Goal: Task Accomplishment & Management: Manage account settings

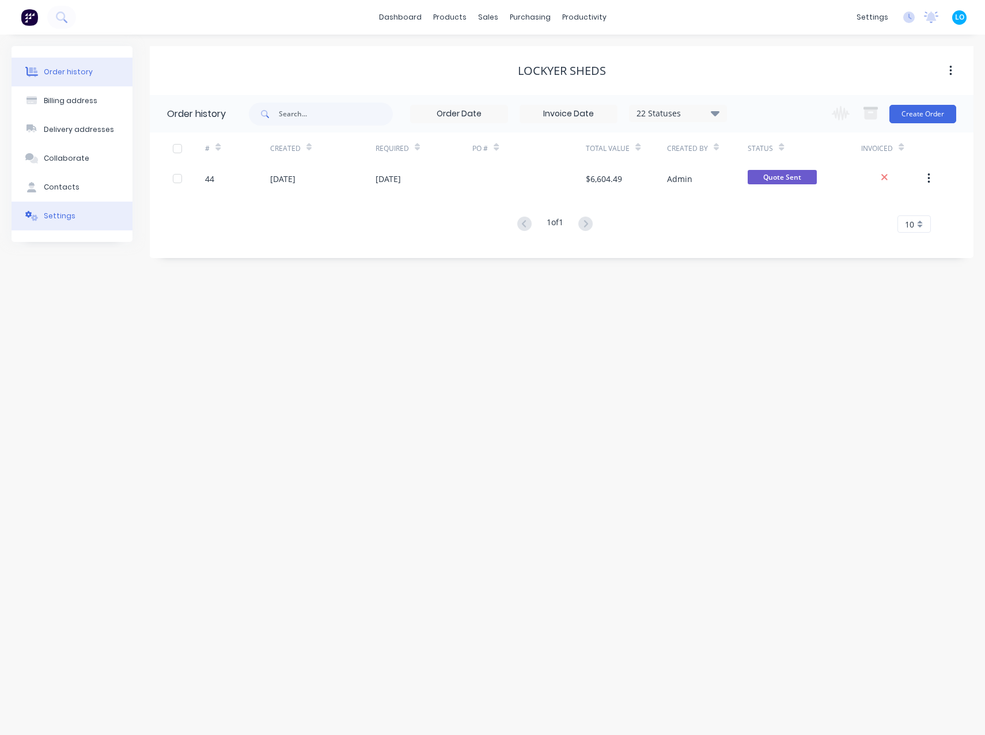
click at [66, 214] on div "Settings" at bounding box center [60, 216] width 32 height 10
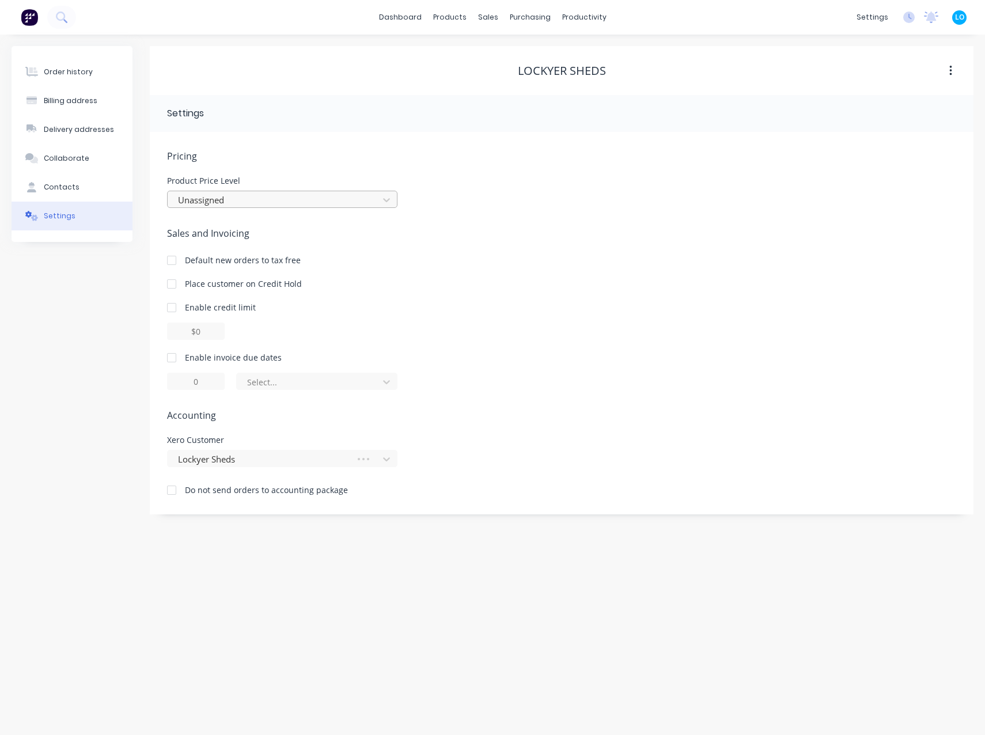
click at [272, 203] on div at bounding box center [275, 200] width 196 height 14
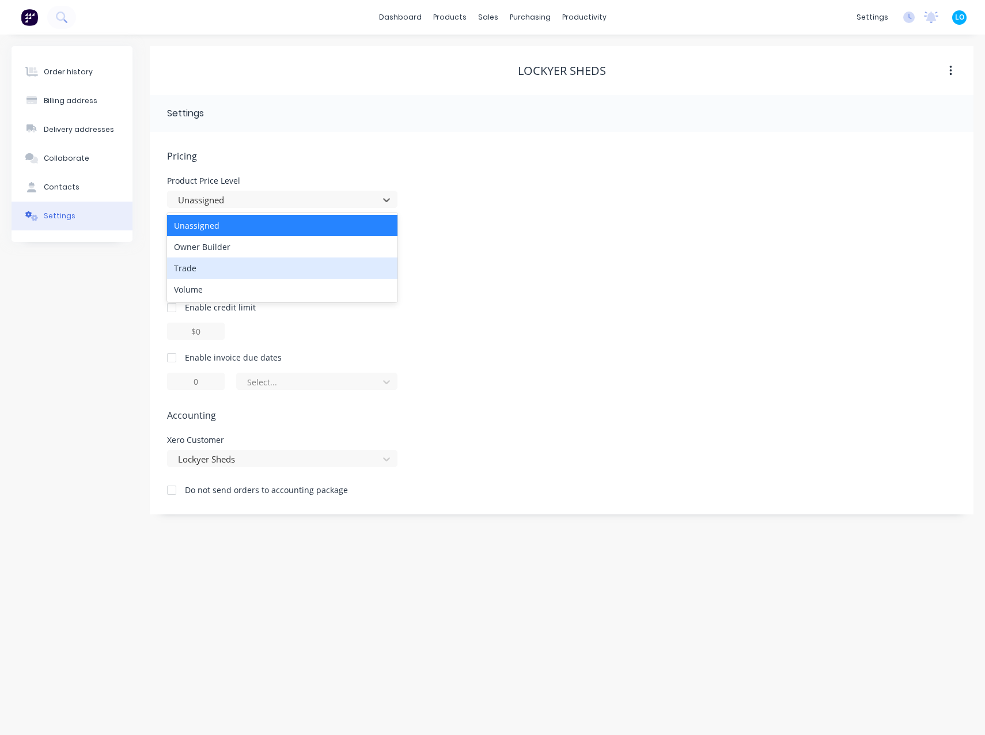
click at [245, 275] on div "Trade" at bounding box center [282, 267] width 230 height 21
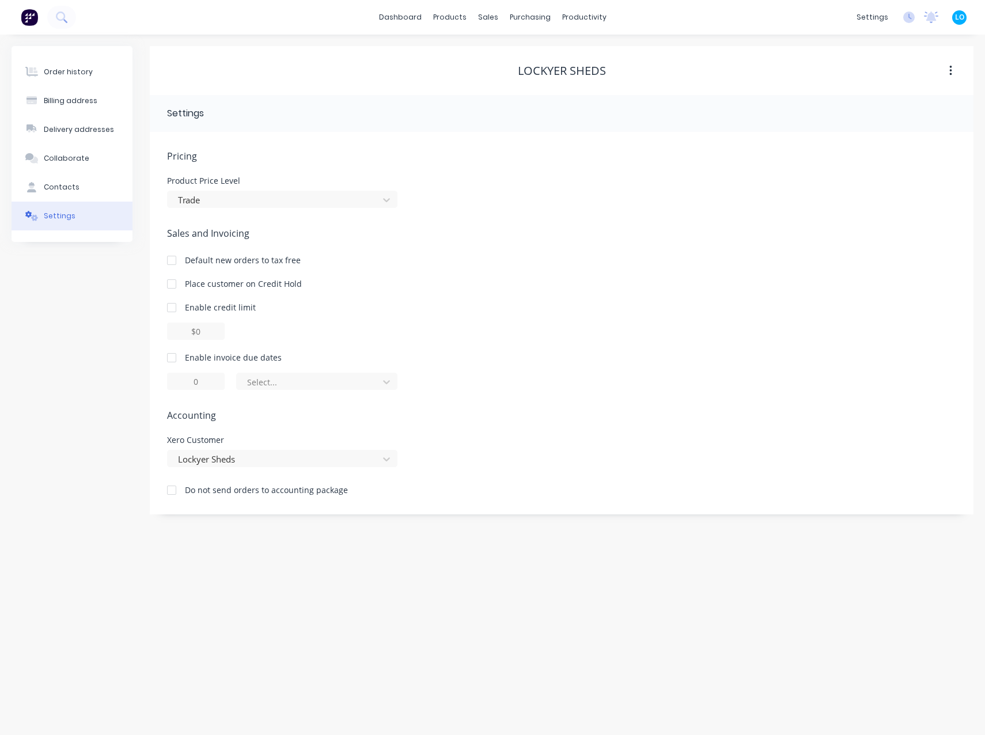
click at [29, 323] on div "Order history Billing address Delivery addresses Collaborate Contacts Settings" at bounding box center [72, 280] width 121 height 468
click at [58, 78] on button "Order history" at bounding box center [72, 72] width 121 height 29
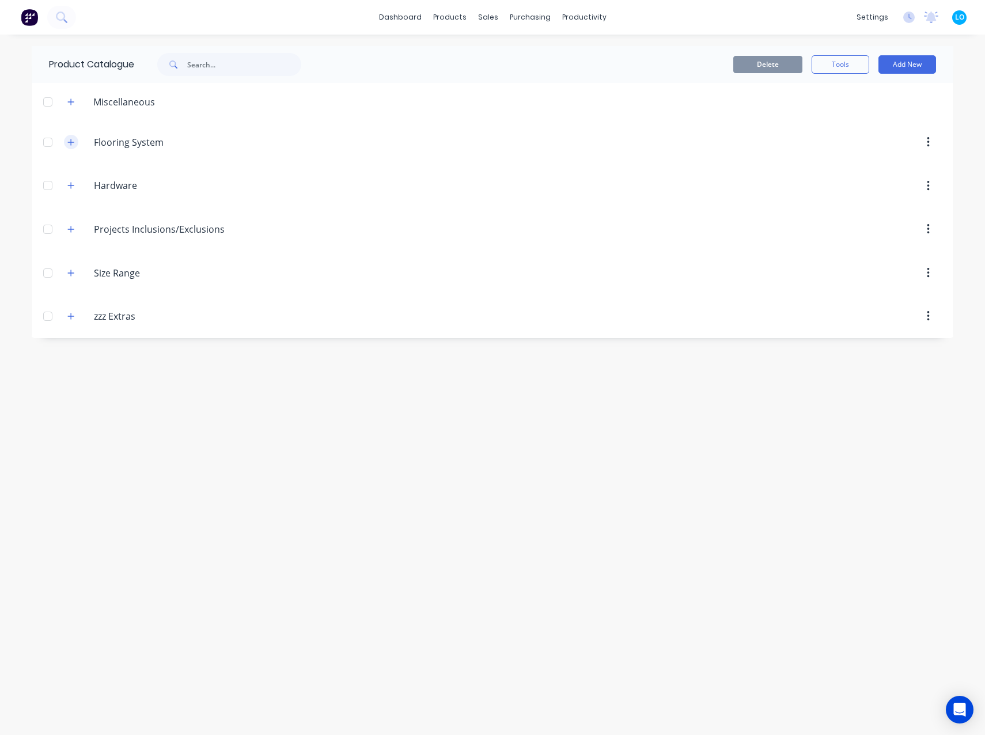
click at [77, 142] on button "button" at bounding box center [71, 142] width 14 height 14
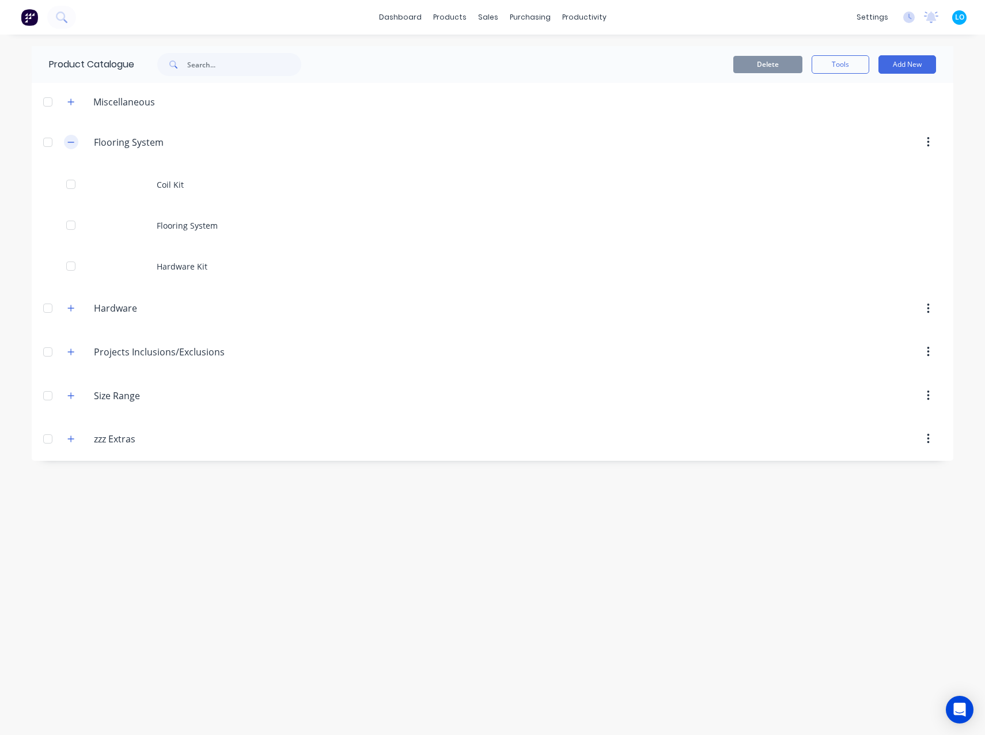
click at [77, 142] on button "button" at bounding box center [71, 142] width 14 height 14
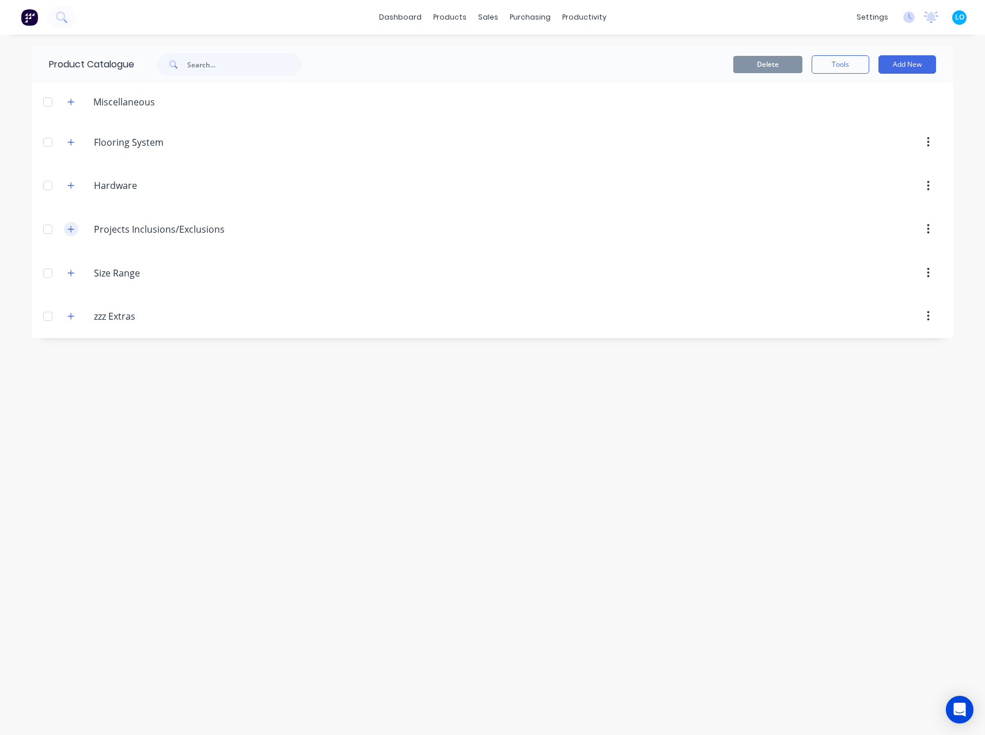
click at [73, 228] on icon "button" at bounding box center [70, 229] width 7 height 8
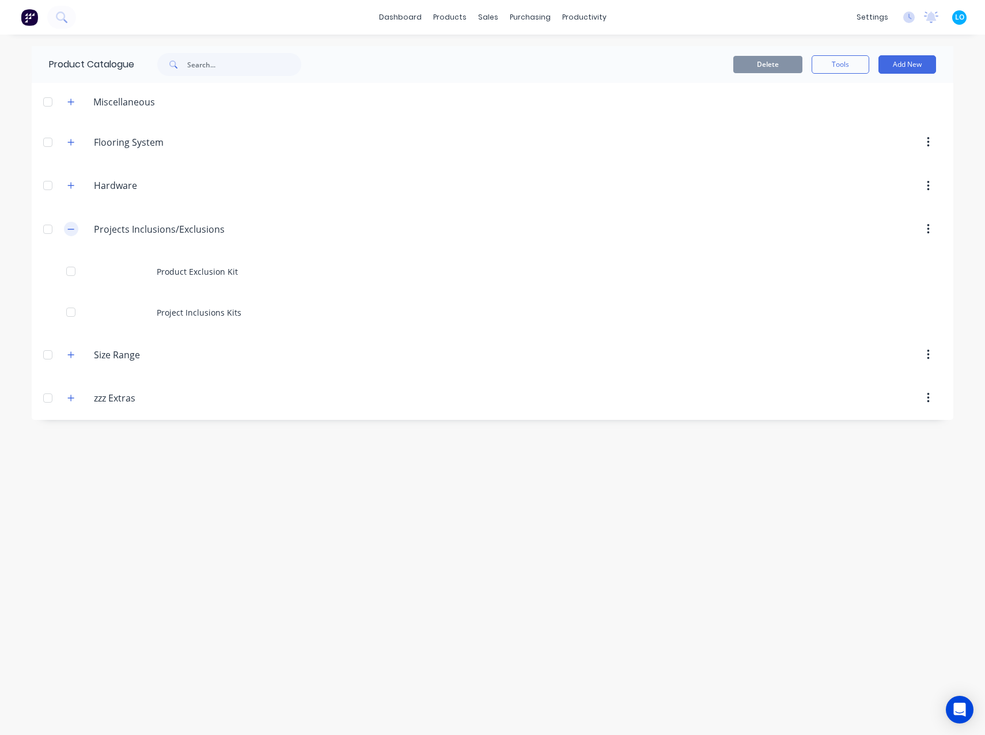
click at [73, 228] on icon "button" at bounding box center [70, 229] width 7 height 8
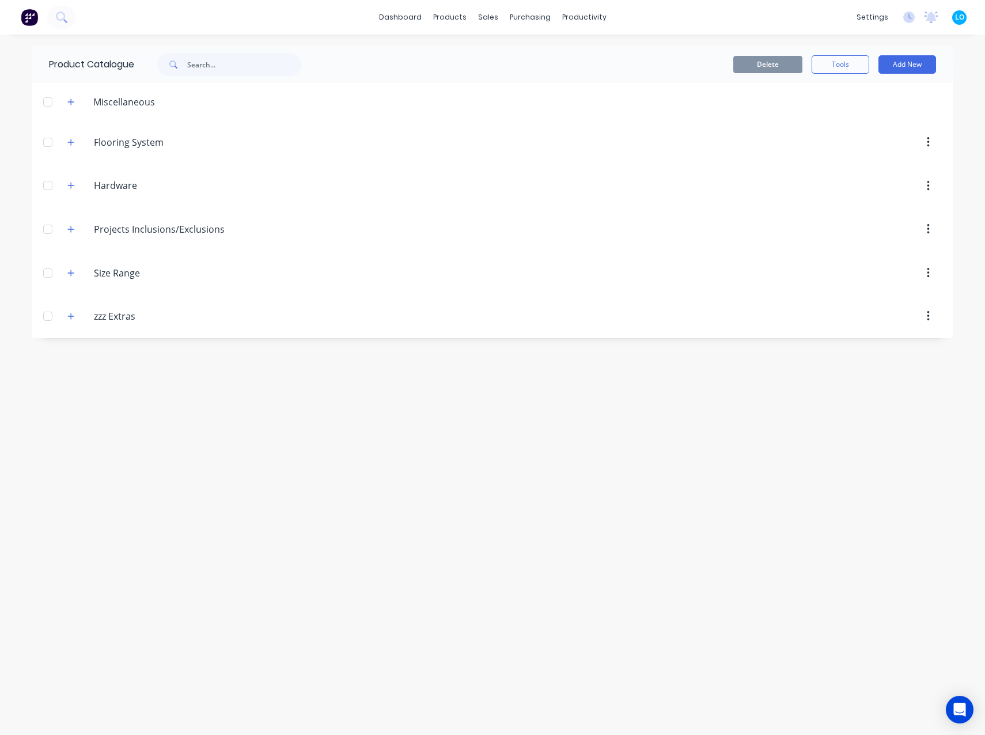
click at [64, 322] on span at bounding box center [71, 316] width 14 height 14
click at [70, 317] on icon "button" at bounding box center [70, 316] width 7 height 8
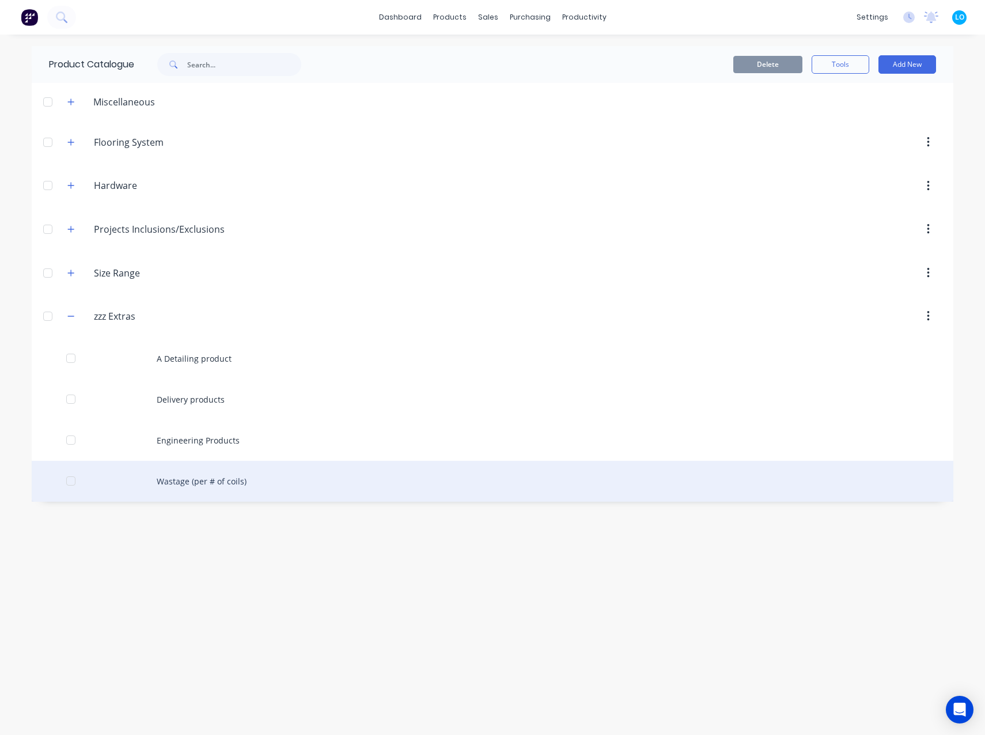
click at [240, 483] on div "Wastage (per # of coils)" at bounding box center [492, 481] width 921 height 41
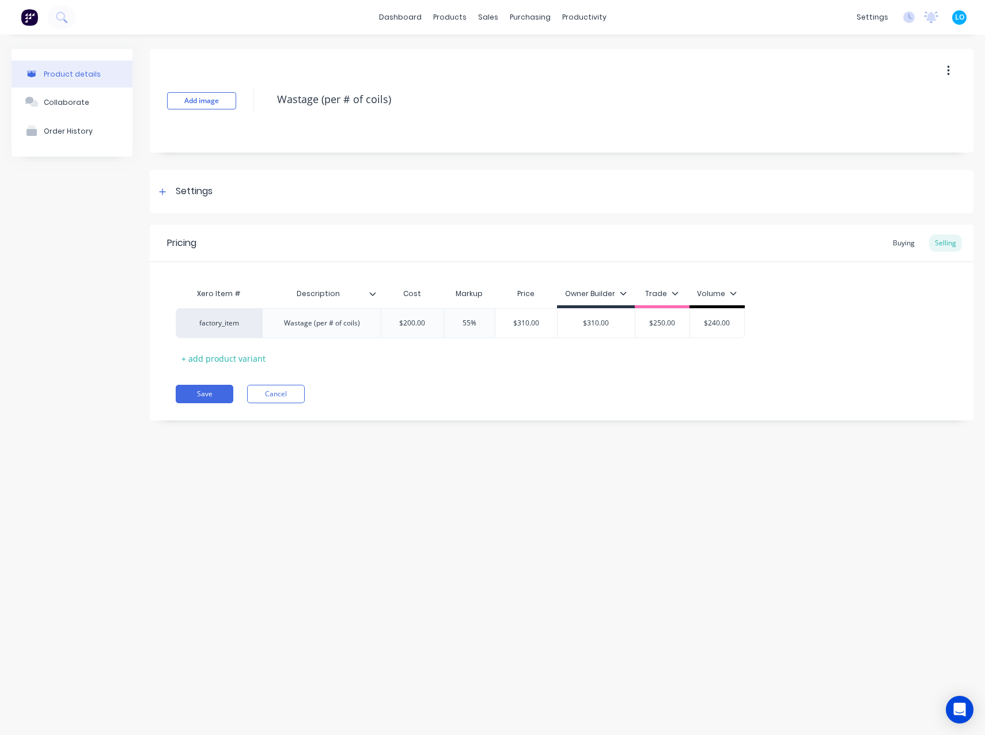
type textarea "x"
type input "$200.00"
click at [409, 324] on input "$200.00" at bounding box center [412, 323] width 62 height 10
drag, startPoint x: 420, startPoint y: 323, endPoint x: 407, endPoint y: 323, distance: 13.2
click at [407, 323] on input "$200.00" at bounding box center [412, 323] width 62 height 10
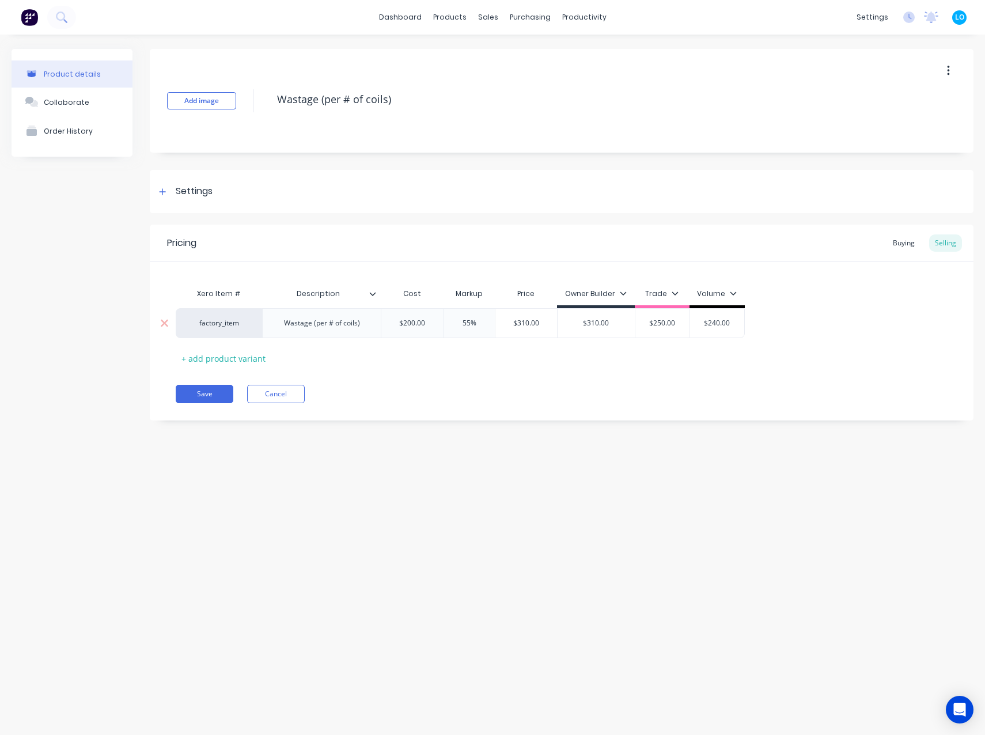
click at [407, 323] on input "$200.00" at bounding box center [412, 323] width 62 height 10
drag, startPoint x: 402, startPoint y: 322, endPoint x: 415, endPoint y: 321, distance: 12.1
click at [415, 321] on input "$200.00" at bounding box center [412, 323] width 62 height 10
type textarea "x"
type input "$3.00"
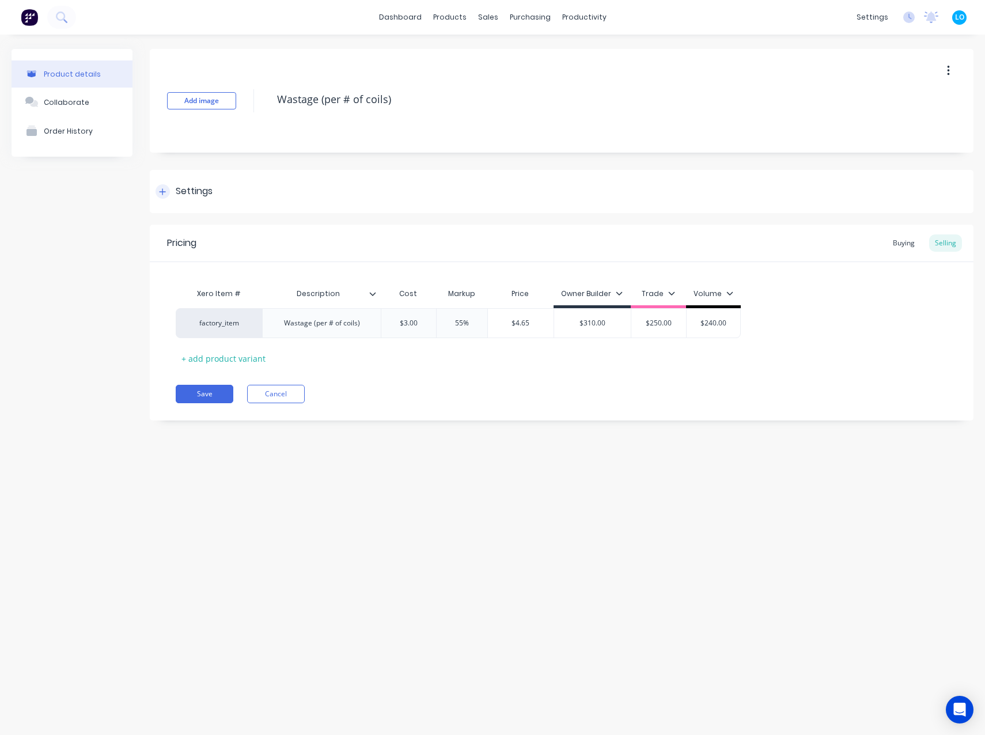
type textarea "x"
type input "$34.00"
type textarea "x"
type input "$3.00"
type textarea "x"
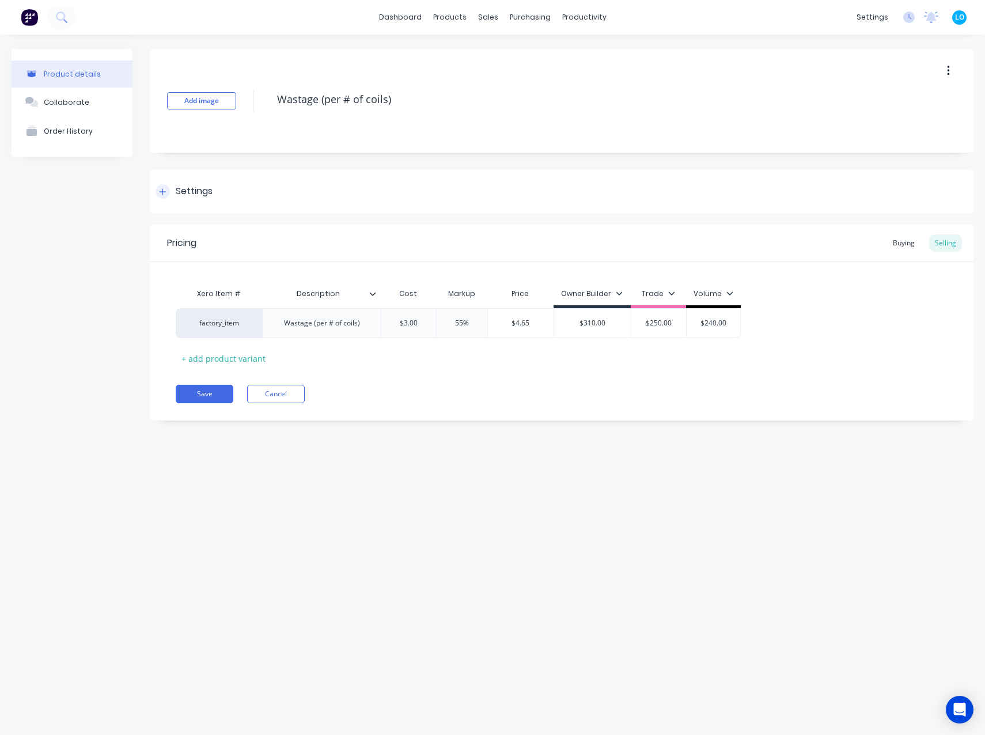
type input "$33.00"
type textarea "x"
type input "$334.00"
click at [575, 510] on div "Product details Collaborate Order History Add image Wastage (per # of coils) Se…" at bounding box center [492, 373] width 985 height 677
click at [591, 505] on div "Product details Collaborate Order History Add image Wastage (per # of coils) Se…" at bounding box center [492, 373] width 985 height 677
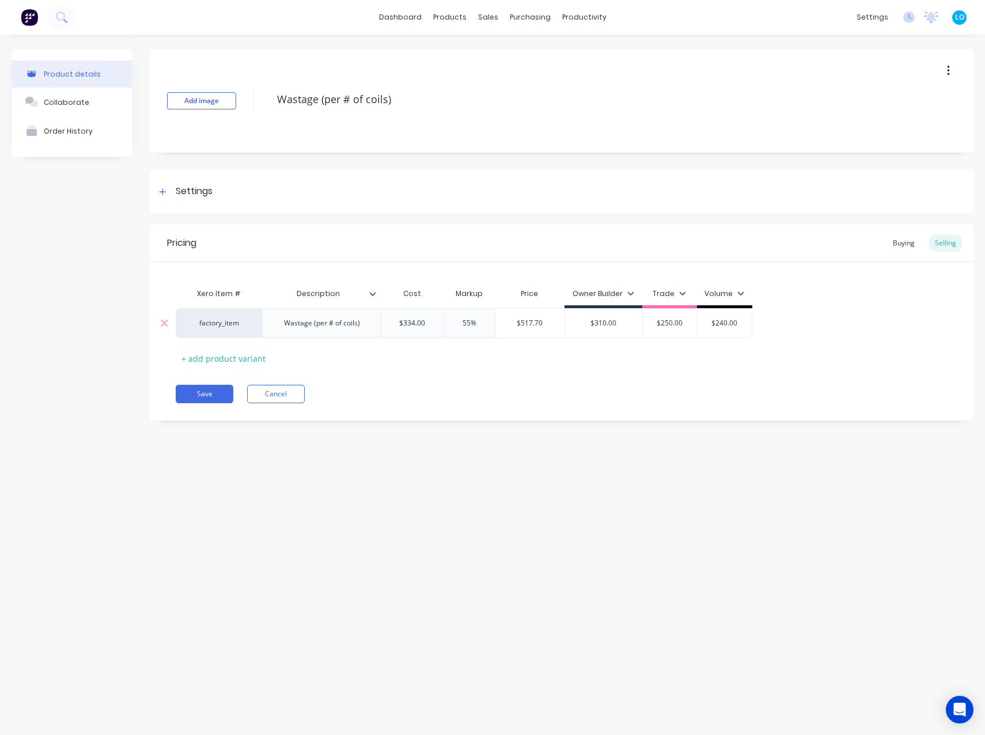
click at [409, 321] on input "$334.00" at bounding box center [412, 323] width 62 height 10
type input "$310.00"
click at [604, 323] on input "$310.00" at bounding box center [603, 323] width 77 height 10
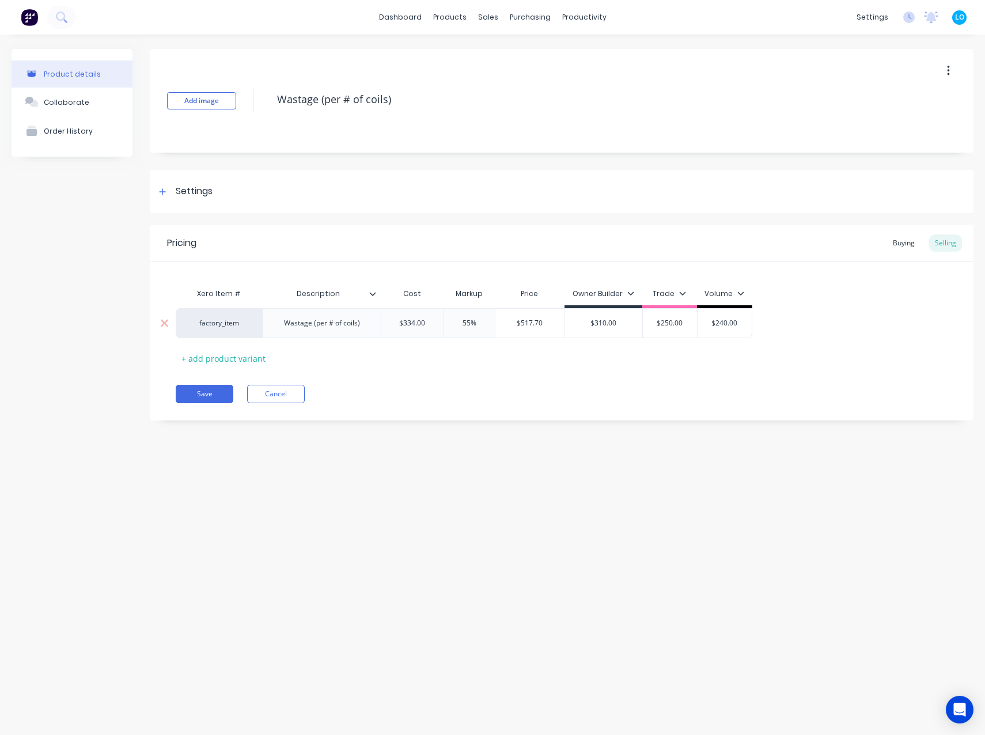
type textarea "x"
type input "$5"
type textarea "x"
type input "$51"
type textarea "x"
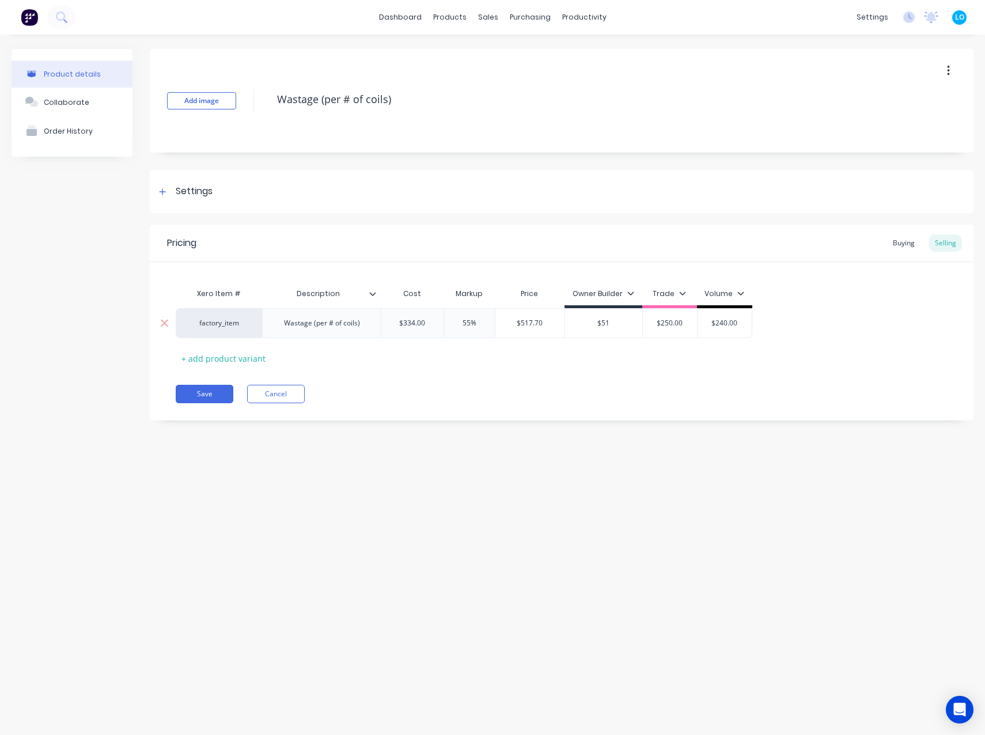
type input "$517"
type textarea "x"
type input "$517."
type textarea "x"
type input "$517.7"
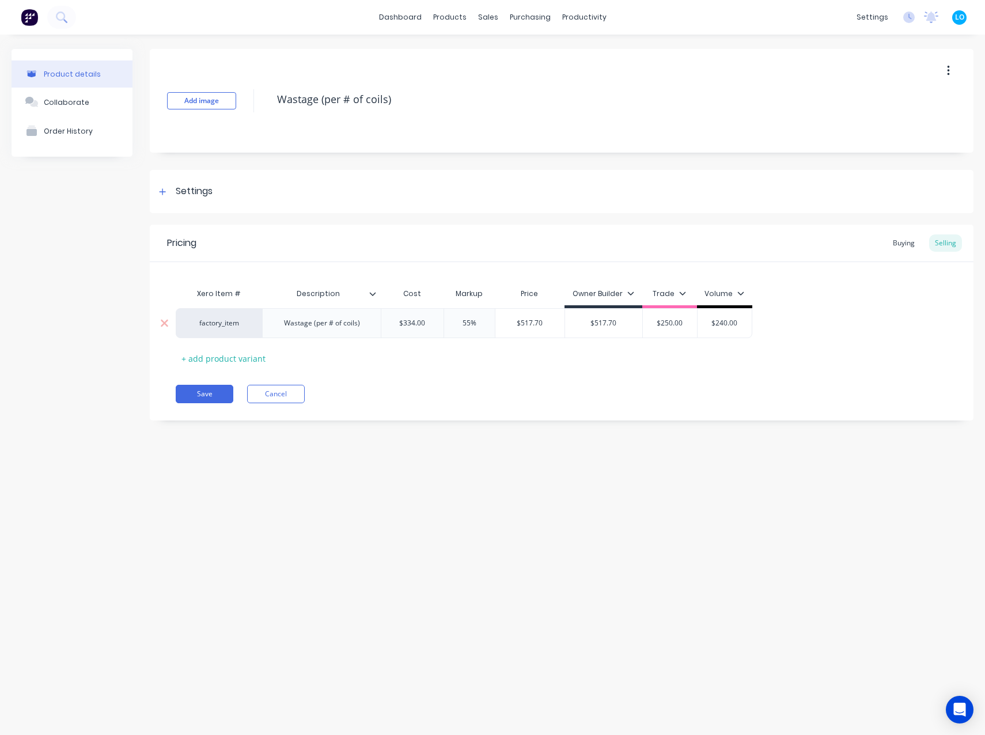
drag, startPoint x: 693, startPoint y: 378, endPoint x: 683, endPoint y: 331, distance: 48.2
click at [693, 378] on div "Pricing Buying Selling Xero Item # Description Cost Markup Price Owner Builder …" at bounding box center [561, 323] width 823 height 196
type input "$250.00"
click at [664, 321] on input "$250.00" at bounding box center [670, 323] width 58 height 10
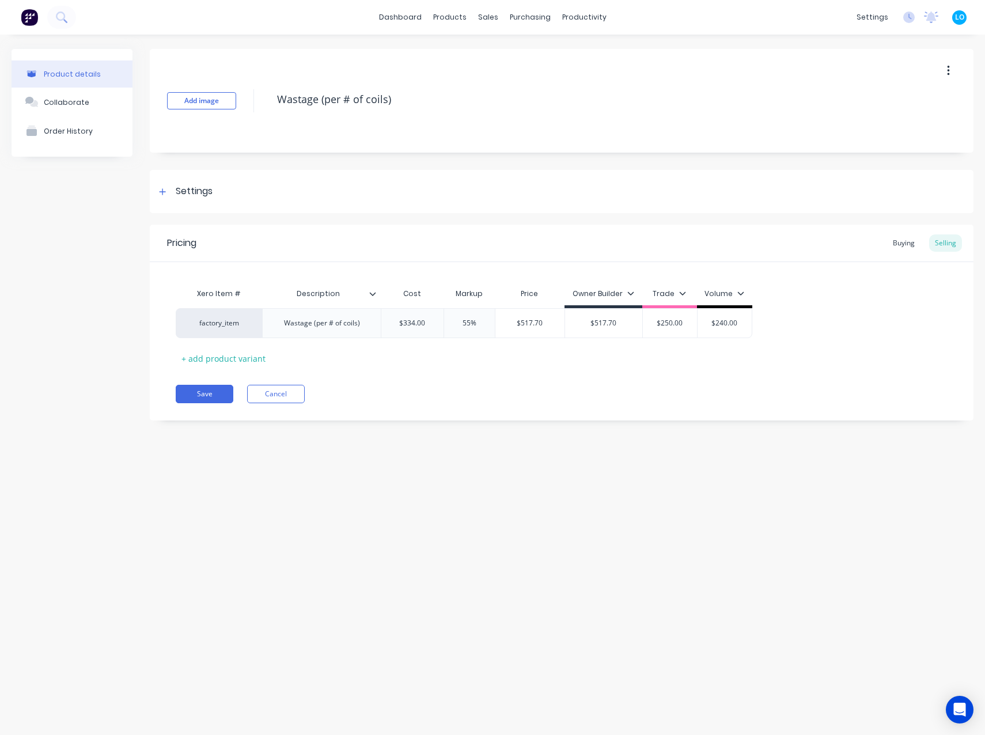
type textarea "x"
type input "$4"
type textarea "x"
type input "$41"
type textarea "x"
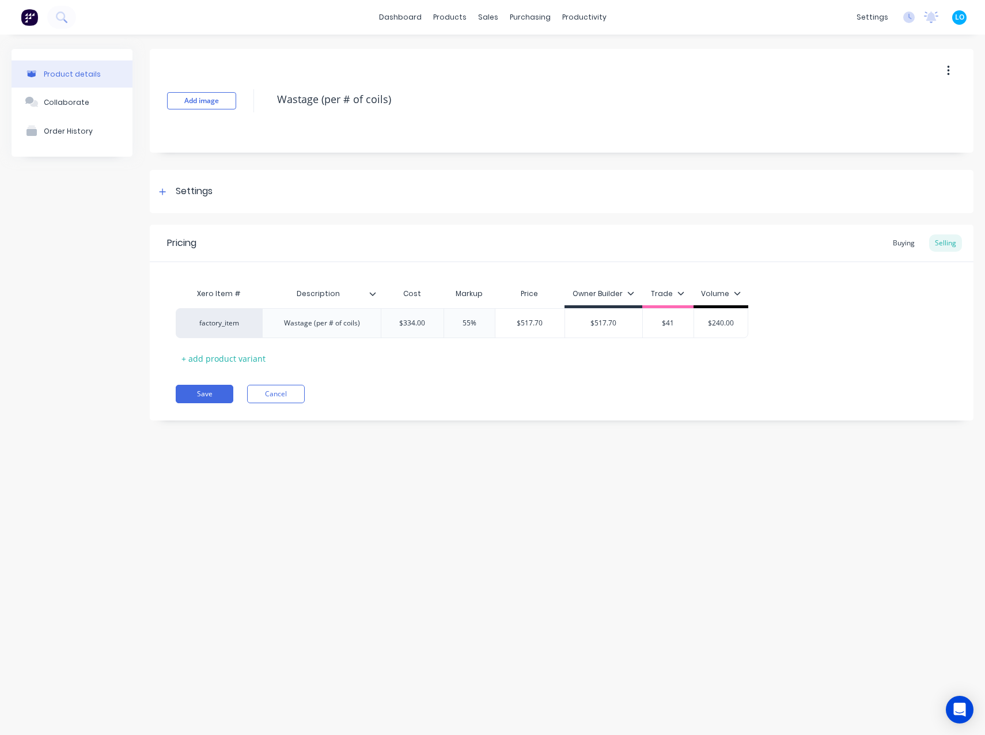
type input "$417"
type textarea "x"
type input "$417."
type textarea "x"
type input "$417.5"
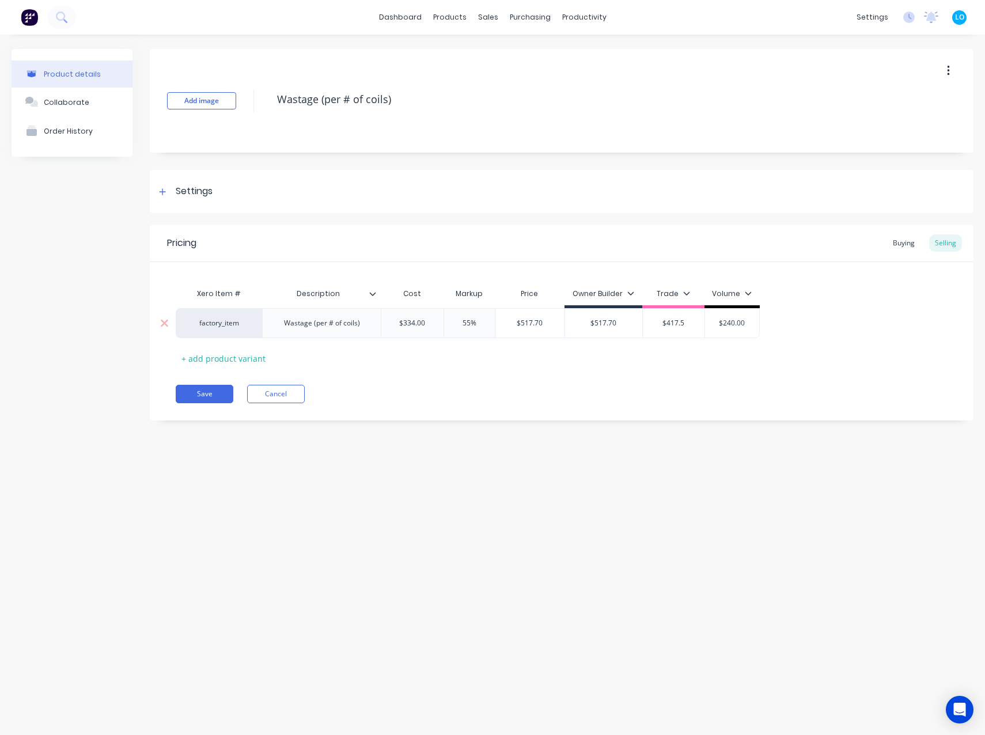
type input "$240.00"
click at [728, 324] on input "$240.00" at bounding box center [732, 323] width 58 height 10
type textarea "x"
type input "$4"
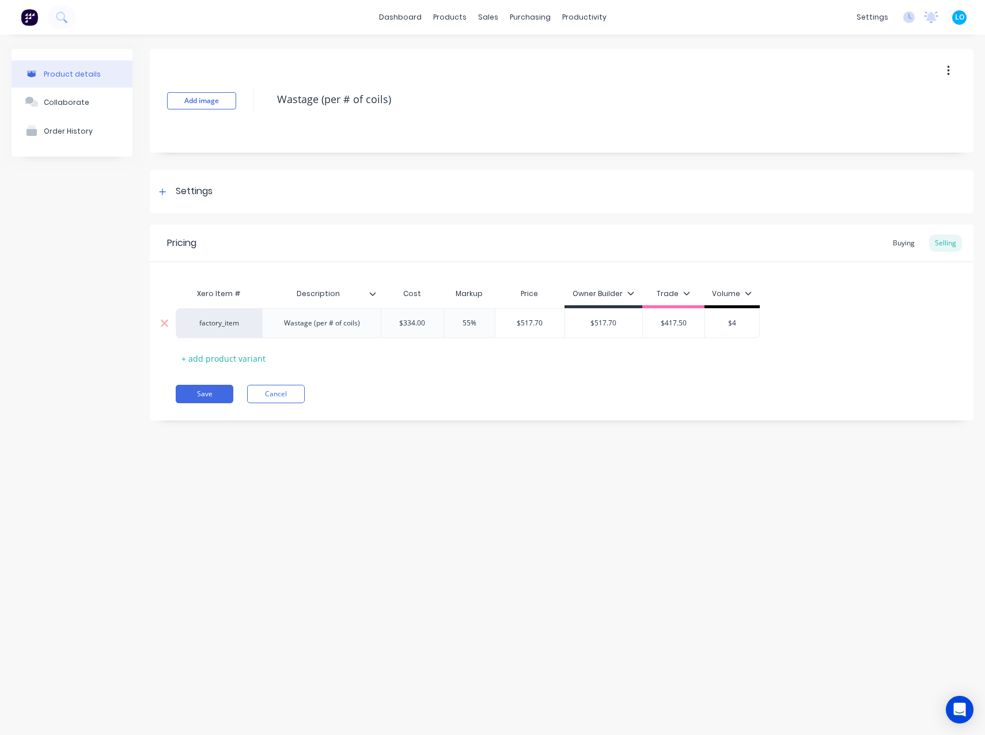
type textarea "x"
type input "$40"
type textarea "x"
type input "$400"
type textarea "x"
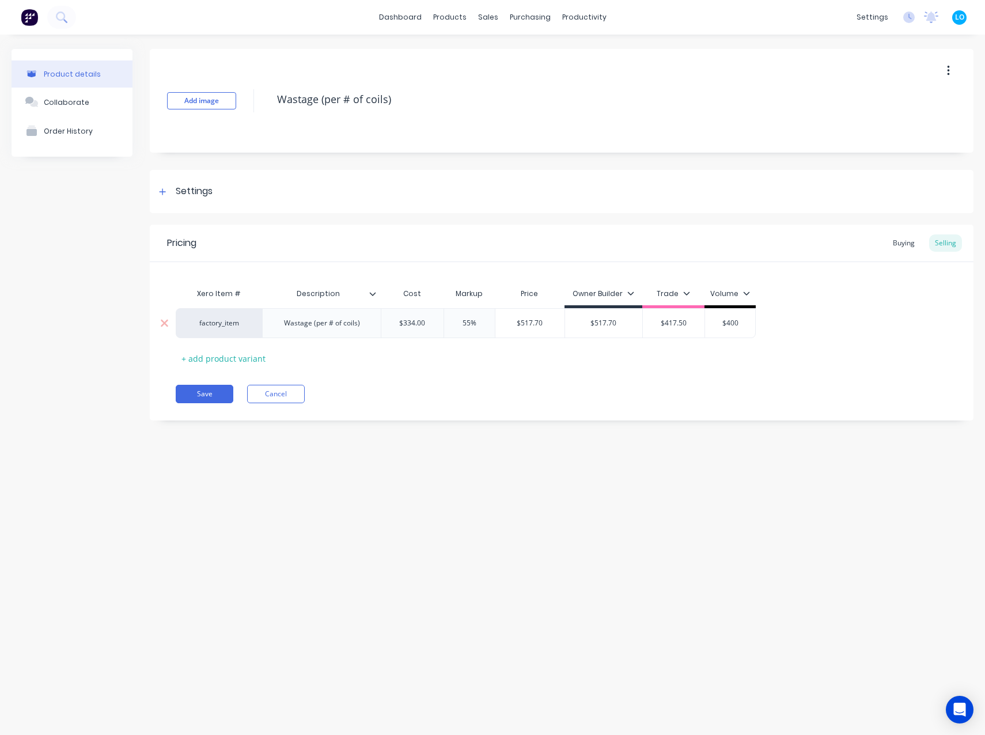
type input "$4008"
type textarea "x"
type input "$400"
type textarea "x"
type input "$400."
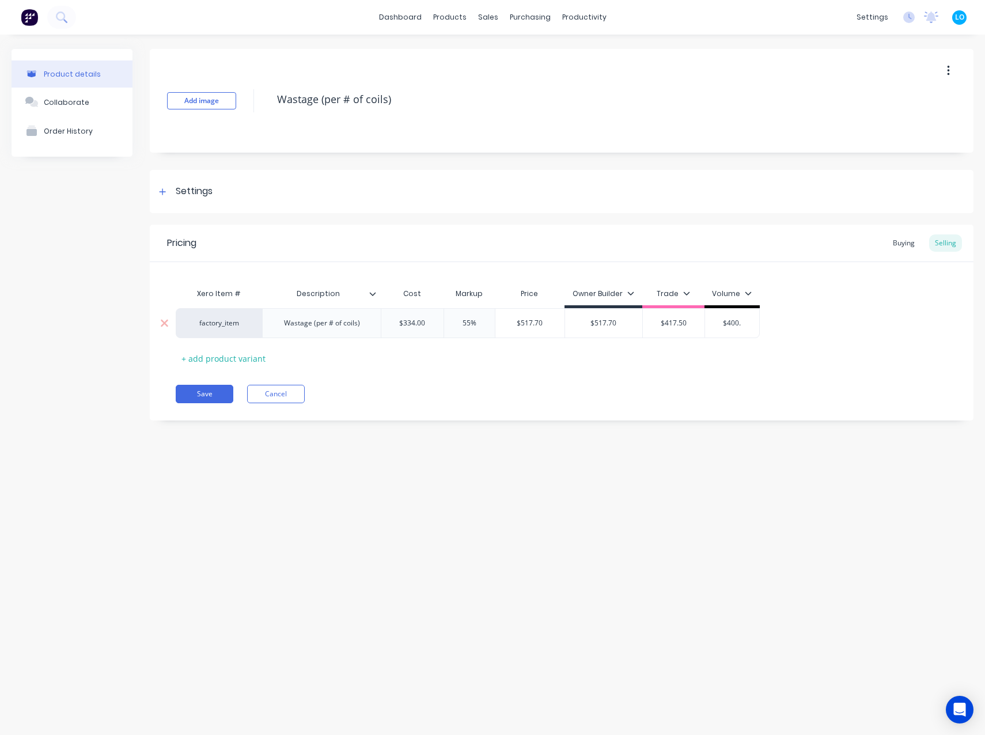
type textarea "x"
drag, startPoint x: 452, startPoint y: 324, endPoint x: 466, endPoint y: 320, distance: 14.9
click at [412, 337] on nordpass-icon at bounding box center [412, 337] width 0 height 0
type input "$400.8"
type input "55%"
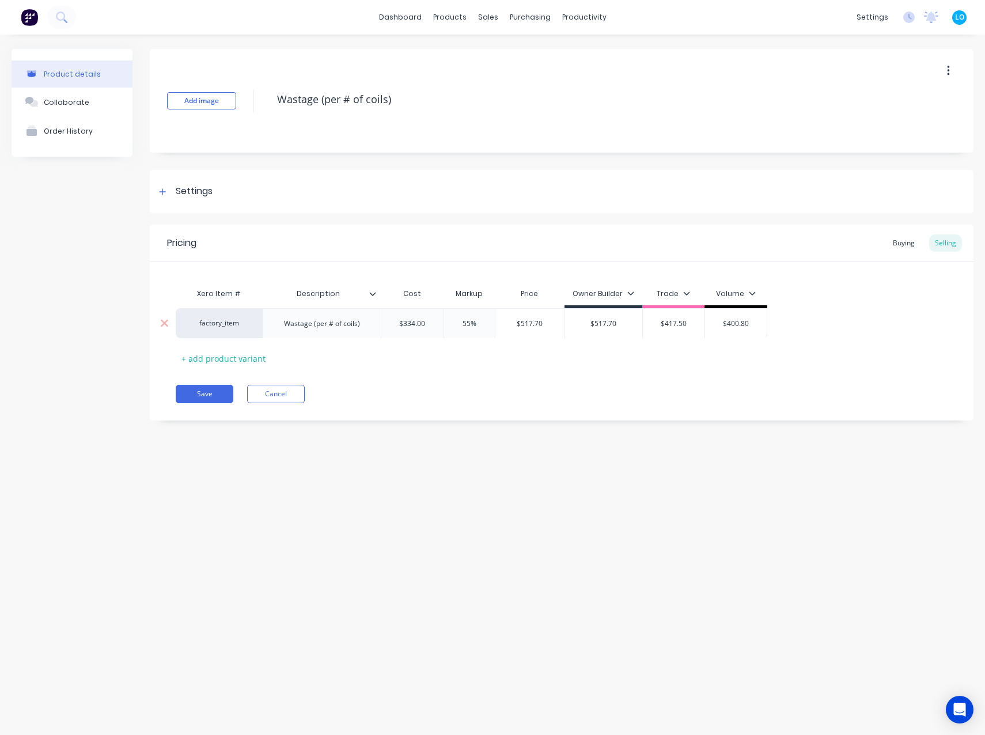
click at [475, 320] on input "55%" at bounding box center [469, 323] width 58 height 10
click at [475, 322] on input "55%" at bounding box center [469, 323] width 58 height 10
click at [466, 321] on input "55%" at bounding box center [469, 323] width 58 height 10
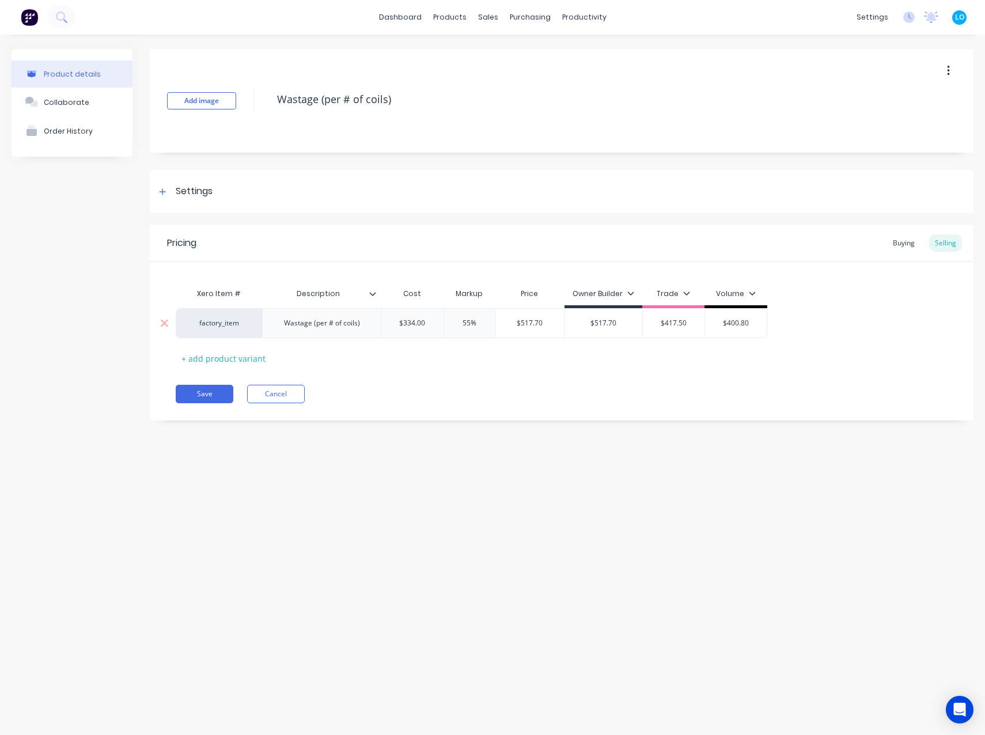
click at [466, 320] on input "55%" at bounding box center [469, 323] width 58 height 10
type textarea "x"
type input "0"
click at [525, 359] on div "Xero Item # Description Cost Markup Price Owner Builder Trade Volume factory_it…" at bounding box center [562, 324] width 772 height 85
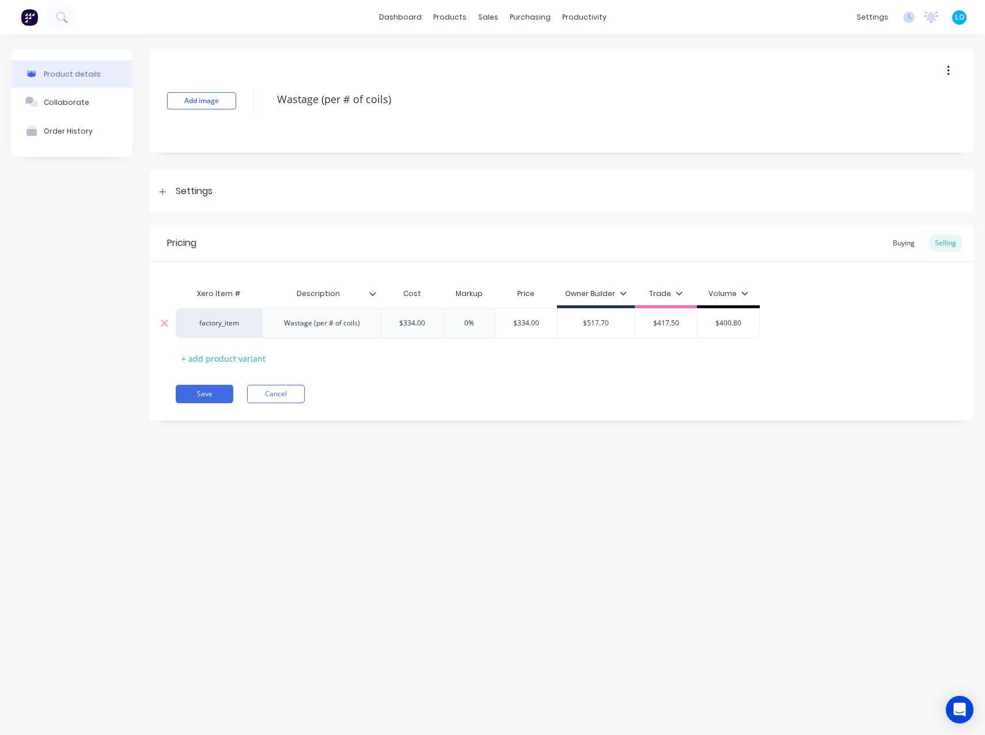
type input "$334.00"
click at [522, 322] on input "$334.00" at bounding box center [526, 323] width 62 height 10
click at [562, 388] on div "Save Cancel" at bounding box center [574, 394] width 797 height 18
type input "$517.70"
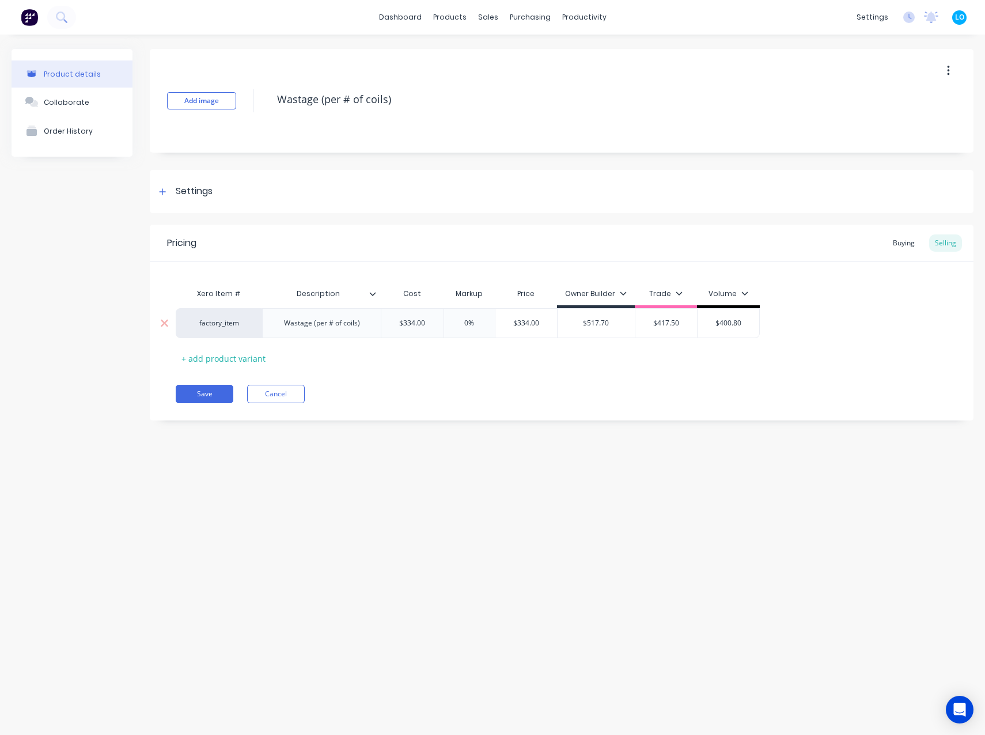
click at [597, 320] on input "$517.70" at bounding box center [595, 323] width 77 height 10
type textarea "x"
type input "$0"
type textarea "x"
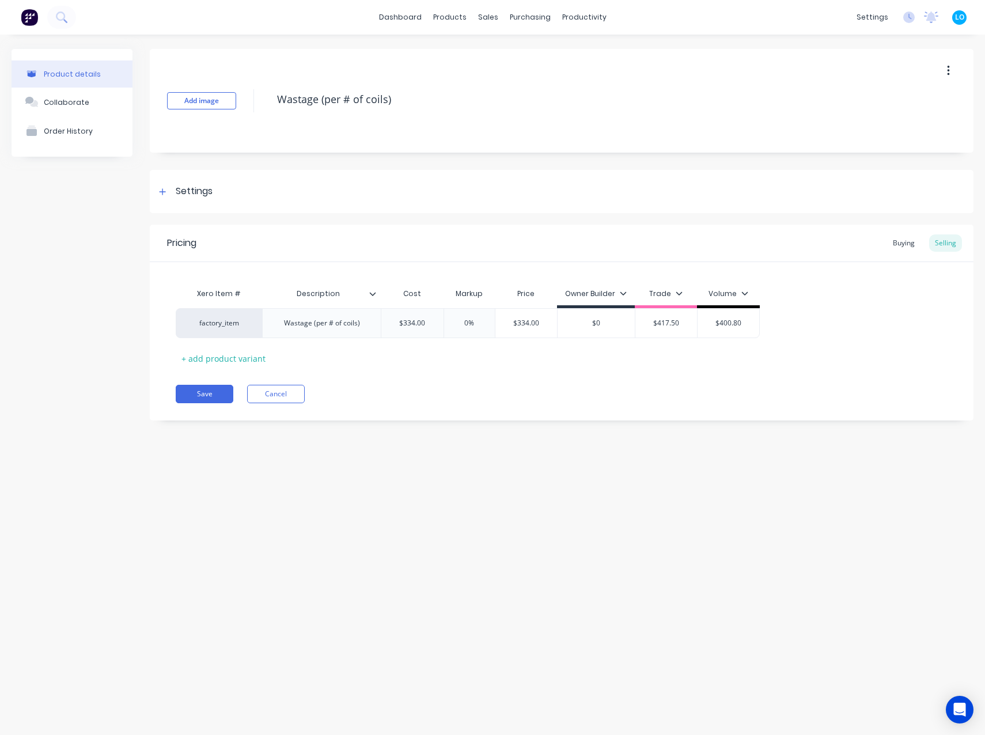
type input "$"
type textarea "x"
type input "$3"
type textarea "x"
type input "$33"
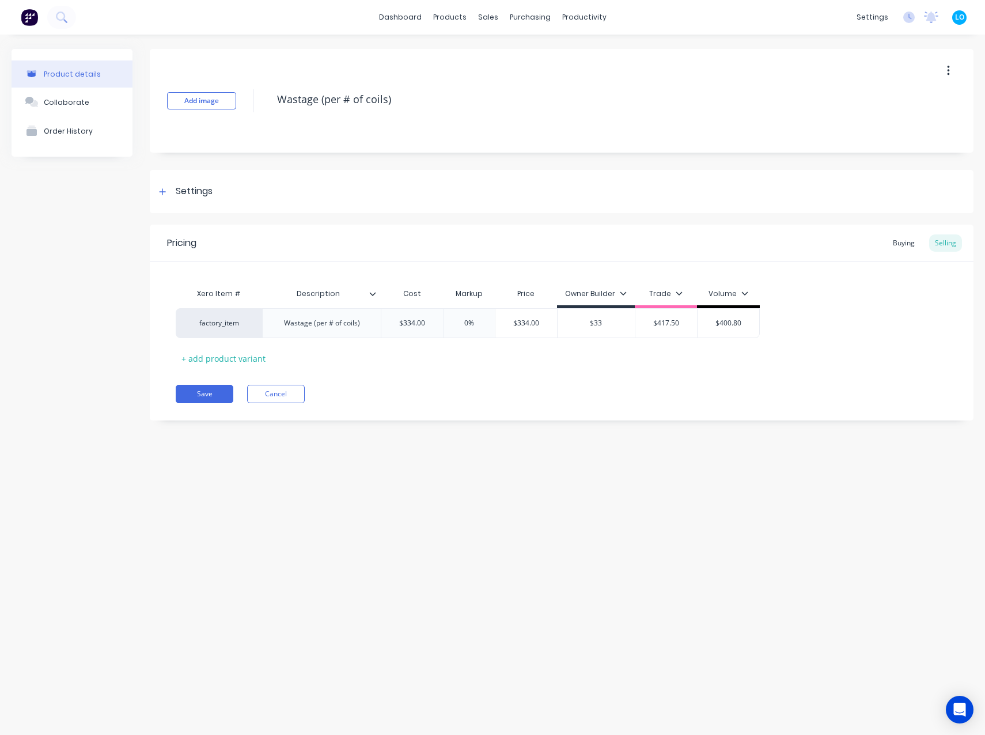
type textarea "x"
type input "$334"
type input "$417.50"
click at [665, 325] on input "$417.50" at bounding box center [666, 323] width 62 height 10
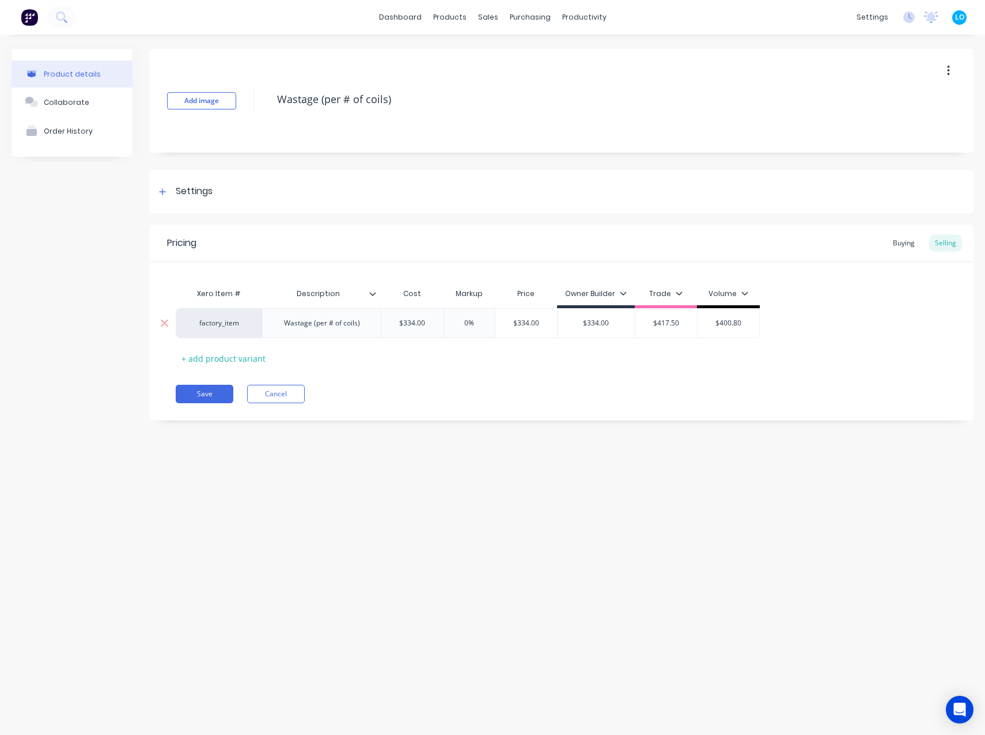
type textarea "x"
type input "$3"
type textarea "x"
type input "$33"
type textarea "x"
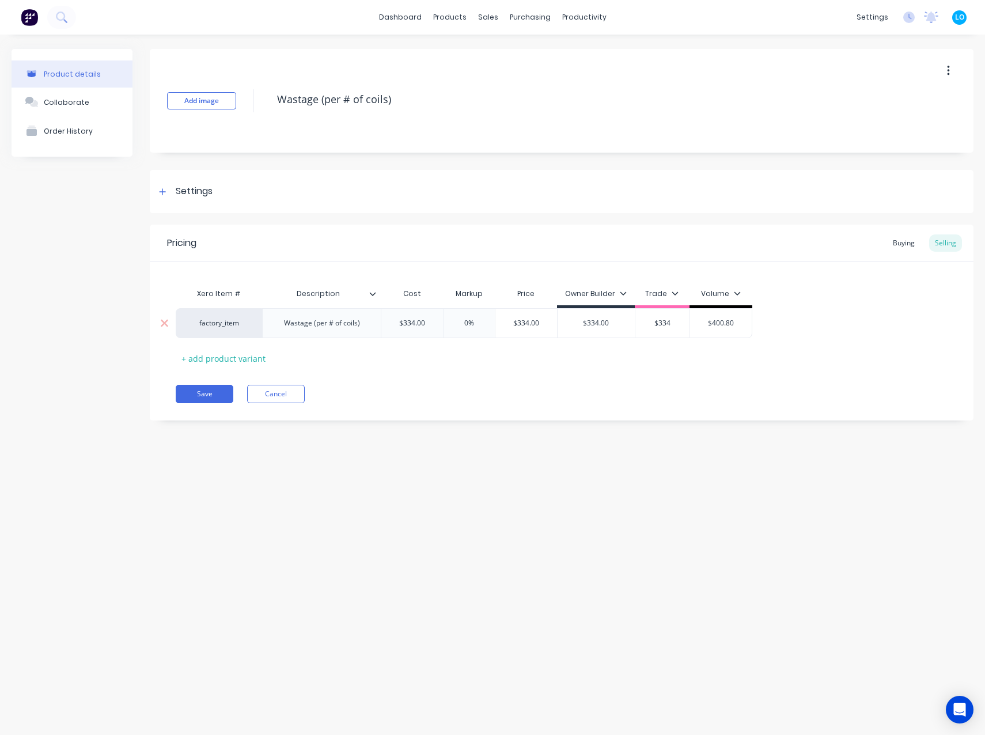
type input "$334"
type input "$400.80"
click at [717, 322] on input "$400.80" at bounding box center [721, 323] width 62 height 10
type textarea "x"
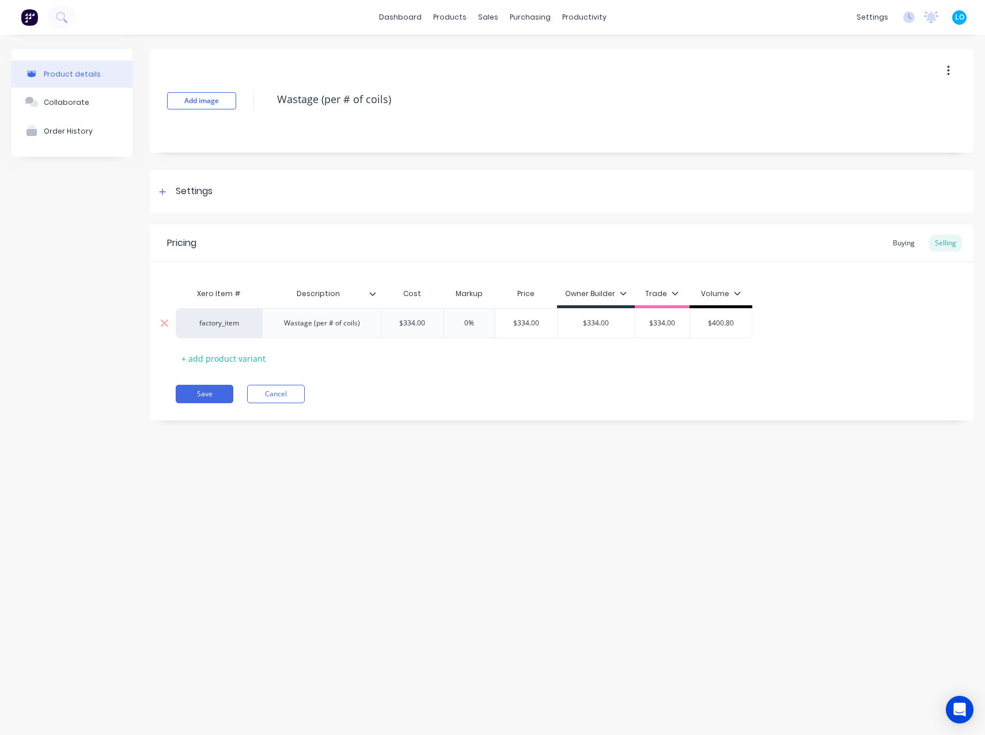
type input "$3"
type textarea "x"
type input "$33"
type textarea "x"
type input "$334"
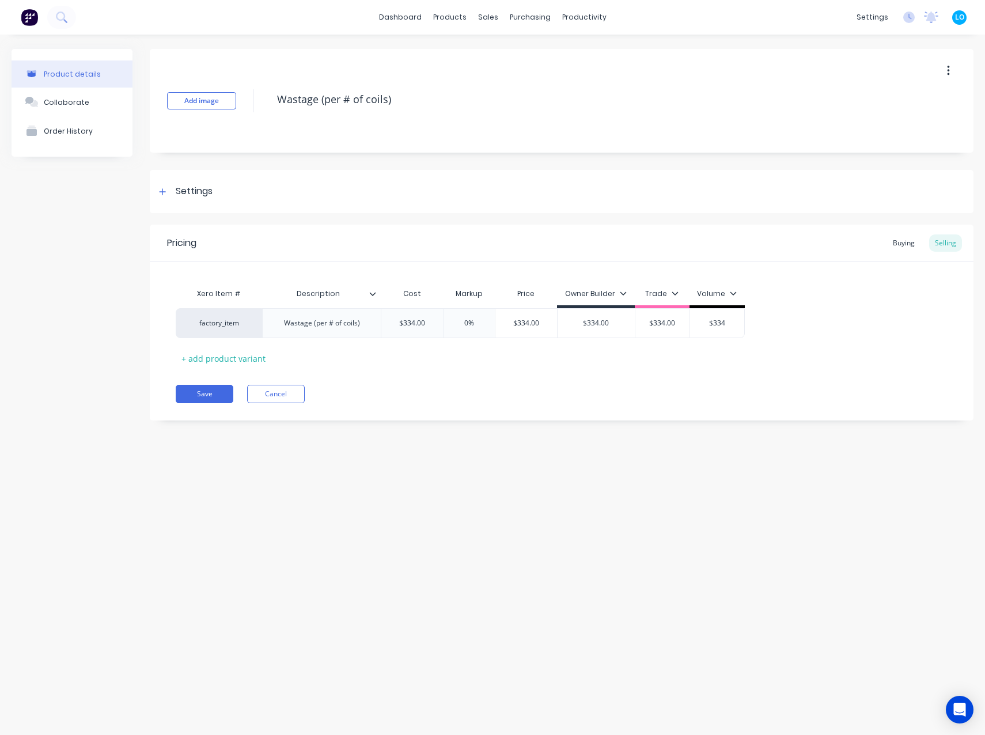
drag, startPoint x: 675, startPoint y: 392, endPoint x: 535, endPoint y: 385, distance: 140.7
click at [672, 392] on div "Save Cancel" at bounding box center [574, 394] width 797 height 18
click at [193, 393] on button "Save" at bounding box center [205, 394] width 58 height 18
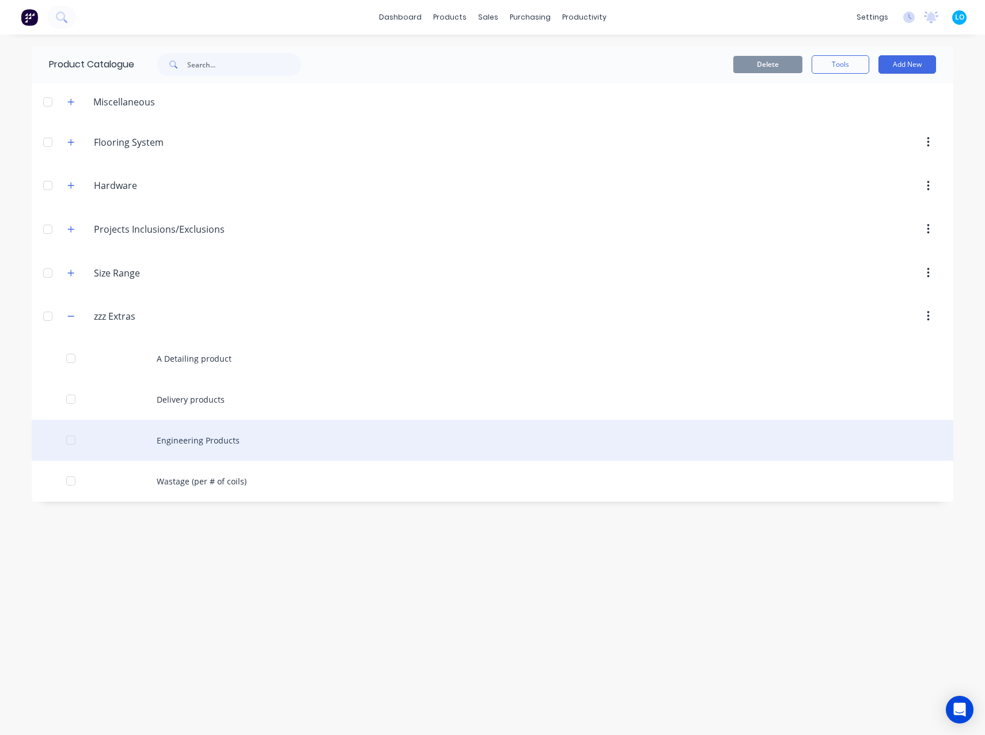
click at [230, 432] on div "Engineering Products" at bounding box center [492, 440] width 921 height 41
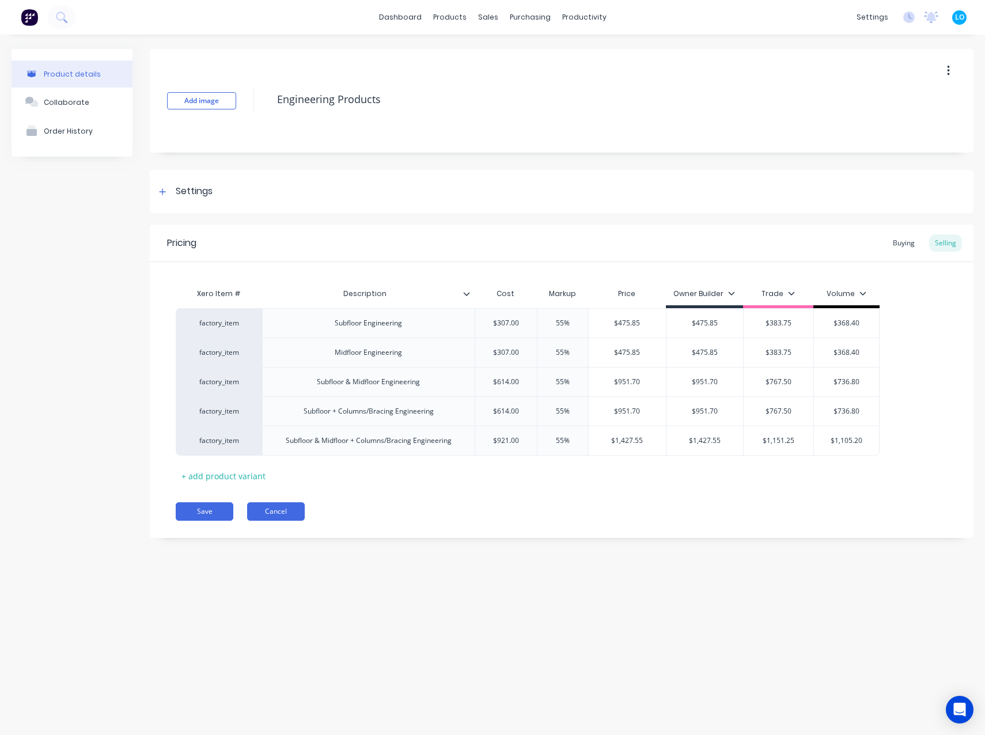
click at [261, 510] on button "Cancel" at bounding box center [276, 511] width 58 height 18
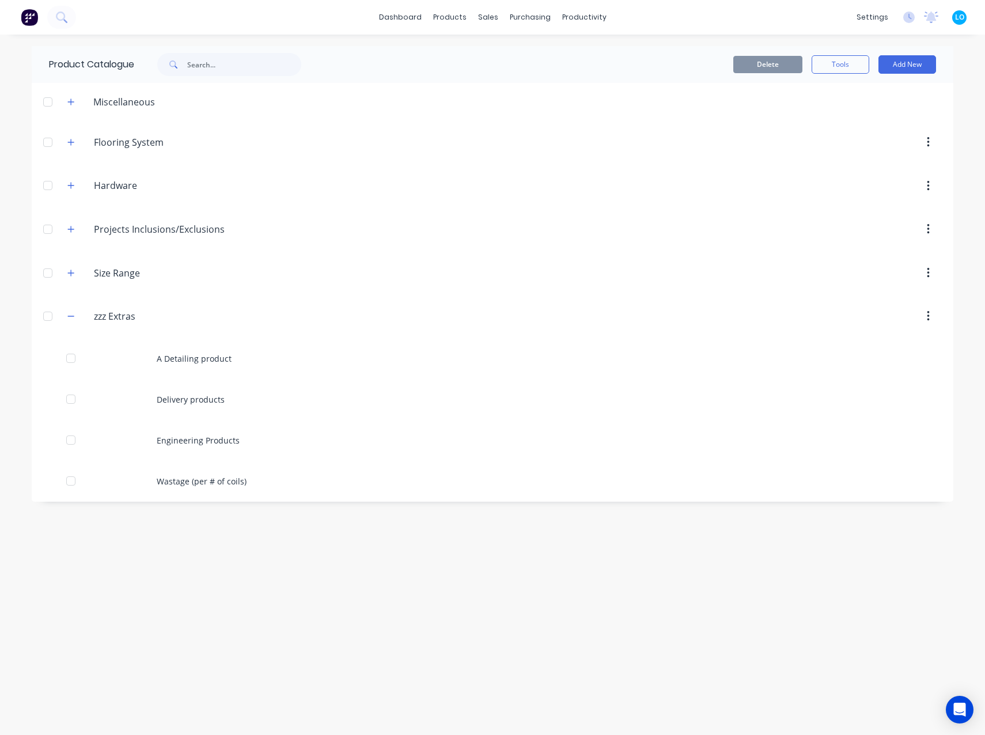
drag, startPoint x: 521, startPoint y: 534, endPoint x: 569, endPoint y: 519, distance: 50.6
click at [522, 534] on div "Product Catalogue Delete Tools Add New Miscellaneous Flooring.System Flooring S…" at bounding box center [492, 384] width 921 height 677
click at [567, 585] on div "Product Catalogue Delete Tools Add New Miscellaneous Flooring.System Flooring S…" at bounding box center [492, 384] width 921 height 677
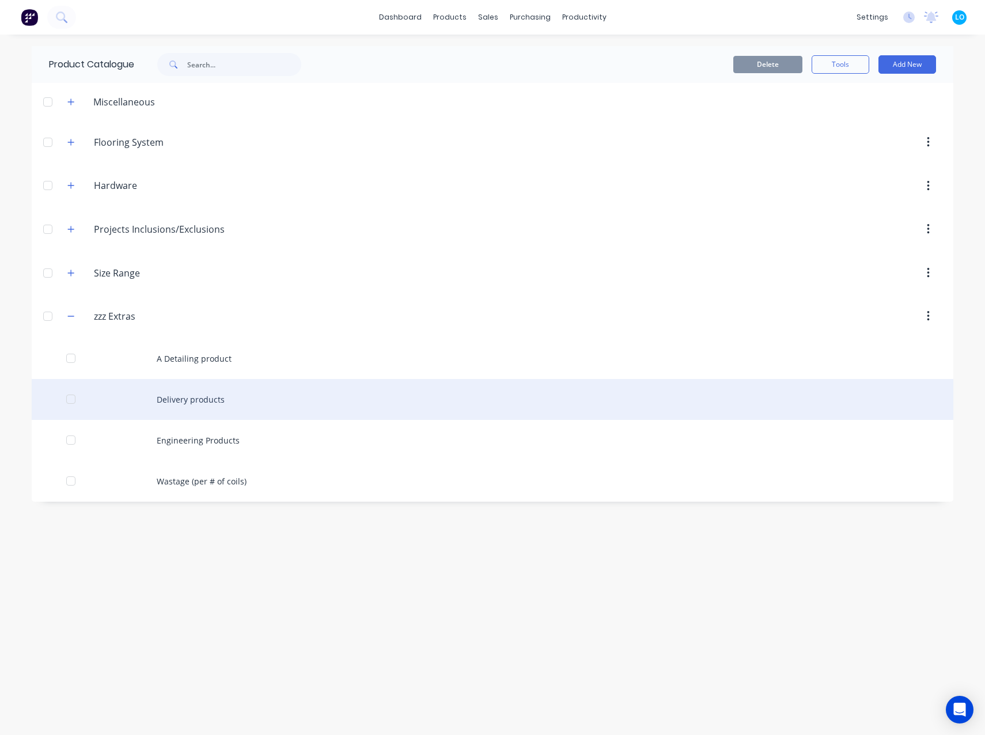
click at [234, 396] on div "Delivery products" at bounding box center [492, 399] width 921 height 41
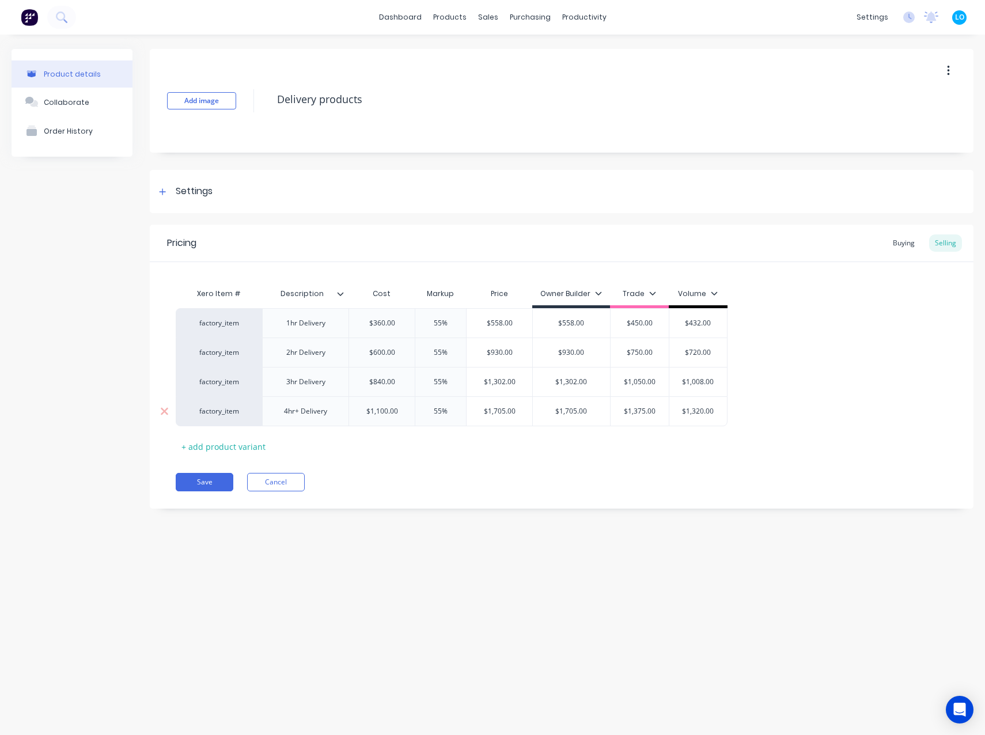
type textarea "x"
click at [437, 316] on div "55%" at bounding box center [441, 323] width 58 height 29
type input "55%"
click at [437, 316] on div "55%" at bounding box center [441, 323] width 58 height 29
click at [443, 321] on input "55%" at bounding box center [441, 323] width 58 height 10
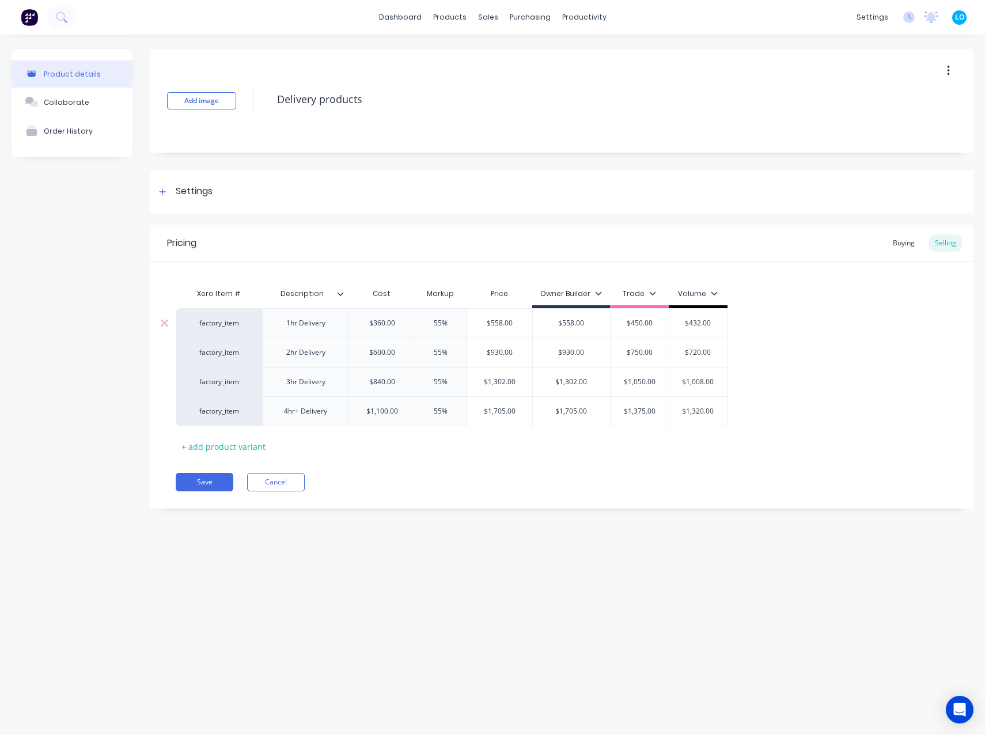
click at [443, 321] on input "55%" at bounding box center [441, 323] width 58 height 10
click at [445, 325] on input "55%" at bounding box center [441, 323] width 58 height 10
drag, startPoint x: 439, startPoint y: 318, endPoint x: 429, endPoint y: 318, distance: 10.4
click at [429, 318] on input "55%" at bounding box center [441, 323] width 58 height 10
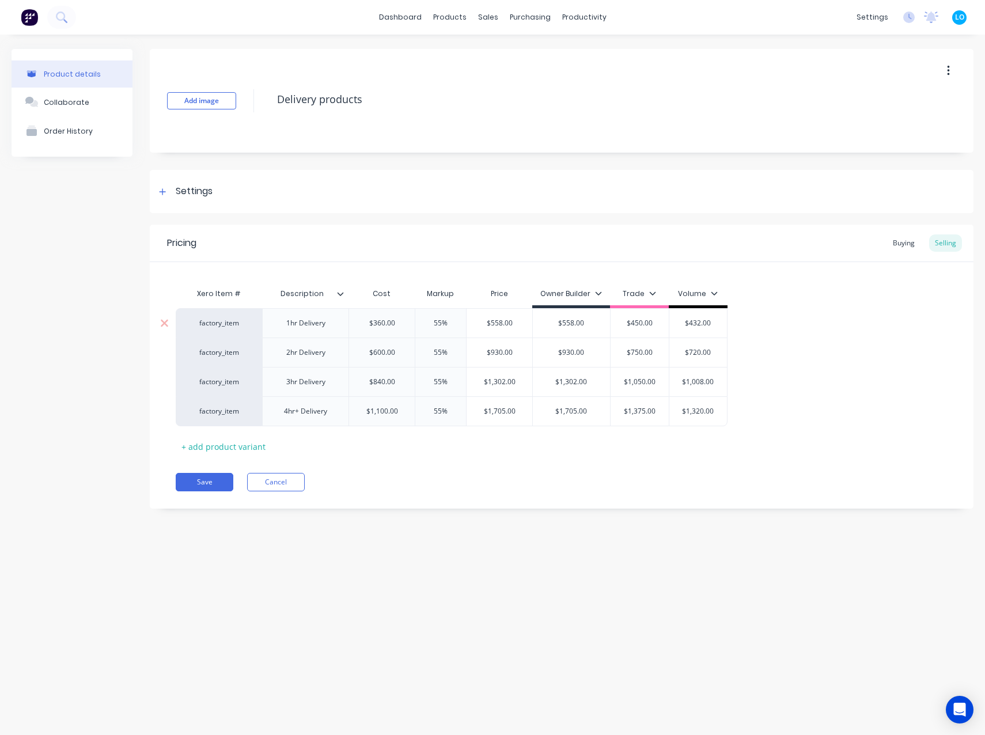
click at [443, 321] on input "55%" at bounding box center [441, 323] width 58 height 10
type input "55%"
drag, startPoint x: 443, startPoint y: 409, endPoint x: 430, endPoint y: 412, distance: 14.2
click at [430, 412] on input "55%" at bounding box center [441, 411] width 58 height 10
type textarea "x"
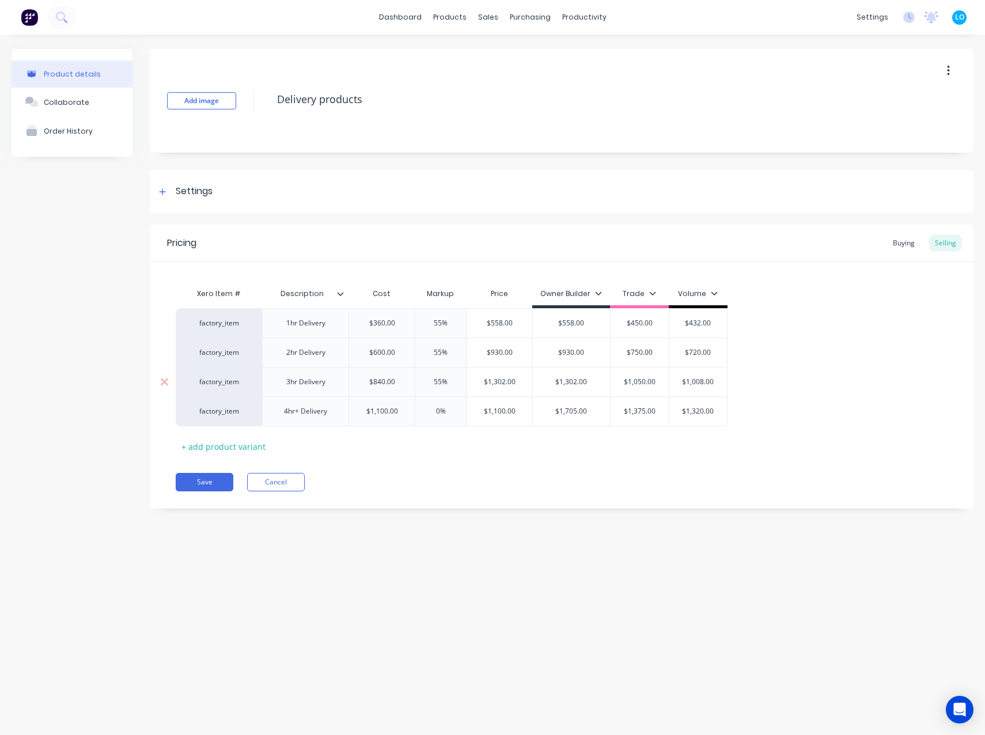
type input "0%"
type input "55%"
drag, startPoint x: 439, startPoint y: 384, endPoint x: 424, endPoint y: 383, distance: 15.0
click at [424, 383] on input "55%" at bounding box center [441, 382] width 58 height 10
type textarea "x"
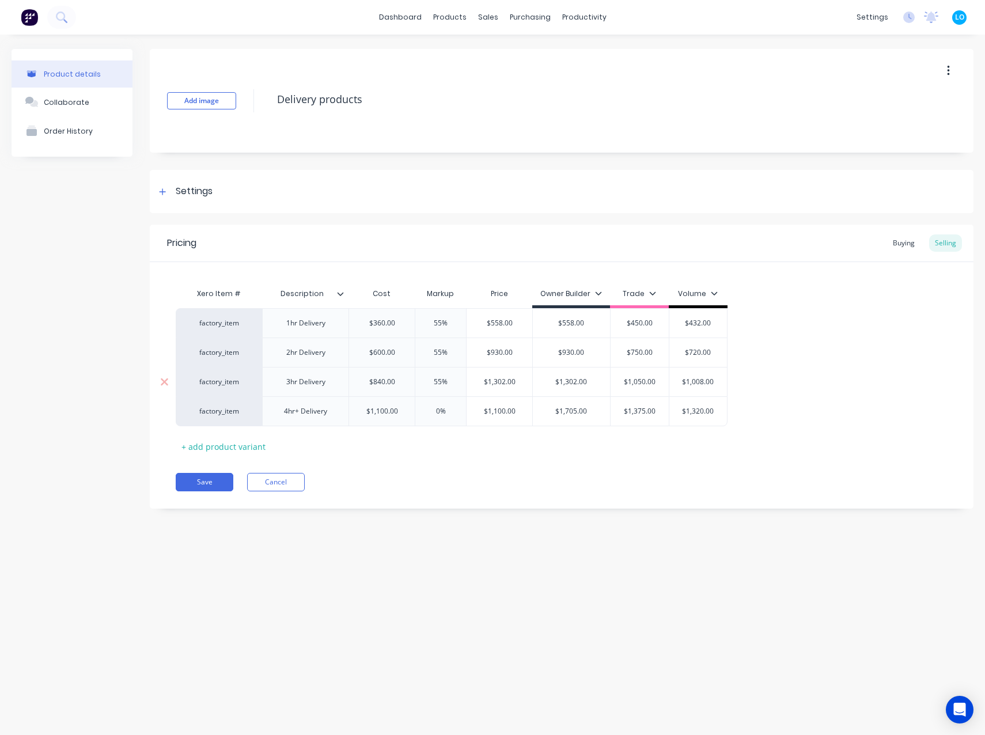
type input "05%"
click at [437, 382] on input "05%" at bounding box center [441, 382] width 58 height 10
type textarea "x"
type input "00%"
type input "55%"
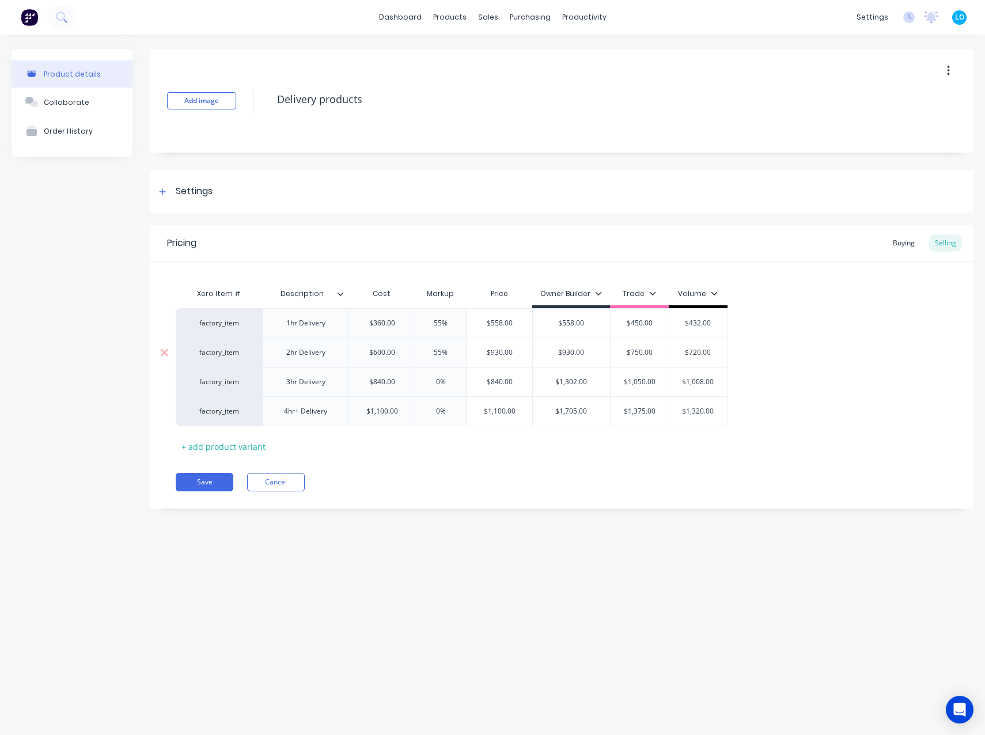
drag, startPoint x: 439, startPoint y: 351, endPoint x: 432, endPoint y: 352, distance: 7.0
click at [432, 352] on input "55%" at bounding box center [441, 352] width 58 height 10
type textarea "x"
drag, startPoint x: 442, startPoint y: 317, endPoint x: 431, endPoint y: 319, distance: 10.5
click at [431, 319] on div "factory_item 1hr Delivery $360.00 55% 55% $558.00 $558.00 $450.00 $432.00 facto…" at bounding box center [562, 366] width 772 height 117
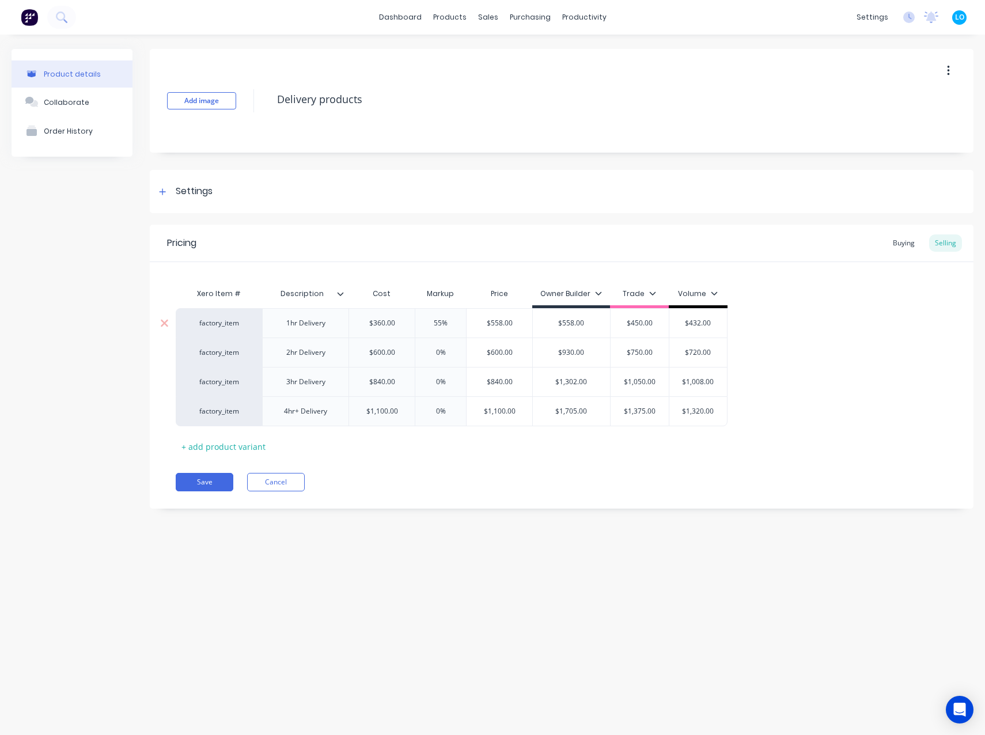
type input "0%"
click at [442, 320] on input "55%" at bounding box center [441, 323] width 58 height 10
type textarea "x"
type input "550"
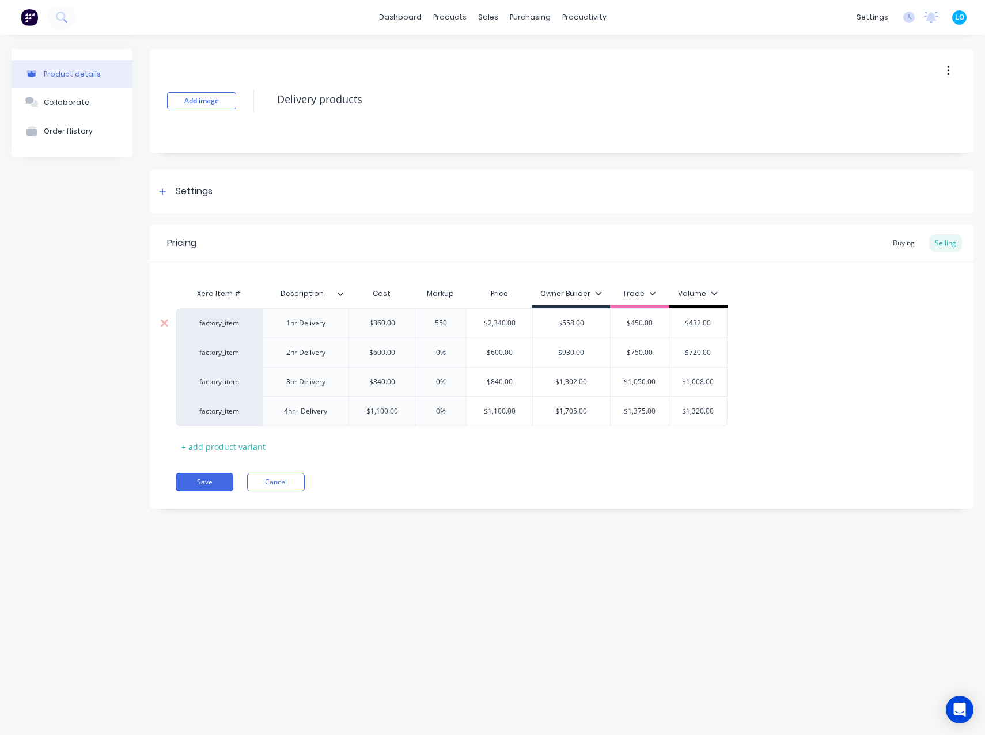
drag, startPoint x: 446, startPoint y: 321, endPoint x: 433, endPoint y: 321, distance: 12.7
click at [433, 321] on div "factory_item 1hr Delivery $360.00 550% 550 $2,340.00 $558.00 $450.00 $432.00" at bounding box center [452, 322] width 552 height 29
type textarea "x"
type input "0"
click at [486, 510] on div "Add image Delivery products Settings Product Options I buy this item I sell thi…" at bounding box center [561, 287] width 823 height 477
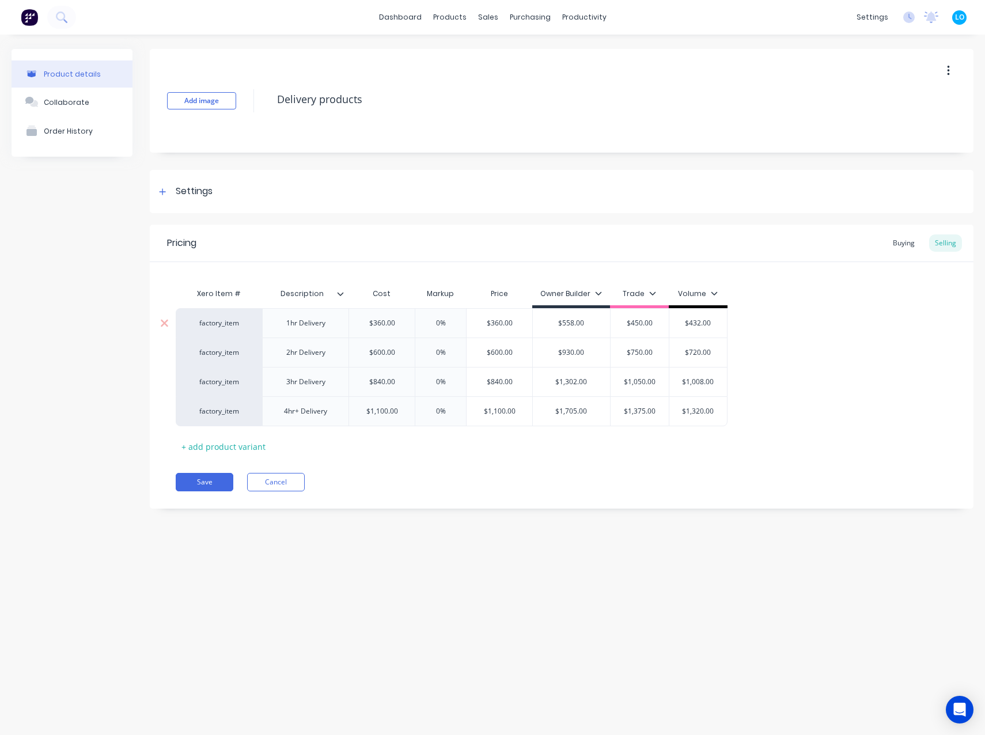
type input "$360.00"
click at [499, 325] on input "$360.00" at bounding box center [499, 323] width 66 height 10
type input "$558.00"
click at [573, 320] on input "$558.00" at bounding box center [571, 323] width 77 height 10
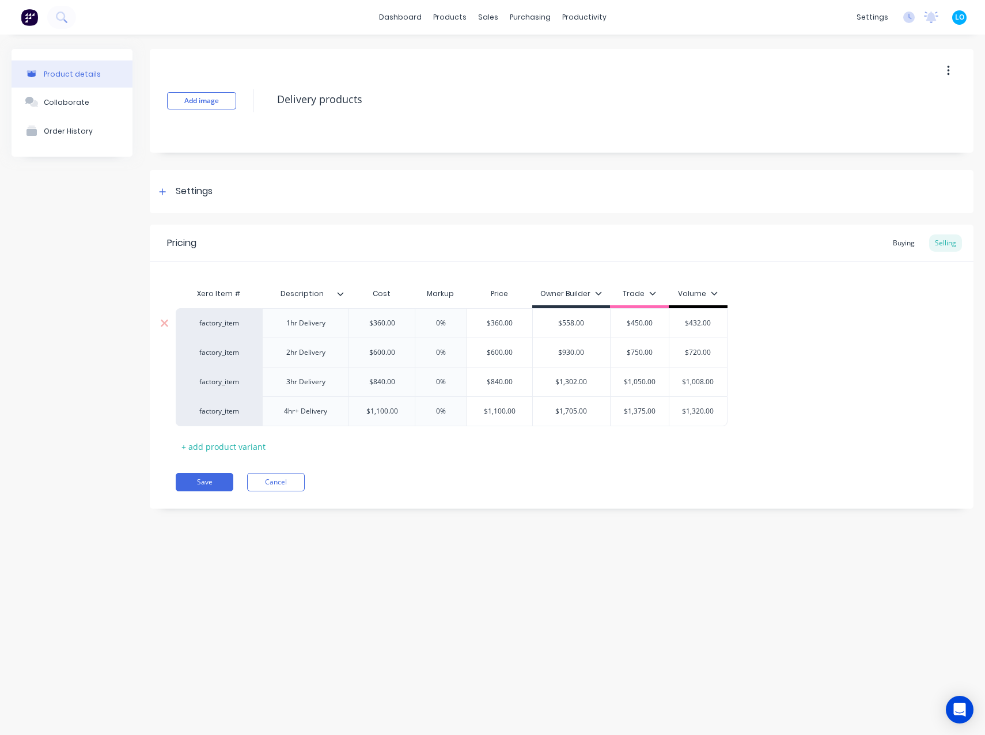
click at [573, 320] on input "$558.00" at bounding box center [571, 323] width 77 height 10
paste input "360"
type textarea "x"
type input "$360.00"
type input "$450.00"
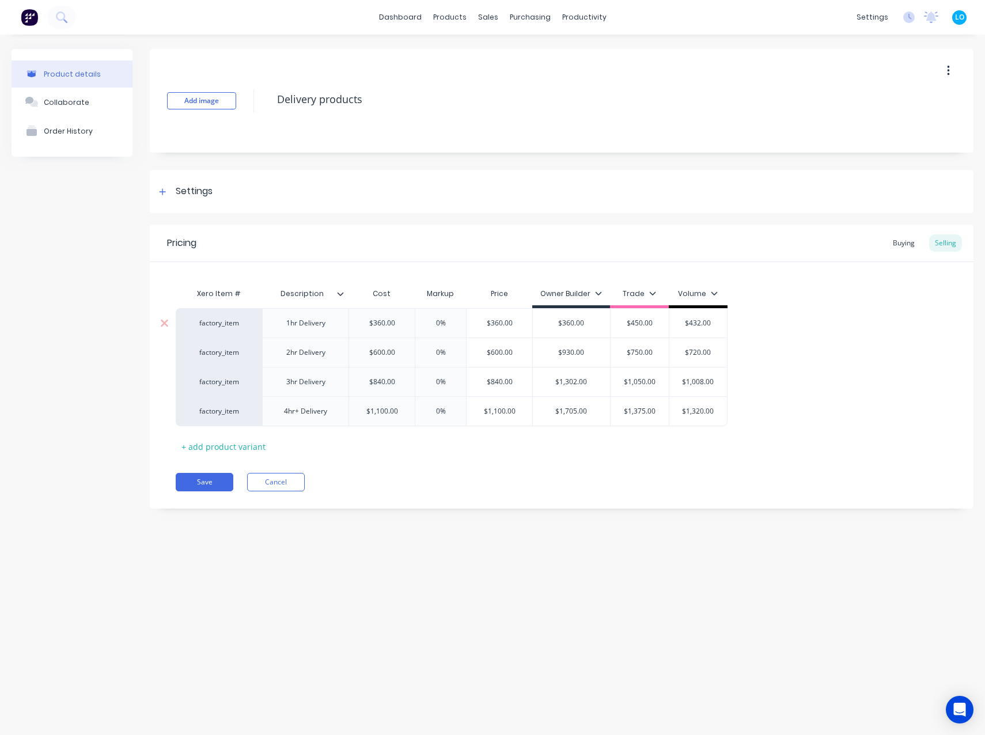
click at [634, 321] on input "$450.00" at bounding box center [639, 323] width 58 height 10
paste input "36"
type textarea "x"
type input "$360.00"
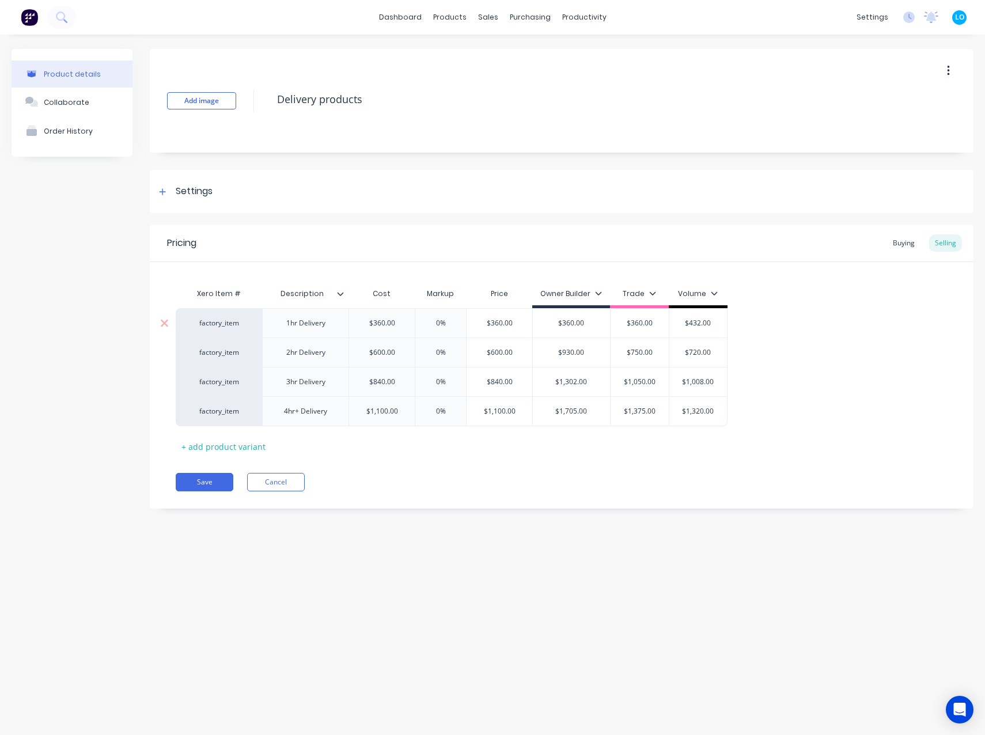
type input "$432.00"
click at [692, 325] on input "$432.00" at bounding box center [698, 323] width 58 height 10
click at [694, 324] on input "$432.00" at bounding box center [698, 323] width 58 height 10
click at [701, 324] on input "$432.00" at bounding box center [698, 323] width 58 height 10
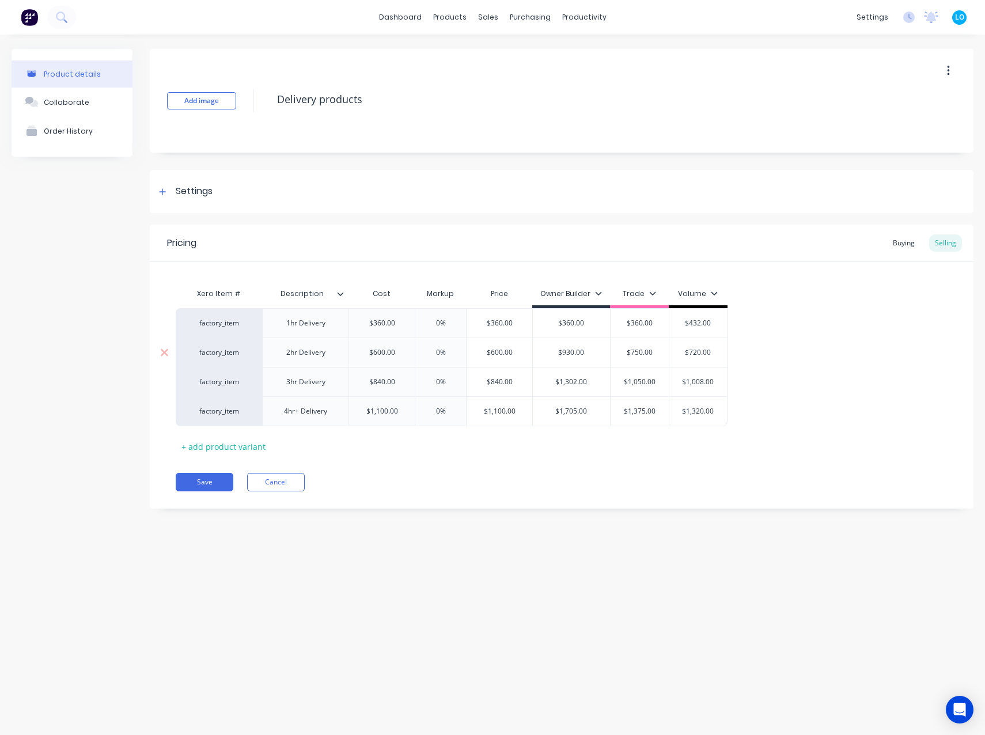
paste input "360"
type textarea "x"
type input "$360.00"
type input "$600.00"
click at [376, 352] on input "$600.00" at bounding box center [382, 352] width 66 height 10
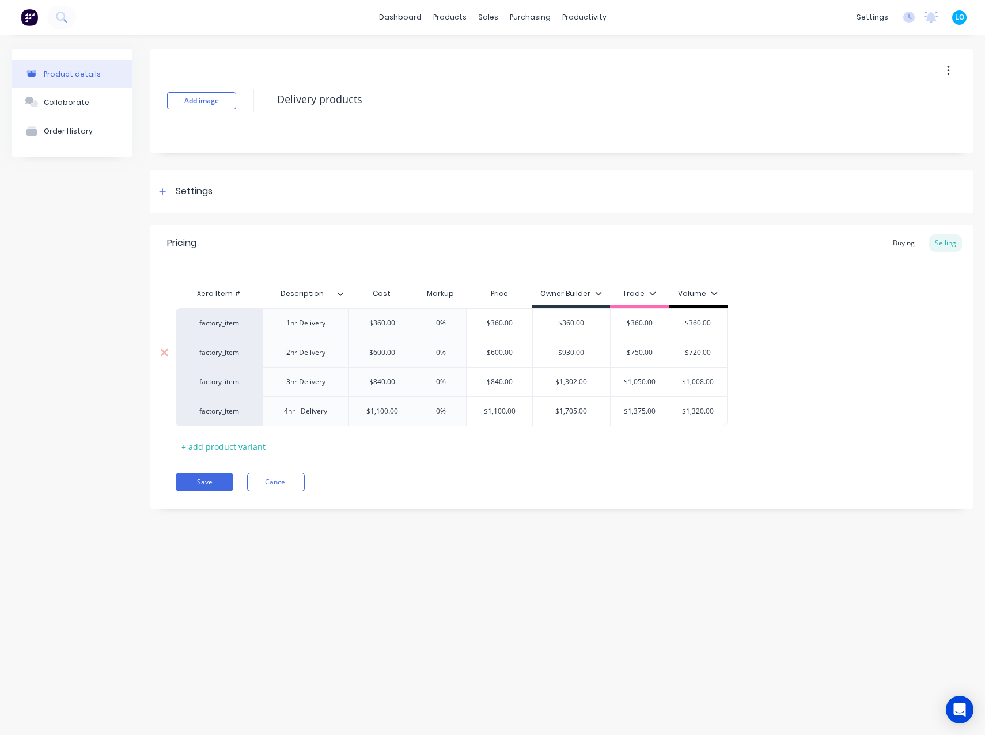
click at [376, 352] on input "$600.00" at bounding box center [382, 352] width 66 height 10
type input "$930.00"
click at [565, 350] on input "$930.00" at bounding box center [571, 352] width 77 height 10
paste input "60"
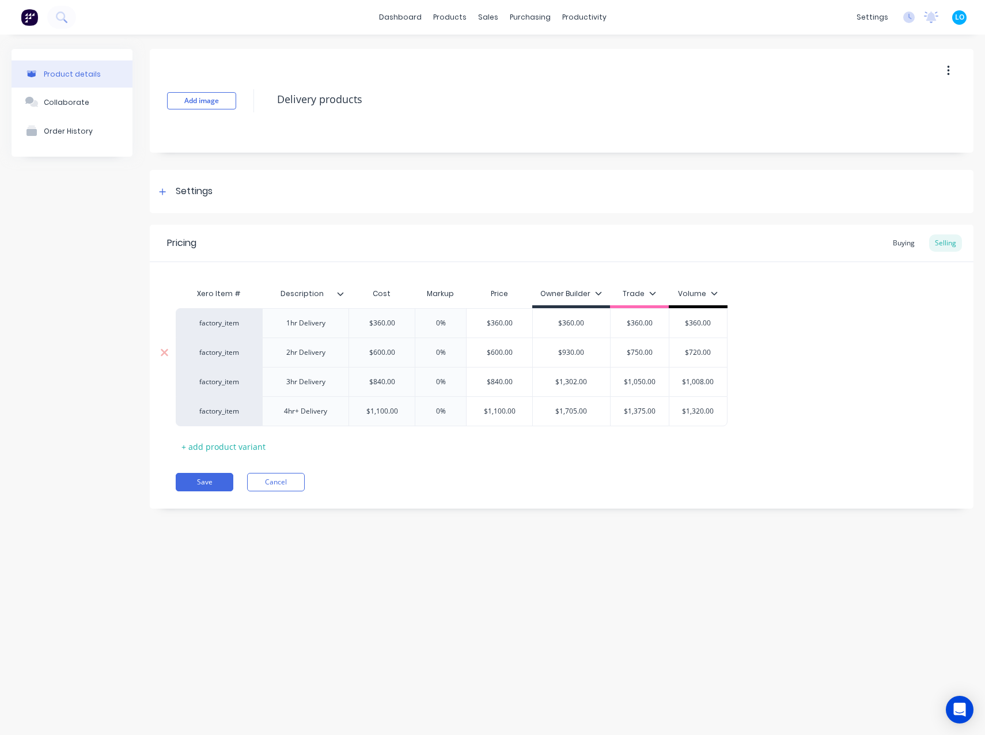
type textarea "x"
type input "$600.00"
type input "$750.00"
click at [637, 354] on input "$750.00" at bounding box center [639, 352] width 58 height 10
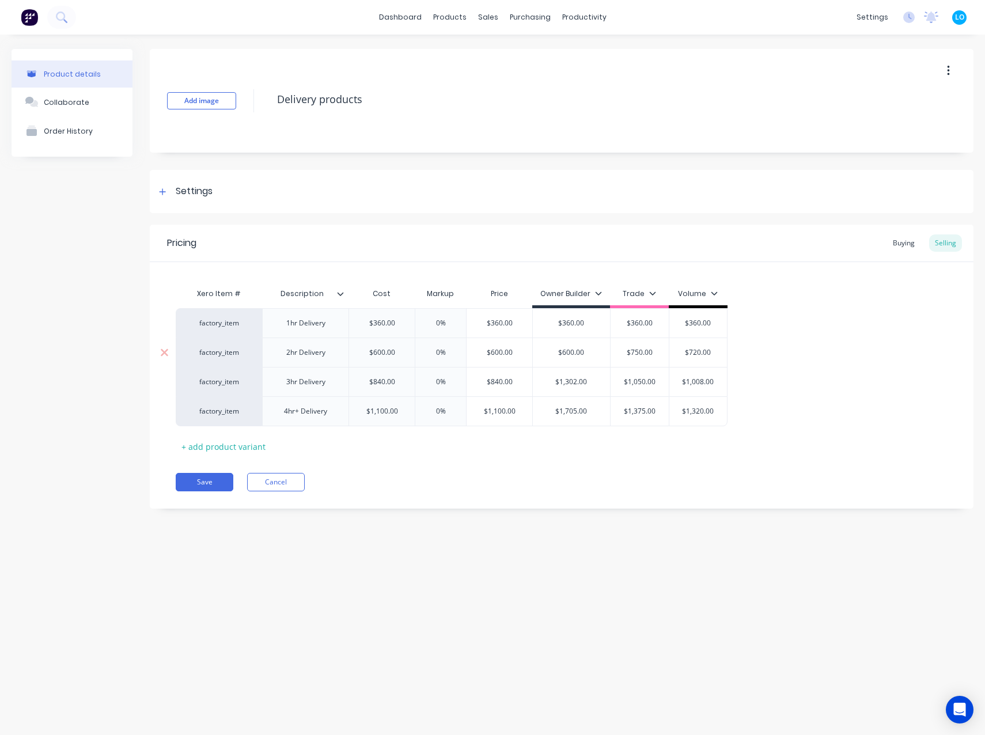
paste input "60"
type textarea "x"
type input "$600.00"
type input "$720.00"
click at [697, 350] on input "$720.00" at bounding box center [698, 352] width 58 height 10
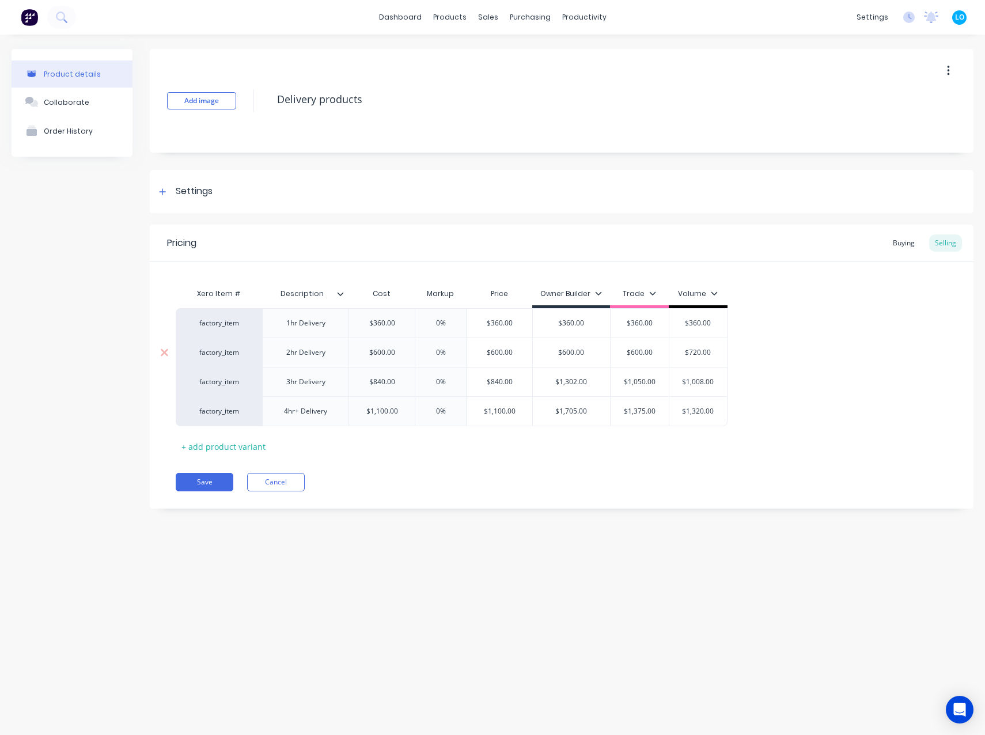
click at [697, 350] on input "$720.00" at bounding box center [698, 352] width 58 height 10
paste input "60"
type textarea "x"
type input "$600.00"
type input "$840.00"
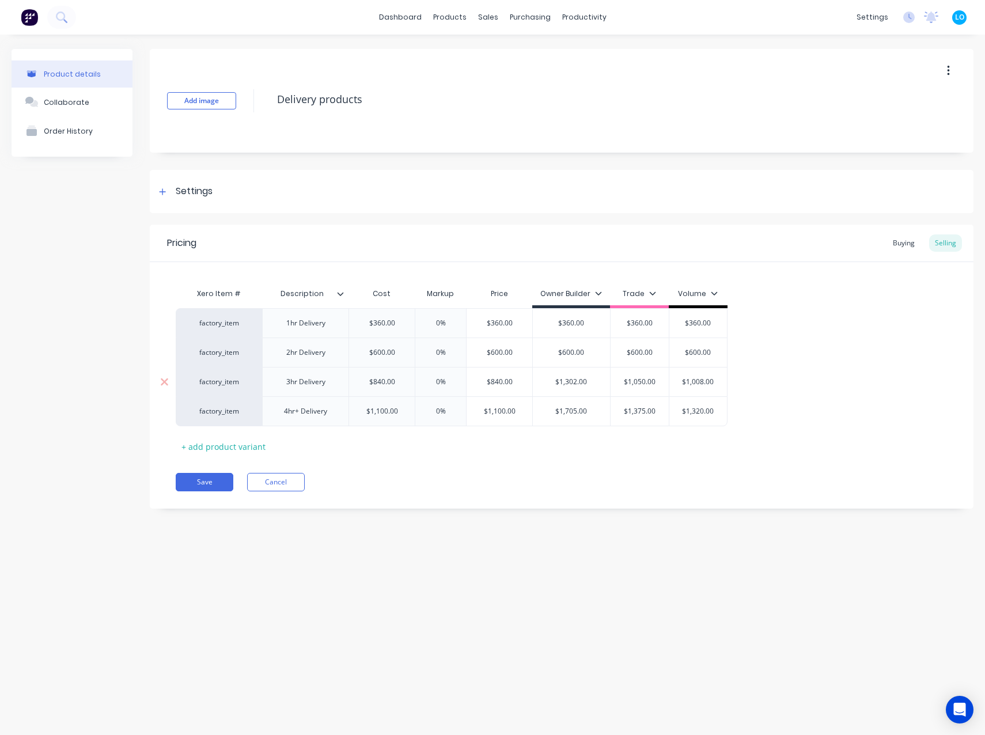
click at [500, 384] on input "$840.00" at bounding box center [499, 382] width 66 height 10
type input "$1,302.00"
drag, startPoint x: 581, startPoint y: 381, endPoint x: 573, endPoint y: 381, distance: 7.5
click at [580, 381] on input "$1,302.00" at bounding box center [571, 382] width 77 height 10
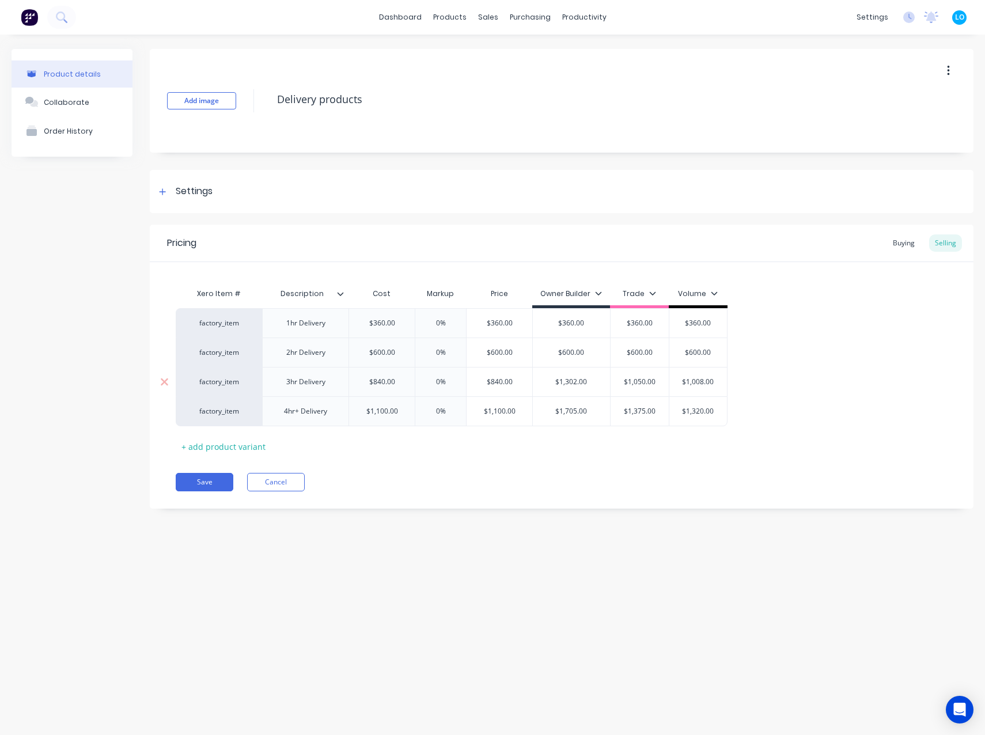
click at [573, 381] on input "$1,302.00" at bounding box center [571, 382] width 77 height 10
click at [569, 380] on input "$1,302.00" at bounding box center [571, 382] width 77 height 10
paste input "840"
type textarea "x"
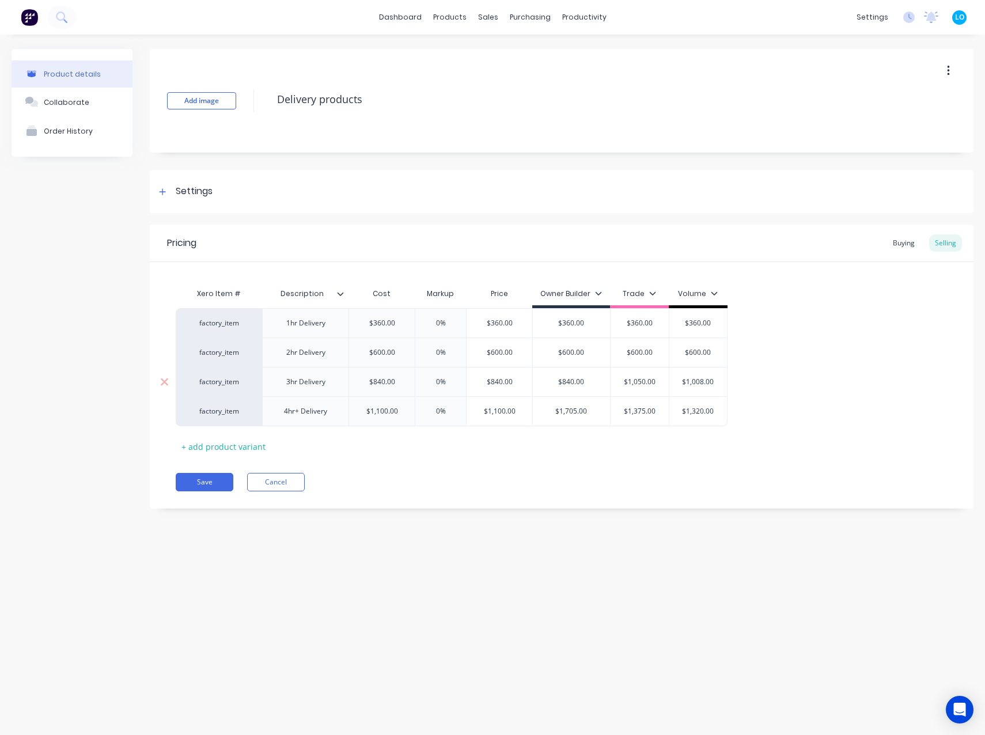
type input "$840.00"
type input "$1,050.00"
click at [641, 381] on input "$1,050.00" at bounding box center [639, 382] width 58 height 10
paste input "84"
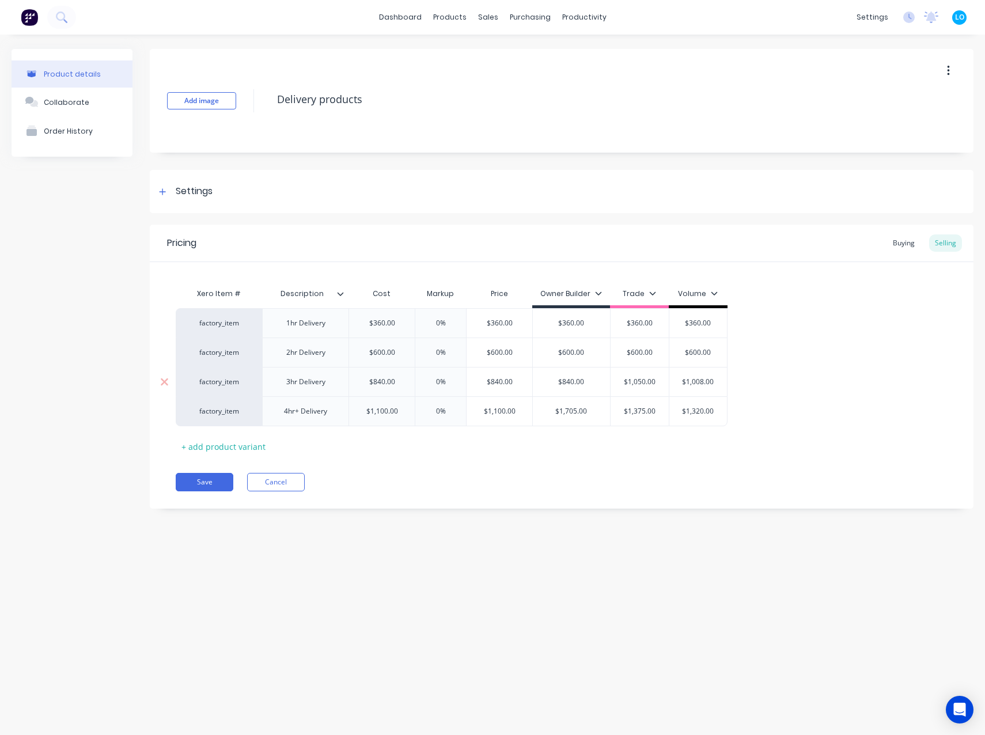
type textarea "x"
type input "$840.00"
type input "$1,008.00"
click at [697, 382] on input "$1,008.00" at bounding box center [698, 382] width 58 height 10
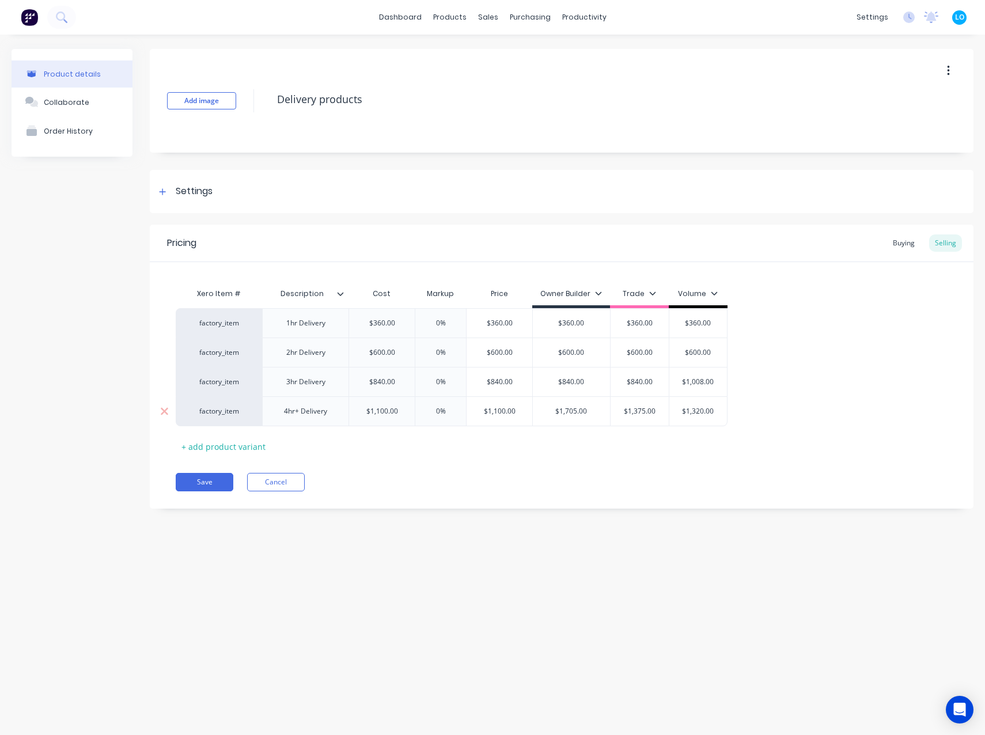
paste input "840"
type textarea "x"
type input "$840.00"
type input "$1,100.00"
click at [381, 414] on input "$1,100.00" at bounding box center [382, 411] width 66 height 10
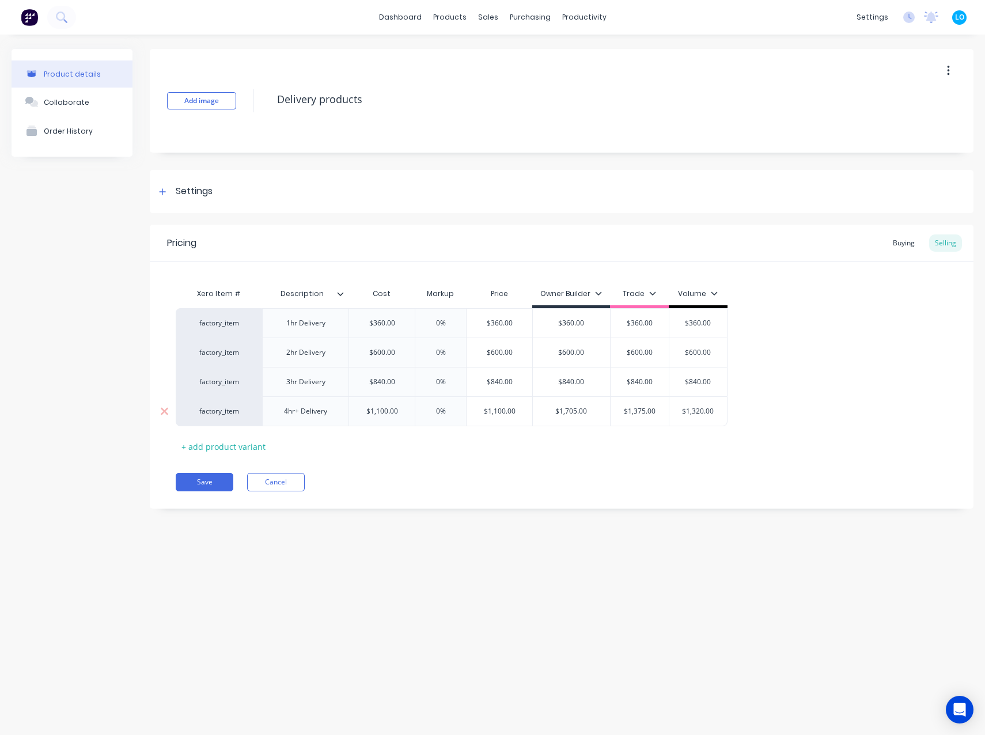
click at [381, 414] on input "$1,100.00" at bounding box center [382, 411] width 66 height 10
type input "$1,705.00"
click at [574, 408] on input "$1,705.00" at bounding box center [571, 411] width 77 height 10
paste input "100"
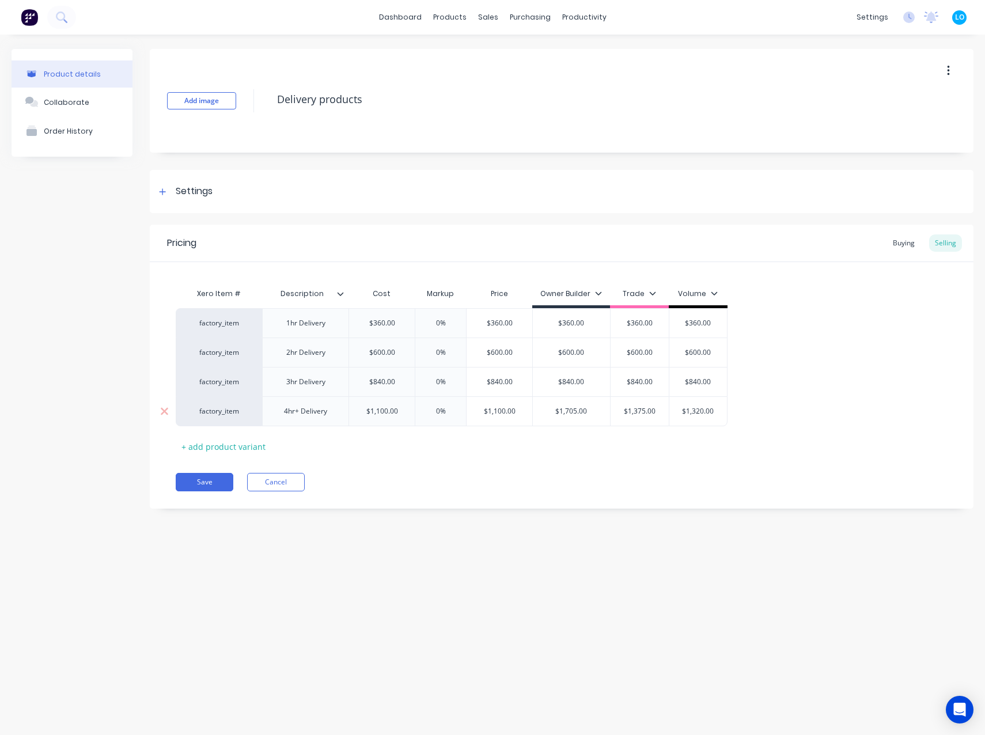
type textarea "x"
type input "$1,100.00"
type input "$1,375.00"
click at [639, 409] on input "$1,375.00" at bounding box center [639, 411] width 58 height 10
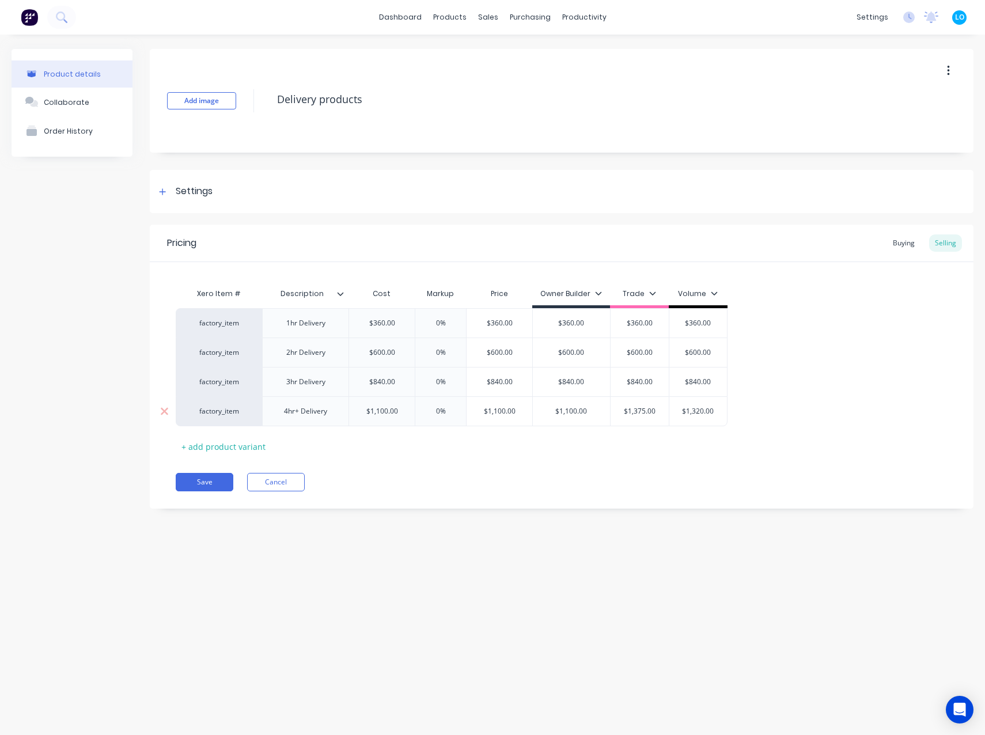
paste input "100"
type textarea "x"
type input "$1,100.00"
type input "$1,320.00"
click at [694, 412] on input "$1,320.00" at bounding box center [698, 411] width 58 height 10
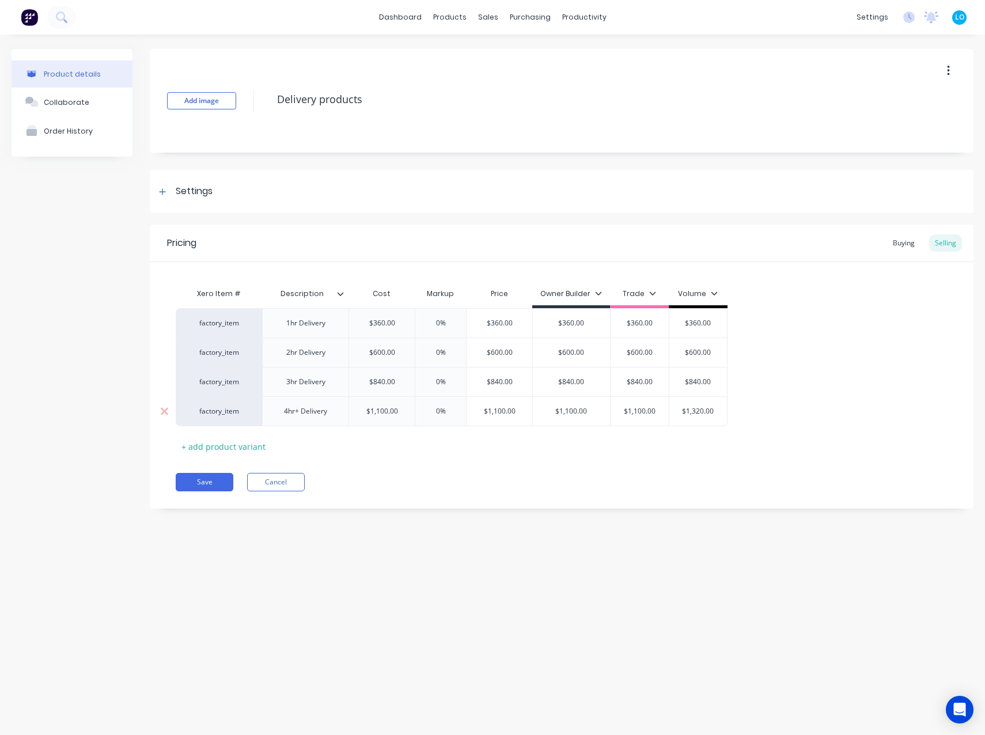
click at [694, 412] on input "$1,320.00" at bounding box center [698, 411] width 58 height 10
paste input "10"
type textarea "x"
type input "$1,100.00"
click at [673, 484] on div "Save Cancel" at bounding box center [574, 482] width 797 height 18
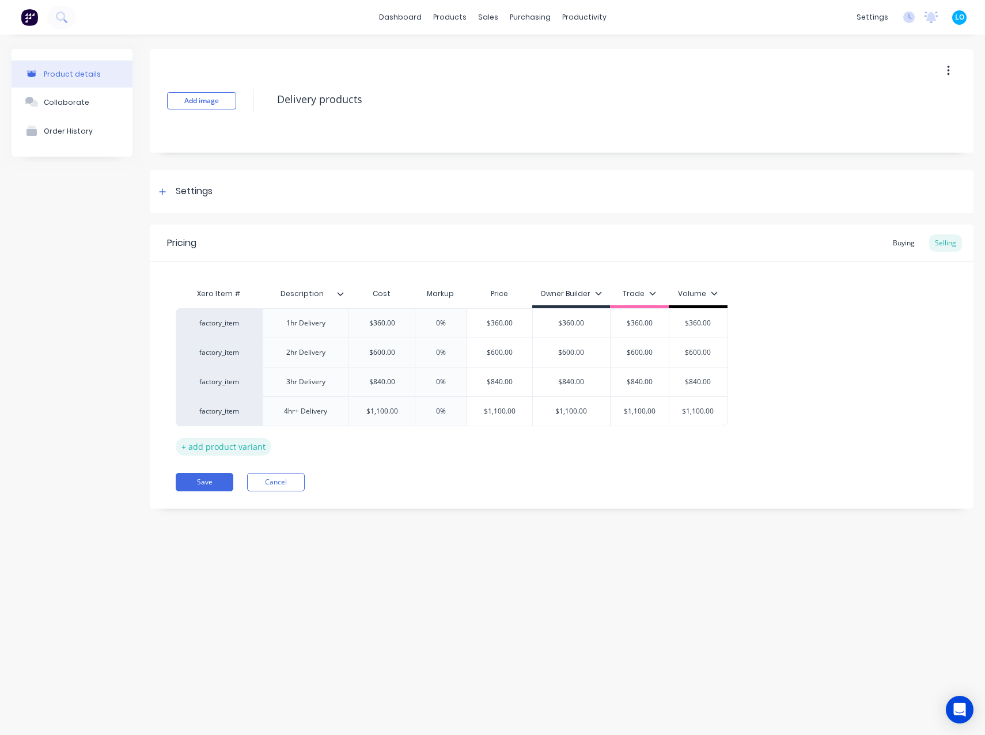
click at [229, 447] on div "+ add product variant" at bounding box center [224, 447] width 96 height 18
type textarea "x"
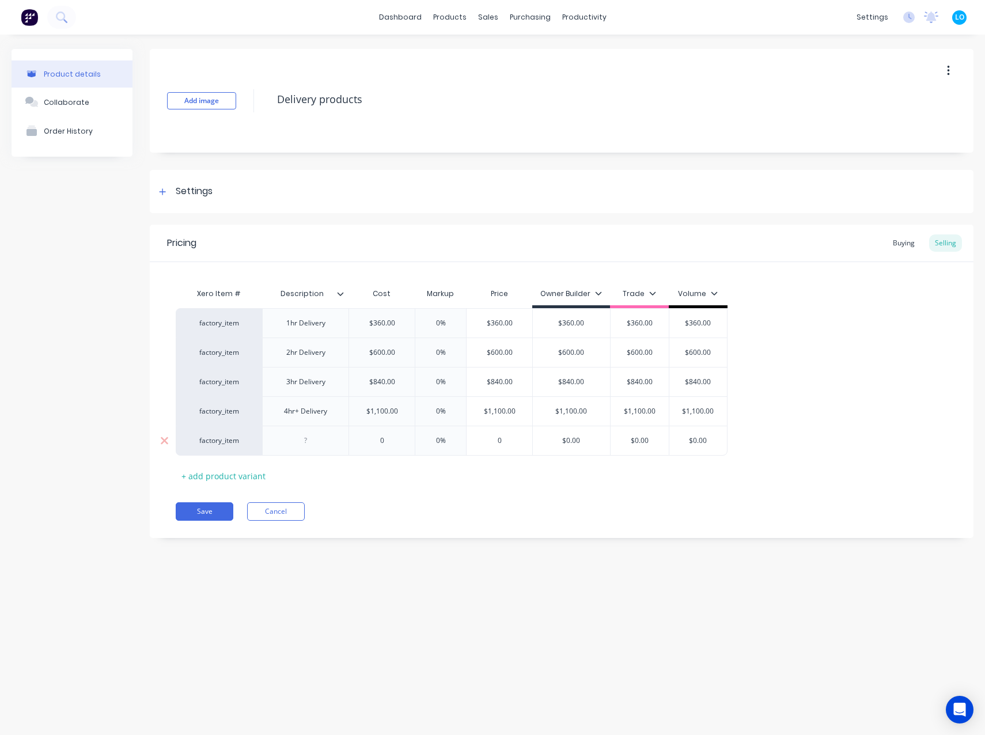
click at [310, 442] on div at bounding box center [306, 440] width 58 height 15
type textarea "x"
type input "0"
click at [381, 443] on input "0" at bounding box center [382, 440] width 66 height 10
click at [199, 511] on button "Save" at bounding box center [205, 511] width 58 height 18
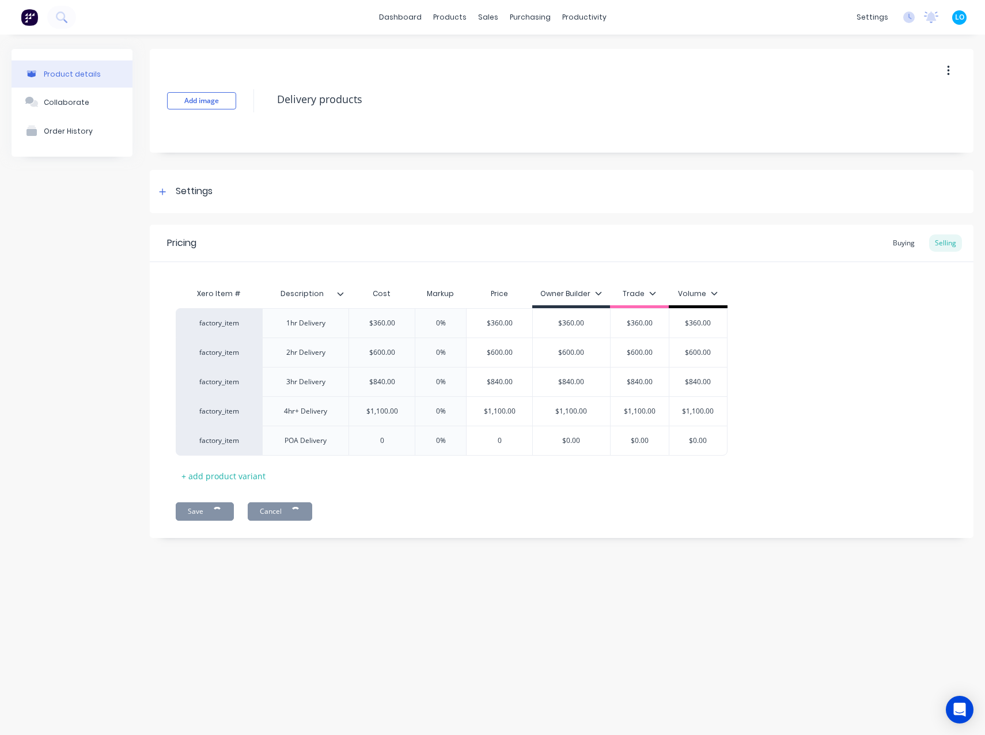
type textarea "x"
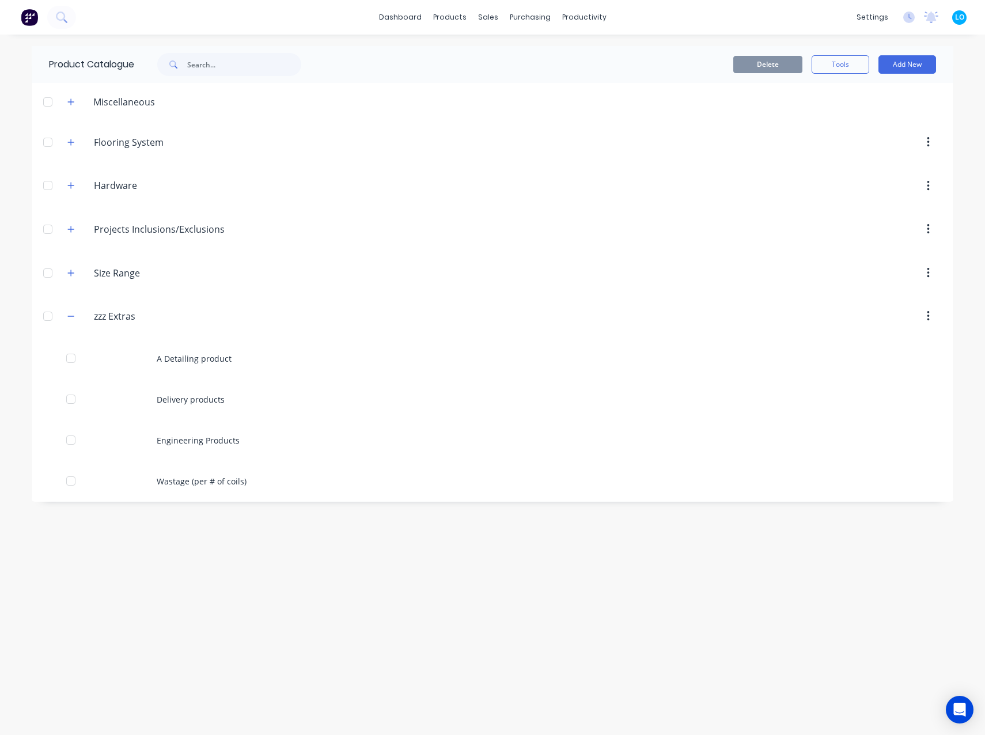
click at [260, 575] on div "Product Catalogue Delete Tools Add New Miscellaneous Flooring.System Flooring S…" at bounding box center [492, 384] width 921 height 677
click at [668, 549] on div "Product Catalogue Delete Tools Add New Miscellaneous Flooring.System Flooring S…" at bounding box center [492, 384] width 921 height 677
click at [515, 647] on div "Product Catalogue Delete Tools Add New Miscellaneous Flooring.System Flooring S…" at bounding box center [492, 384] width 921 height 677
drag, startPoint x: 427, startPoint y: 539, endPoint x: 367, endPoint y: 117, distance: 426.3
click at [426, 538] on div "Product Catalogue Delete Tools Add New Miscellaneous Flooring.System Flooring S…" at bounding box center [492, 384] width 921 height 677
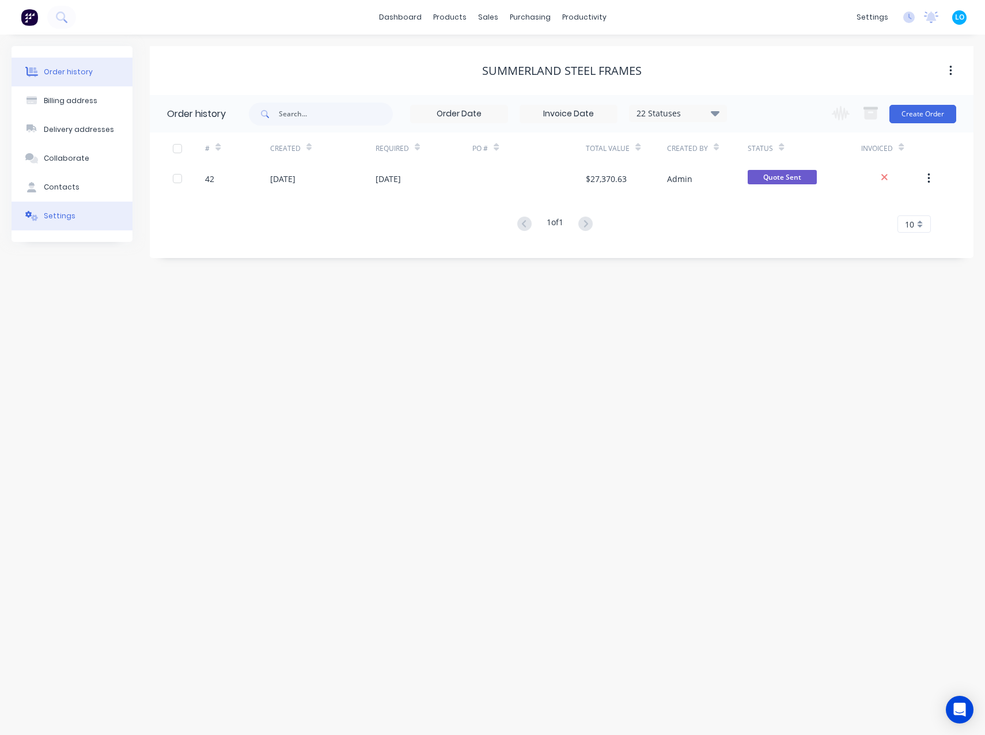
click at [51, 219] on div "Settings" at bounding box center [60, 216] width 32 height 10
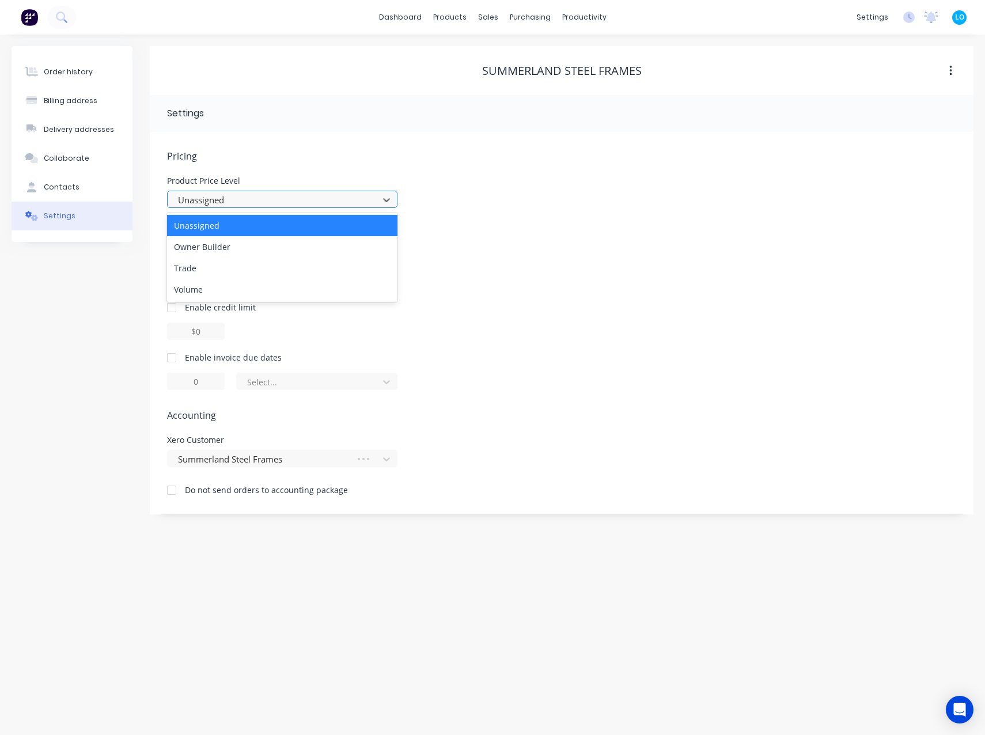
click at [250, 203] on div at bounding box center [275, 200] width 196 height 14
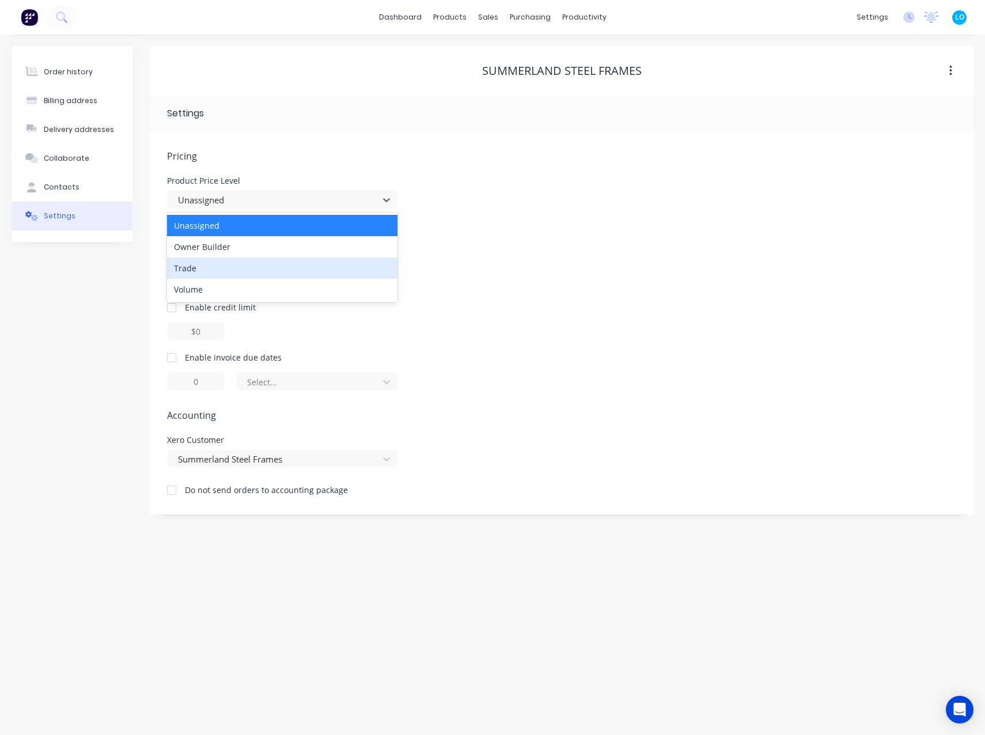
click at [226, 270] on div "Trade" at bounding box center [282, 267] width 230 height 21
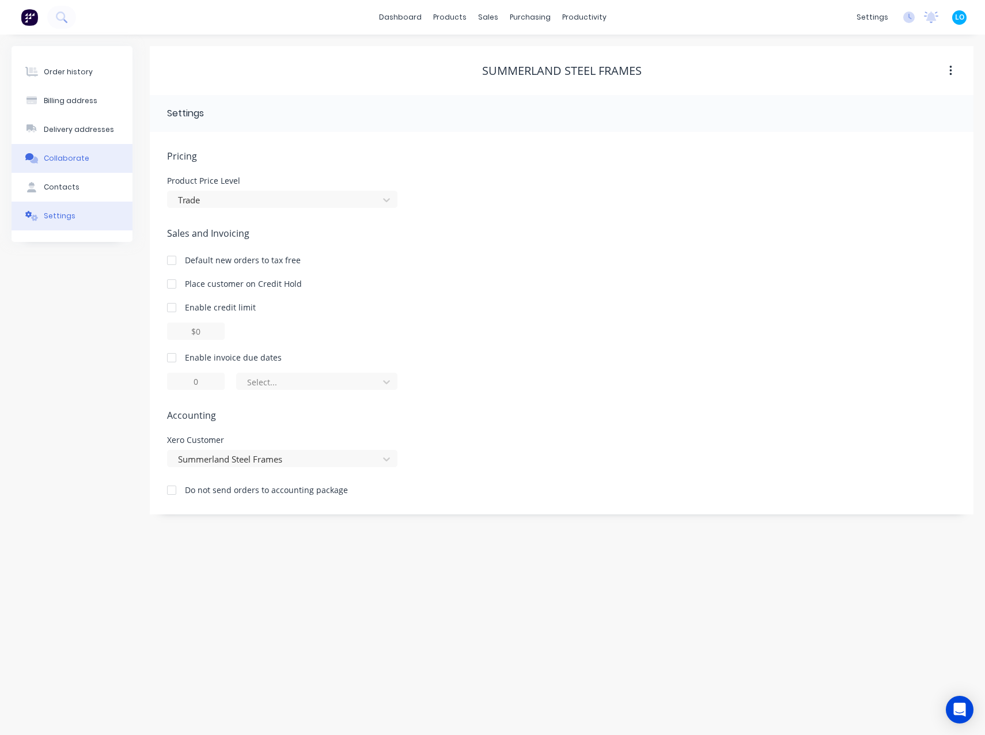
drag, startPoint x: 37, startPoint y: 325, endPoint x: 96, endPoint y: 159, distance: 175.6
click at [39, 320] on div "Order history Billing address Delivery addresses Collaborate Contacts Settings" at bounding box center [72, 280] width 121 height 468
click at [88, 76] on button "Order history" at bounding box center [72, 72] width 121 height 29
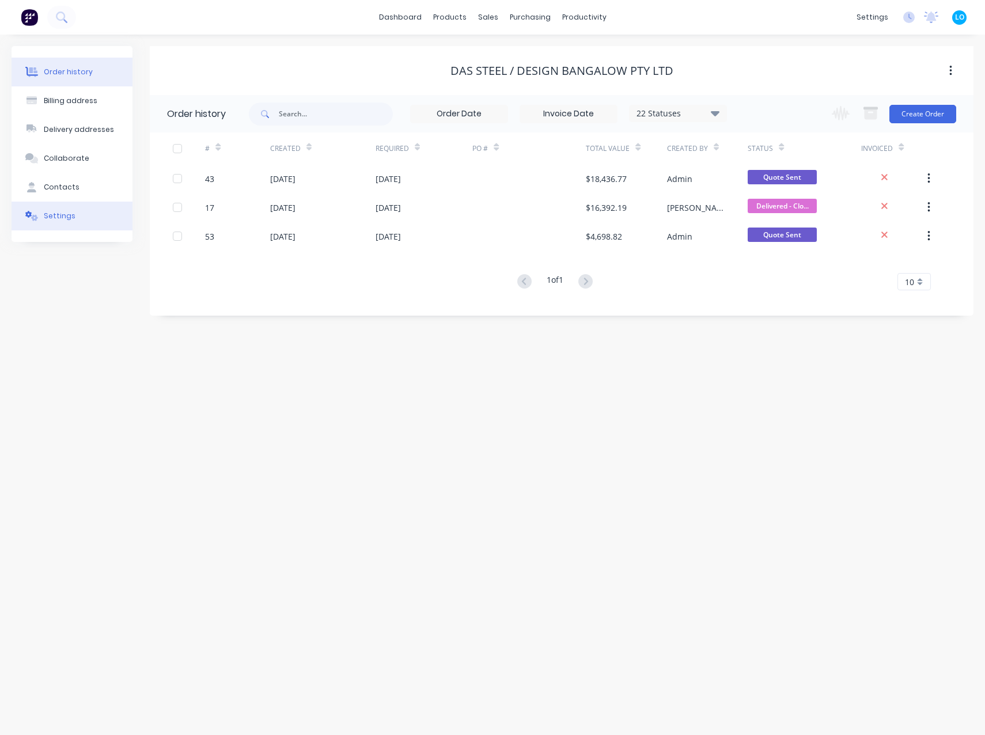
click at [65, 217] on div "Settings" at bounding box center [60, 216] width 32 height 10
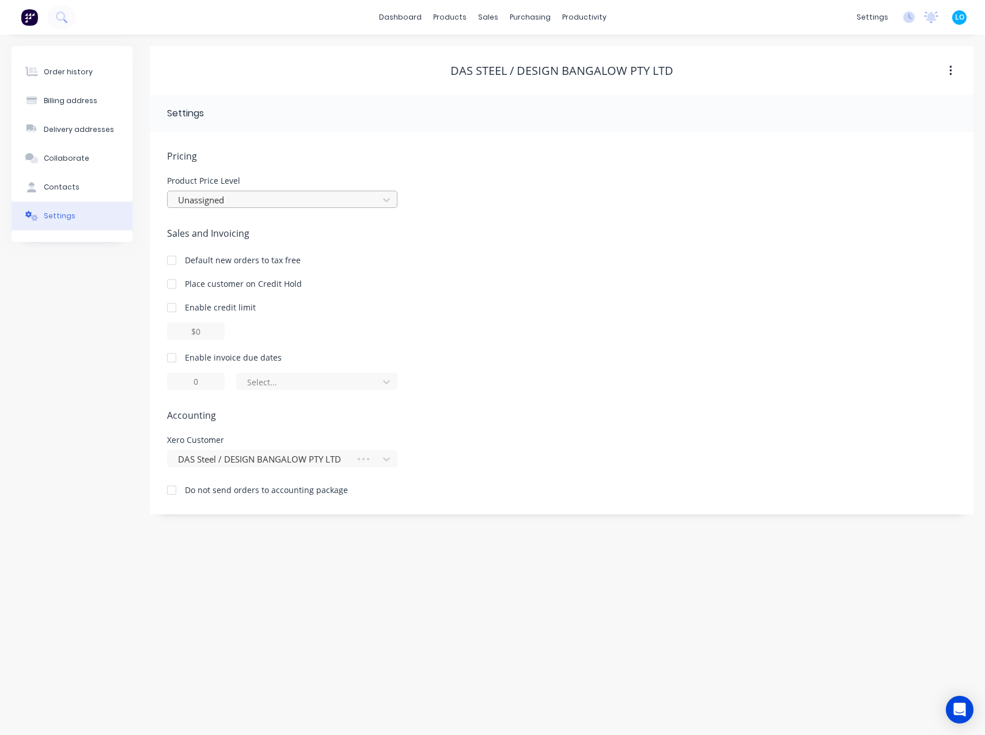
click at [238, 199] on div at bounding box center [275, 200] width 196 height 14
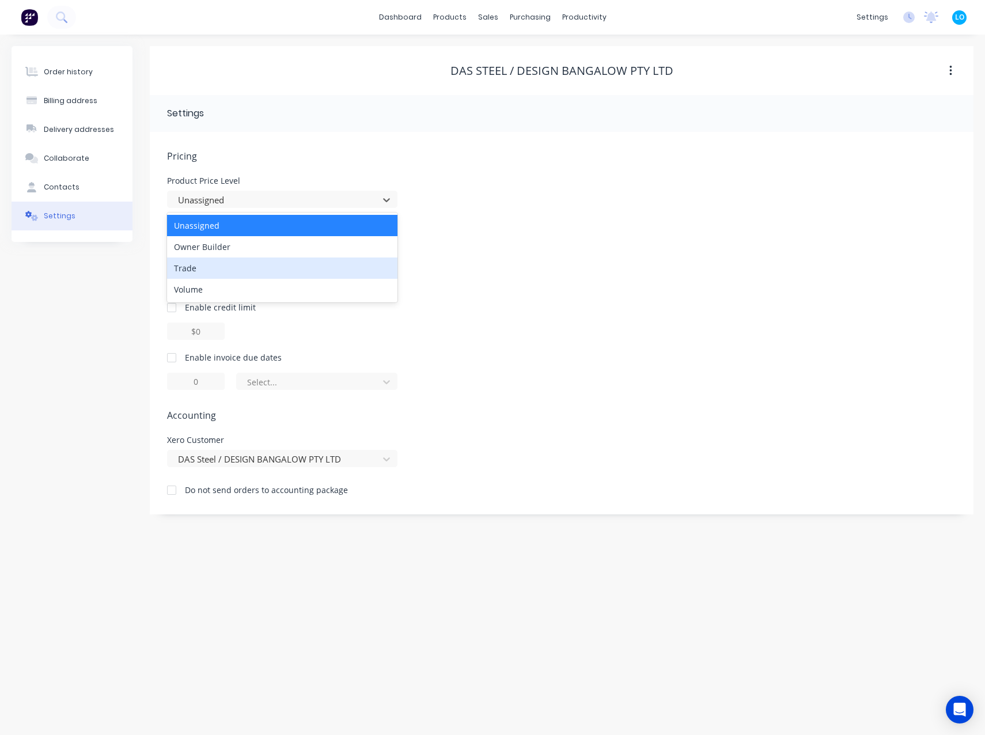
click at [224, 266] on div "Trade" at bounding box center [282, 267] width 230 height 21
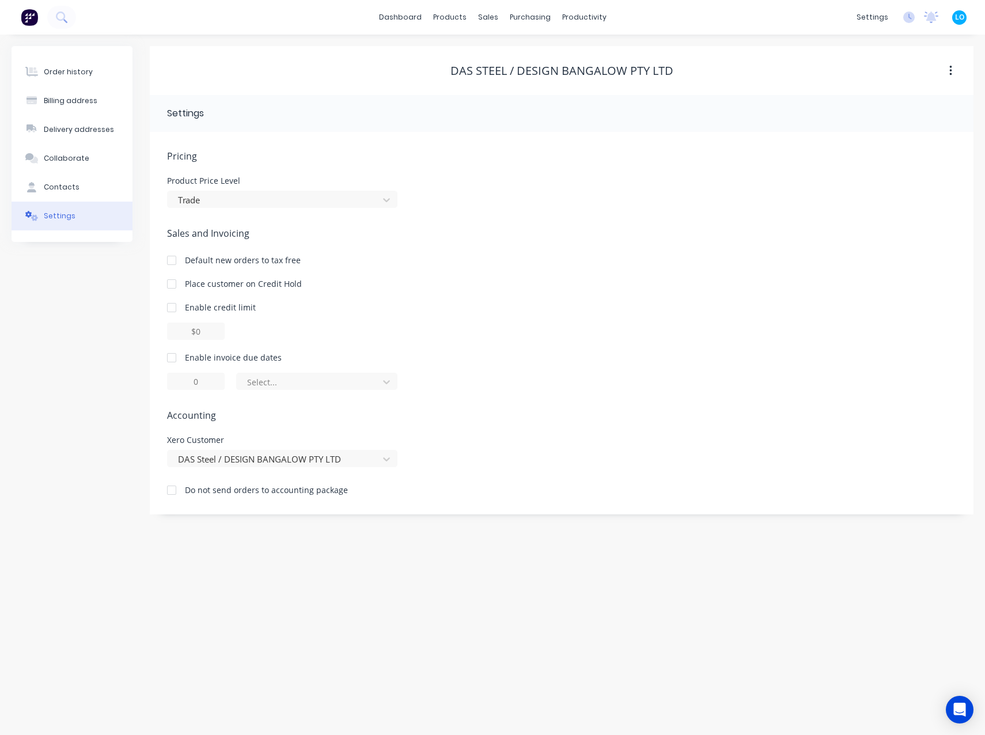
click at [75, 332] on div "Order history Billing address Delivery addresses Collaborate Contacts Settings" at bounding box center [72, 280] width 121 height 468
click at [69, 161] on div "Collaborate" at bounding box center [66, 158] width 45 height 10
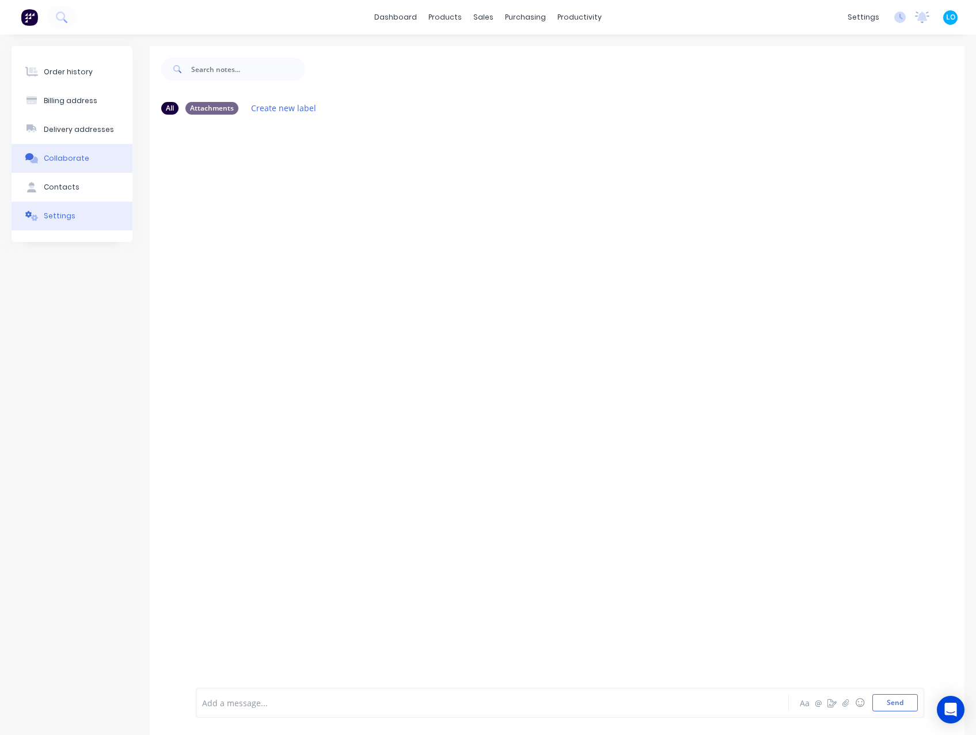
click at [62, 214] on div "Settings" at bounding box center [60, 216] width 32 height 10
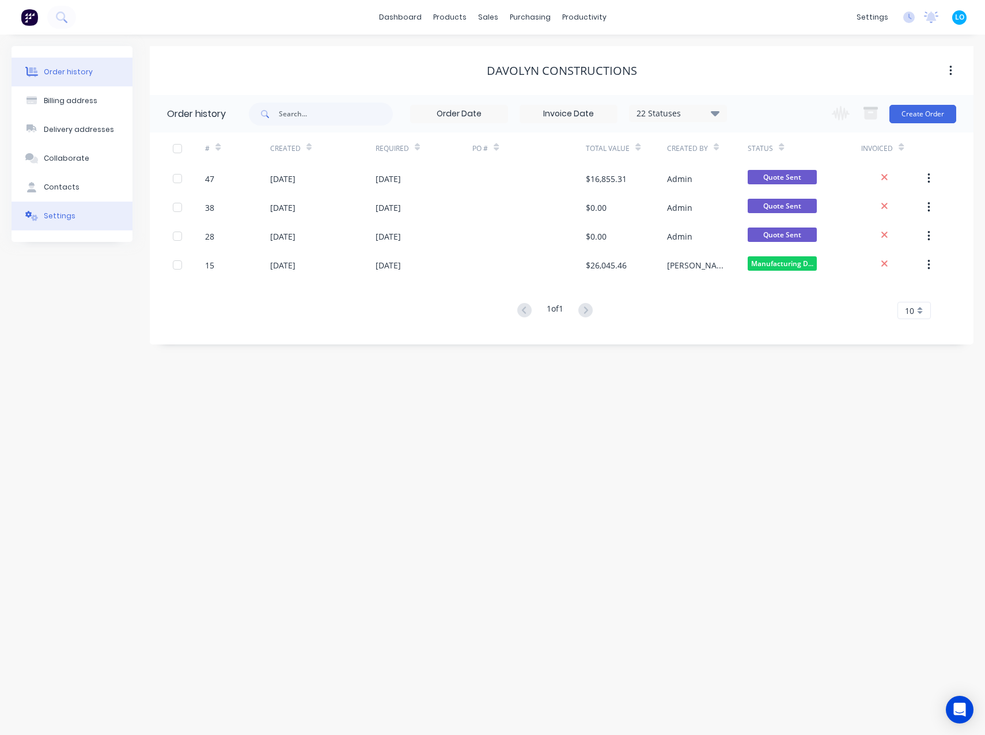
click at [53, 205] on button "Settings" at bounding box center [72, 216] width 121 height 29
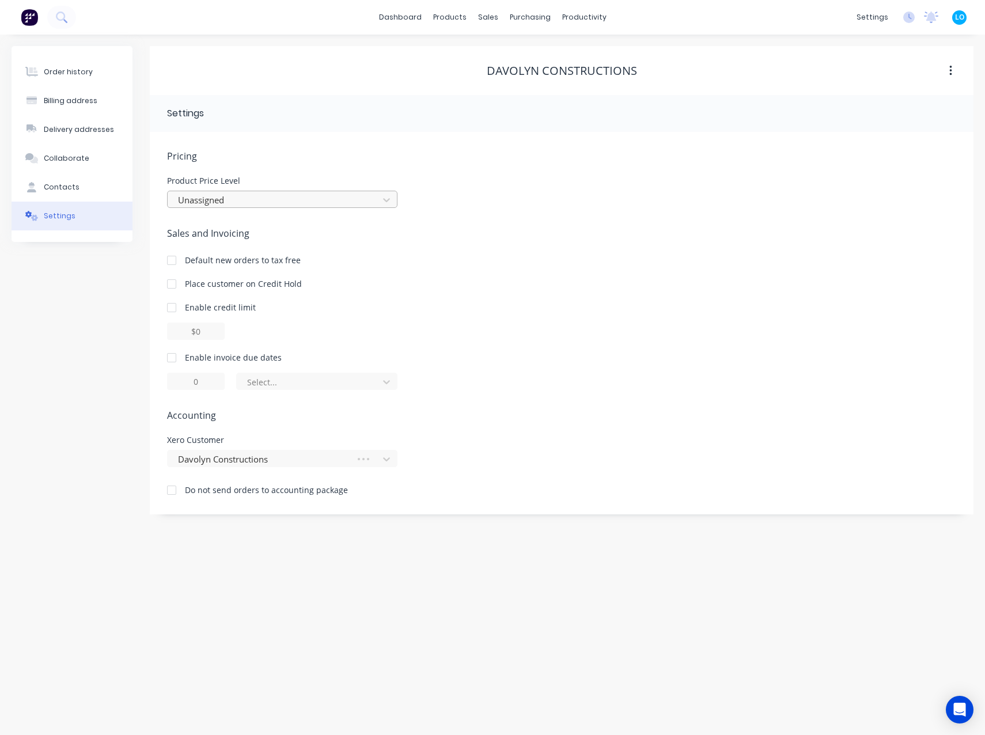
click at [233, 202] on div at bounding box center [275, 200] width 196 height 14
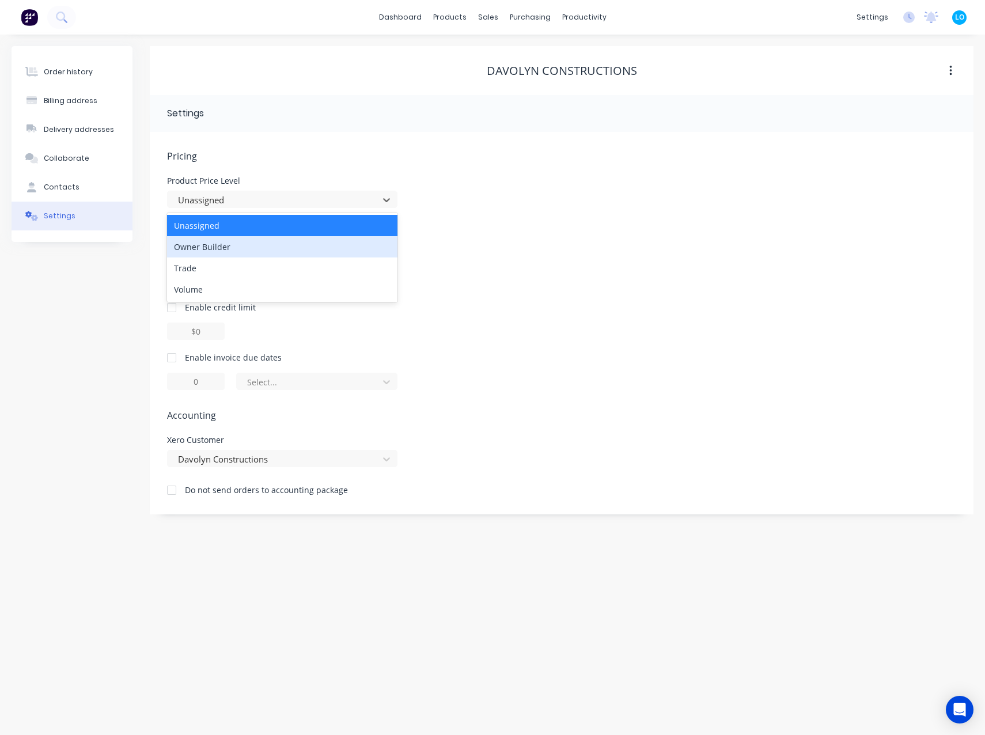
click at [217, 243] on div "Owner Builder" at bounding box center [282, 246] width 230 height 21
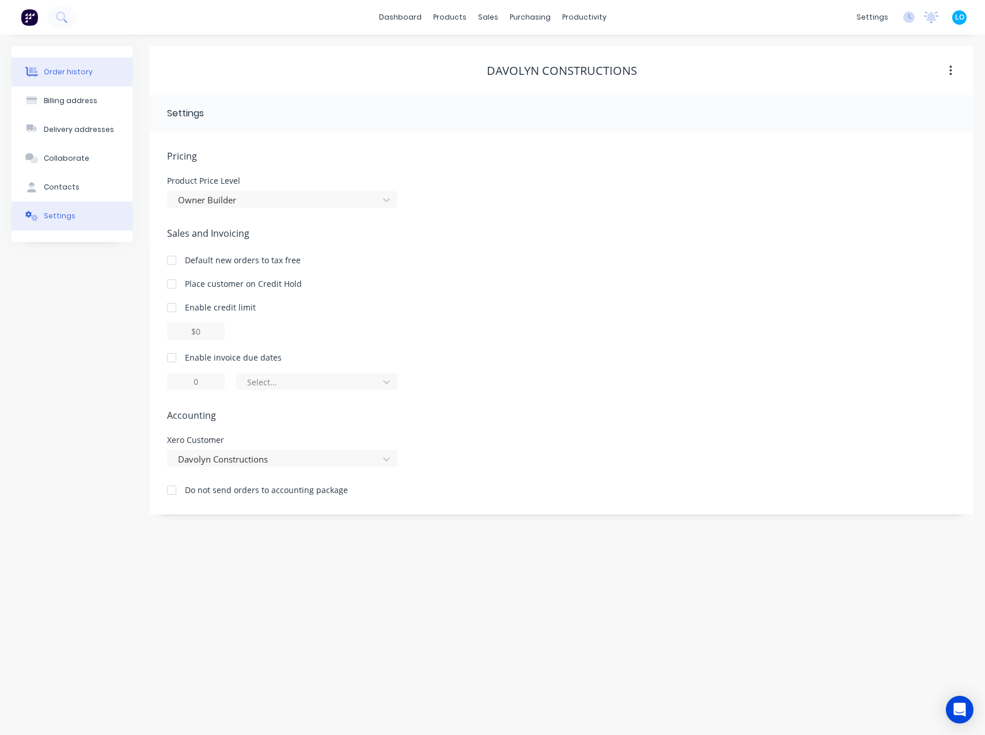
drag, startPoint x: 59, startPoint y: 306, endPoint x: 56, endPoint y: 85, distance: 221.1
click at [59, 303] on div "Order history Billing address Delivery addresses Collaborate Contacts Settings" at bounding box center [72, 280] width 121 height 468
click at [74, 72] on div "Order history" at bounding box center [68, 72] width 49 height 10
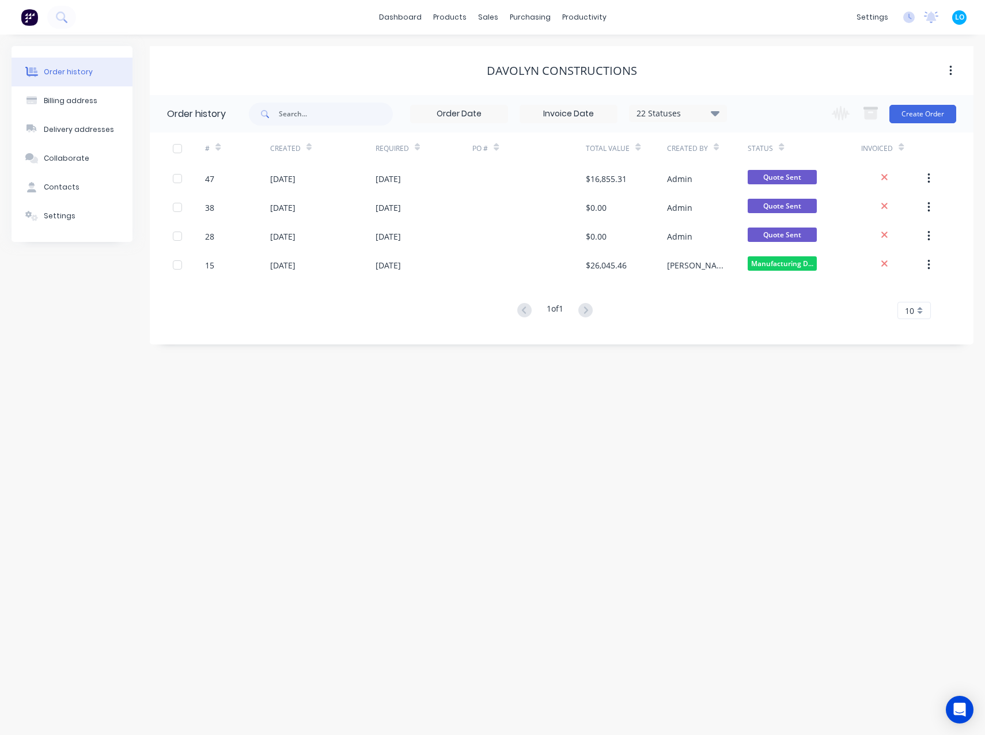
click at [380, 44] on div "Order history Billing address Delivery addresses Collaborate Contacts Settings …" at bounding box center [492, 385] width 985 height 700
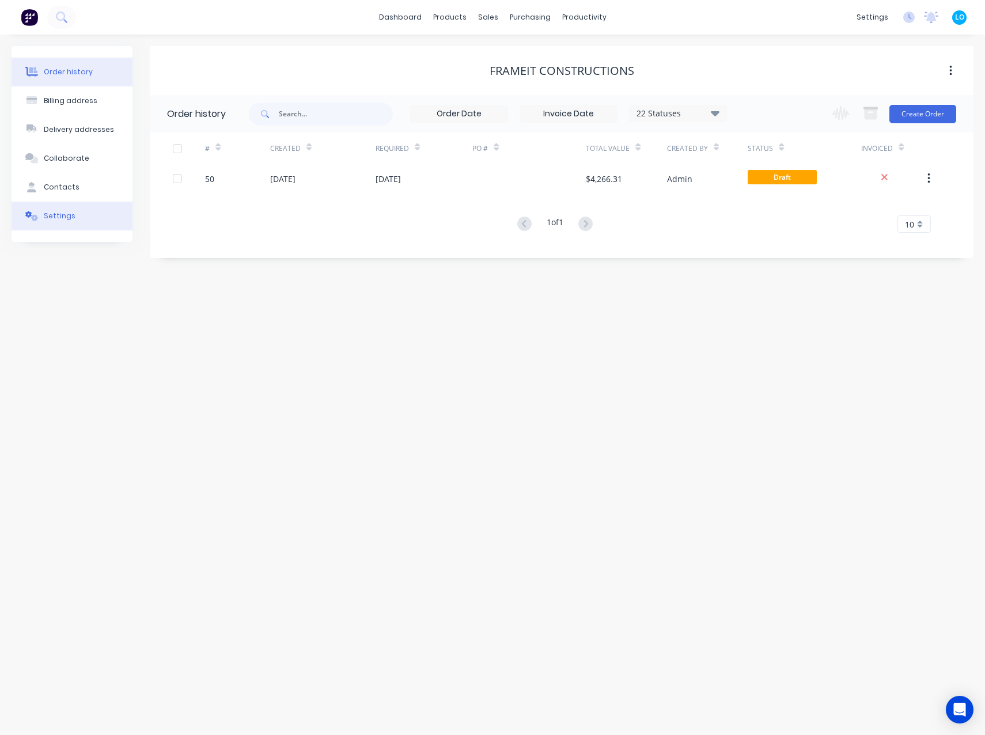
click at [48, 218] on div "Settings" at bounding box center [60, 216] width 32 height 10
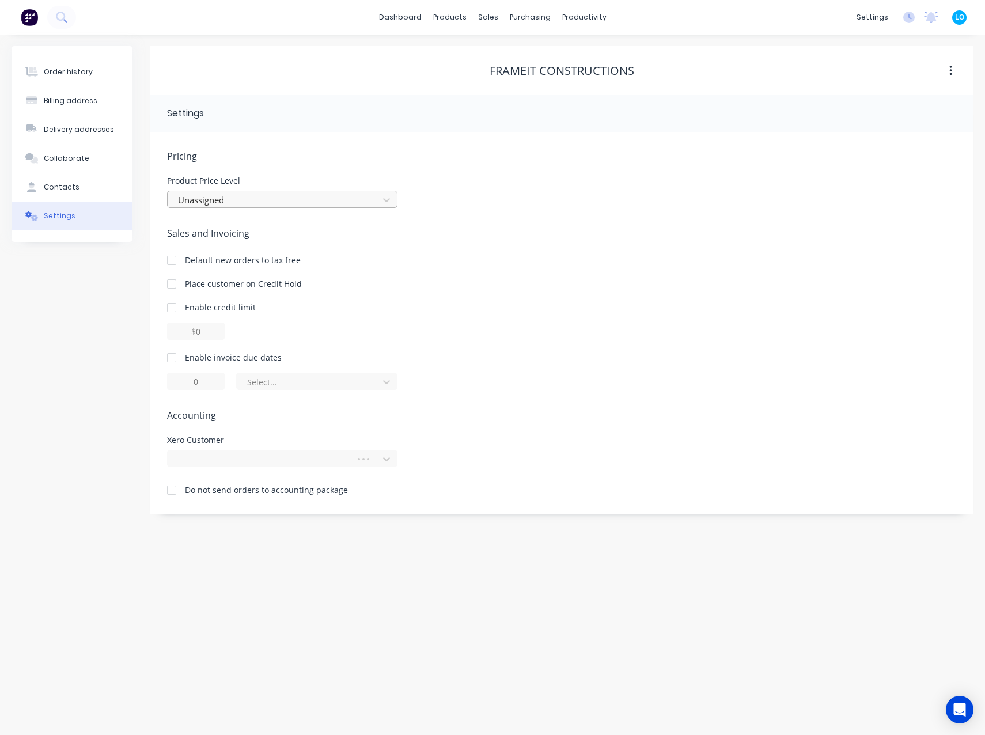
click at [259, 193] on div at bounding box center [275, 200] width 196 height 14
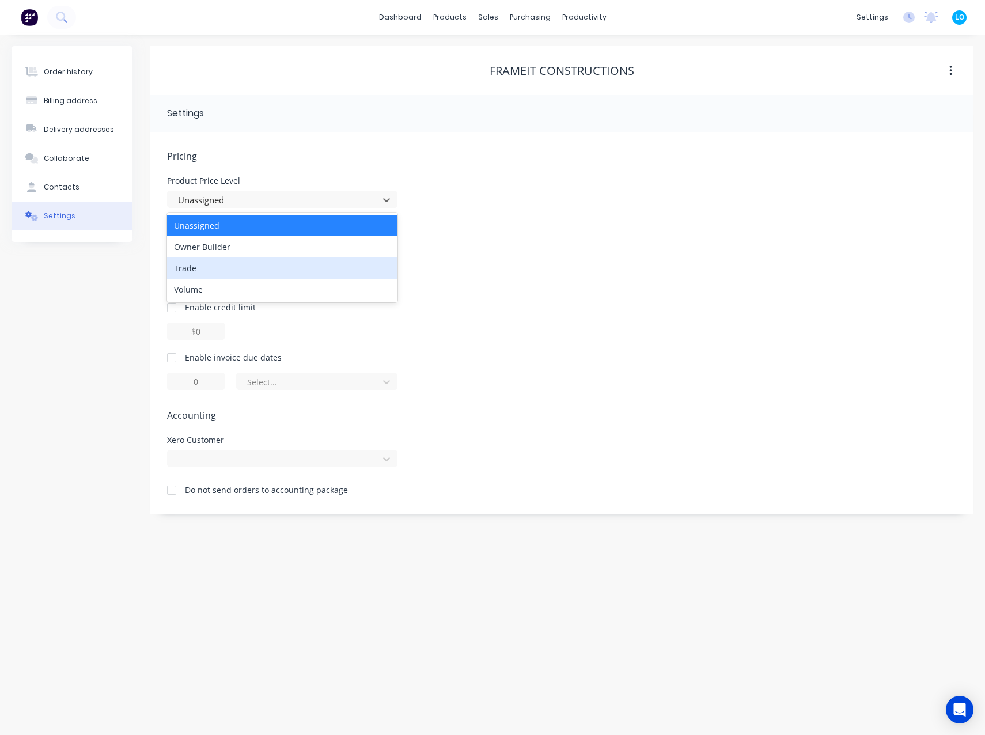
click at [237, 272] on div "Trade" at bounding box center [282, 267] width 230 height 21
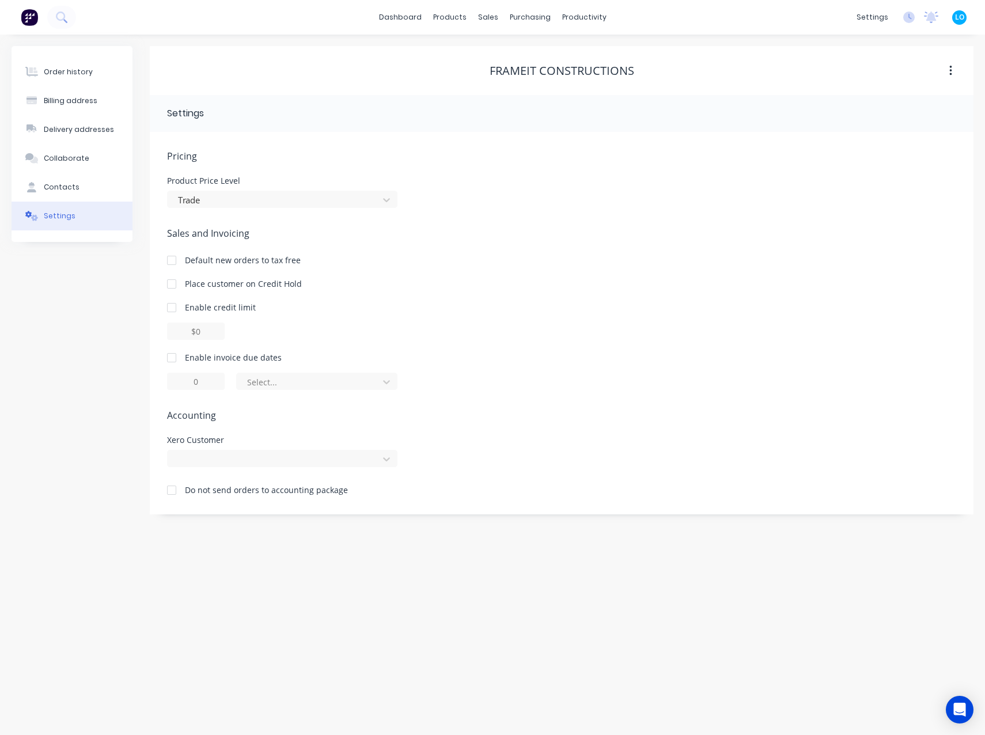
click at [248, 60] on div "Frameit Constructions" at bounding box center [561, 70] width 823 height 21
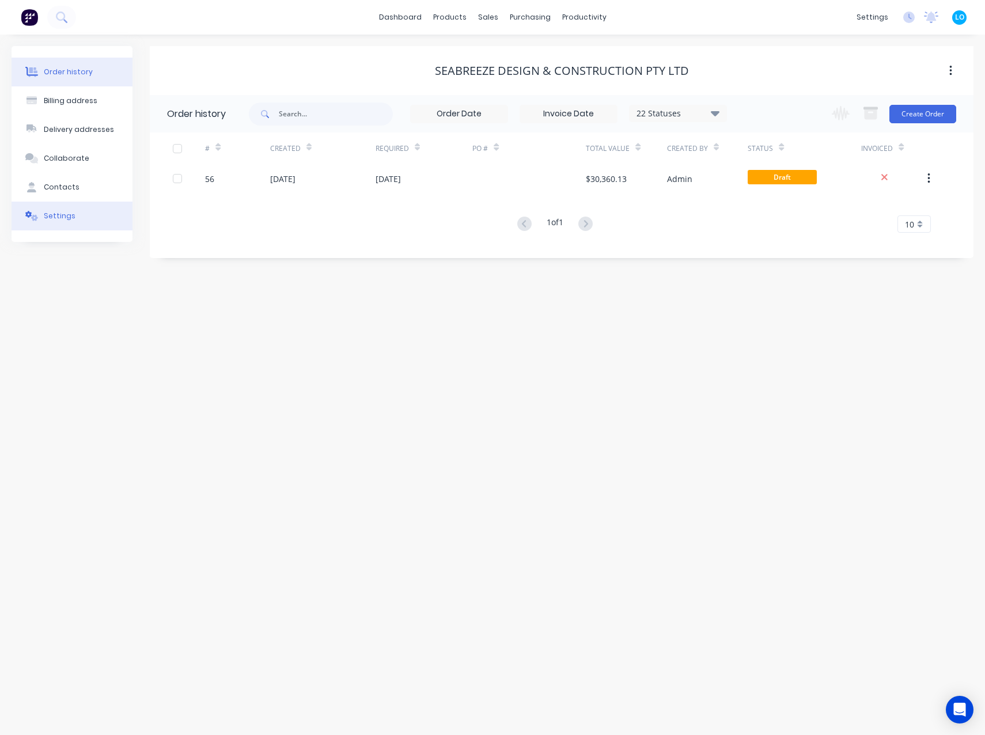
drag, startPoint x: 86, startPoint y: 220, endPoint x: 111, endPoint y: 212, distance: 25.3
click at [86, 220] on button "Settings" at bounding box center [72, 216] width 121 height 29
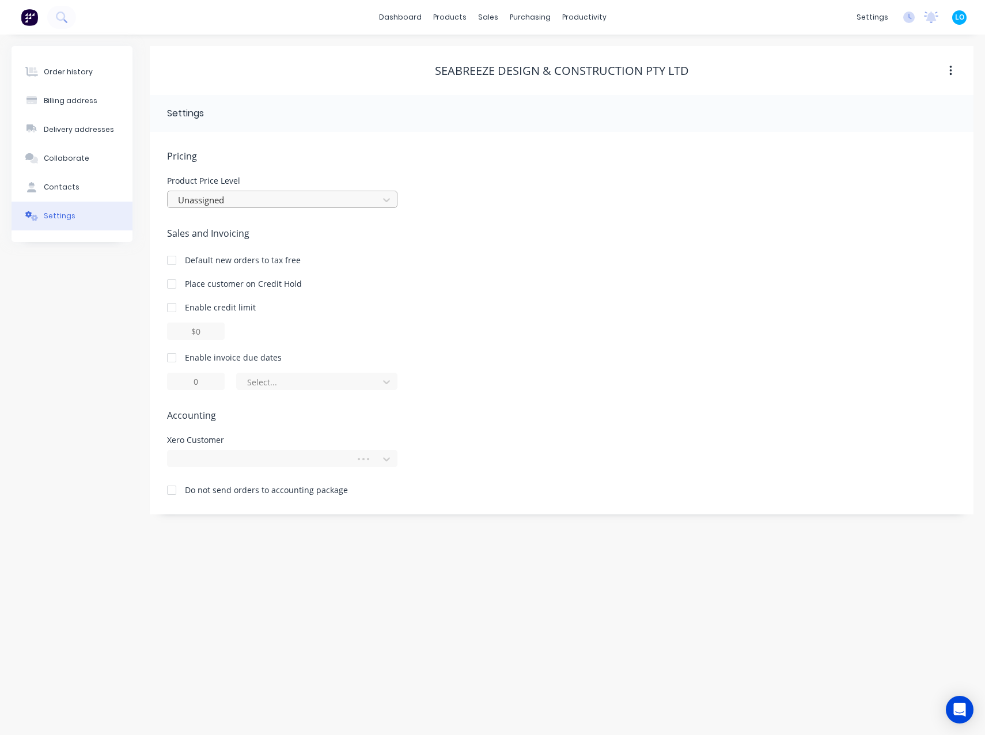
click at [265, 206] on div at bounding box center [275, 200] width 196 height 14
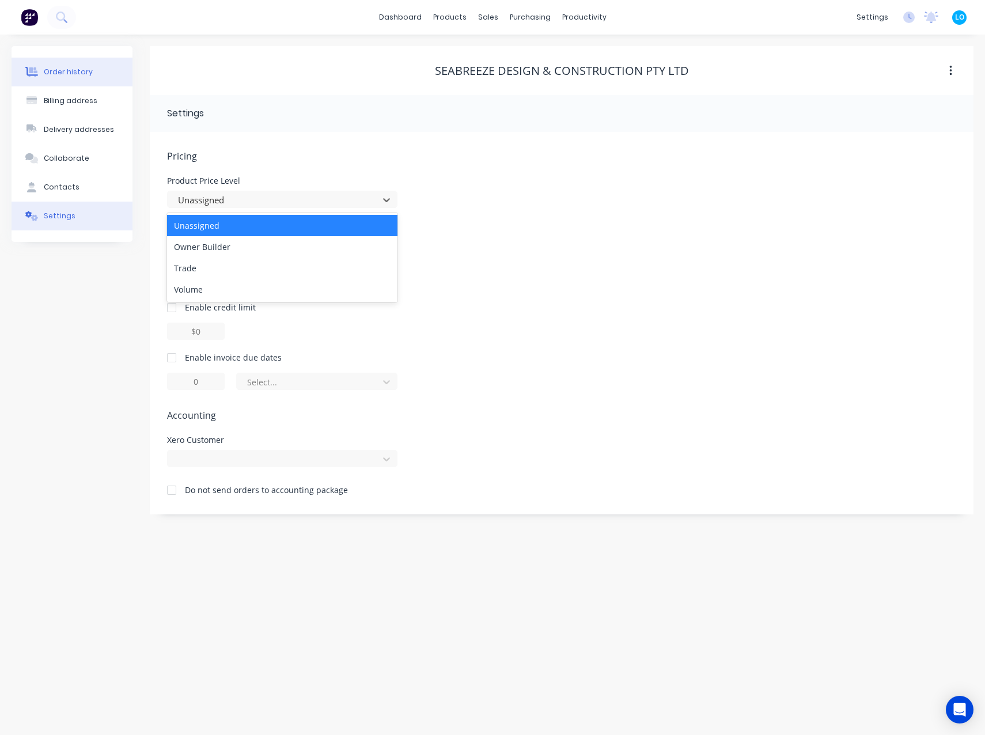
click at [56, 75] on div "Order history" at bounding box center [68, 72] width 49 height 10
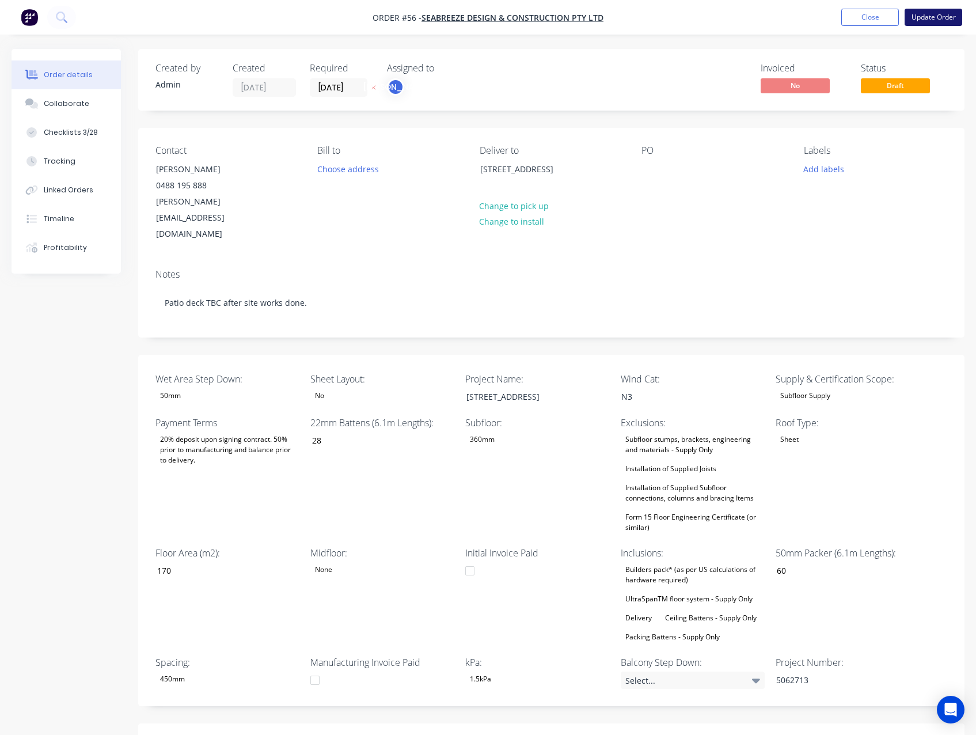
click at [937, 21] on button "Update Order" at bounding box center [934, 17] width 58 height 17
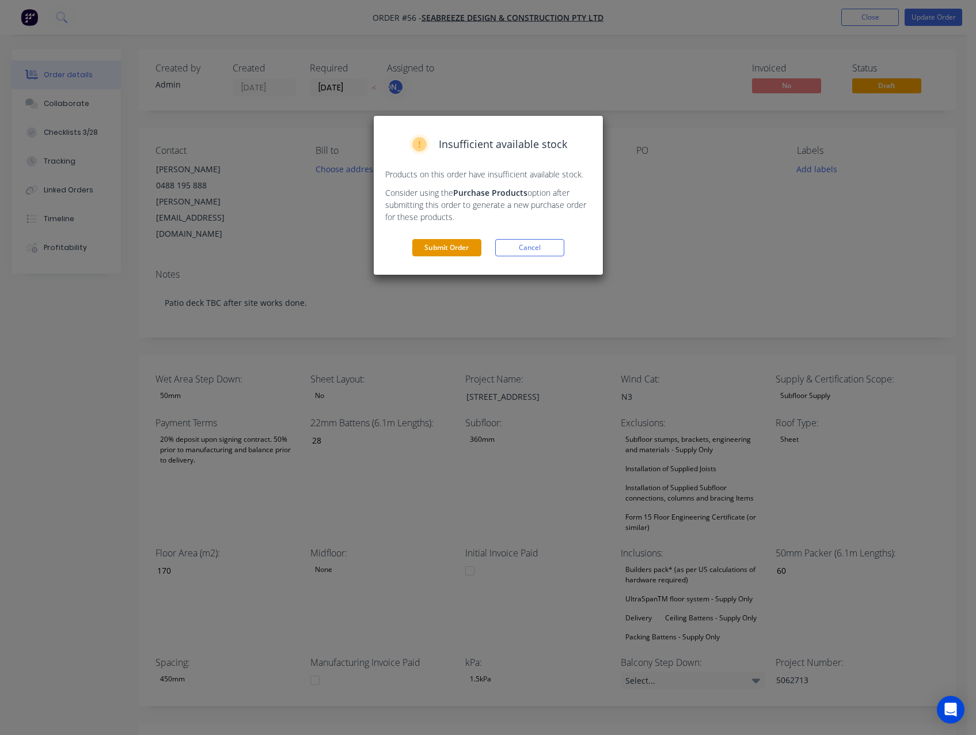
click at [453, 244] on button "Submit Order" at bounding box center [446, 247] width 69 height 17
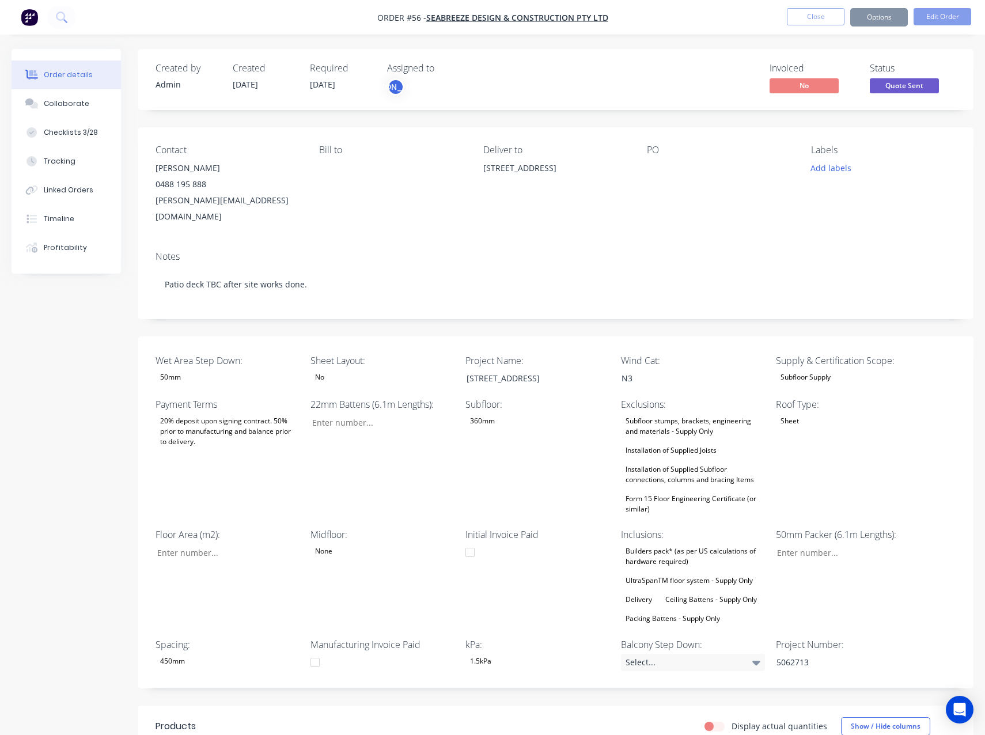
type input "28"
type input "170"
type input "60"
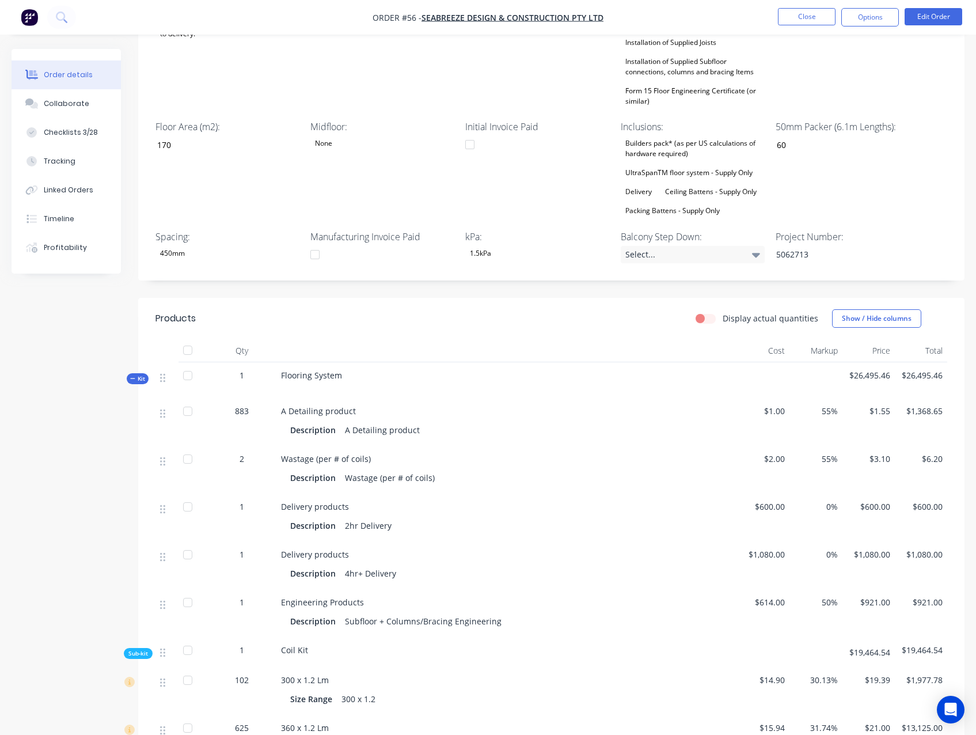
scroll to position [461, 0]
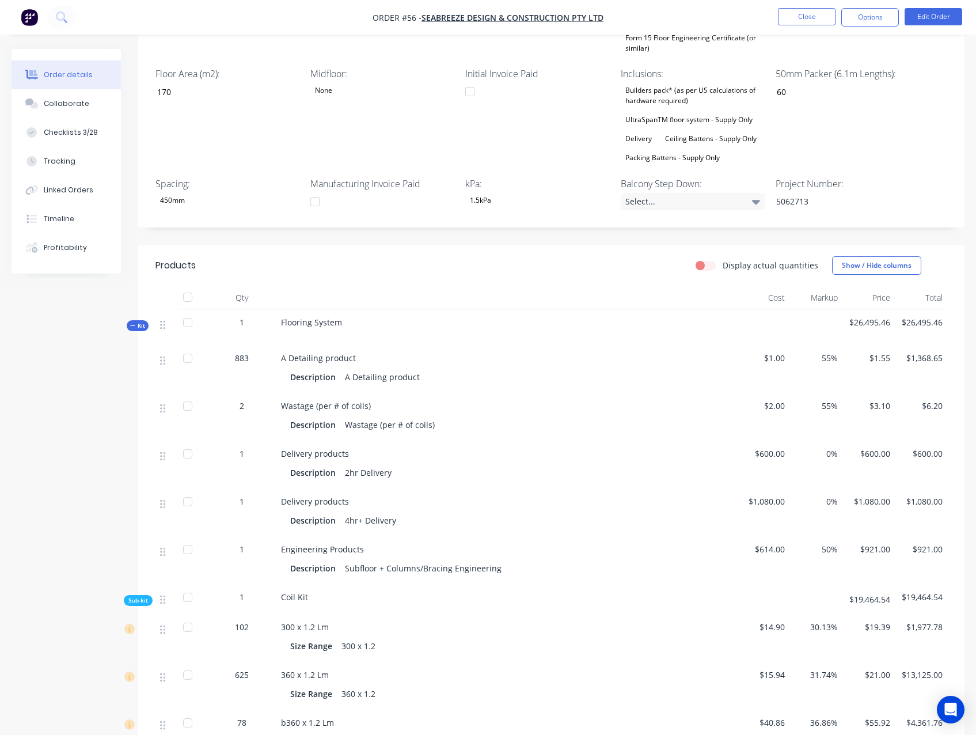
click at [830, 355] on span "55%" at bounding box center [815, 358] width 43 height 12
click at [922, 13] on button "Edit Order" at bounding box center [934, 16] width 58 height 17
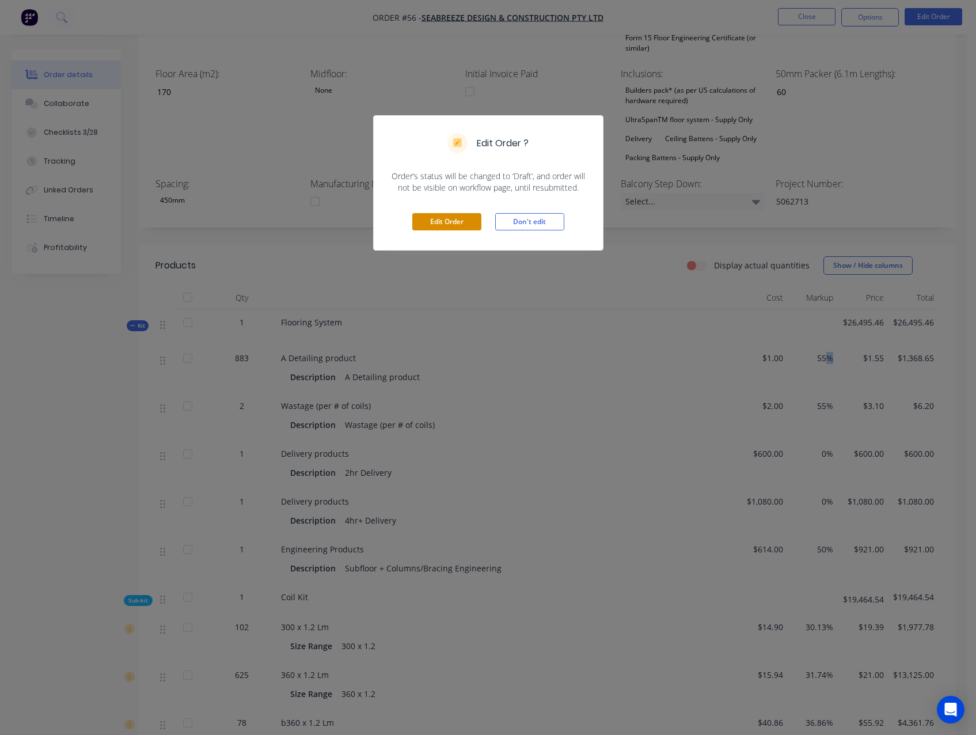
click at [443, 217] on button "Edit Order" at bounding box center [446, 221] width 69 height 17
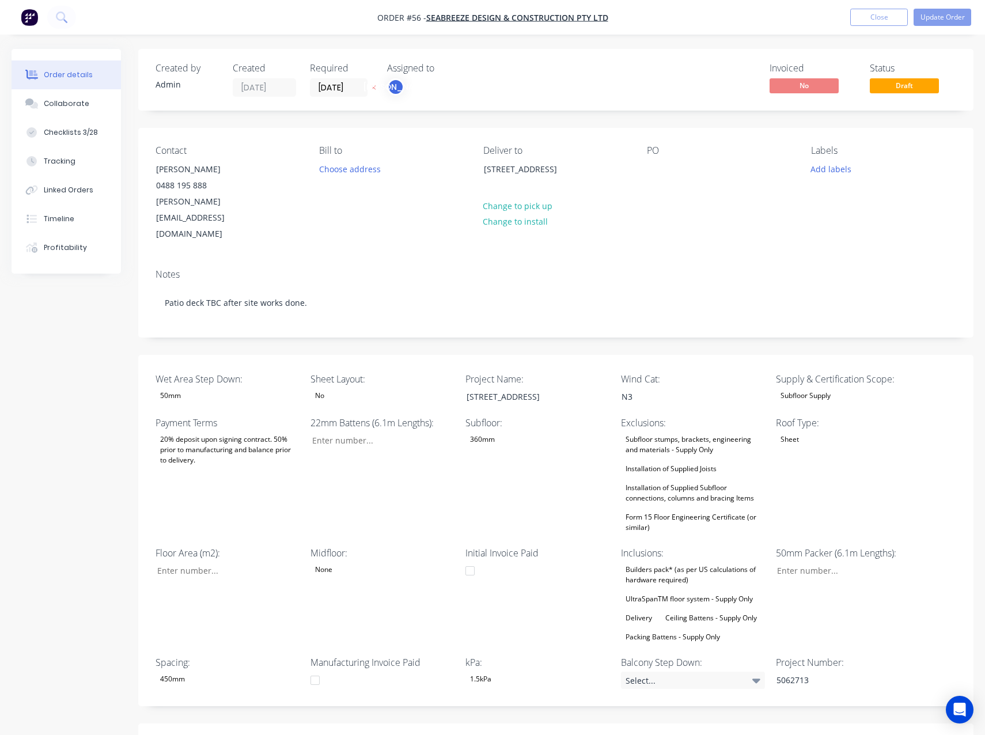
type input "28"
type input "170"
type input "60"
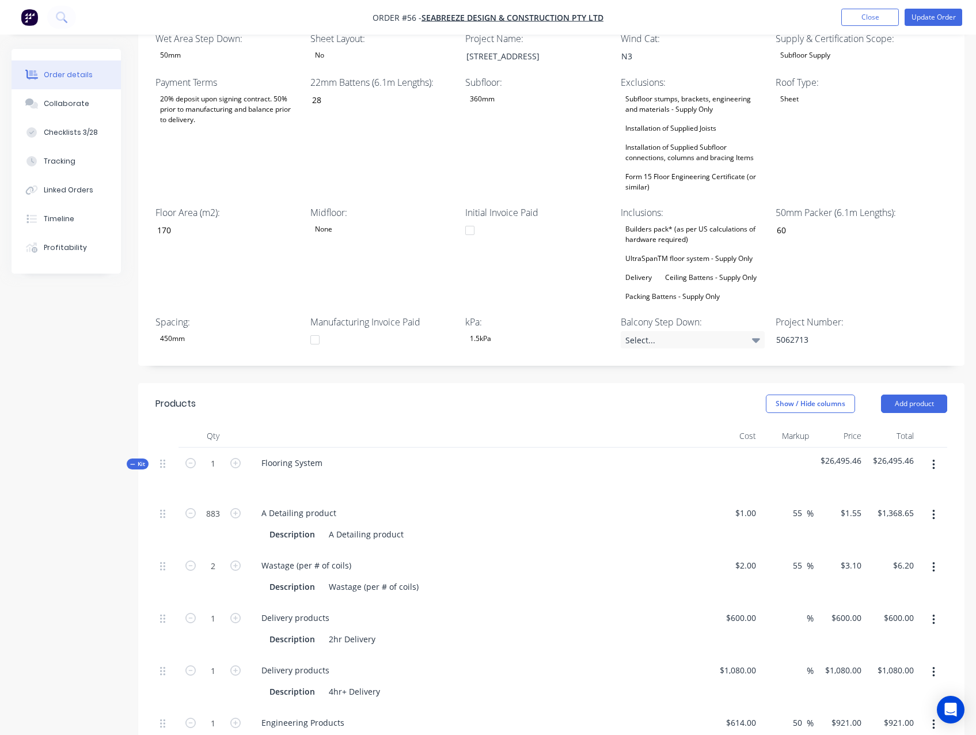
scroll to position [345, 0]
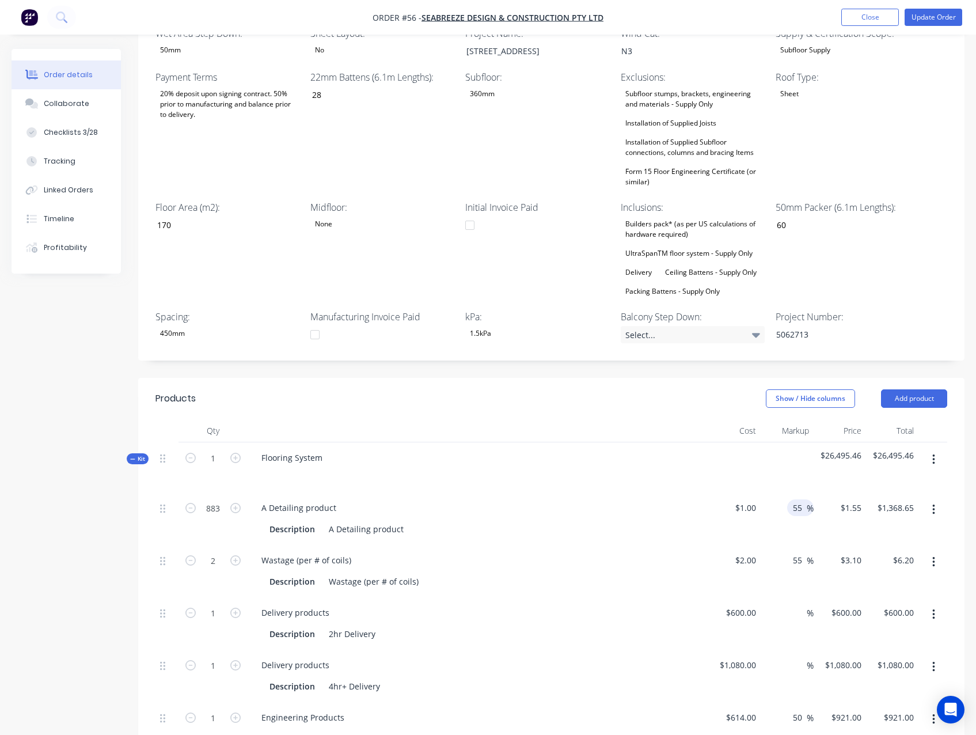
click at [798, 506] on input "55" at bounding box center [799, 507] width 15 height 17
type input "50"
type input "$1.50"
type input "$1,324.50"
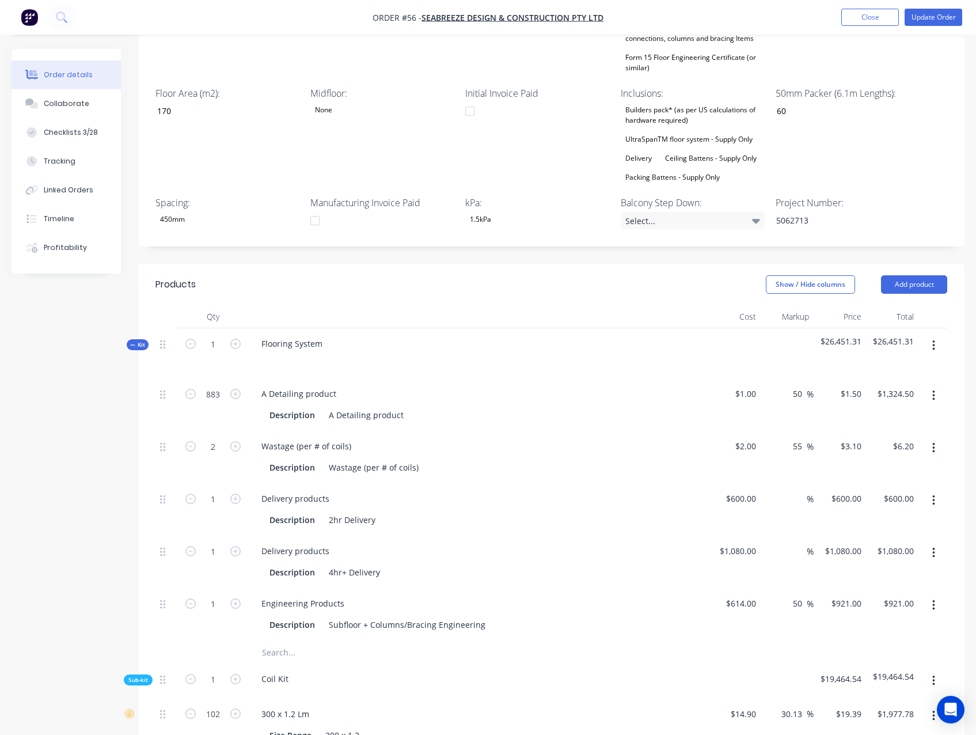
scroll to position [461, 0]
click at [790, 443] on div "55 55 %" at bounding box center [800, 444] width 26 height 17
click at [791, 443] on div "55 55 %" at bounding box center [800, 444] width 26 height 17
click at [749, 438] on input "2" at bounding box center [747, 444] width 26 height 17
type input "$334.00"
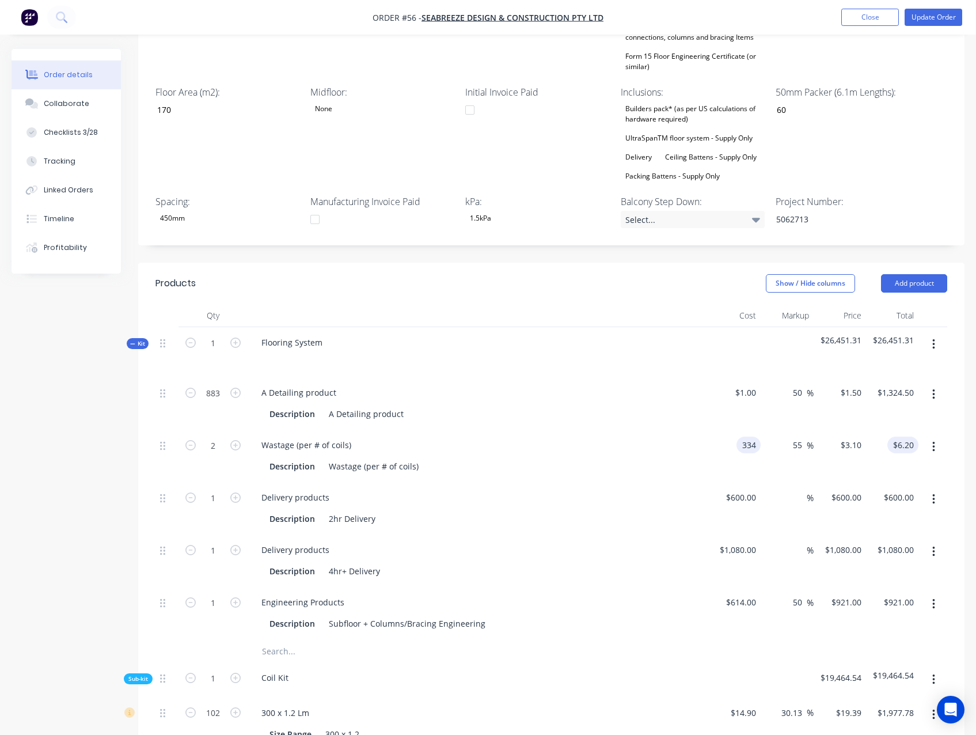
type input "$517.70"
click at [906, 445] on input "1035.40" at bounding box center [905, 444] width 26 height 17
type input "1002"
type input "50"
type input "$501.00"
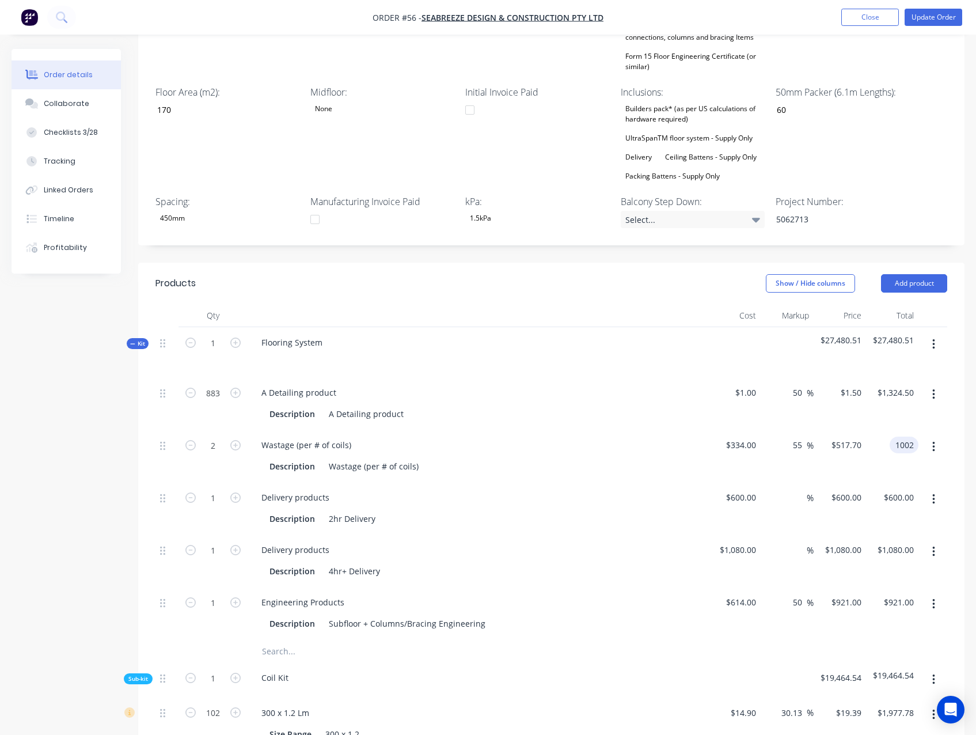
type input "$1,002.00"
click at [235, 443] on icon "button" at bounding box center [235, 445] width 10 height 10
type input "3"
type input "$1,503.00"
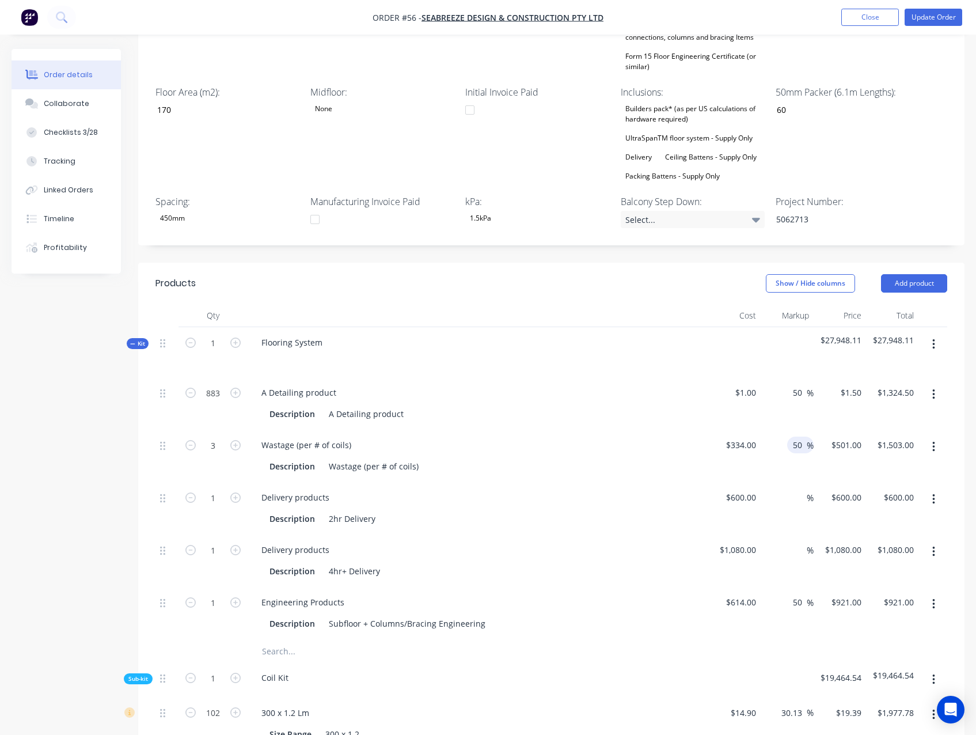
click at [799, 440] on input "50" at bounding box center [799, 444] width 15 height 17
type input "0"
type input "$334.00"
type input "$1,002.00"
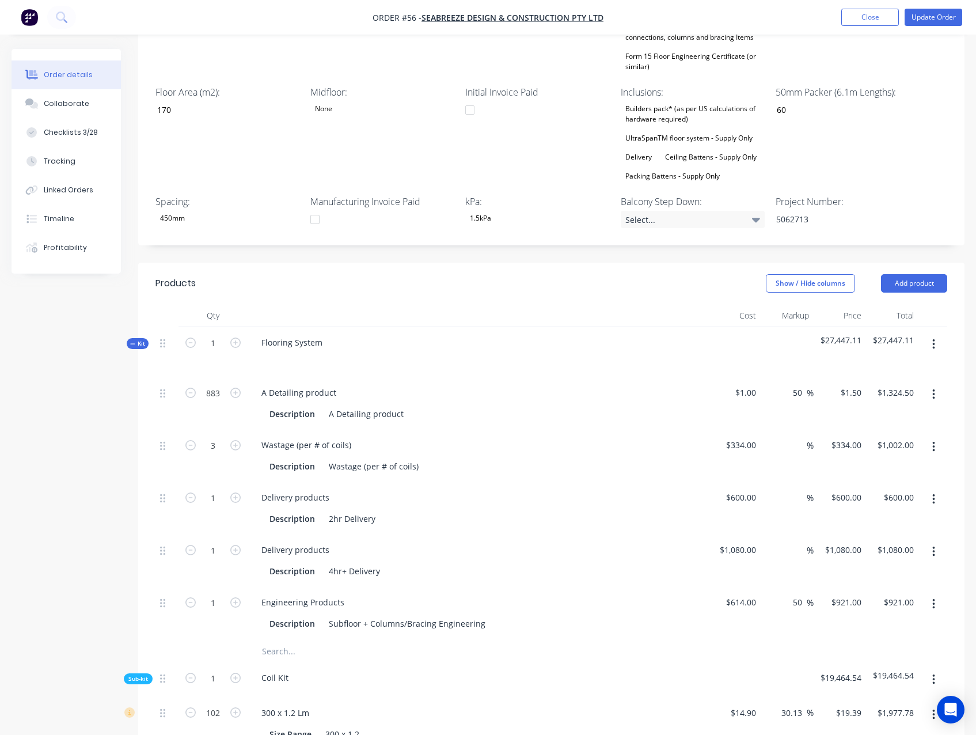
click at [86, 441] on div "Created by Admin Created 21/08/25 Required 21/08/25 Assigned to JO Invoiced No …" at bounding box center [488, 741] width 953 height 2307
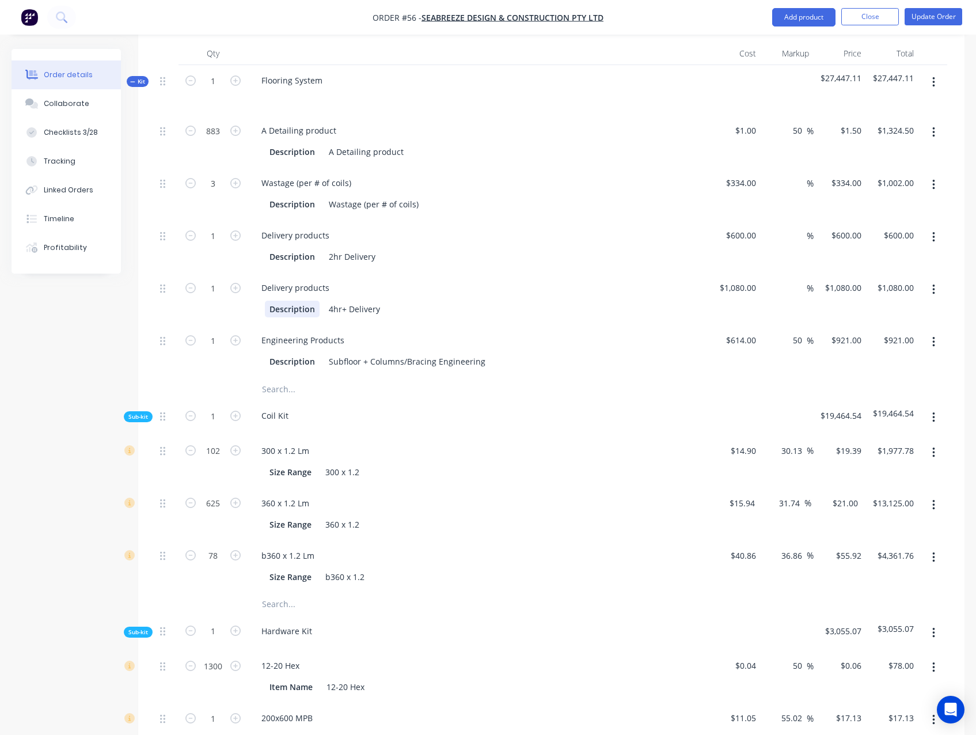
scroll to position [749, 0]
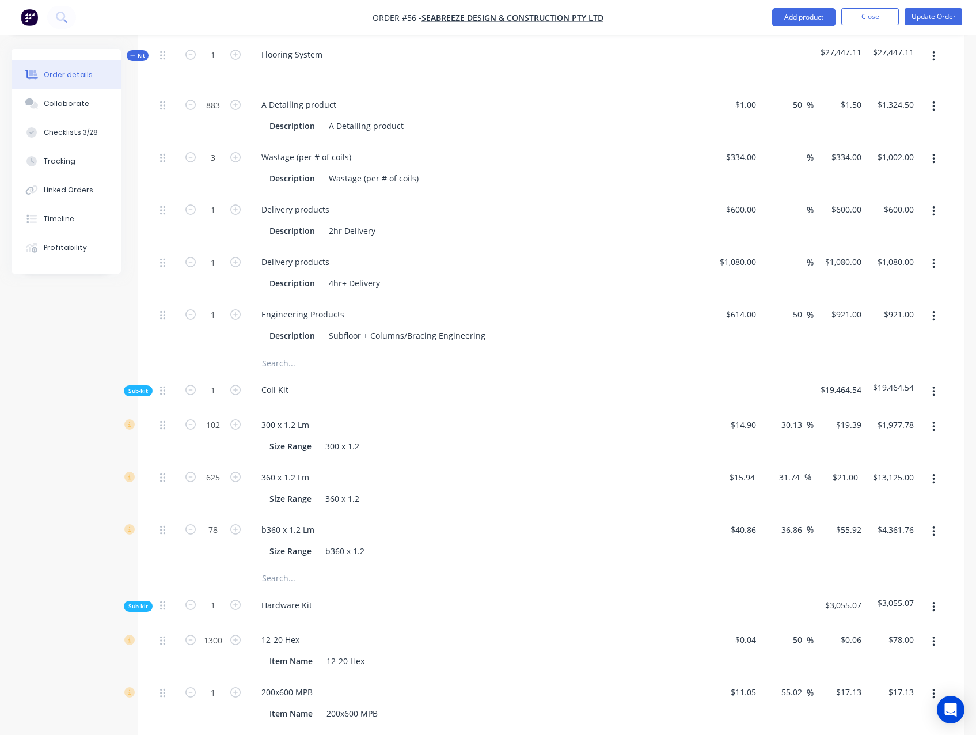
click at [66, 326] on div "Created by Admin Created 21/08/25 Required 21/08/25 Assigned to JO Invoiced No …" at bounding box center [488, 453] width 953 height 2307
click at [786, 421] on input "30.13" at bounding box center [793, 424] width 26 height 17
type input "50"
type input "$22.35"
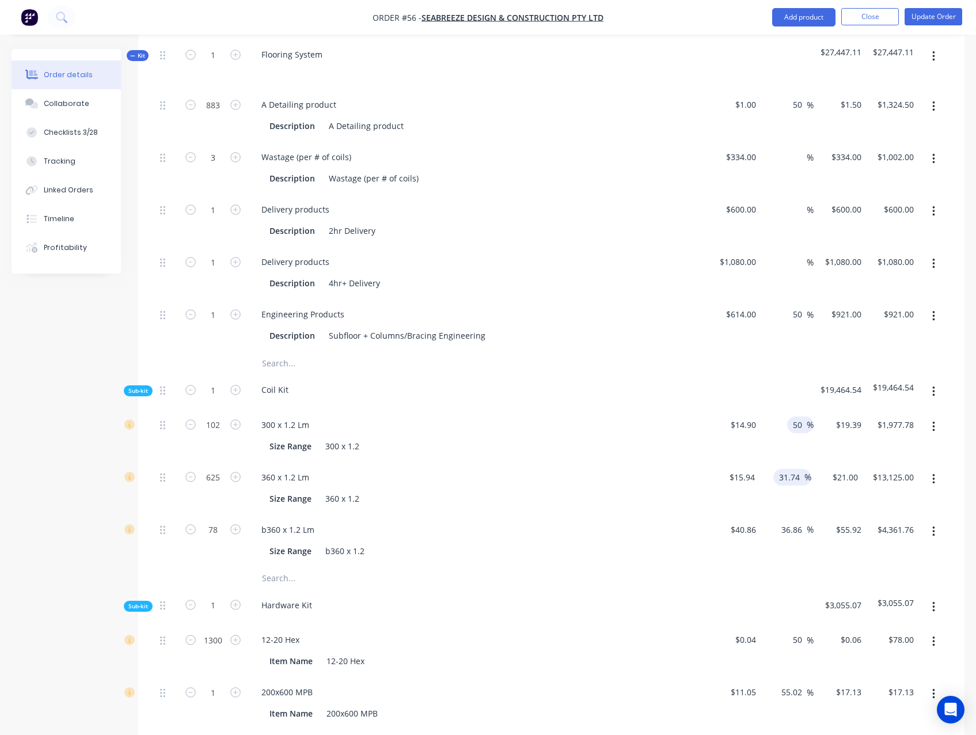
type input "$2,279.70"
click at [788, 474] on input "31.74" at bounding box center [791, 477] width 26 height 17
type input "50"
type input "$23.91"
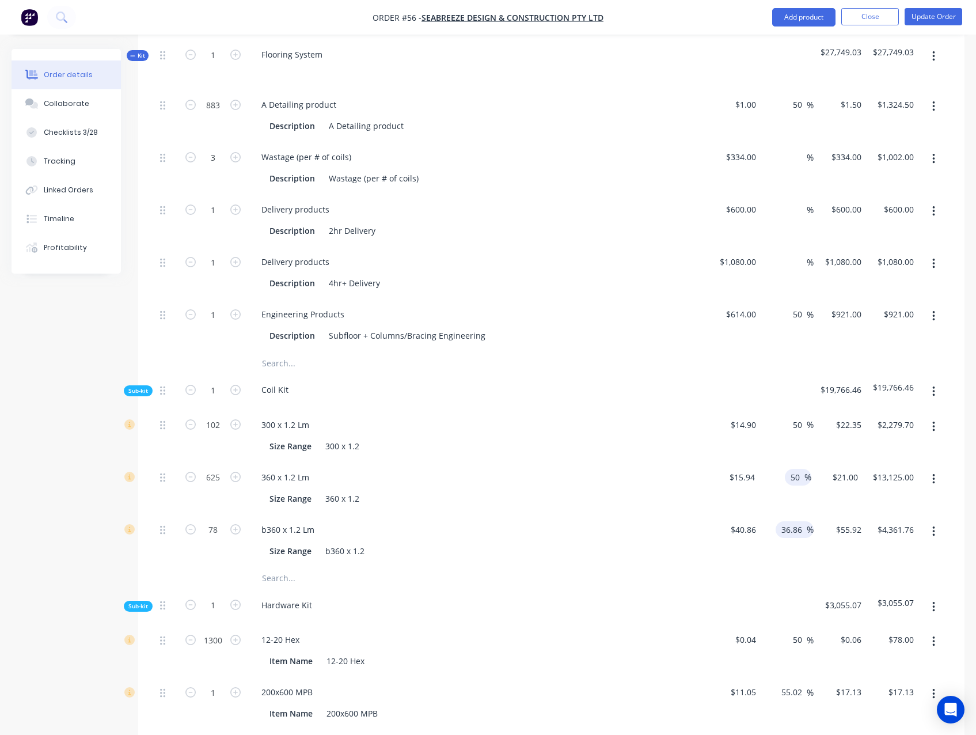
type input "$14,943.75"
click at [789, 526] on input "36.86" at bounding box center [793, 529] width 26 height 17
type input "50"
type input "2279.70"
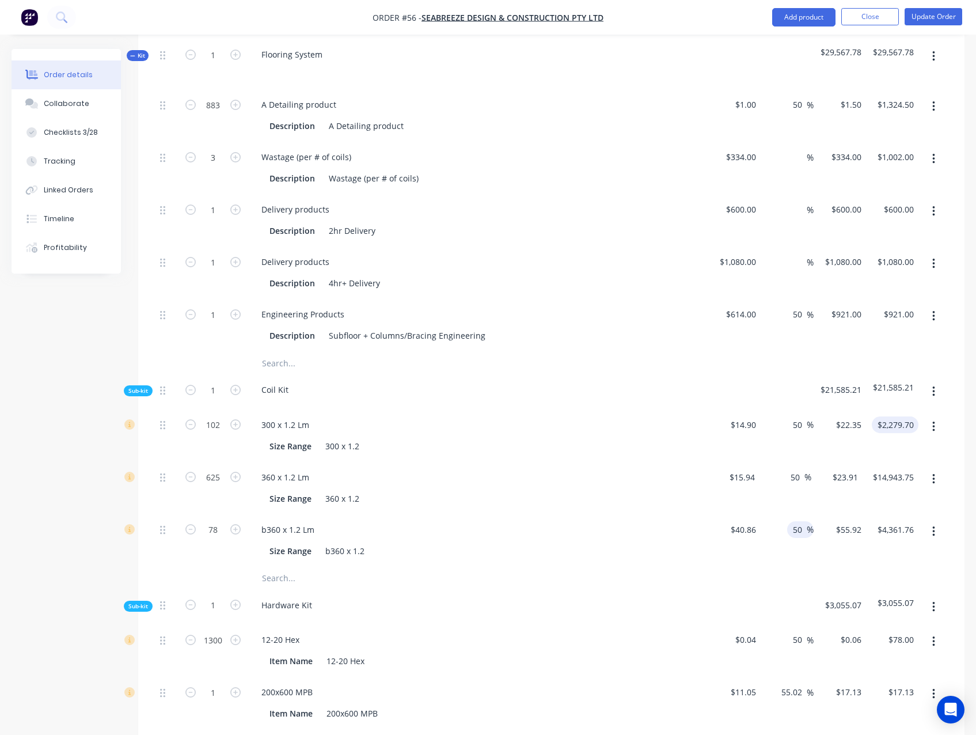
type input "$61.29"
type input "$4,780.62"
click at [893, 419] on input "2279.70" at bounding box center [897, 424] width 42 height 17
type input "1657.35"
type input "9.05"
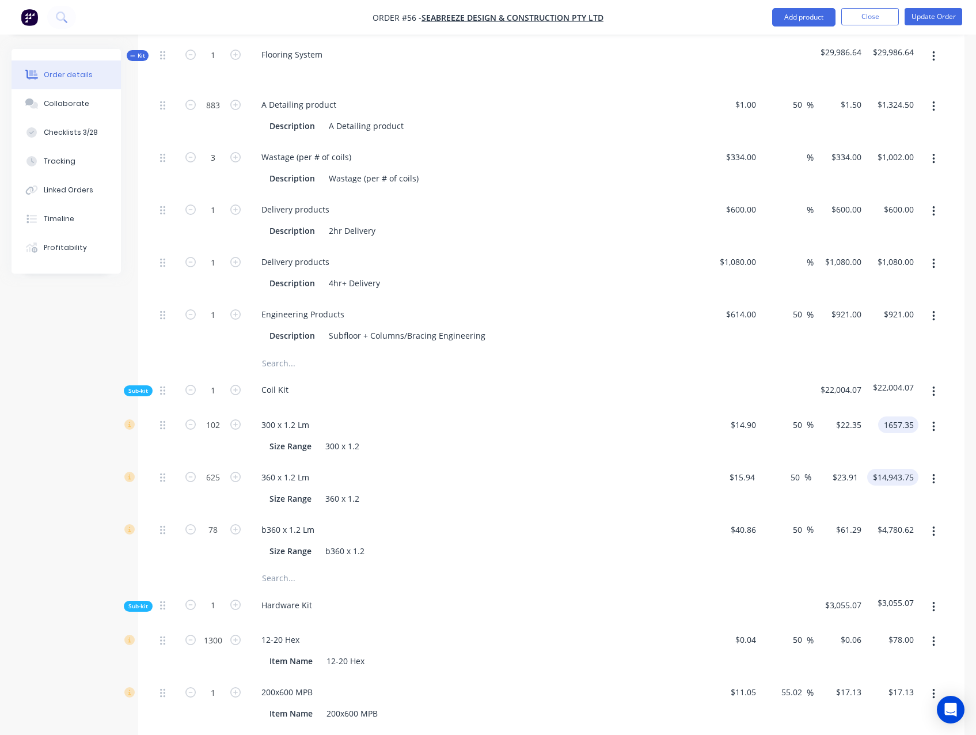
type input "$16.2485"
type input "$1,657.35"
click at [894, 474] on input "14943.75" at bounding box center [895, 477] width 47 height 17
click at [894, 474] on input "14943.75" at bounding box center [898, 477] width 40 height 17
type input "11129.2"
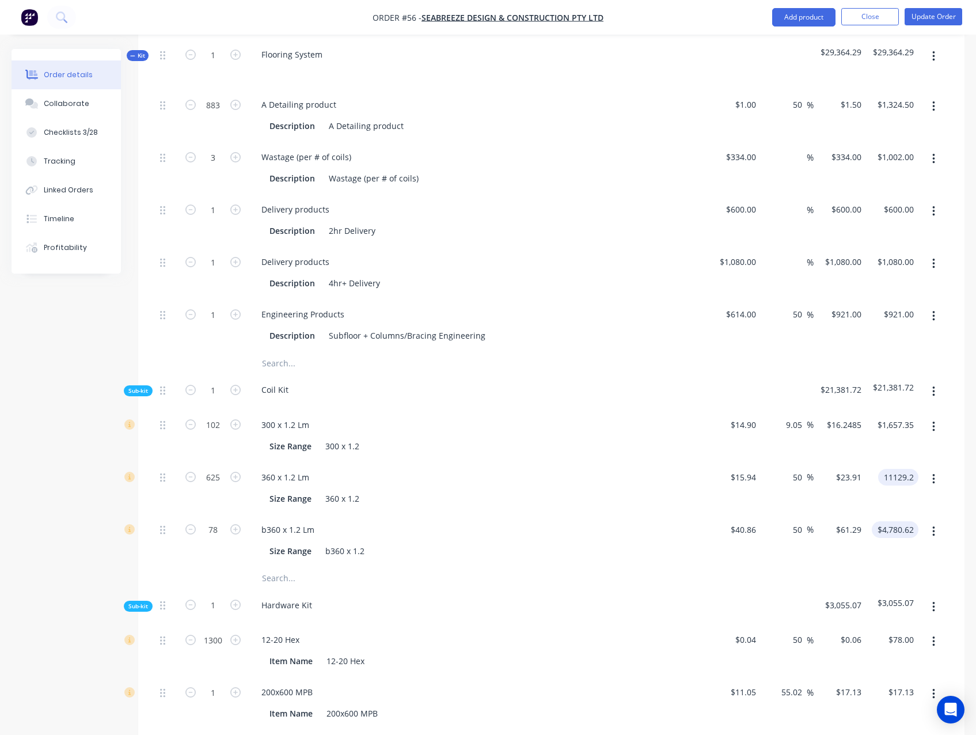
type input "11.71"
type input "$17.8067"
type input "$11,129.19"
click at [888, 522] on input "4780.62" at bounding box center [901, 529] width 36 height 17
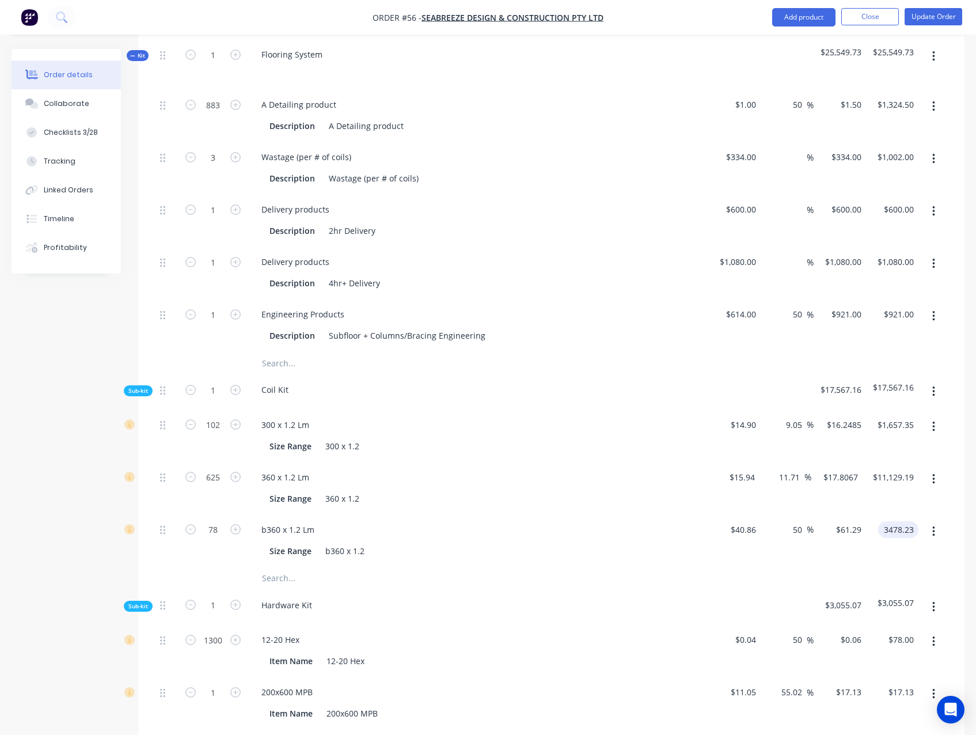
type input "3478.23"
type input "9.14"
type input "$44.5927"
type input "$3,478.23"
click at [59, 477] on div "Created by Admin Created 21/08/25 Required 21/08/25 Assigned to JO Invoiced No …" at bounding box center [488, 453] width 953 height 2307
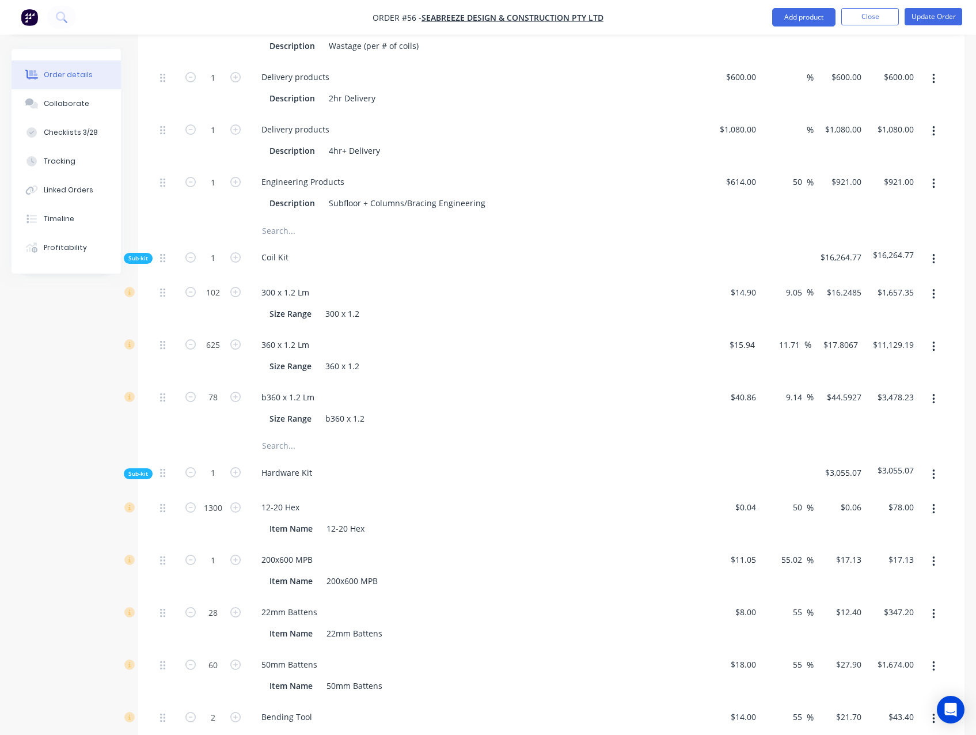
scroll to position [921, 0]
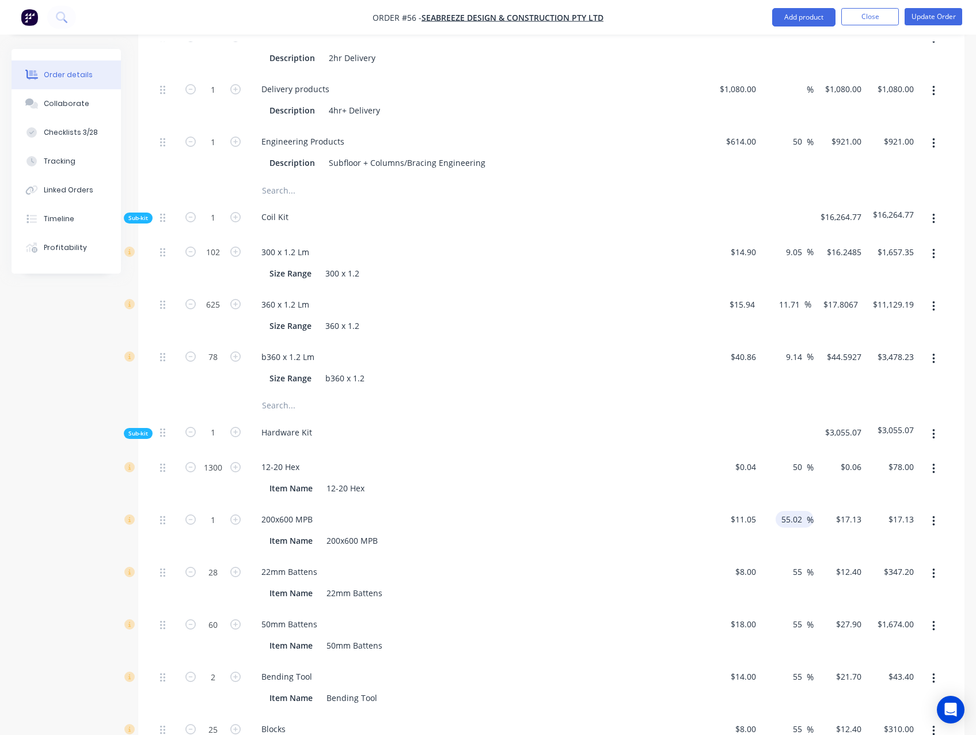
click at [789, 520] on input "55.02" at bounding box center [793, 519] width 26 height 17
type input "50"
type input "$16.575"
type input "$16.58"
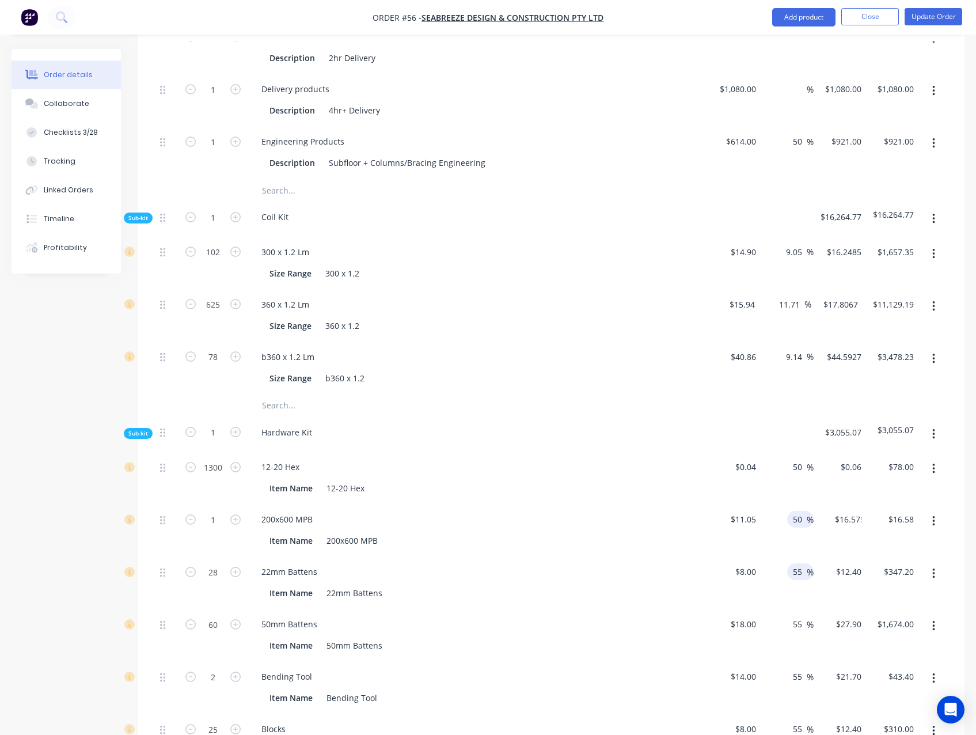
click at [798, 570] on input "55" at bounding box center [799, 571] width 15 height 17
type input "50"
type input "$12.00"
type input "$336.00"
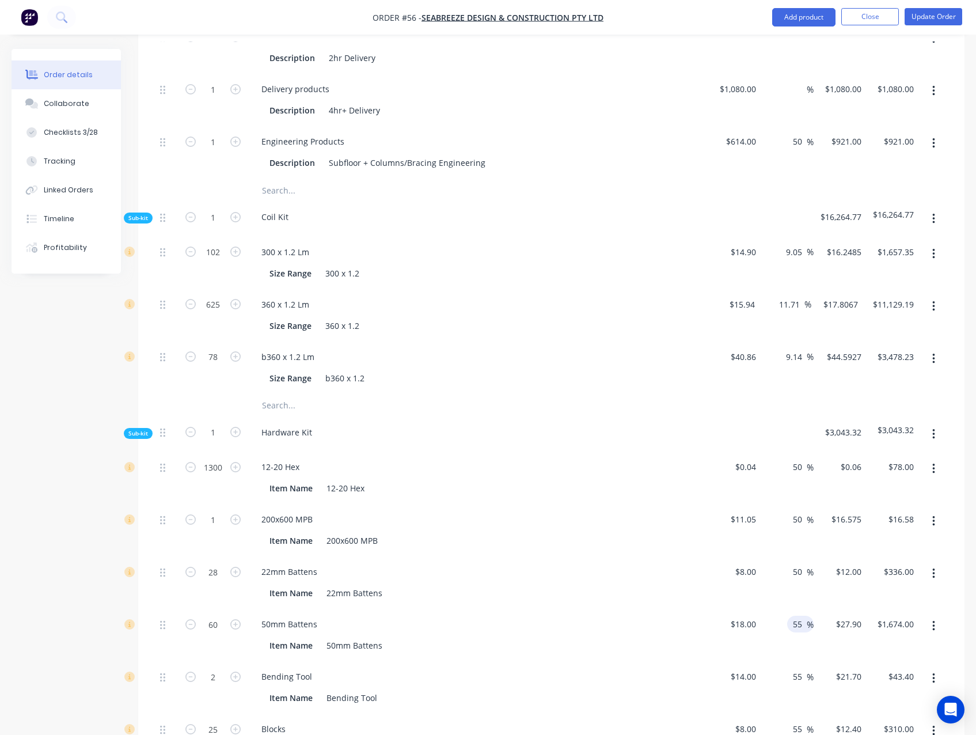
click at [796, 617] on input "55" at bounding box center [799, 624] width 15 height 17
click at [796, 619] on input "55" at bounding box center [799, 624] width 15 height 17
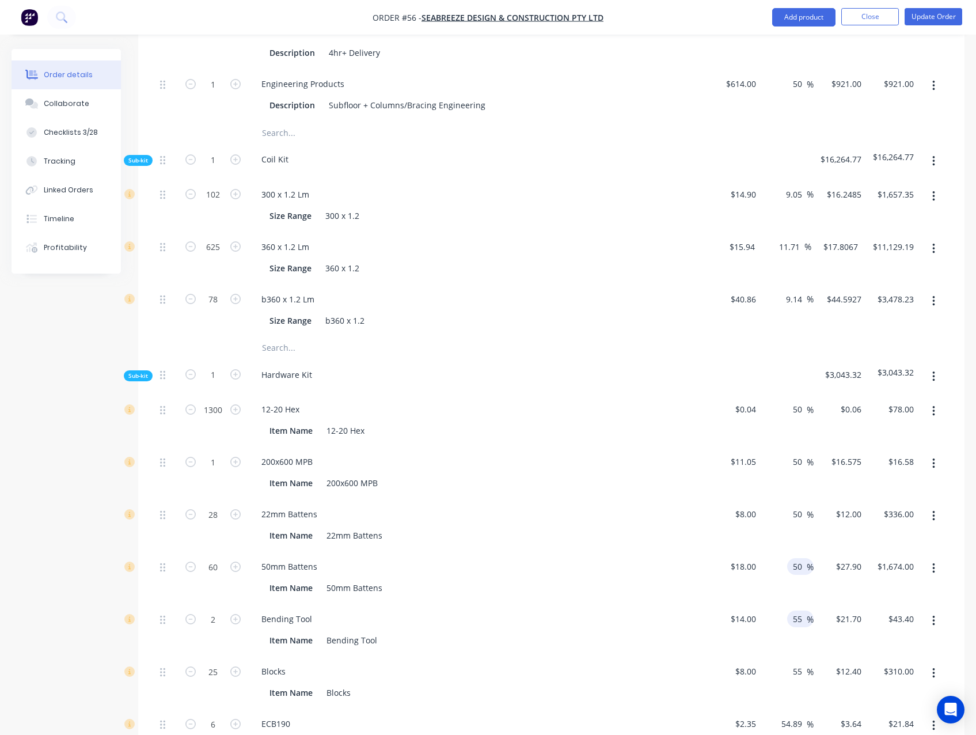
type input "50"
type input "$27.00"
type input "$1,620.00"
click at [797, 612] on input "55" at bounding box center [799, 618] width 15 height 17
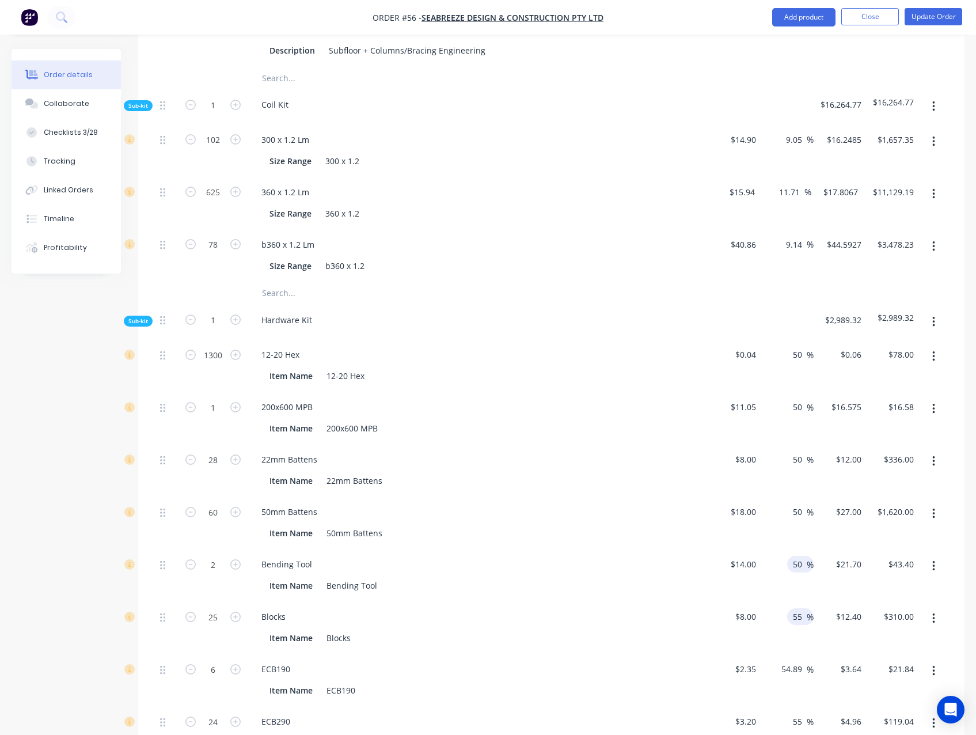
scroll to position [1036, 0]
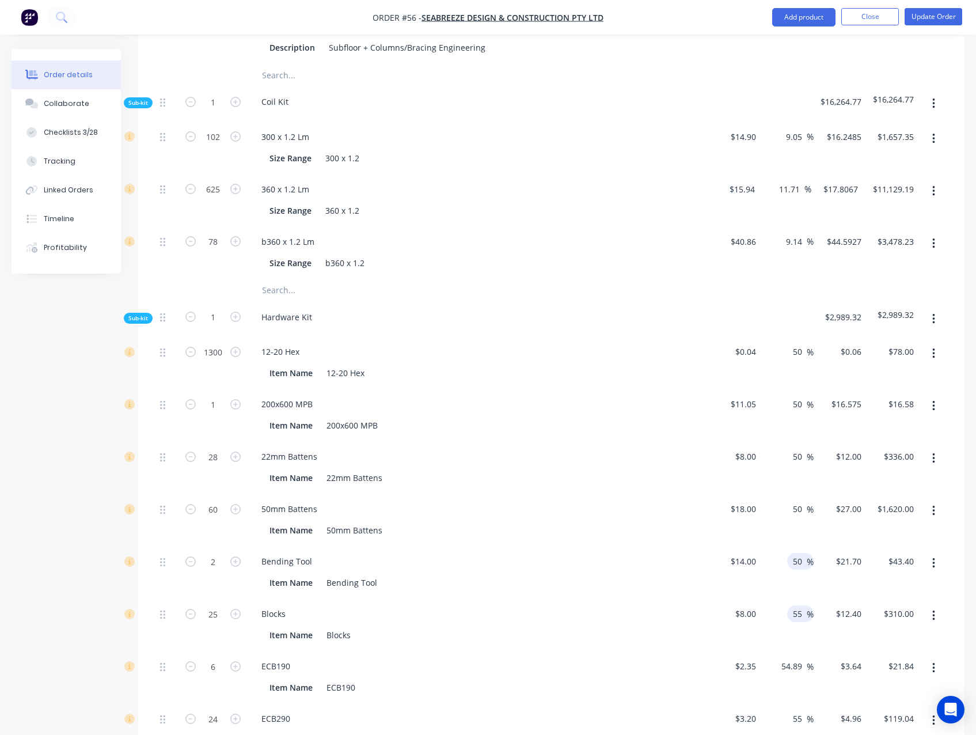
type input "50"
type input "$21.00"
type input "$42.00"
click at [798, 612] on input "55" at bounding box center [799, 613] width 15 height 17
click at [798, 612] on input "555" at bounding box center [797, 613] width 20 height 17
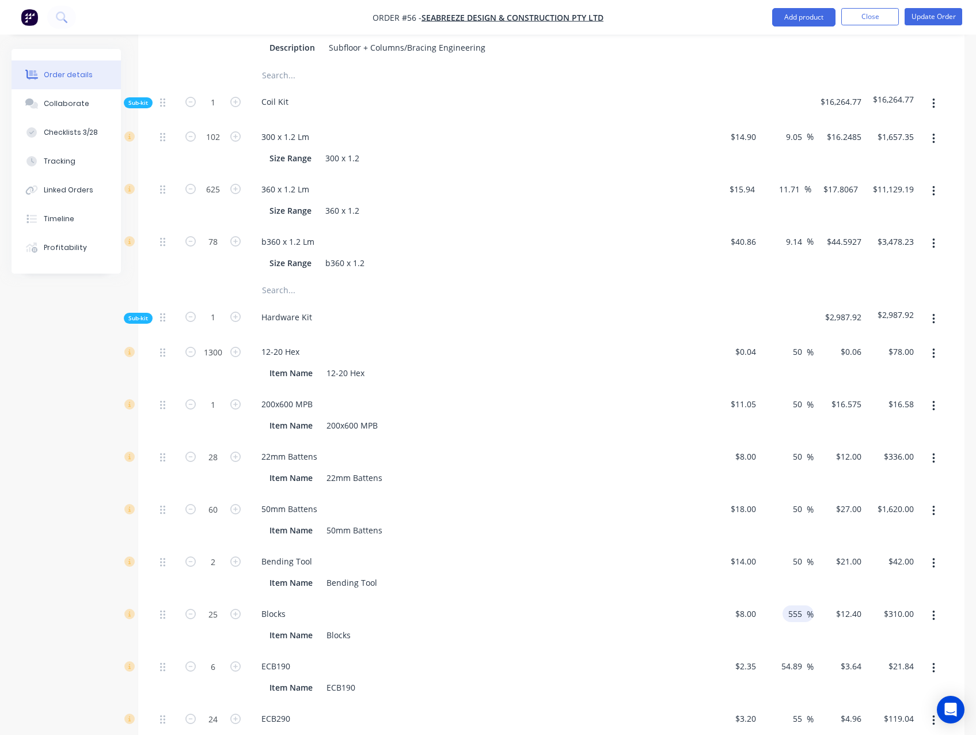
click at [797, 612] on input "555" at bounding box center [797, 613] width 20 height 17
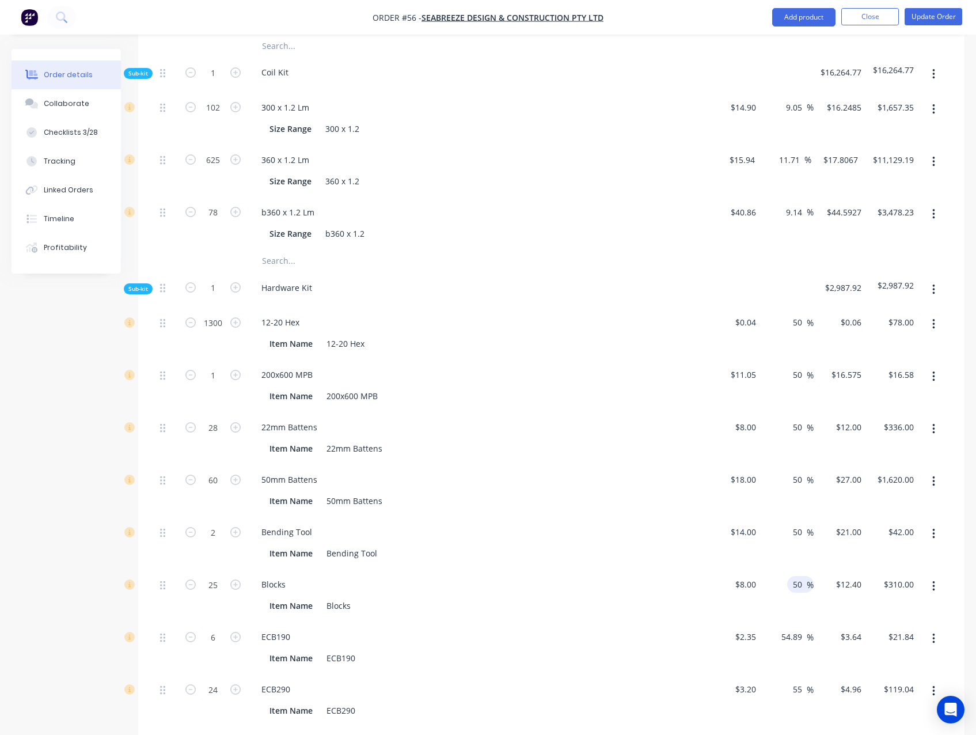
scroll to position [1094, 0]
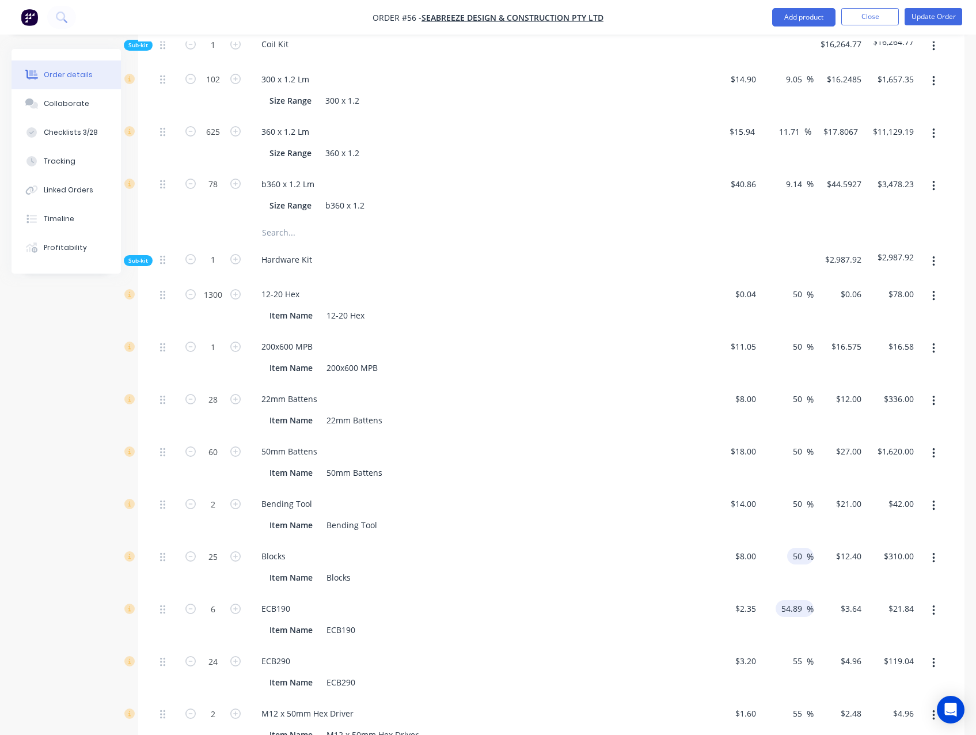
type input "50"
type input "$12.00"
type input "$300.00"
click at [794, 605] on input "54.89" at bounding box center [793, 608] width 26 height 17
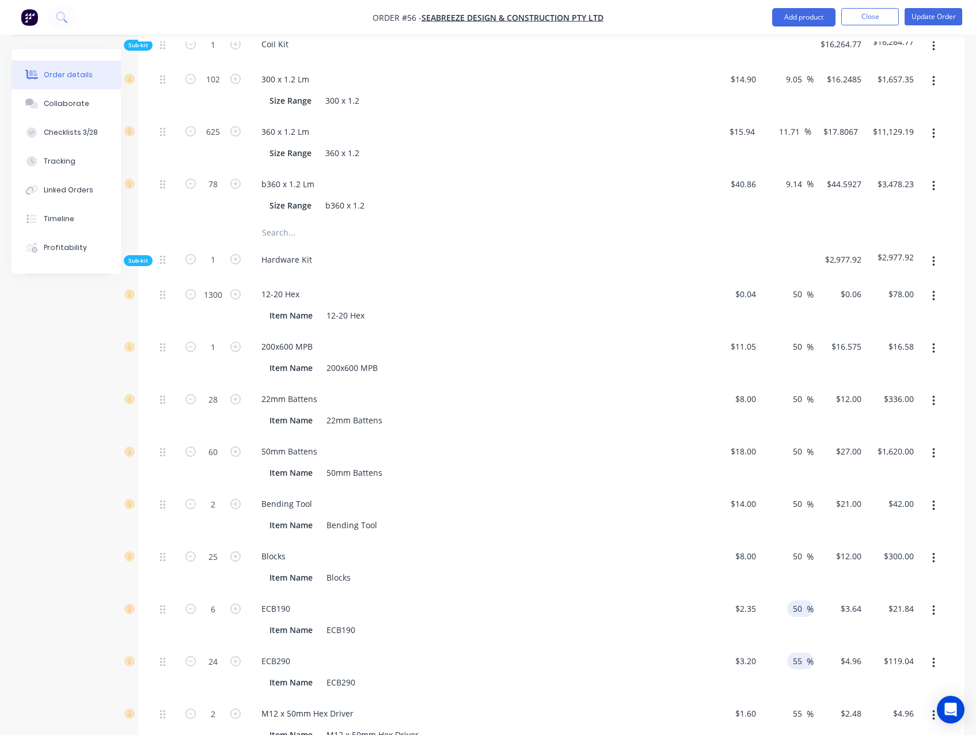
type input "50"
type input "$3.525"
type input "$21.15"
click at [795, 653] on input "55" at bounding box center [799, 660] width 15 height 17
click at [795, 654] on input "55" at bounding box center [799, 660] width 15 height 17
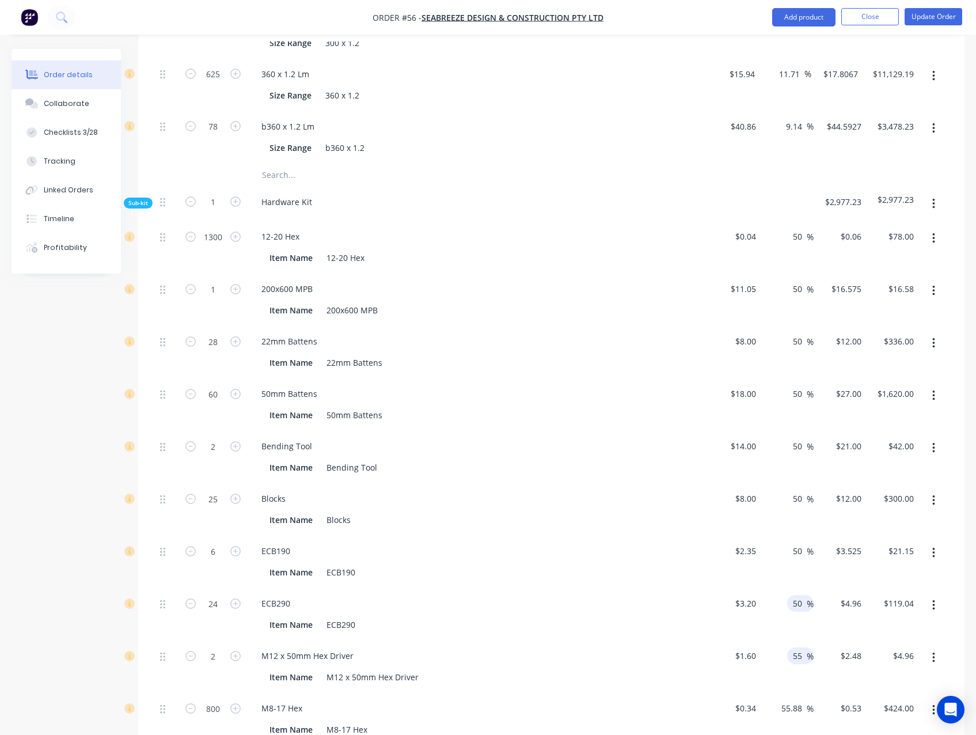
type input "50"
type input "$4.80"
type input "$115.20"
click at [800, 651] on input "55" at bounding box center [799, 655] width 15 height 17
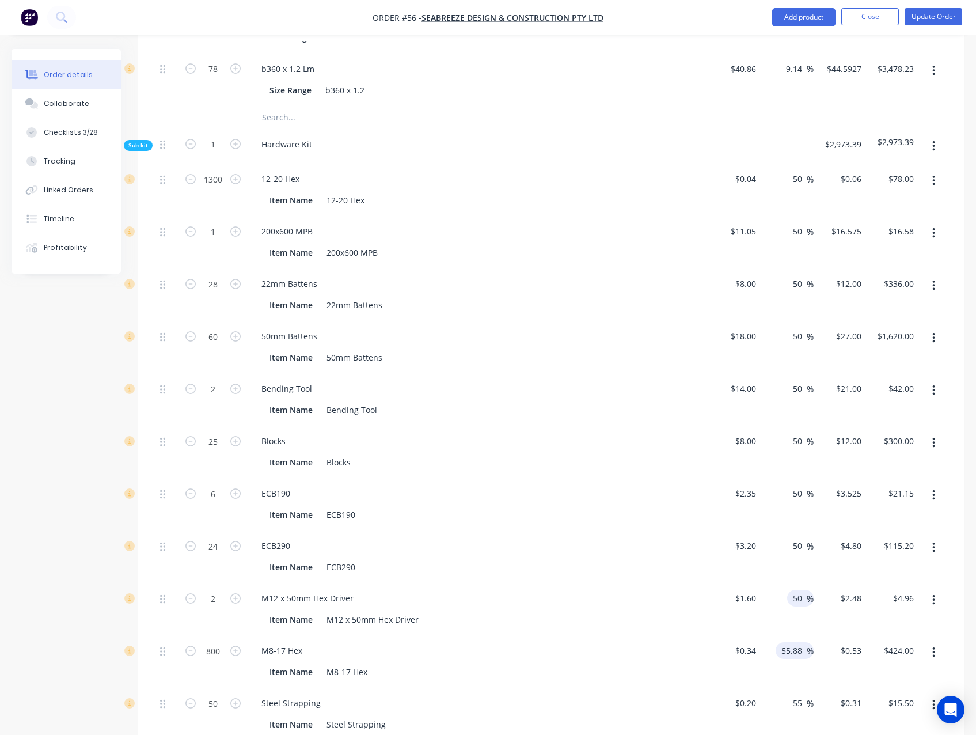
type input "50"
type input "$2.40"
type input "$4.80"
click at [799, 642] on input "55.88" at bounding box center [793, 650] width 26 height 17
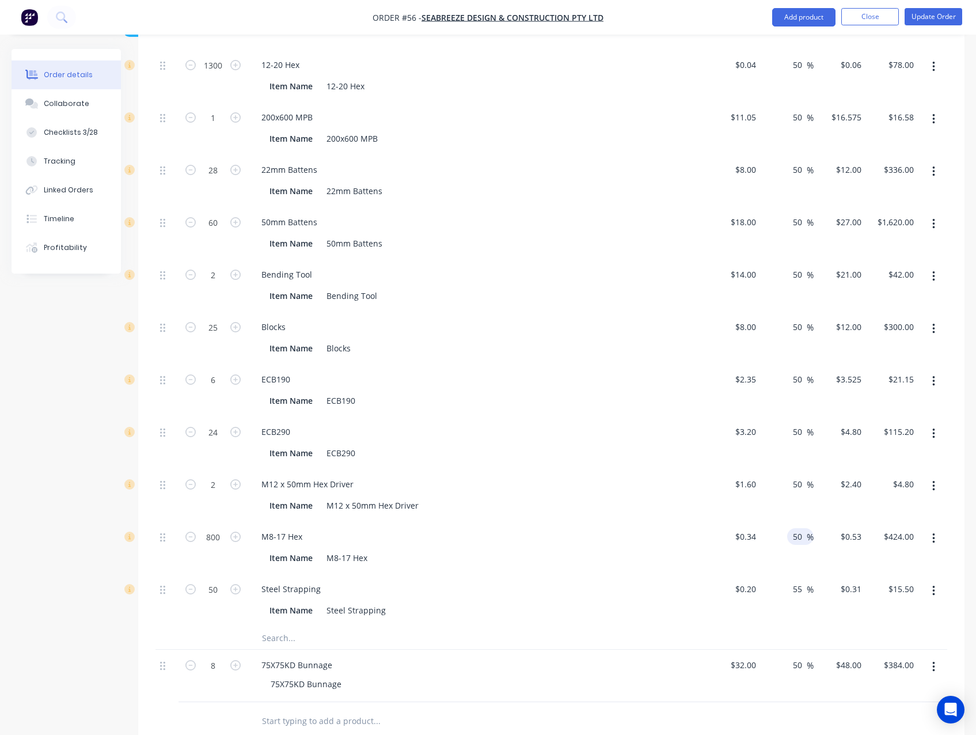
scroll to position [1324, 0]
type input "50"
type input "$0.51"
type input "$408.00"
click at [796, 588] on input "55" at bounding box center [799, 587] width 15 height 17
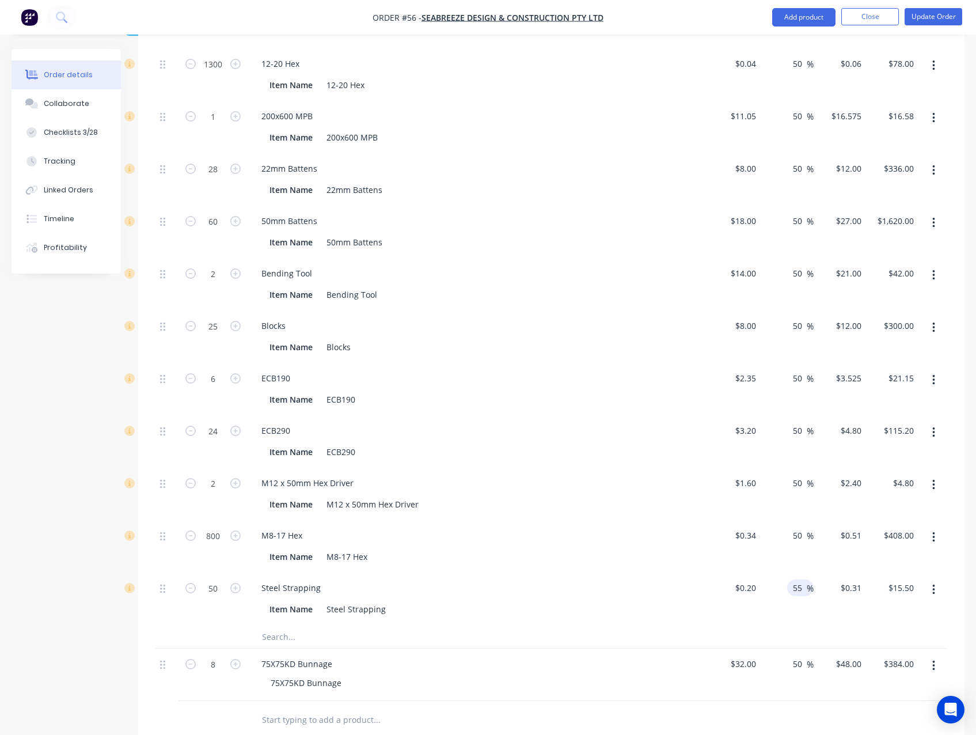
click at [796, 588] on input "55" at bounding box center [799, 587] width 15 height 17
type input "50"
type input "$0.30"
type input "$15.00"
click at [739, 656] on div "32 32" at bounding box center [734, 674] width 52 height 52
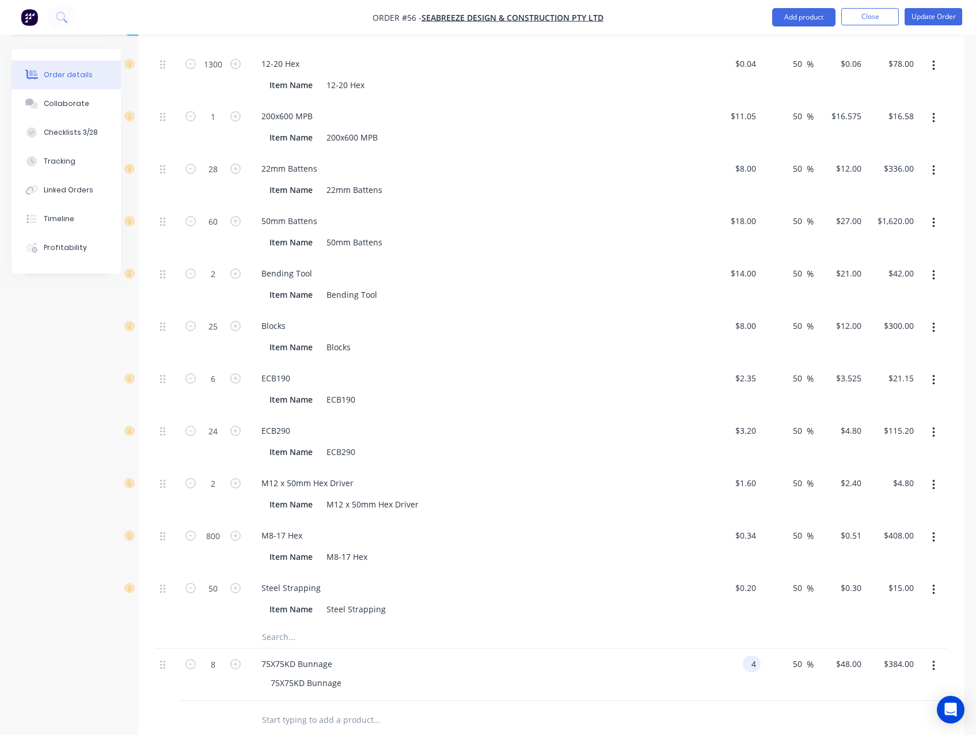
type input "$4.00"
type input "$6.00"
type input "$48.00"
drag, startPoint x: 591, startPoint y: 639, endPoint x: 700, endPoint y: 655, distance: 110.0
click at [593, 639] on div at bounding box center [424, 636] width 345 height 23
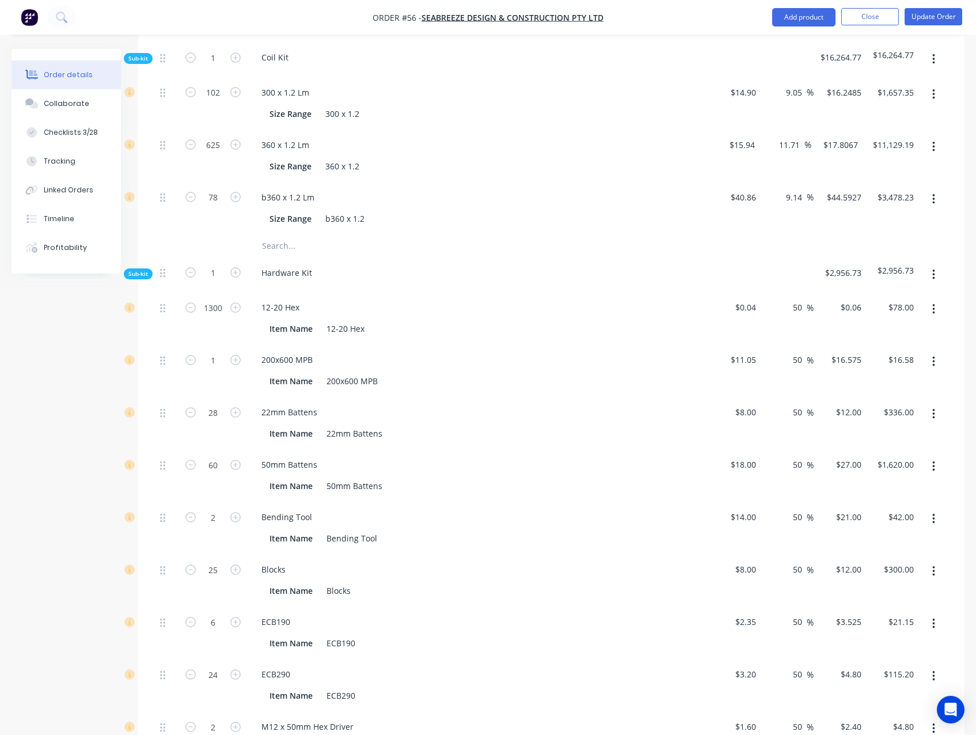
scroll to position [1036, 0]
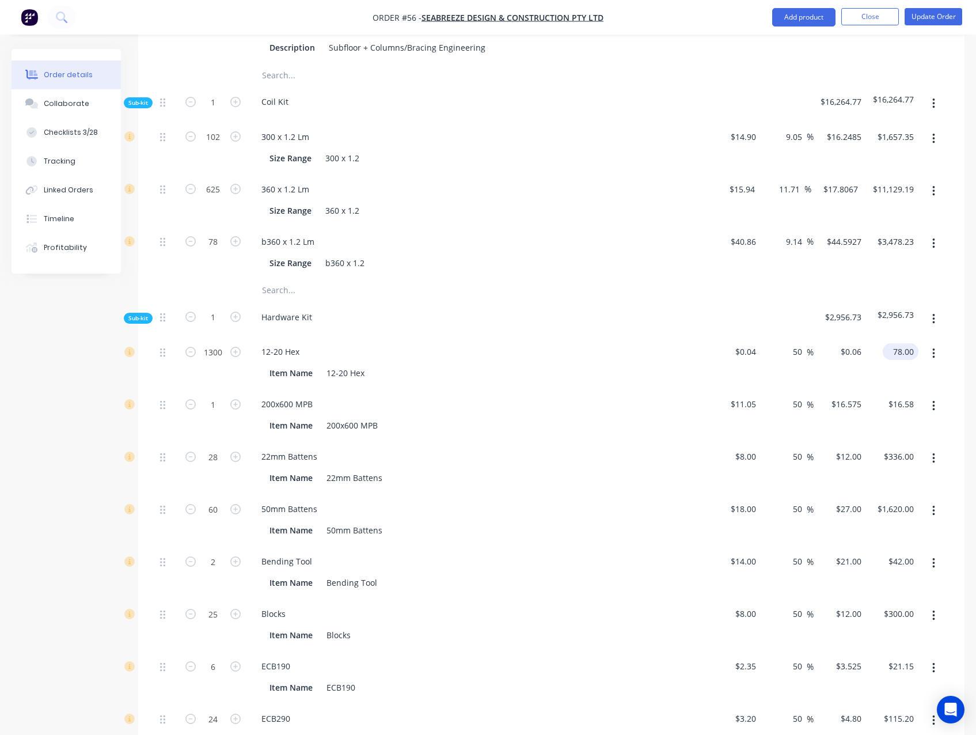
click at [904, 345] on input "78.00" at bounding box center [902, 351] width 31 height 17
type input "85.8"
type input "65"
type input "$0.066"
type input "$85.80"
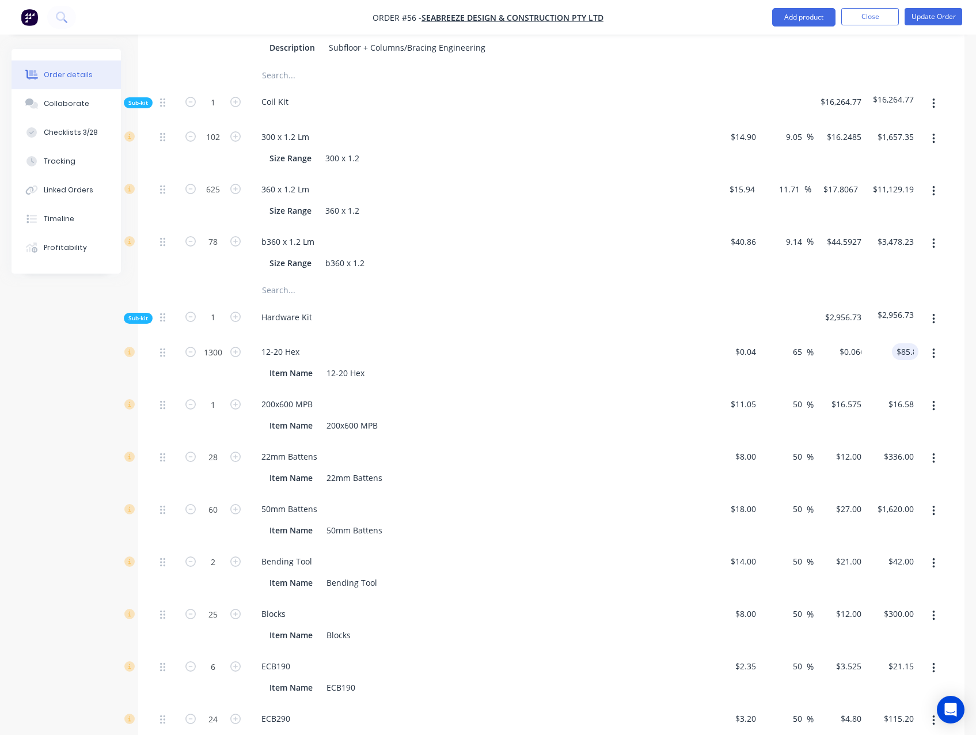
click at [62, 345] on div "Created by Admin Created 21/08/25 Required 21/08/25 Assigned to JO Invoiced No …" at bounding box center [488, 166] width 953 height 2307
click at [68, 383] on div "Created by Admin Created 21/08/25 Required 21/08/25 Assigned to JO Invoiced No …" at bounding box center [488, 166] width 953 height 2307
click at [218, 146] on input "60" at bounding box center [213, 136] width 30 height 17
type input "10"
type input "$270.00"
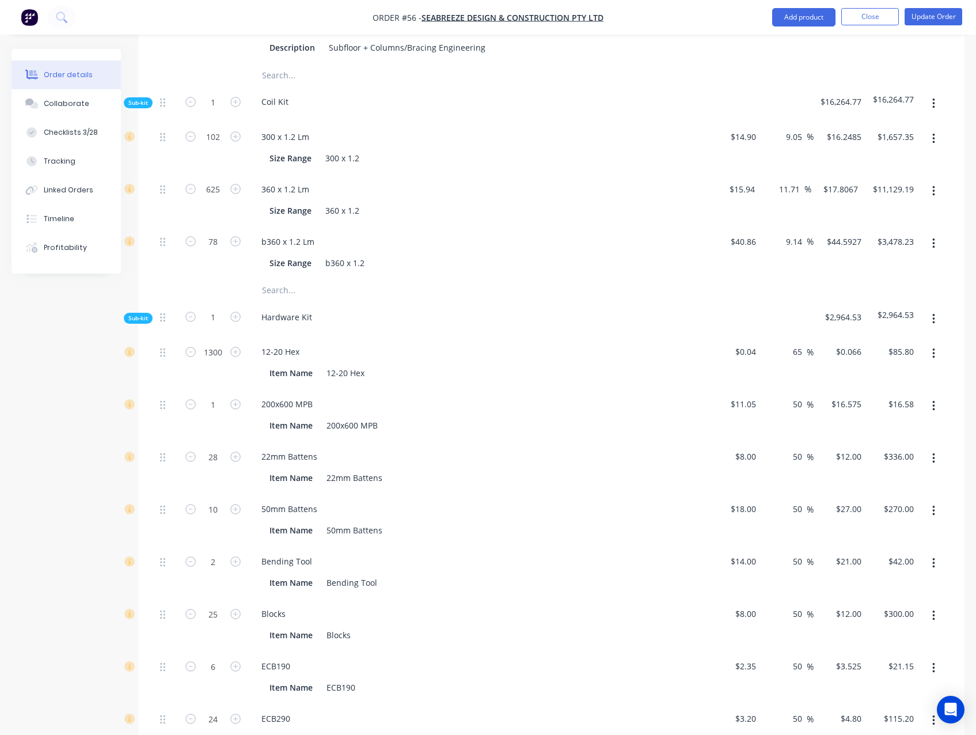
click at [84, 480] on div "Created by Admin Created 21/08/25 Required 21/08/25 Assigned to JO Invoiced No …" at bounding box center [488, 166] width 953 height 2307
click at [220, 146] on input "10" at bounding box center [213, 136] width 30 height 17
click at [208, 146] on input "10" at bounding box center [213, 136] width 30 height 17
click at [221, 146] on input "10" at bounding box center [213, 136] width 30 height 17
drag, startPoint x: 218, startPoint y: 505, endPoint x: 211, endPoint y: 504, distance: 6.4
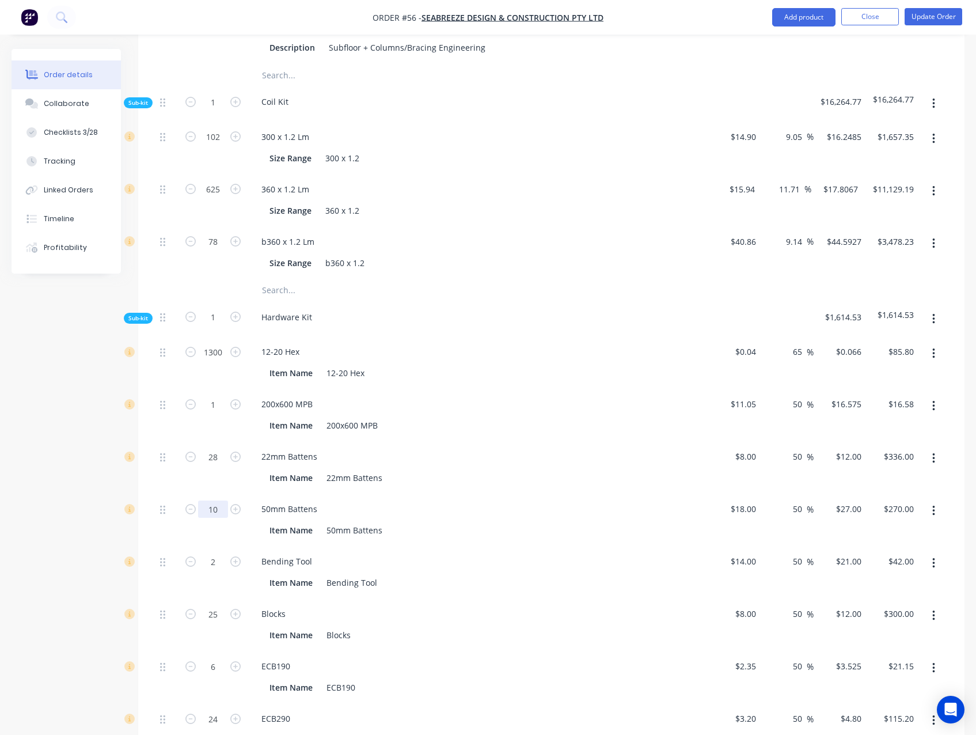
click at [211, 146] on input "10" at bounding box center [213, 136] width 30 height 17
type input "23"
click at [67, 480] on div "Created by Admin Created 21/08/25 Required 21/08/25 Assigned to JO Invoiced No …" at bounding box center [488, 166] width 953 height 2307
click at [901, 508] on input "621.00" at bounding box center [902, 508] width 31 height 17
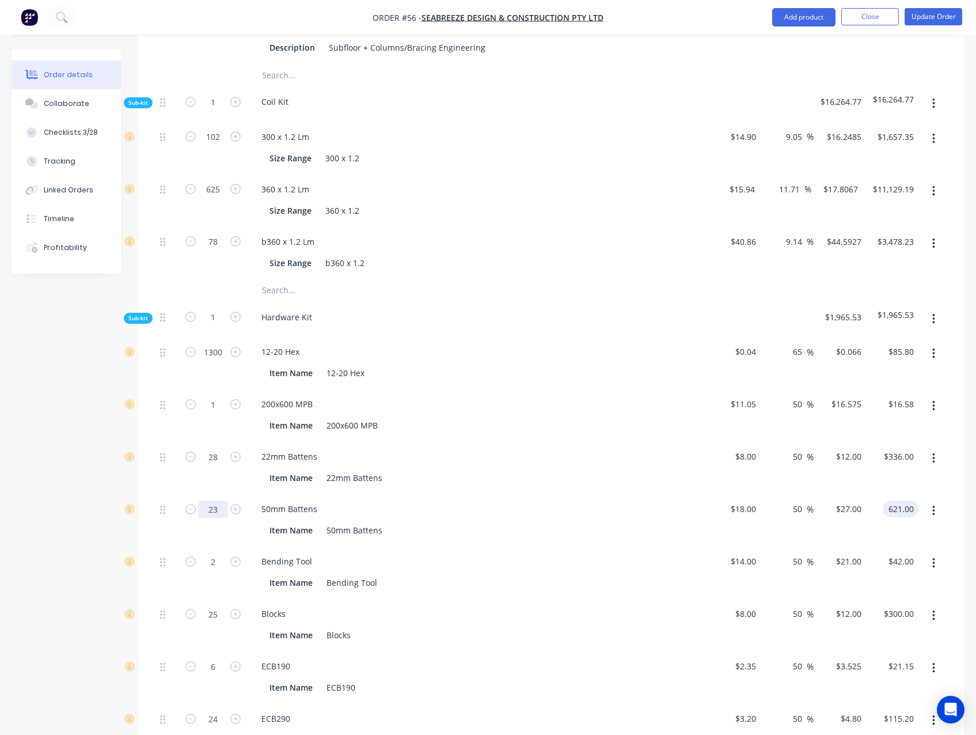
type input "$621.00"
click at [214, 146] on input "23" at bounding box center [213, 136] width 30 height 17
type input "28"
type input "$756.00"
click at [16, 508] on div "Created by Admin Created 21/08/25 Required 21/08/25 Assigned to JO Invoiced No …" at bounding box center [488, 166] width 953 height 2307
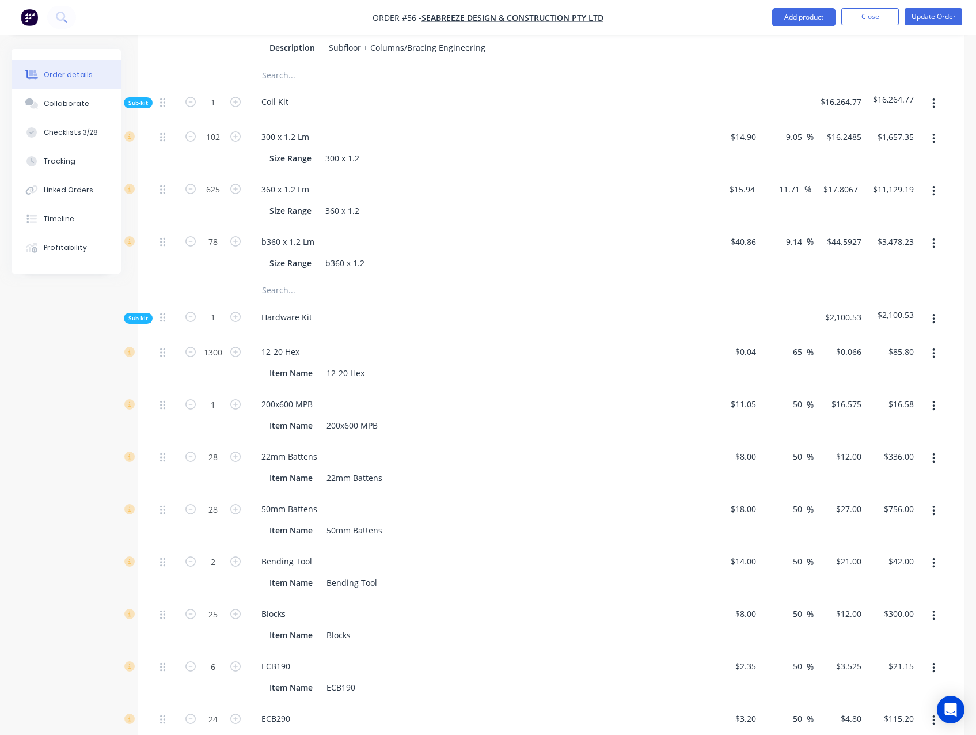
click at [63, 478] on div "Created by Admin Created 21/08/25 Required 21/08/25 Assigned to JO Invoiced No …" at bounding box center [488, 166] width 953 height 2307
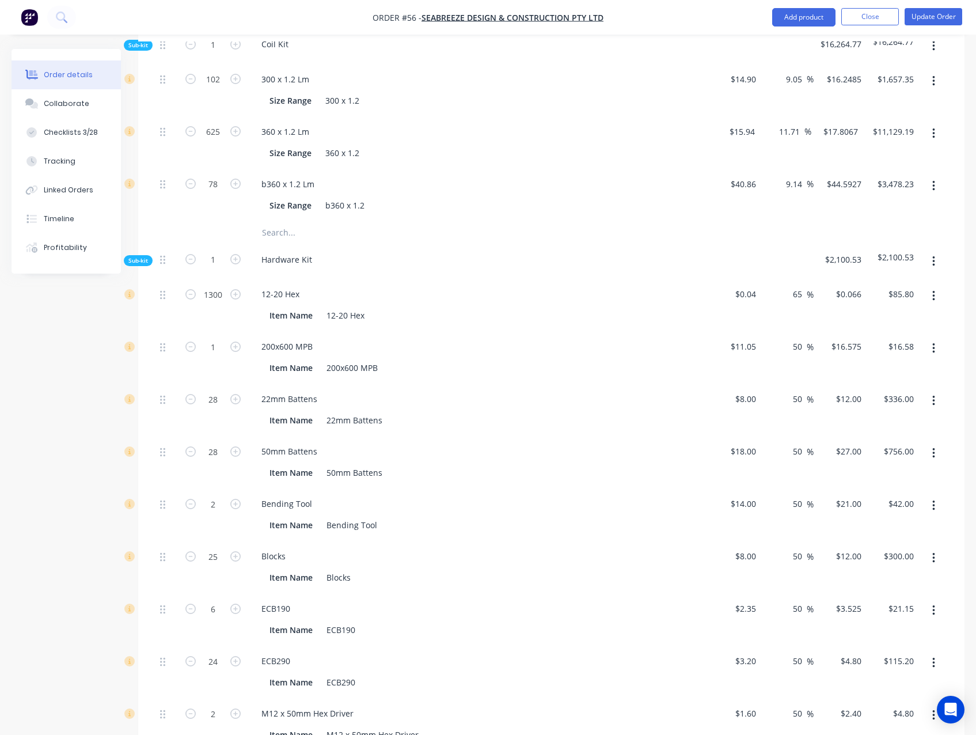
scroll to position [1152, 0]
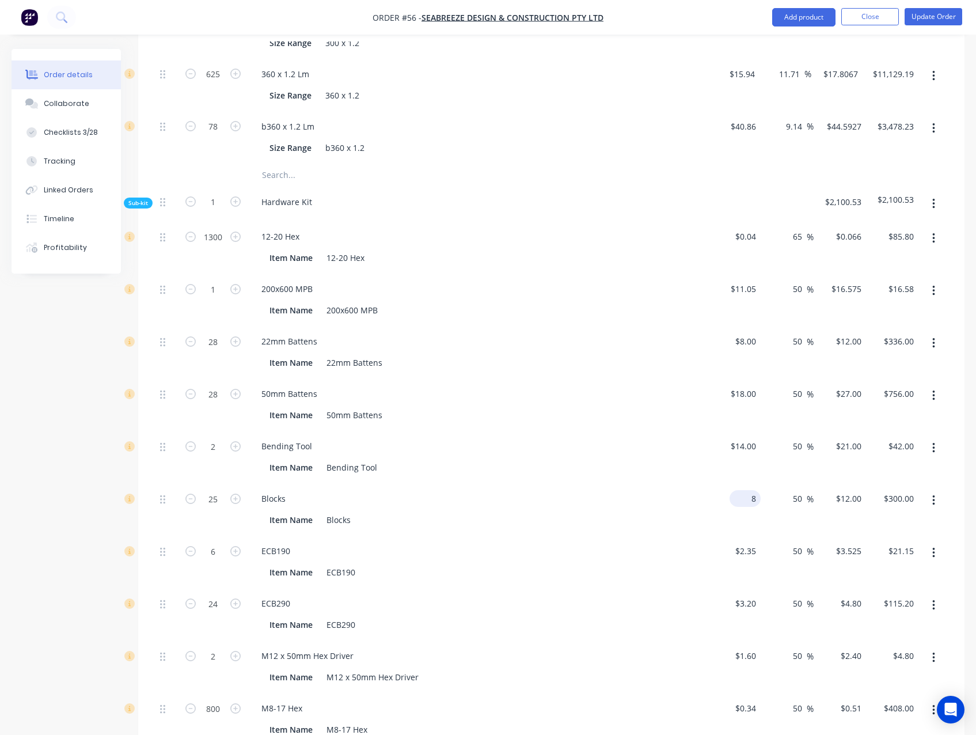
click at [751, 495] on input "8" at bounding box center [747, 498] width 26 height 17
type input "$9.60"
type input "$14.40"
click at [68, 469] on div "Created by Admin Created 21/08/25 Required 21/08/25 Assigned to JO Invoiced No …" at bounding box center [488, 50] width 953 height 2307
click at [909, 496] on input "360.00" at bounding box center [902, 498] width 31 height 17
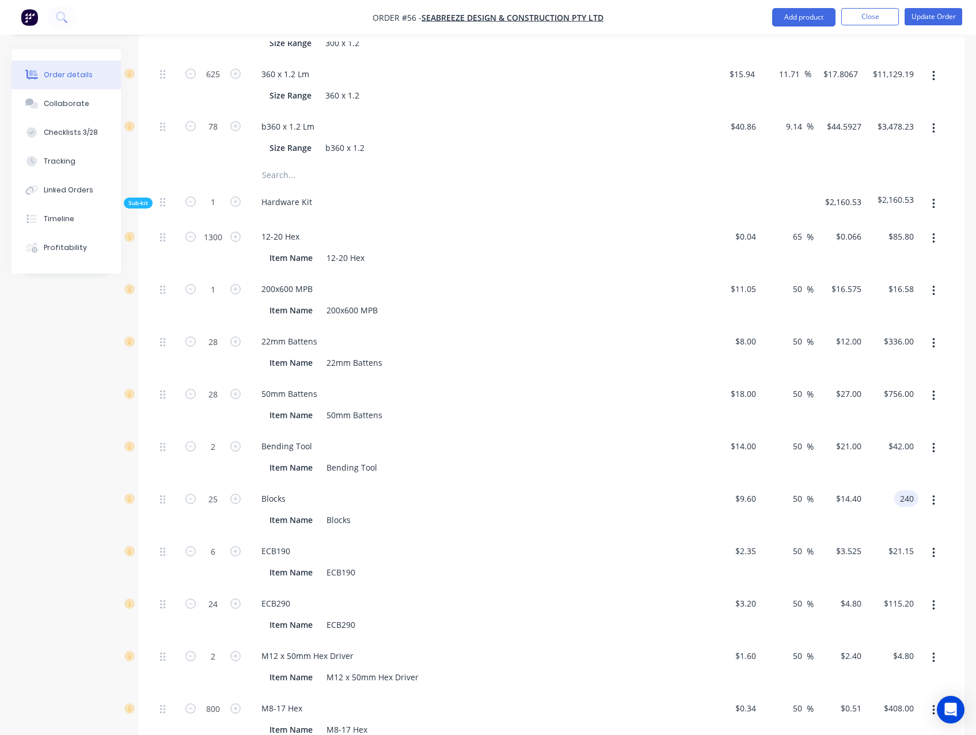
type input "240"
type input "$9.60"
type input "$240.00"
click at [963, 470] on div "Qty Cost Markup Price Total Kit 1 Flooring System $23,232.80 $23,232.80 883 A D…" at bounding box center [551, 262] width 826 height 1298
click at [898, 599] on input "115.20" at bounding box center [902, 603] width 31 height 17
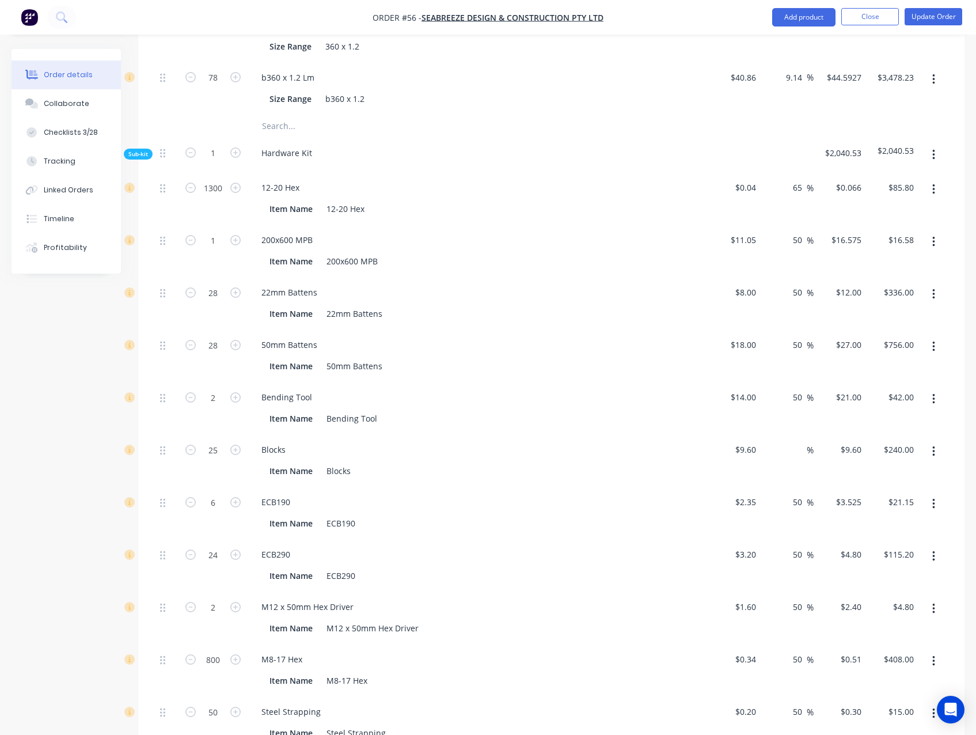
scroll to position [1209, 0]
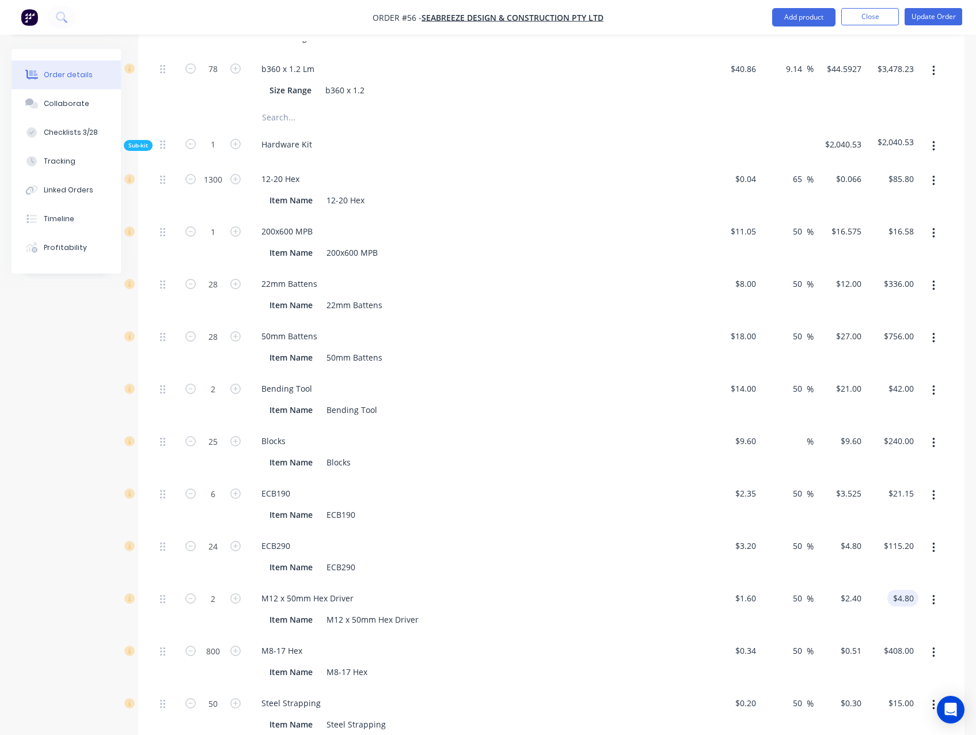
type input "115.20"
type input "$4.80"
click at [910, 595] on input "$4.80" at bounding box center [905, 598] width 26 height 17
type input "$115.20"
type input "4.80"
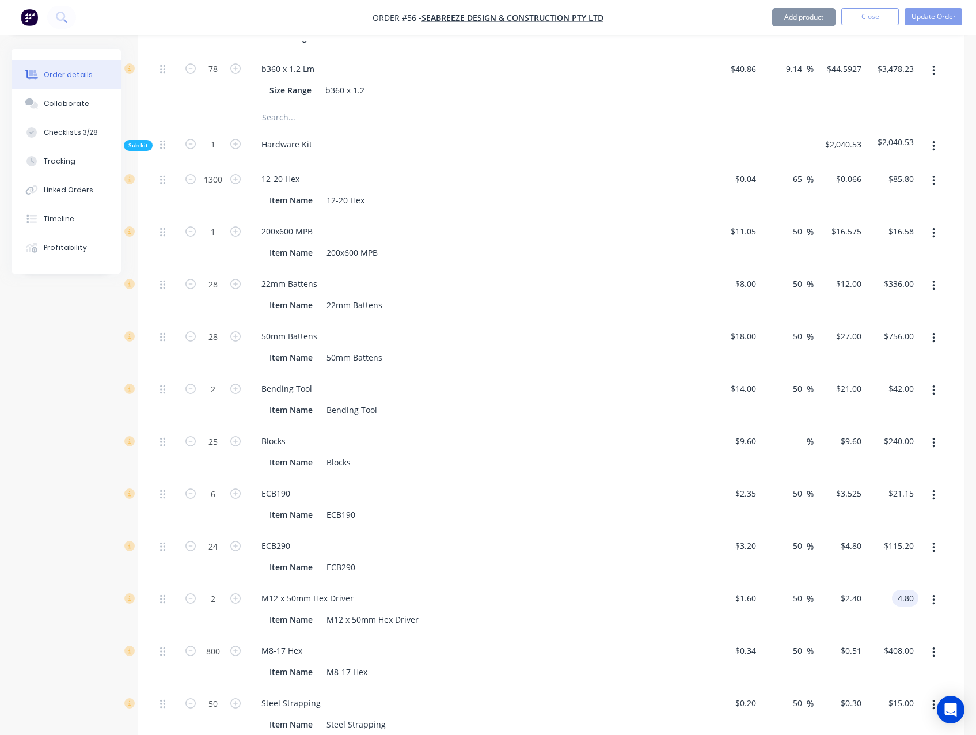
type input "115.20"
type input "$4.80"
type input "$115.20"
type input "4.80"
type input "115.20"
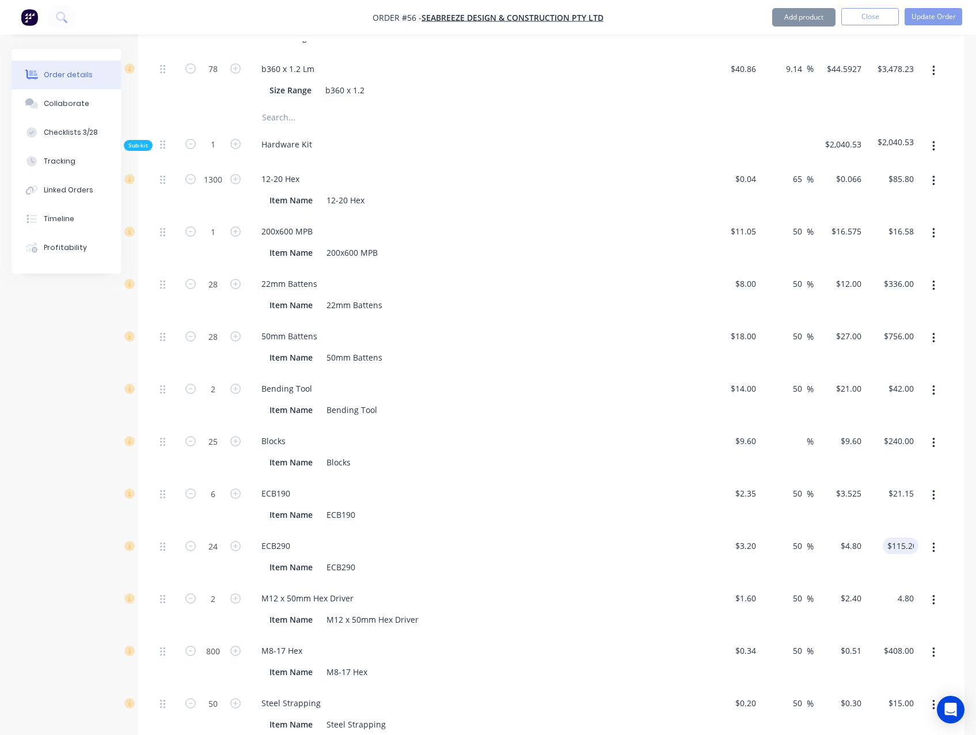
type input "$4.80"
type input "$115.20"
type input "4.80"
type input "115.20"
type input "$4.80"
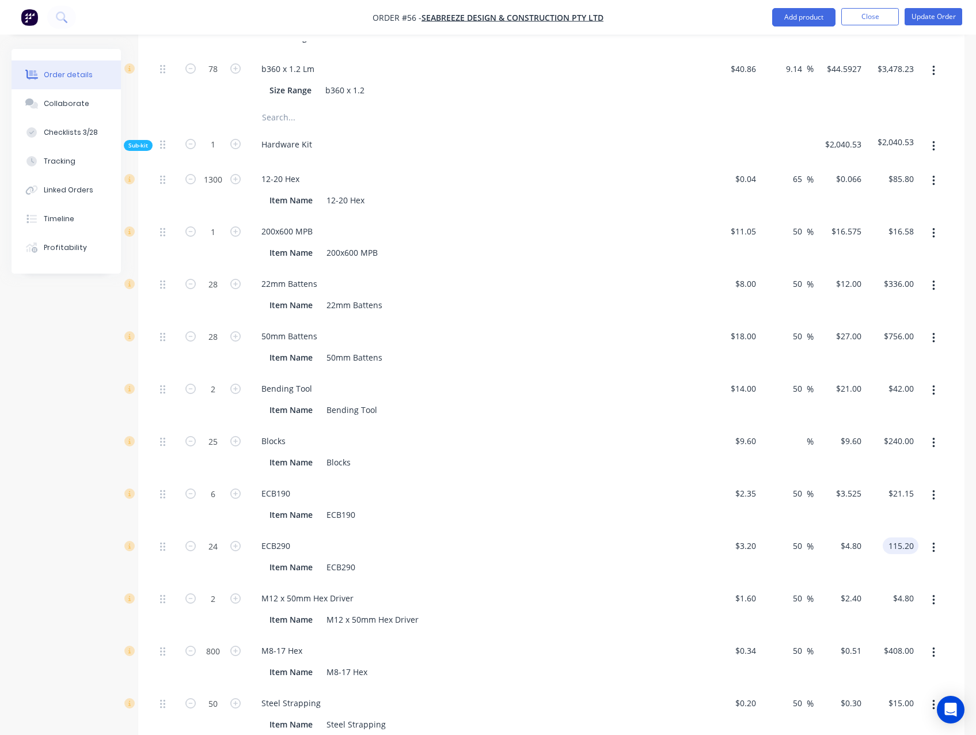
type input "$115.20"
type input "4.80"
type input "115.20"
type input "$4.80"
type input "$115.20"
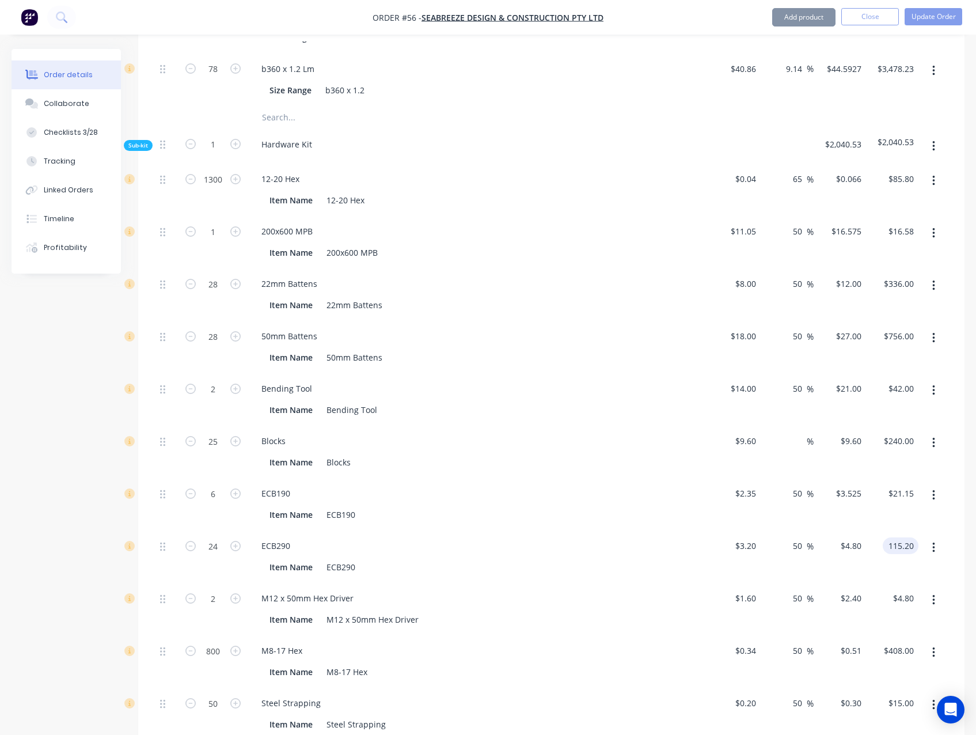
type input "4.80"
type input "115.20"
type input "$4.80"
type input "$115.20"
type input "4.80"
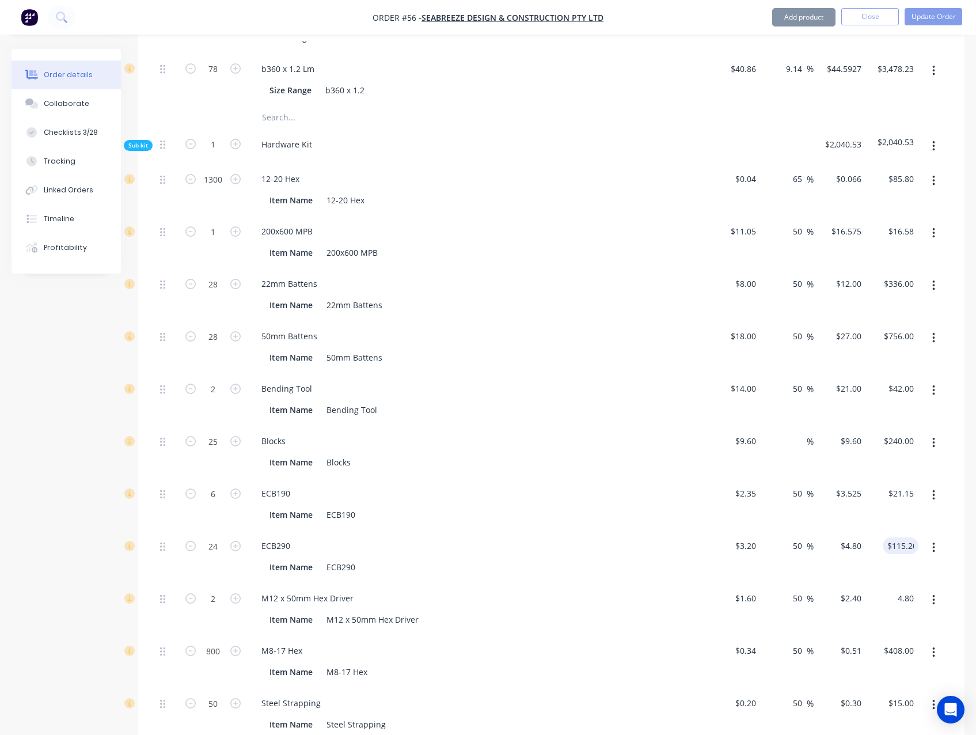
type input "115.20"
type input "$4.80"
type input "$115.20"
type input "4.80"
type input "115.20"
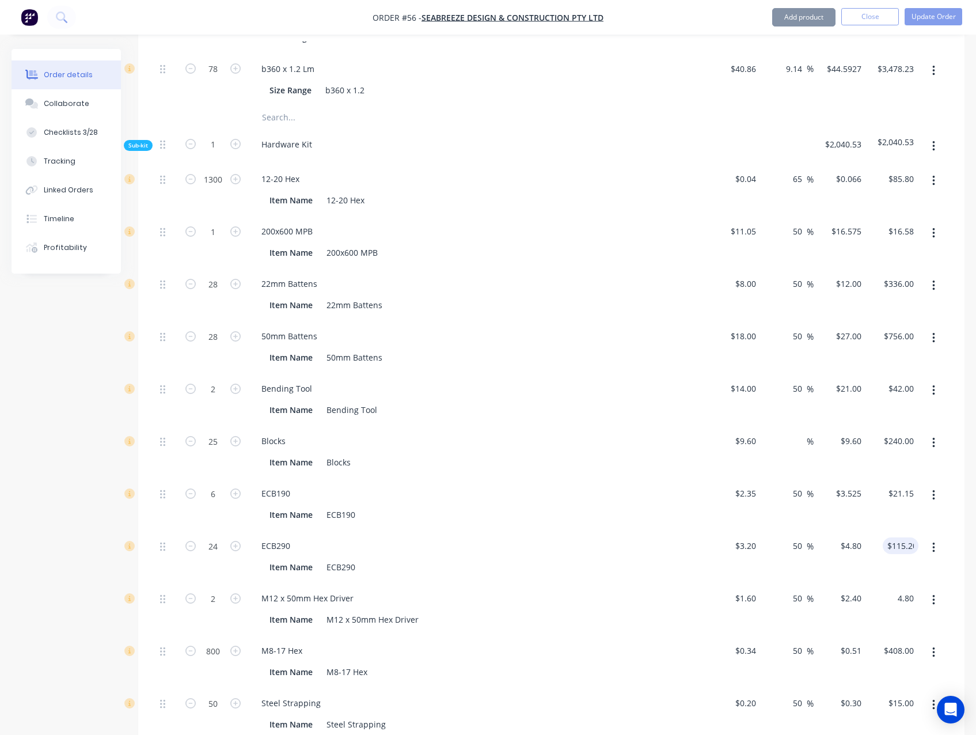
type input "$4.80"
type input "$115.20"
type input "4.80"
type input "115.20"
type input "$4.80"
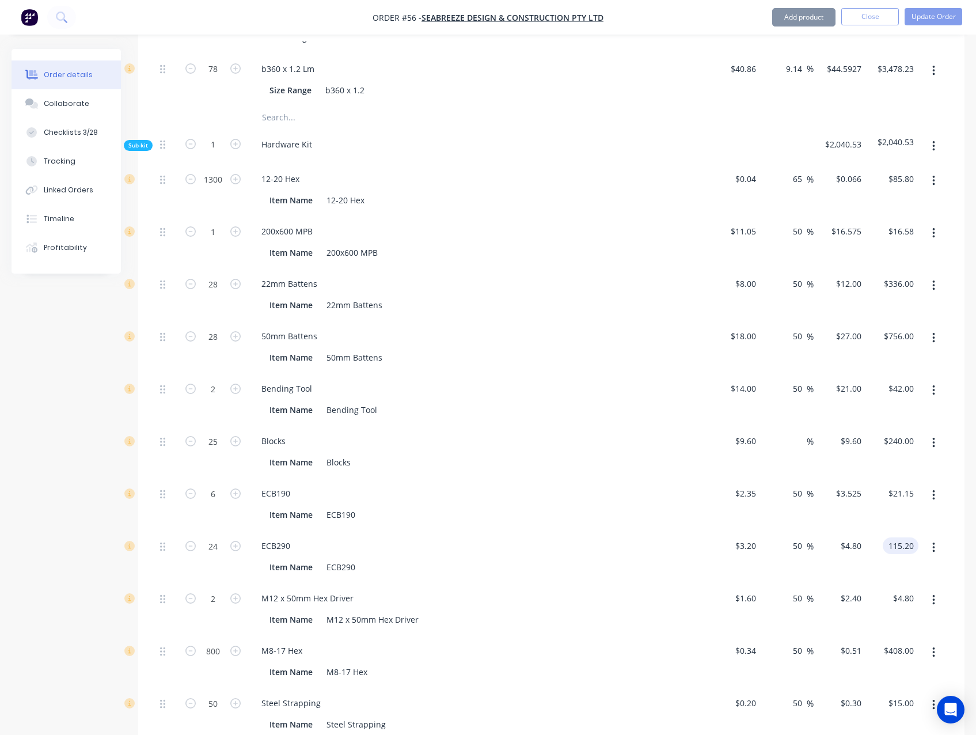
type input "$115.20"
type input "4.80"
type input "115.20"
type input "$4.80"
type input "$115.20"
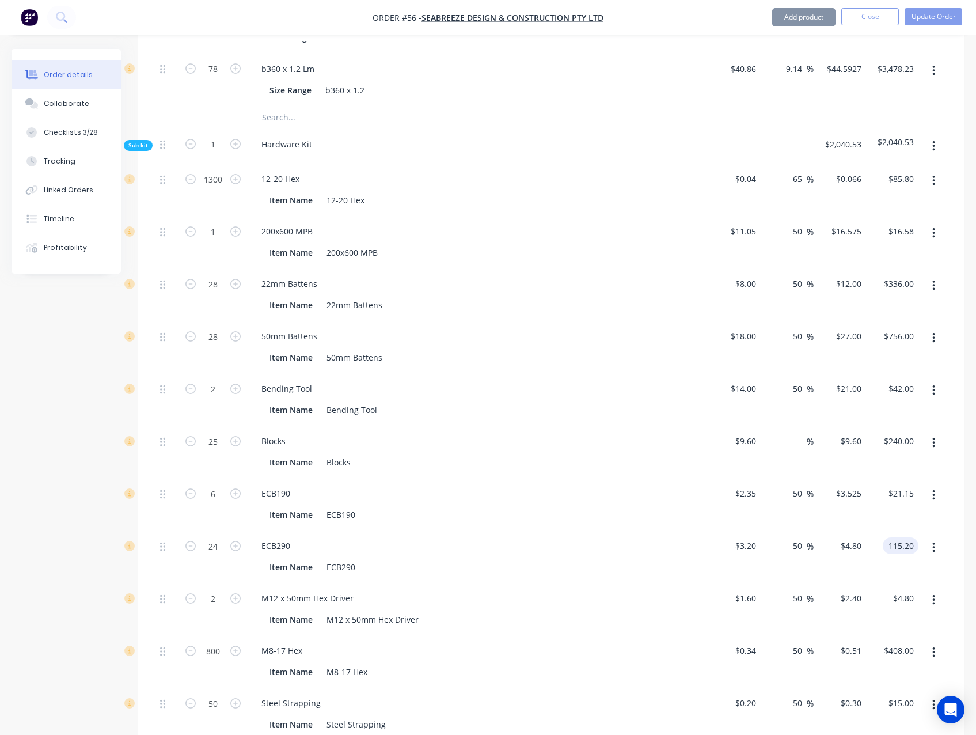
type input "4.80"
type input "115.20"
type input "$4.80"
type input "$115.20"
type input "4.80"
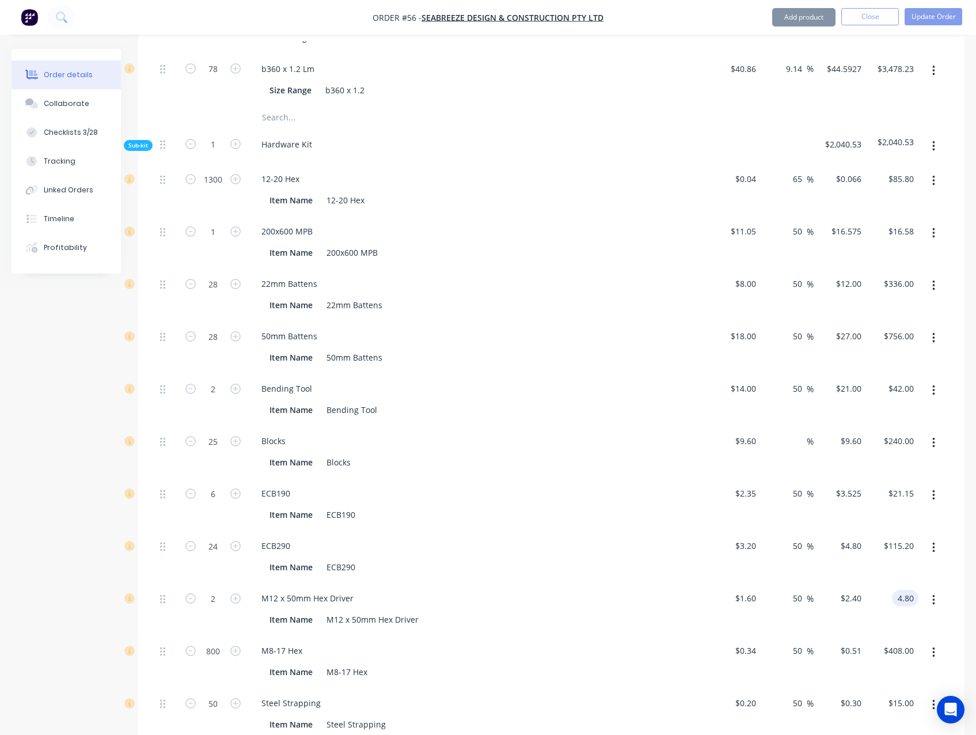
type input "115.20"
type input "$4.80"
type input "$115.20"
type input "4.80"
type input "115.20"
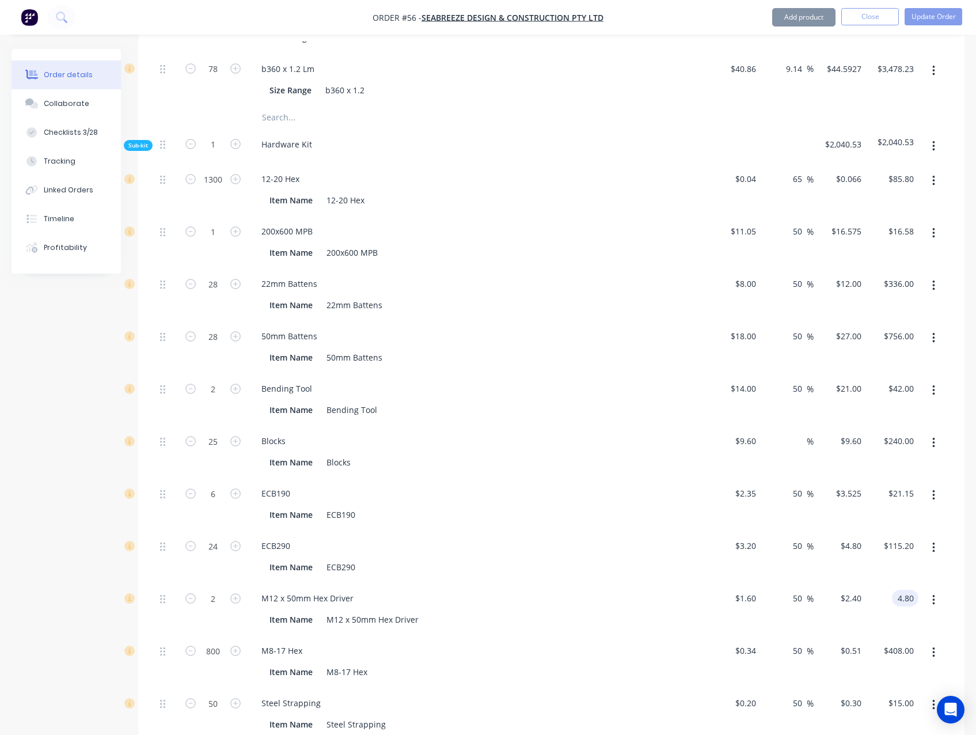
type input "$4.80"
type input "$115.20"
type input "4.80"
type input "115.20"
type input "$4.80"
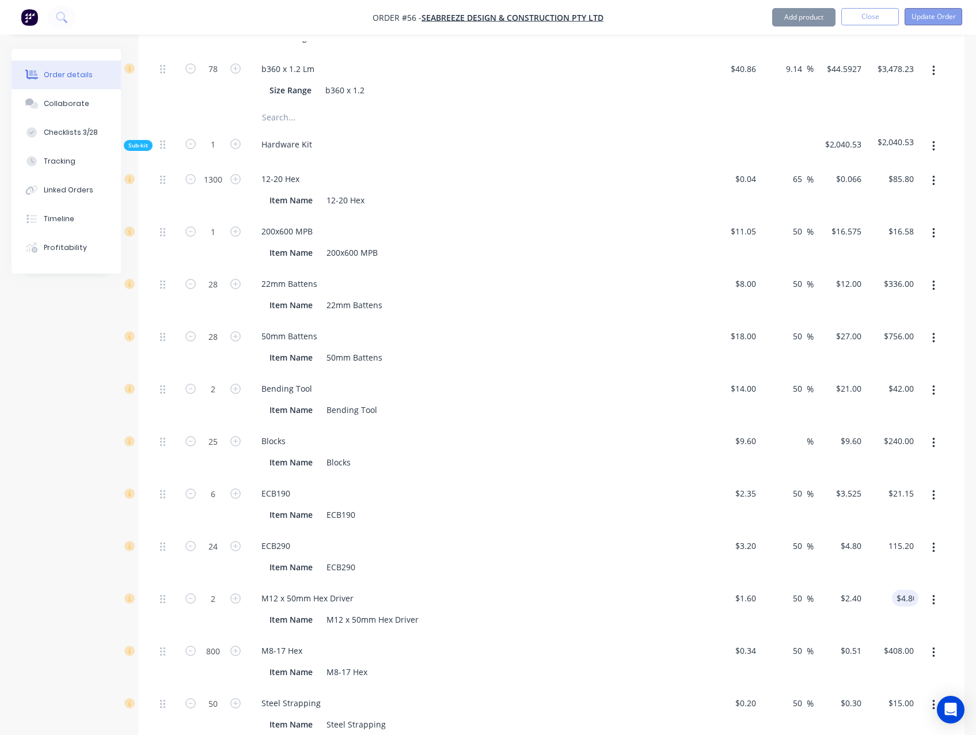
type input "$115.20"
type input "4.80"
type input "115.20"
type input "$4.80"
type input "$115.20"
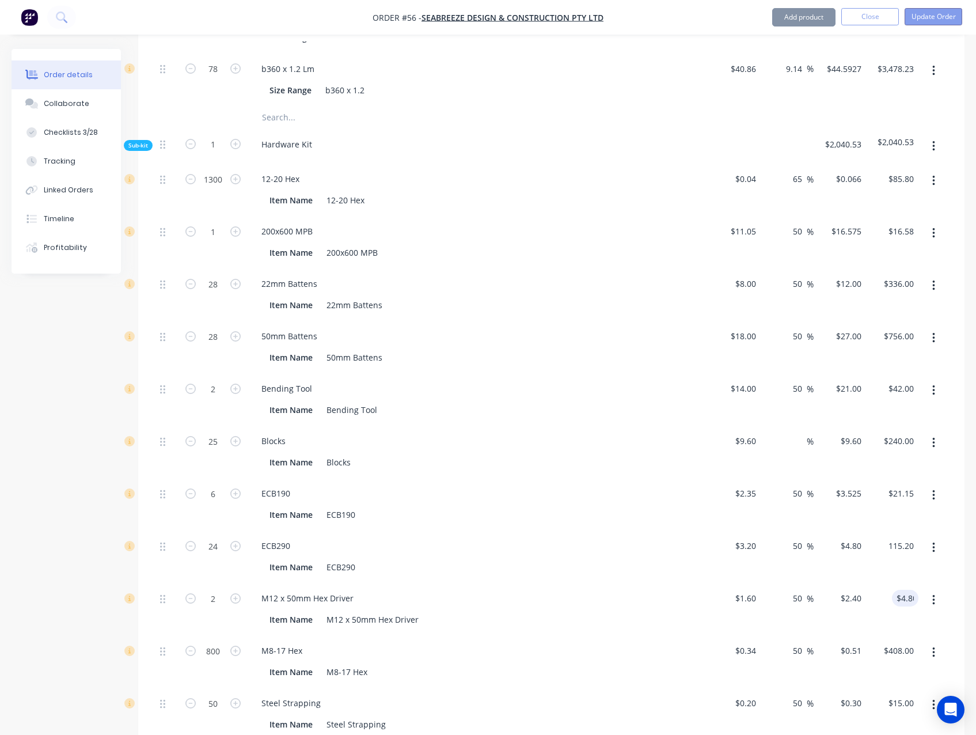
type input "4.80"
type input "115.20"
type input "$4.80"
click at [934, 14] on button "Update Order" at bounding box center [934, 16] width 58 height 17
type input "$115.20"
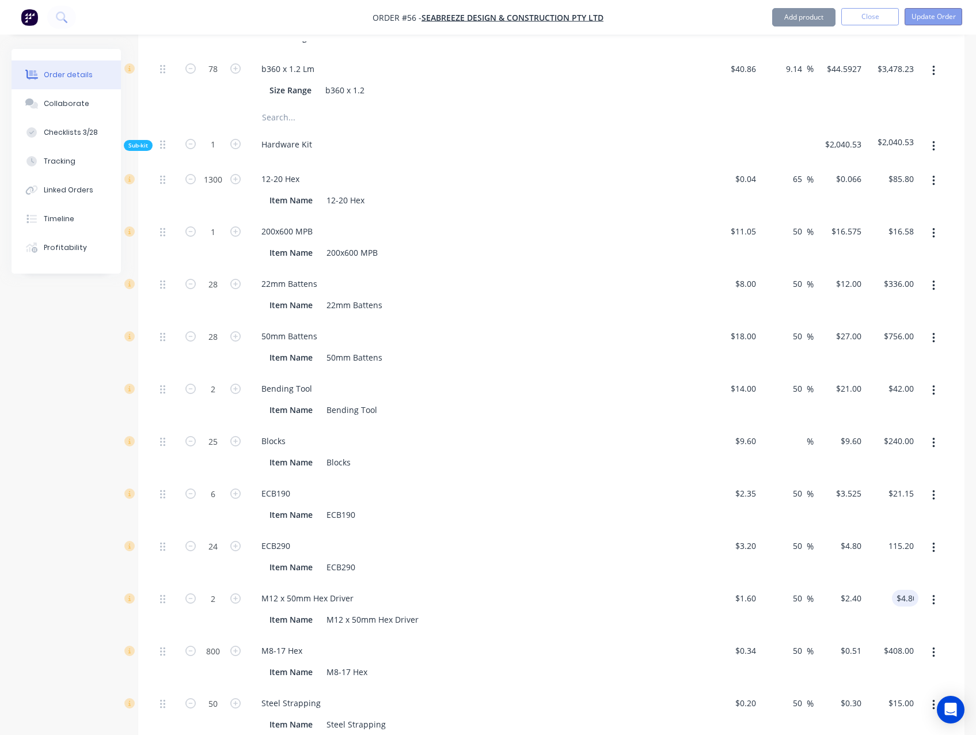
type input "$4.80"
type input "$115.20"
type input "4.80"
click at [939, 16] on div "Insufficient available stock Products on this order have insufficient available…" at bounding box center [488, 367] width 976 height 735
type input "115.20"
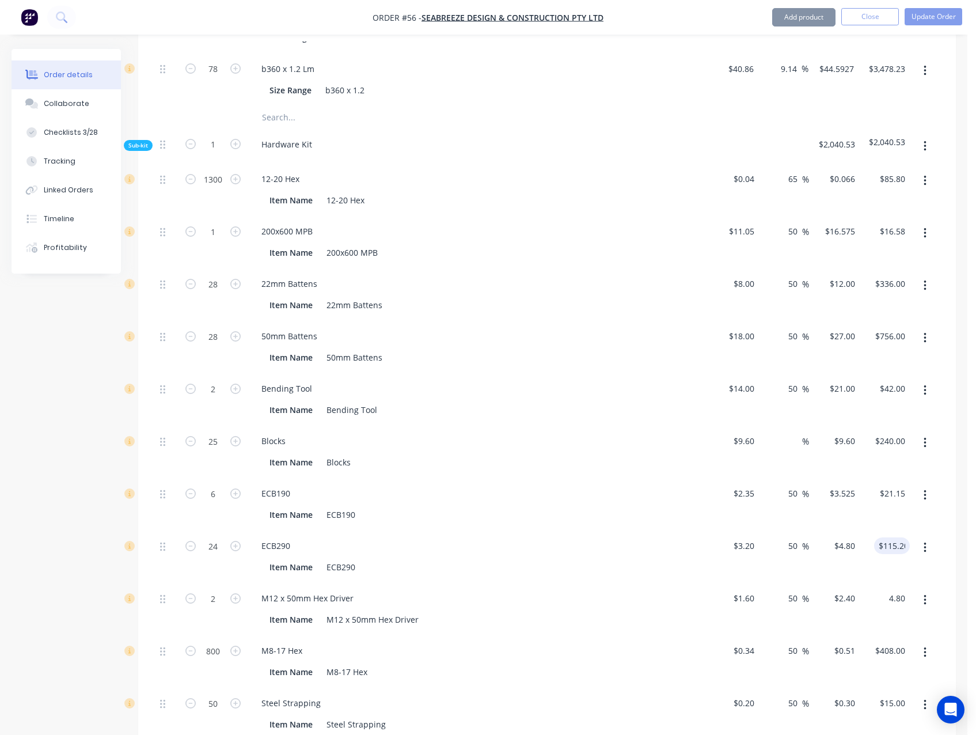
type input "$4.80"
click at [939, 17] on div "Insufficient available stock Products on this order have insufficient available…" at bounding box center [488, 367] width 976 height 735
type input "$115.20"
type input "4.80"
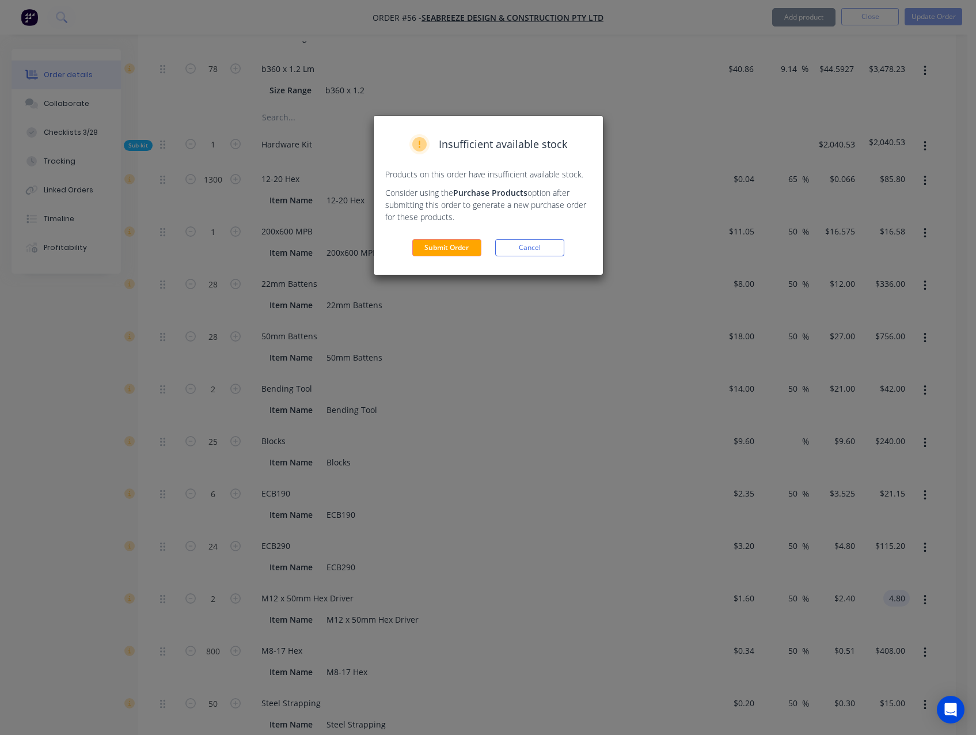
click at [940, 17] on div "Insufficient available stock Products on this order have insufficient available…" at bounding box center [488, 367] width 976 height 735
type input "115.20"
type input "$4.80"
type input "$115.20"
type input "4.80"
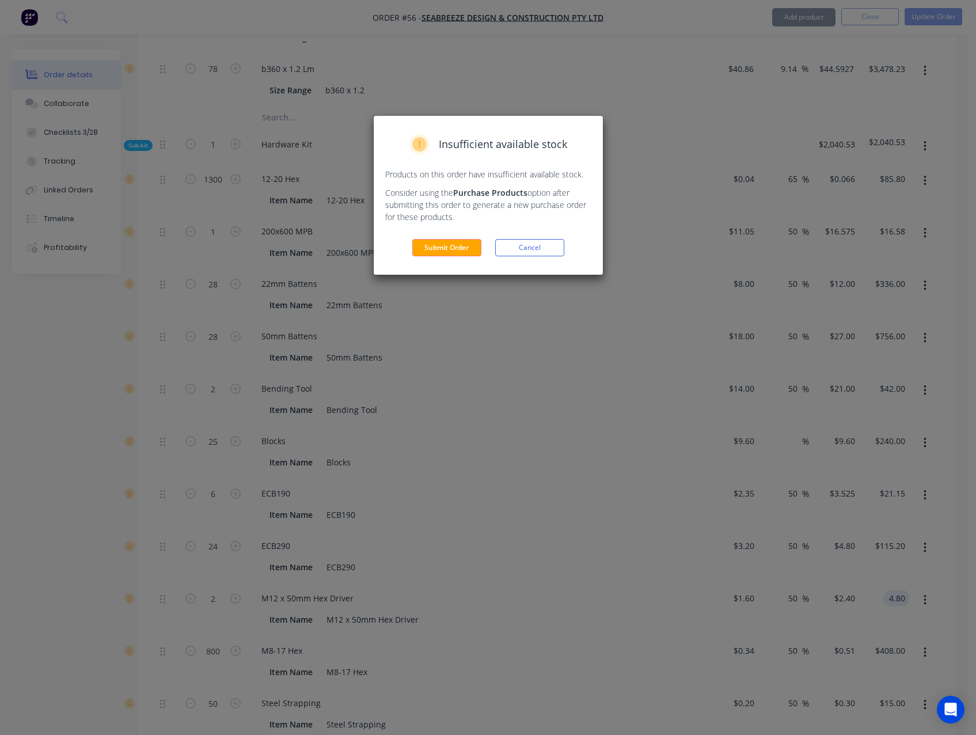
type input "115.20"
type input "$4.80"
click at [436, 248] on button "Submit Order" at bounding box center [446, 247] width 69 height 17
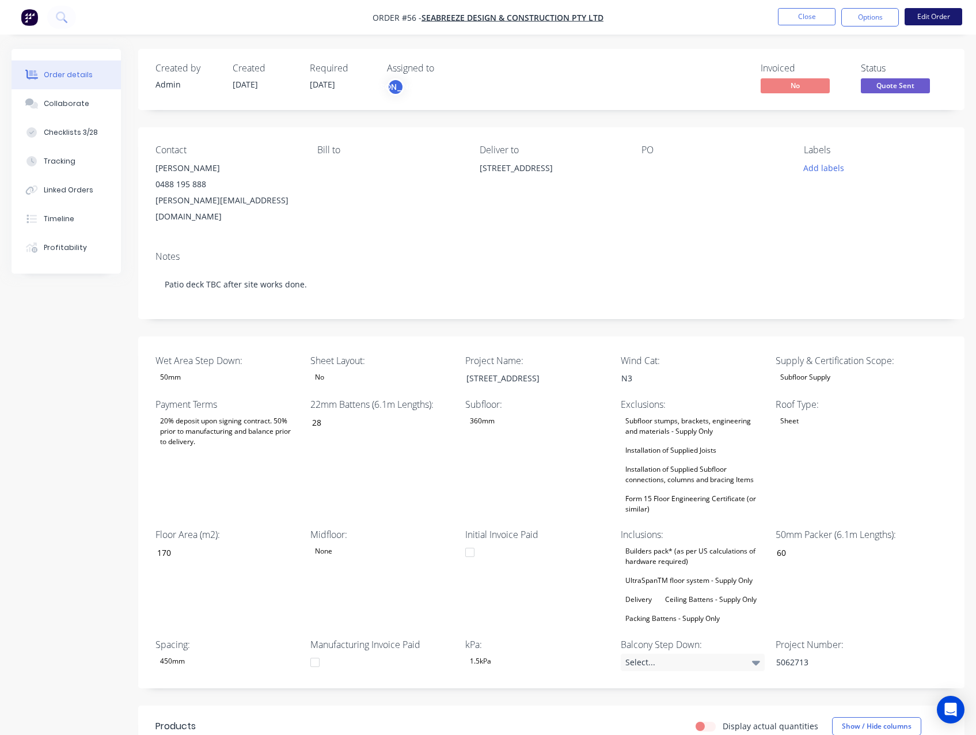
click at [940, 16] on button "Edit Order" at bounding box center [934, 16] width 58 height 17
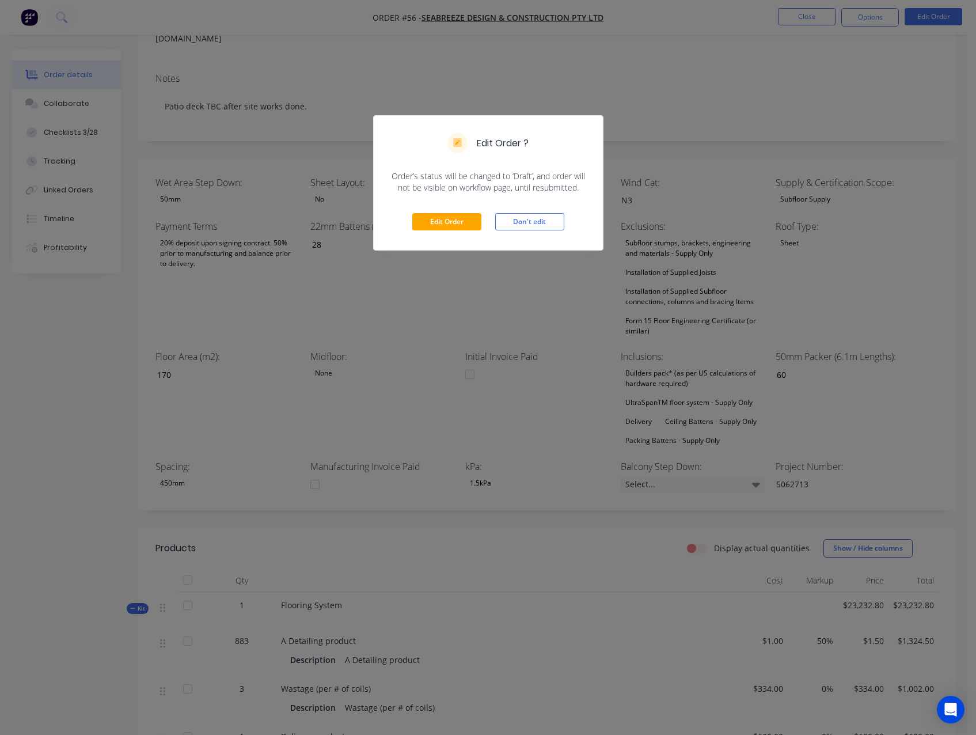
scroll to position [288, 0]
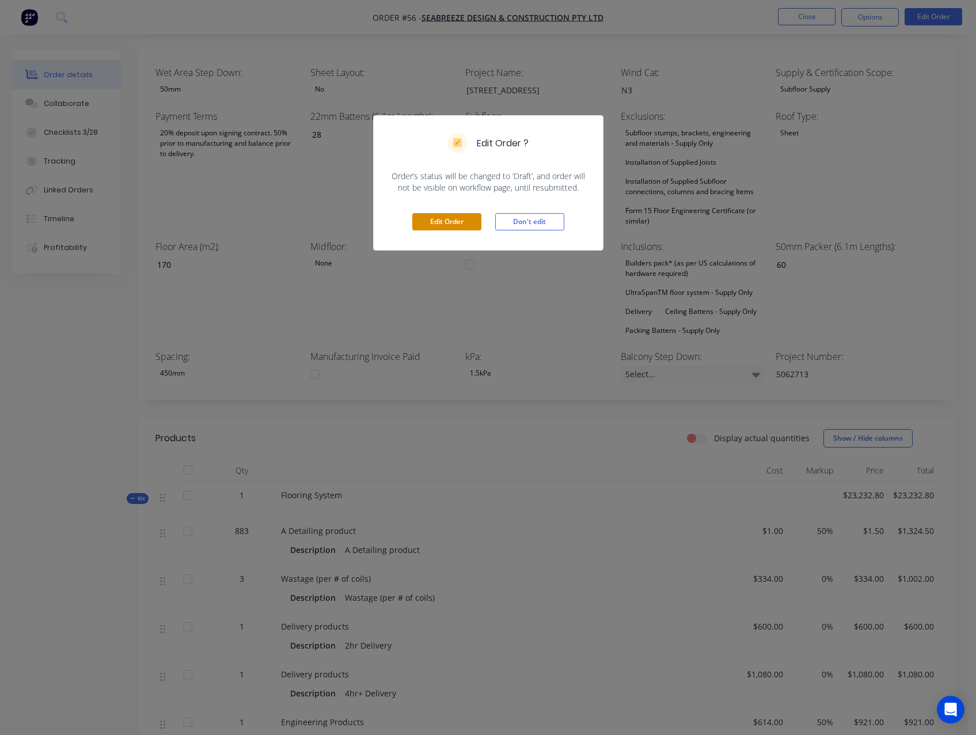
click at [448, 227] on button "Edit Order" at bounding box center [446, 221] width 69 height 17
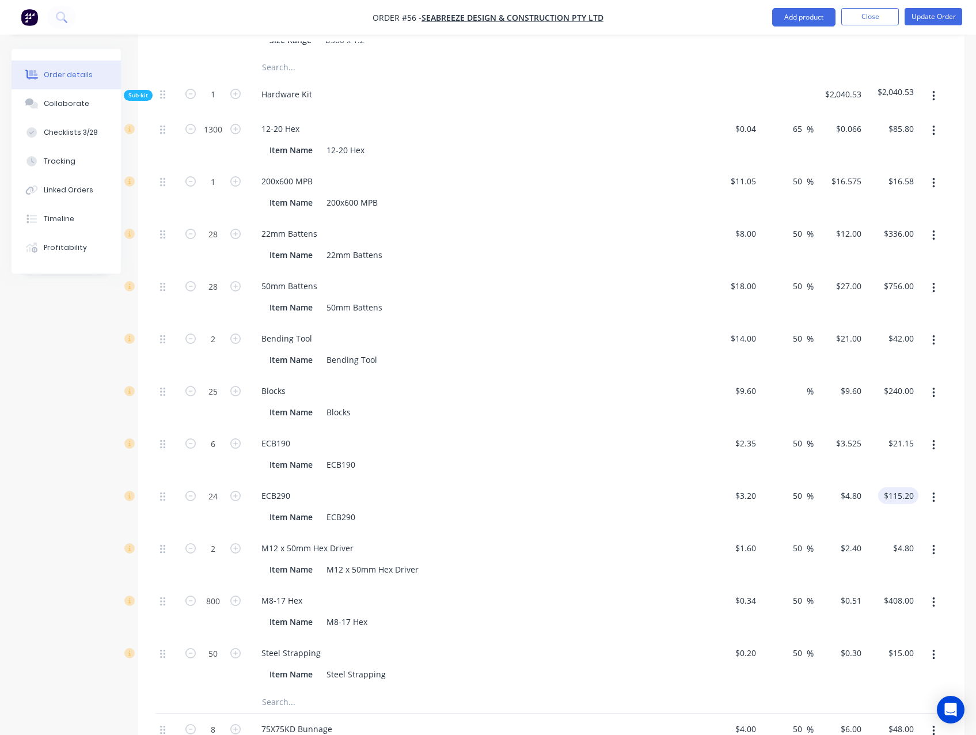
scroll to position [1267, 0]
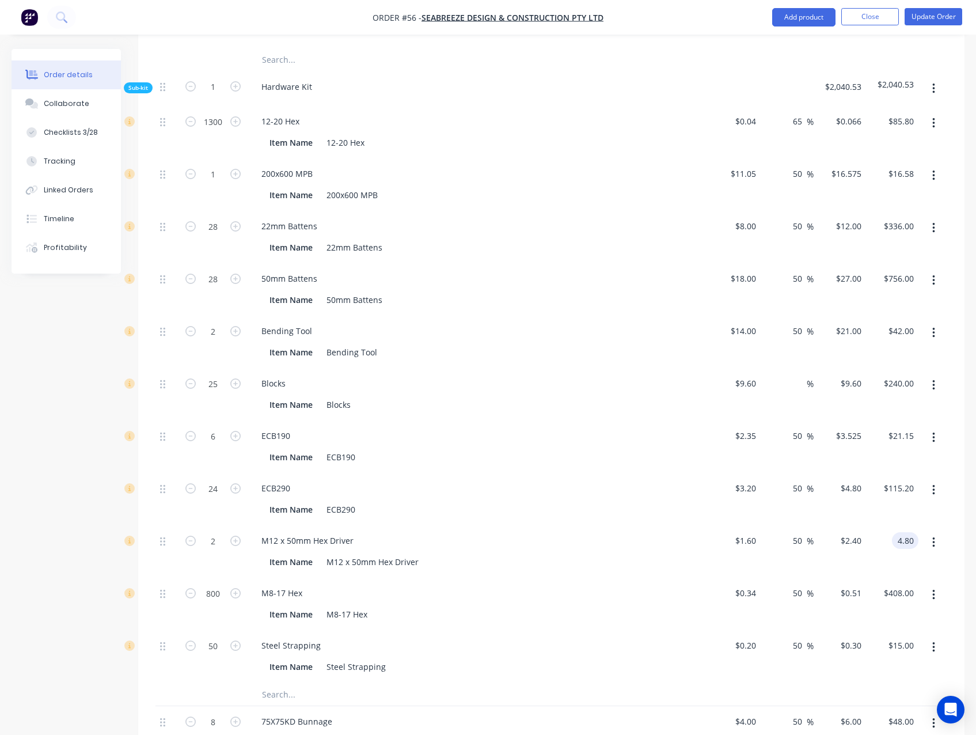
click at [909, 538] on input "4.80" at bounding box center [907, 540] width 22 height 17
type input "3.84"
type input "20"
type input "$1.92"
type input "$3.84"
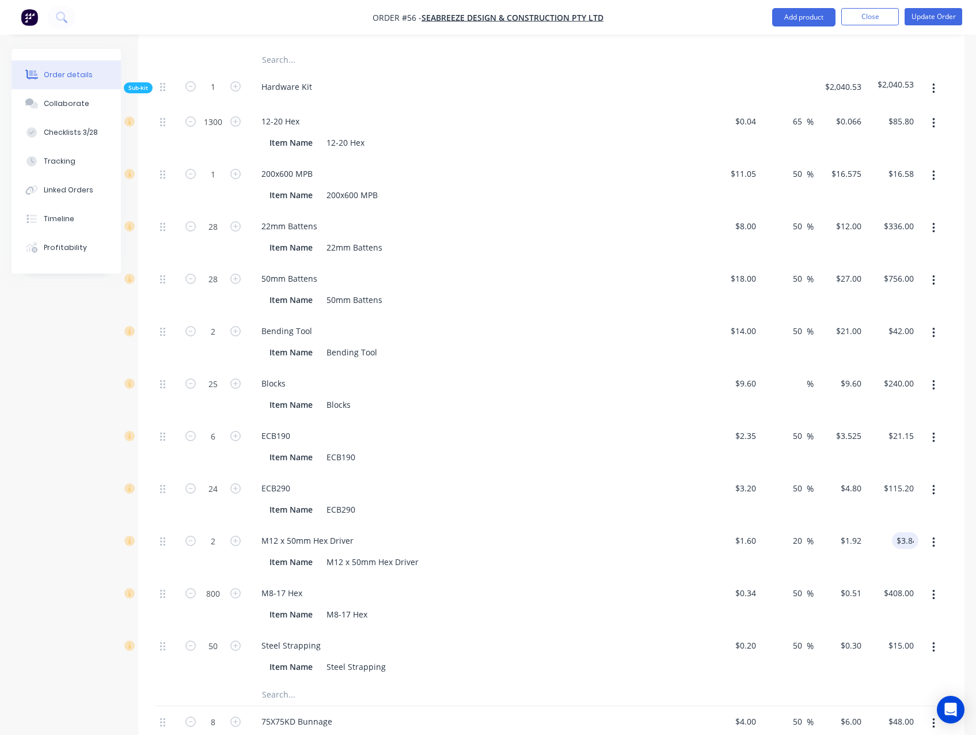
click at [960, 527] on div "Qty Cost Markup Price Total Kit 1 Flooring System $23,232.80 $23,232.80 883 A D…" at bounding box center [551, 147] width 826 height 1298
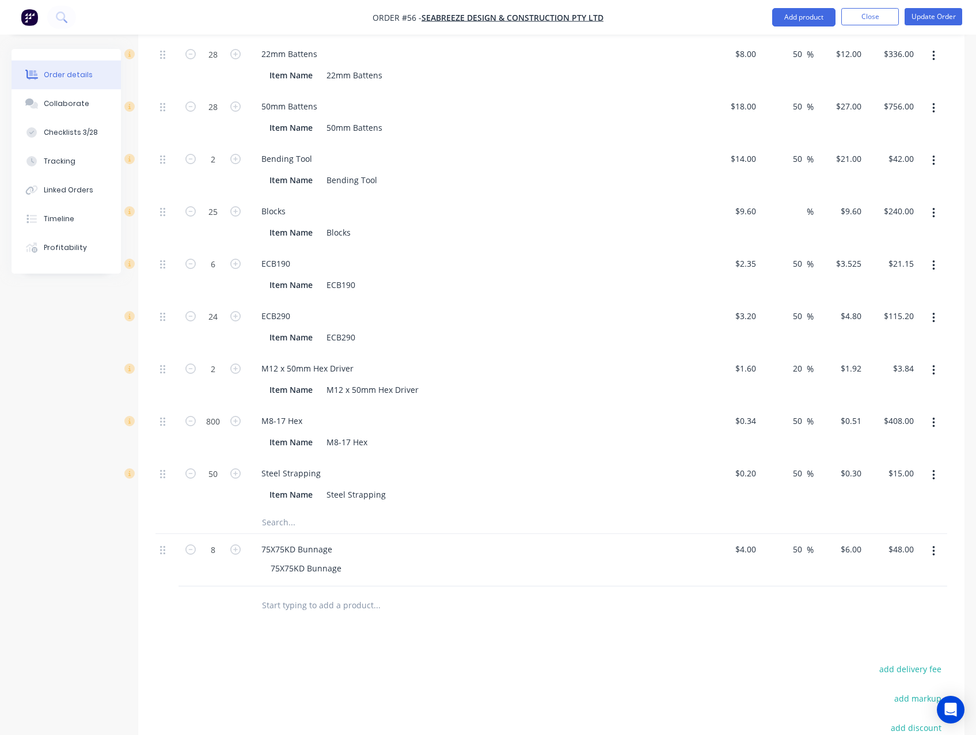
scroll to position [1439, 0]
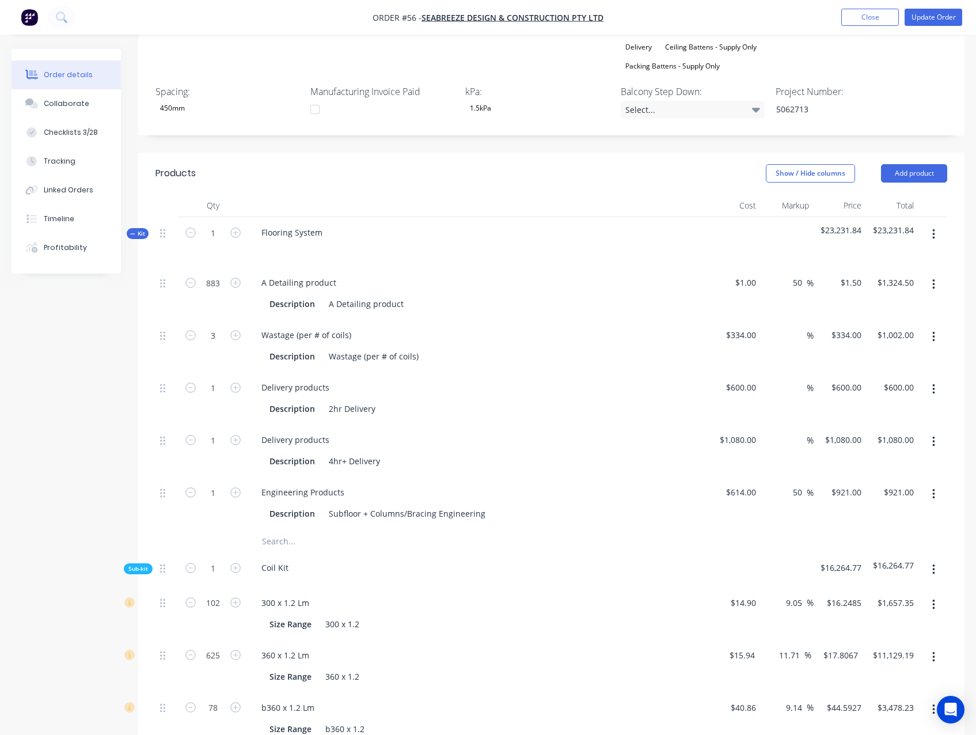
scroll to position [466, 0]
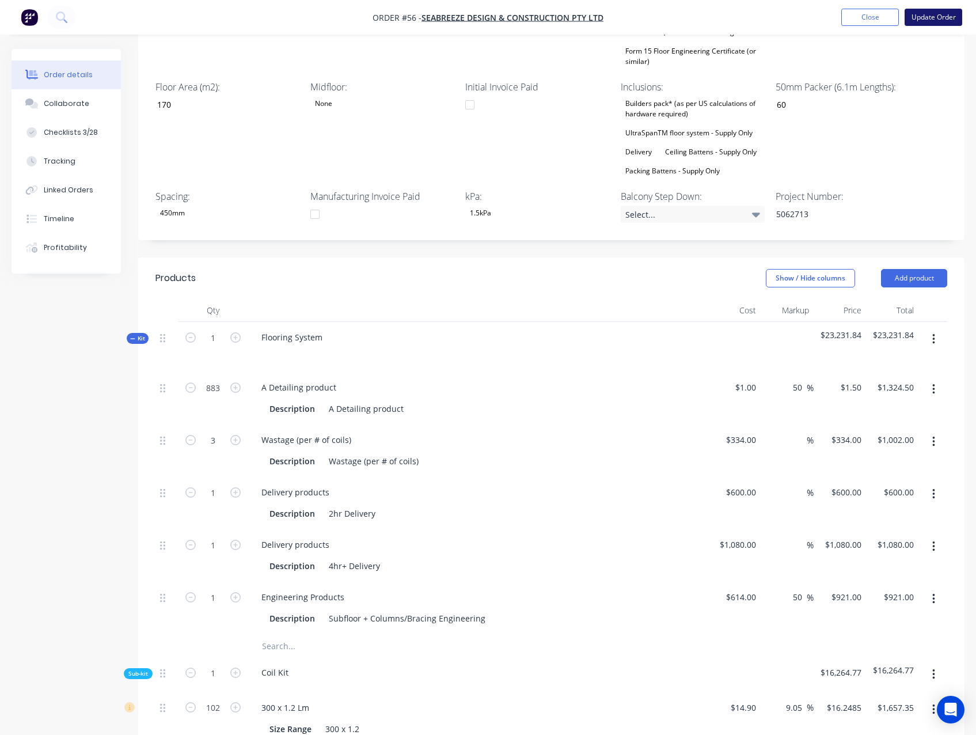
click at [933, 12] on button "Update Order" at bounding box center [934, 17] width 58 height 17
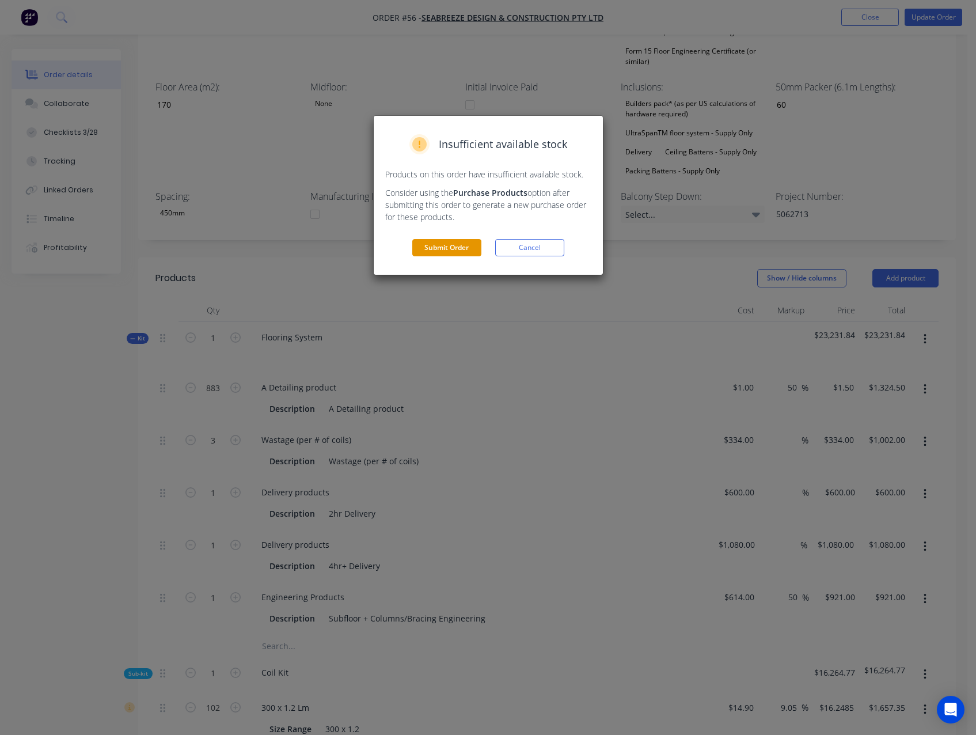
click at [417, 242] on button "Submit Order" at bounding box center [446, 247] width 69 height 17
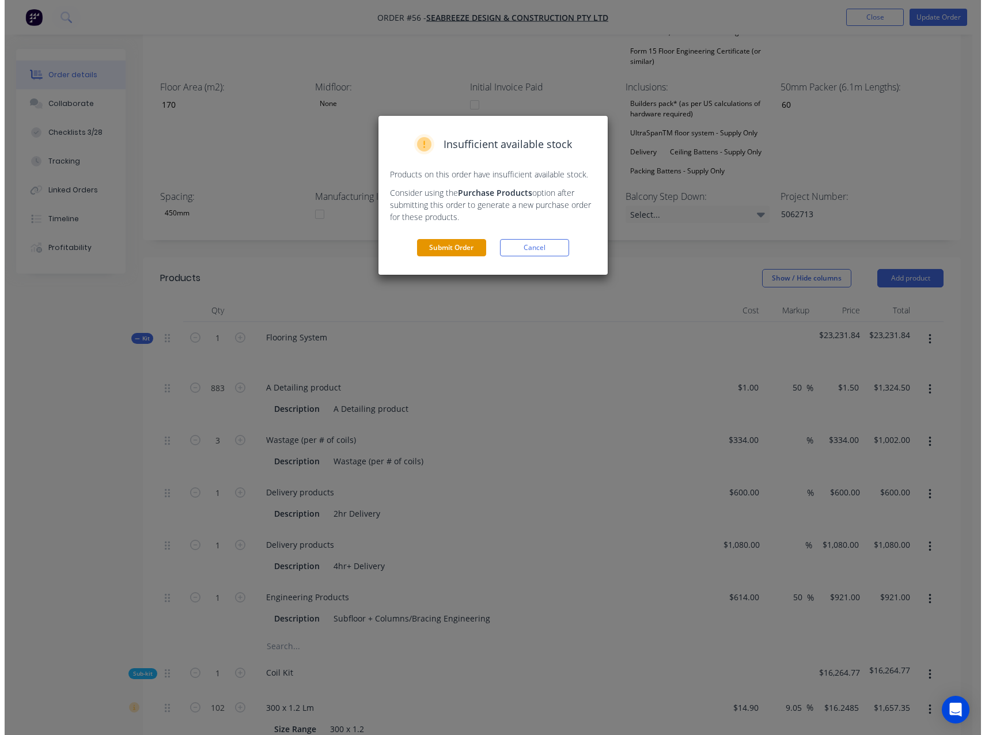
scroll to position [0, 0]
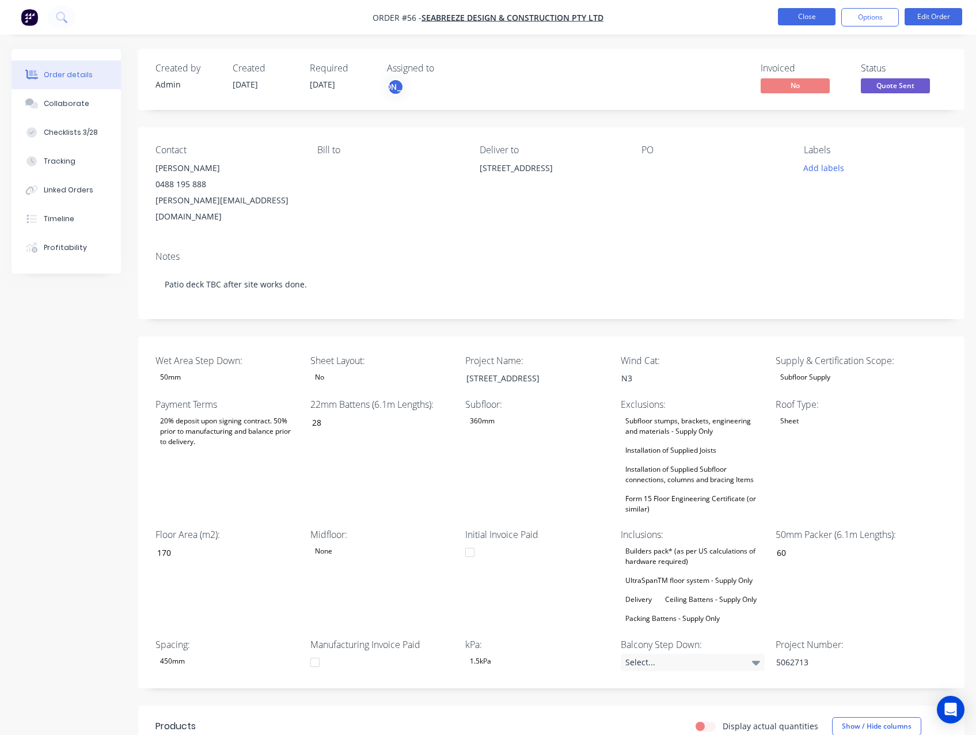
click at [801, 16] on button "Close" at bounding box center [807, 16] width 58 height 17
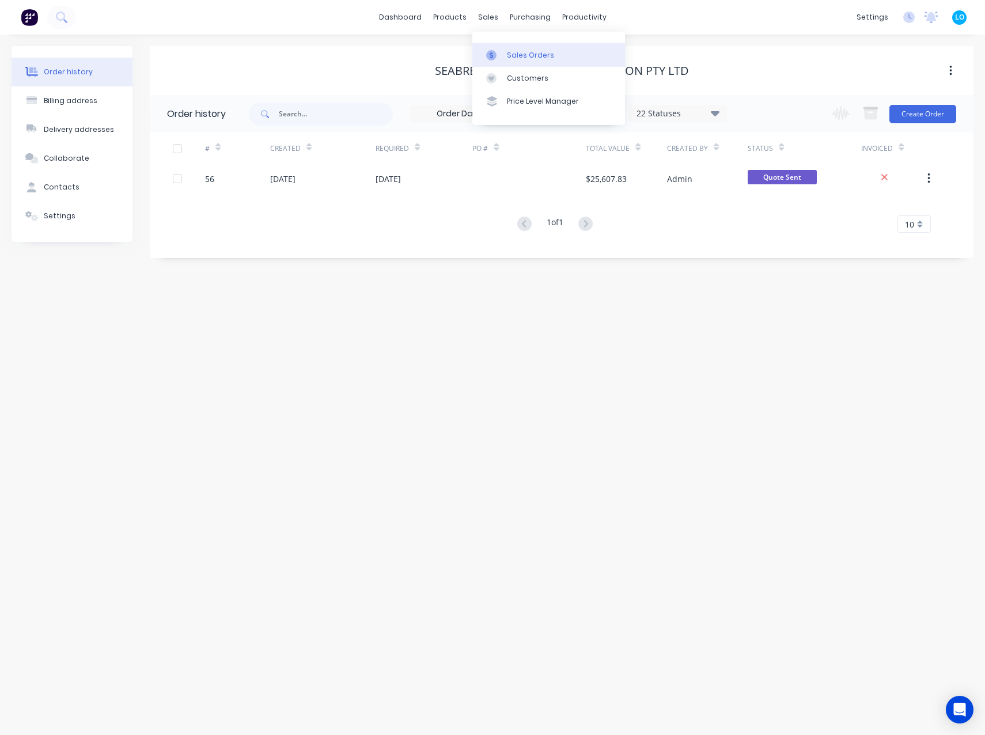
click at [495, 56] on icon at bounding box center [491, 55] width 10 height 10
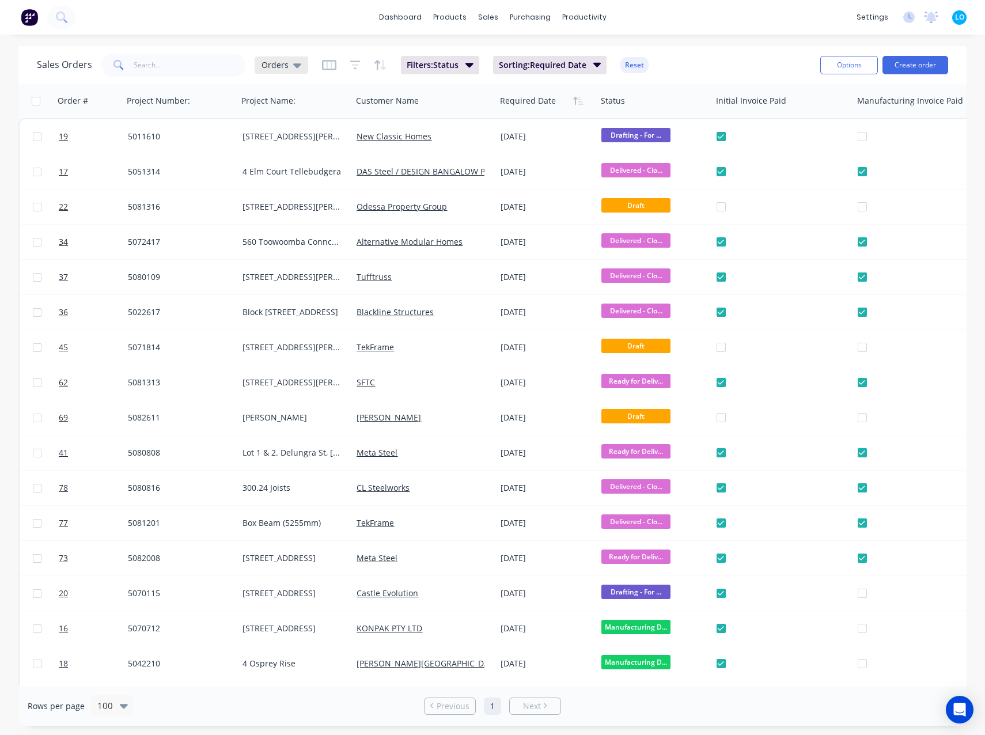
click at [284, 69] on span "Orders" at bounding box center [274, 65] width 27 height 12
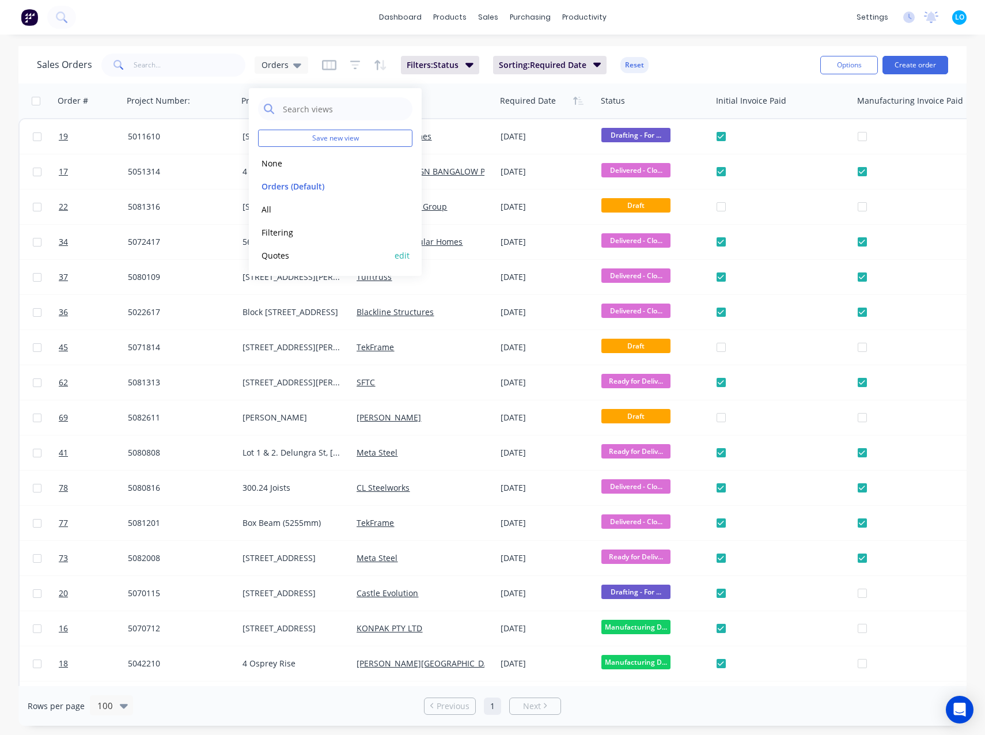
click at [282, 255] on button "Quotes" at bounding box center [323, 255] width 131 height 13
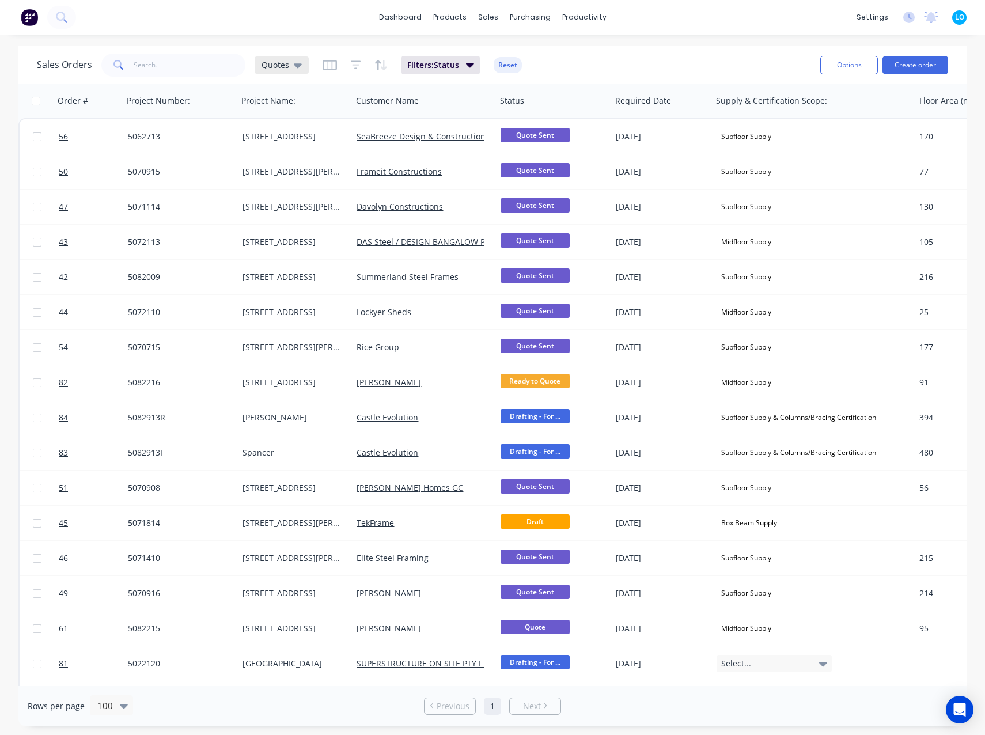
click at [287, 68] on span "Quotes" at bounding box center [275, 65] width 28 height 12
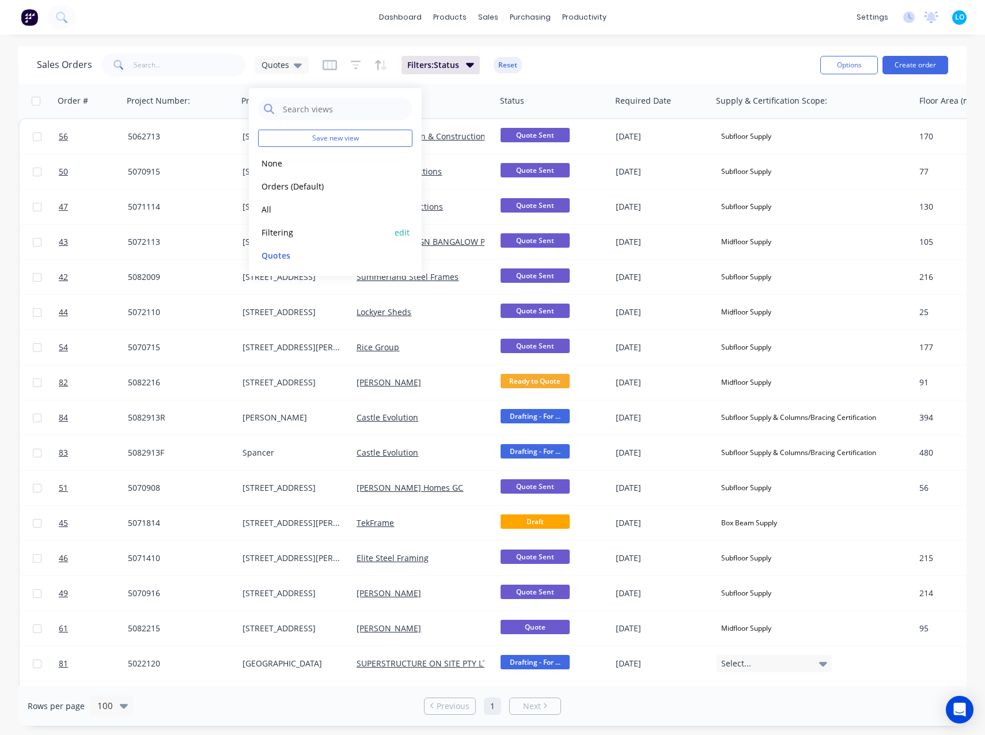
click at [283, 234] on button "Filtering" at bounding box center [323, 232] width 131 height 13
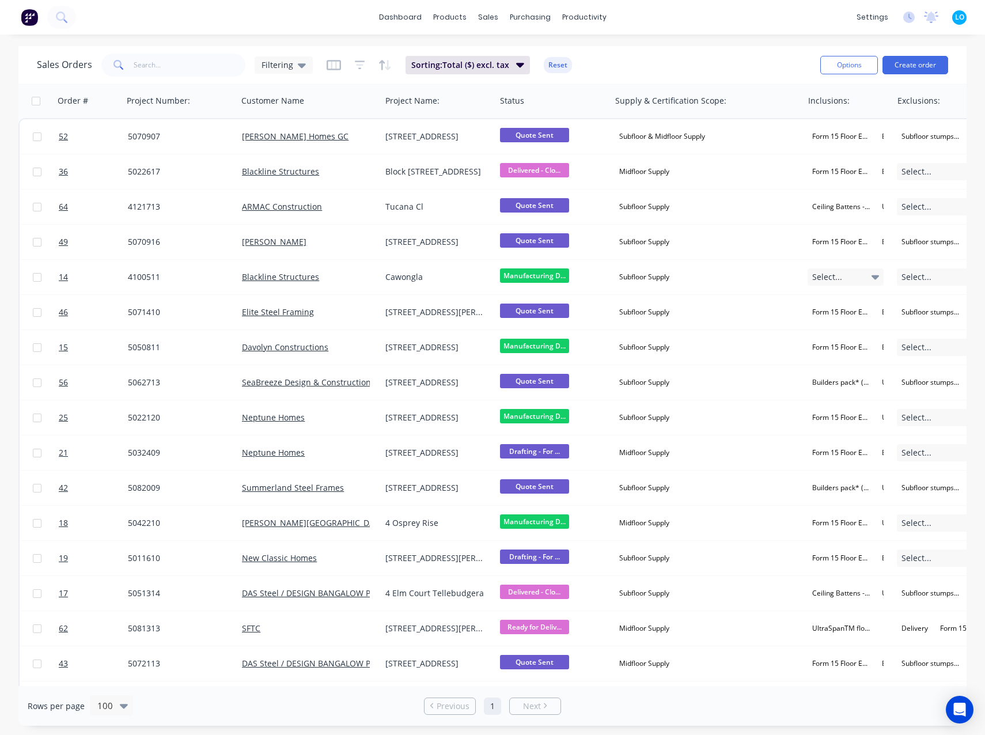
click at [666, 66] on div "Sales Orders Filtering Sorting: Total ($) excl. tax Reset" at bounding box center [424, 65] width 774 height 28
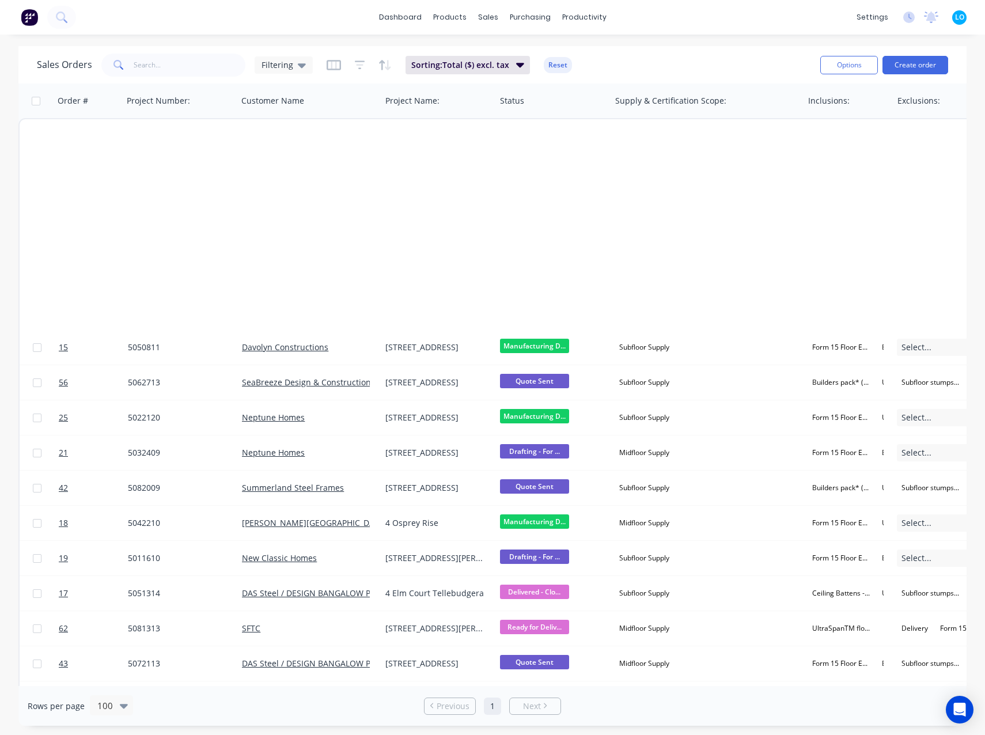
scroll to position [633, 0]
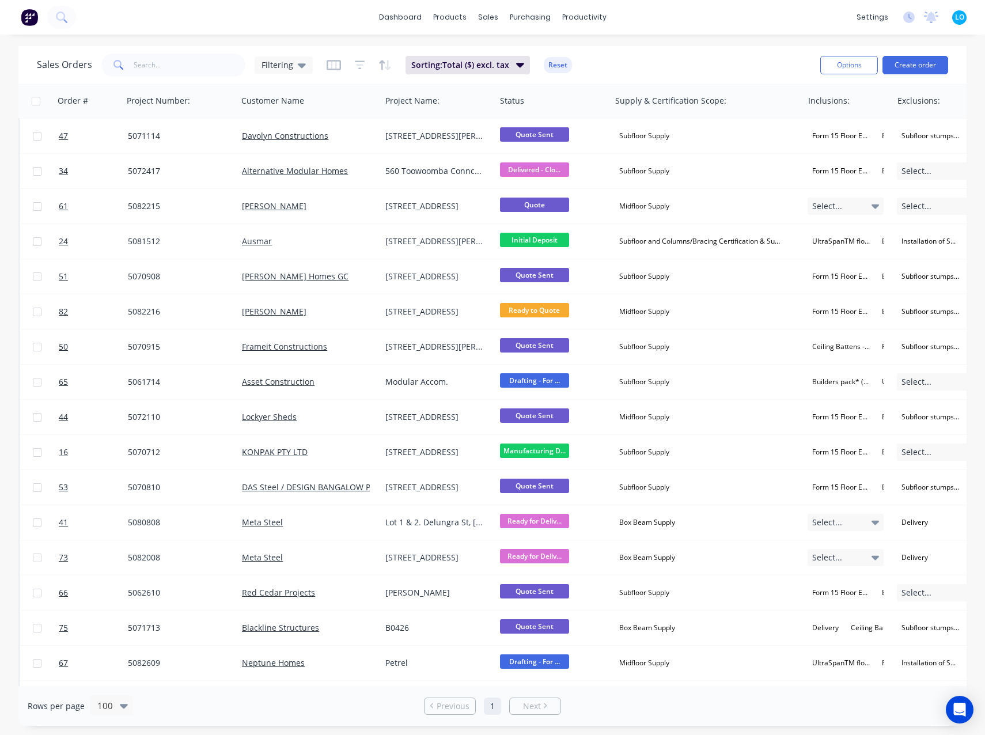
click at [723, 68] on div "Sales Orders Filtering Sorting: Total ($) excl. tax Reset" at bounding box center [424, 65] width 774 height 28
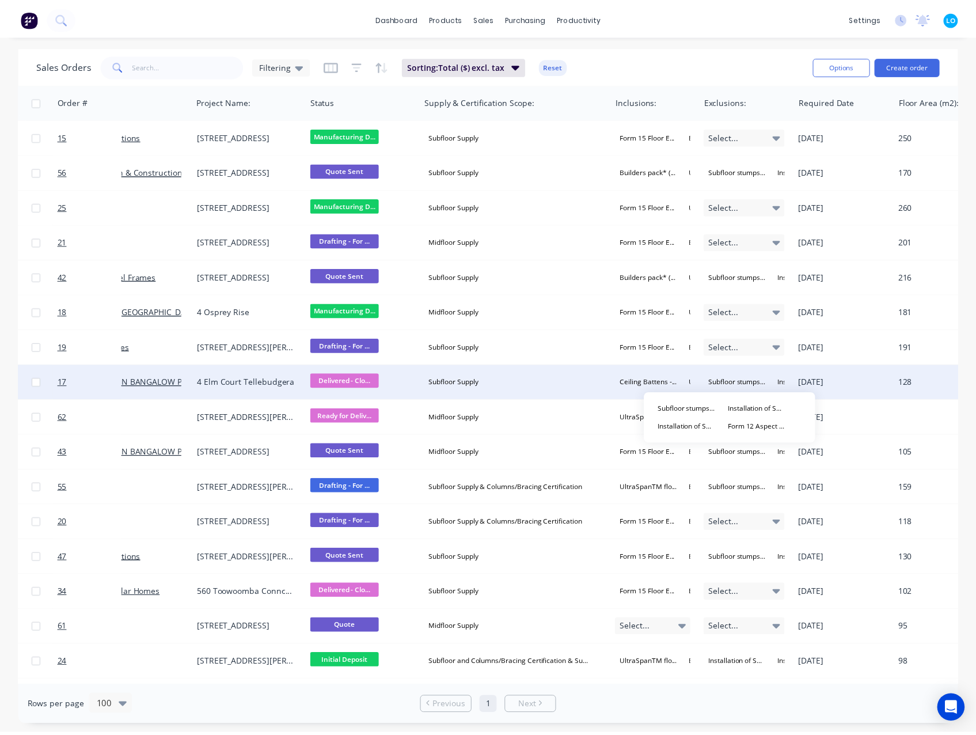
scroll to position [211, 0]
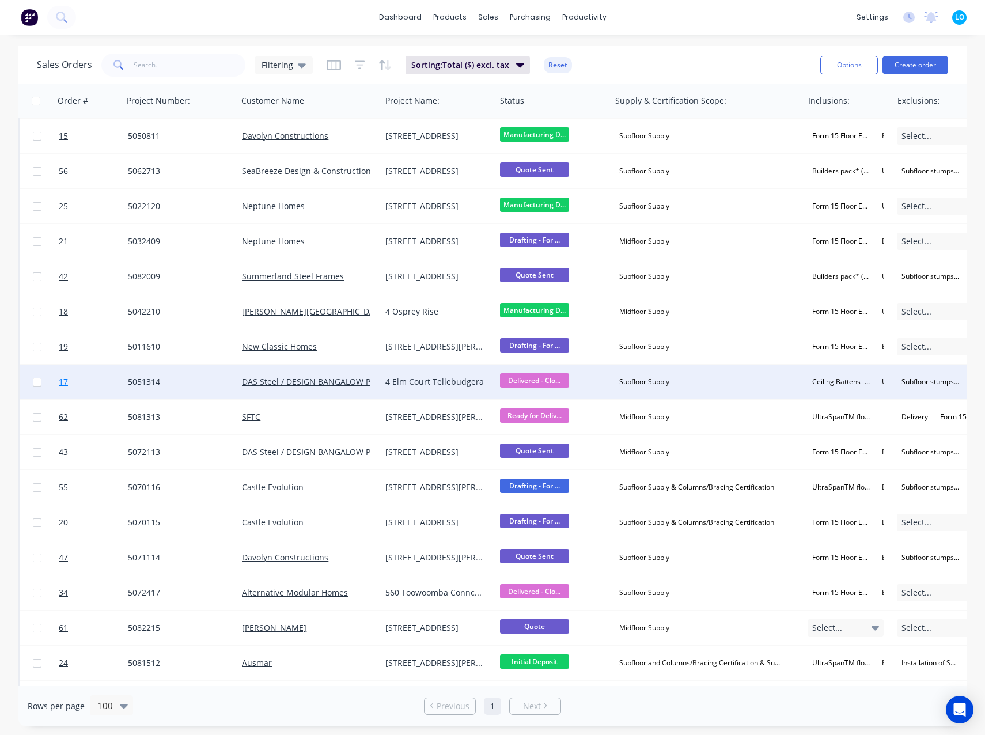
click at [66, 380] on span "17" at bounding box center [63, 382] width 9 height 12
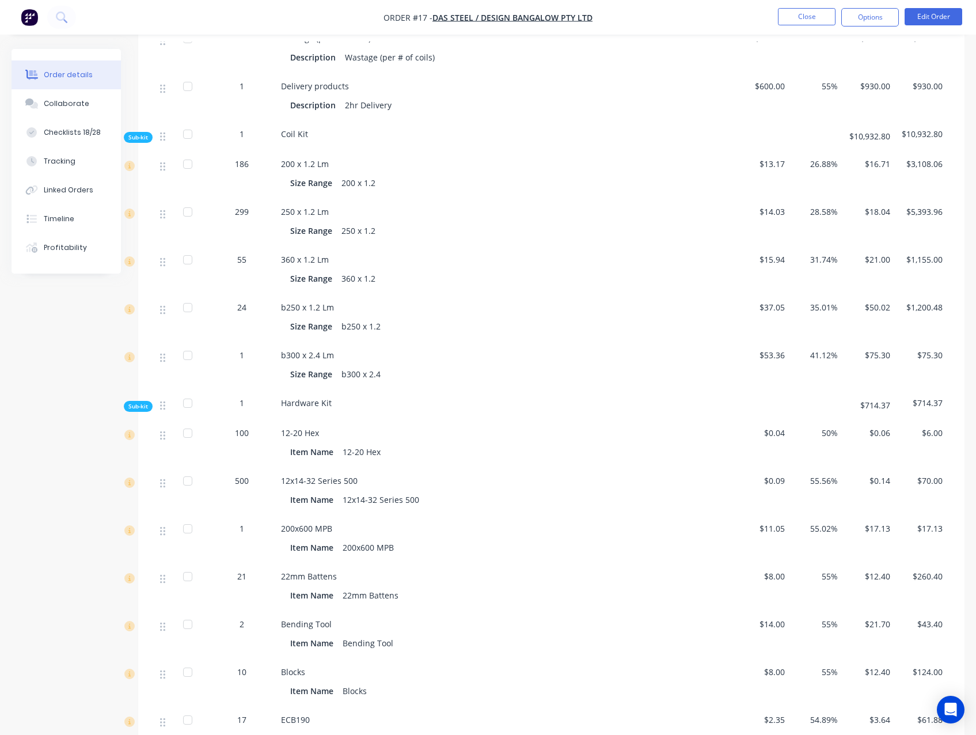
scroll to position [1308, 0]
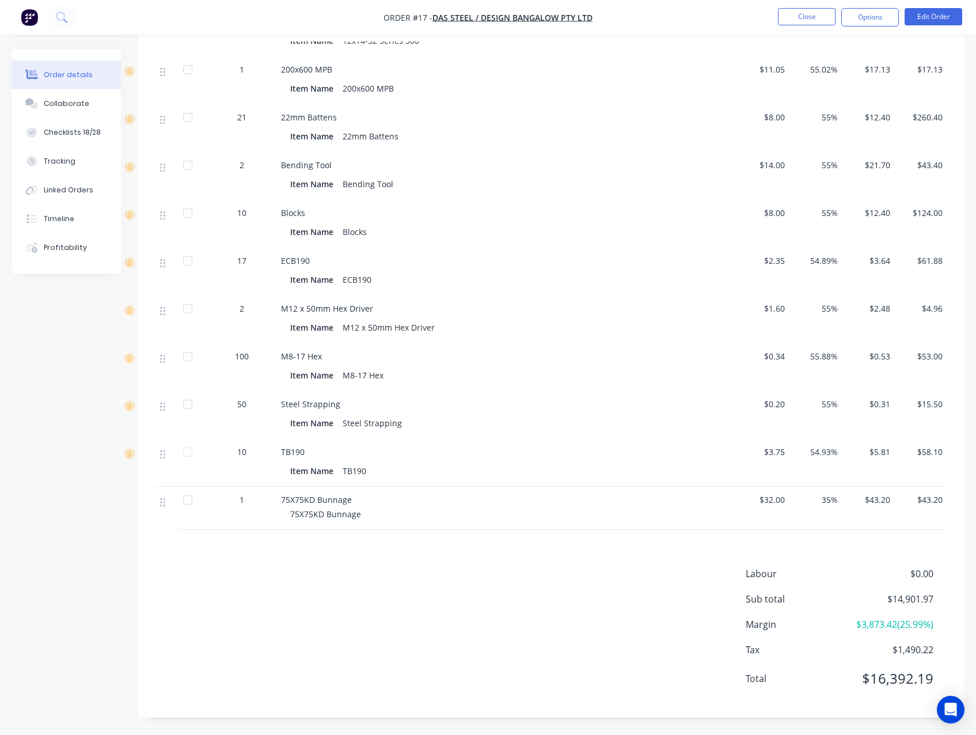
click at [271, 601] on div "Labour $0.00 Sub total $14,901.97 Margin $3,873.42 ( 25.99 %) Tax $1,490.22 Tot…" at bounding box center [551, 634] width 792 height 134
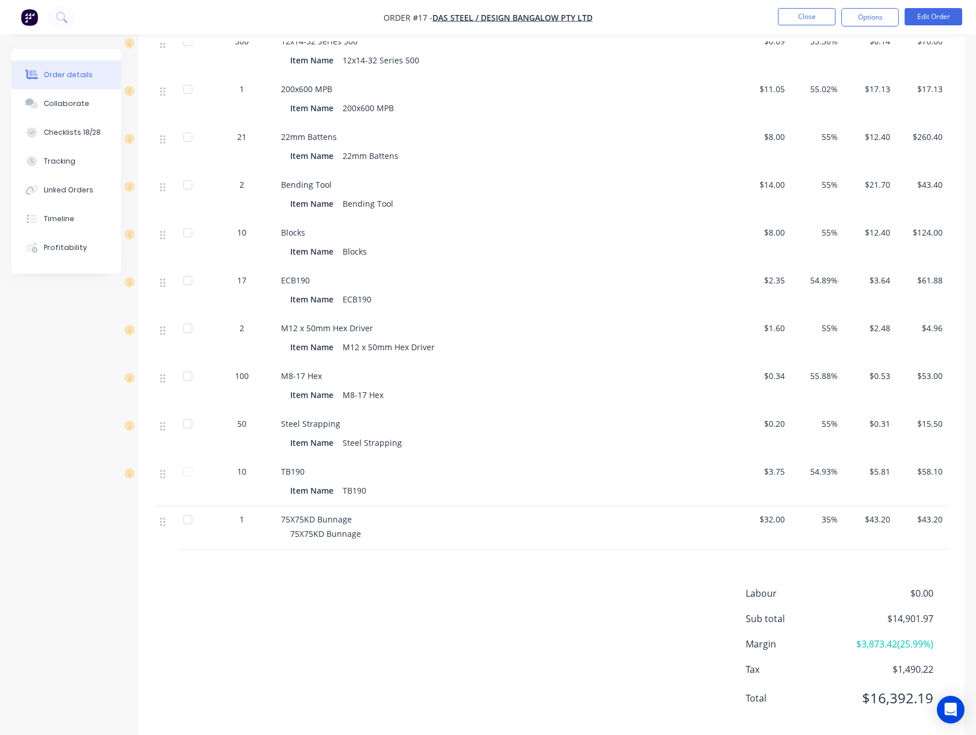
scroll to position [1251, 0]
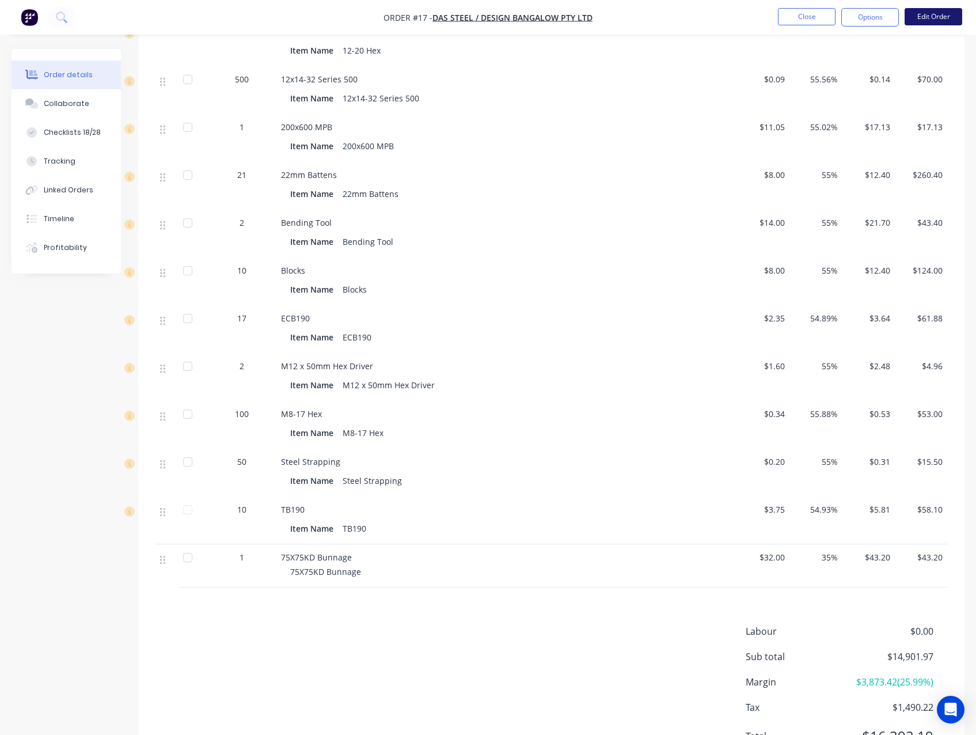
click at [914, 13] on button "Edit Order" at bounding box center [934, 16] width 58 height 17
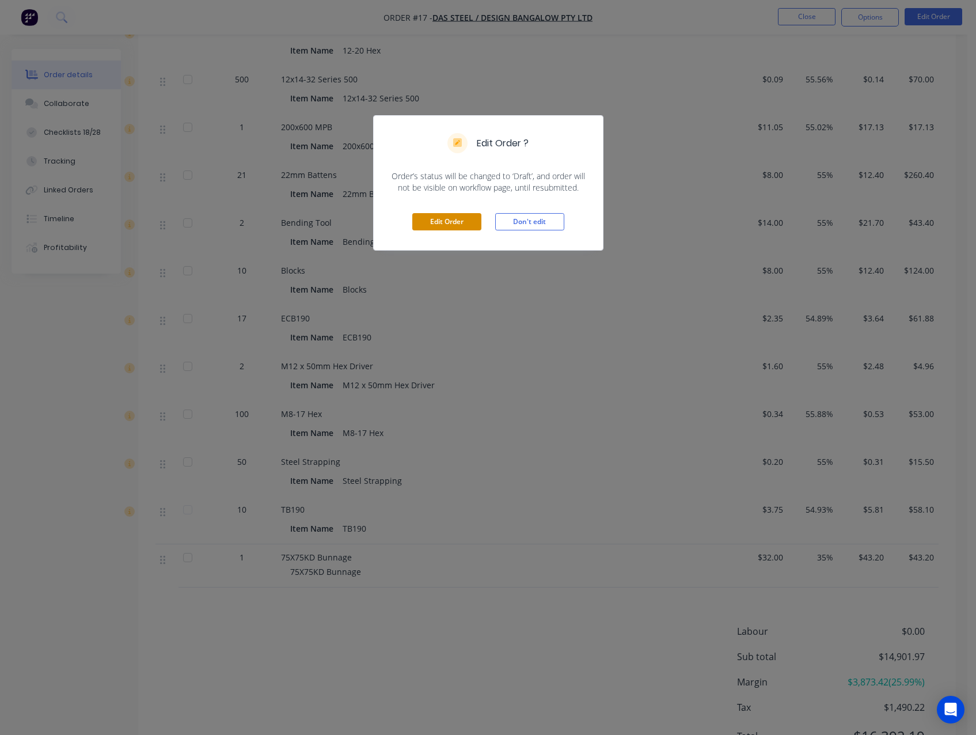
click at [463, 213] on button "Edit Order" at bounding box center [446, 221] width 69 height 17
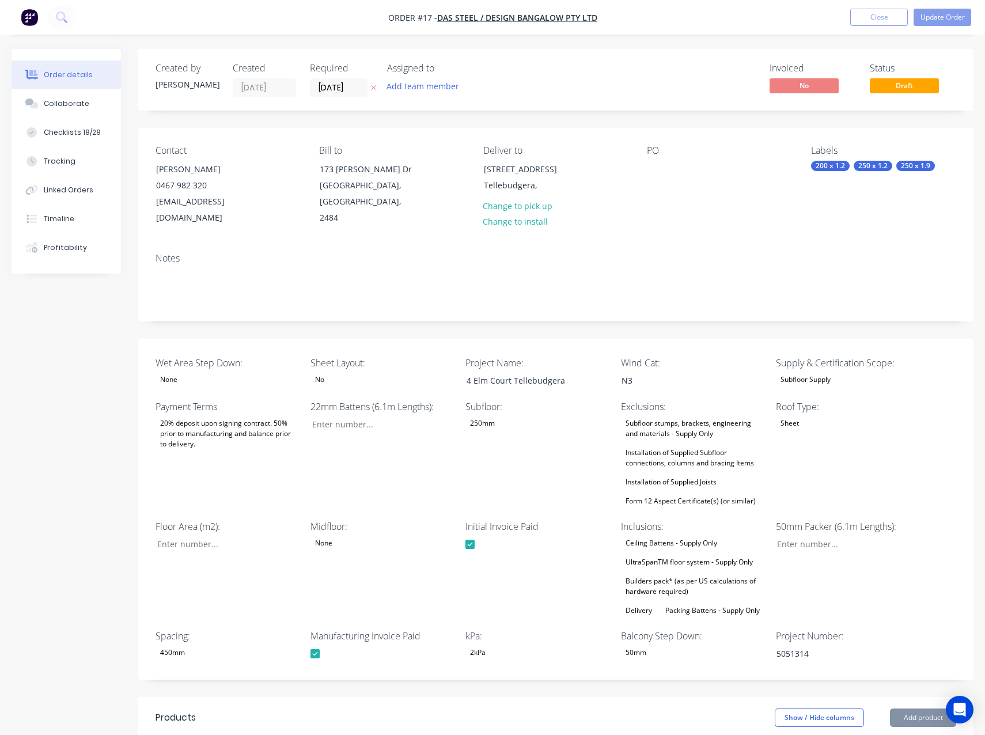
type input "21"
type input "128"
type input "0"
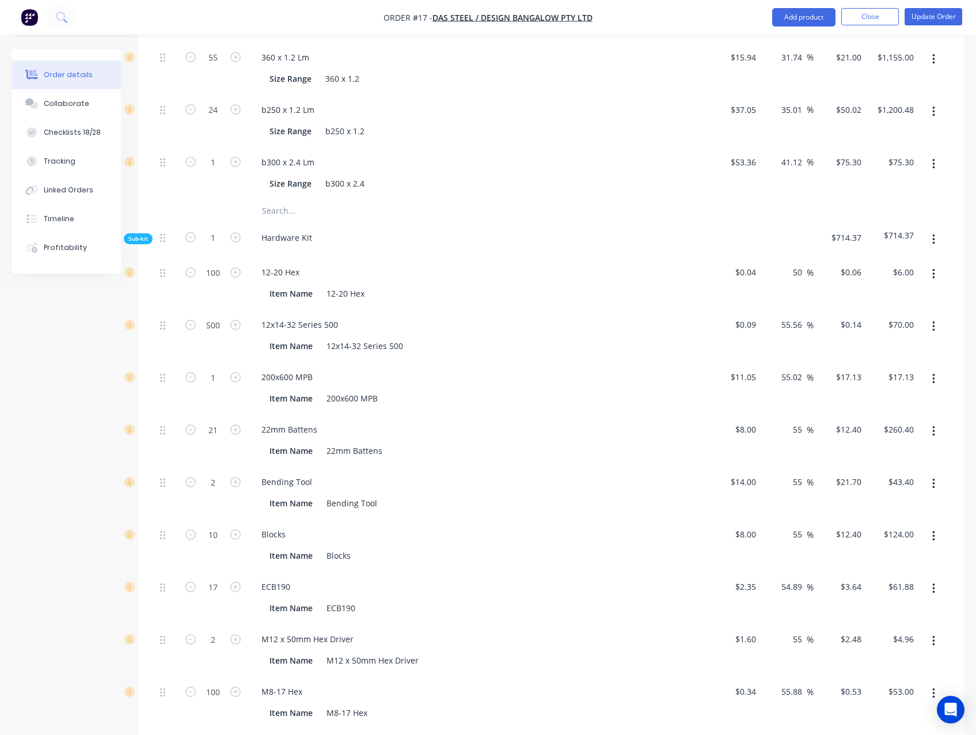
scroll to position [1439, 0]
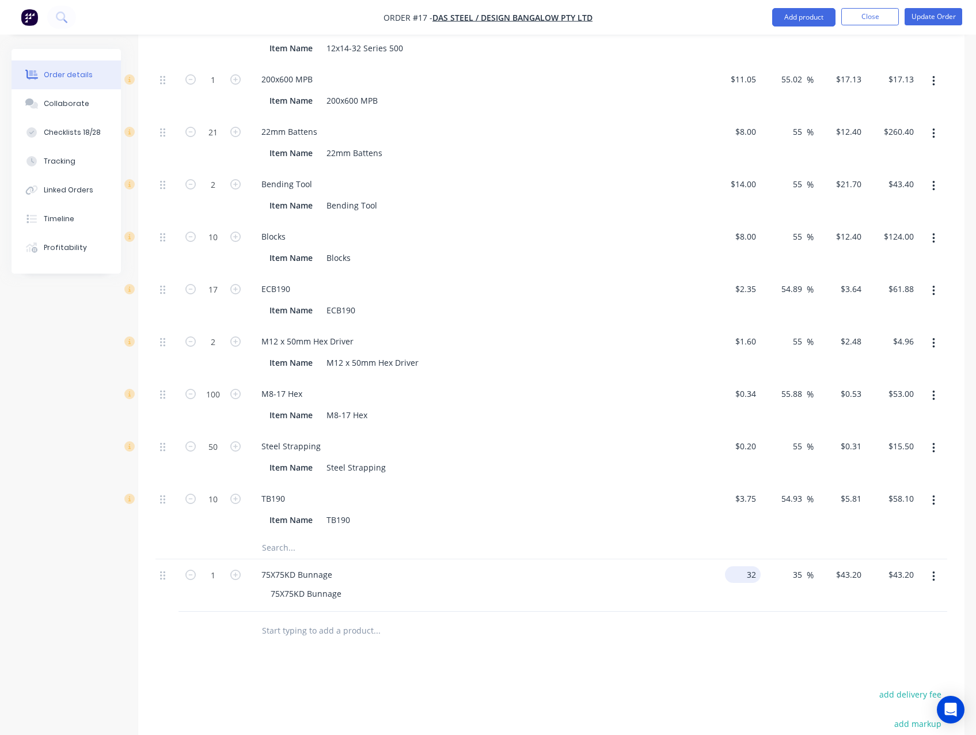
click at [749, 571] on input "32" at bounding box center [745, 574] width 31 height 17
type input "$4.00"
type input "$5.40"
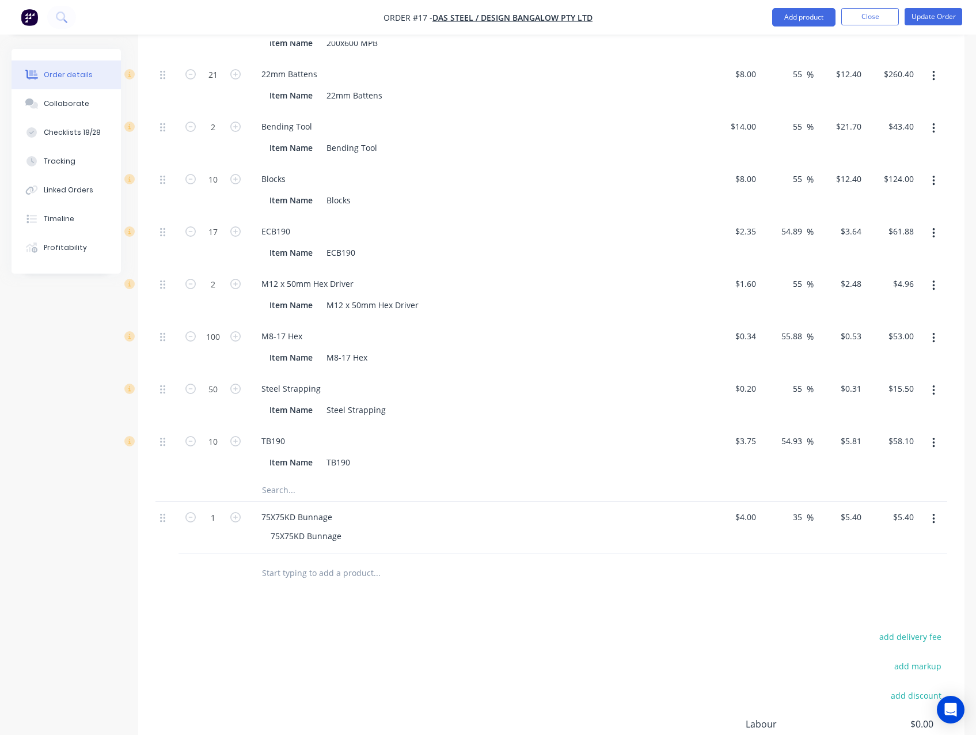
scroll to position [1647, 0]
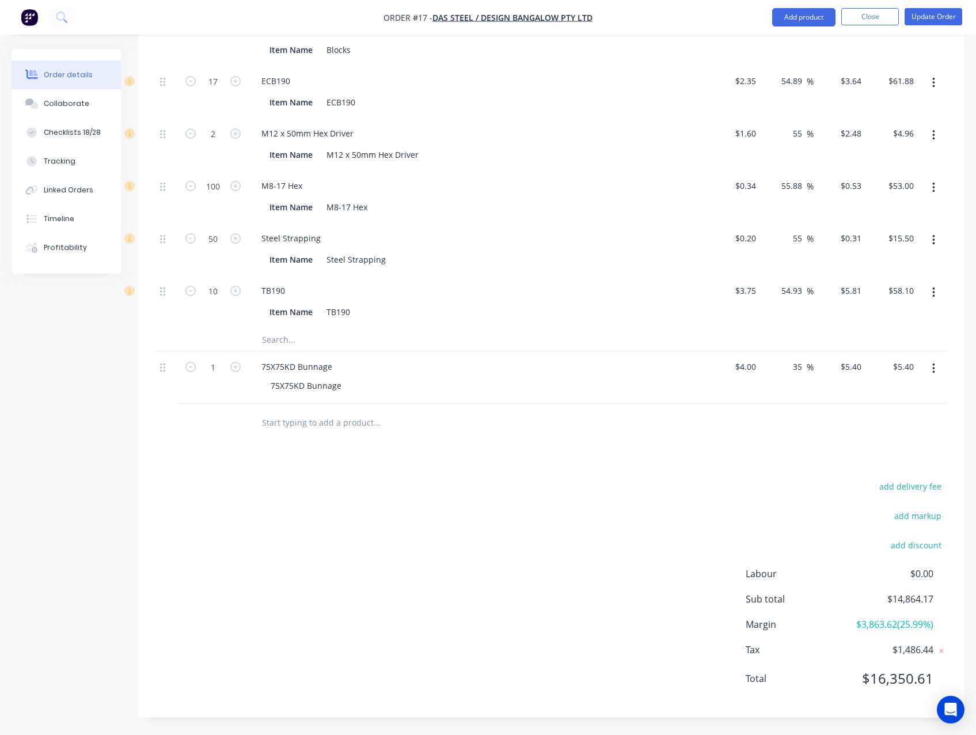
click at [449, 583] on div "add delivery fee add markup add discount Labour $0.00 Sub total $14,864.17 Marg…" at bounding box center [551, 589] width 792 height 222
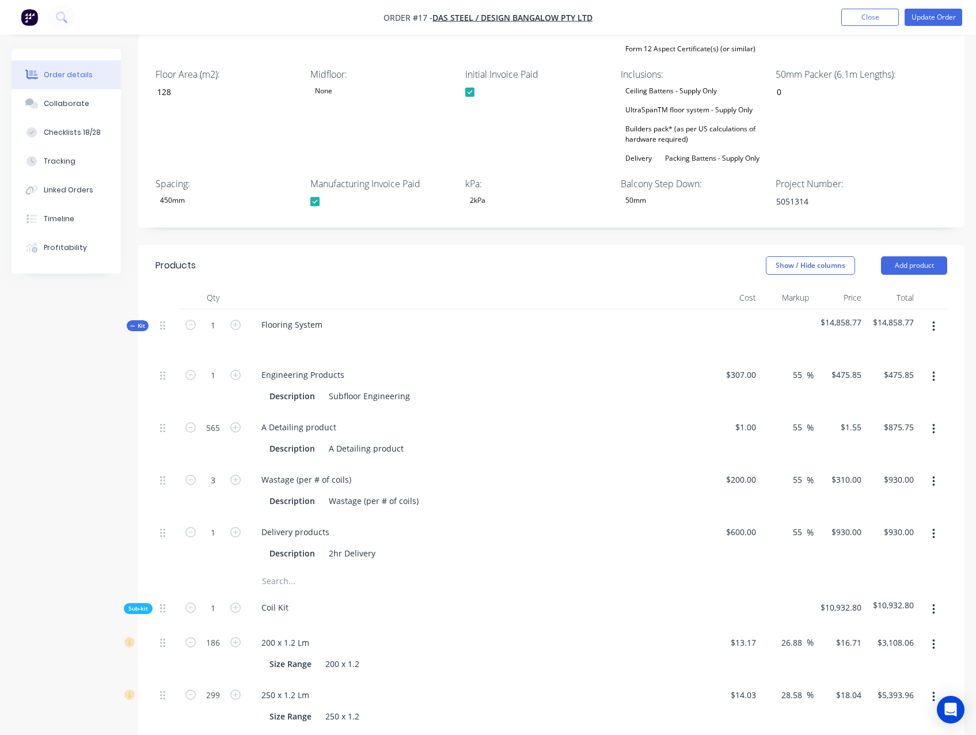
scroll to position [461, 0]
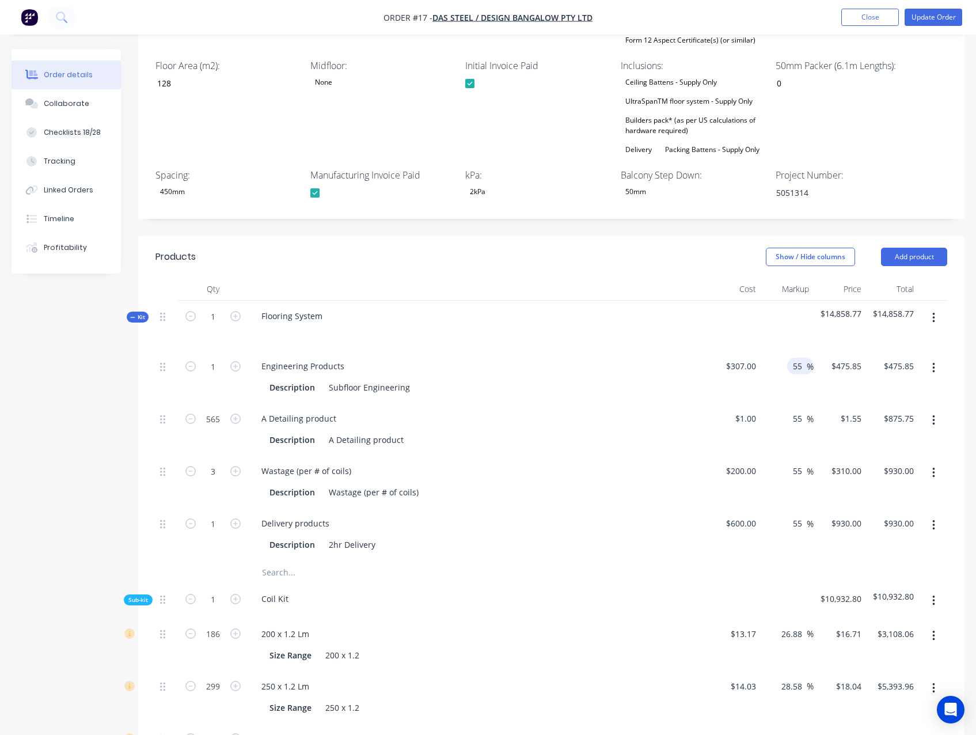
click at [801, 368] on input "55" at bounding box center [799, 366] width 15 height 17
click at [799, 365] on input "35" at bounding box center [799, 366] width 15 height 17
type input "35"
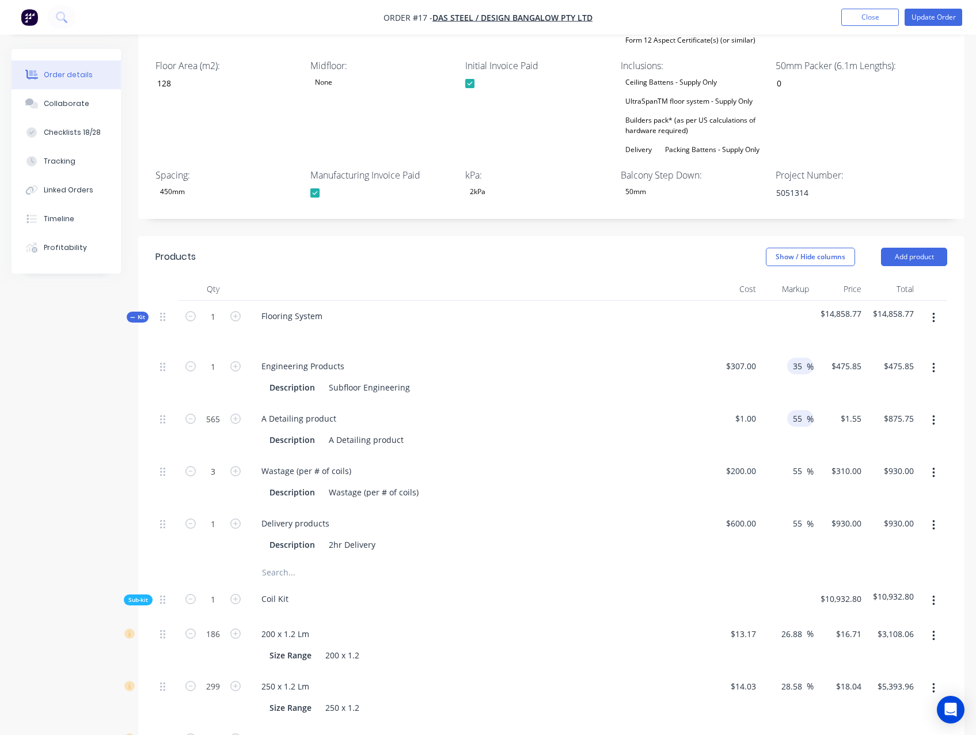
type input "$414.45"
click at [801, 419] on input "55" at bounding box center [799, 418] width 15 height 17
paste input "3"
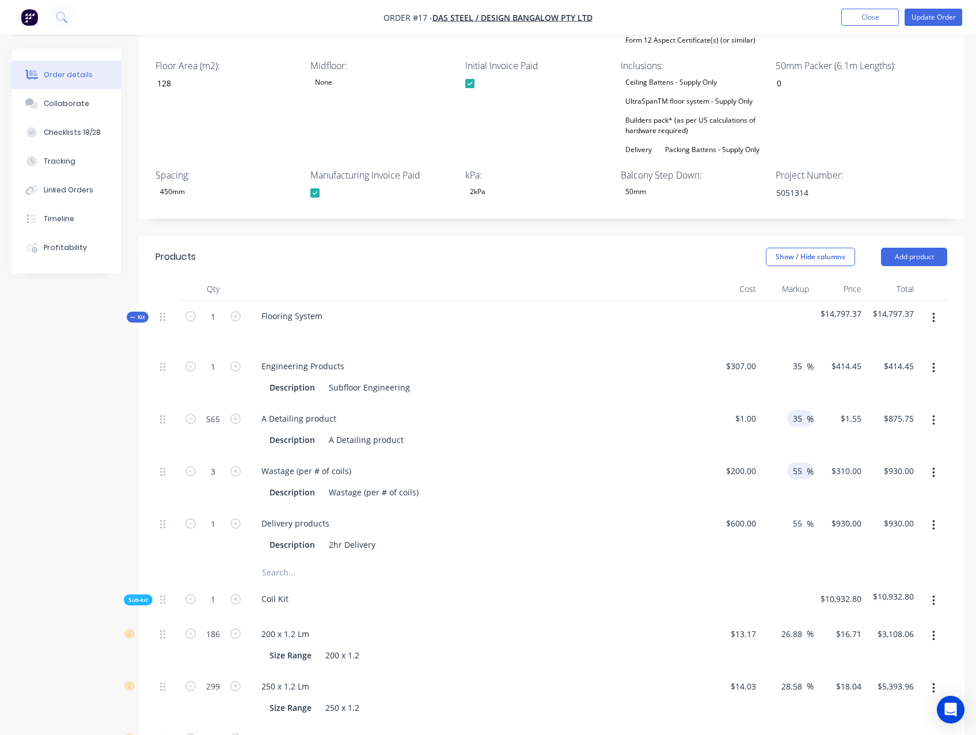
type input "35"
type input "$1.35"
type input "$762.75"
click at [797, 467] on input "55" at bounding box center [799, 470] width 15 height 17
click at [797, 468] on input "55" at bounding box center [799, 470] width 15 height 17
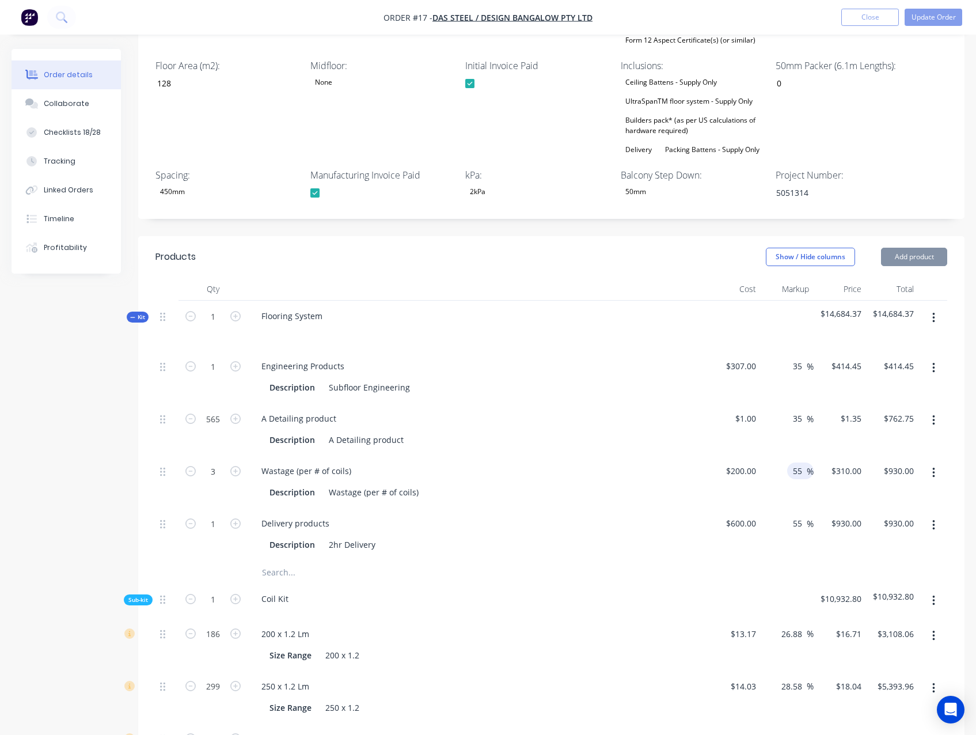
paste input "3"
type input "35"
type input "$270.00"
type input "$810.00"
click at [797, 526] on input "55" at bounding box center [799, 523] width 15 height 17
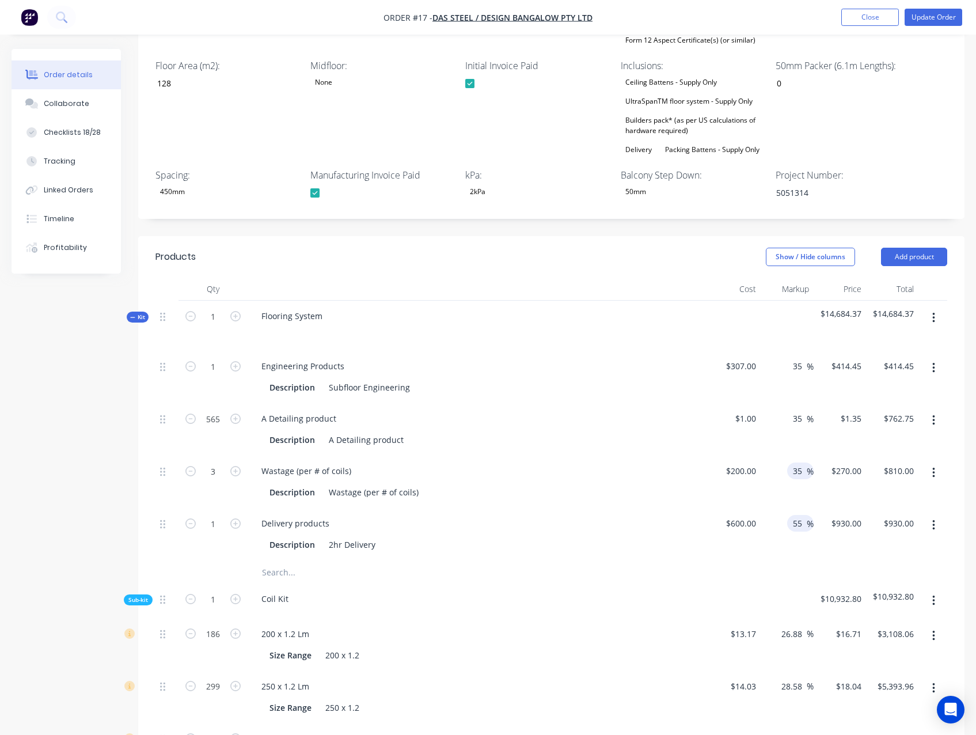
click at [797, 525] on input "55" at bounding box center [799, 523] width 15 height 17
paste input "3"
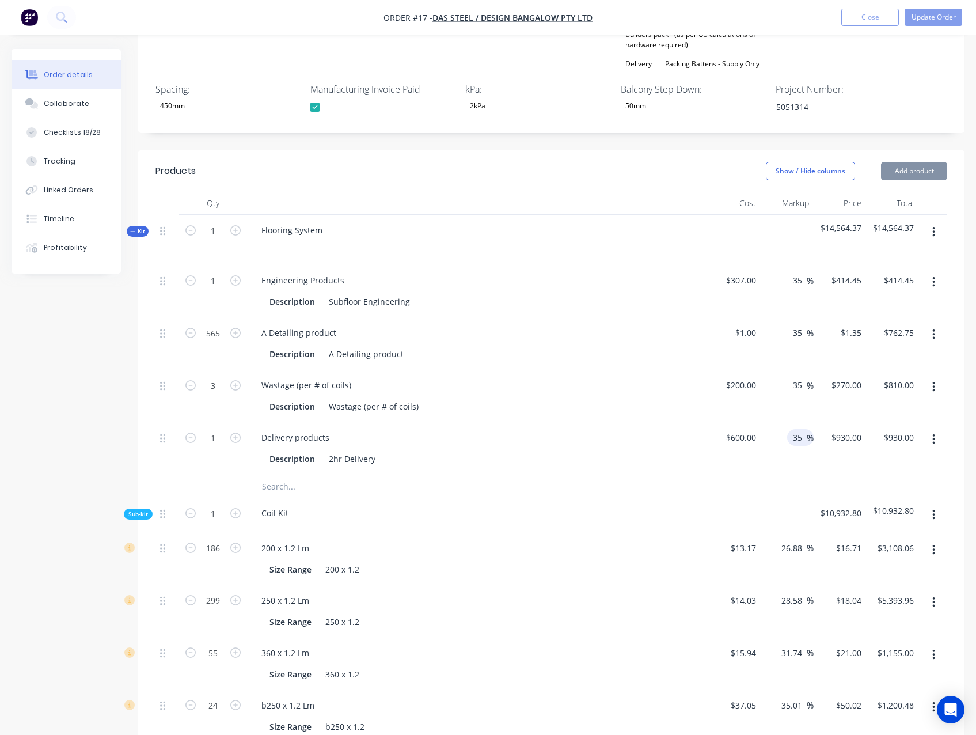
scroll to position [633, 0]
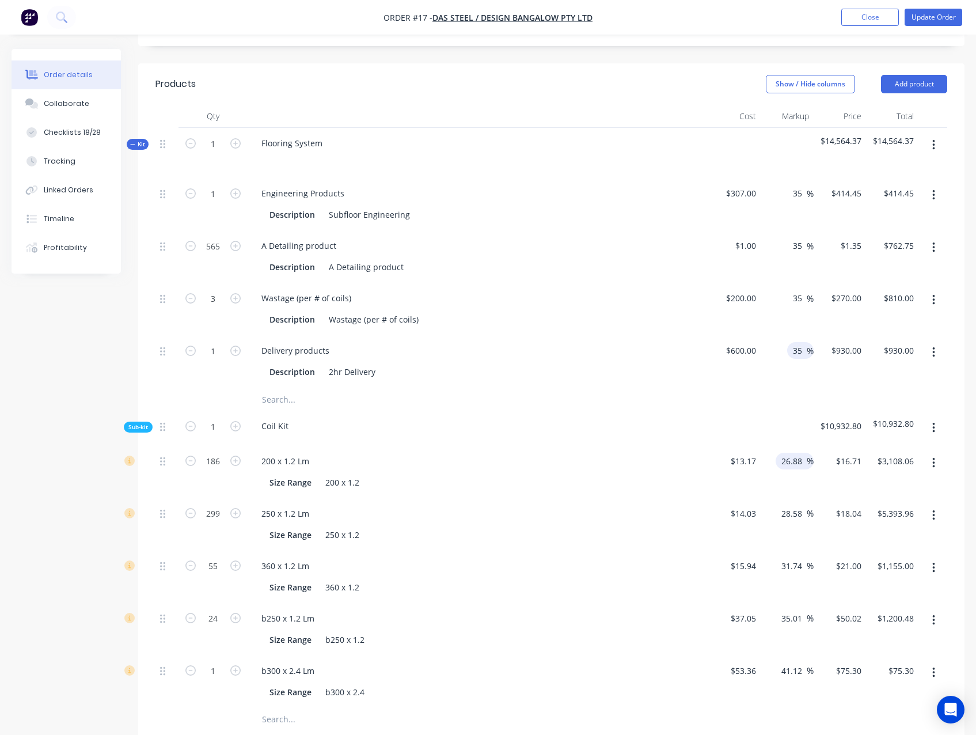
type input "35"
type input "$810.00"
click at [794, 457] on input "26.88" at bounding box center [793, 461] width 26 height 17
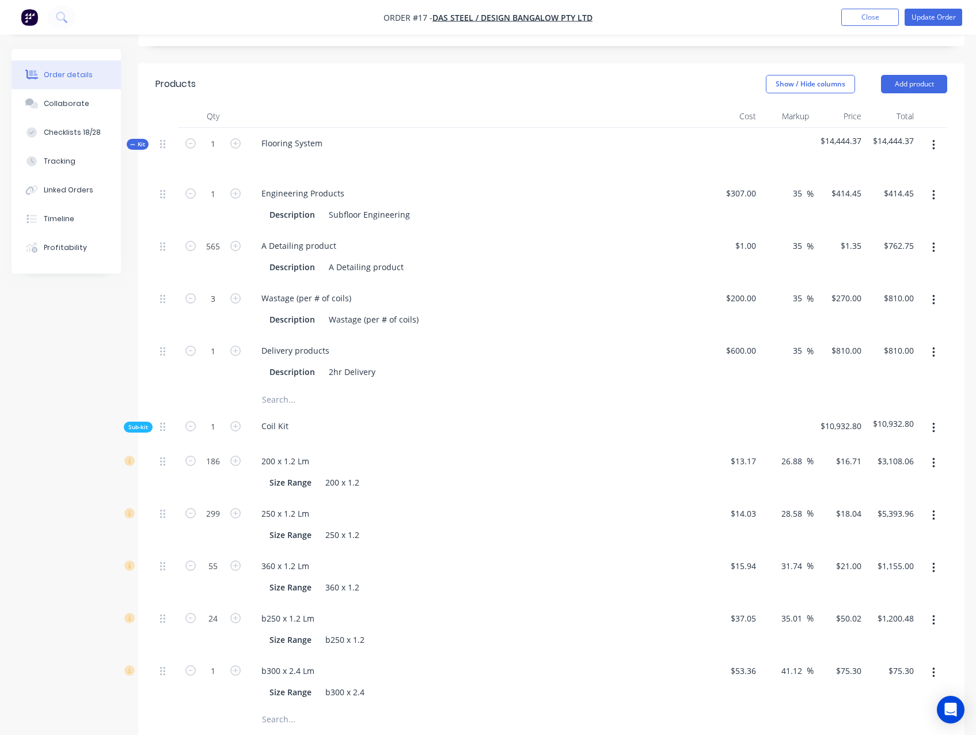
paste input "35"
type input "35"
type input "$17.7795"
type input "$3,306.99"
click at [793, 510] on input "28.58" at bounding box center [793, 513] width 26 height 17
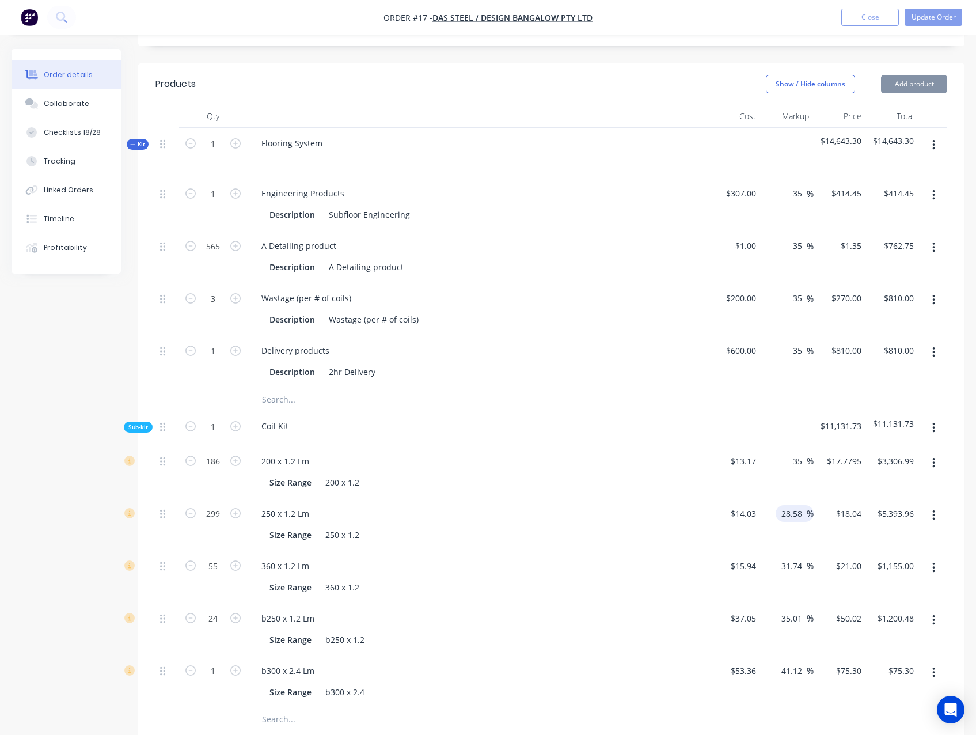
paste input "35"
click at [793, 513] on input "28.3558" at bounding box center [789, 513] width 36 height 17
click at [792, 513] on input "28.3558" at bounding box center [789, 513] width 36 height 17
paste input "35"
type input "35"
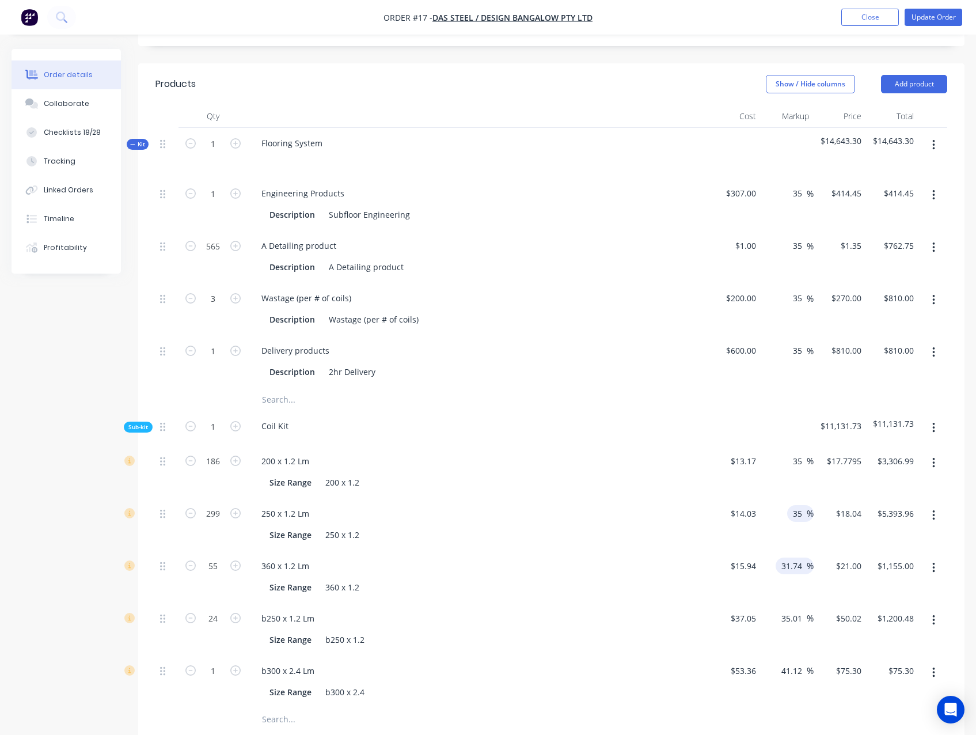
type input "$18.9405"
type input "$5,663.21"
click at [797, 571] on input "31.74" at bounding box center [793, 565] width 26 height 17
paste input "5"
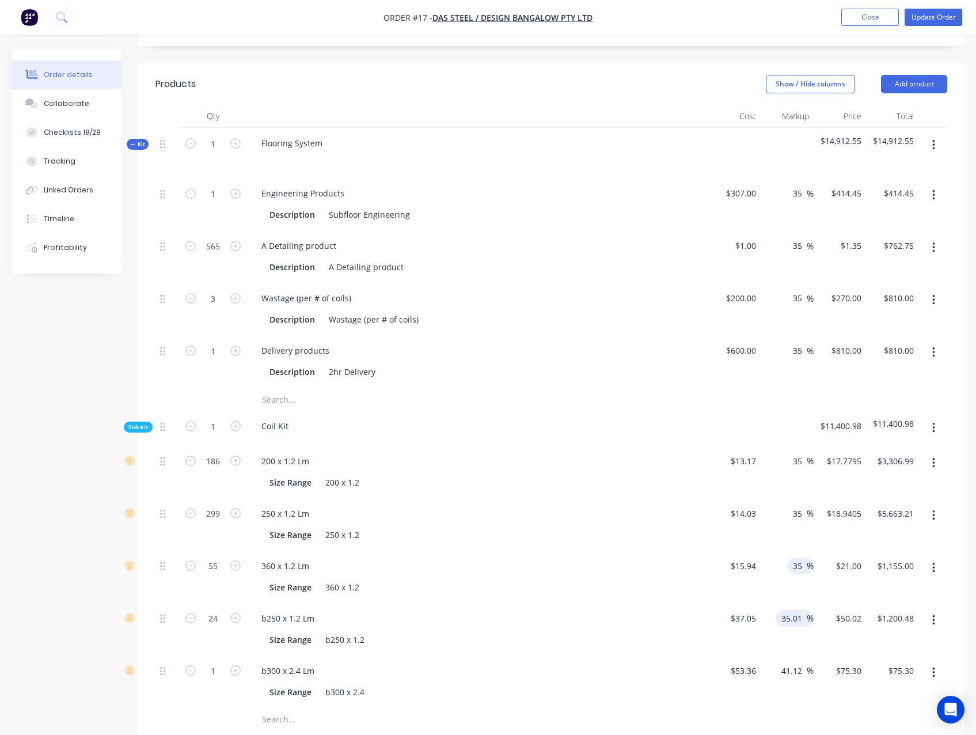
type input "35"
type input "$21.519"
type input "$1,183.55"
click at [787, 626] on input "35.01" at bounding box center [793, 618] width 26 height 17
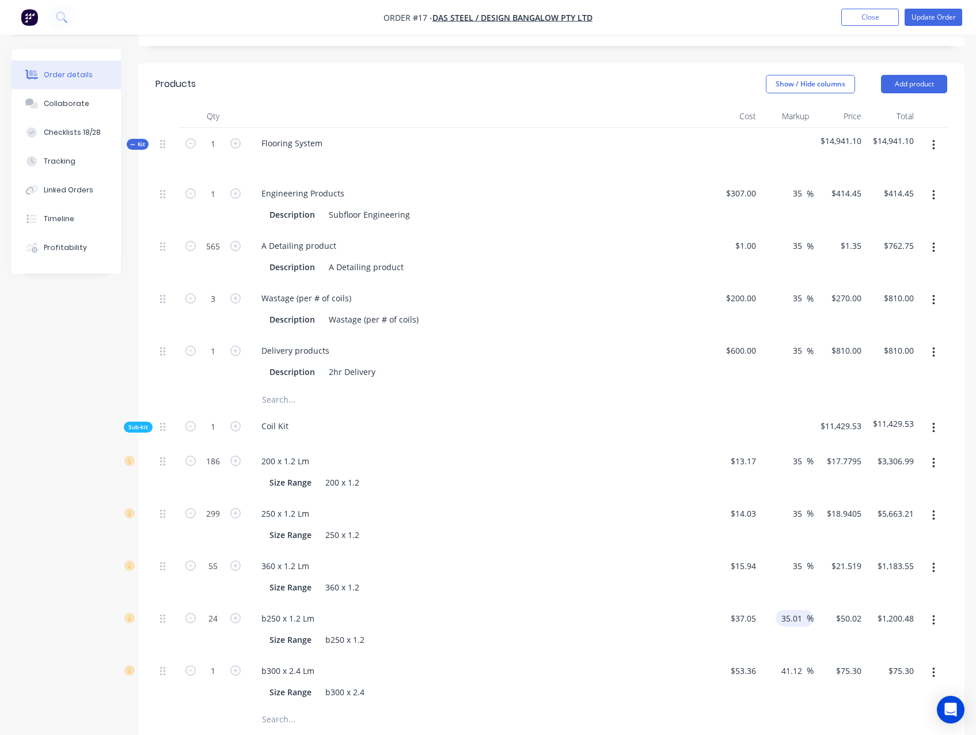
paste input
type input "35"
type input "$50.0175"
type input "$1,200.42"
click at [793, 674] on input "41.12" at bounding box center [793, 670] width 26 height 17
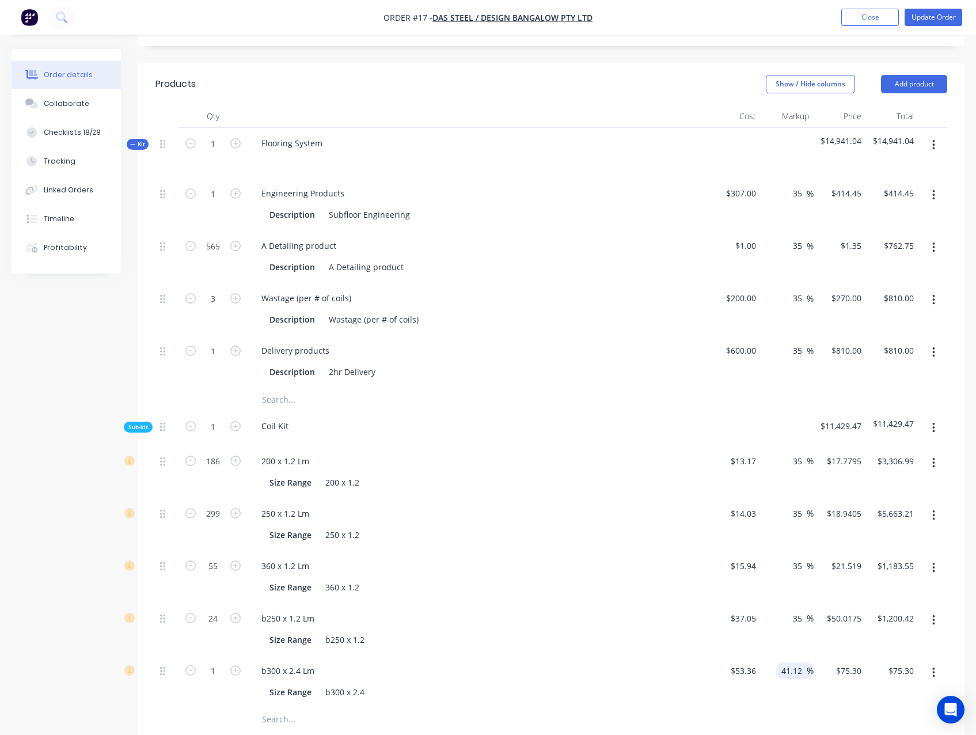
click at [793, 674] on input "41.12" at bounding box center [793, 670] width 26 height 17
paste input "35"
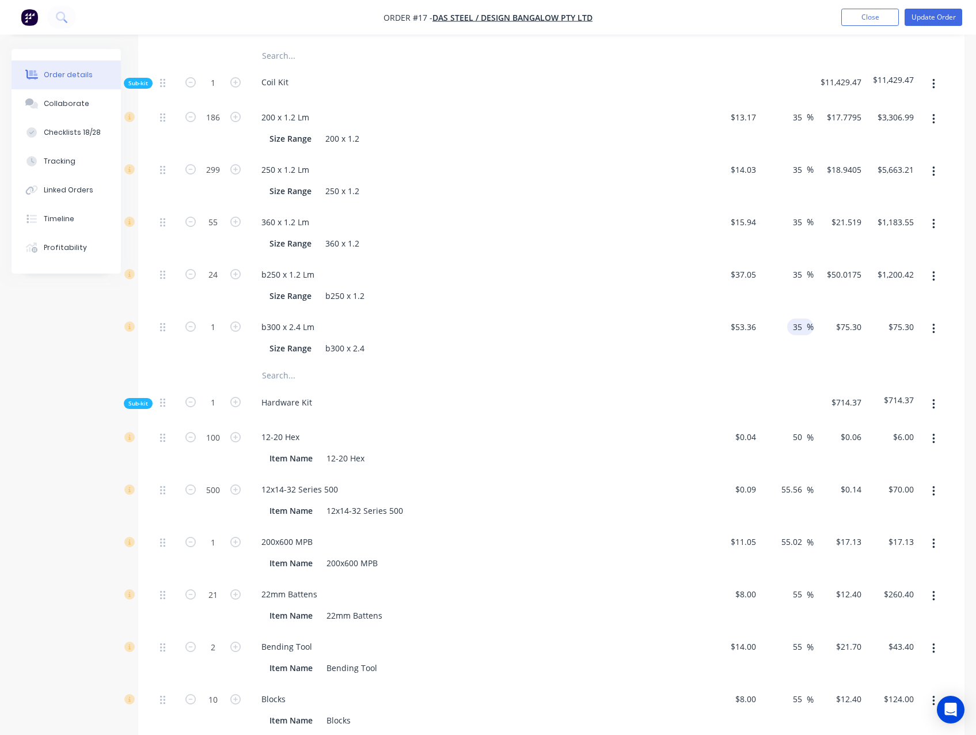
scroll to position [979, 0]
type input "35"
type input "$72.036"
type input "$72.04"
click at [796, 438] on input "50" at bounding box center [799, 435] width 15 height 17
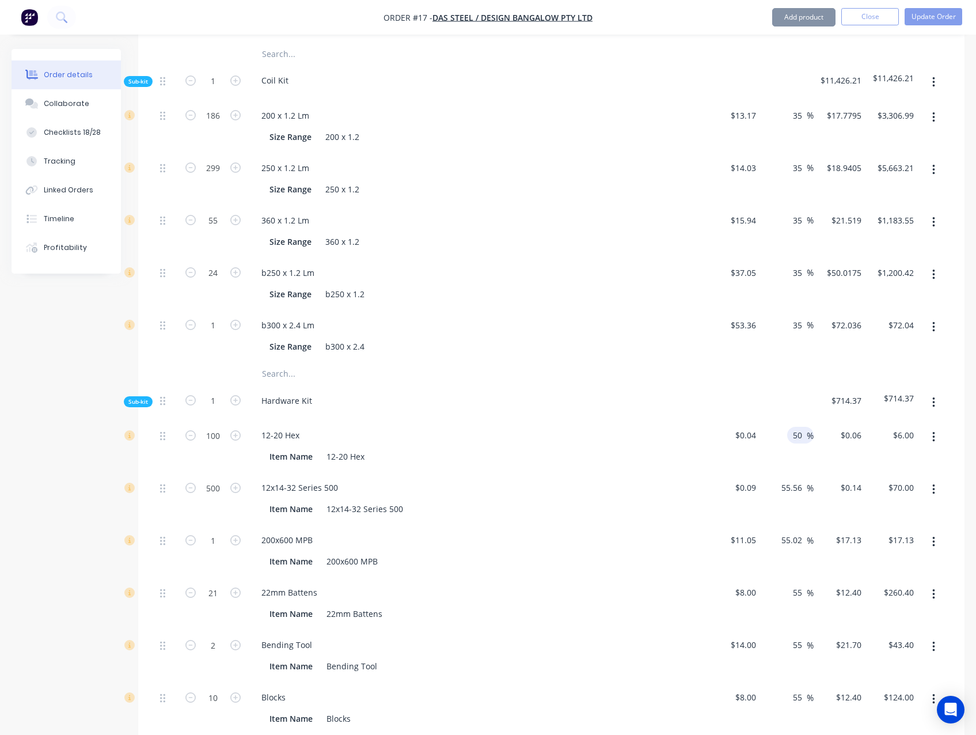
click at [796, 440] on input "50" at bounding box center [799, 435] width 15 height 17
click at [796, 428] on input "50" at bounding box center [799, 435] width 15 height 17
paste input "35"
type input "35"
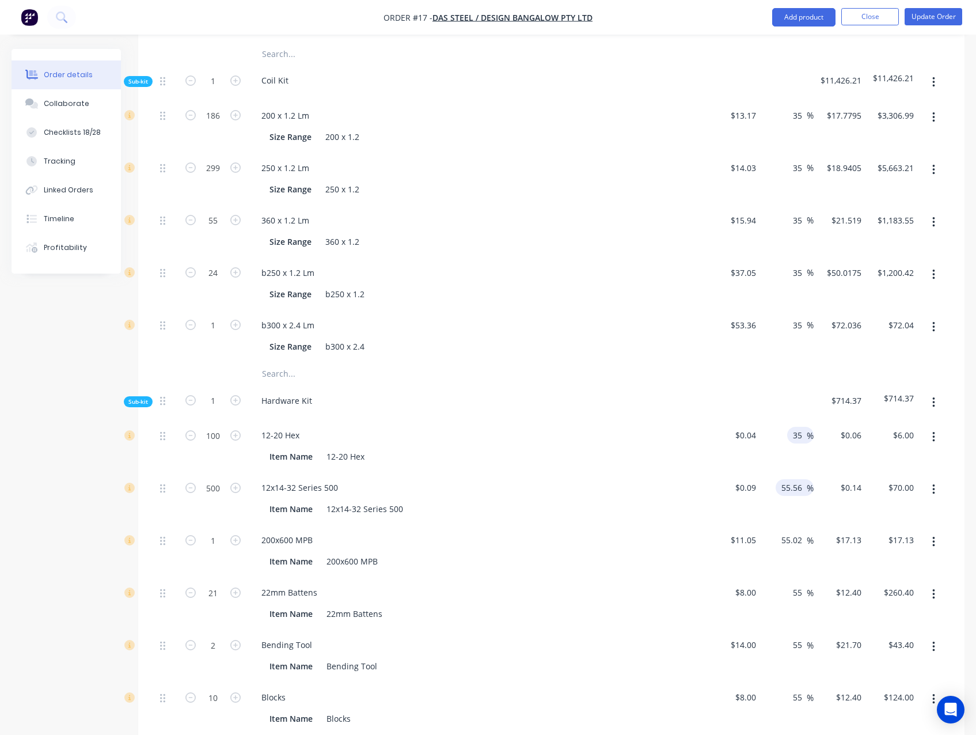
type input "$0.054"
type input "$5.40"
click at [789, 485] on input "55.56" at bounding box center [793, 487] width 26 height 17
paste input "35"
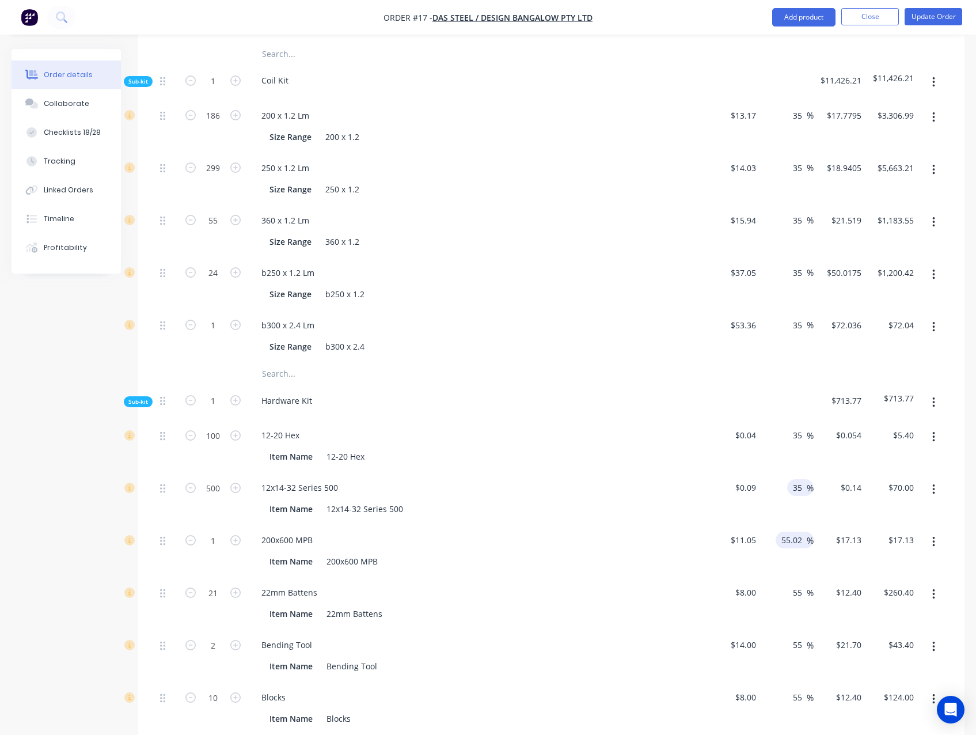
type input "35"
type input "$0.1215"
type input "$60.75"
click at [797, 537] on input "55.02" at bounding box center [793, 539] width 26 height 17
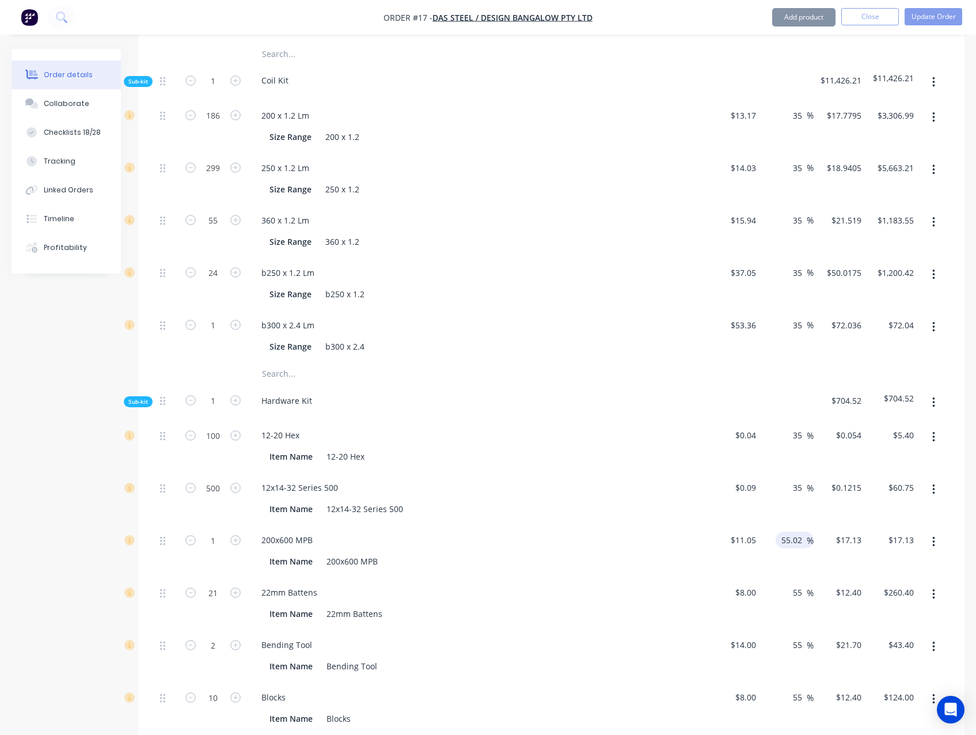
paste input "35"
type input "35"
type input "$14.9175"
type input "$14.92"
click at [795, 592] on input "55" at bounding box center [799, 592] width 15 height 17
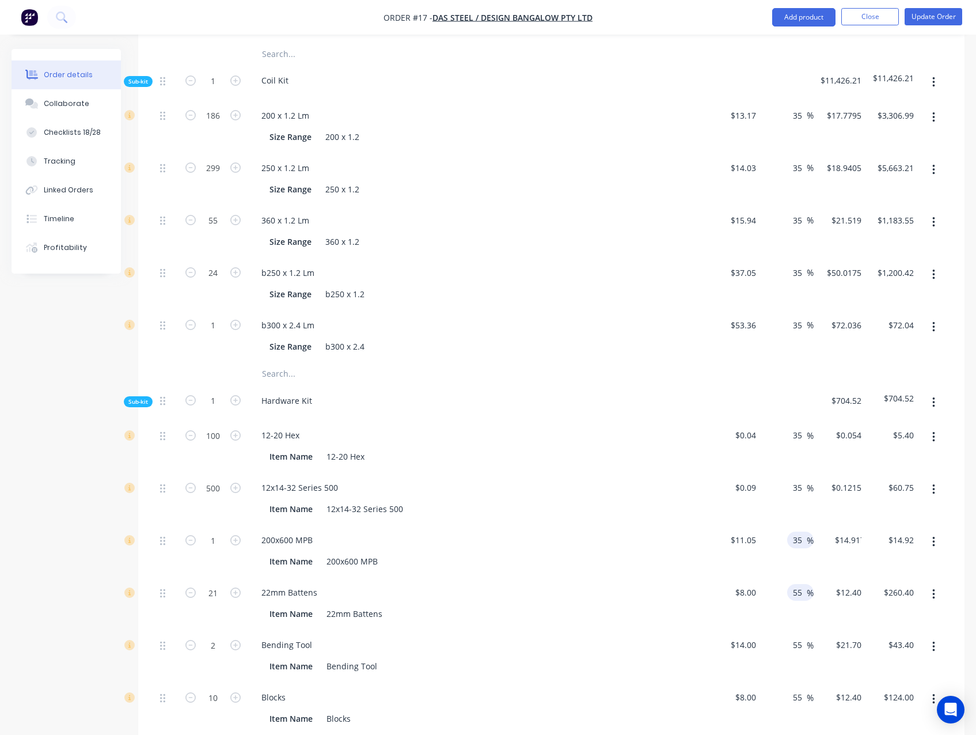
click at [795, 592] on input "55" at bounding box center [799, 592] width 15 height 17
paste input "3"
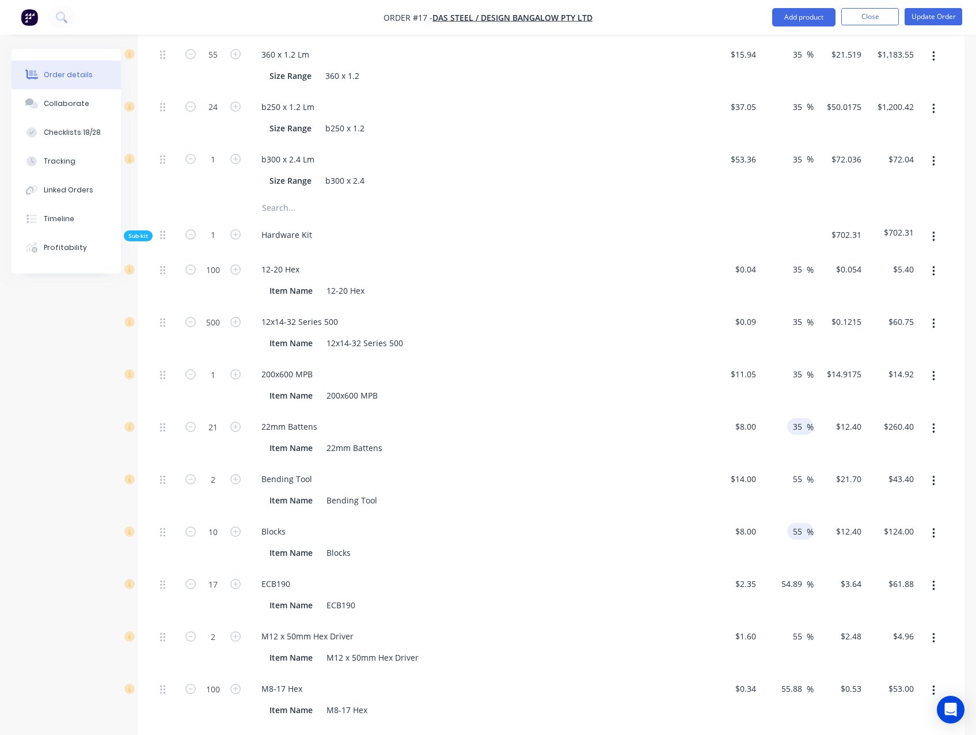
scroll to position [1152, 0]
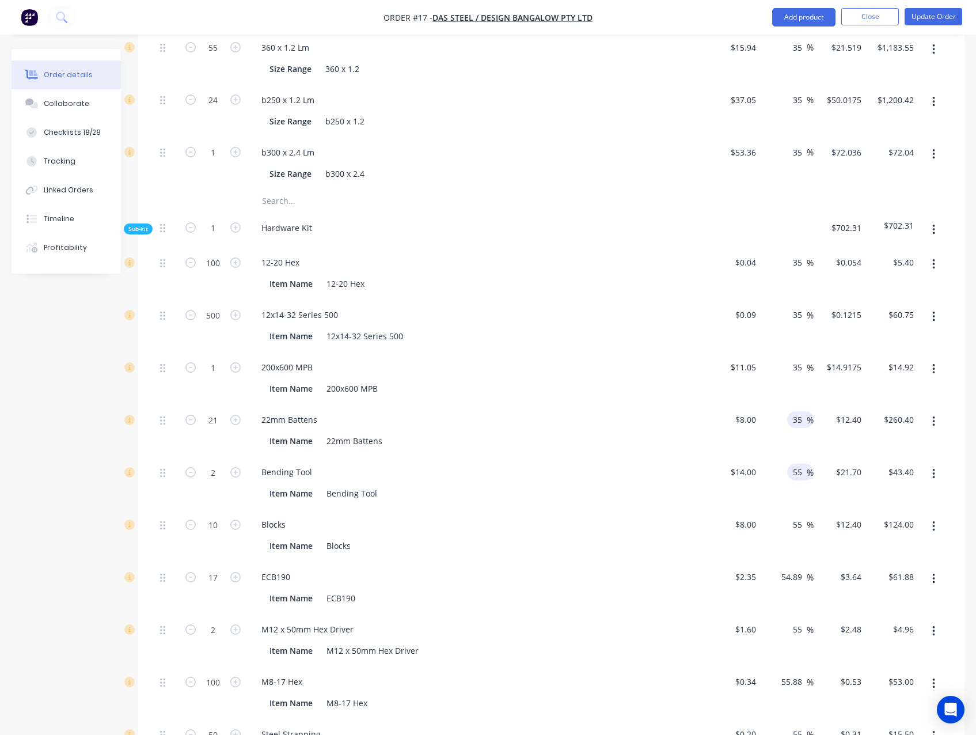
type input "35"
type input "$10.80"
type input "$226.80"
click at [797, 468] on input "55" at bounding box center [799, 472] width 15 height 17
click at [797, 469] on input "55" at bounding box center [799, 472] width 15 height 17
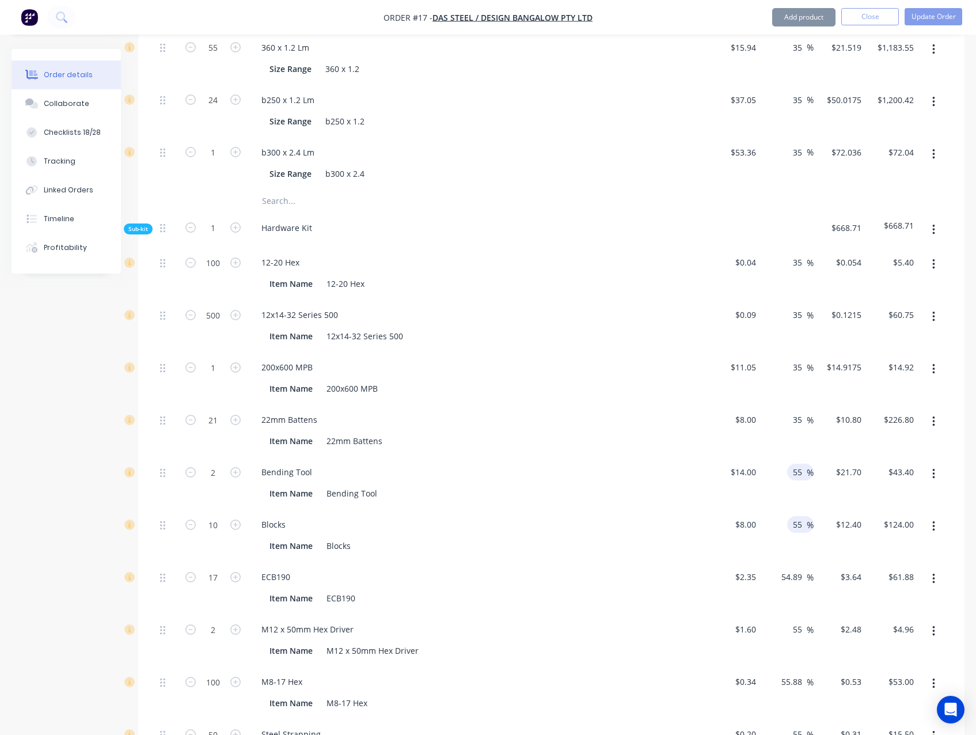
paste input "3"
type input "35"
type input "$18.90"
type input "$37.80"
click at [799, 525] on input "55" at bounding box center [799, 524] width 15 height 17
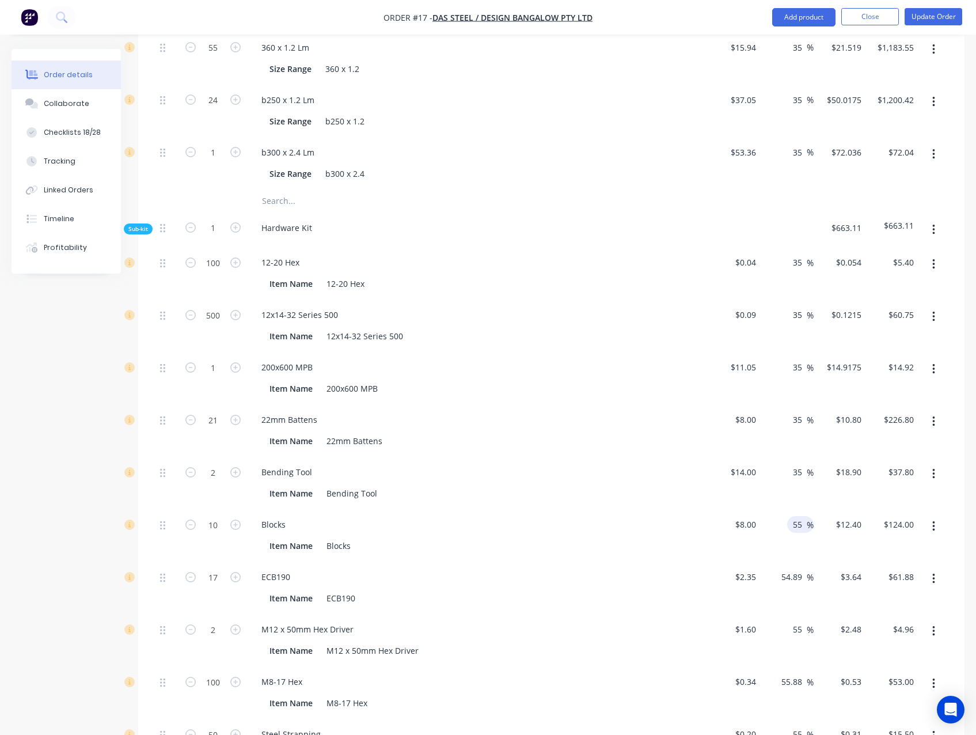
click at [799, 525] on input "55" at bounding box center [799, 524] width 15 height 17
paste input "3"
type input "35"
type input "$10.80"
type input "$108.00"
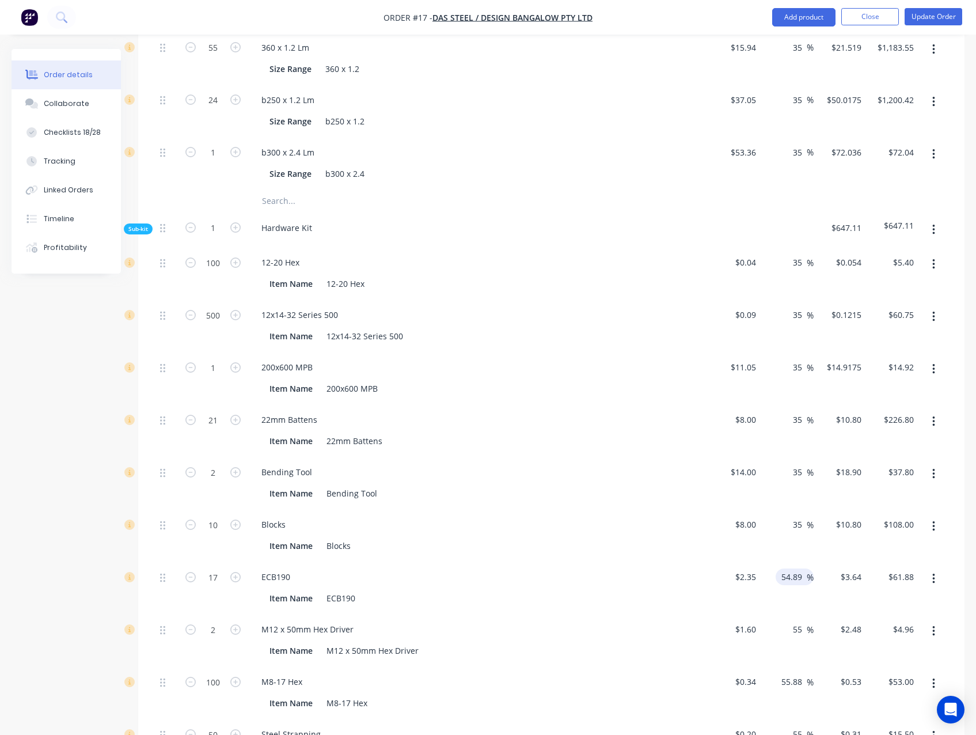
click at [796, 576] on input "54.89" at bounding box center [793, 576] width 26 height 17
paste input "35"
type input "35"
click at [803, 630] on input "55" at bounding box center [799, 629] width 15 height 17
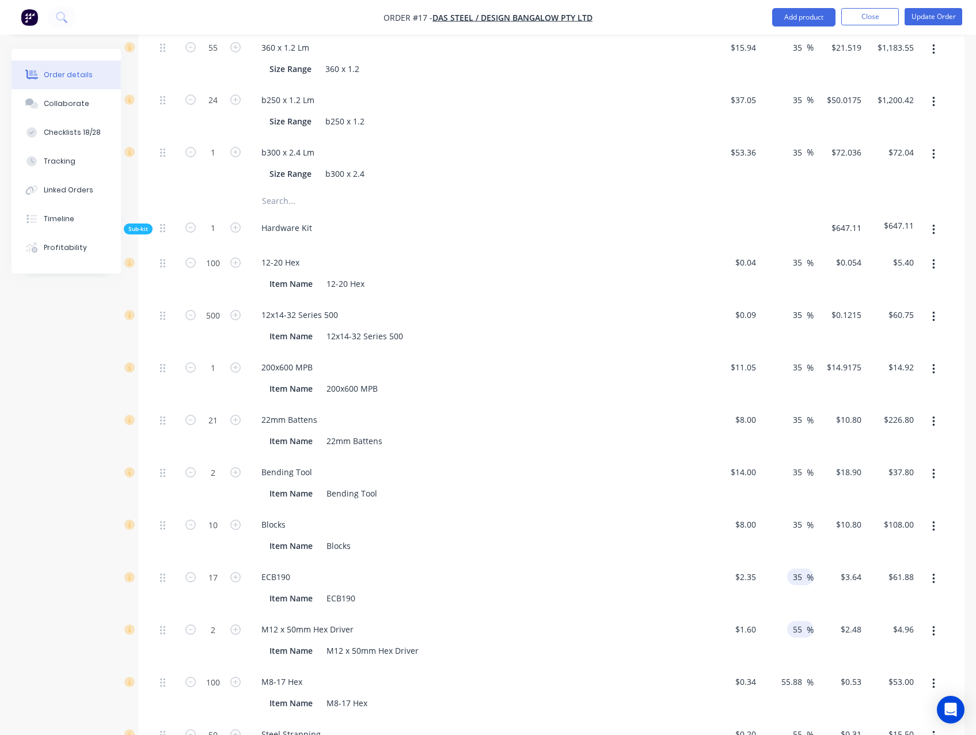
type input "$3.1725"
type input "$53.93"
click at [800, 629] on input "55" at bounding box center [799, 629] width 15 height 17
click at [797, 629] on input "55" at bounding box center [799, 629] width 15 height 17
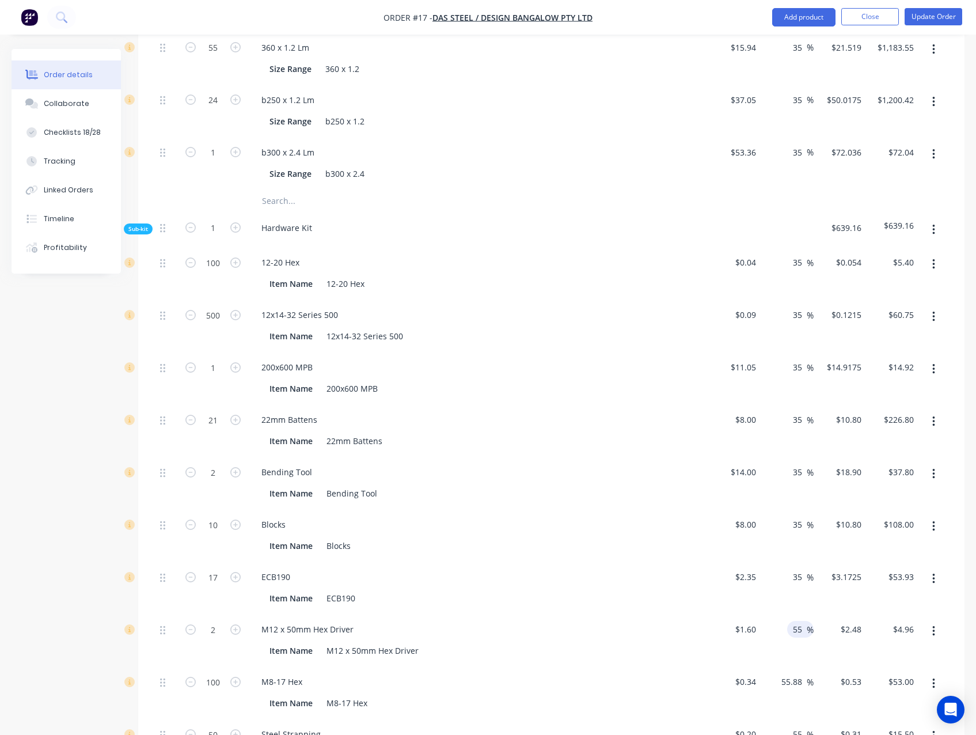
paste input "3"
type input "35"
type input "$2.16"
type input "$4.32"
click at [792, 679] on input "55.88" at bounding box center [793, 681] width 26 height 17
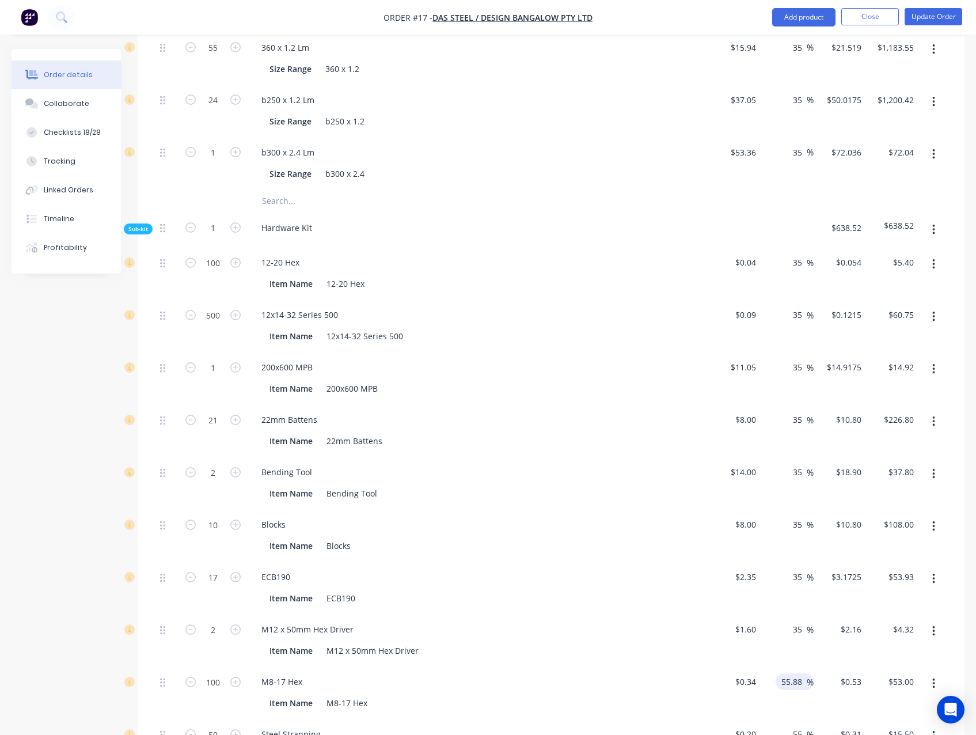
click at [792, 679] on input "55.88" at bounding box center [793, 681] width 26 height 17
paste input "35"
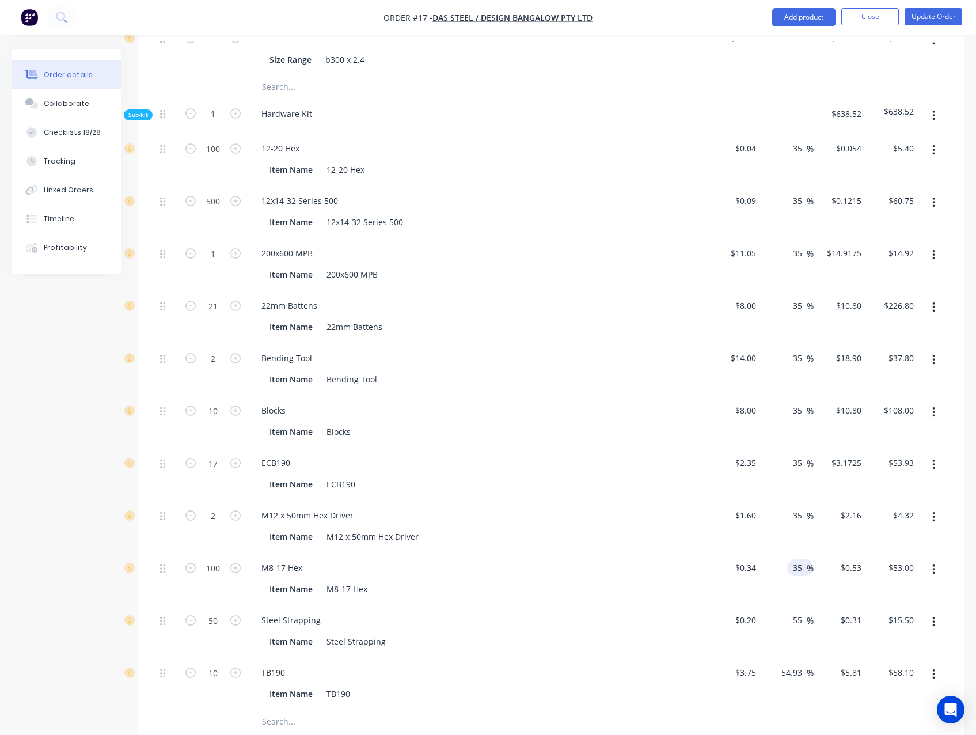
scroll to position [1439, 0]
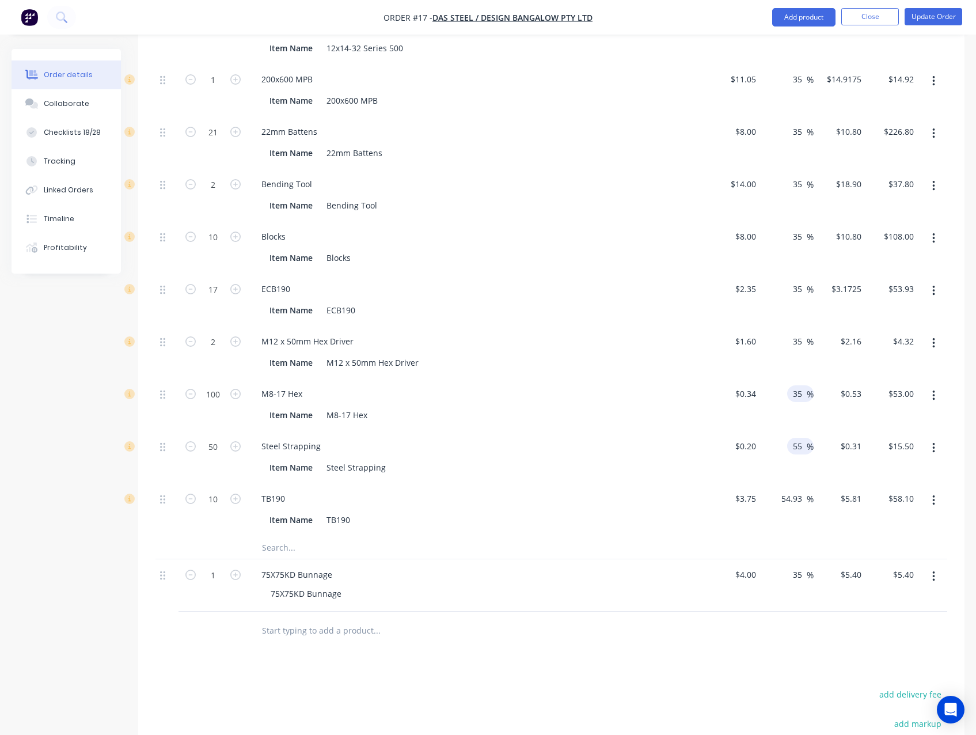
type input "35"
type input "$0.459"
type input "$45.90"
click at [796, 446] on input "55" at bounding box center [799, 446] width 15 height 17
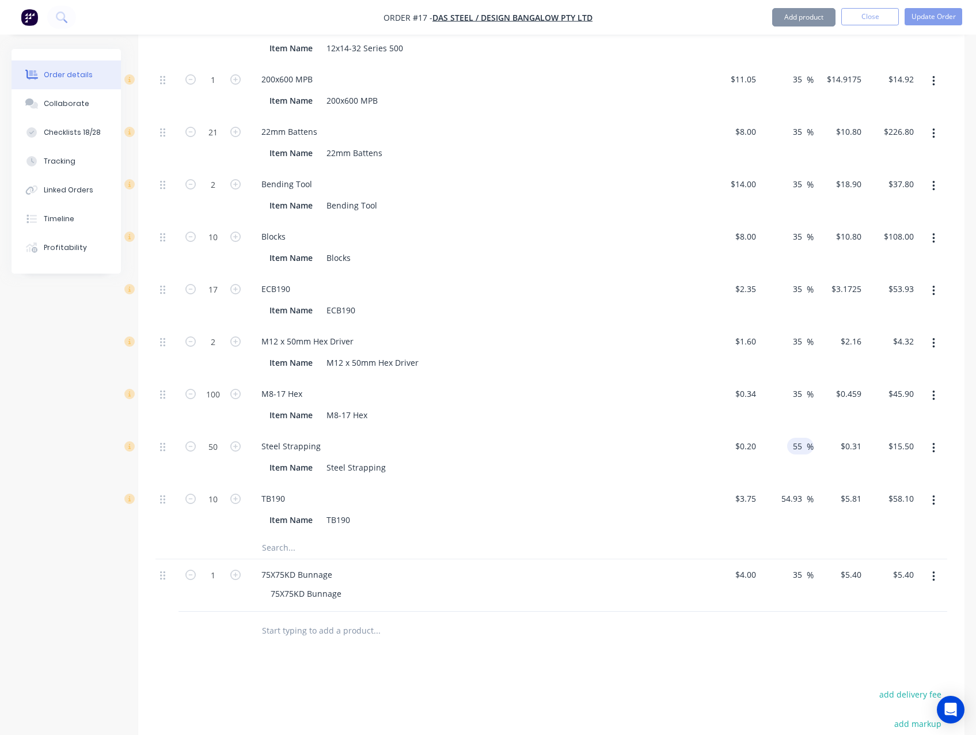
paste input "3"
type input "35"
type input "$0.27"
type input "$13.50"
click at [801, 503] on input "54.93" at bounding box center [793, 498] width 26 height 17
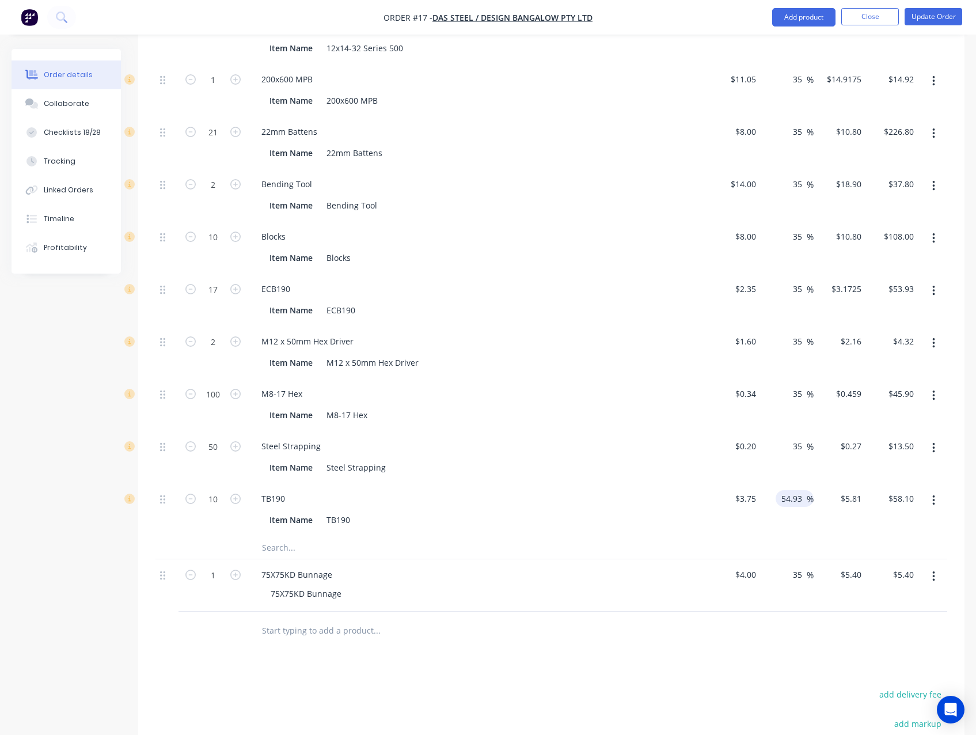
click at [800, 503] on input "54.93" at bounding box center [793, 498] width 26 height 17
paste input "35"
type input "35"
type input "$5.0625"
type input "$50.63"
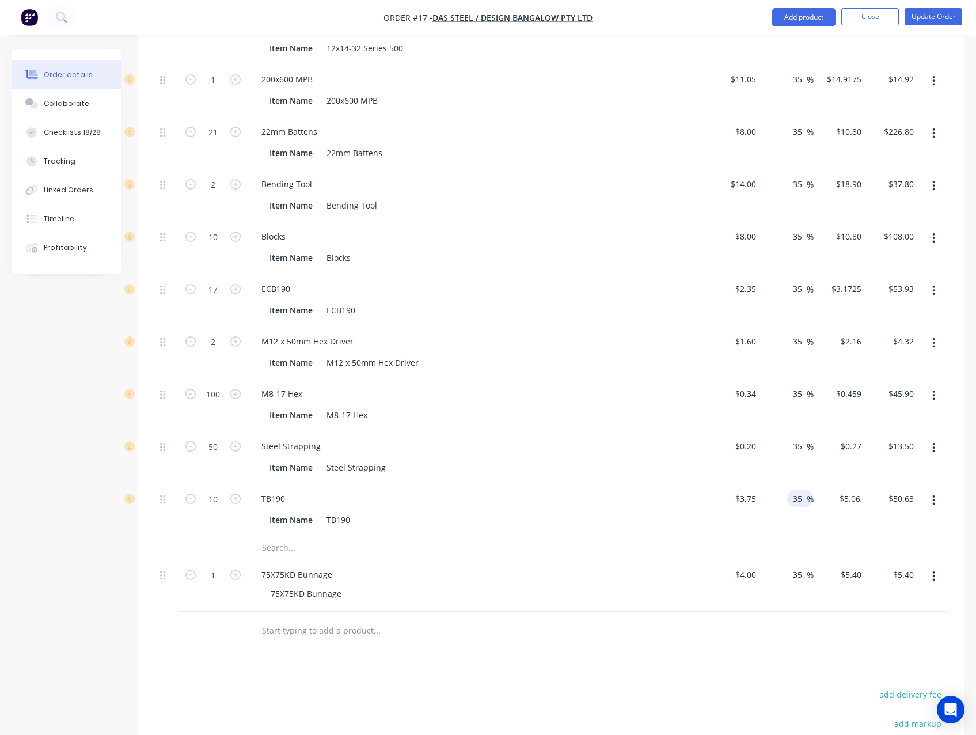
click at [698, 652] on div "Products Show / Hide columns Add product Qty Cost Markup Price Total Kit 1 Floo…" at bounding box center [551, 91] width 826 height 1668
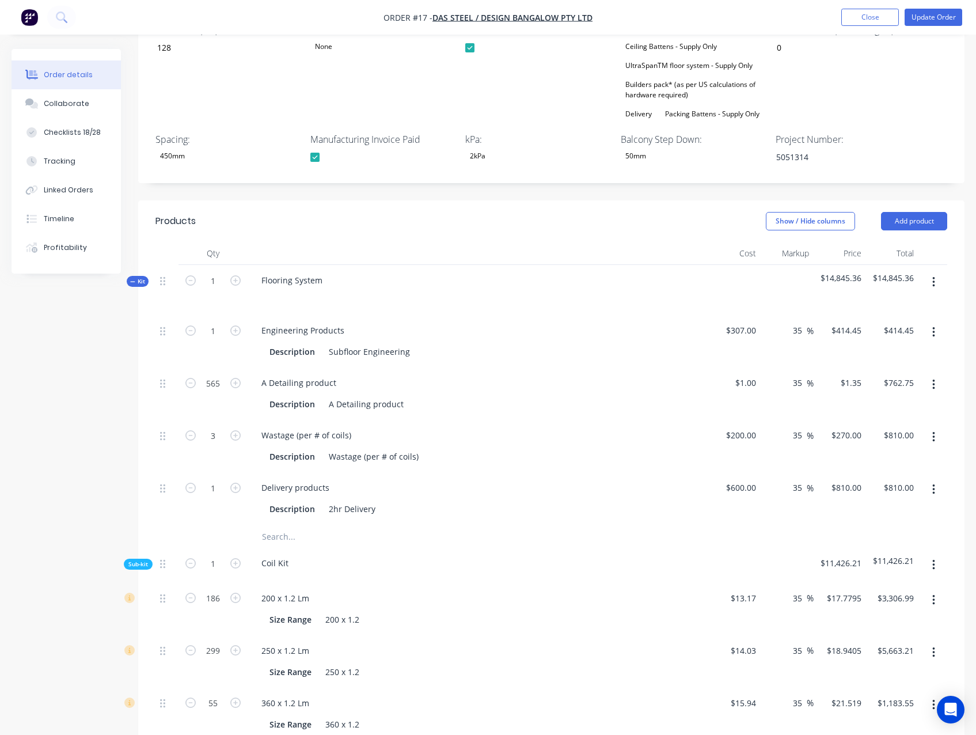
scroll to position [518, 0]
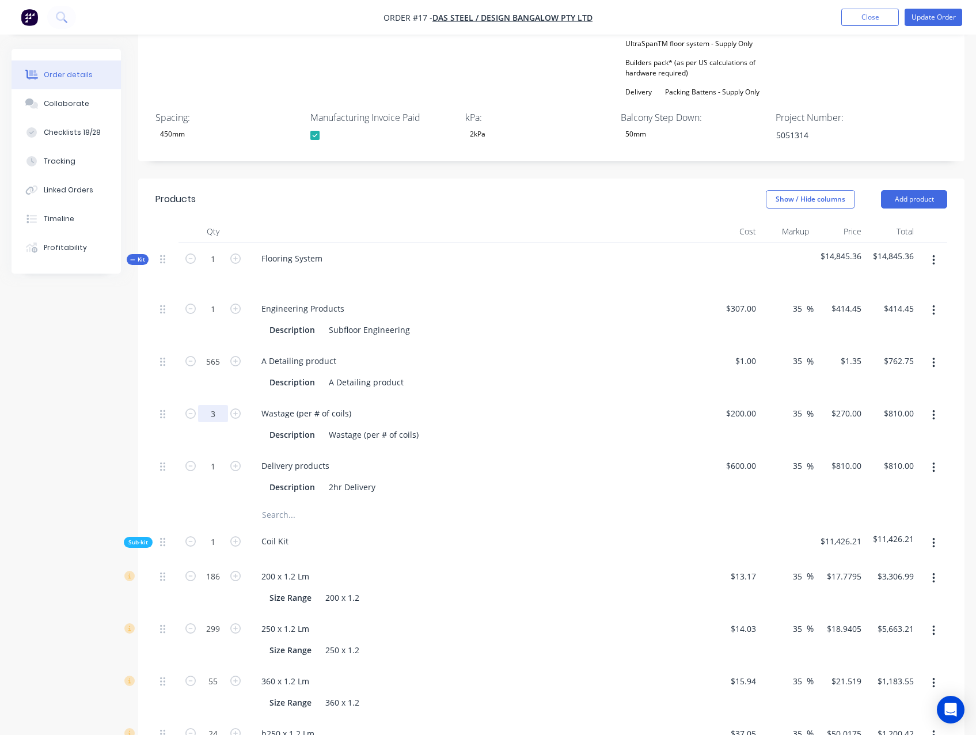
click at [208, 317] on input "3" at bounding box center [213, 308] width 30 height 17
type input "4"
type input "$1,080.00"
click at [105, 401] on div "Created by Luke Created 08/08/25 Required 12/08/25 Assigned to Add team member …" at bounding box center [488, 697] width 953 height 2333
click at [748, 411] on input "200" at bounding box center [751, 413] width 20 height 17
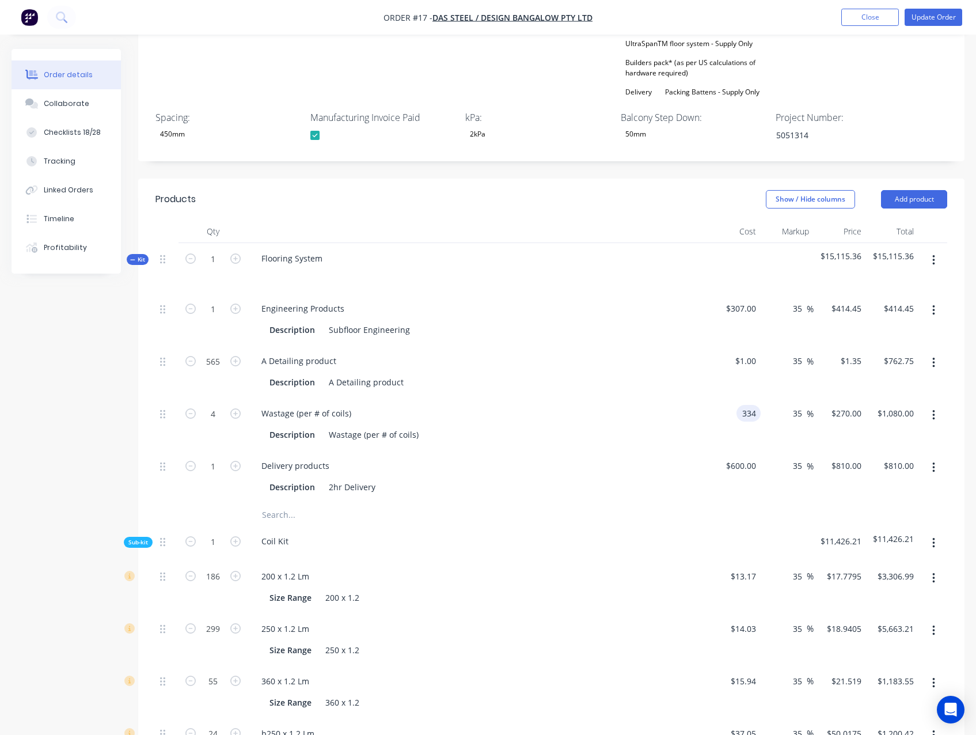
type input "$334.00"
type input "$450.90"
type input "$1,803.60"
click at [68, 402] on div "Created by Luke Created 08/08/25 Required 12/08/25 Assigned to Add team member …" at bounding box center [488, 697] width 953 height 2333
click at [799, 416] on input "35" at bounding box center [799, 413] width 15 height 17
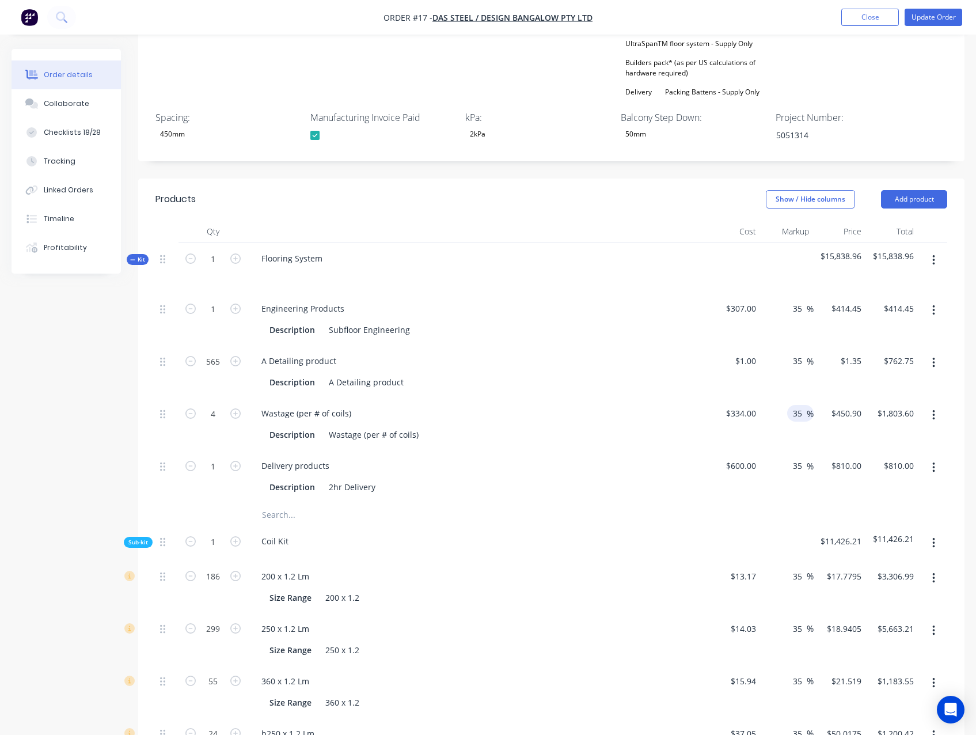
click at [799, 416] on input "35" at bounding box center [799, 413] width 15 height 17
type input "0"
type input "$334.00"
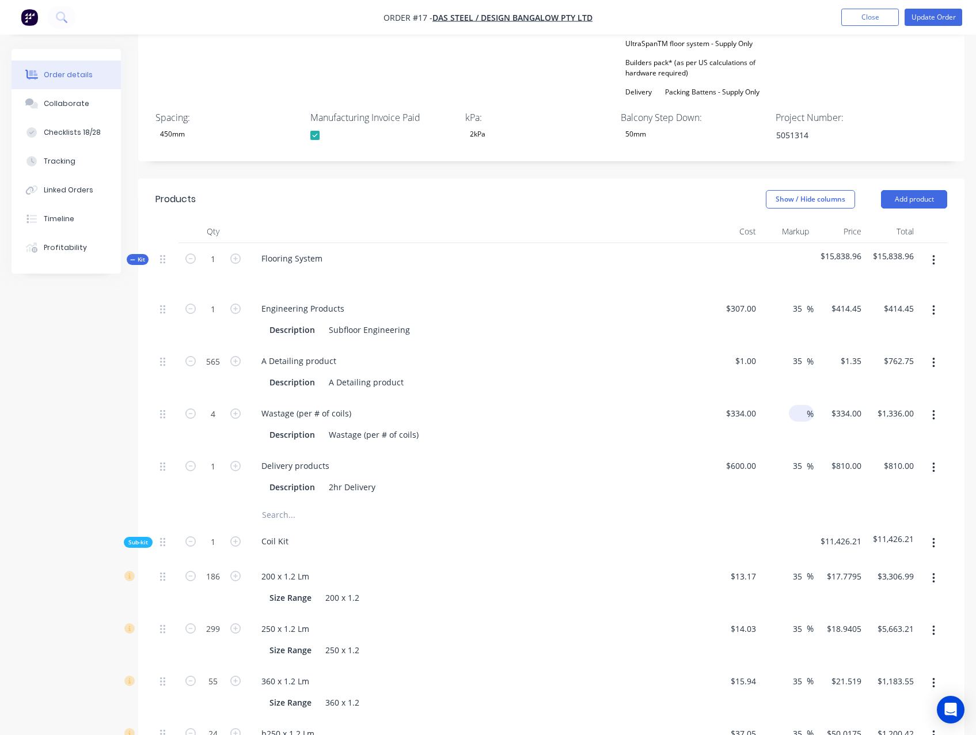
click at [87, 408] on div "Created by Luke Created 08/08/25 Required 12/08/25 Assigned to Add team member …" at bounding box center [488, 697] width 953 height 2333
click at [71, 439] on div "Created by Luke Created 08/08/25 Required 12/08/25 Assigned to Add team member …" at bounding box center [488, 697] width 953 height 2333
click at [109, 426] on div "Created by Luke Created 08/08/25 Required 12/08/25 Assigned to Add team member …" at bounding box center [488, 697] width 953 height 2333
click at [796, 414] on input at bounding box center [799, 413] width 13 height 17
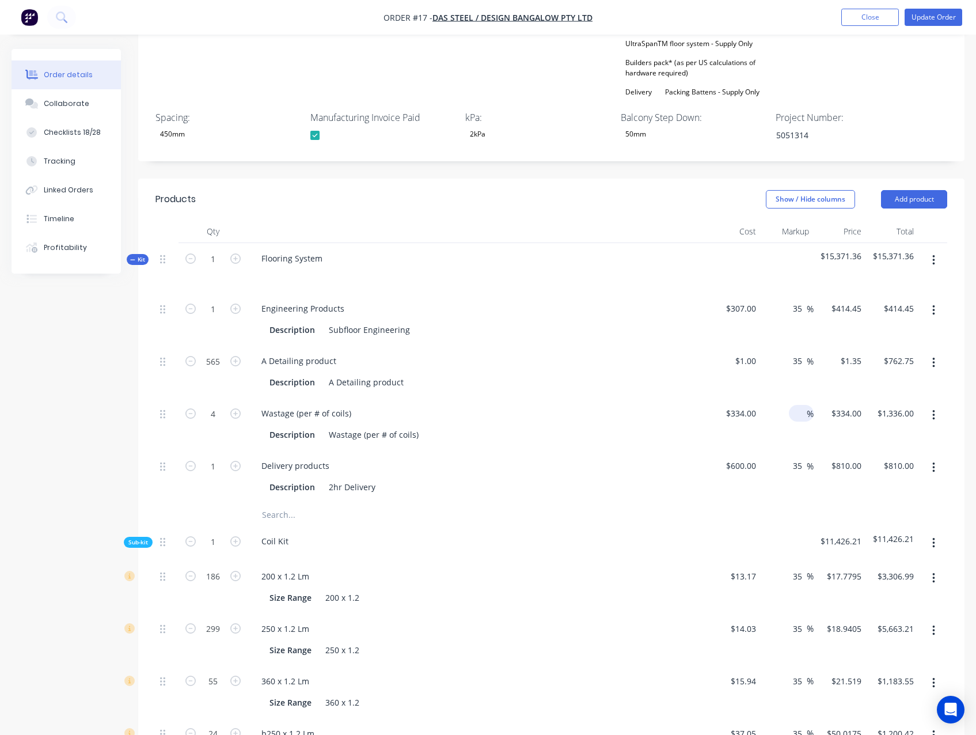
click at [48, 424] on div "Created by Luke Created 08/08/25 Required 12/08/25 Assigned to Add team member …" at bounding box center [488, 697] width 953 height 2333
click at [890, 411] on input "1336.00" at bounding box center [897, 413] width 42 height 17
type input "607.35"
type input "-54.54"
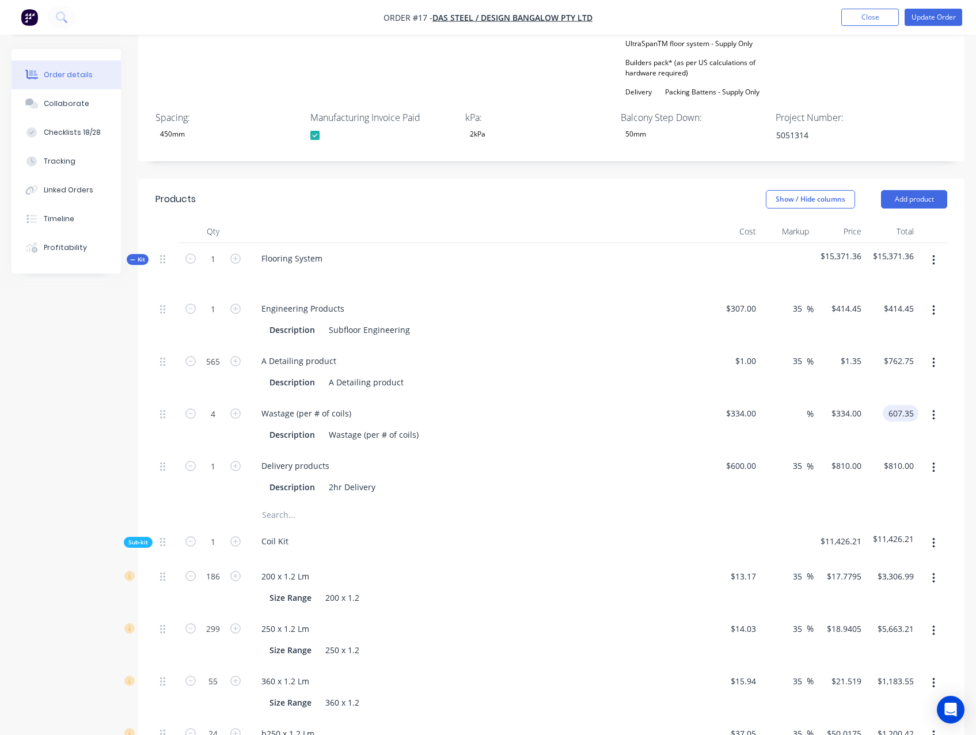
type input "$151.8375"
type input "$607.35"
click at [86, 421] on div "Created by Luke Created 08/08/25 Required 12/08/25 Assigned to Add team member …" at bounding box center [488, 697] width 953 height 2333
click at [79, 404] on div "Created by Luke Created 08/08/25 Required 12/08/25 Assigned to Add team member …" at bounding box center [488, 697] width 953 height 2333
click at [67, 400] on div "Created by Luke Created 08/08/25 Required 12/08/25 Assigned to Add team member …" at bounding box center [488, 697] width 953 height 2333
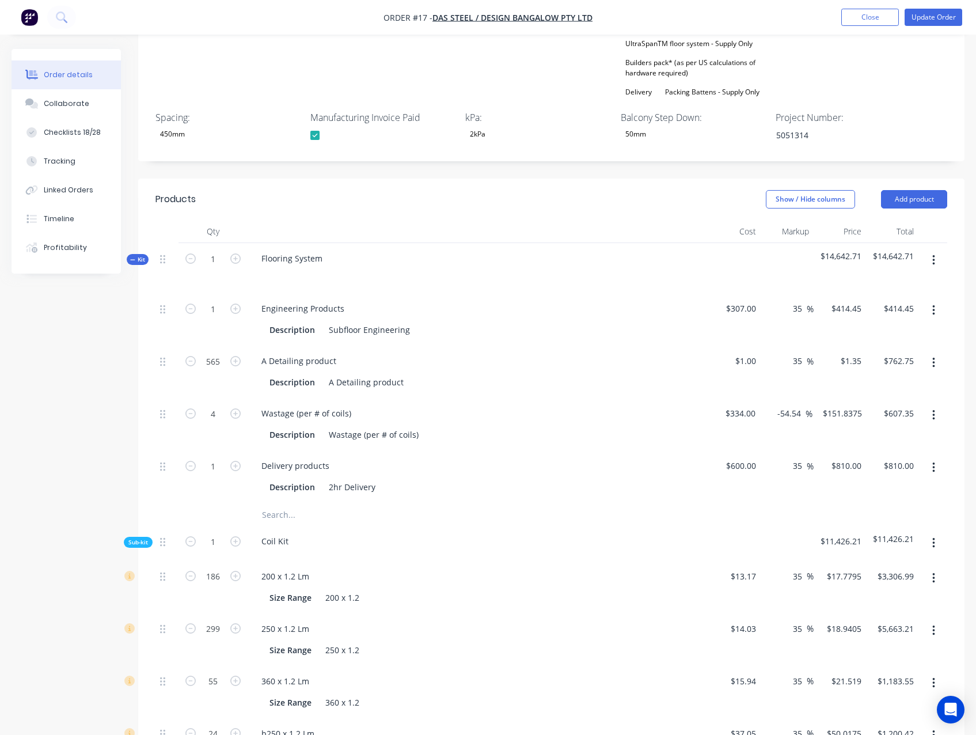
drag, startPoint x: 103, startPoint y: 429, endPoint x: 92, endPoint y: 417, distance: 16.7
click at [102, 429] on div "Created by Luke Created 08/08/25 Required 12/08/25 Assigned to Add team member …" at bounding box center [488, 697] width 953 height 2333
click at [93, 411] on div "Created by Luke Created 08/08/25 Required 12/08/25 Assigned to Add team member …" at bounding box center [488, 697] width 953 height 2333
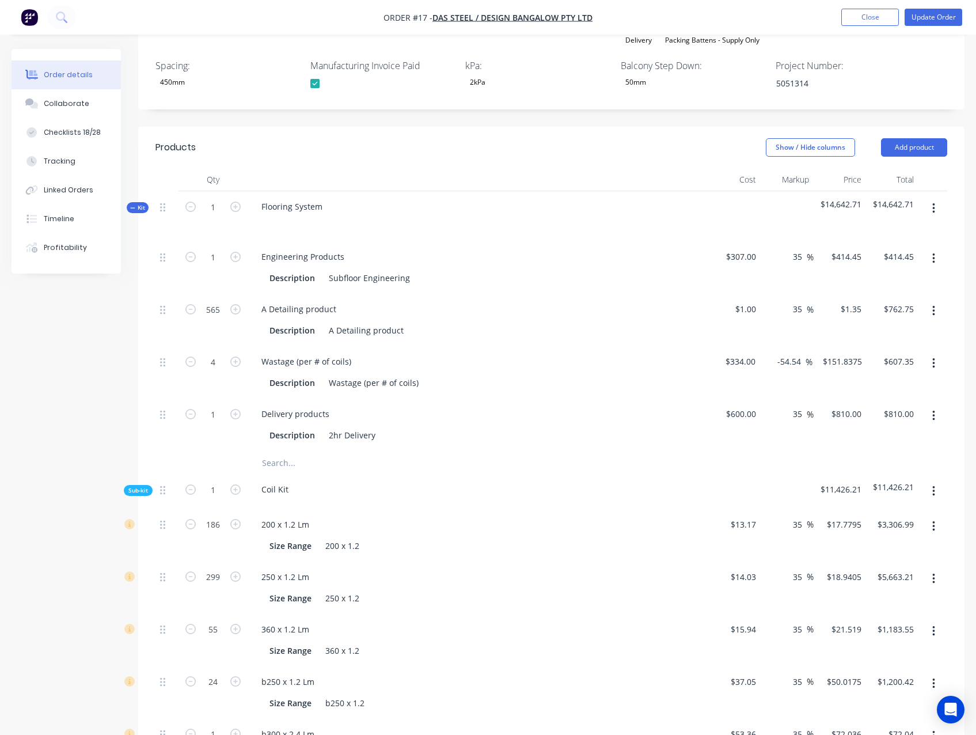
scroll to position [461, 0]
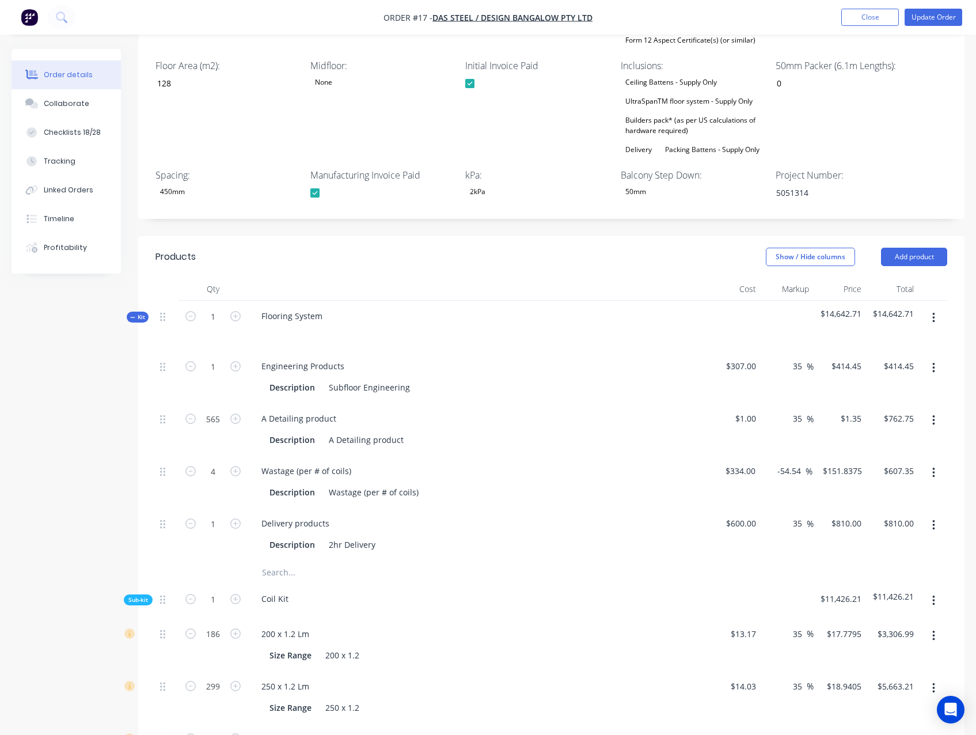
drag, startPoint x: 74, startPoint y: 447, endPoint x: 68, endPoint y: 453, distance: 8.1
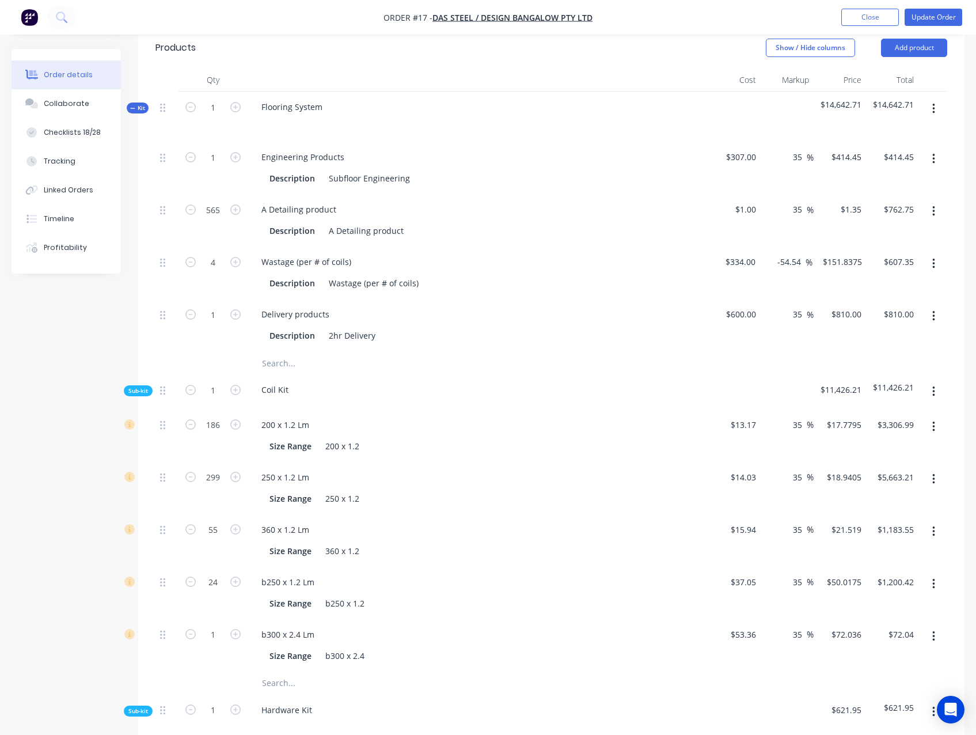
scroll to position [691, 0]
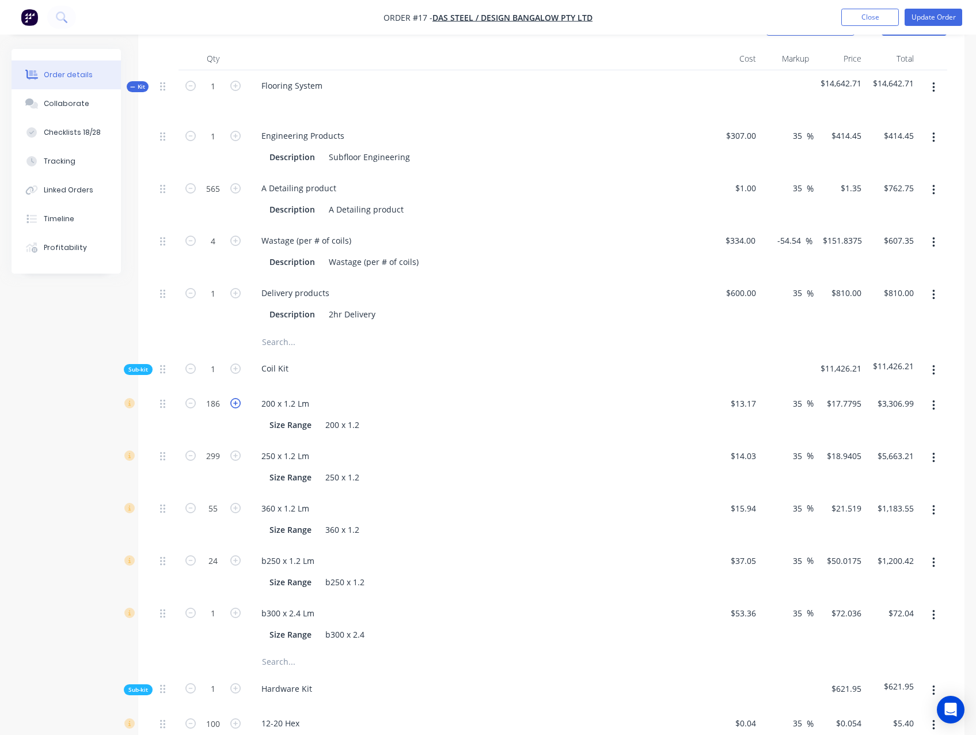
click at [231, 404] on icon "button" at bounding box center [235, 403] width 10 height 10
type input "187"
type input "$3,324.77"
drag, startPoint x: 60, startPoint y: 499, endPoint x: 121, endPoint y: 490, distance: 61.7
click at [66, 499] on div "Created by Luke Created 08/08/25 Required 12/08/25 Assigned to Add team member …" at bounding box center [488, 524] width 953 height 2333
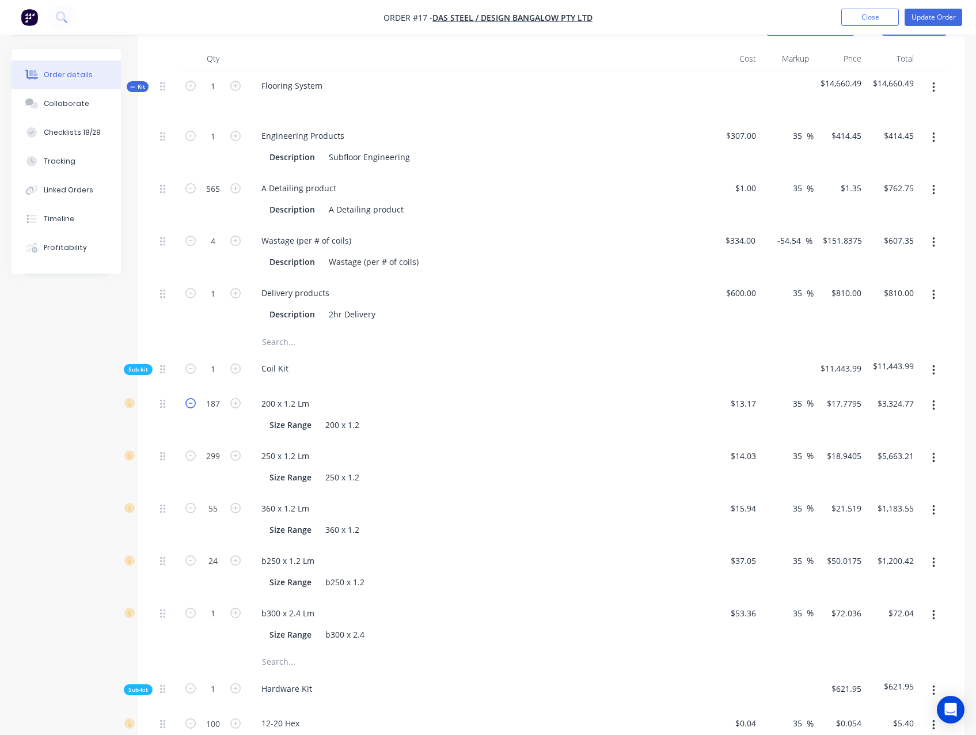
click at [188, 402] on icon "button" at bounding box center [190, 403] width 10 height 10
type input "186"
click at [901, 407] on input "3306.99" at bounding box center [901, 403] width 36 height 17
type input "3208.82"
type input "30.99"
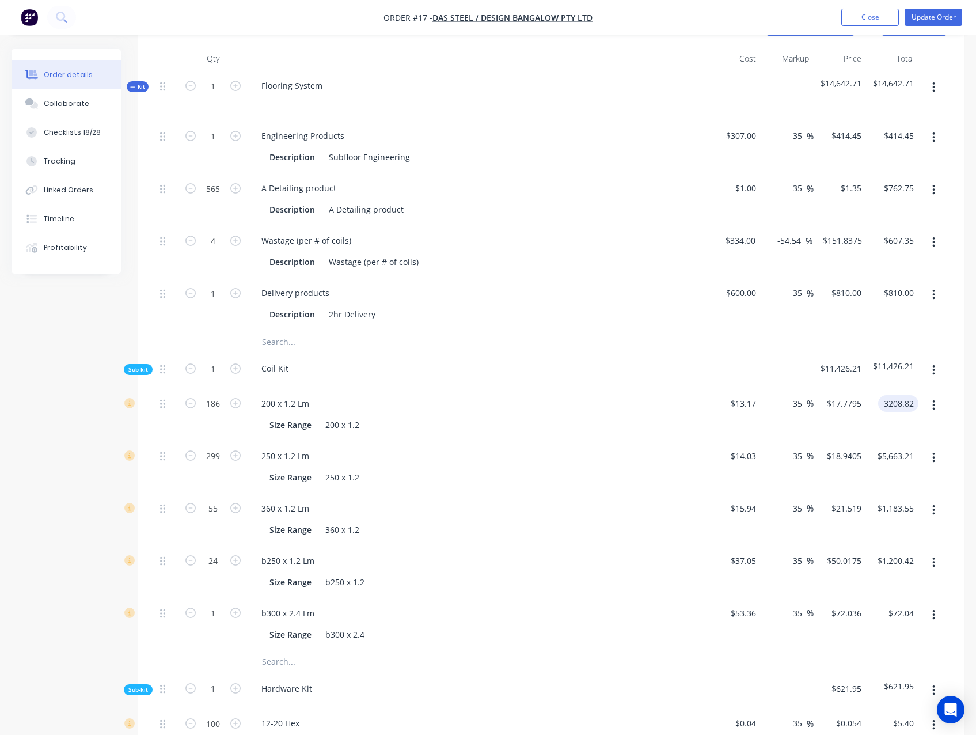
type input "$17.2517"
type input "$3,208.82"
click at [85, 462] on div "Created by Luke Created 08/08/25 Required 12/08/25 Assigned to Add team member …" at bounding box center [488, 524] width 953 height 2333
click at [901, 458] on input "5663.21" at bounding box center [897, 455] width 42 height 17
click at [896, 453] on input "5663.21" at bounding box center [897, 455] width 42 height 17
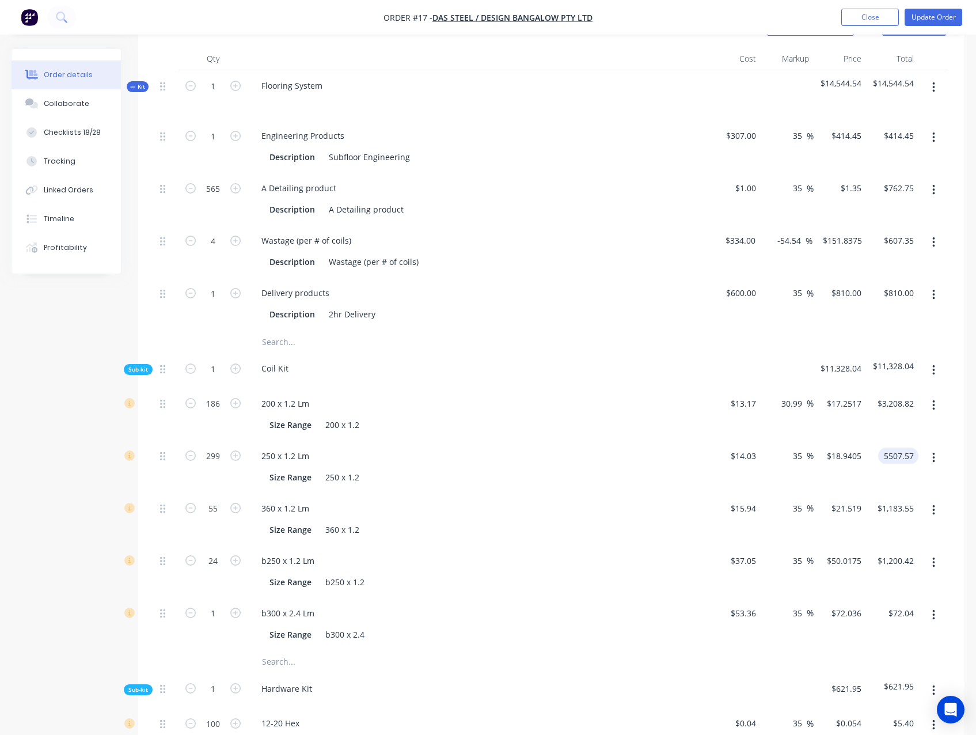
type input "5507.57"
type input "31.29"
type input "$18.42"
type input "$5,507.58"
click at [52, 442] on div "Created by Luke Created 08/08/25 Required 12/08/25 Assigned to Add team member …" at bounding box center [488, 524] width 953 height 2333
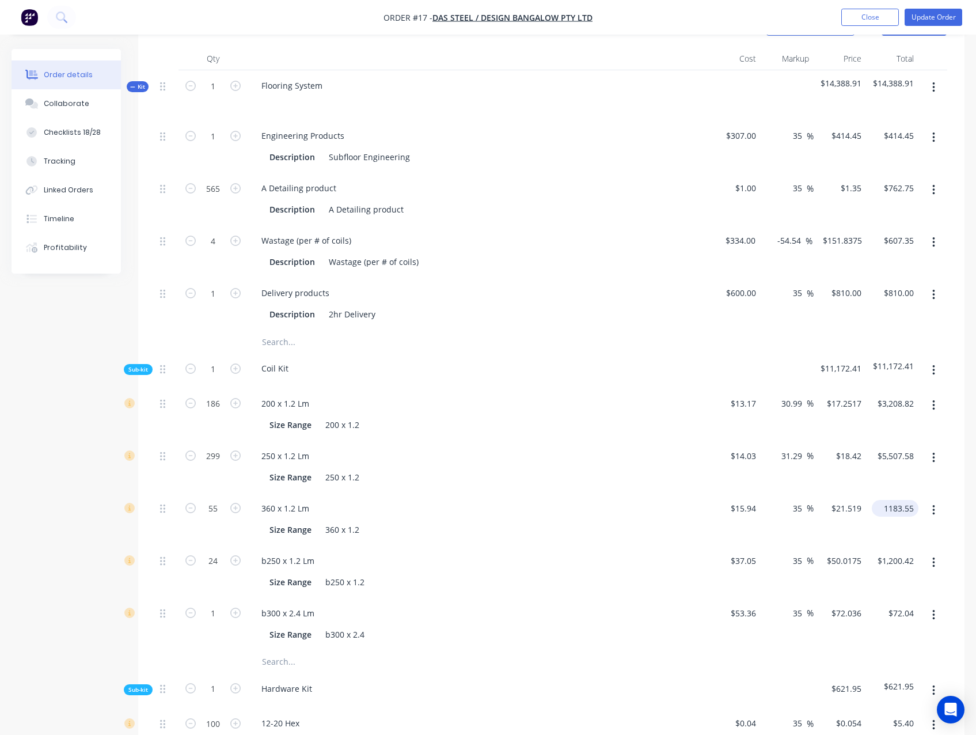
click at [899, 505] on input "1183.55" at bounding box center [897, 508] width 42 height 17
type input "1154.47"
type input "31.68"
type input "$20.9904"
type input "$1,154.47"
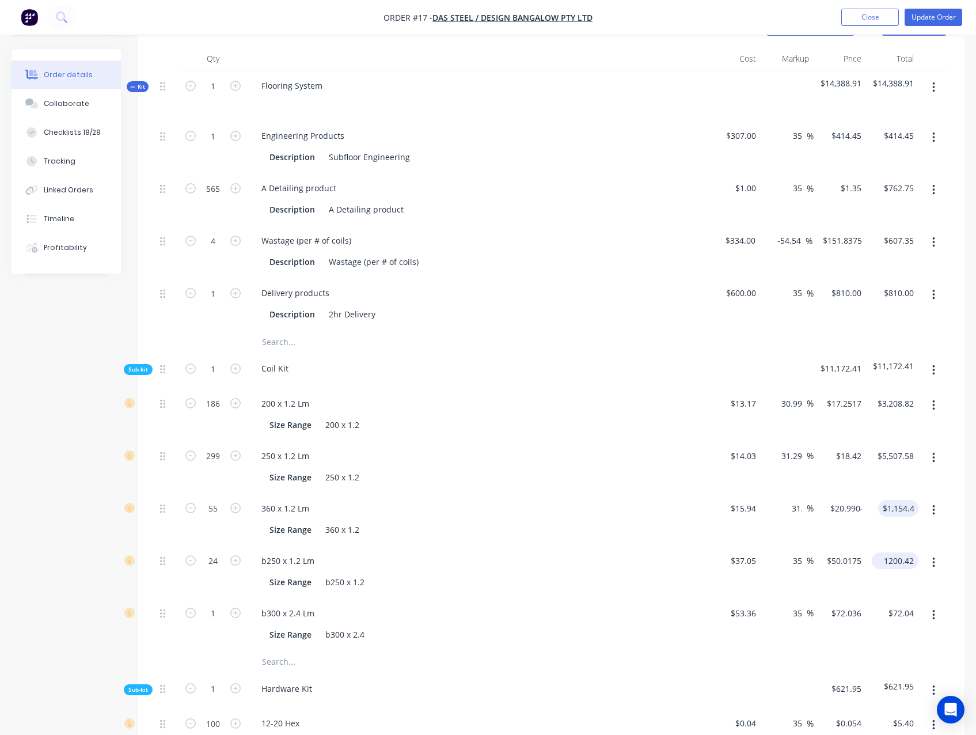
click at [882, 559] on div "1200.42 $1,200.42" at bounding box center [895, 560] width 47 height 17
type input "925.68"
type input "4.1"
type input "$38.57"
type input "$925.68"
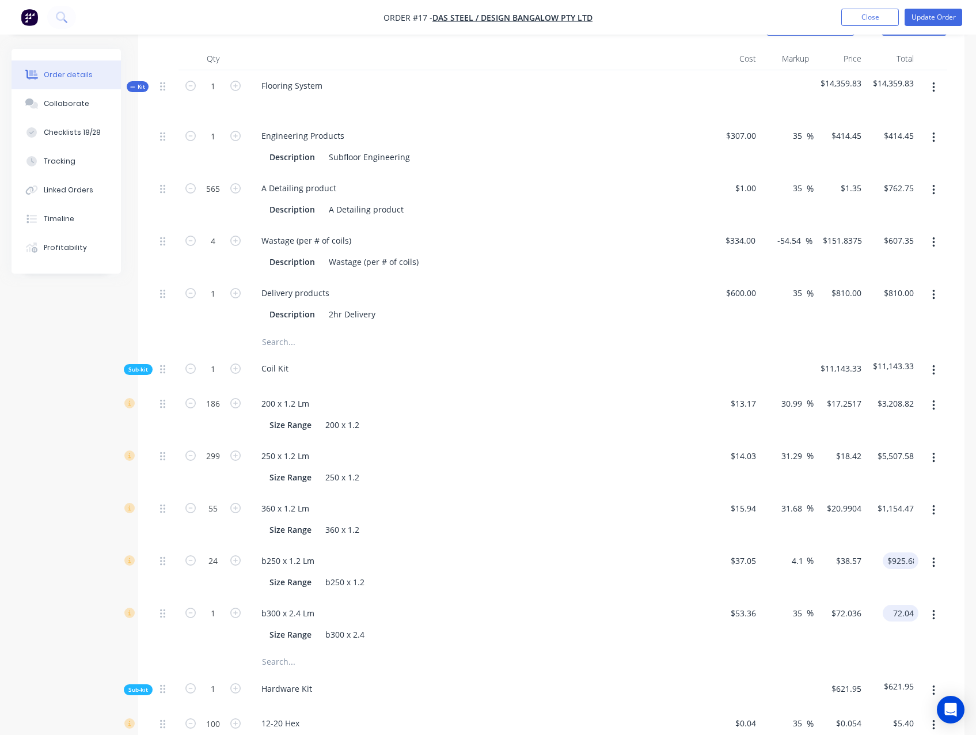
click at [910, 610] on input "72.04" at bounding box center [902, 613] width 31 height 17
type input "5"
type input "60.59"
type input "13.55"
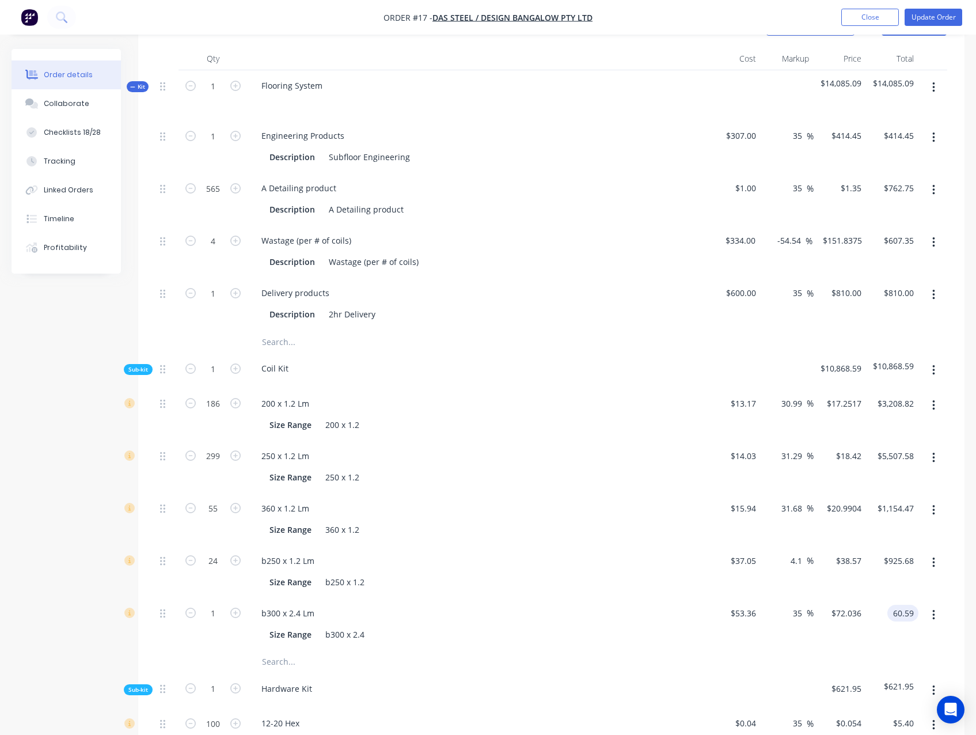
type input "$60.59"
click at [956, 610] on div "Qty Cost Markup Price Total Kit 1 Flooring System $14,073.64 $14,073.64 1 Engin…" at bounding box center [551, 722] width 826 height 1350
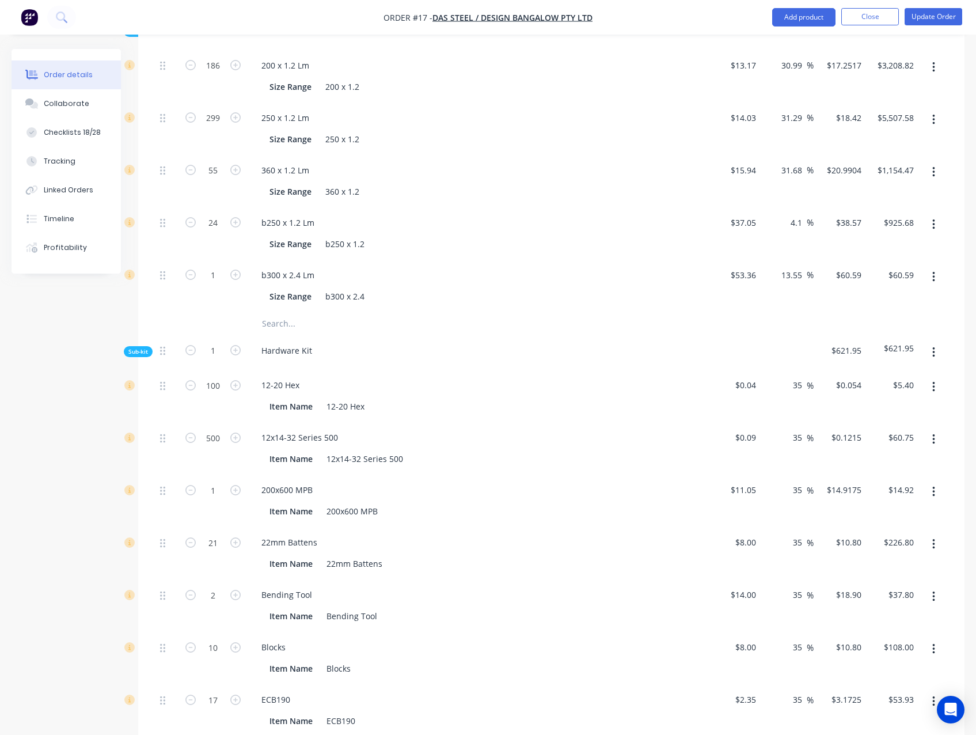
scroll to position [1036, 0]
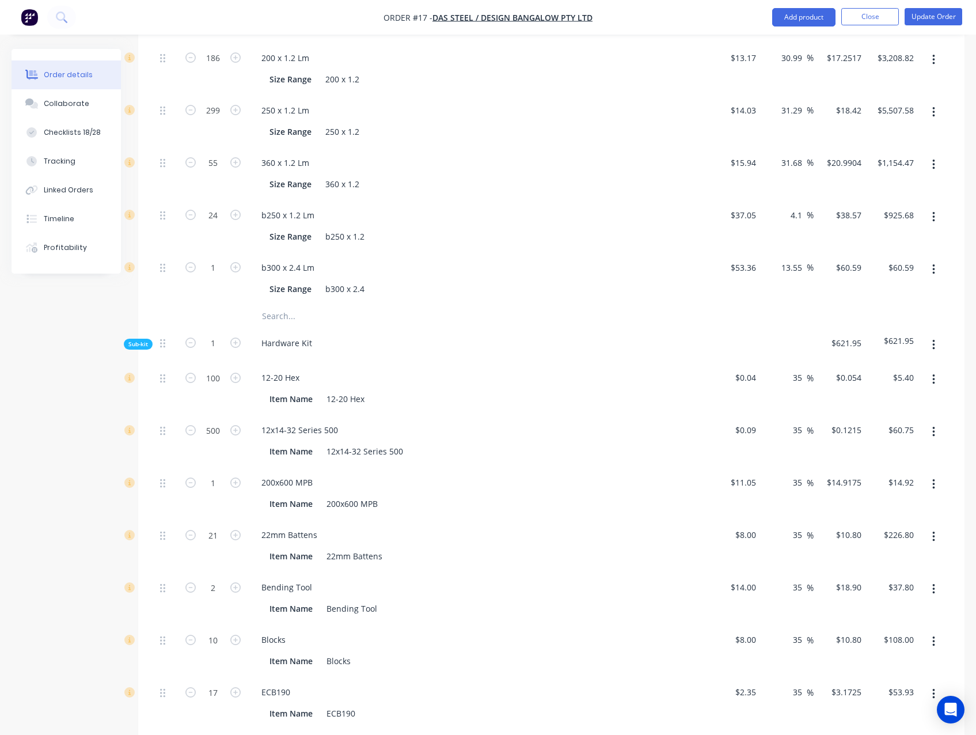
drag, startPoint x: 93, startPoint y: 373, endPoint x: 8, endPoint y: 368, distance: 85.4
click at [93, 373] on div "Created by Luke Created 08/08/25 Required 12/08/25 Assigned to Add team member …" at bounding box center [488, 179] width 953 height 2333
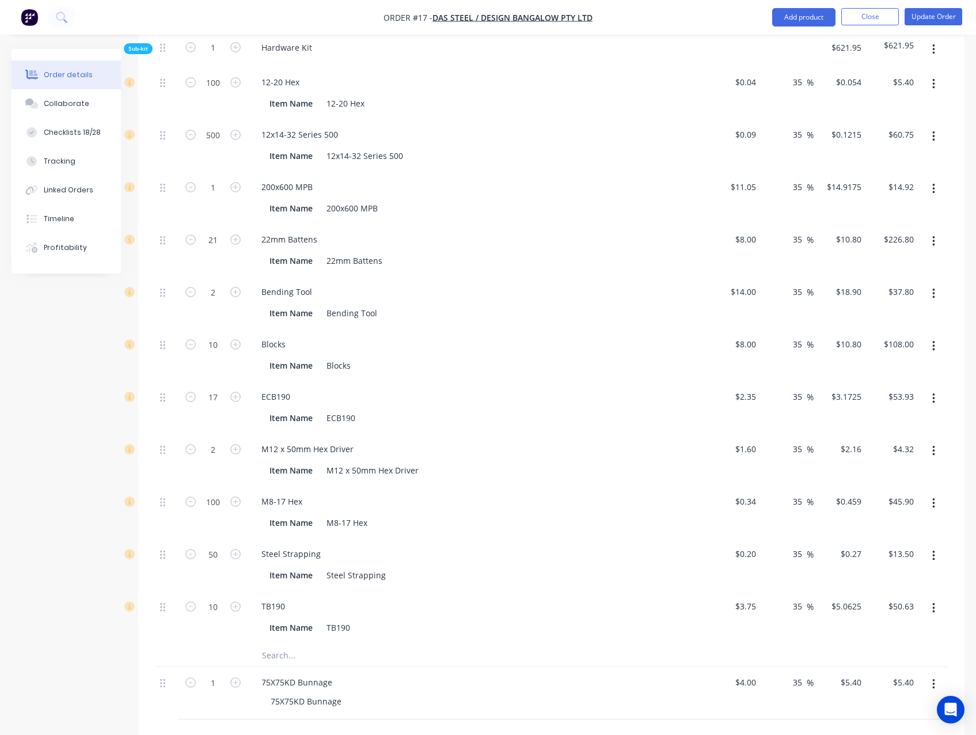
scroll to position [1324, 0]
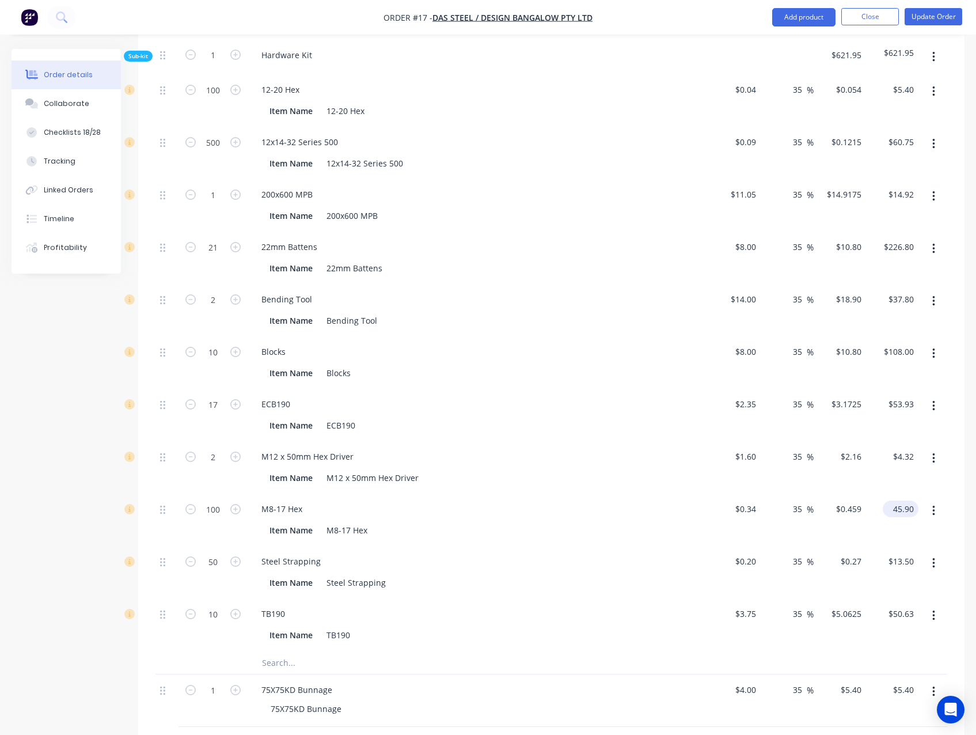
click at [902, 507] on input "45.90" at bounding box center [902, 508] width 31 height 17
type input "$45.90"
click at [958, 488] on div "Qty Cost Markup Price Total Kit 1 Flooring System $14,073.64 $14,073.64 1 Engin…" at bounding box center [551, 89] width 826 height 1350
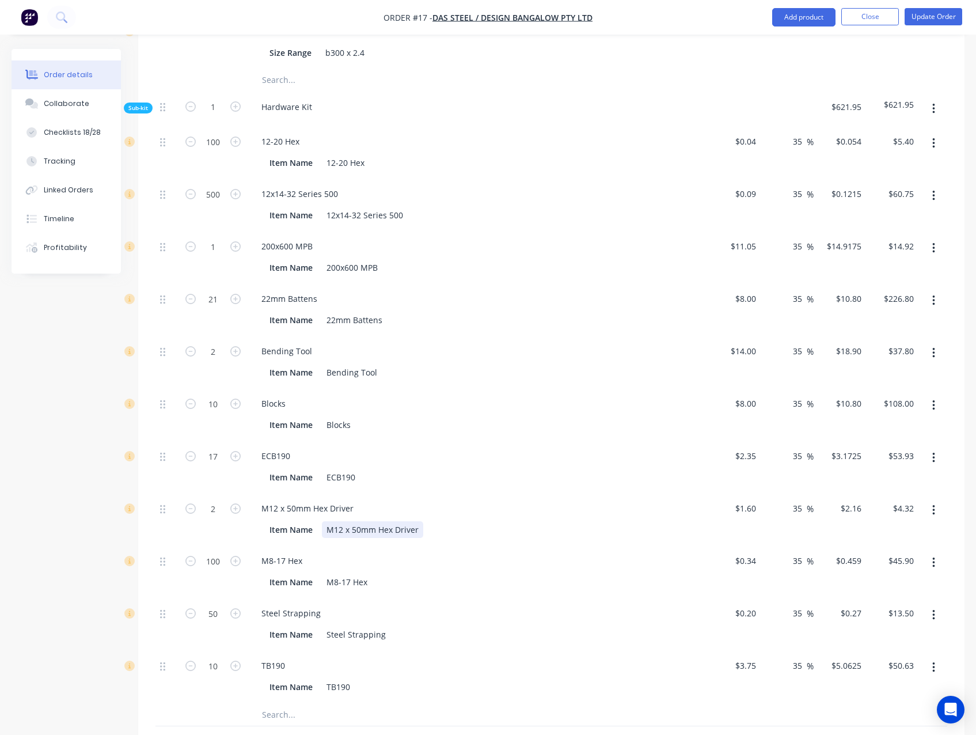
scroll to position [1267, 0]
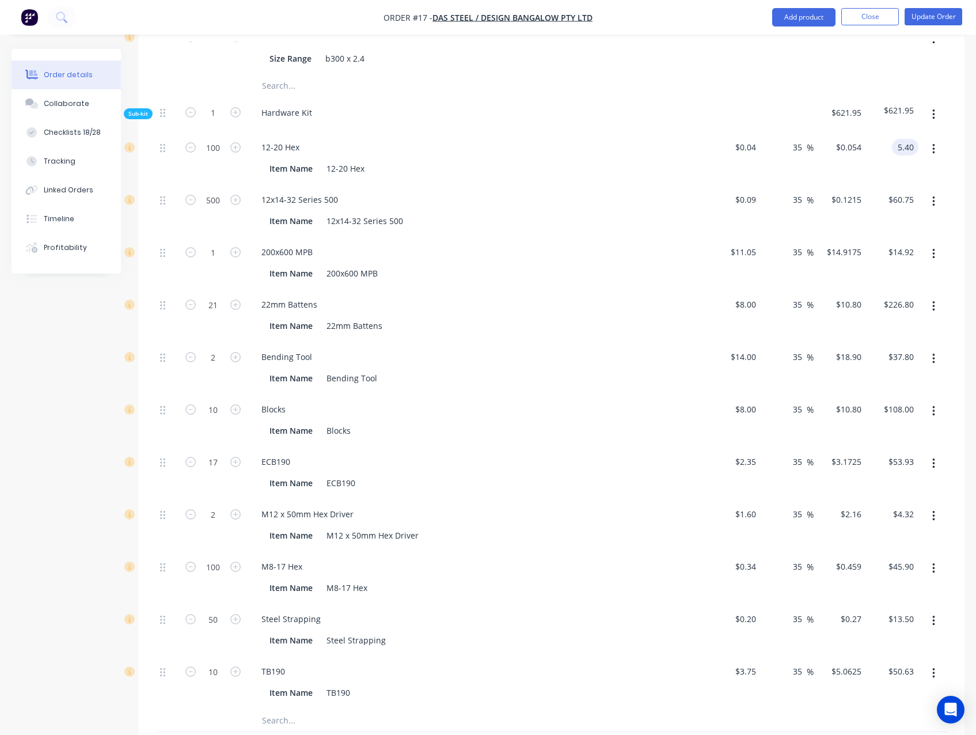
click at [905, 145] on input "5.40" at bounding box center [907, 147] width 22 height 17
type input "$5.40"
click at [894, 197] on input "60.75" at bounding box center [902, 199] width 31 height 17
type input "$60.75"
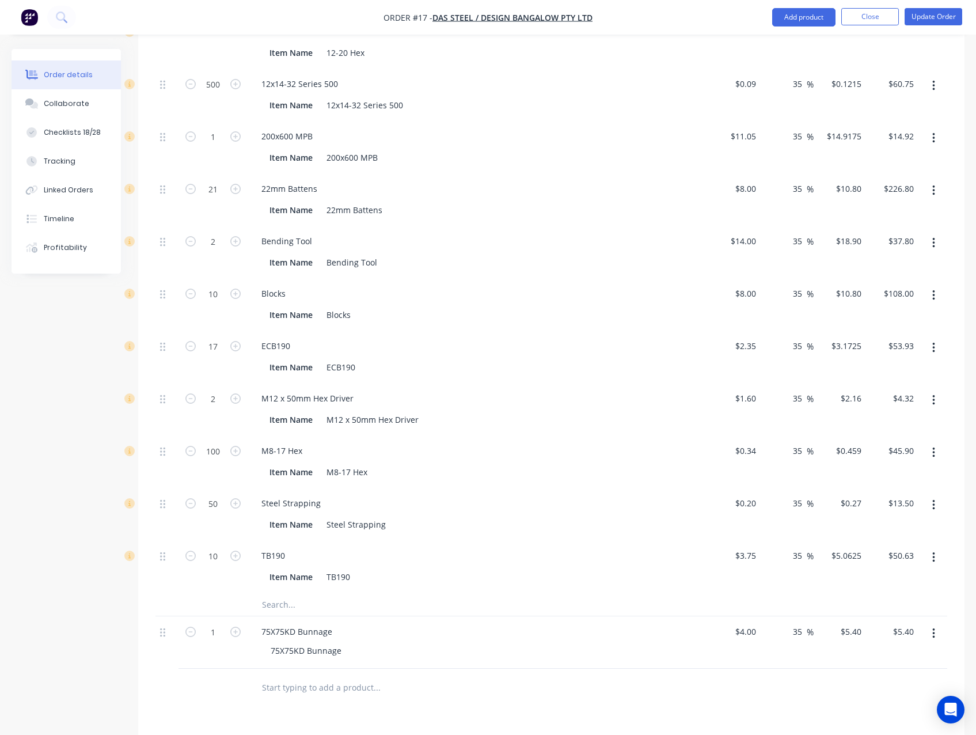
scroll to position [1439, 0]
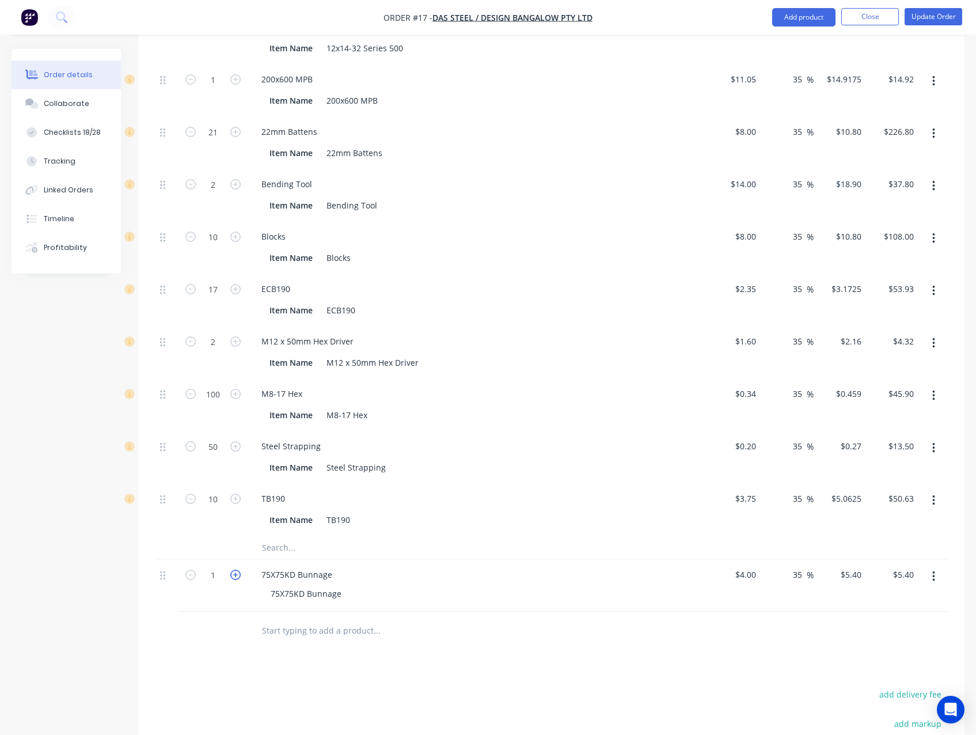
click at [238, 578] on icon "button" at bounding box center [235, 574] width 10 height 10
type input "2"
type input "$10.80"
click at [238, 578] on icon "button" at bounding box center [235, 574] width 10 height 10
type input "3"
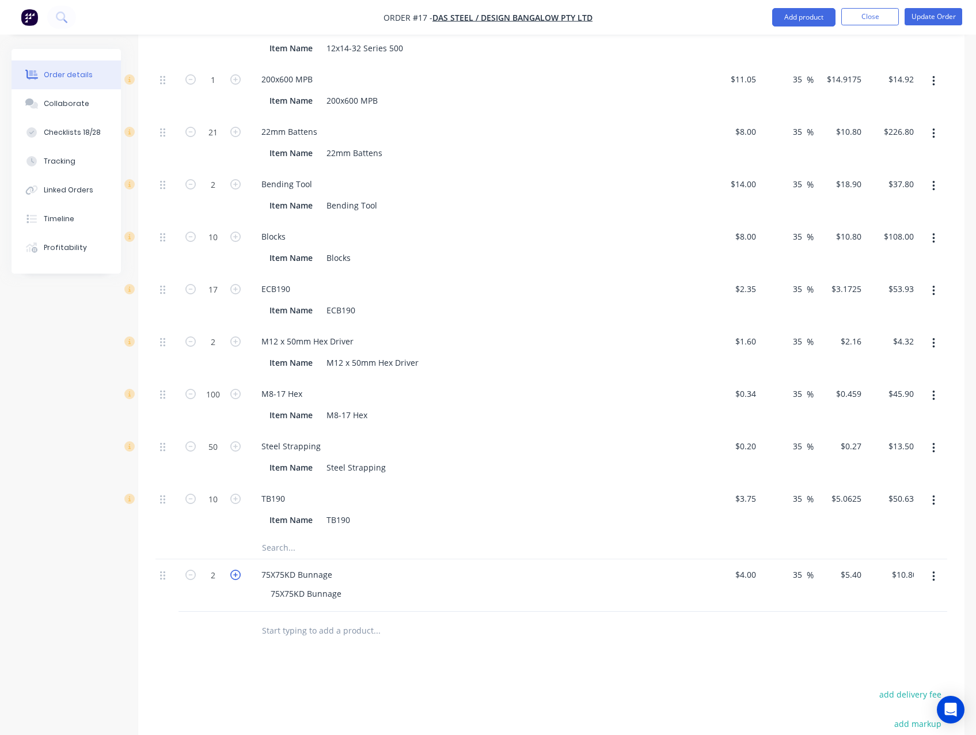
type input "$16.20"
click at [238, 578] on icon "button" at bounding box center [235, 574] width 10 height 10
type input "4"
type input "$21.60"
click at [238, 578] on icon "button" at bounding box center [235, 574] width 10 height 10
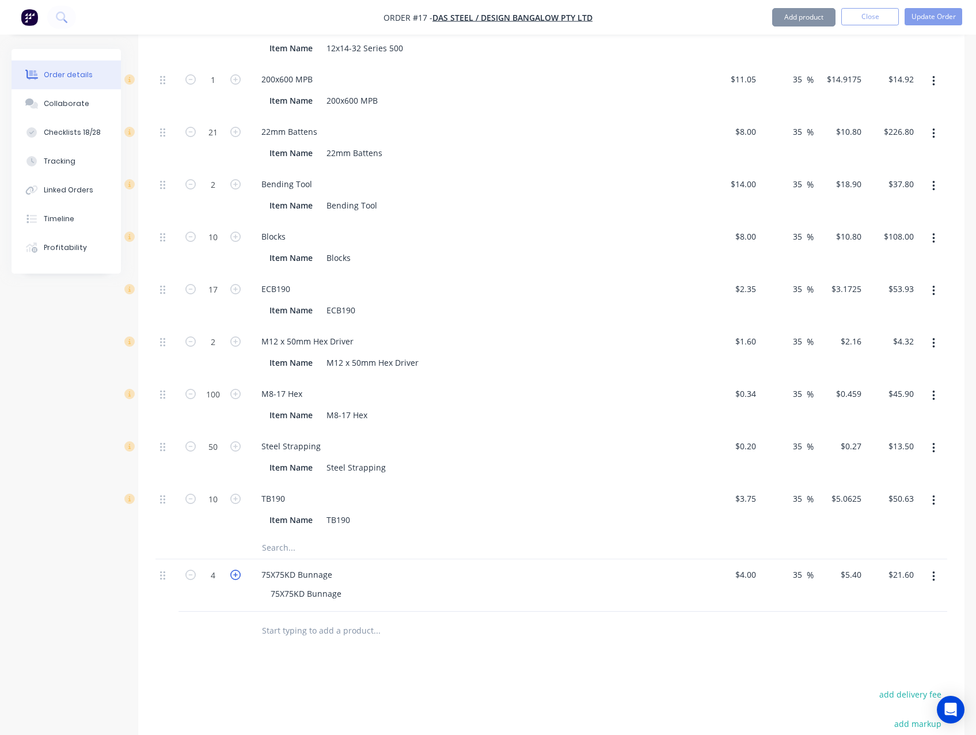
type input "5"
type input "$27.00"
click at [238, 578] on icon "button" at bounding box center [235, 574] width 10 height 10
type input "6"
type input "$32.40"
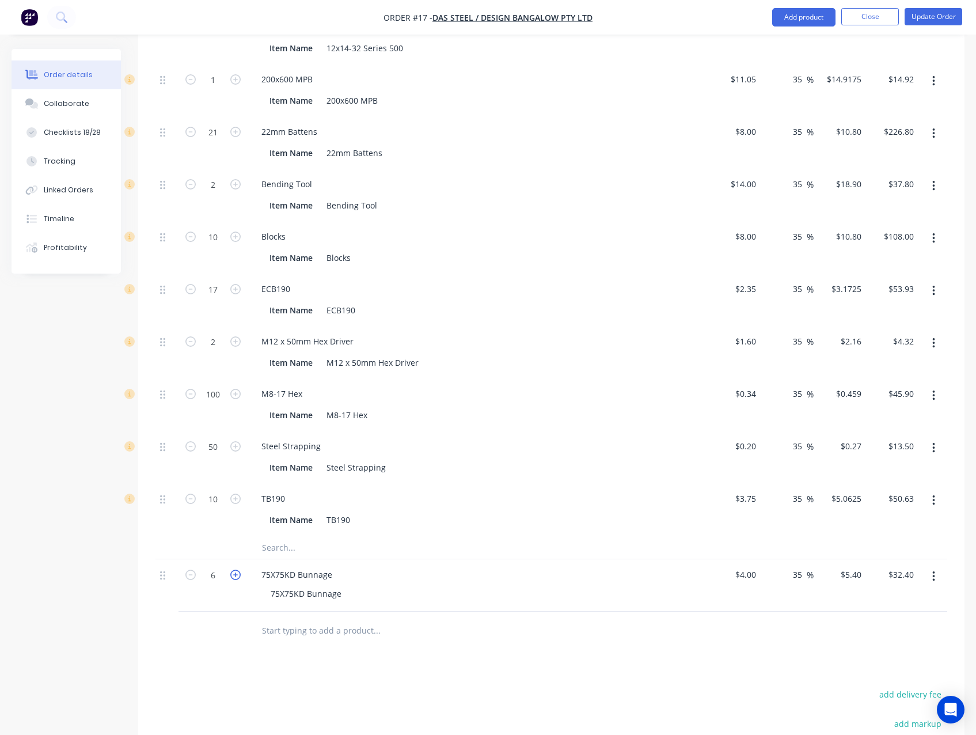
click at [238, 578] on icon "button" at bounding box center [235, 574] width 10 height 10
type input "7"
type input "$37.80"
click at [236, 575] on icon "button" at bounding box center [235, 574] width 10 height 10
type input "8"
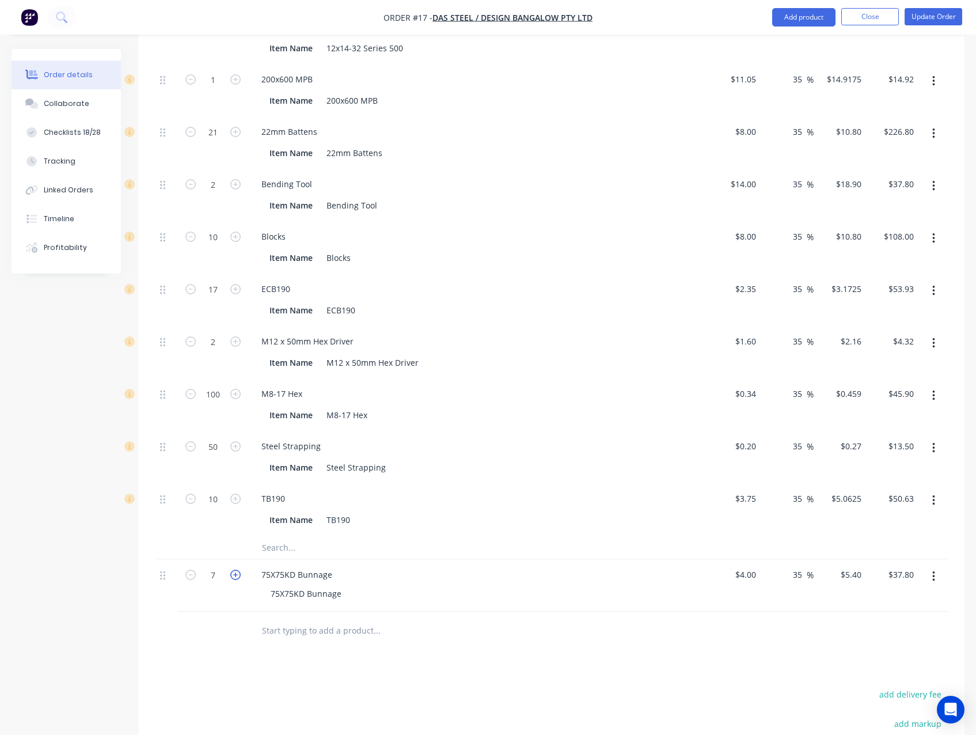
type input "$43.20"
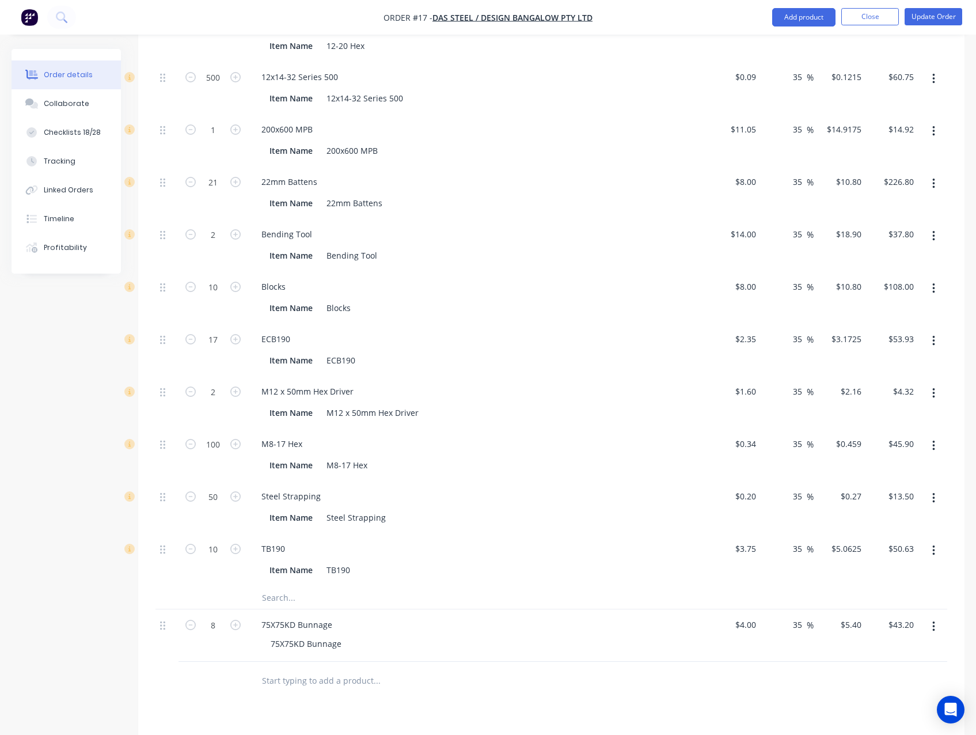
scroll to position [1382, 0]
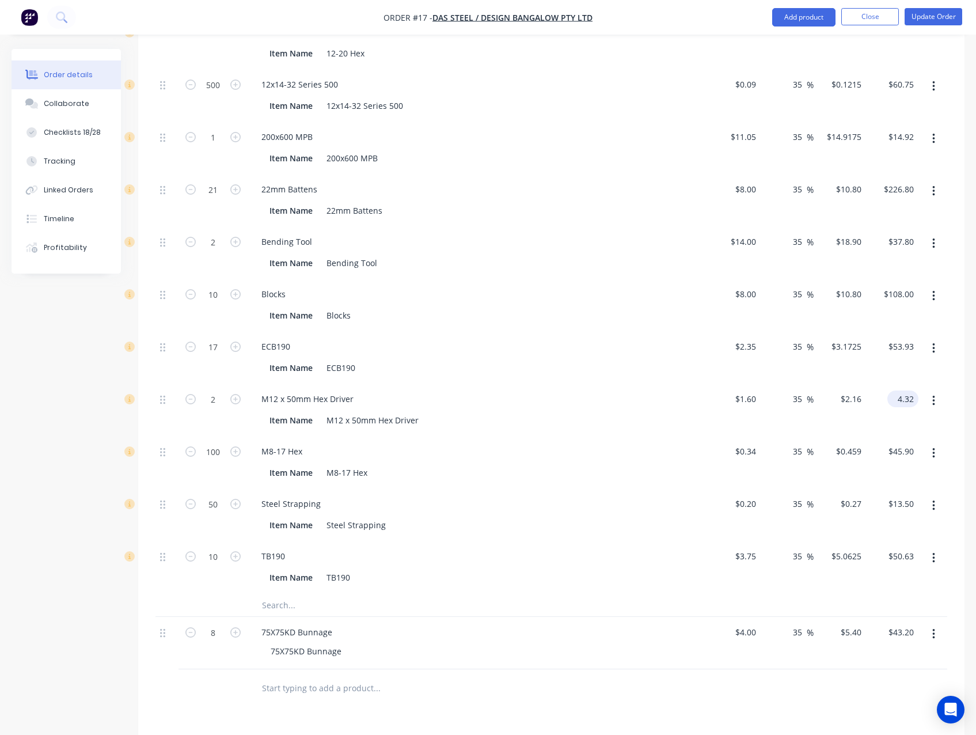
click at [902, 397] on input "4.32" at bounding box center [905, 398] width 26 height 17
type input "3.84"
type input "20"
type input "$1.92"
type input "$3.84"
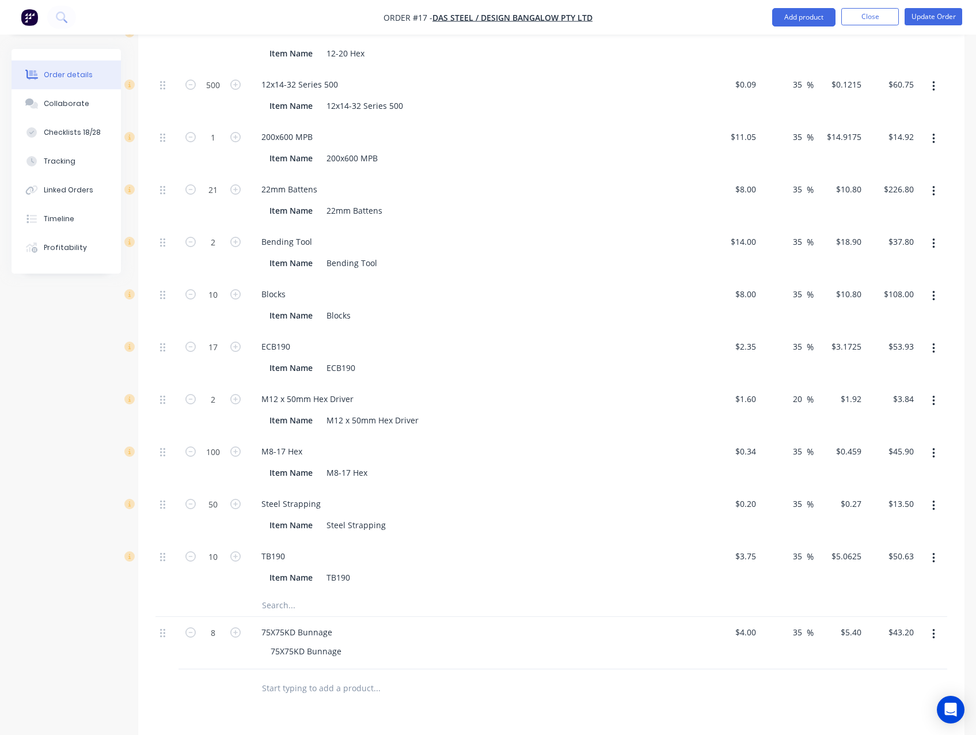
click at [959, 400] on div "Qty Cost Markup Price Total Kit 1 Flooring System $14,073.16 $14,073.16 1 Engin…" at bounding box center [551, 31] width 826 height 1350
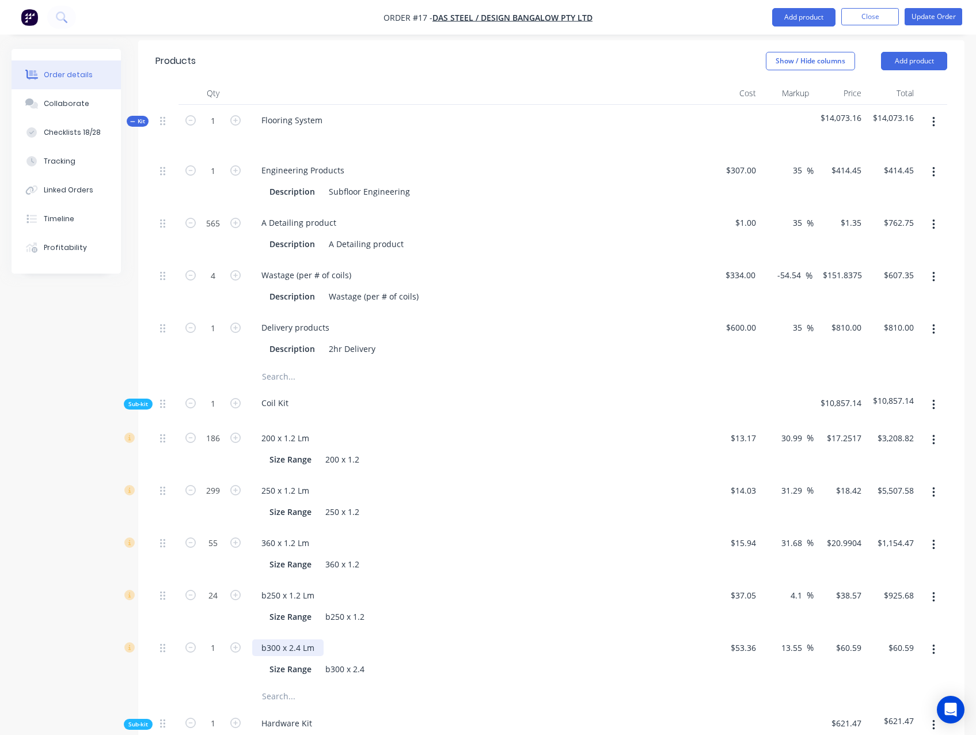
scroll to position [611, 0]
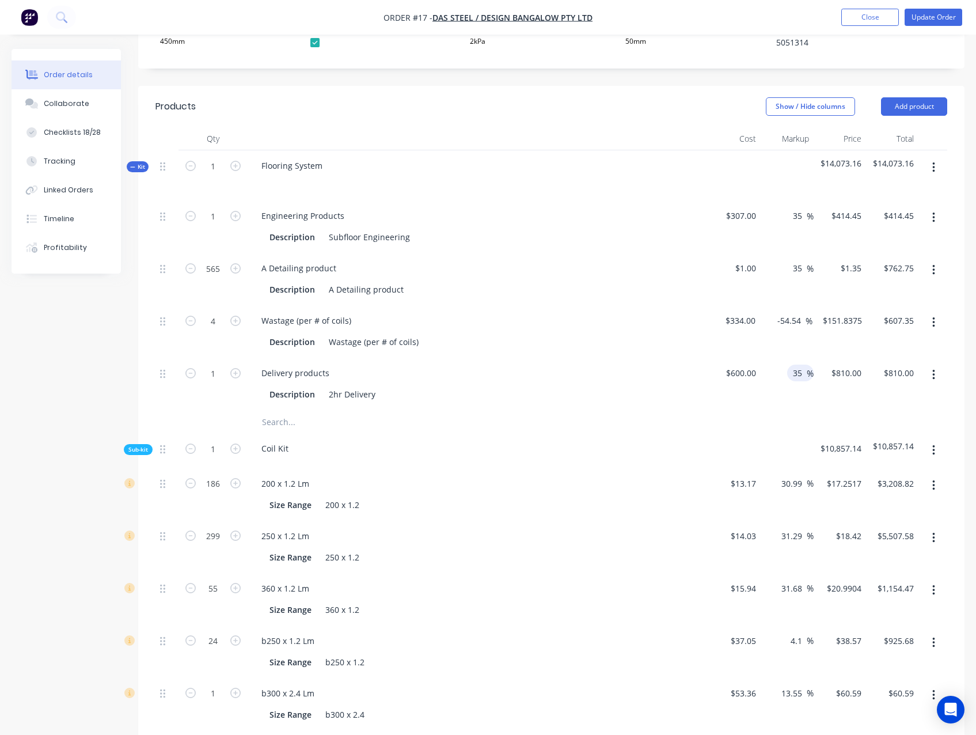
click at [804, 378] on input "35" at bounding box center [799, 372] width 15 height 17
click at [799, 374] on input "35" at bounding box center [799, 372] width 15 height 17
type input "0"
type input "$600.00"
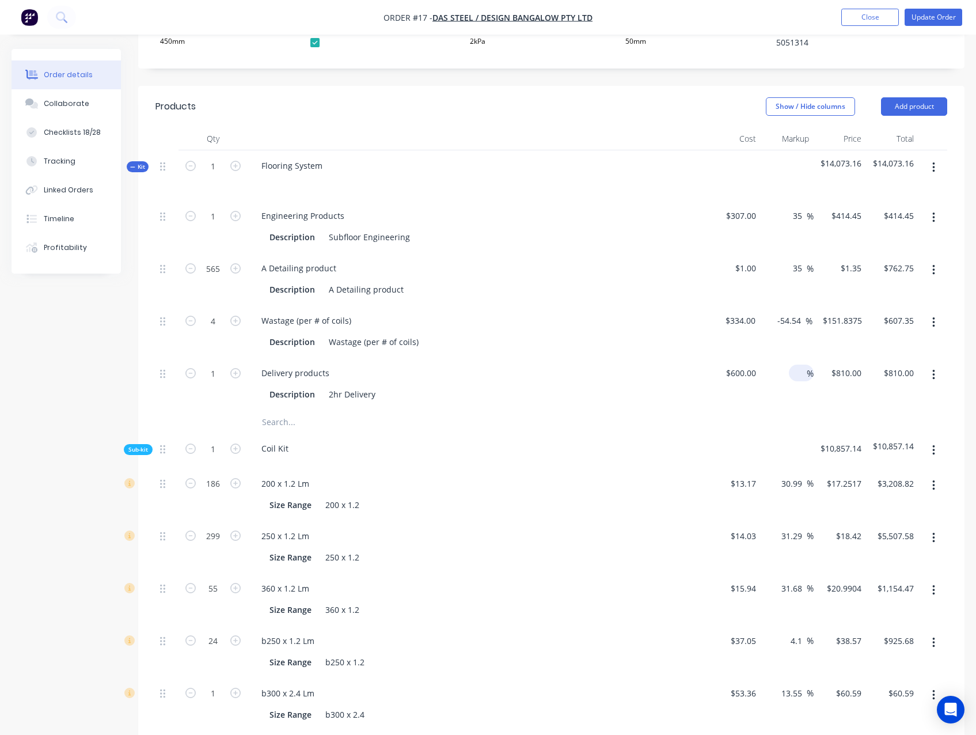
type input "$600.00"
click at [94, 362] on div "Created by Luke Created 08/08/25 Required 12/08/25 Assigned to Add team member …" at bounding box center [488, 604] width 953 height 2333
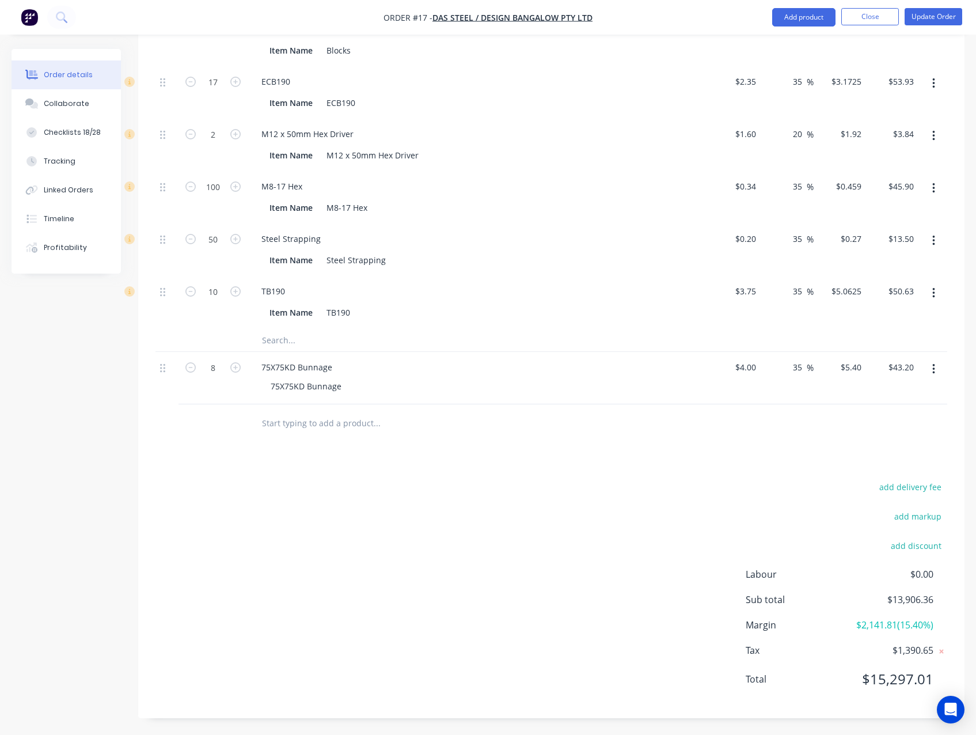
scroll to position [1647, 0]
click at [587, 511] on div "add delivery fee add markup add discount Labour $0.00 Sub total $13,906.36 Marg…" at bounding box center [551, 589] width 792 height 222
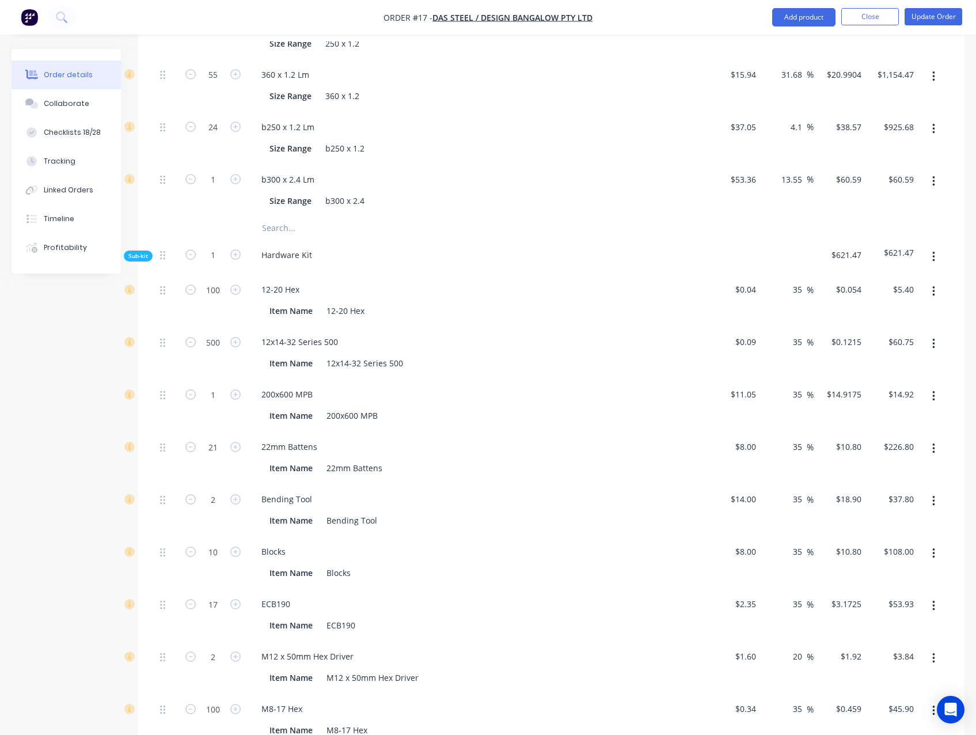
scroll to position [1129, 0]
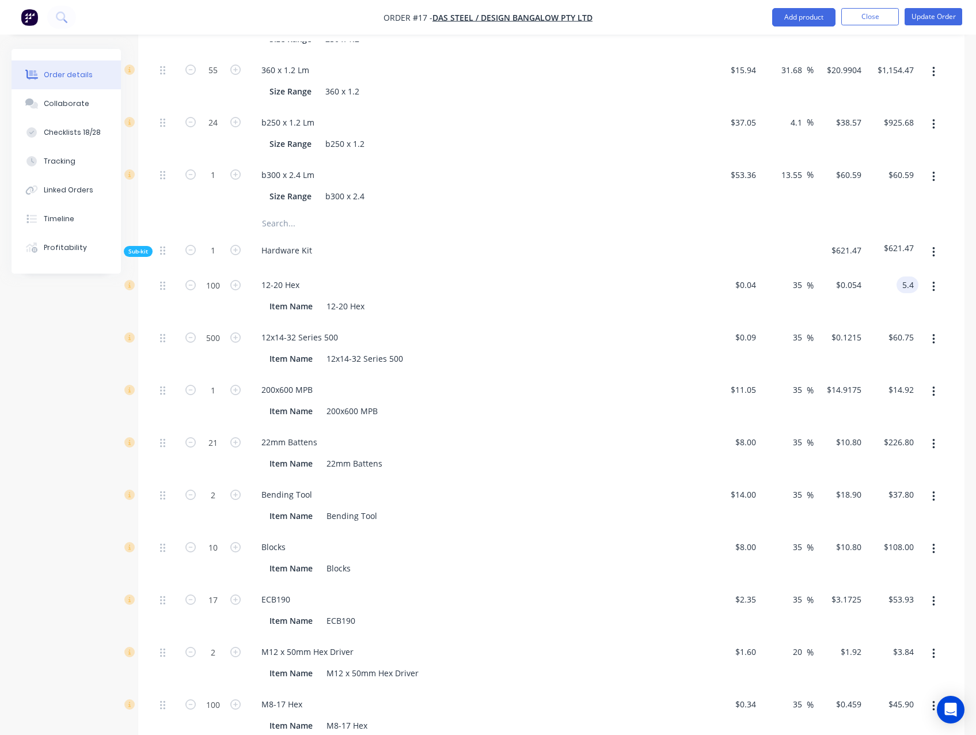
click at [902, 288] on input "5.4" at bounding box center [909, 284] width 17 height 17
type input "5.94"
type input "48.5"
type input "$0.0594"
type input "$5.94"
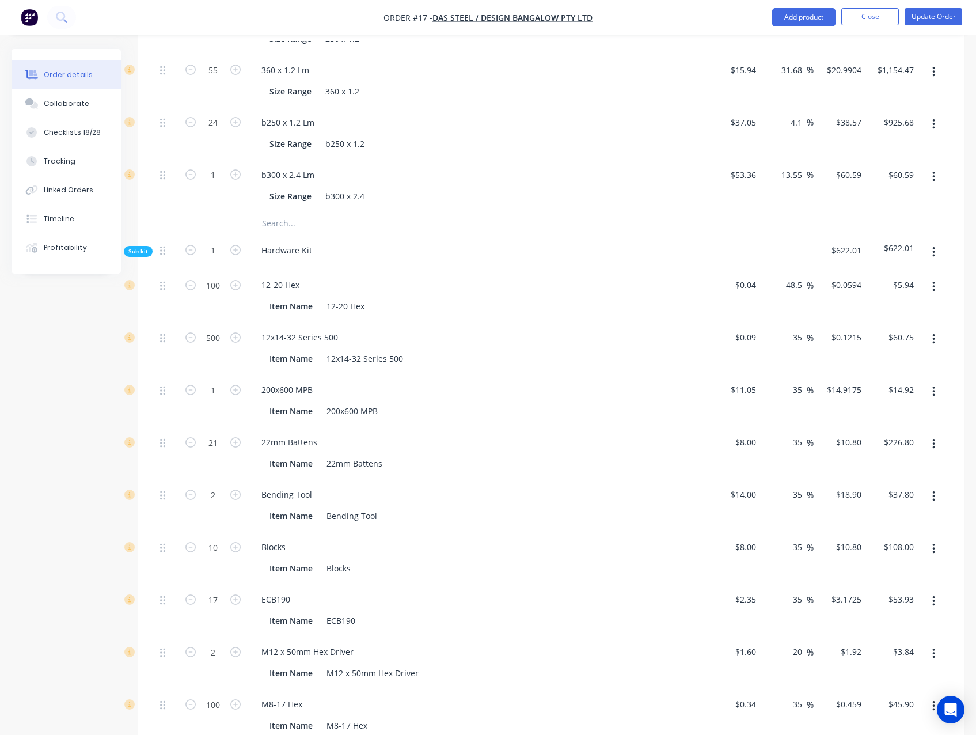
click at [952, 311] on div "Qty Cost Markup Price Total Kit 1 Flooring System $13,863.70 $13,863.70 1 Engin…" at bounding box center [551, 284] width 826 height 1350
click at [902, 549] on input "108.00" at bounding box center [901, 546] width 36 height 17
type input "0"
type input "-100"
type input "$0.00"
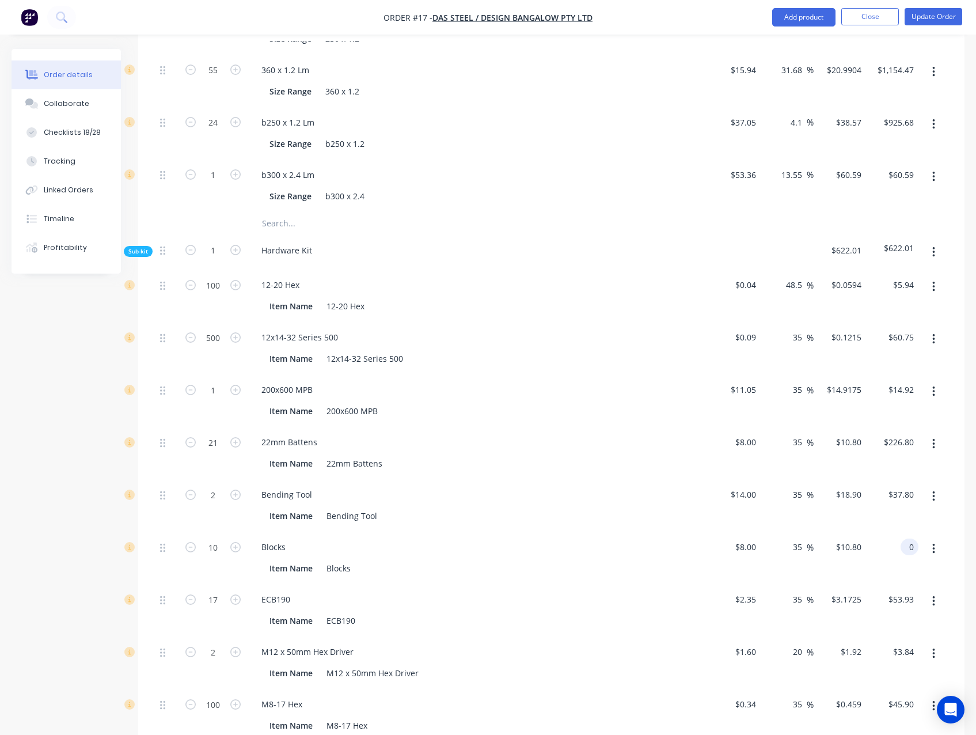
type input "$0.00"
click at [964, 527] on div "Qty Cost Markup Price Total Kit 1 Flooring System $13,863.70 $13,863.70 1 Engin…" at bounding box center [551, 284] width 826 height 1350
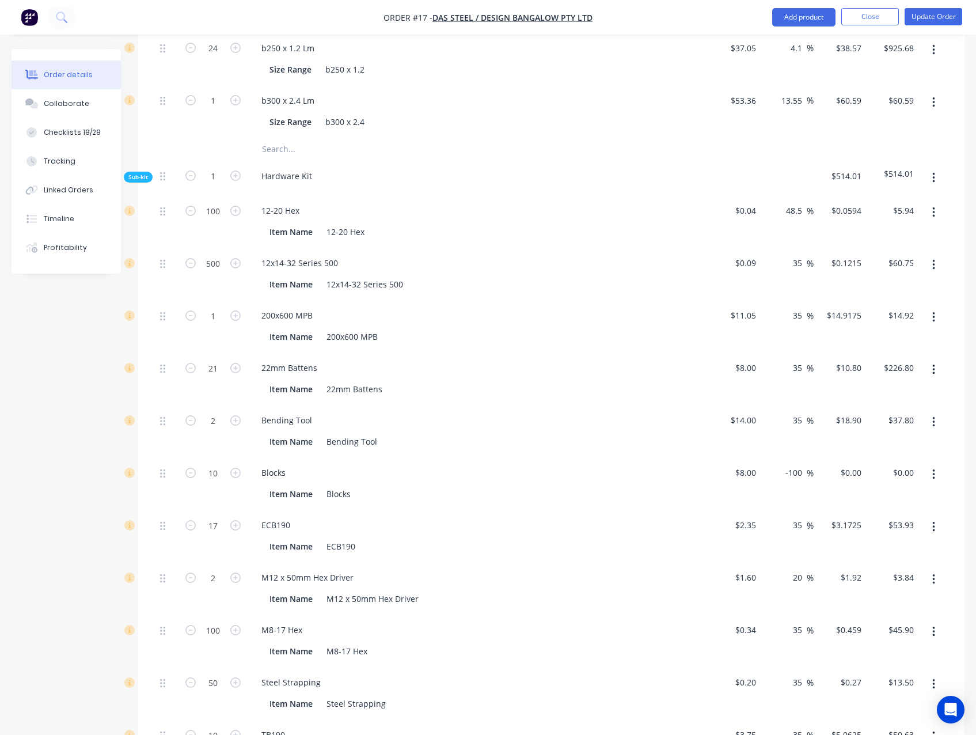
scroll to position [1244, 0]
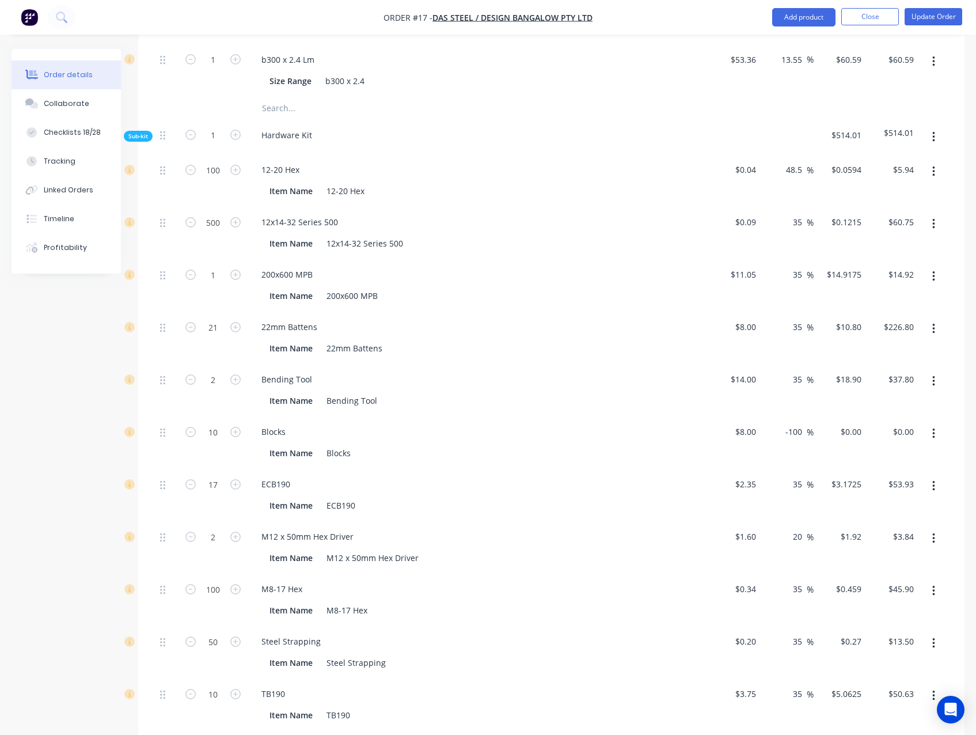
click at [963, 446] on div "Qty Cost Markup Price Total Kit 1 Flooring System $13,755.70 $13,755.70 1 Engin…" at bounding box center [551, 169] width 826 height 1350
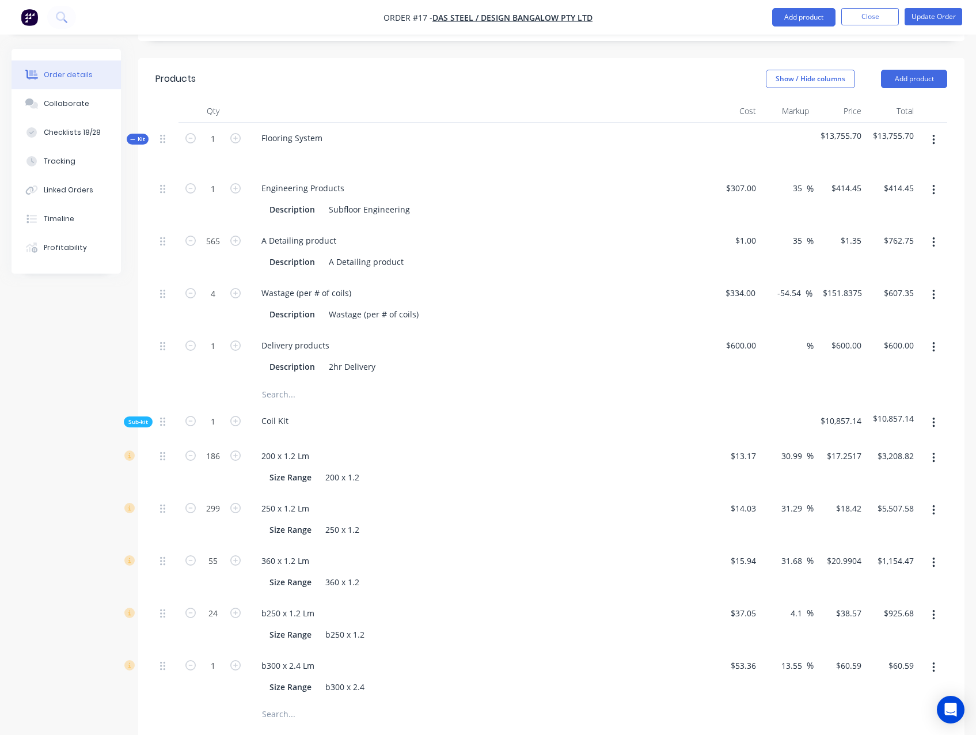
scroll to position [150, 0]
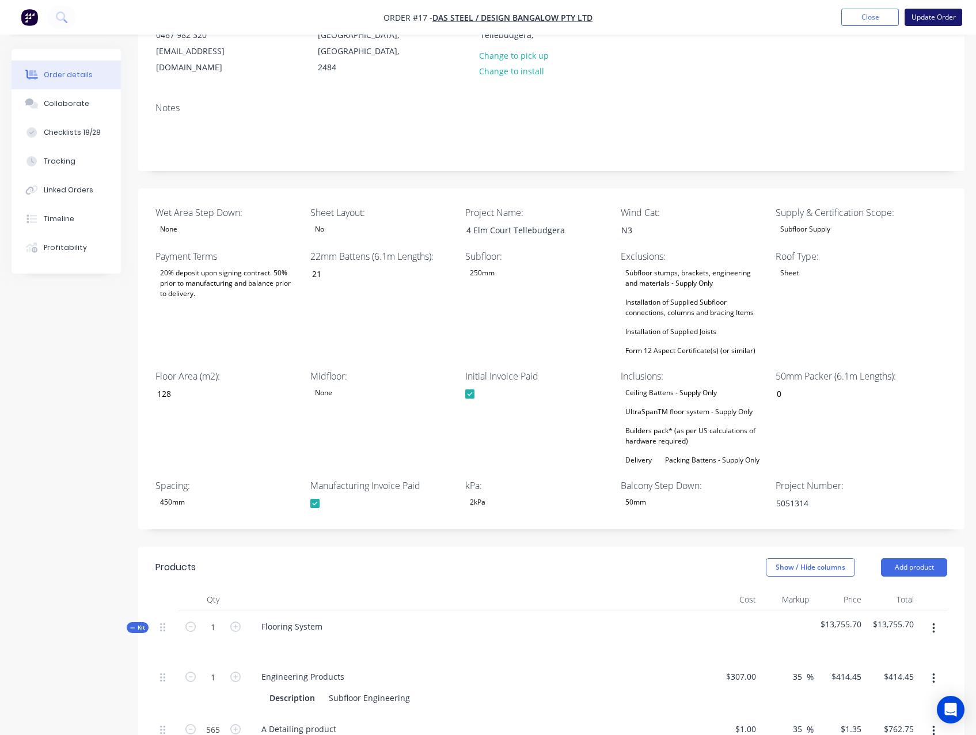
click at [929, 18] on button "Update Order" at bounding box center [934, 17] width 58 height 17
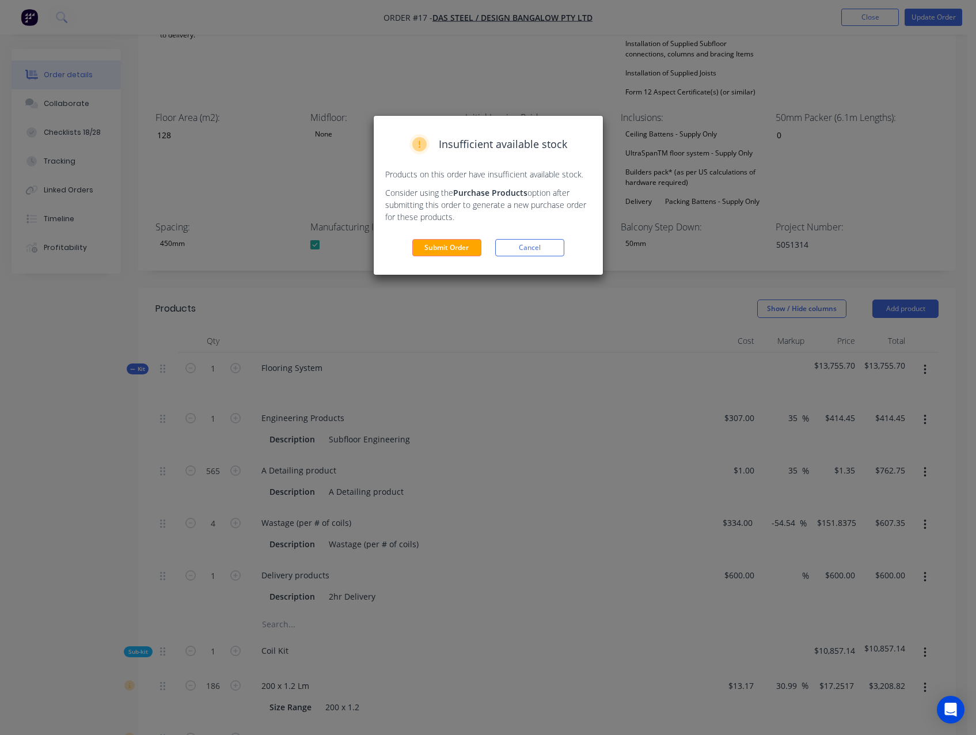
scroll to position [438, 0]
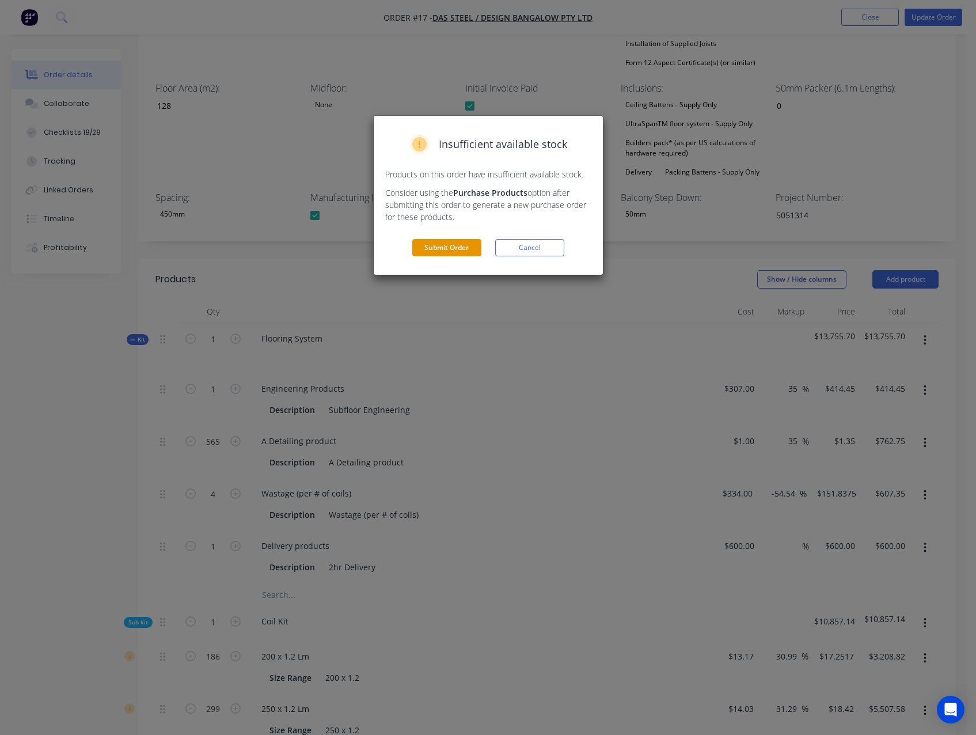
click at [448, 247] on button "Submit Order" at bounding box center [446, 247] width 69 height 17
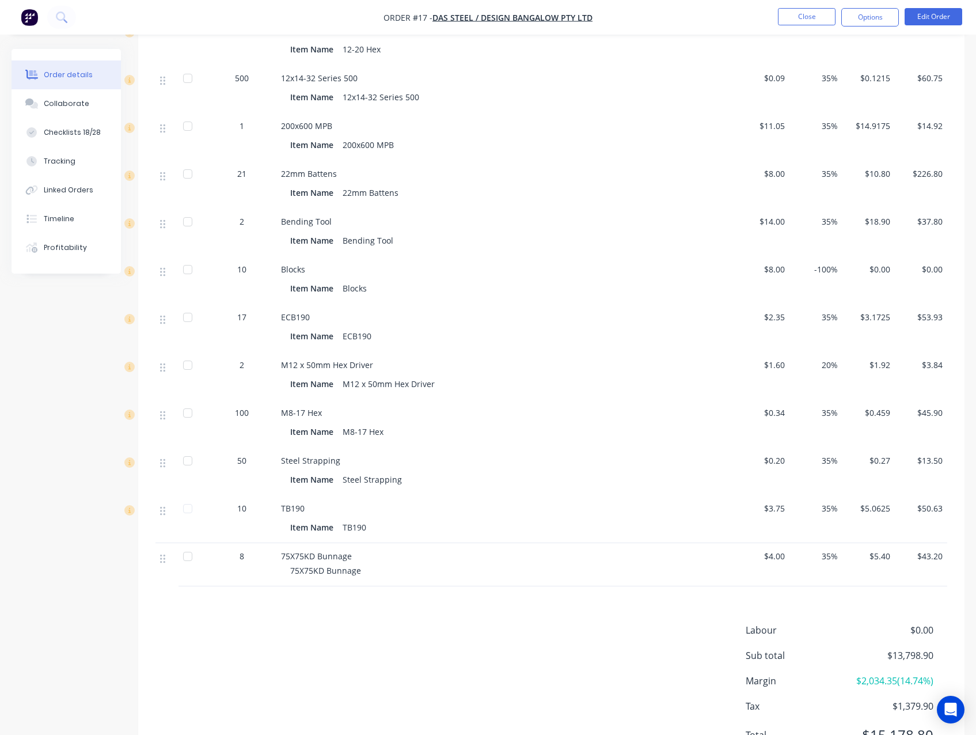
scroll to position [1308, 0]
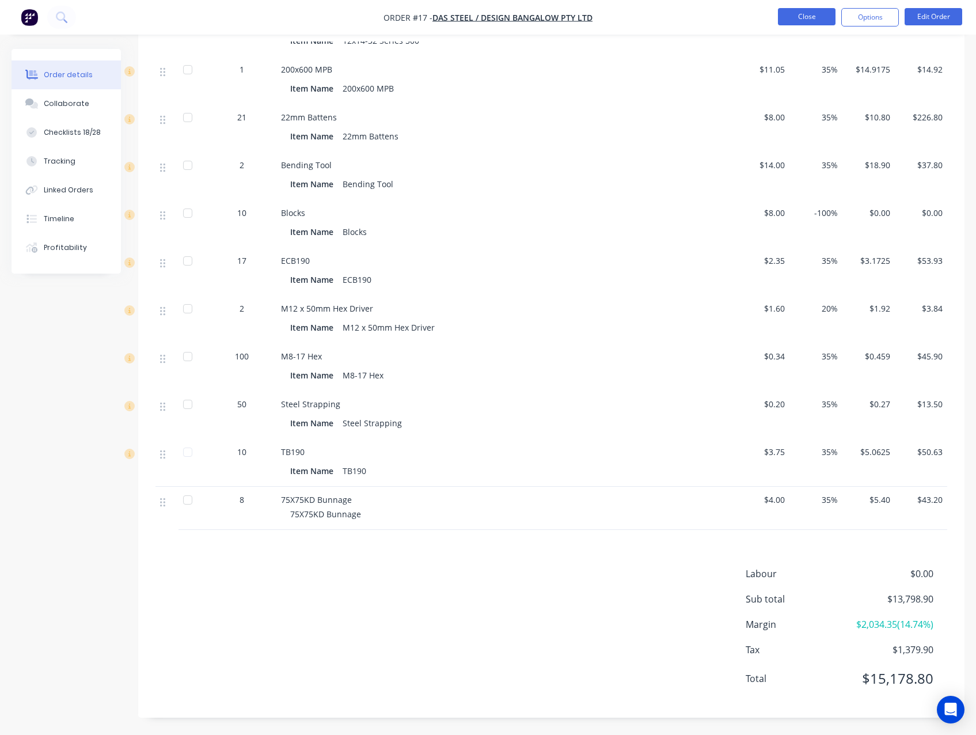
click at [796, 17] on button "Close" at bounding box center [807, 16] width 58 height 17
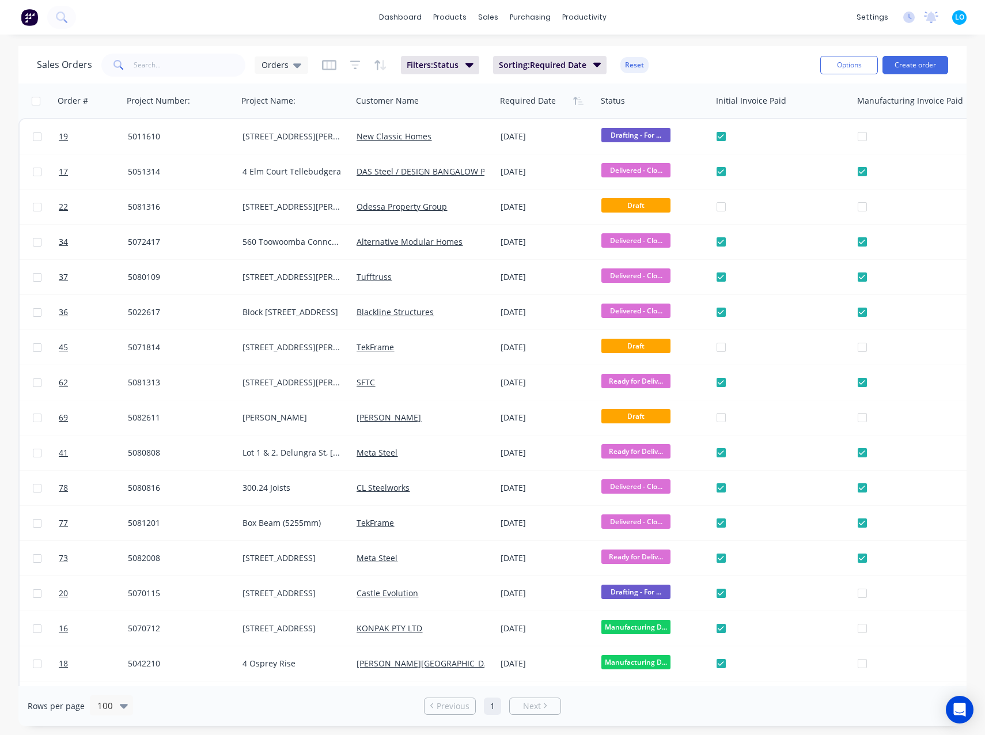
click at [283, 73] on div "Orders" at bounding box center [281, 64] width 54 height 17
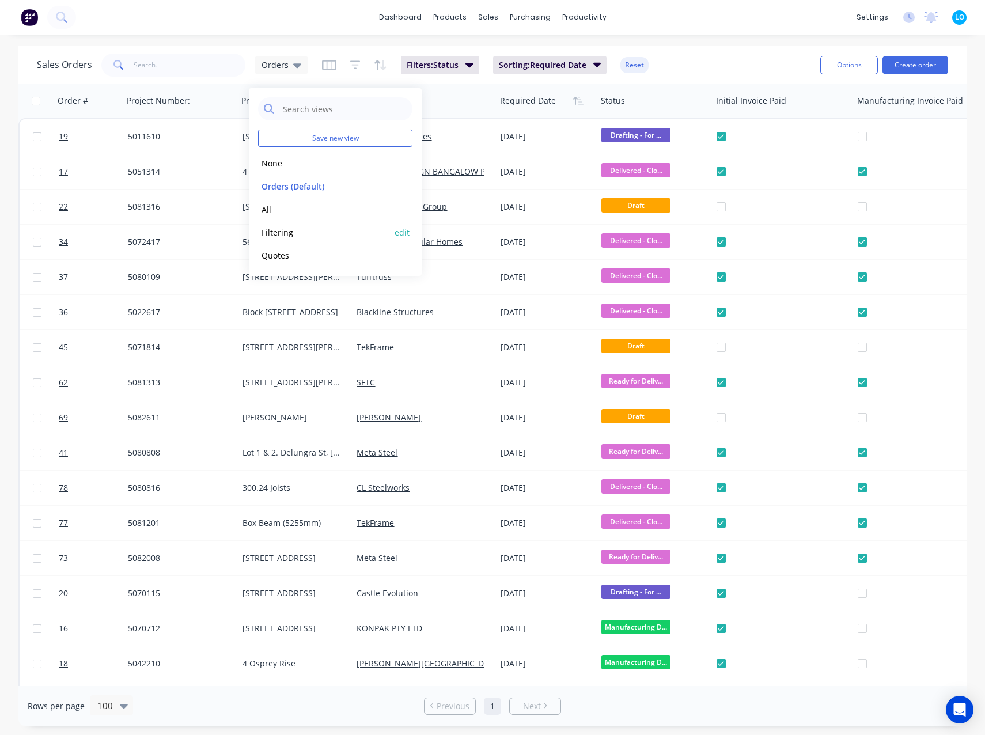
click at [287, 233] on button "Filtering" at bounding box center [323, 232] width 131 height 13
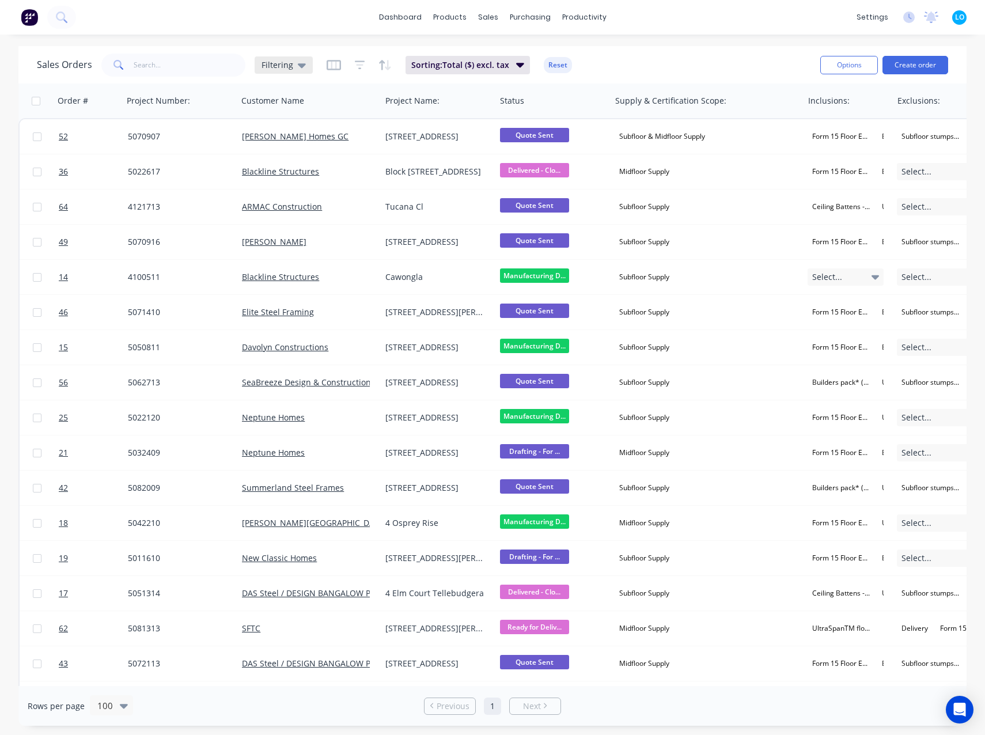
click at [273, 63] on span "Filtering" at bounding box center [277, 65] width 32 height 12
click at [282, 195] on div "Orders (Default) edit" at bounding box center [335, 185] width 154 height 23
click at [305, 188] on button "Orders (Default)" at bounding box center [323, 186] width 131 height 13
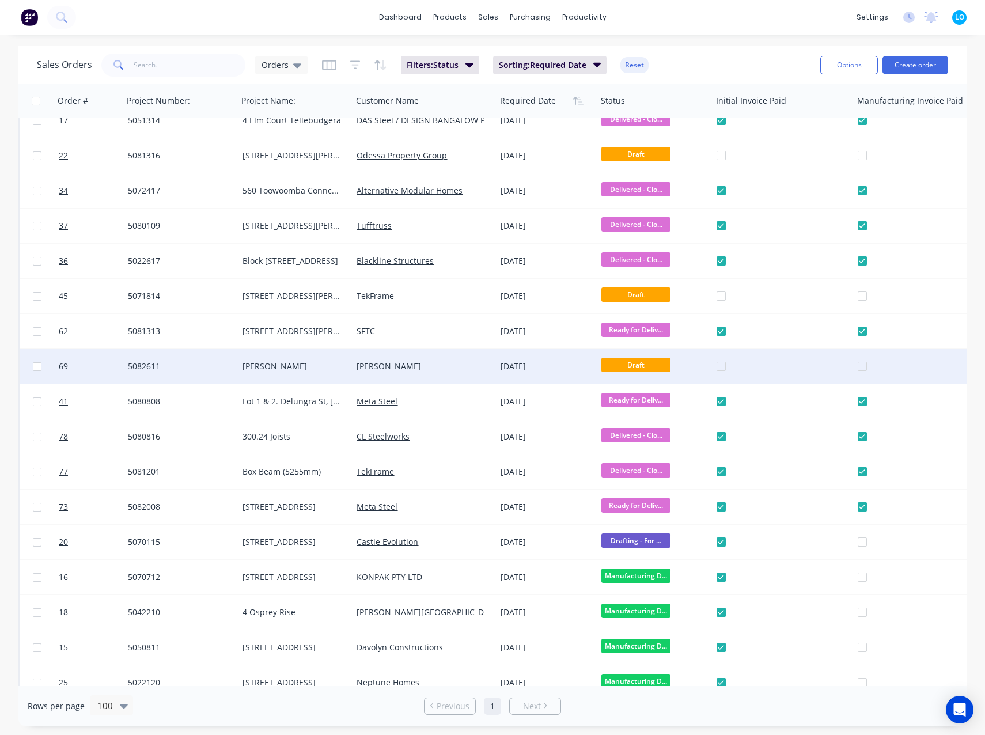
scroll to position [58, 0]
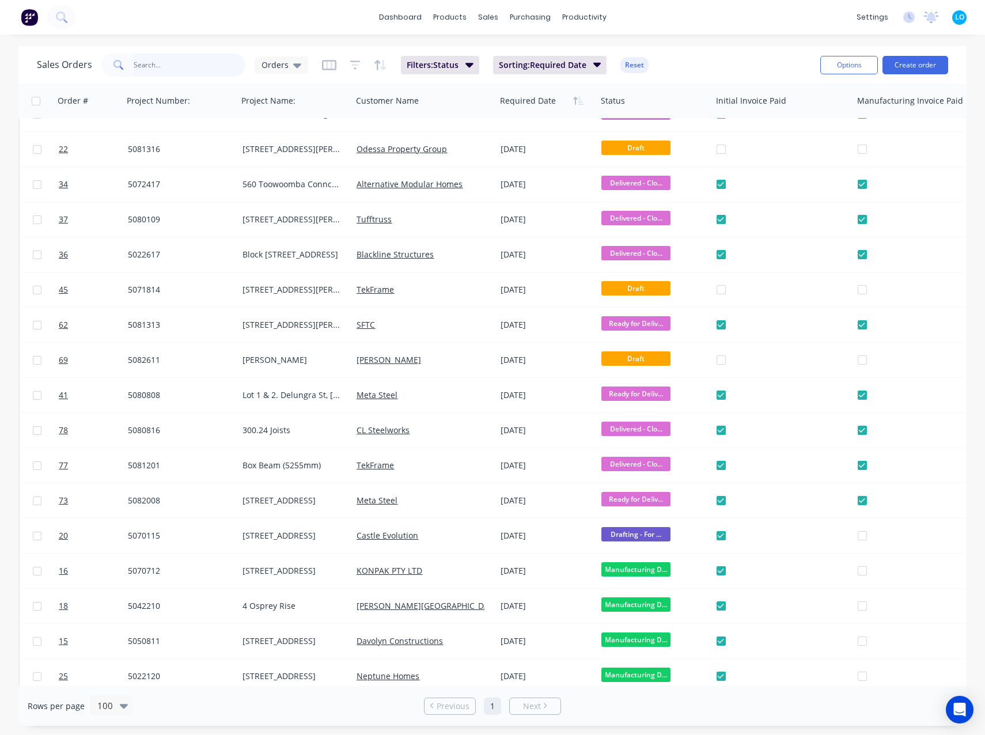
click at [162, 66] on input "text" at bounding box center [190, 65] width 112 height 23
click at [259, 62] on div "Orders" at bounding box center [281, 64] width 54 height 17
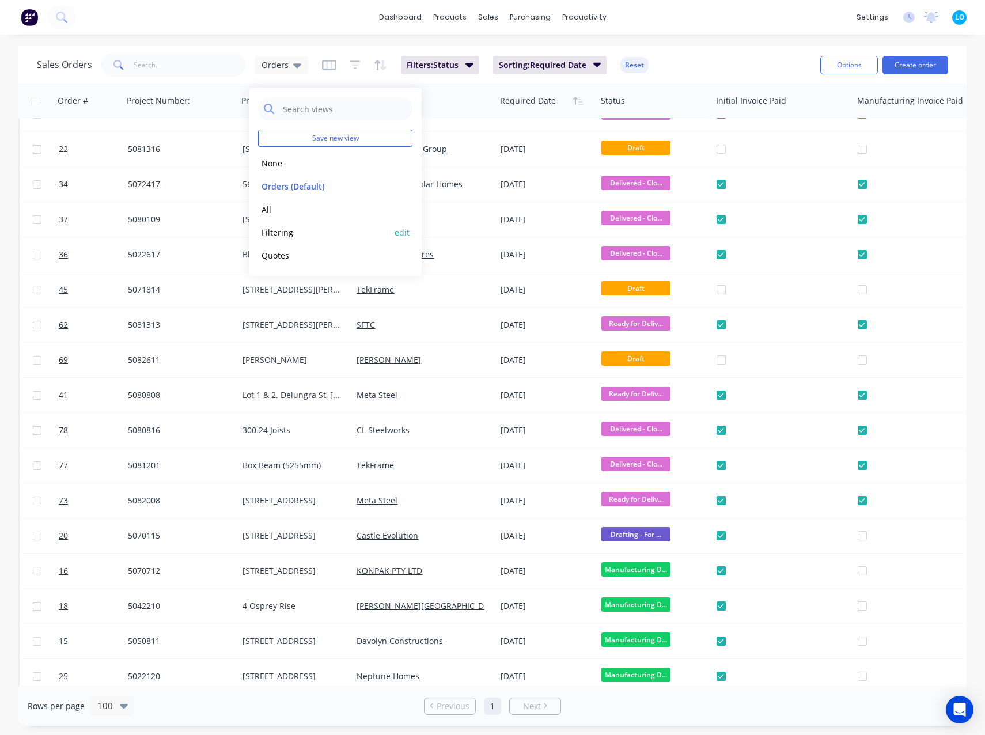
click at [291, 230] on button "Filtering" at bounding box center [323, 232] width 131 height 13
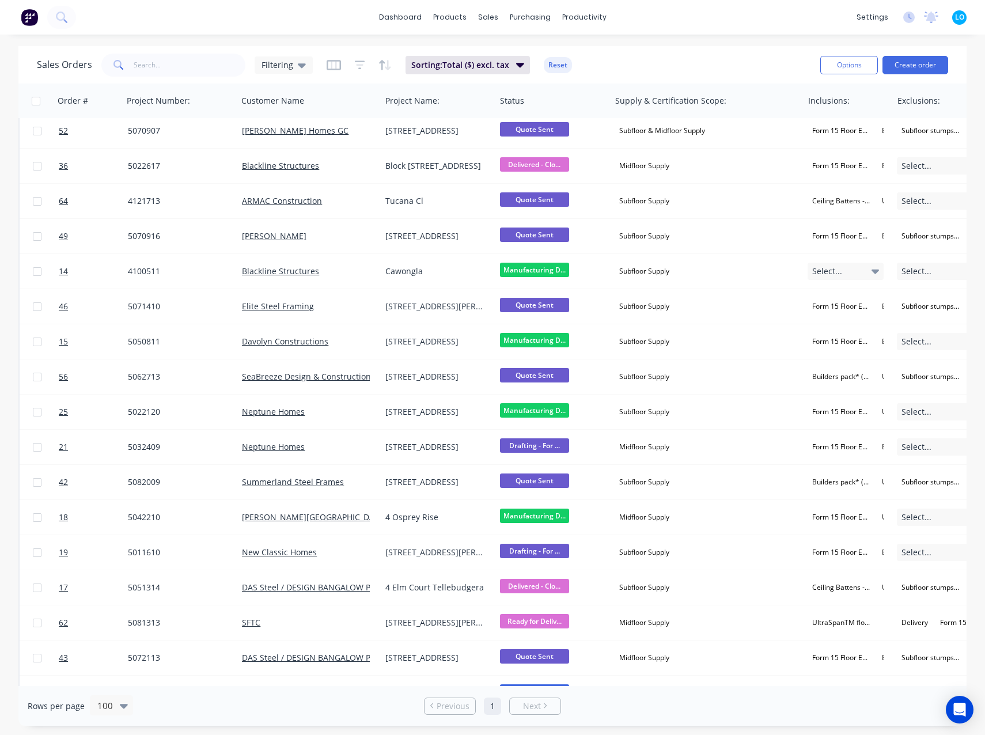
scroll to position [0, 0]
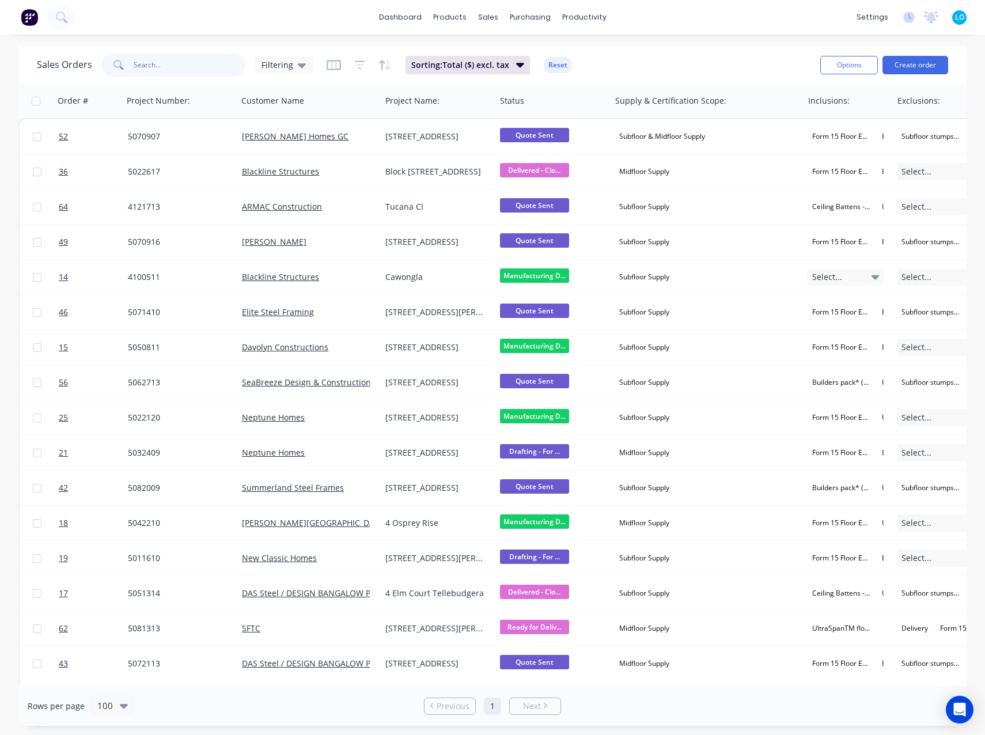
click at [178, 60] on input "text" at bounding box center [190, 65] width 112 height 23
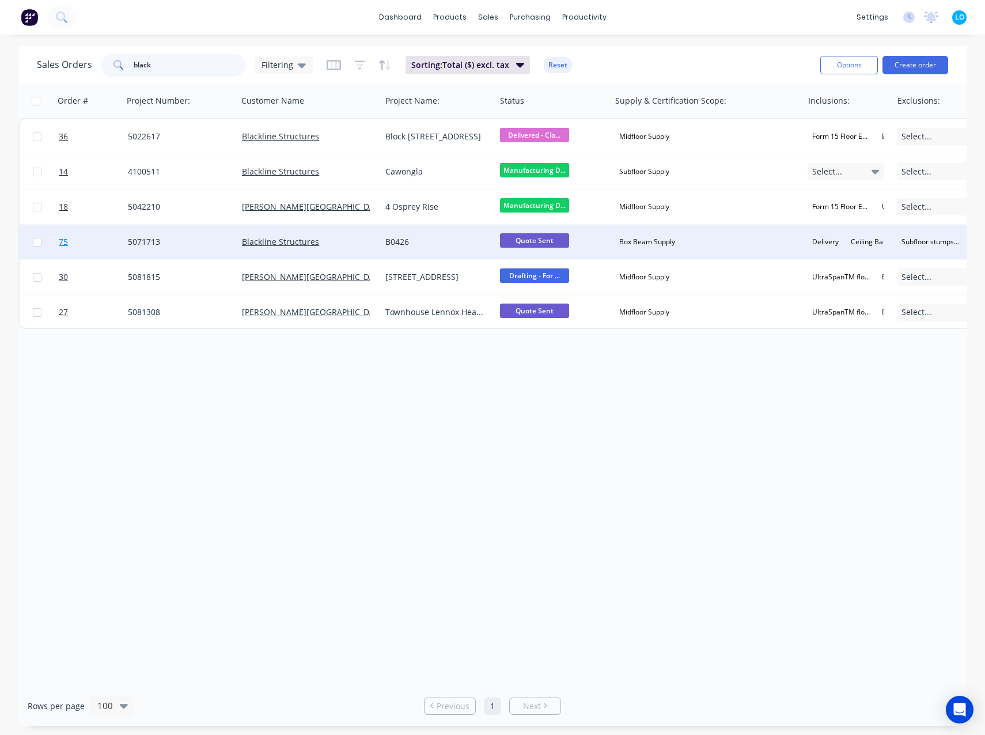
type input "black"
click at [64, 247] on span "75" at bounding box center [63, 242] width 9 height 12
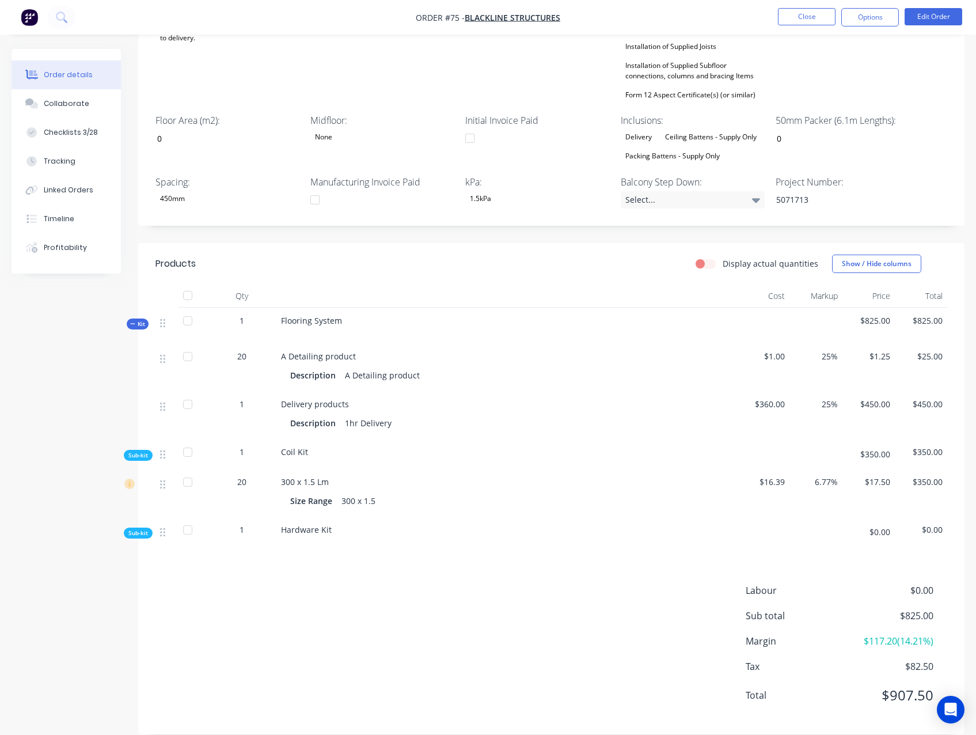
scroll to position [405, 0]
click at [485, 583] on div "Labour $0.00 Sub total $825.00 Margin $117.20 ( 14.21 %) Tax $82.50 Total $907.…" at bounding box center [551, 650] width 792 height 134
click at [822, 349] on span "25%" at bounding box center [815, 355] width 43 height 12
click at [926, 14] on button "Edit Order" at bounding box center [934, 16] width 58 height 17
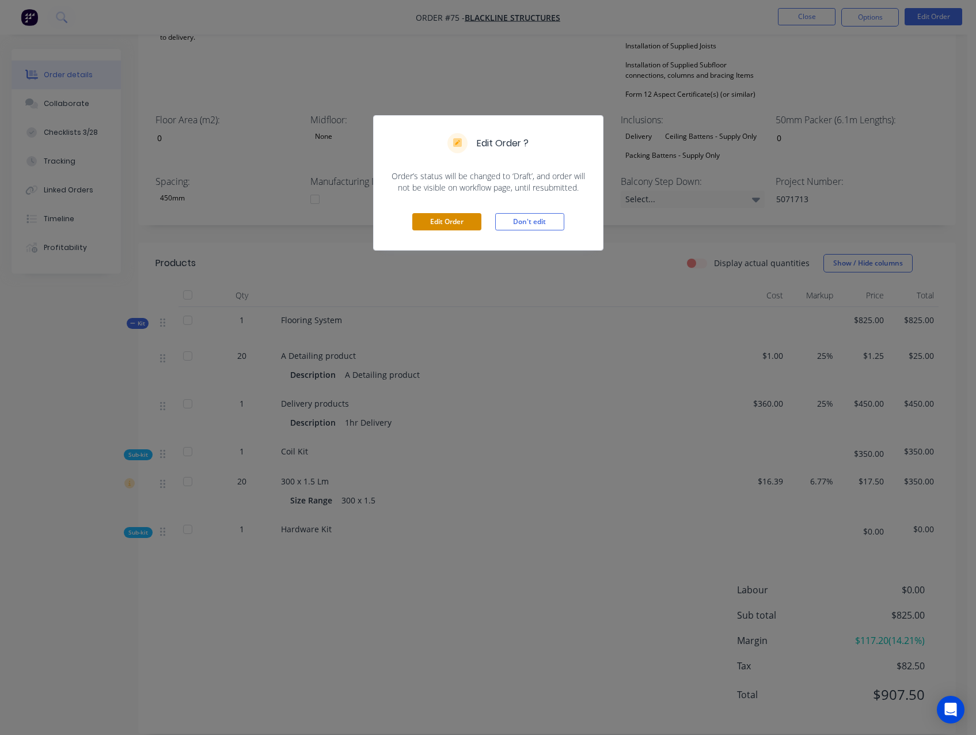
click at [440, 220] on button "Edit Order" at bounding box center [446, 221] width 69 height 17
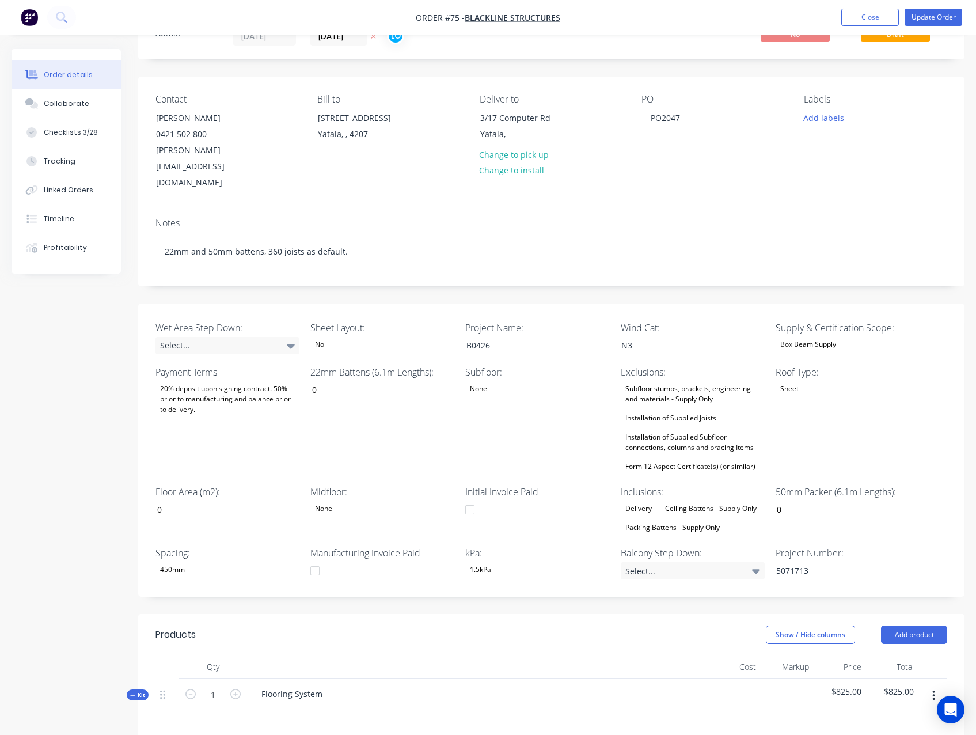
scroll to position [345, 0]
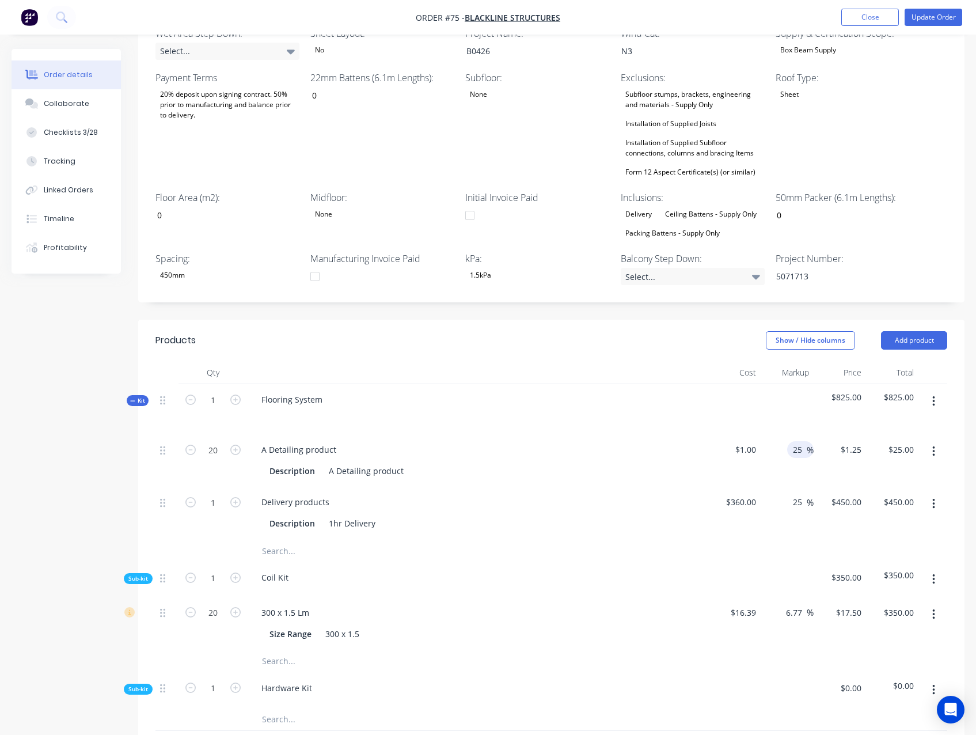
click at [796, 441] on input "25" at bounding box center [799, 449] width 15 height 17
type input "40"
type input "$1.40"
type input "$28.00"
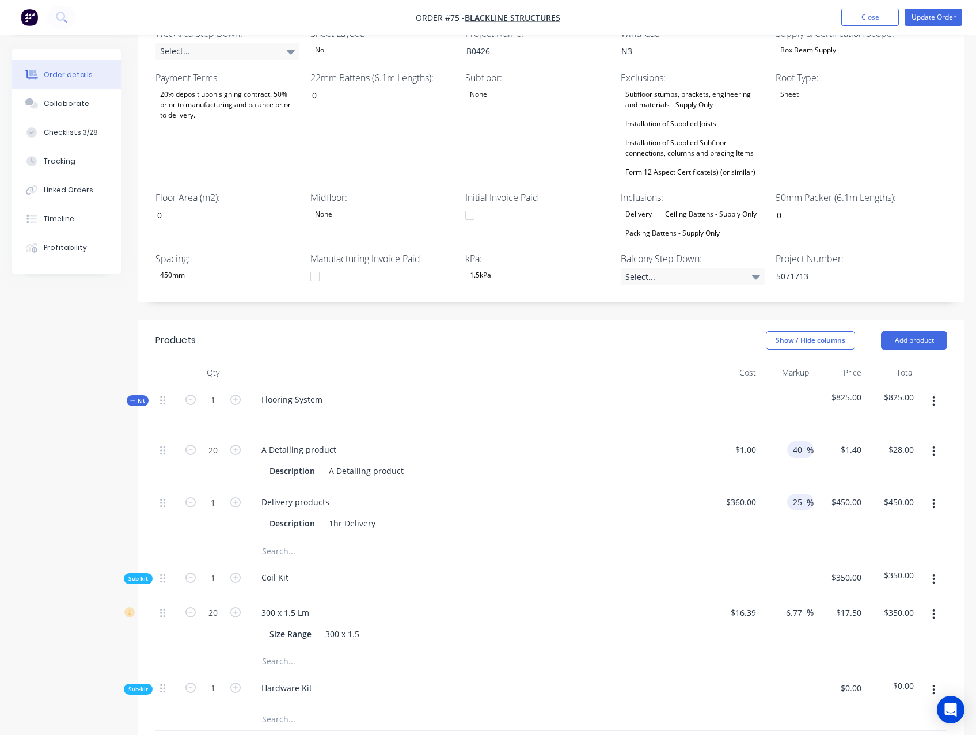
click at [796, 493] on input "25" at bounding box center [799, 501] width 15 height 17
type input "40"
type input "$504.00"
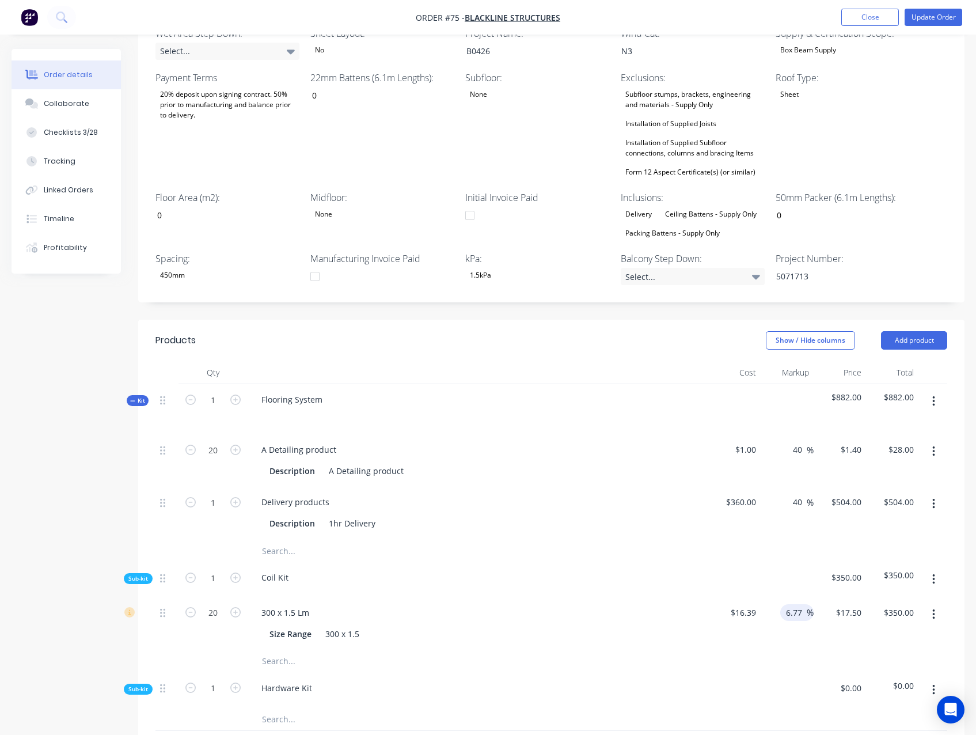
click at [791, 604] on input "6.77" at bounding box center [796, 612] width 22 height 17
click at [792, 604] on input "6.77" at bounding box center [796, 612] width 22 height 17
type input "40"
type input "$22.946"
type input "$458.92"
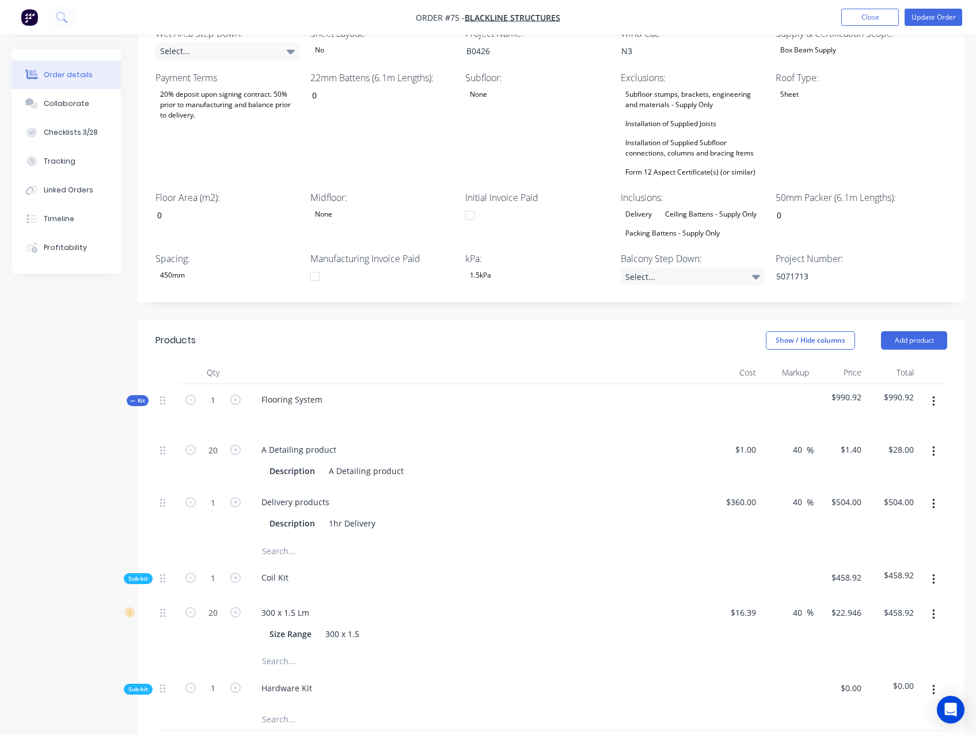
click at [735, 707] on div at bounding box center [551, 719] width 792 height 24
click at [901, 441] on input "28.00" at bounding box center [902, 449] width 31 height 17
type input "50"
type input "150"
type input "$2.50"
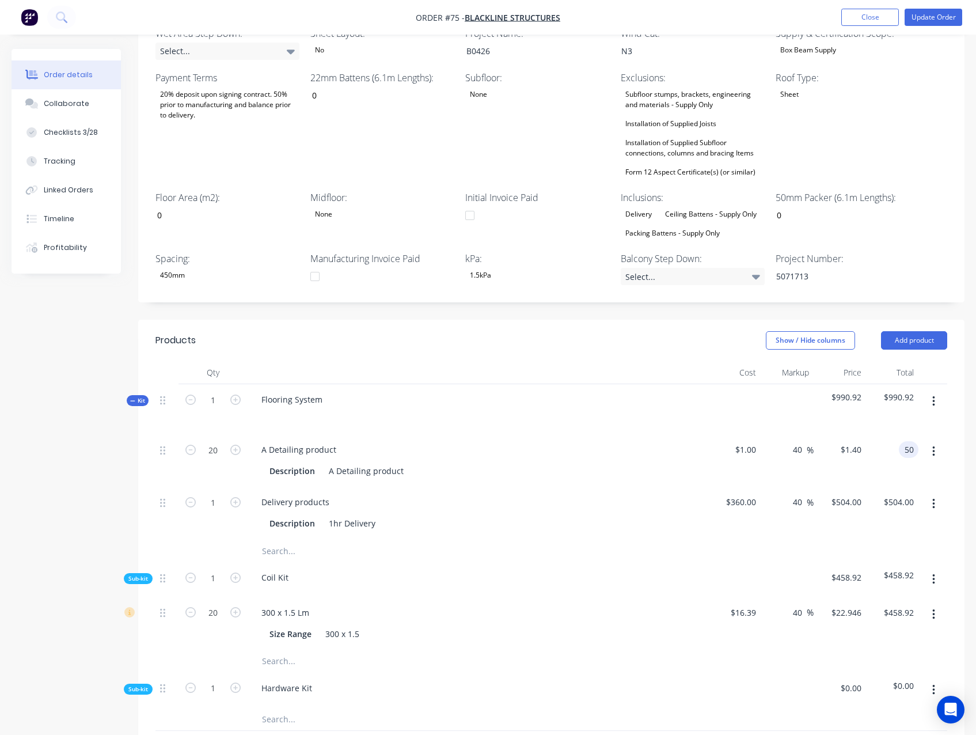
type input "$50.00"
click at [85, 436] on div "Created by Admin Created 28/08/25 Required 28/08/25 Assigned to LO Invoiced No …" at bounding box center [488, 382] width 953 height 1358
click at [734, 487] on div "360 360" at bounding box center [734, 513] width 52 height 52
type input "$270.00"
type input "$378.00"
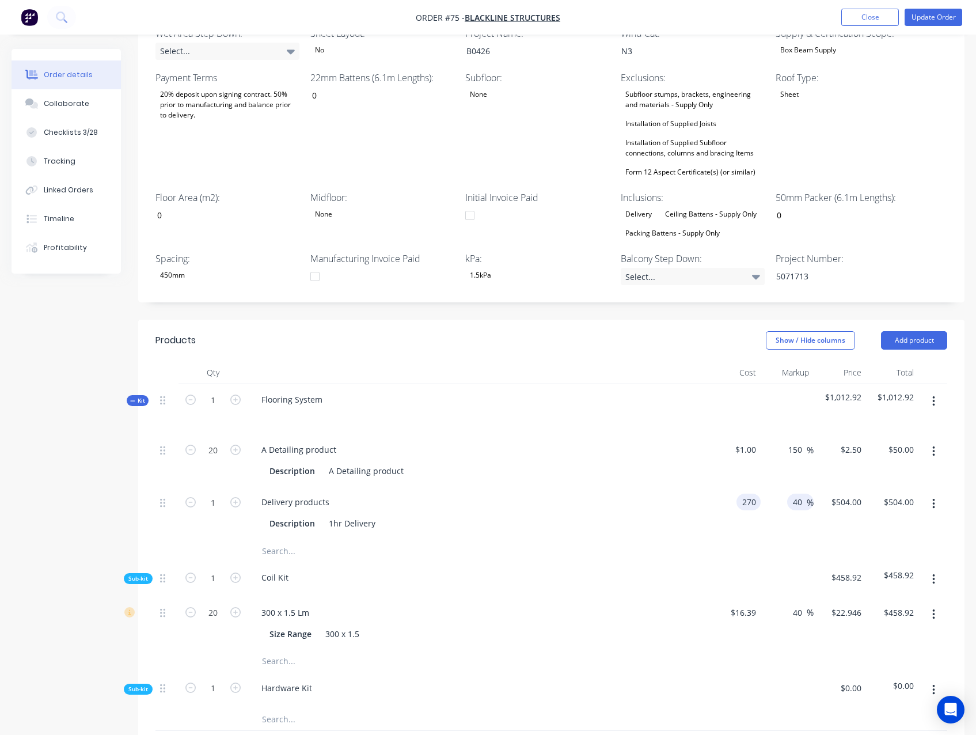
type input "$378.00"
click at [795, 493] on input "40" at bounding box center [799, 501] width 15 height 17
type input "0"
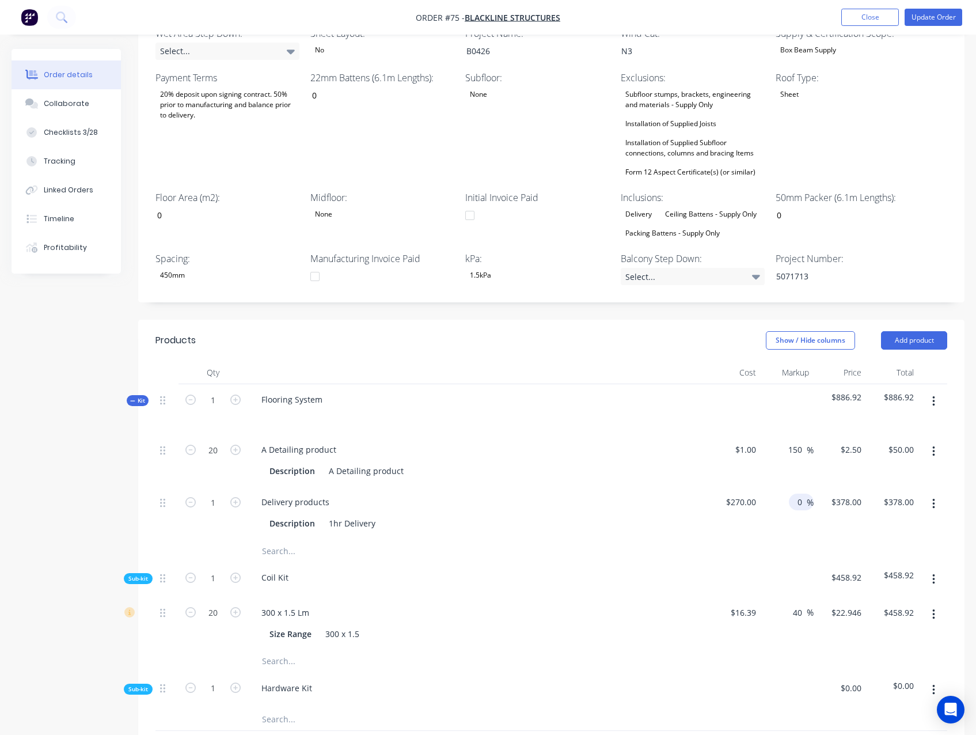
type input "$270.00"
click at [62, 452] on div "Created by Admin Created 28/08/25 Required 28/08/25 Assigned to LO Invoiced No …" at bounding box center [488, 382] width 953 height 1358
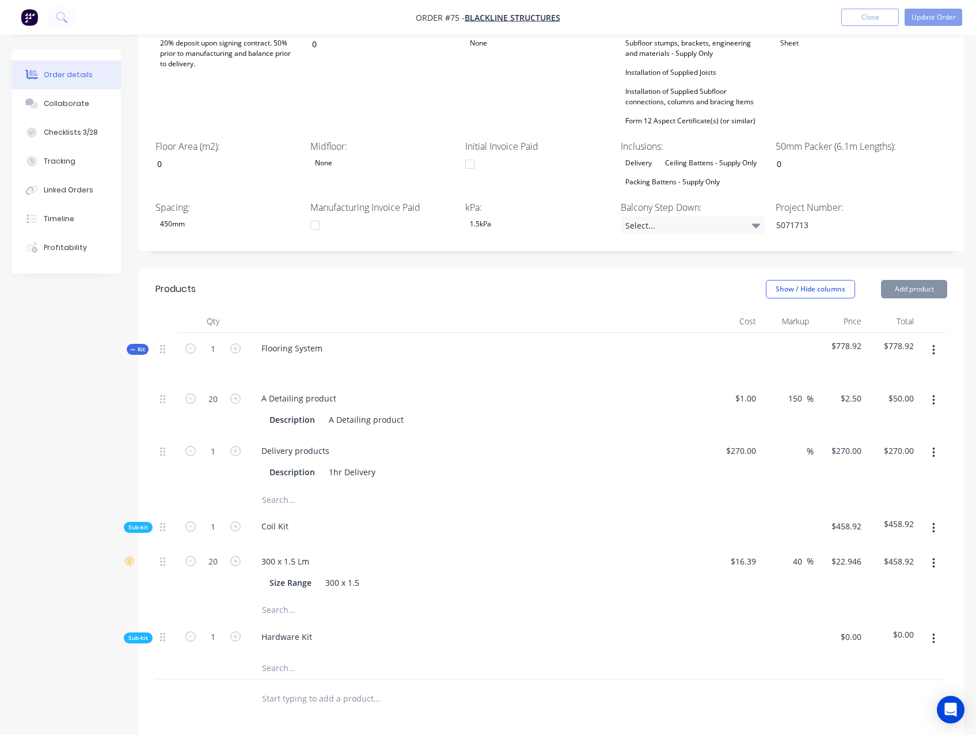
scroll to position [403, 0]
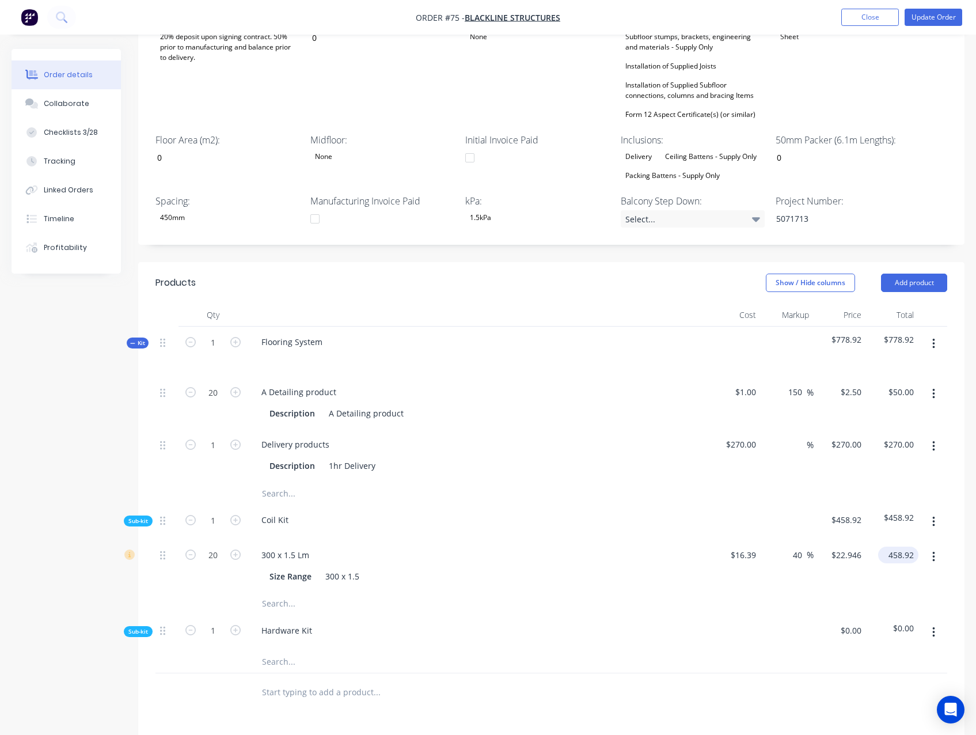
click at [897, 546] on input "458.92" at bounding box center [901, 554] width 36 height 17
type input "860.97"
type input "162.65"
type input "$43.0485"
type input "$860.97"
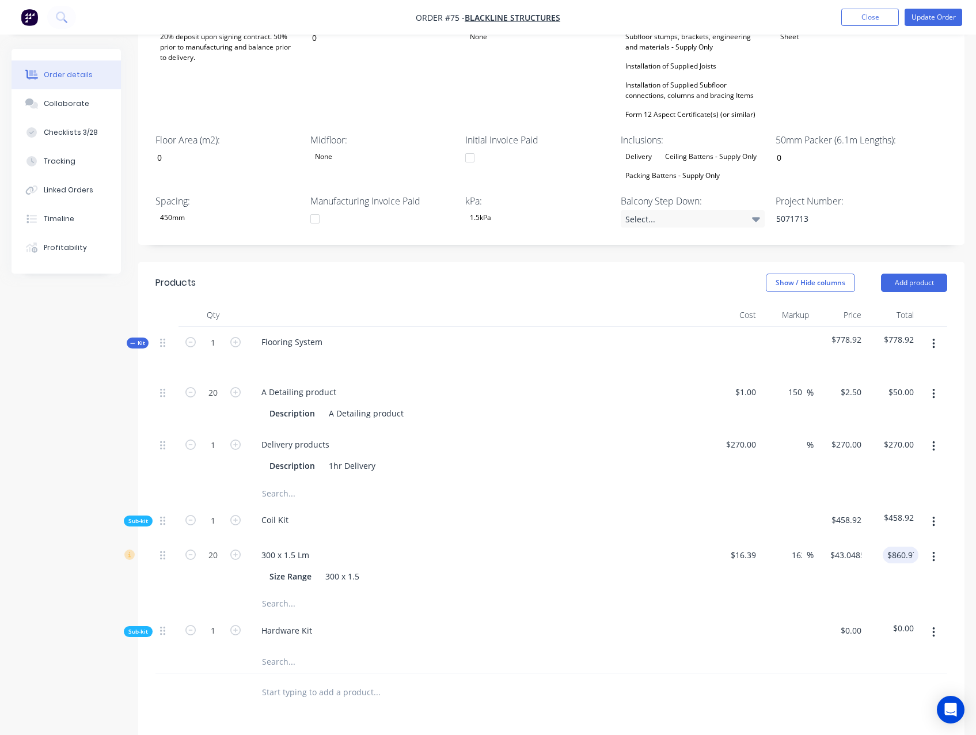
click at [614, 707] on div "Products Show / Hide columns Add product Qty Cost Markup Price Total Kit 1 Floo…" at bounding box center [551, 624] width 826 height 725
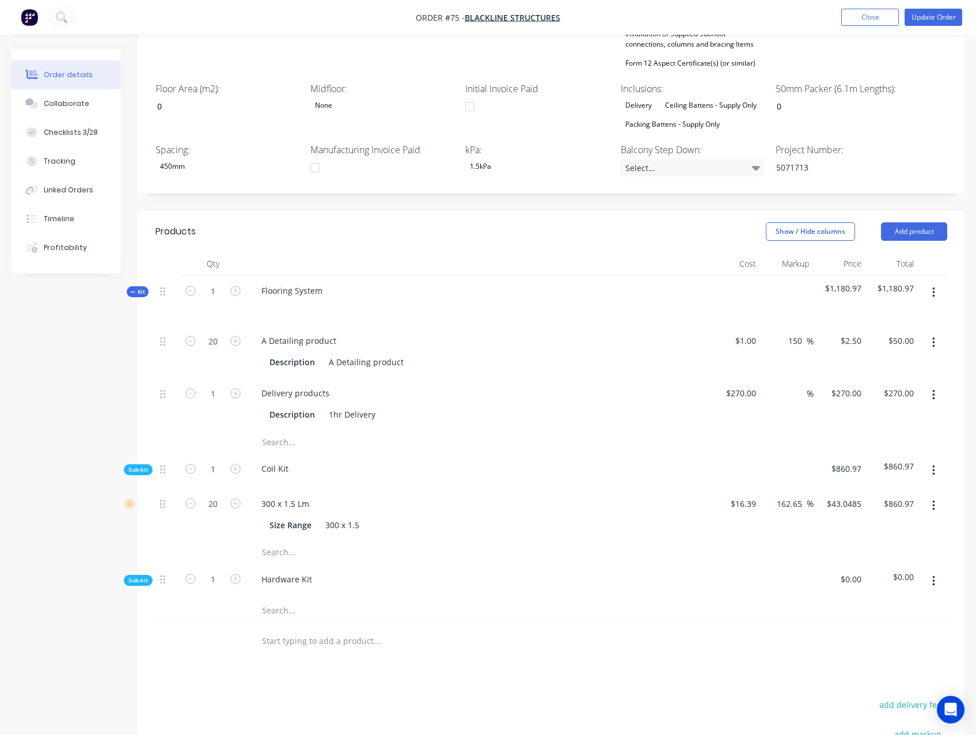
scroll to position [461, 0]
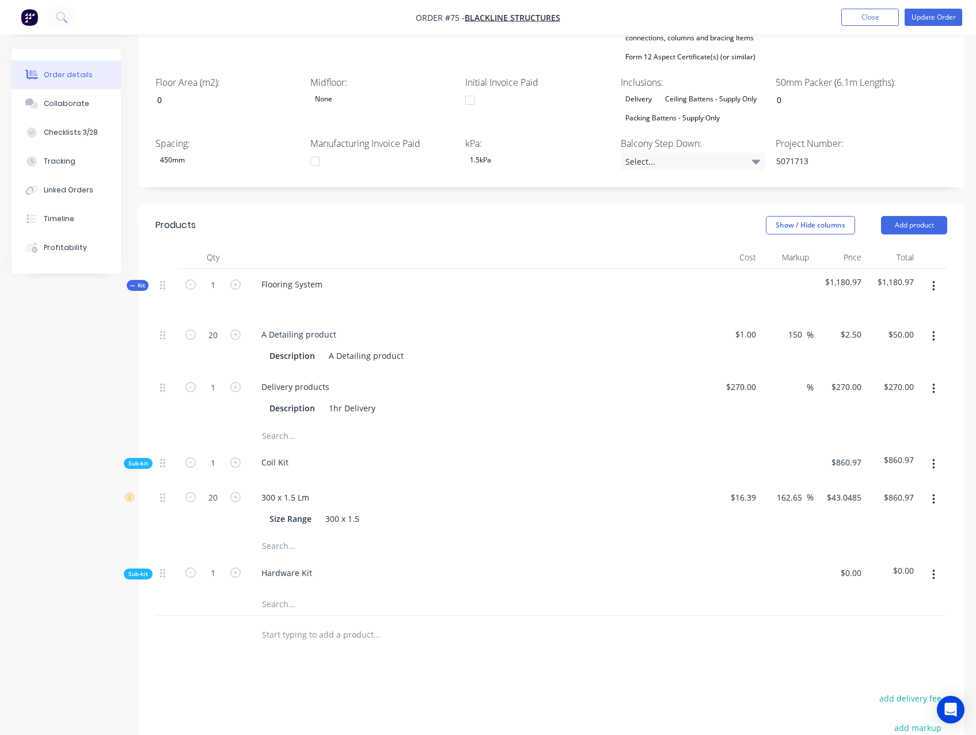
click at [616, 648] on div "Products Show / Hide columns Add product Qty Cost Markup Price Total Kit 1 Floo…" at bounding box center [551, 566] width 826 height 725
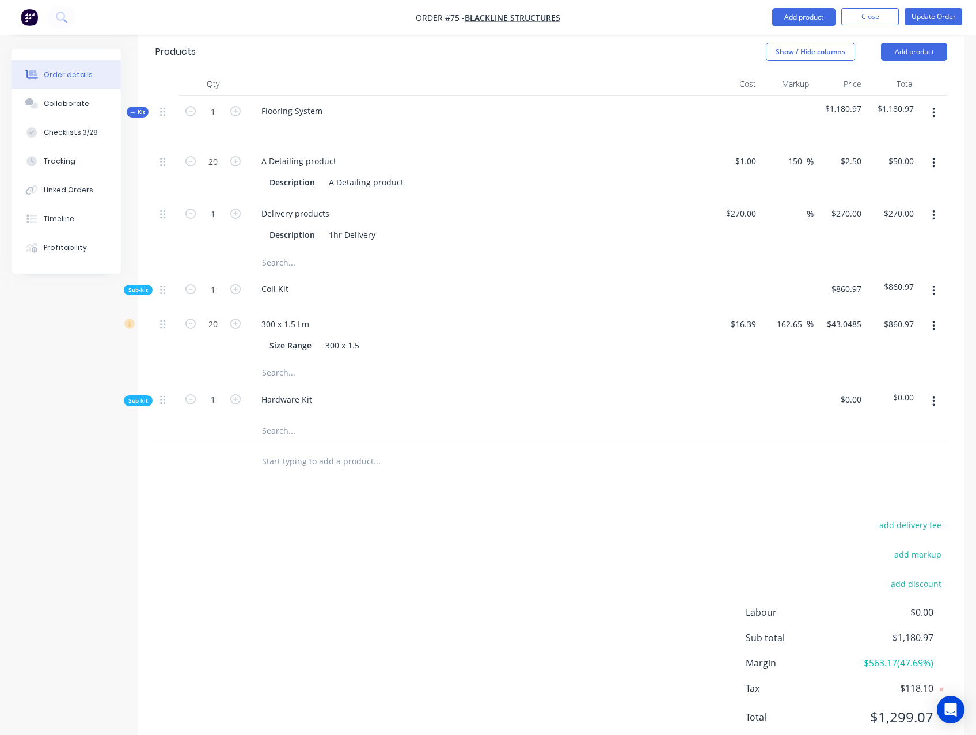
scroll to position [640, 0]
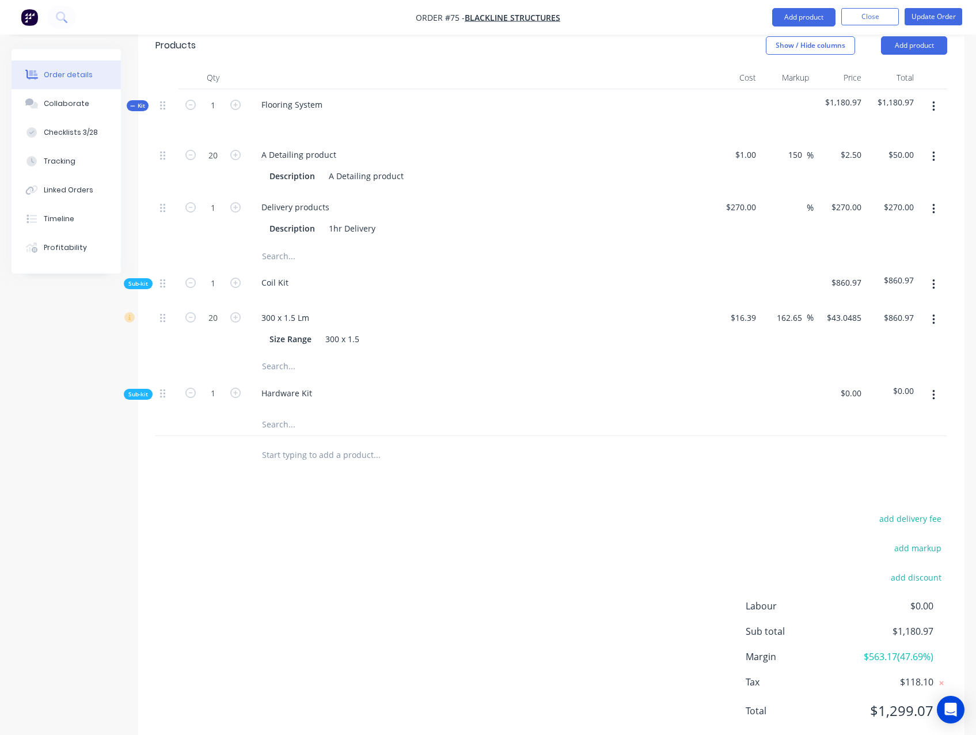
click at [280, 643] on div "add delivery fee add markup add discount Labour $0.00 Sub total $1,180.97 Margi…" at bounding box center [551, 621] width 792 height 222
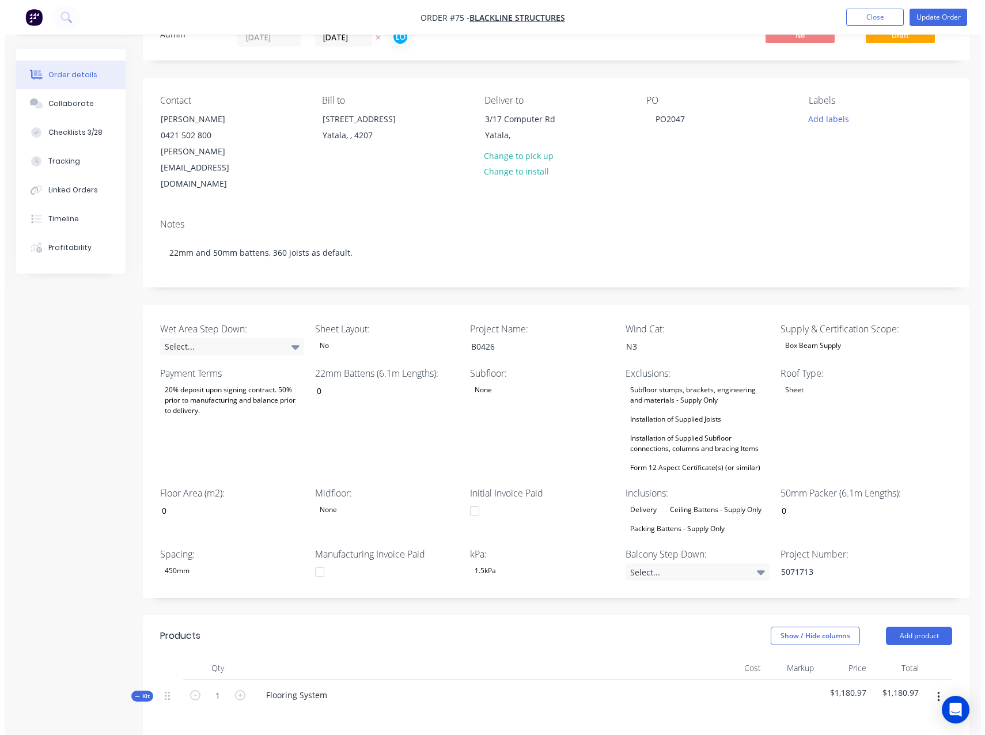
scroll to position [0, 0]
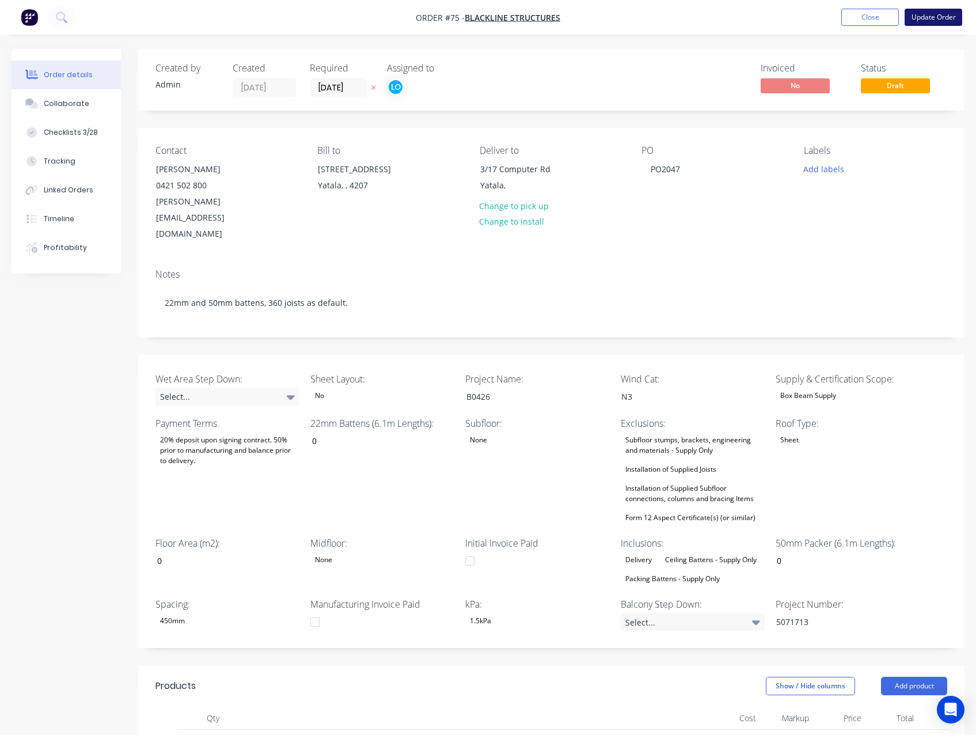
click at [932, 18] on button "Update Order" at bounding box center [934, 17] width 58 height 17
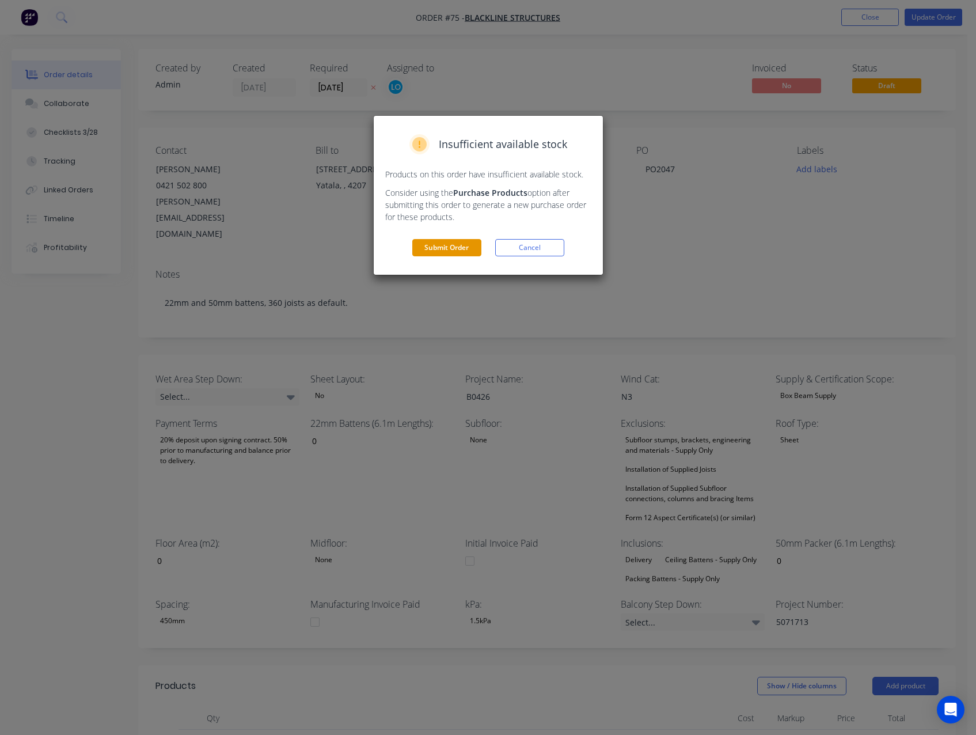
click at [431, 250] on button "Submit Order" at bounding box center [446, 247] width 69 height 17
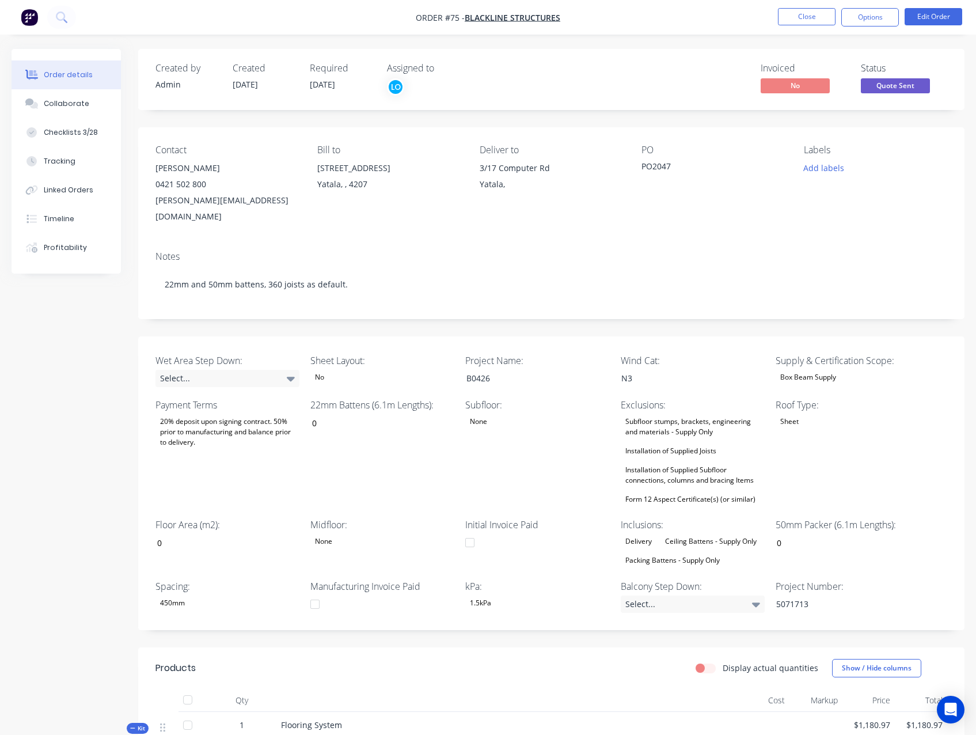
click at [33, 18] on img "button" at bounding box center [29, 17] width 17 height 17
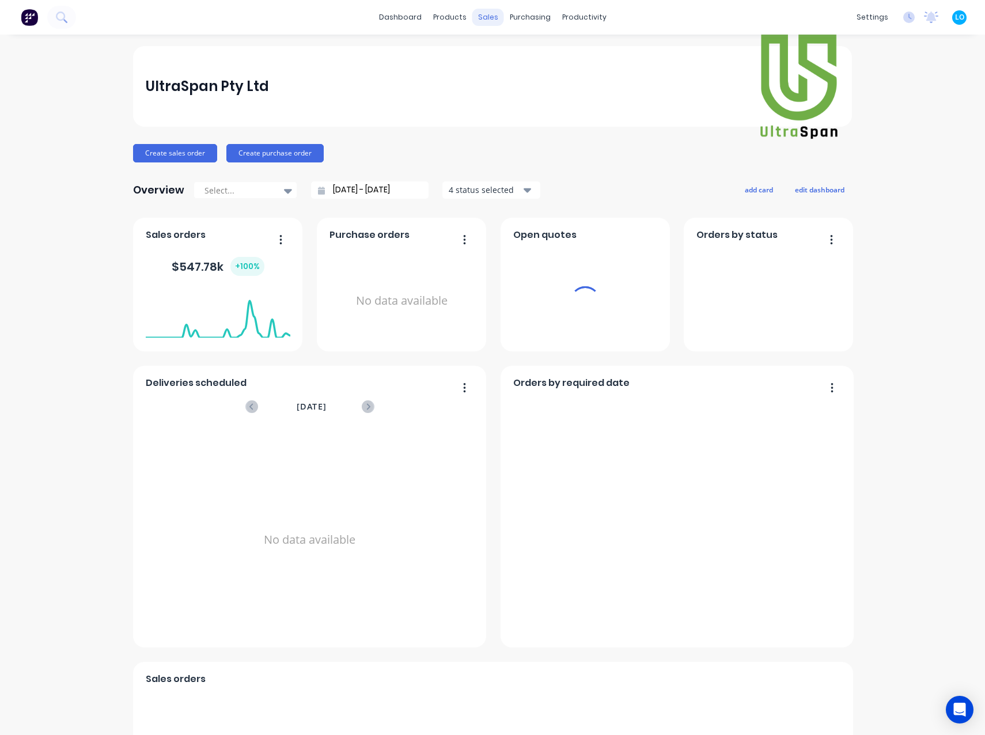
click at [485, 21] on div "sales" at bounding box center [488, 17] width 32 height 17
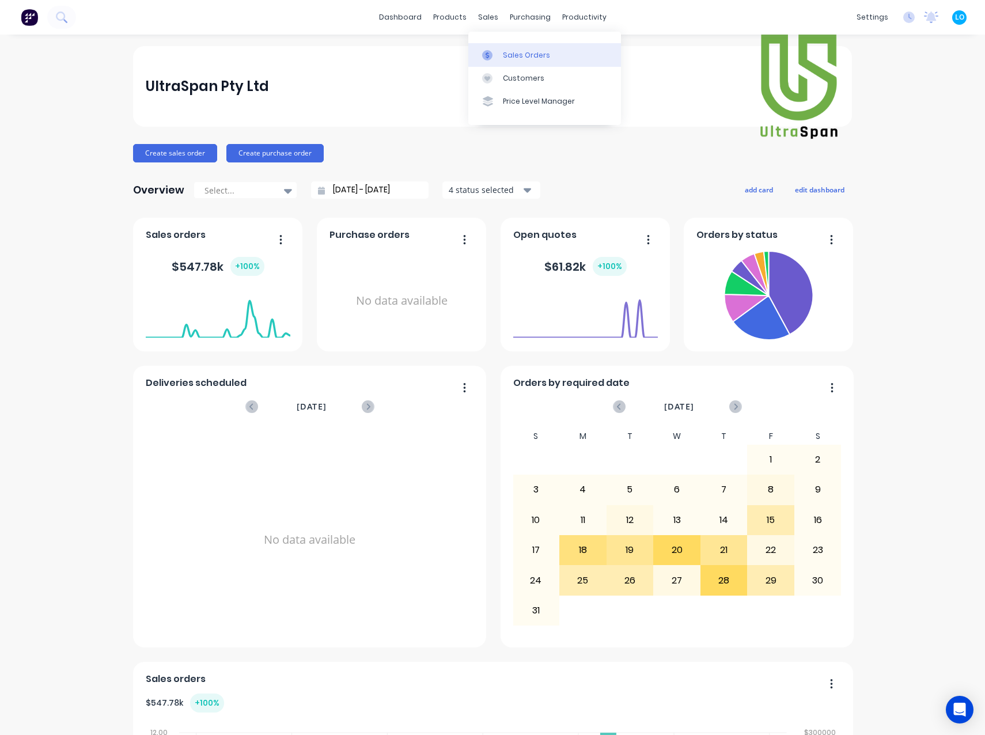
click at [550, 62] on link "Sales Orders" at bounding box center [544, 54] width 153 height 23
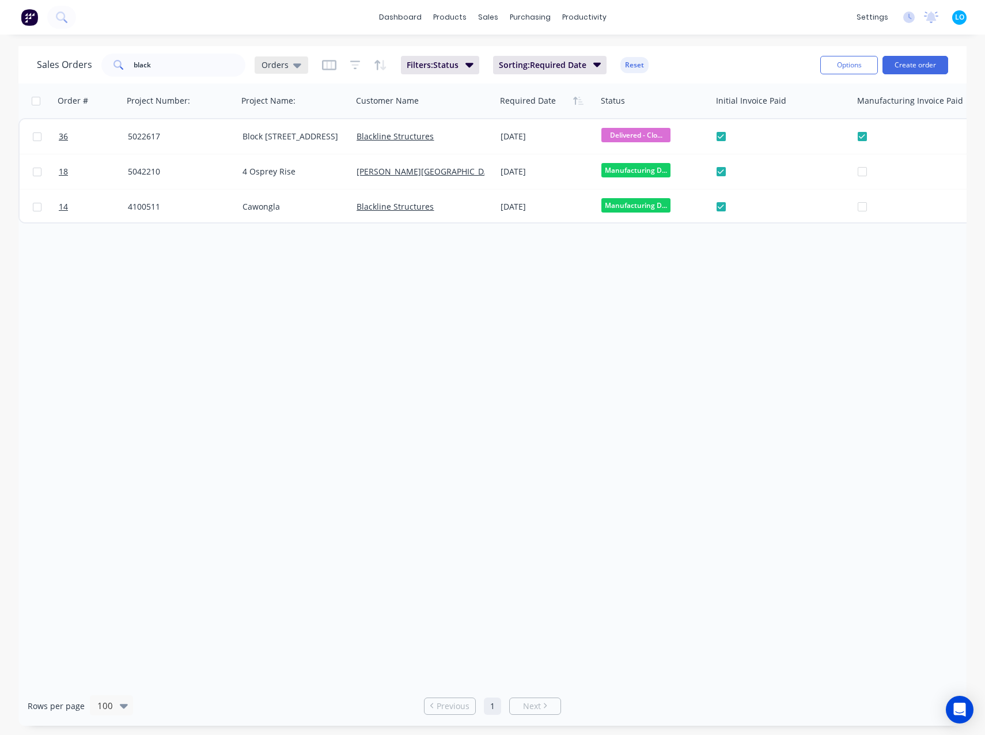
click at [283, 63] on span "Orders" at bounding box center [274, 65] width 27 height 12
click at [656, 356] on div "Order # Project Number: Project Name: Customer Name Required Date Status Initia…" at bounding box center [492, 384] width 948 height 602
drag, startPoint x: 235, startPoint y: 301, endPoint x: 207, endPoint y: 93, distance: 209.8
click at [235, 299] on div "Order # Project Number: Project Name: Customer Name Required Date Status Initia…" at bounding box center [492, 384] width 948 height 602
drag, startPoint x: 198, startPoint y: 68, endPoint x: -62, endPoint y: 79, distance: 260.5
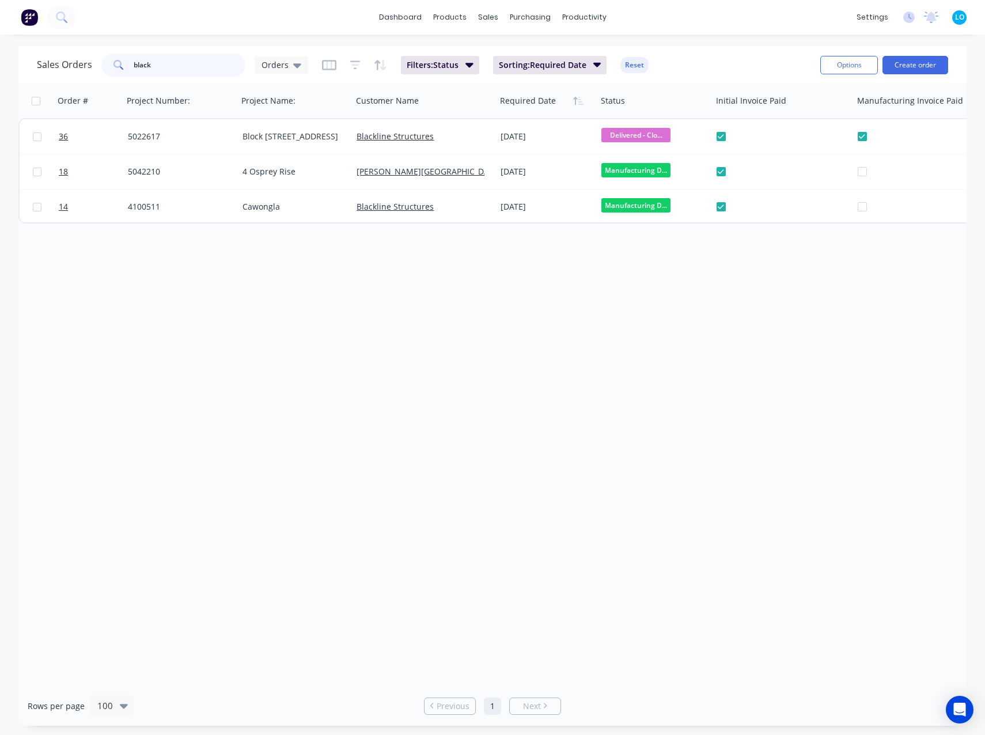
click at [0, 79] on html "dashboard products sales purchasing productivity dashboard products Product Cat…" at bounding box center [492, 367] width 985 height 735
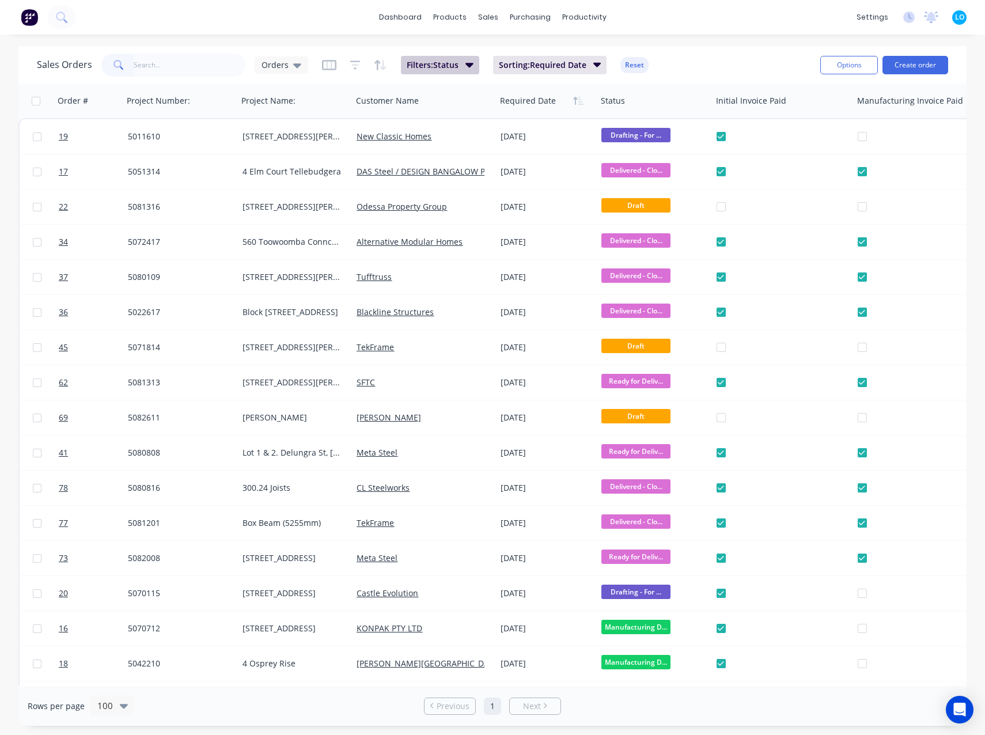
click at [439, 62] on span "Filters: Status" at bounding box center [433, 65] width 52 height 12
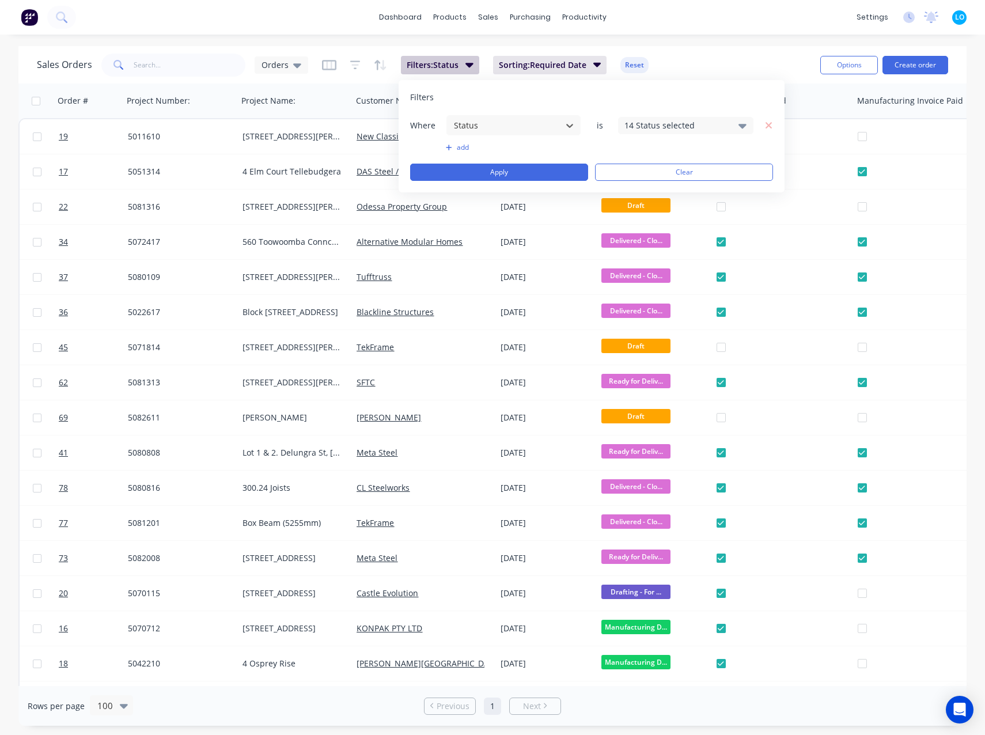
click at [439, 62] on span "Filters: Status" at bounding box center [433, 65] width 52 height 12
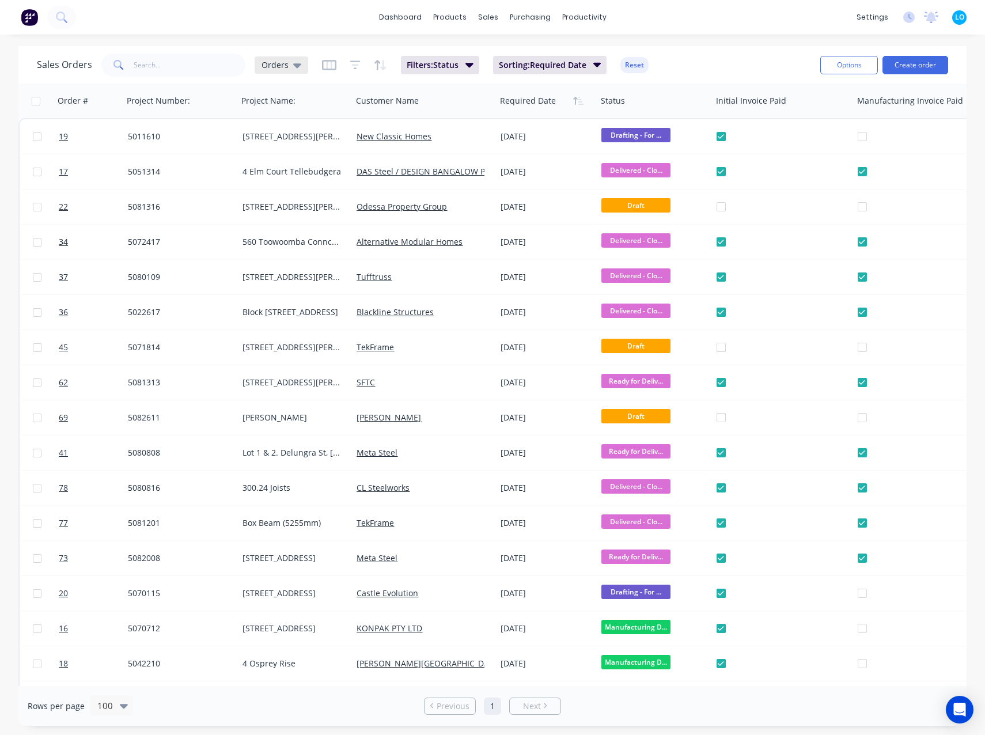
click at [286, 63] on span "Orders" at bounding box center [274, 65] width 27 height 12
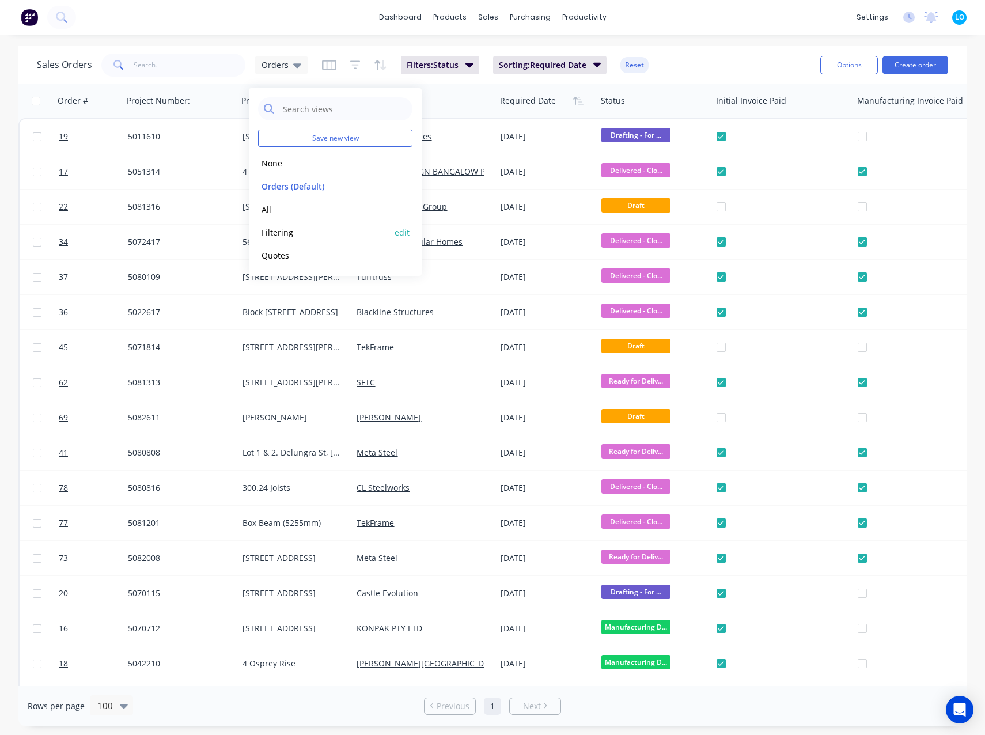
click at [284, 227] on button "Filtering" at bounding box center [323, 232] width 131 height 13
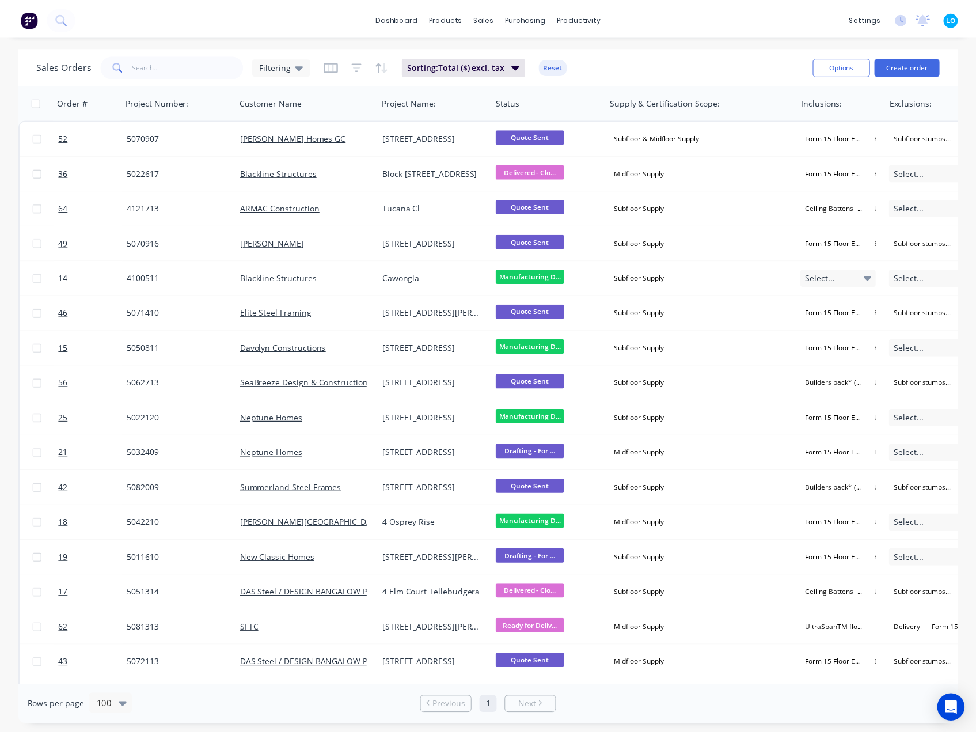
scroll to position [317, 0]
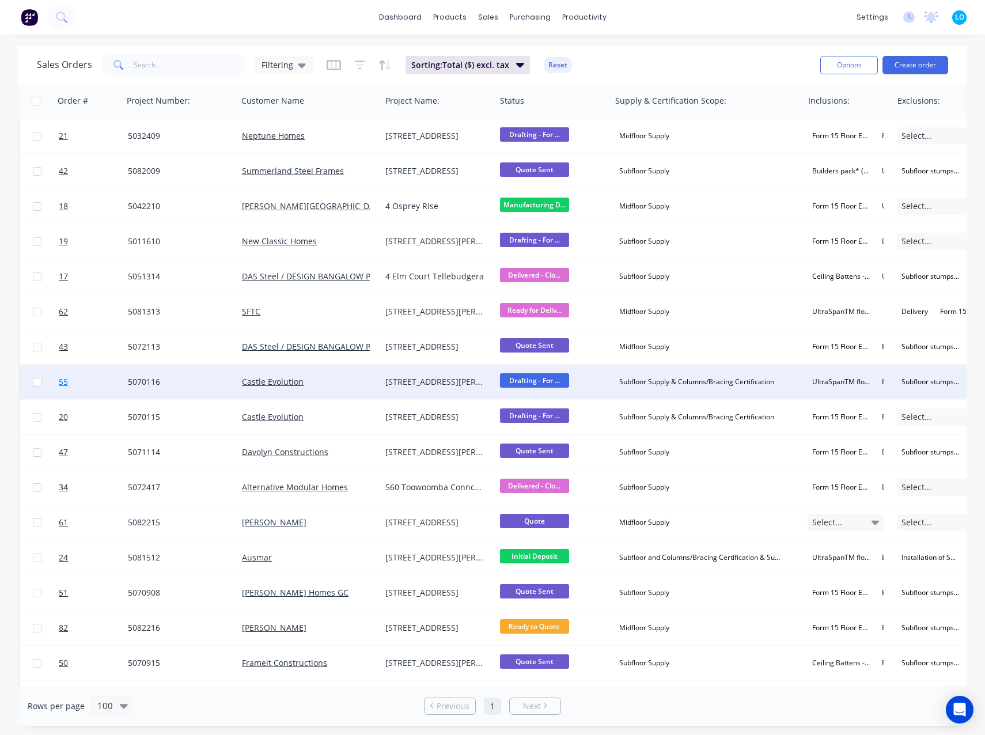
click at [72, 382] on link "55" at bounding box center [93, 381] width 69 height 35
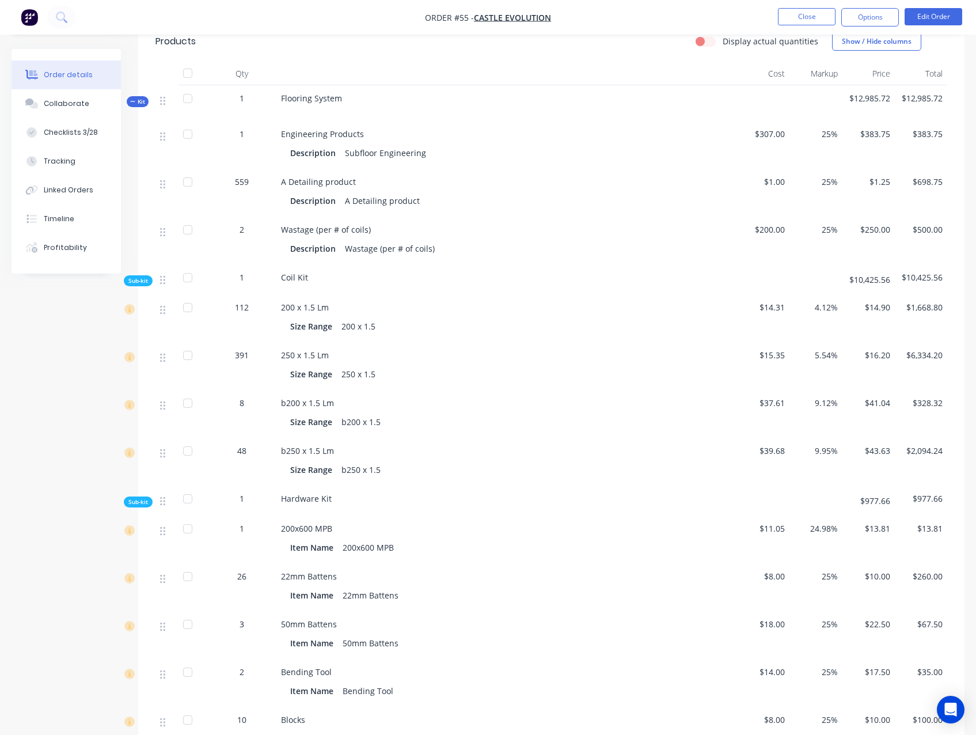
scroll to position [1221, 0]
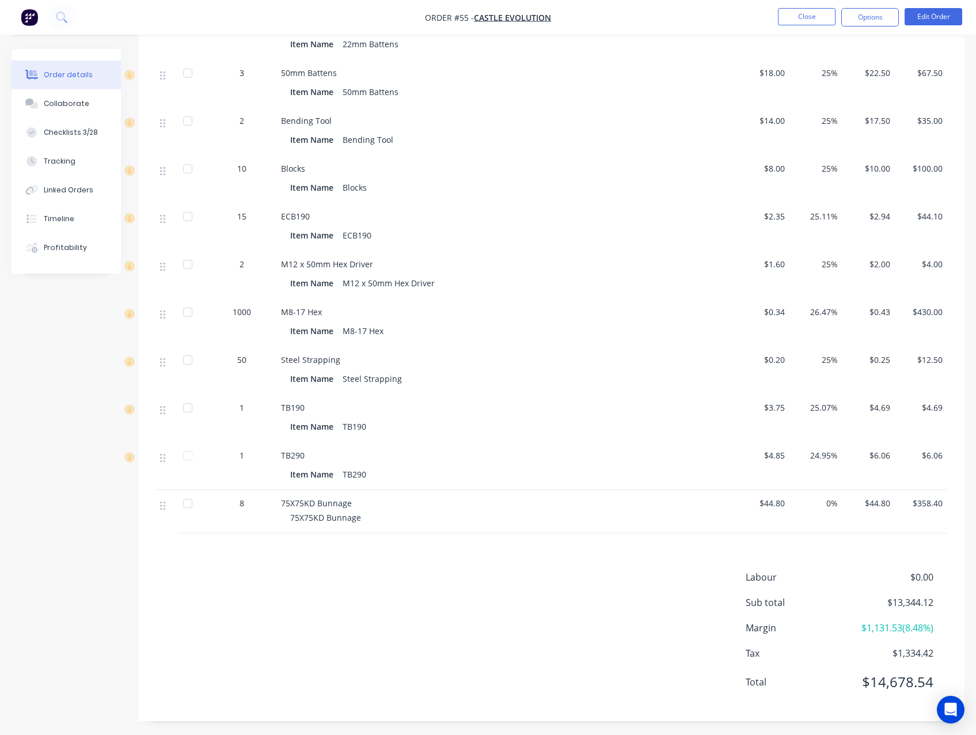
click at [393, 629] on div "Labour $0.00 Sub total $13,344.12 Margin $1,131.53 ( 8.48 %) Tax $1,334.42 Tota…" at bounding box center [551, 637] width 792 height 134
click at [926, 17] on button "Edit Order" at bounding box center [934, 16] width 58 height 17
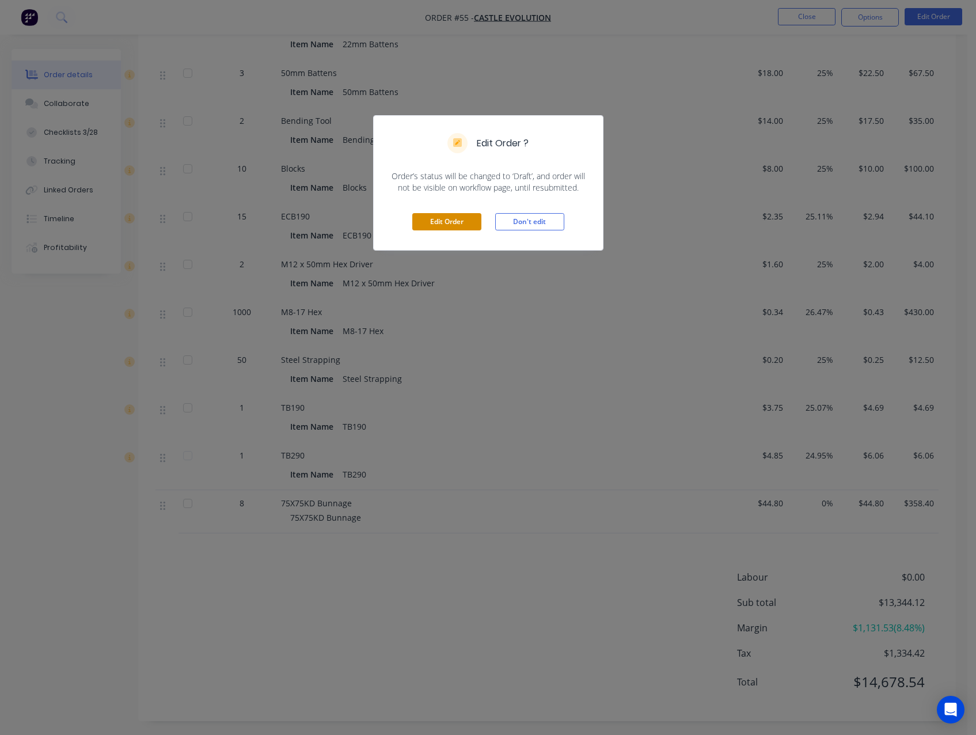
click at [455, 225] on button "Edit Order" at bounding box center [446, 221] width 69 height 17
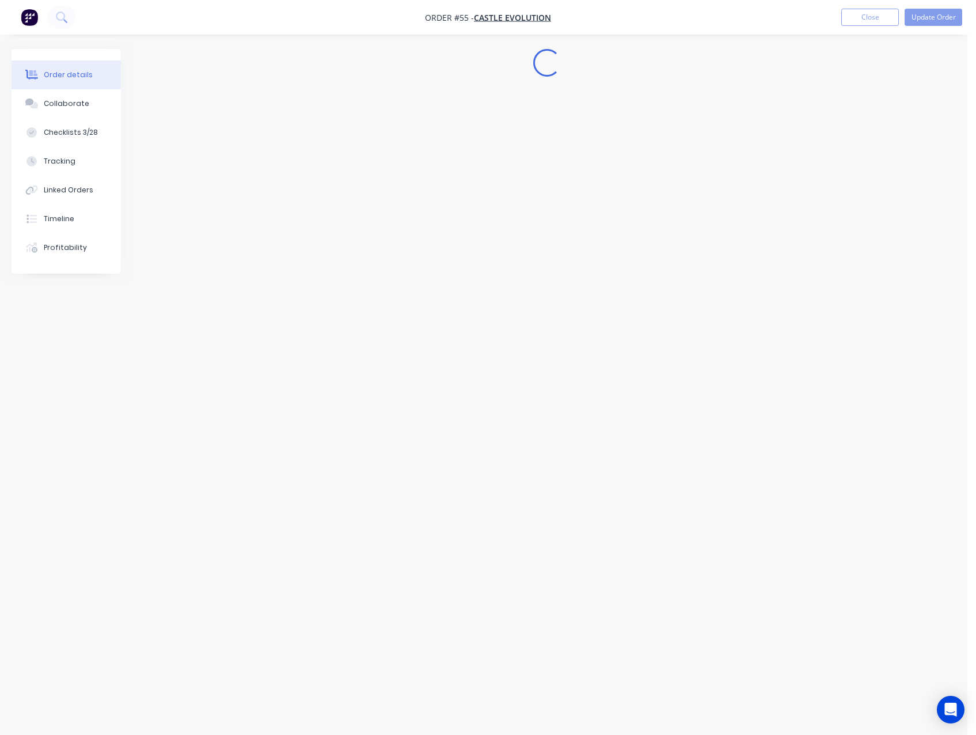
scroll to position [0, 0]
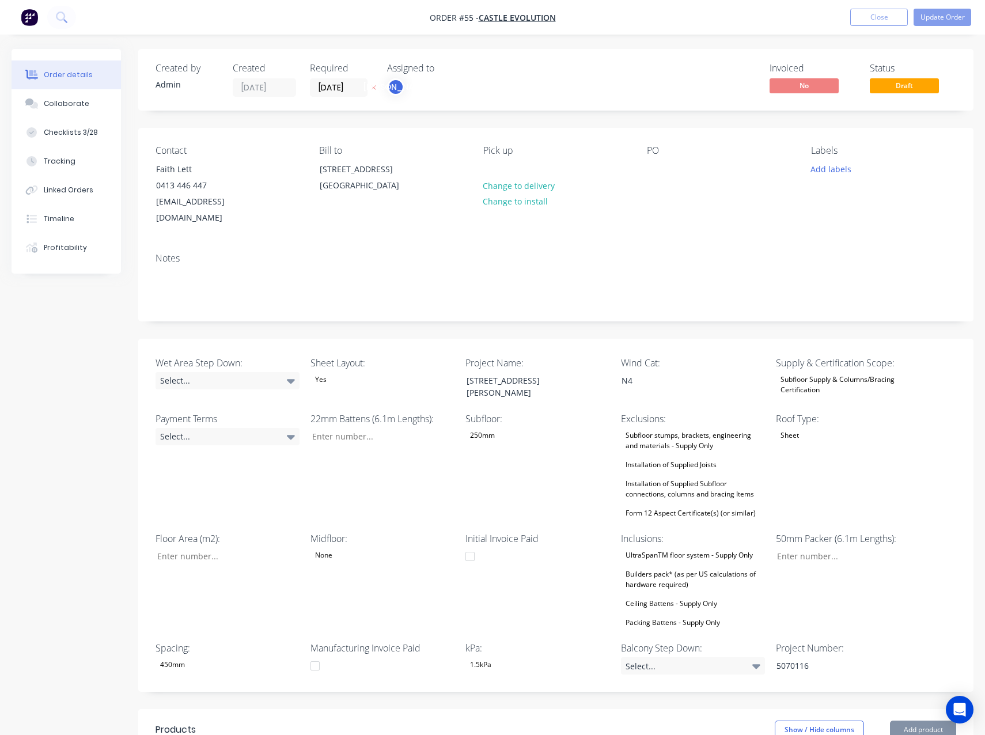
type input "26"
type input "159"
type input "3"
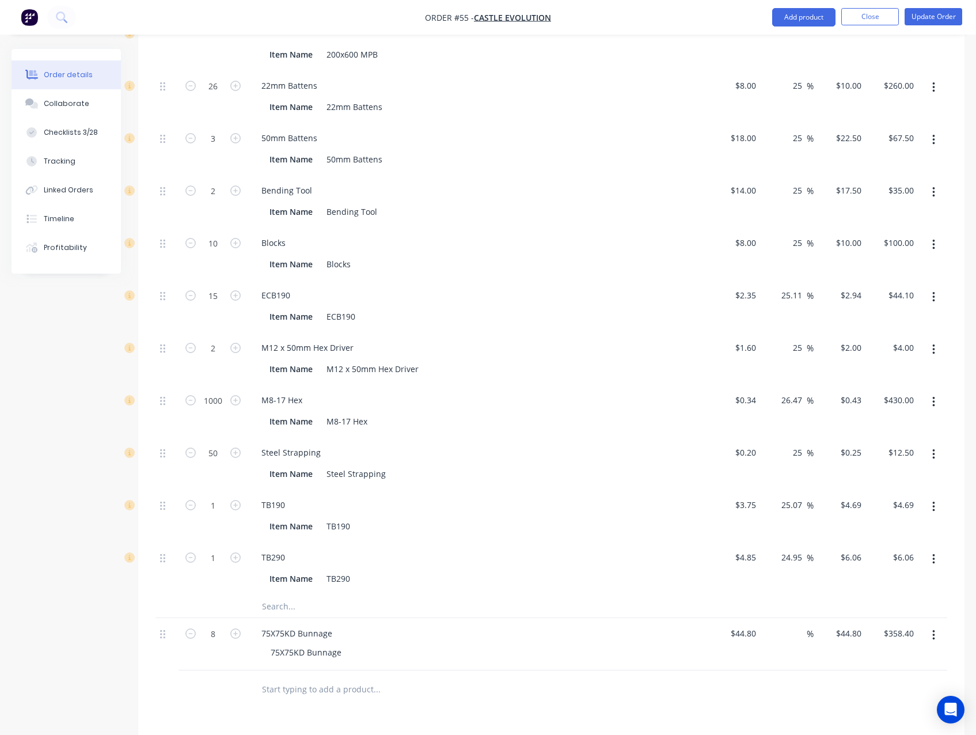
scroll to position [1535, 0]
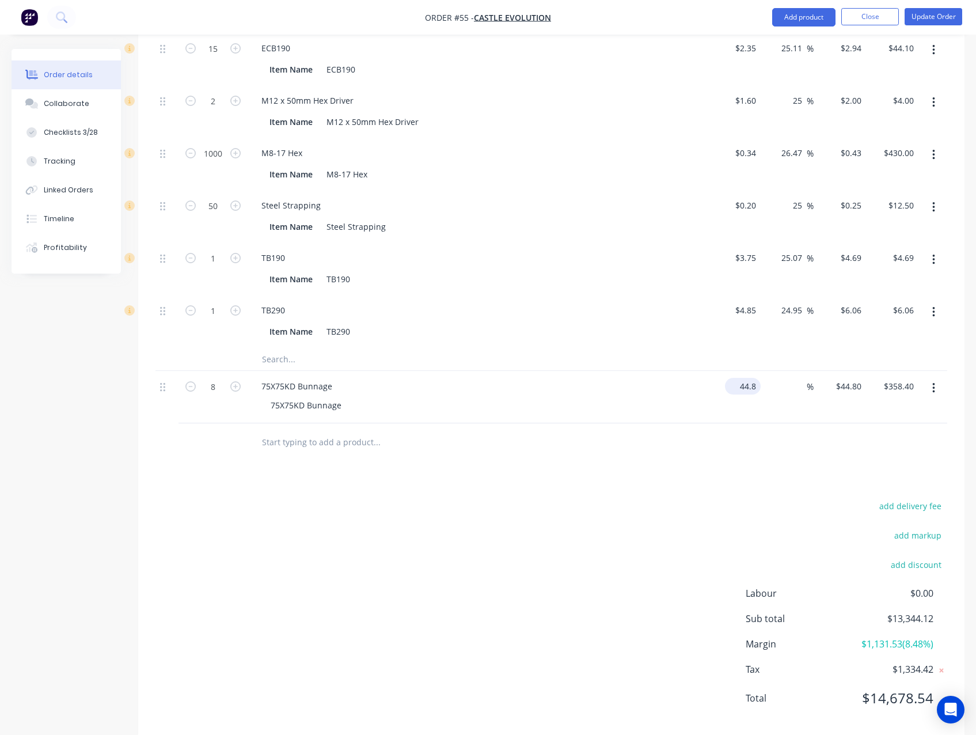
click at [741, 378] on input "44.8" at bounding box center [745, 386] width 31 height 17
type input "$4.00"
type input "$32.00"
click at [572, 497] on div "add delivery fee add markup add discount Labour $0.00 Sub total $13,017.72 Marg…" at bounding box center [551, 608] width 792 height 222
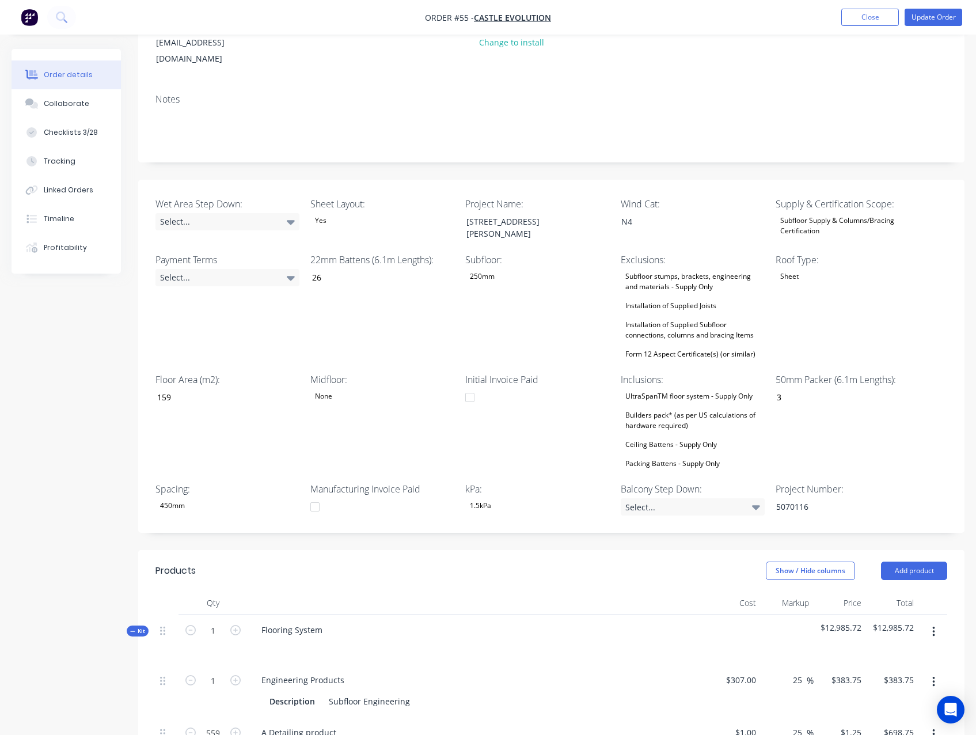
scroll to position [0, 0]
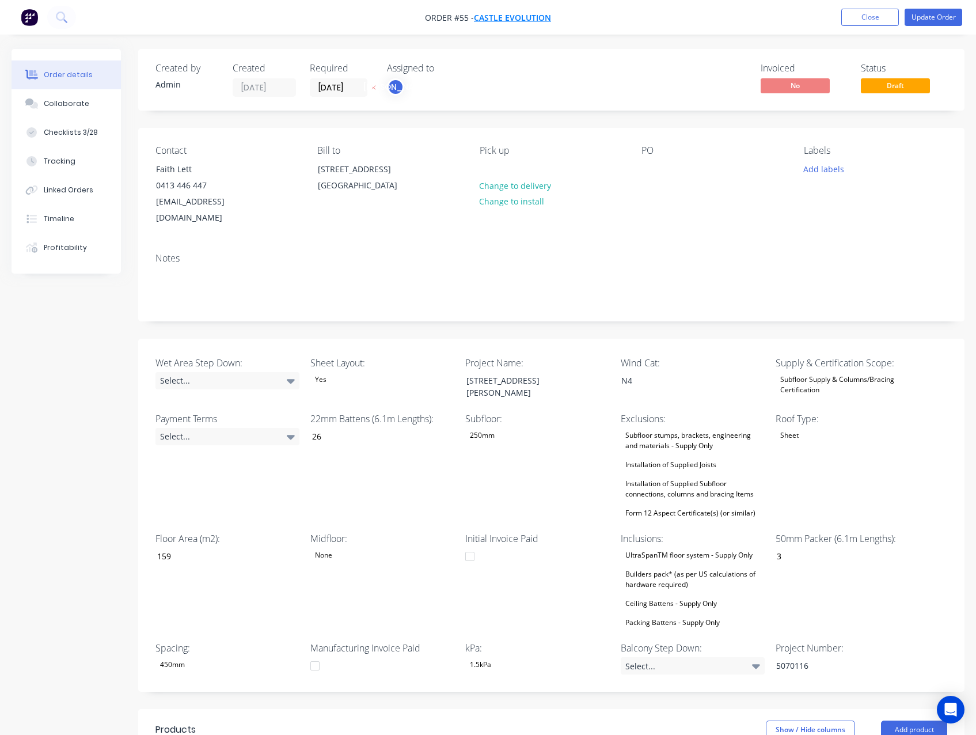
drag, startPoint x: 508, startPoint y: 16, endPoint x: 499, endPoint y: 12, distance: 9.8
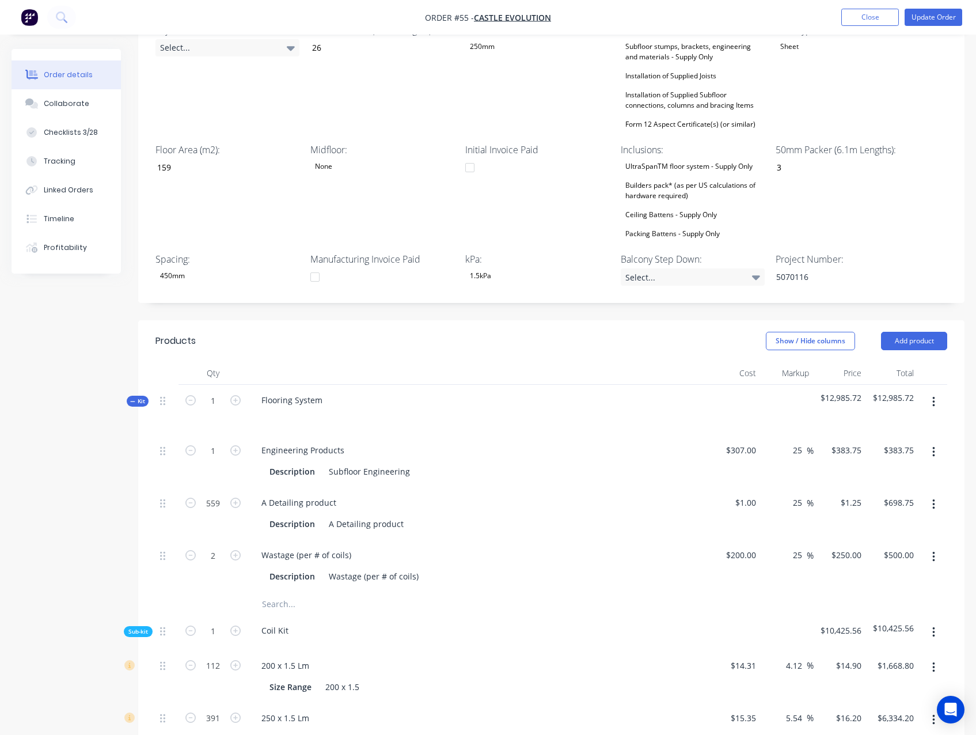
scroll to position [403, 0]
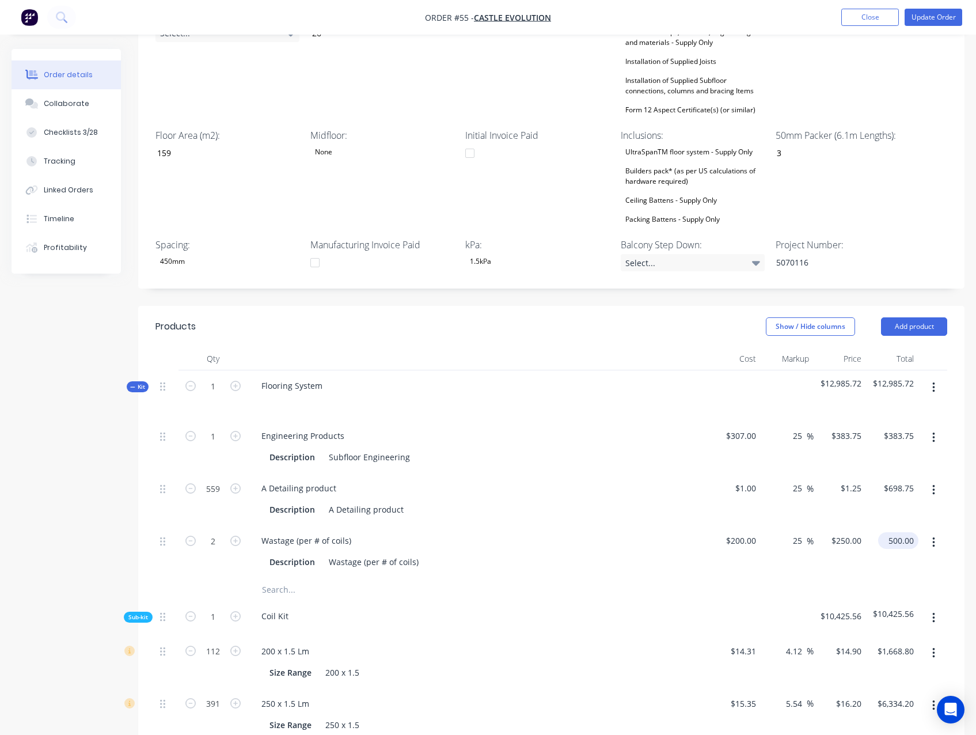
click at [894, 532] on input "500.00" at bounding box center [901, 540] width 36 height 17
type input "596.36"
type input "49.09"
type input "$298.18"
type input "$596.36"
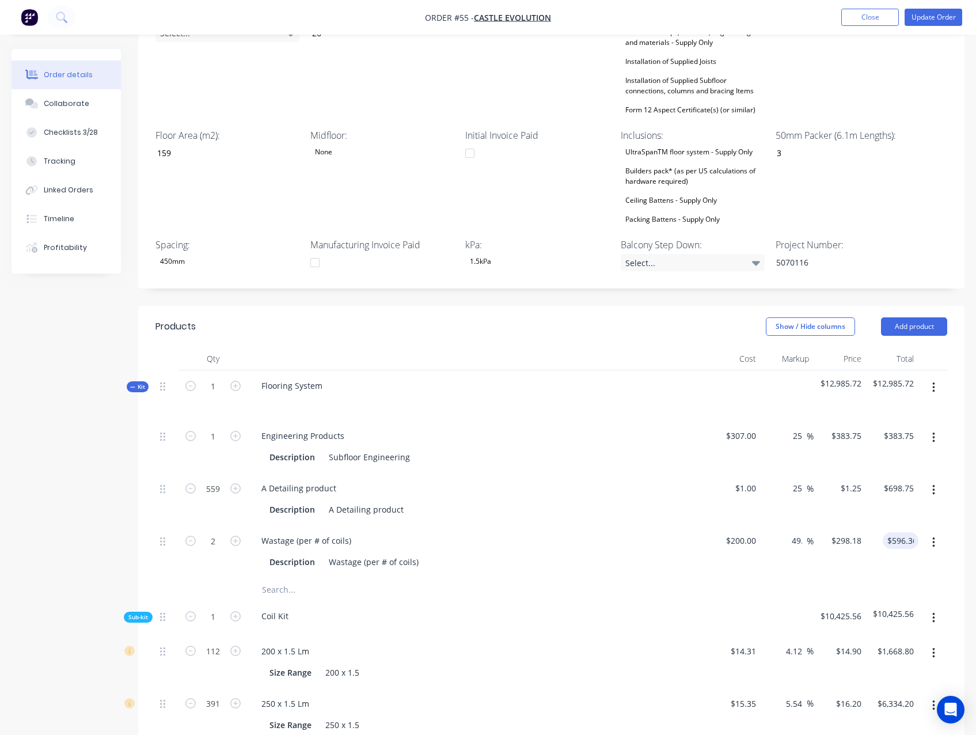
click at [379, 449] on div "Subfloor Engineering" at bounding box center [369, 457] width 90 height 17
click at [940, 427] on button "button" at bounding box center [933, 437] width 27 height 21
click at [884, 506] on div "Delete" at bounding box center [892, 514] width 89 height 17
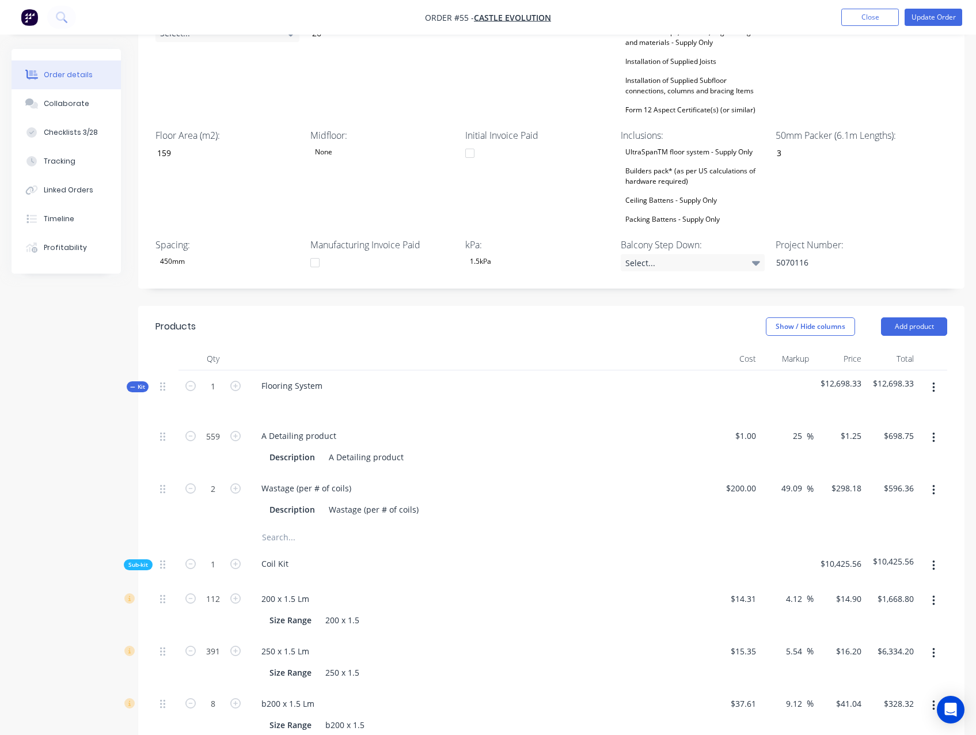
click at [317, 525] on input "text" at bounding box center [376, 536] width 230 height 23
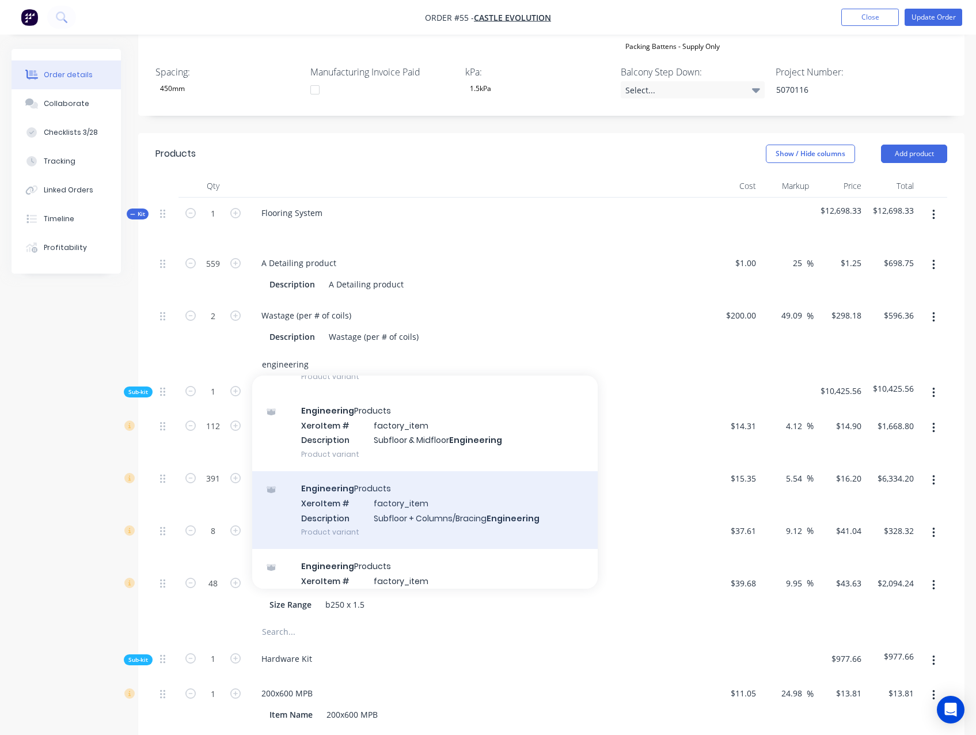
scroll to position [230, 0]
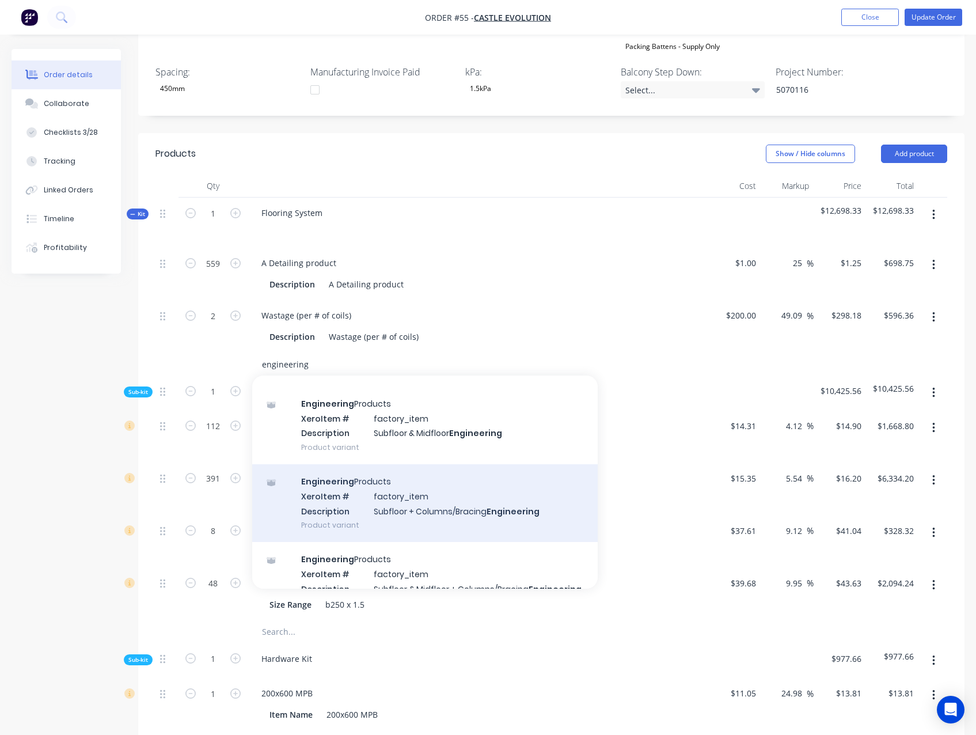
type input "engineering"
click at [530, 489] on div "Engineering Products Xero Item # factory_item Description Subfloor + Columns/Br…" at bounding box center [424, 503] width 345 height 78
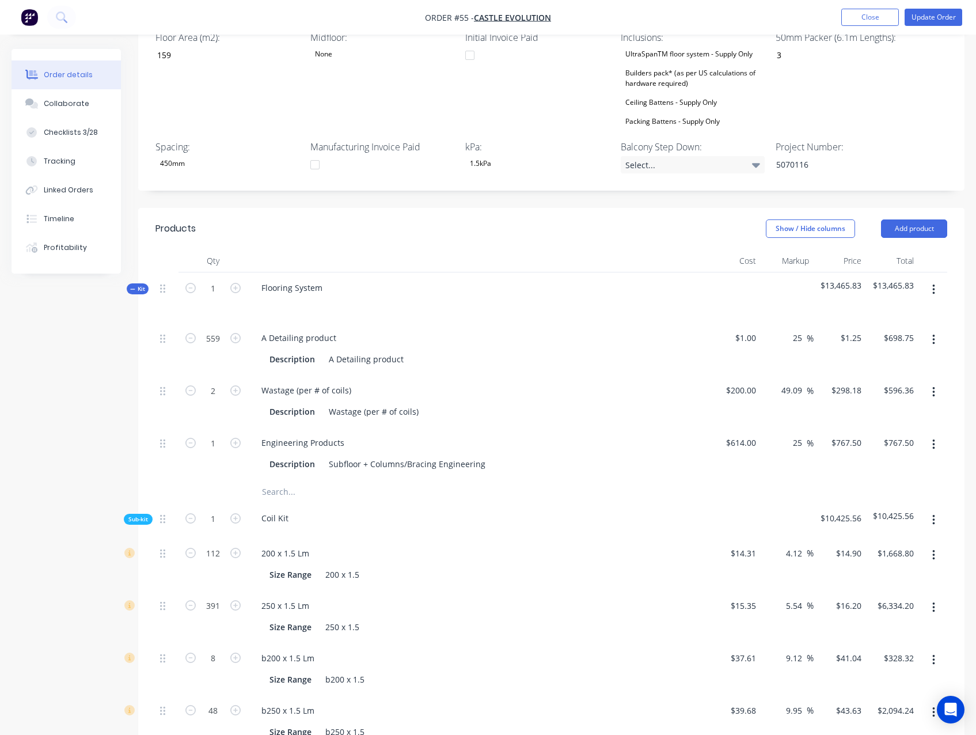
scroll to position [461, 0]
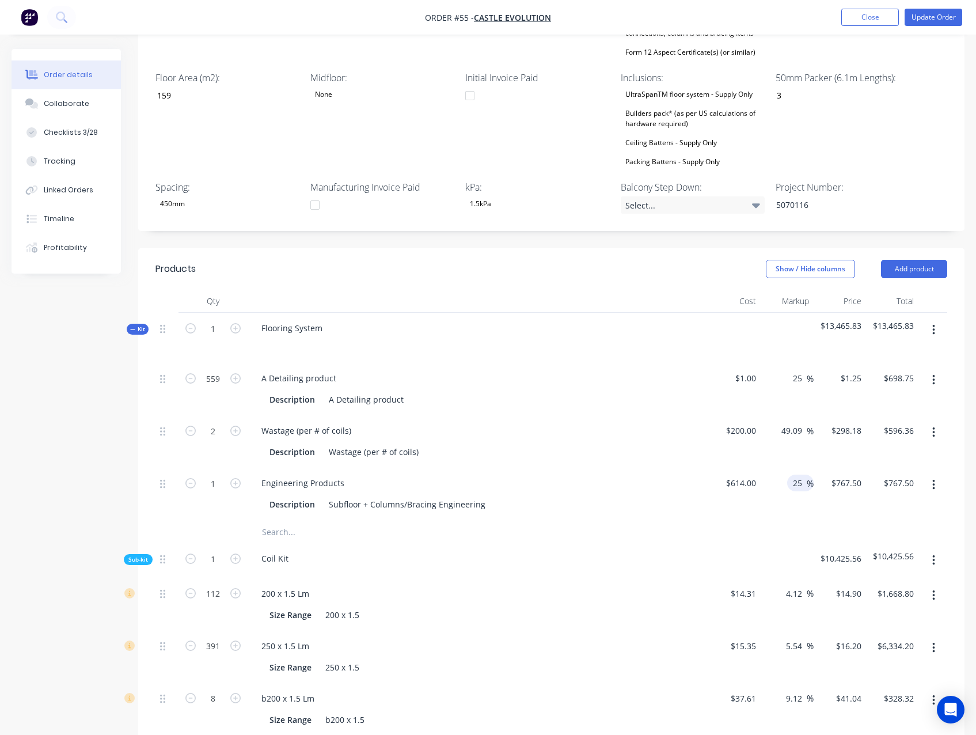
click at [800, 474] on input "25" at bounding box center [799, 482] width 15 height 17
type input "40"
type input "$859.60"
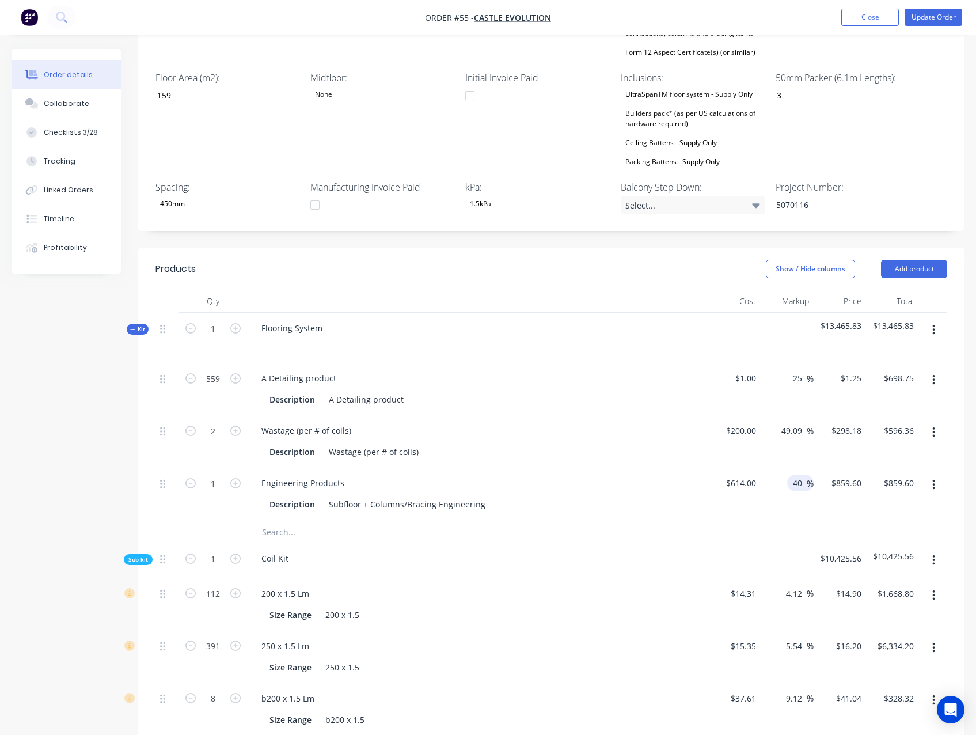
click at [34, 420] on div "Created by Admin Created 21/08/25 Required 21/08/25 Assigned to JO Invoiced No …" at bounding box center [488, 708] width 953 height 2240
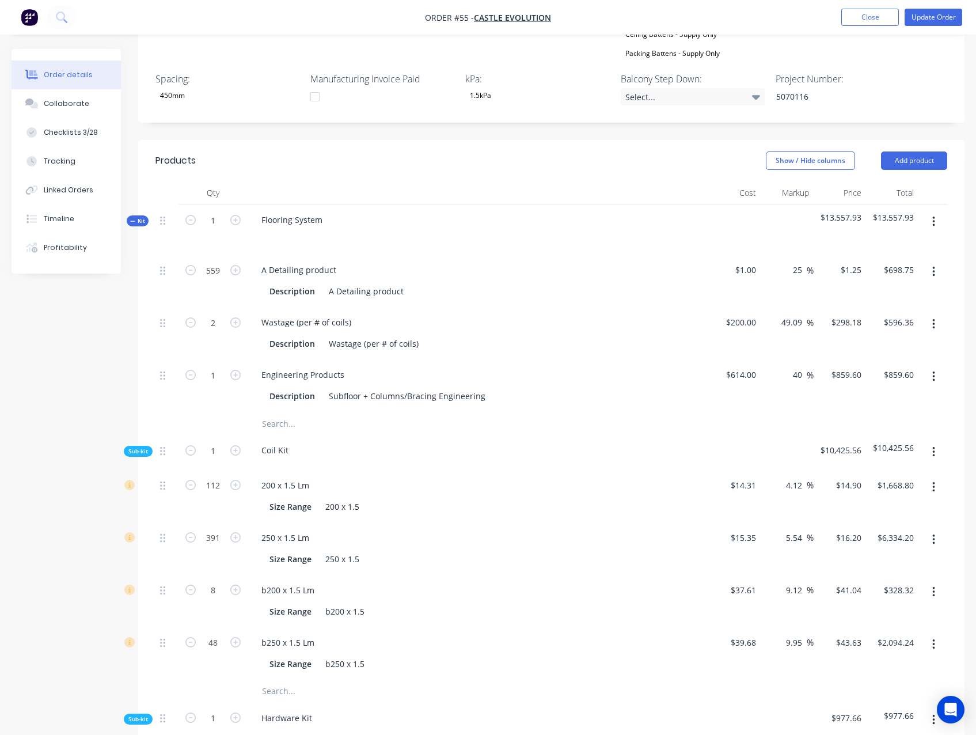
scroll to position [576, 0]
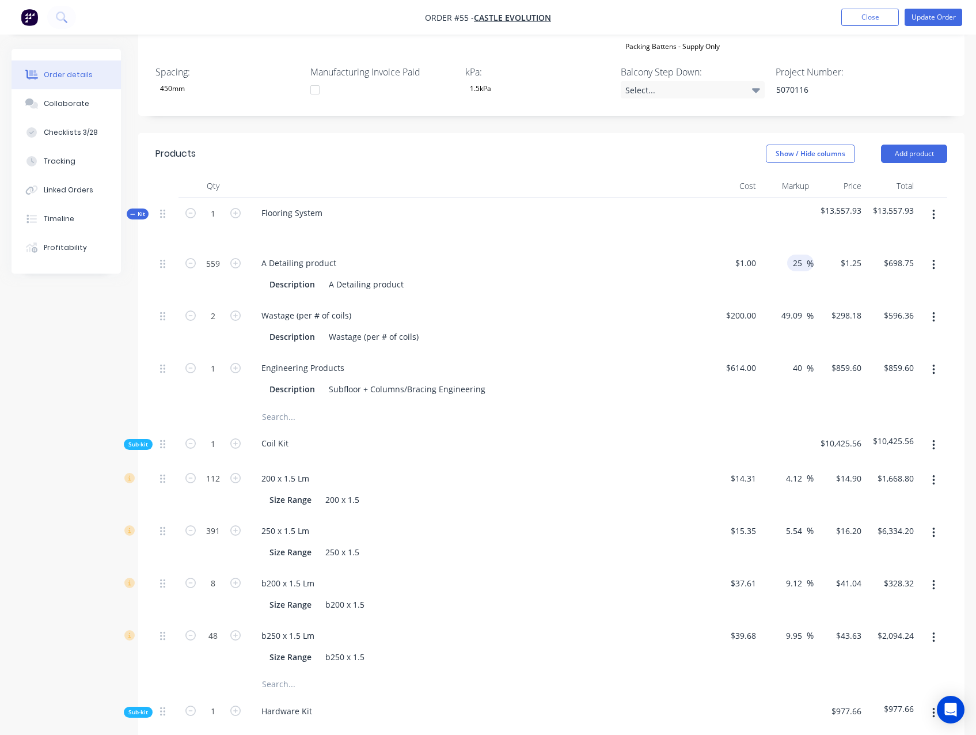
click at [794, 254] on input "25" at bounding box center [799, 262] width 15 height 17
type input "40"
type input "$1.40"
type input "$782.60"
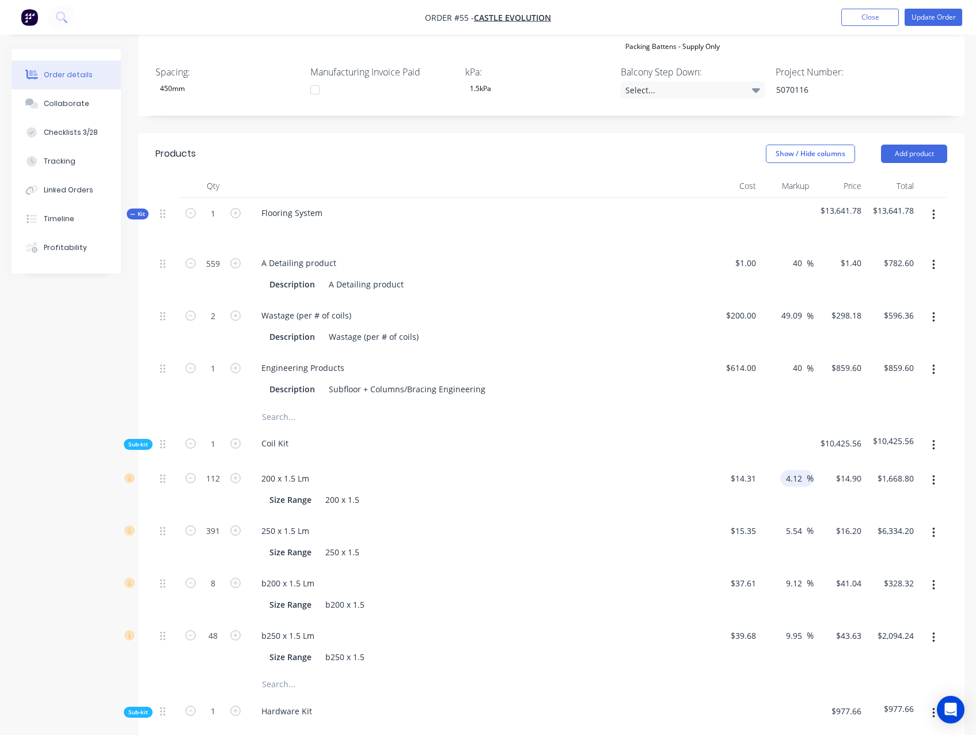
click at [795, 470] on input "4.12" at bounding box center [796, 478] width 22 height 17
type input "40"
type input "$20.034"
type input "$2,243.81"
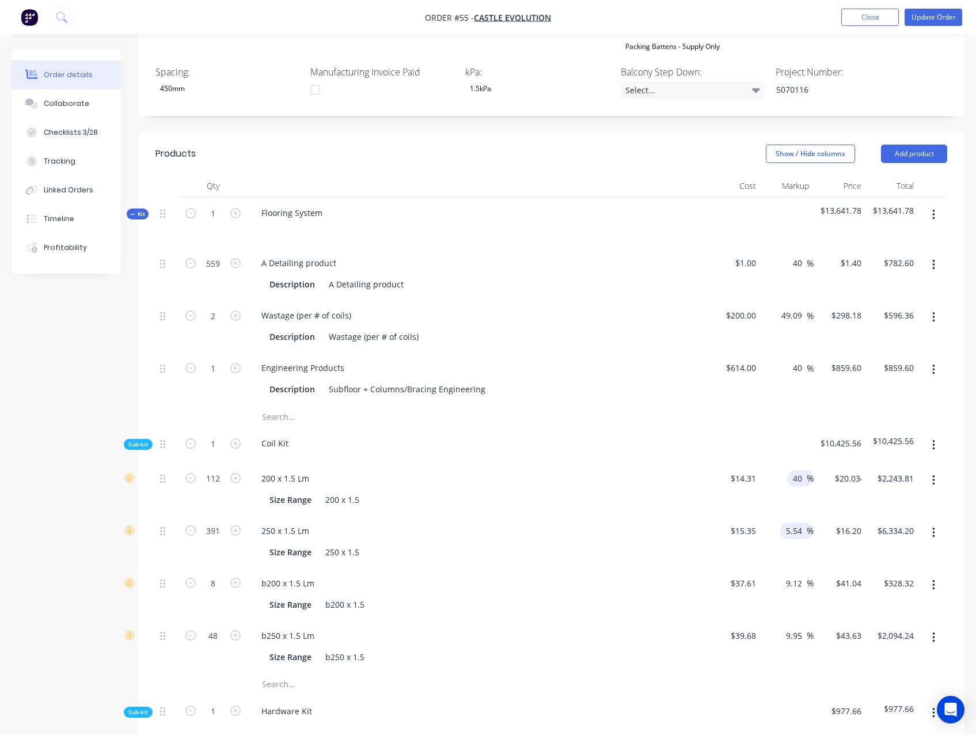
click at [786, 522] on input "5.54" at bounding box center [796, 530] width 22 height 17
type input "40"
type input "$21.49"
type input "$8,402.59"
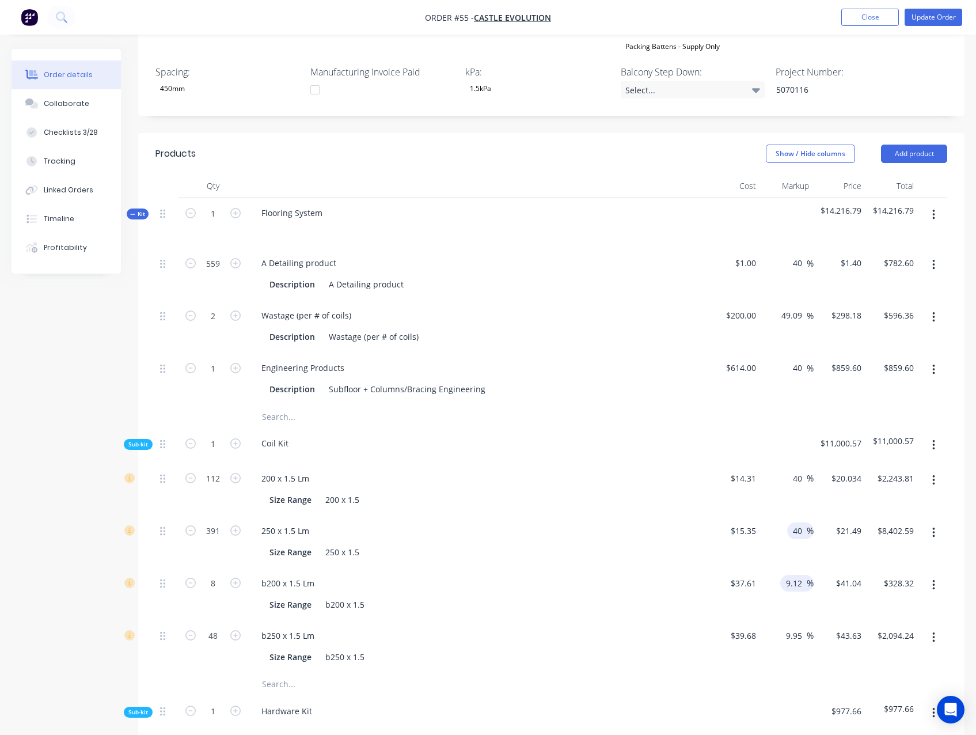
click at [792, 575] on input "9.12" at bounding box center [796, 583] width 22 height 17
type input "40"
type input "$52.654"
type input "$421.23"
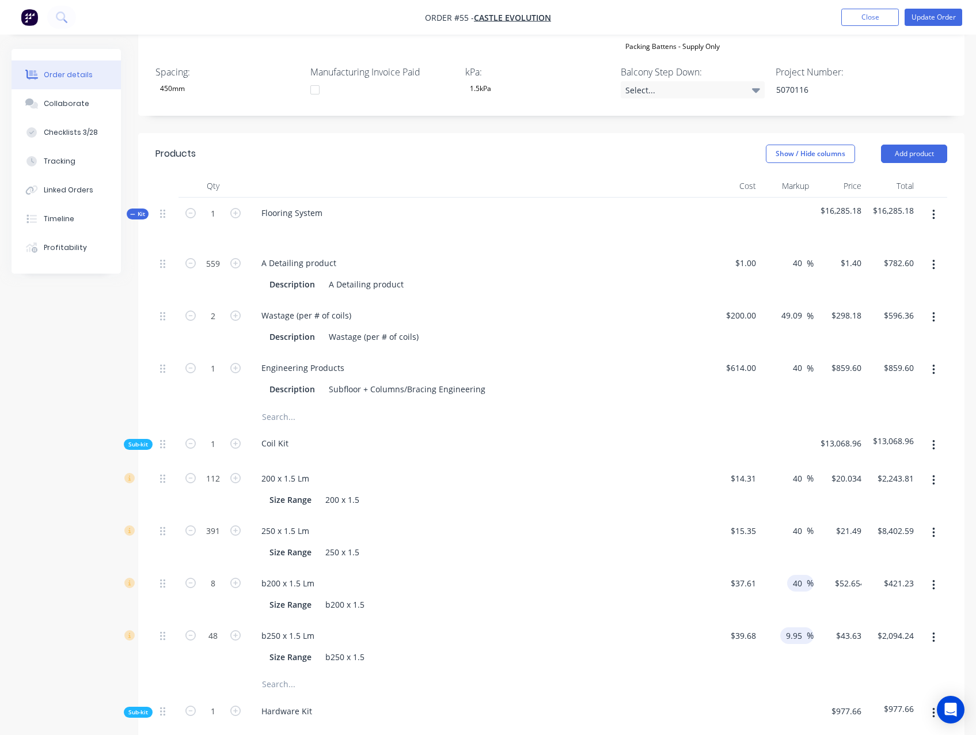
click at [793, 627] on input "9.95" at bounding box center [796, 635] width 22 height 17
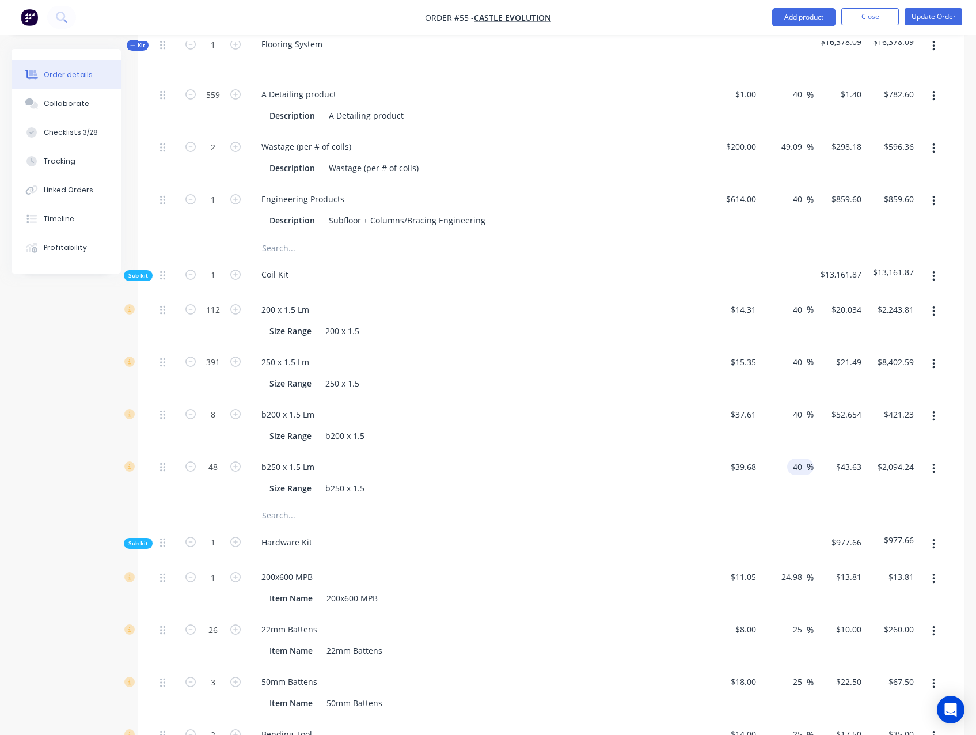
scroll to position [806, 0]
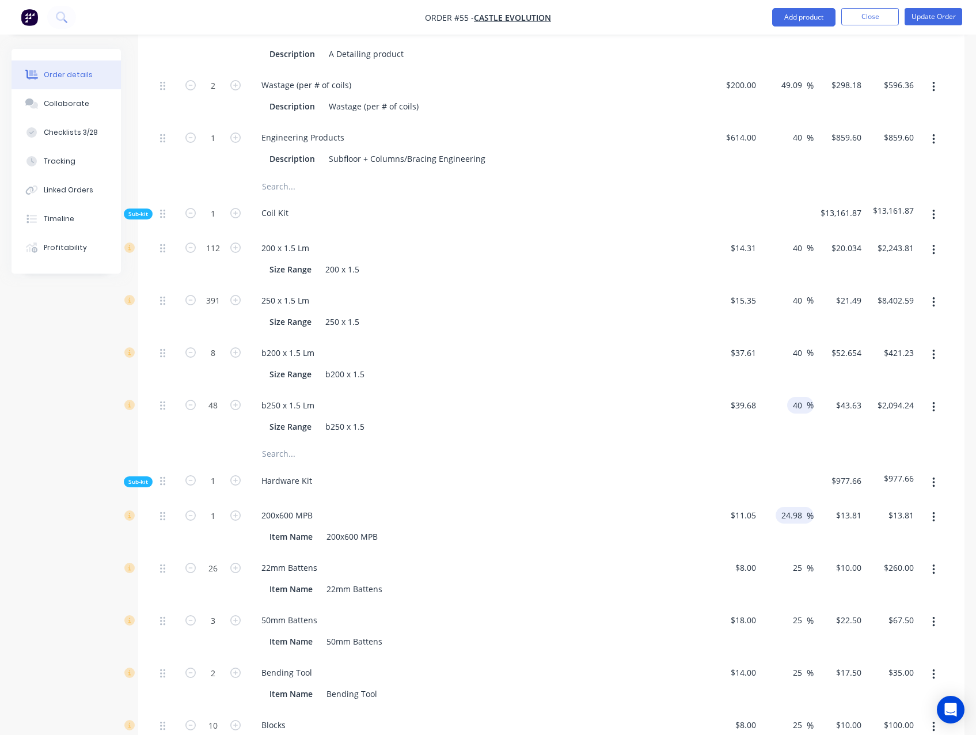
type input "40"
type input "$55.552"
type input "$2,666.50"
click at [793, 507] on input "24.98" at bounding box center [793, 515] width 26 height 17
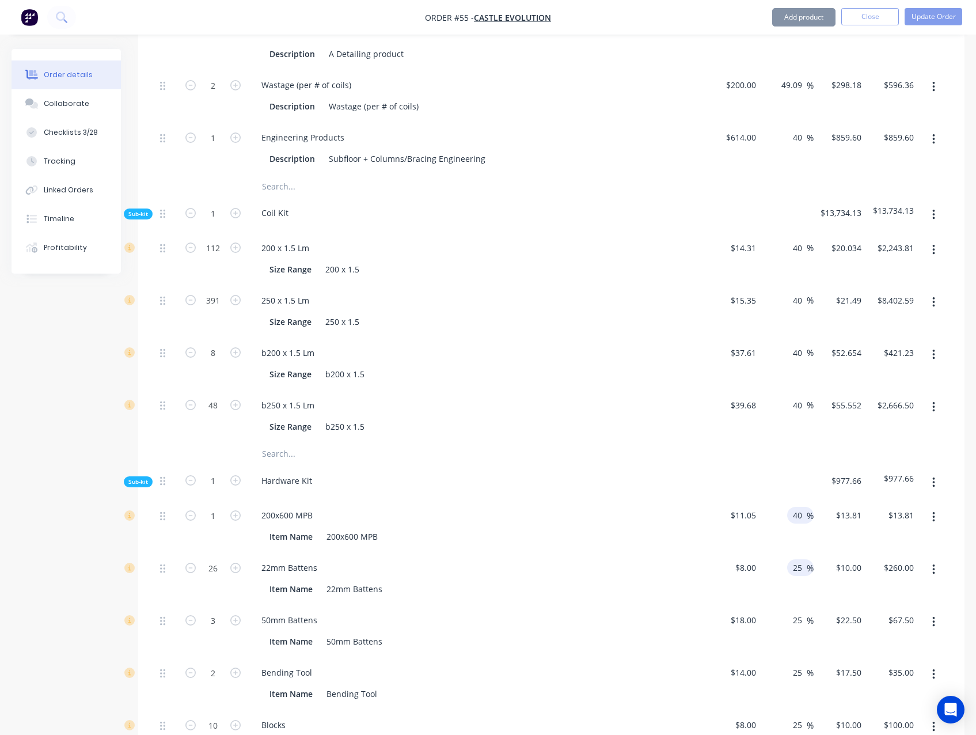
type input "40"
type input "$15.47"
click at [801, 559] on input "25" at bounding box center [799, 567] width 15 height 17
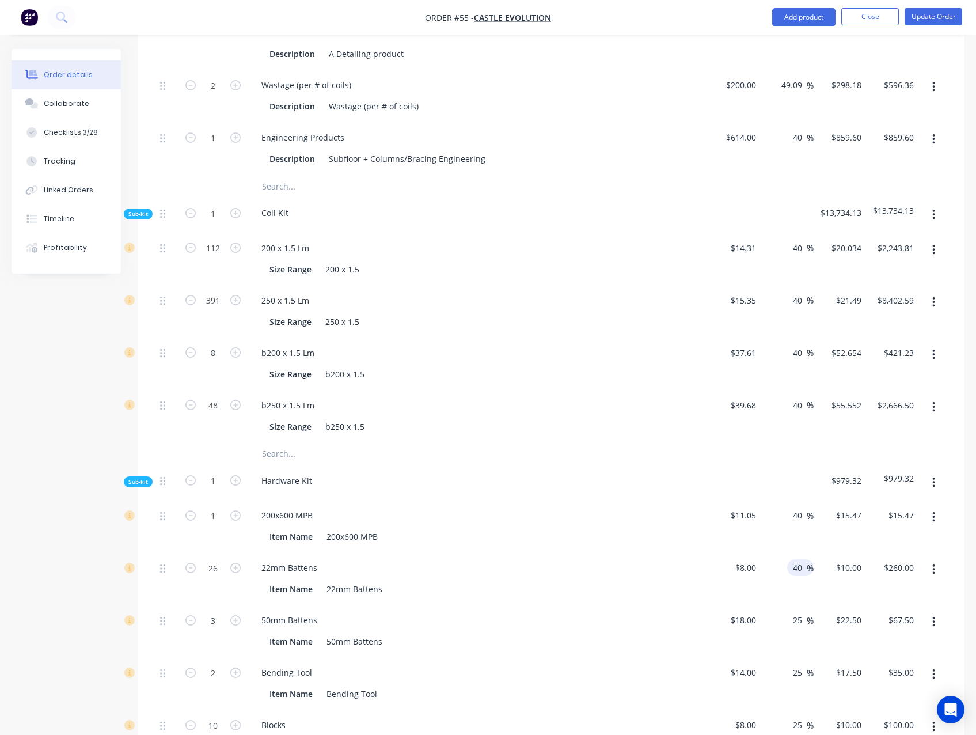
type input "40"
drag, startPoint x: 795, startPoint y: 587, endPoint x: 795, endPoint y: 597, distance: 9.8
click at [795, 605] on div "25 25 %" at bounding box center [787, 631] width 52 height 52
click at [795, 611] on input "25" at bounding box center [799, 619] width 15 height 17
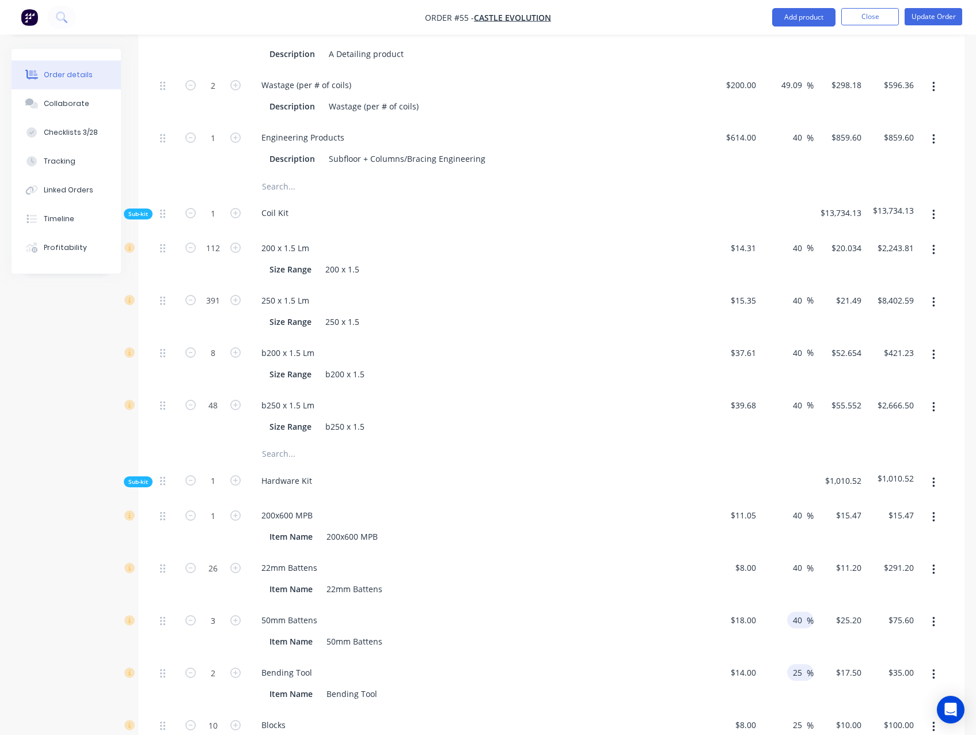
click at [799, 664] on input "25" at bounding box center [799, 672] width 15 height 17
click at [796, 716] on input "25" at bounding box center [799, 724] width 15 height 17
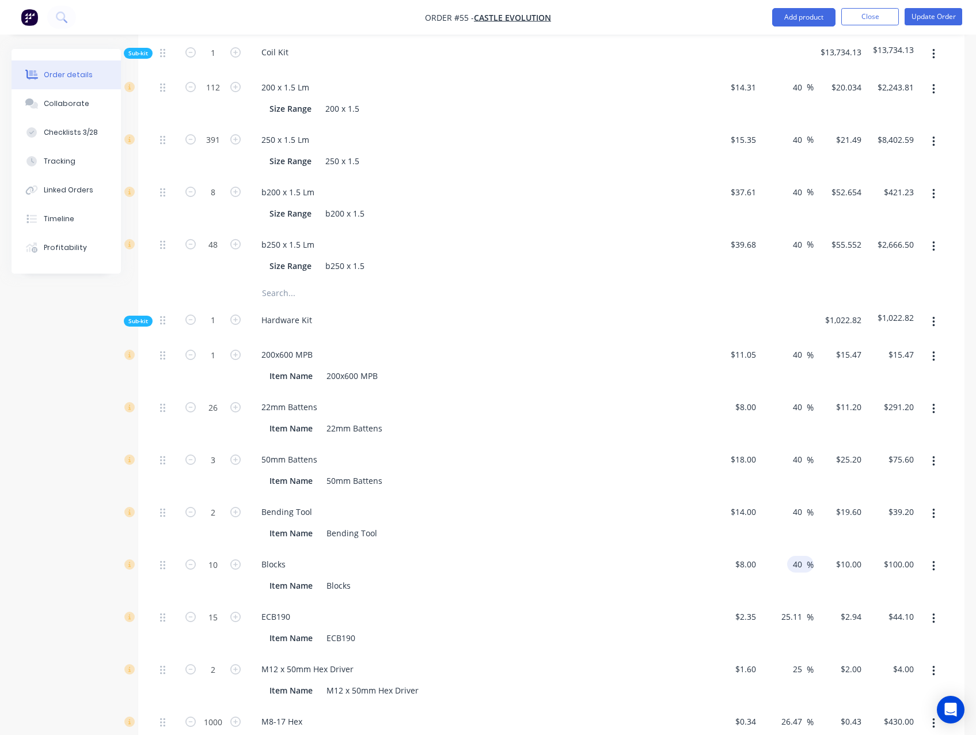
scroll to position [1152, 0]
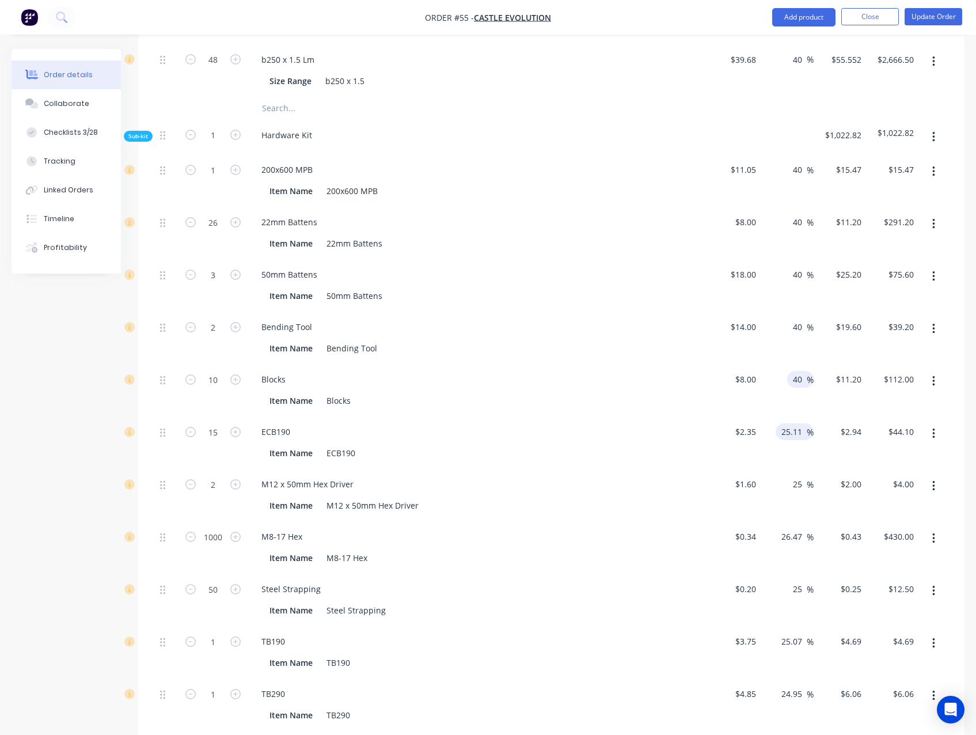
click at [793, 423] on input "25.11" at bounding box center [793, 431] width 26 height 17
click at [797, 476] on input "25" at bounding box center [799, 484] width 15 height 17
click at [787, 528] on input "26.47" at bounding box center [793, 536] width 26 height 17
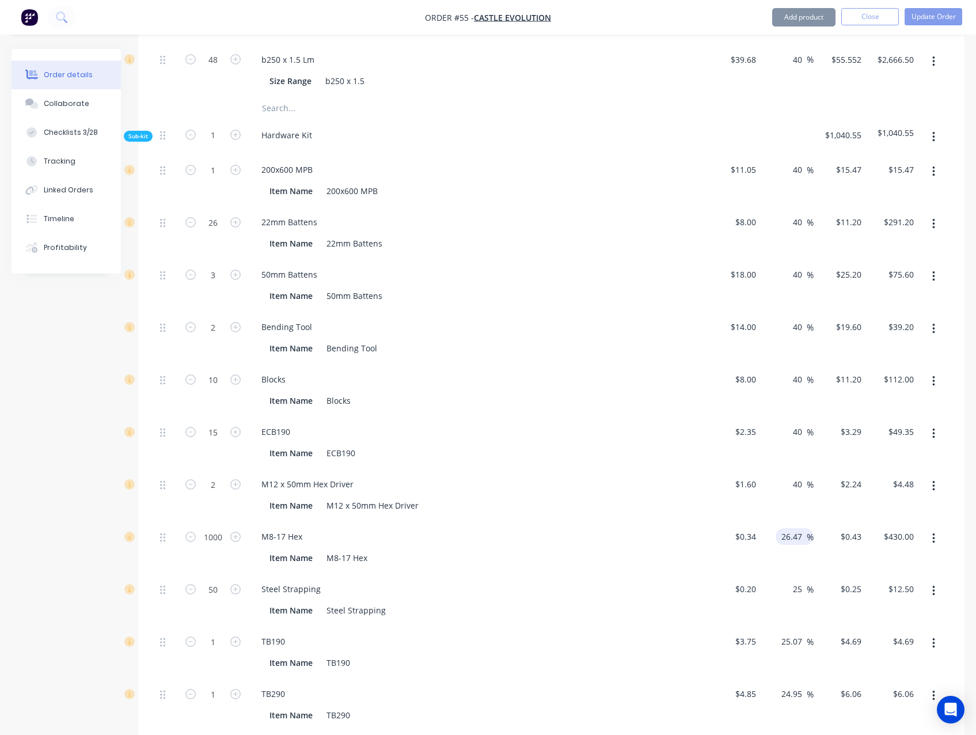
click at [787, 528] on input "26.47" at bounding box center [793, 536] width 26 height 17
click at [793, 528] on input "2406.47" at bounding box center [789, 536] width 36 height 17
click at [800, 580] on input "25" at bounding box center [799, 588] width 15 height 17
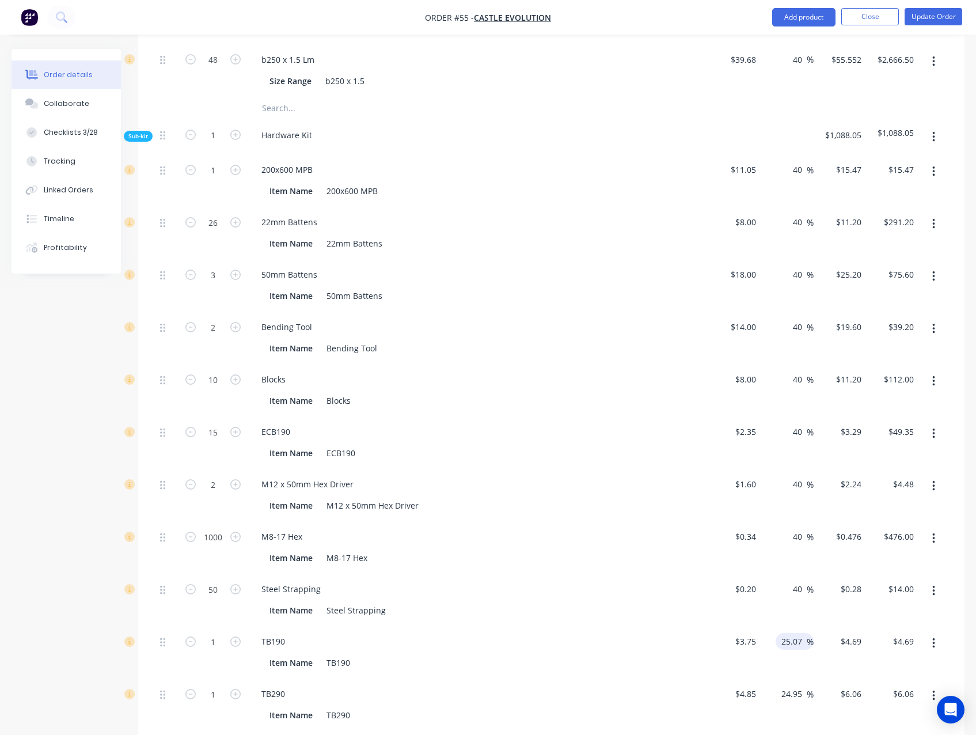
click at [793, 633] on input "25.07" at bounding box center [793, 641] width 26 height 17
click at [801, 685] on input "24.95" at bounding box center [793, 693] width 26 height 17
click at [64, 595] on div "Created by Admin Created 21/08/25 Required 21/08/25 Assigned to JO Invoiced No …" at bounding box center [488, 17] width 953 height 2240
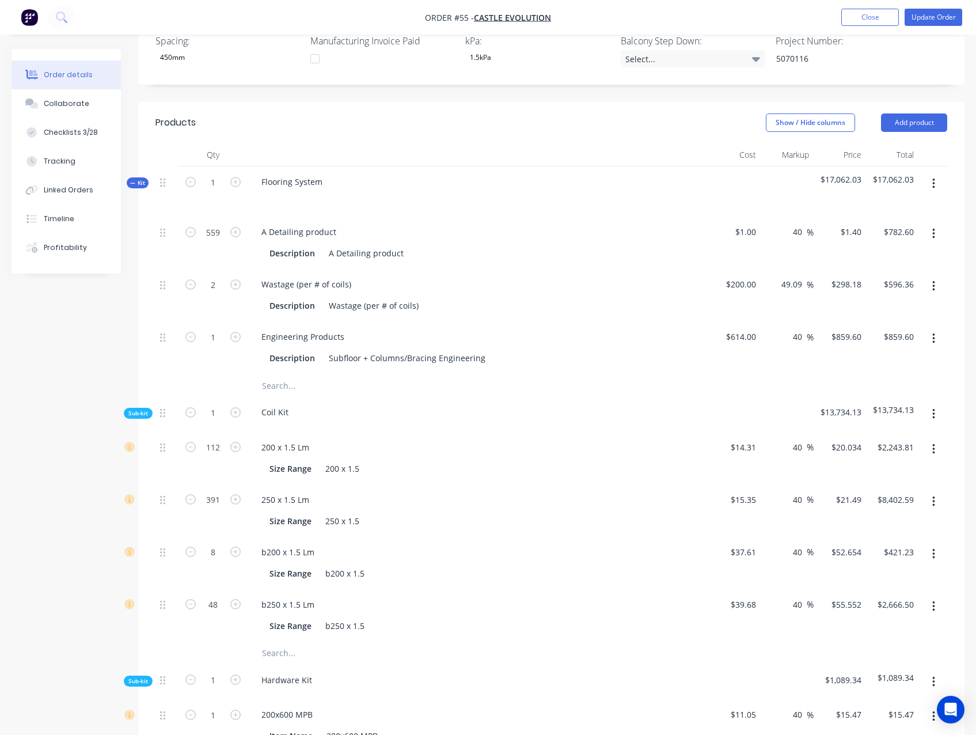
scroll to position [614, 0]
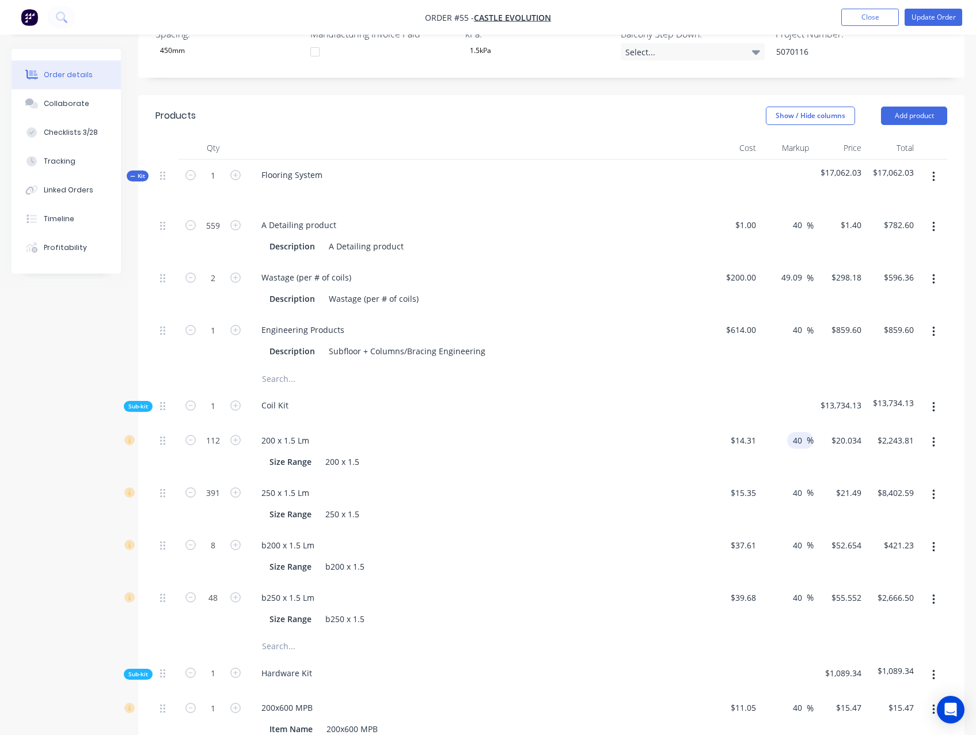
click at [797, 432] on input "40" at bounding box center [799, 440] width 15 height 17
click at [795, 484] on input "40" at bounding box center [799, 492] width 15 height 17
click at [799, 537] on input "40" at bounding box center [799, 545] width 15 height 17
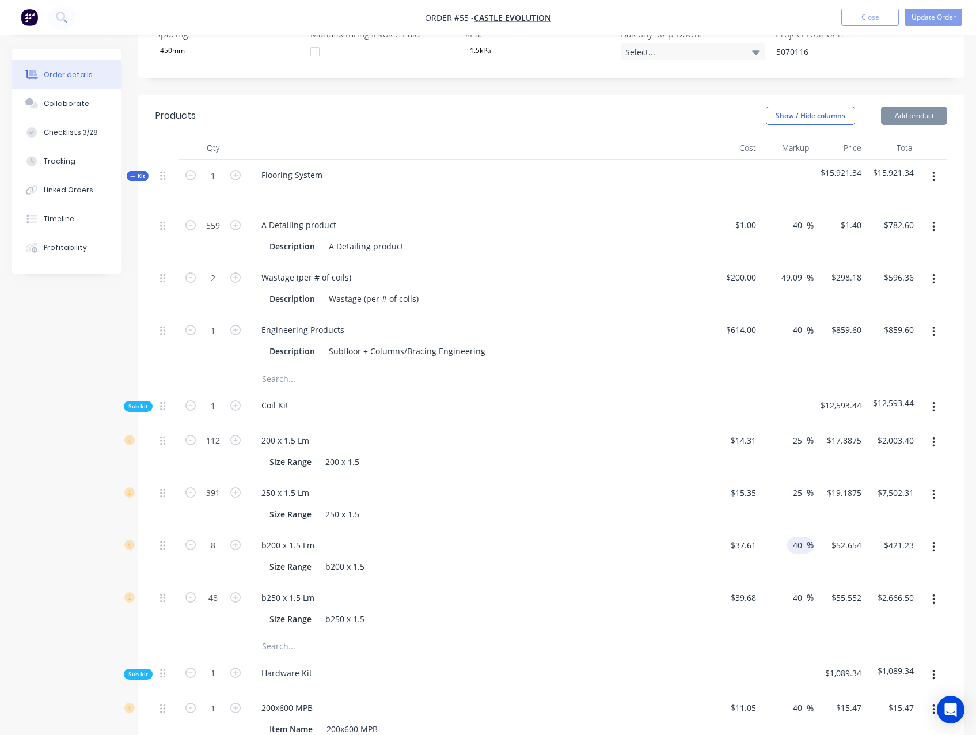
click at [799, 537] on input "40" at bounding box center [799, 545] width 15 height 17
click at [800, 589] on input "40" at bounding box center [799, 597] width 15 height 17
click at [797, 321] on input "40" at bounding box center [799, 329] width 15 height 17
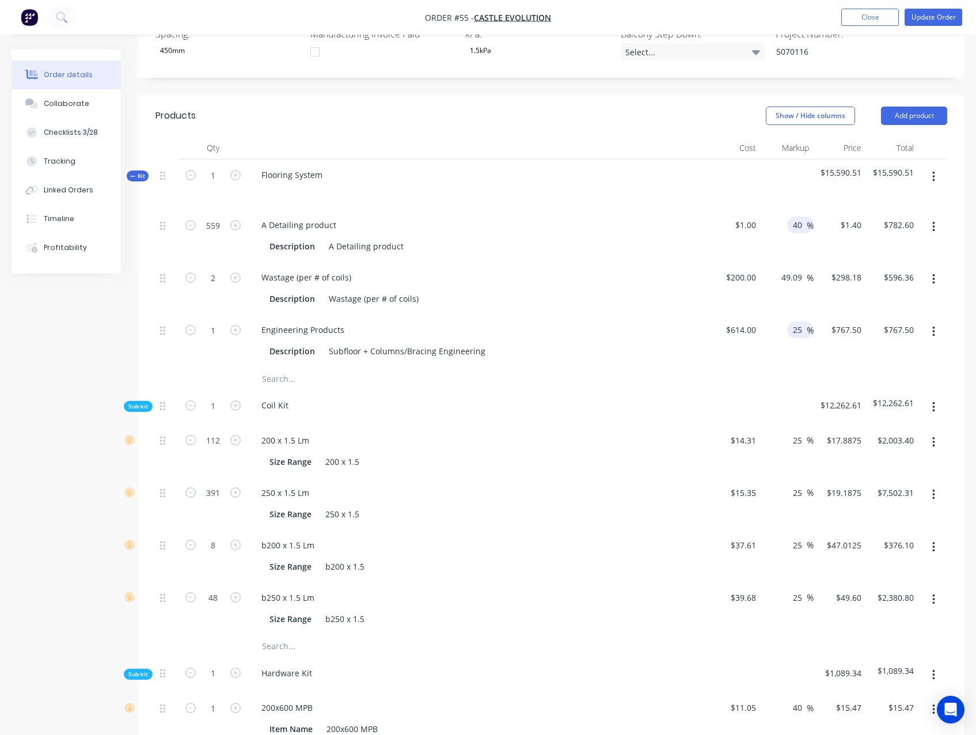
click at [796, 216] on input "40" at bounding box center [799, 224] width 15 height 17
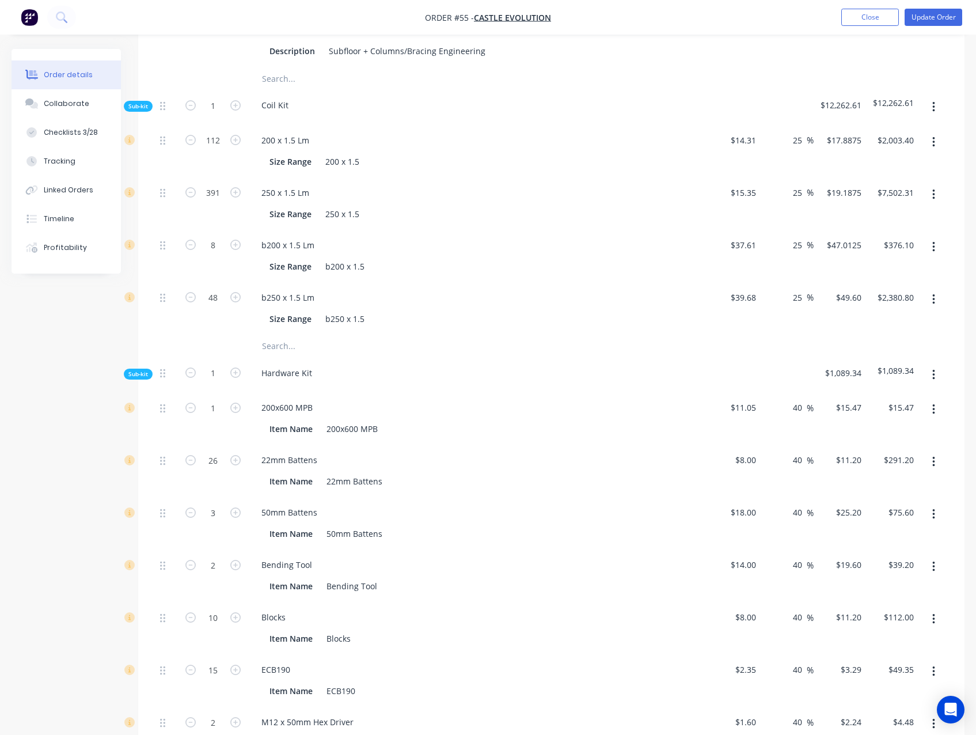
scroll to position [959, 0]
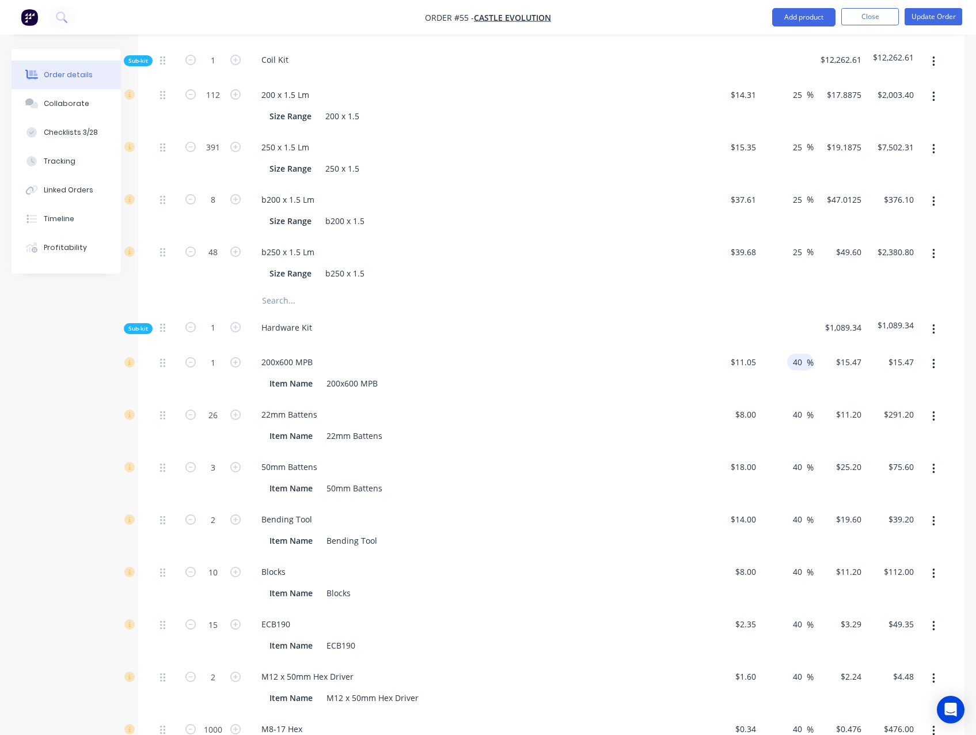
click at [795, 354] on input "40" at bounding box center [799, 362] width 15 height 17
click at [797, 406] on input "40" at bounding box center [799, 414] width 15 height 17
click at [798, 458] on input "40" at bounding box center [799, 466] width 15 height 17
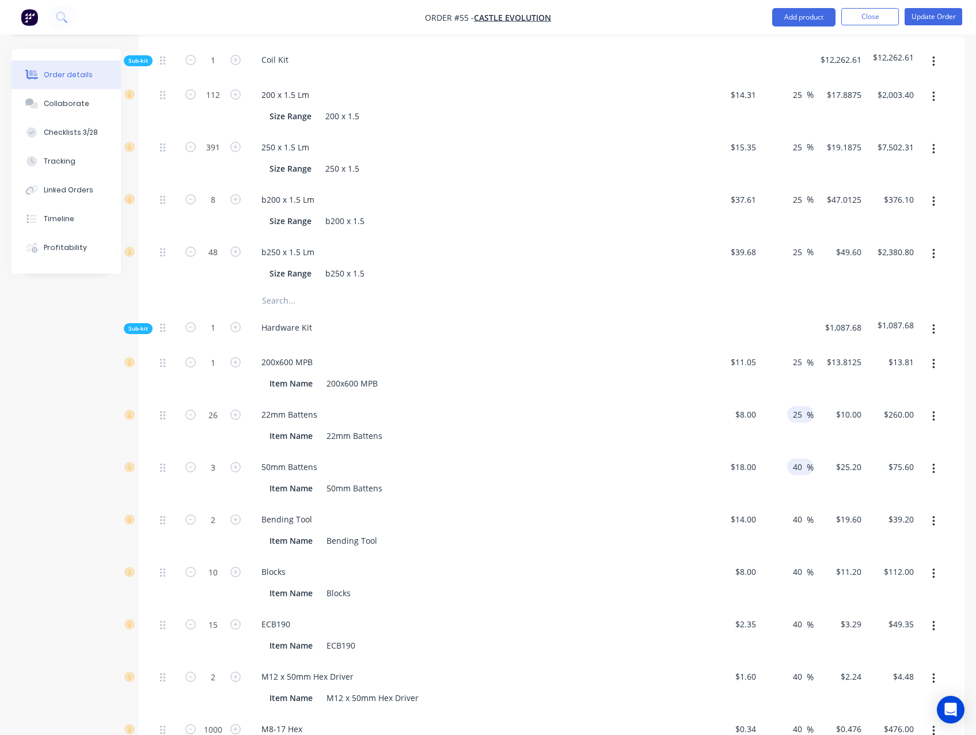
click at [798, 458] on input "40" at bounding box center [799, 466] width 15 height 17
click at [798, 511] on input "40" at bounding box center [799, 519] width 15 height 17
click at [799, 563] on input "40" at bounding box center [799, 571] width 15 height 17
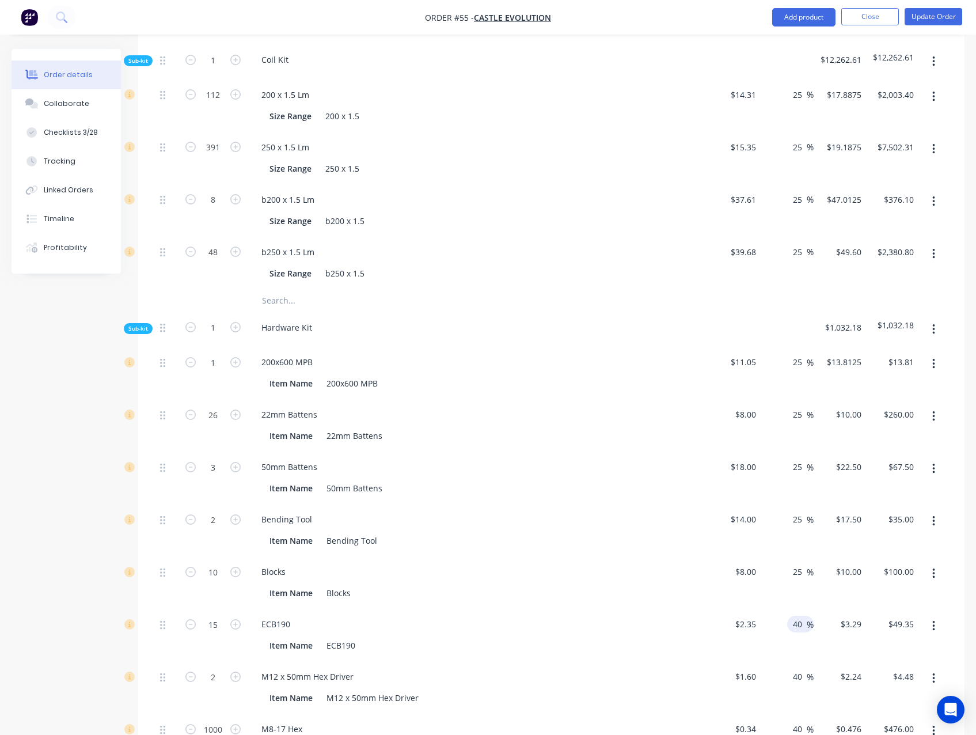
click at [799, 616] on input "40" at bounding box center [799, 624] width 15 height 17
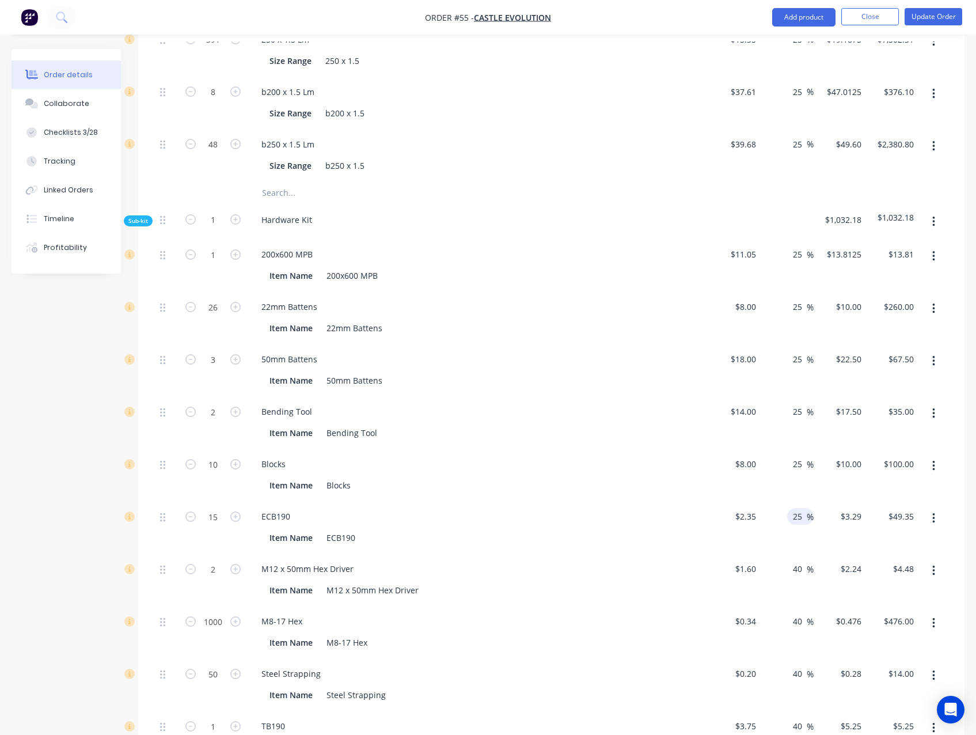
scroll to position [1074, 0]
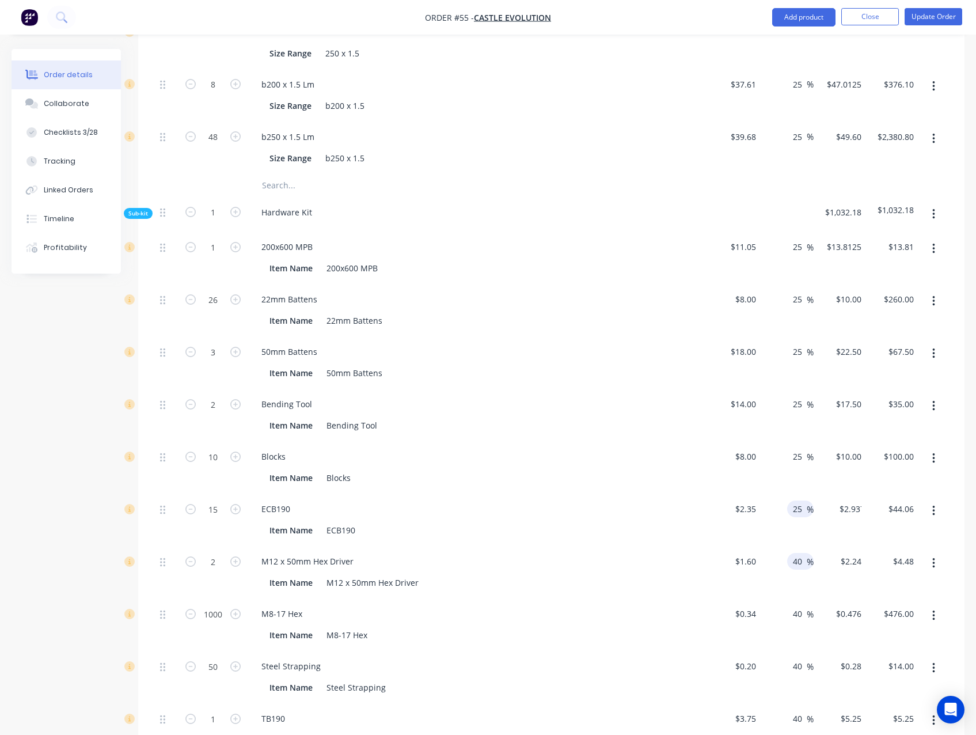
click at [798, 553] on input "40" at bounding box center [799, 561] width 15 height 17
click at [798, 605] on input "40" at bounding box center [799, 613] width 15 height 17
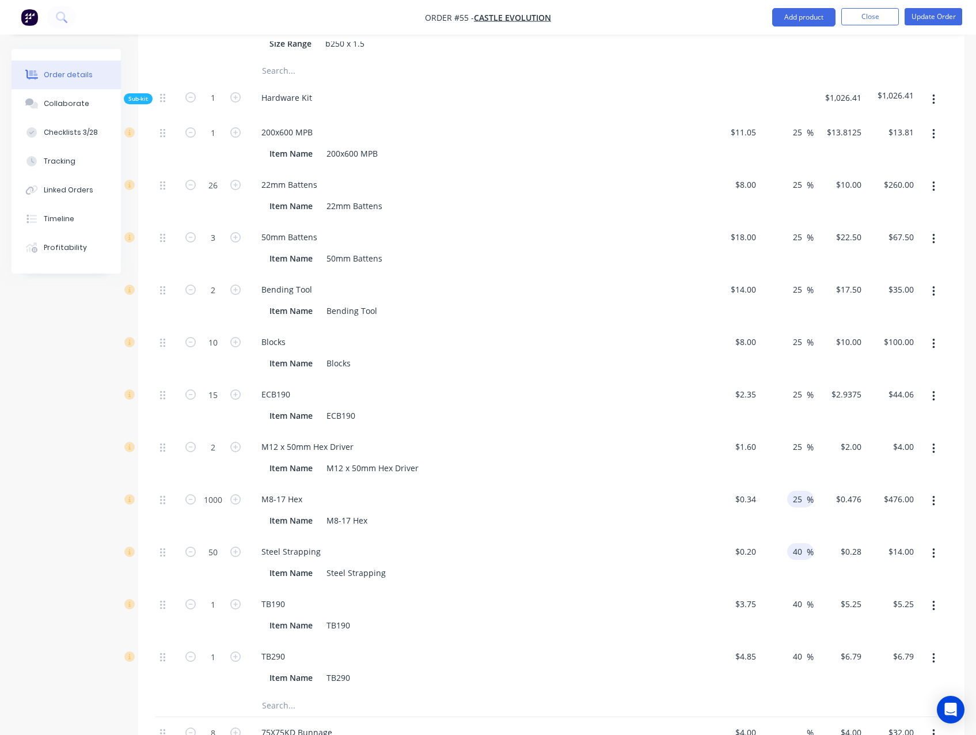
scroll to position [1190, 0]
click at [796, 542] on input "40" at bounding box center [799, 550] width 15 height 17
click at [797, 542] on input "40" at bounding box center [799, 550] width 15 height 17
click at [791, 542] on input "4250" at bounding box center [794, 550] width 24 height 17
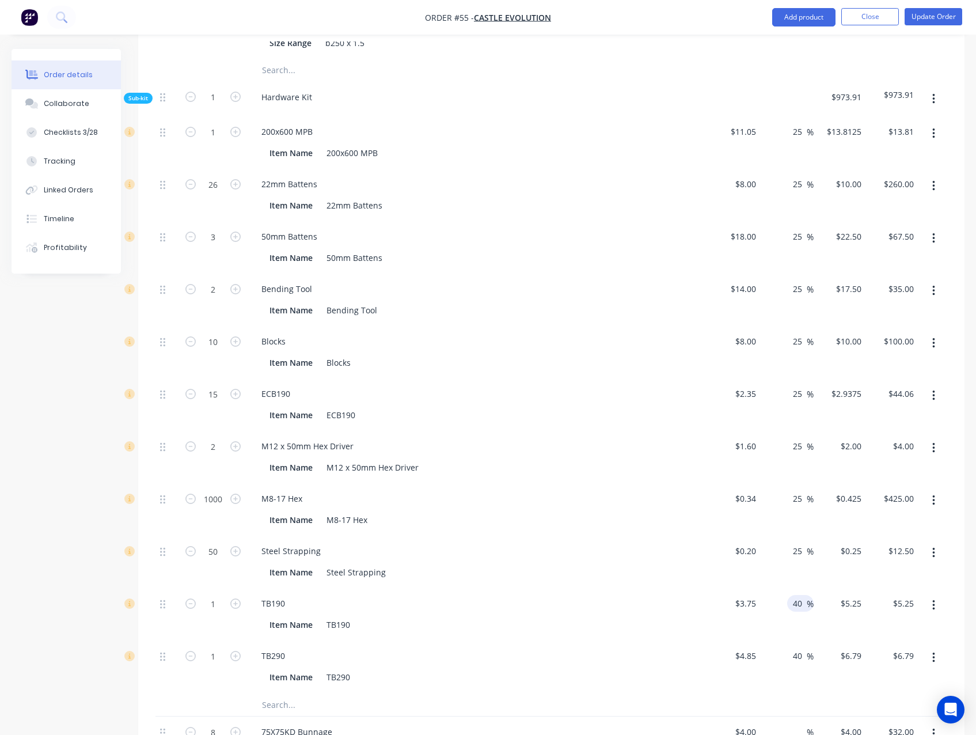
click at [795, 595] on input "40" at bounding box center [799, 603] width 15 height 17
click at [795, 647] on input "40" at bounding box center [799, 655] width 15 height 17
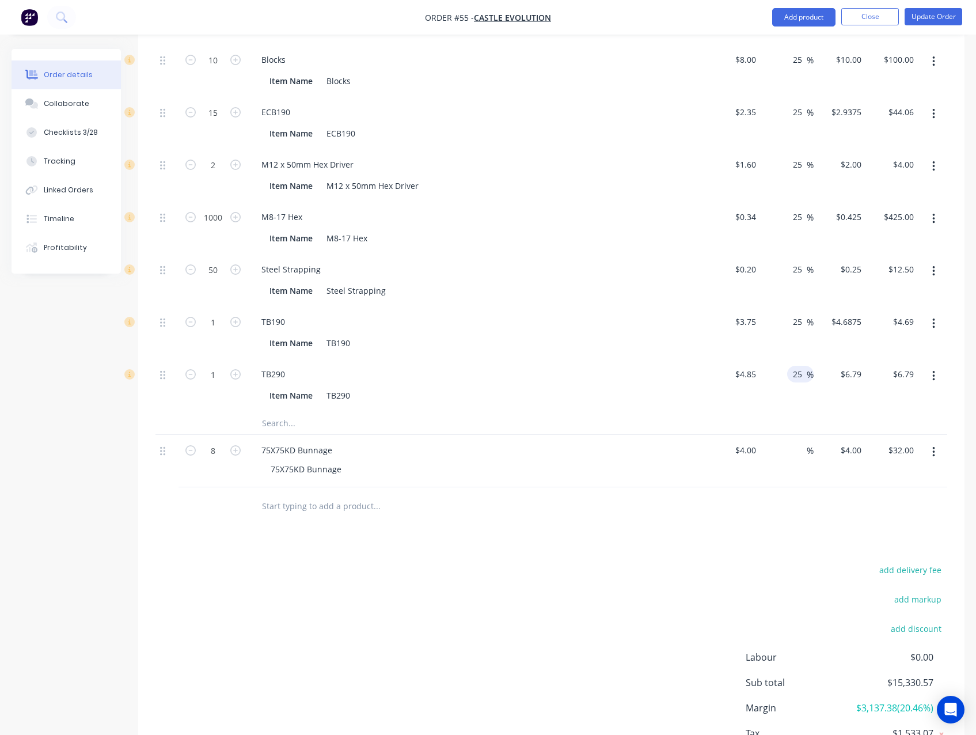
scroll to position [1477, 0]
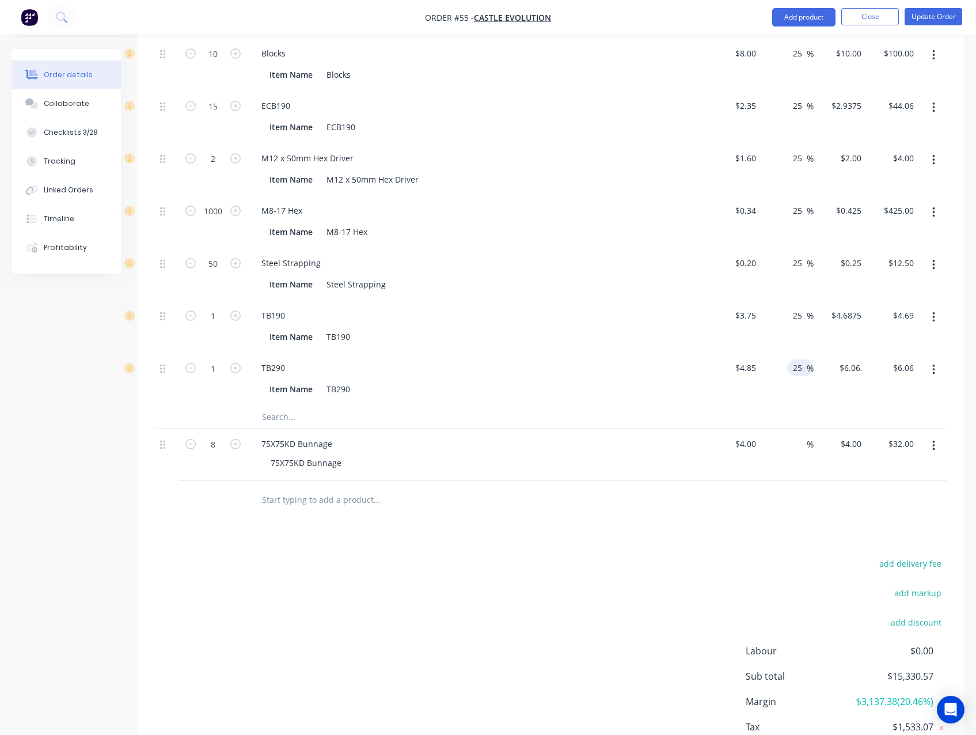
click at [770, 525] on div "Products Show / Hide columns Add product Qty Cost Markup Price Total Kit 1 Floo…" at bounding box center [551, 12] width 826 height 1563
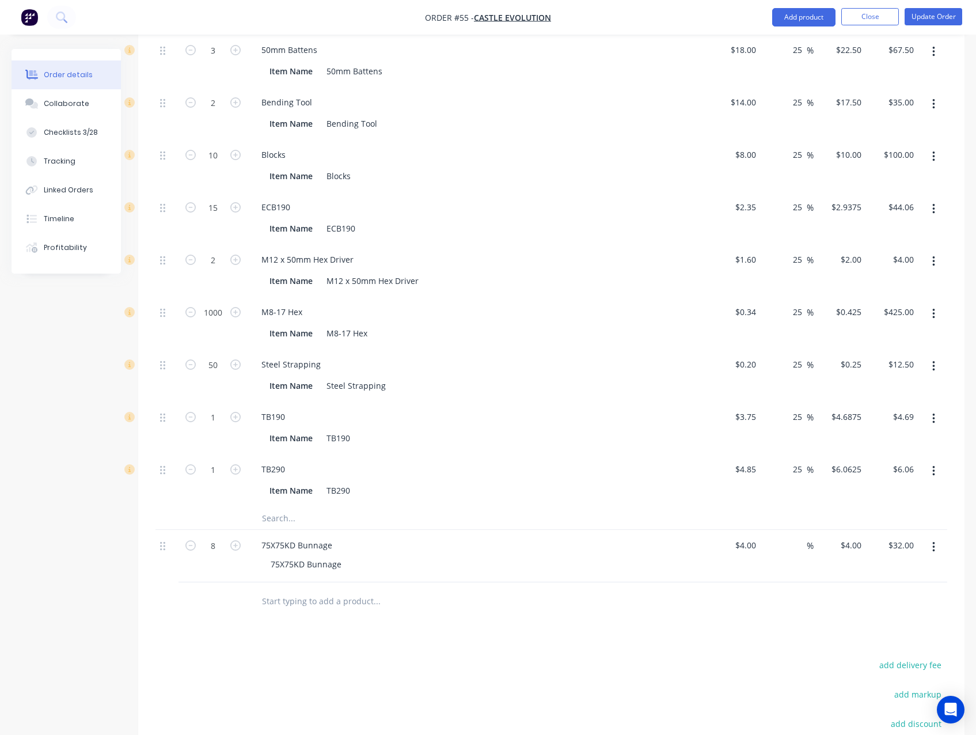
scroll to position [1362, 0]
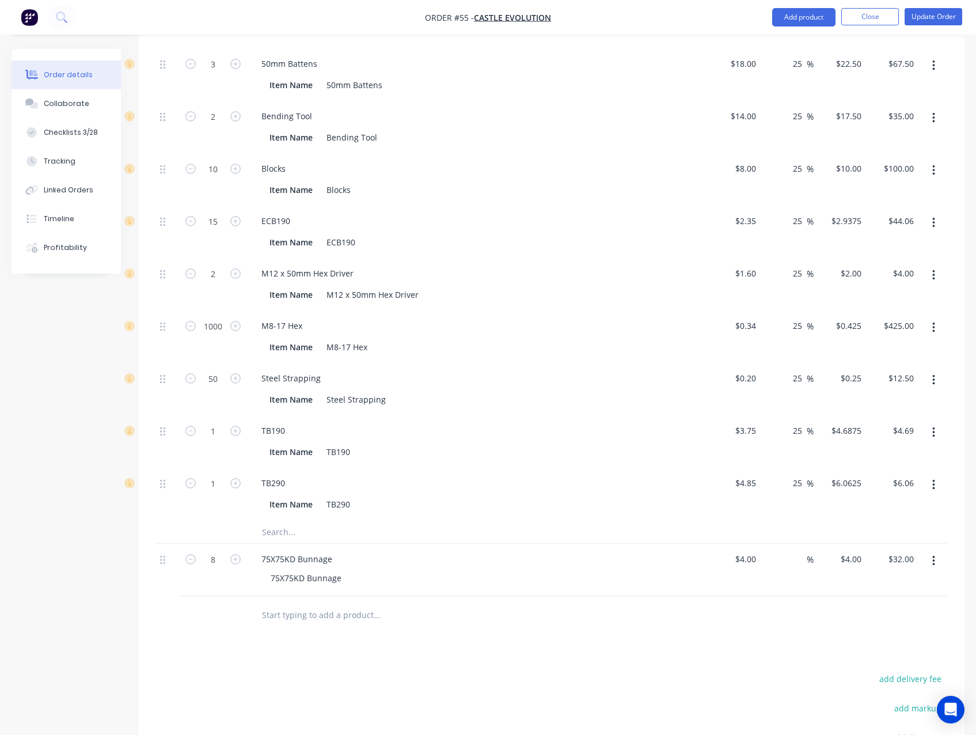
click at [934, 556] on icon "button" at bounding box center [933, 561] width 2 height 10
click at [880, 652] on div "Delete" at bounding box center [892, 660] width 89 height 17
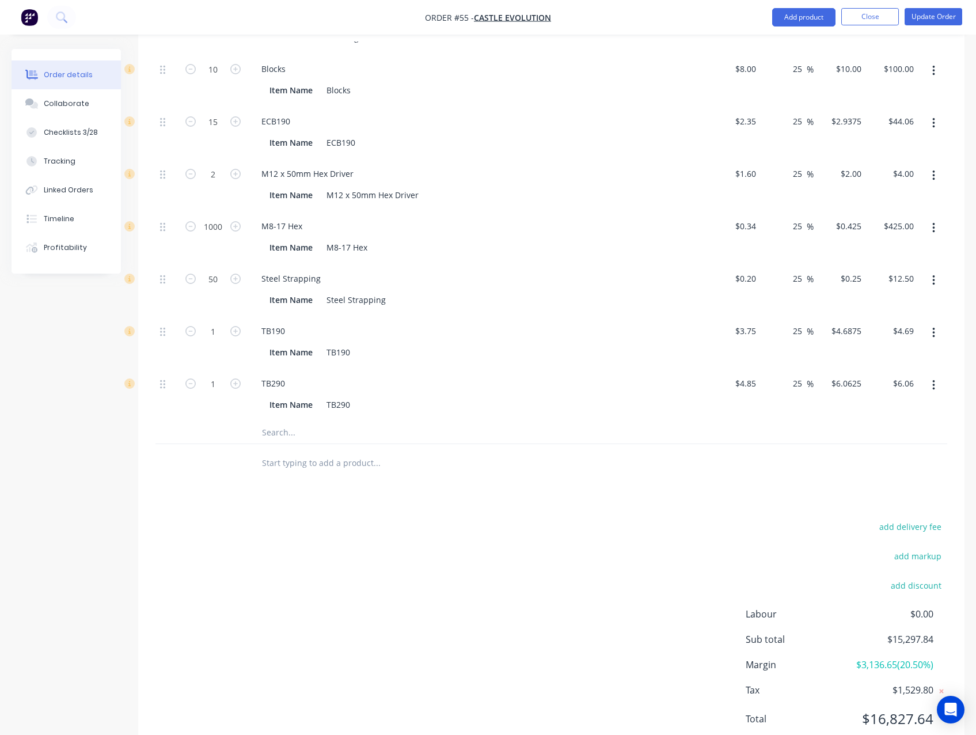
scroll to position [1483, 0]
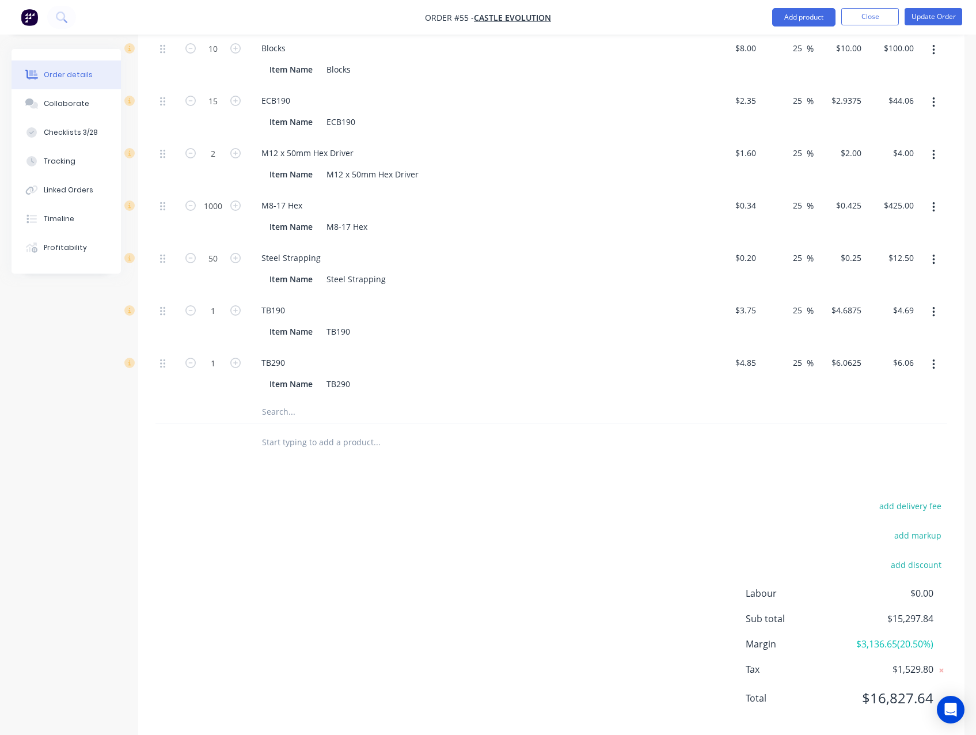
click at [629, 590] on div "add delivery fee add markup add discount Labour $0.00 Sub total $15,297.84 Marg…" at bounding box center [551, 608] width 792 height 222
click at [441, 629] on div "add delivery fee add markup add discount Labour $0.00 Sub total $15,297.84 Marg…" at bounding box center [551, 608] width 792 height 222
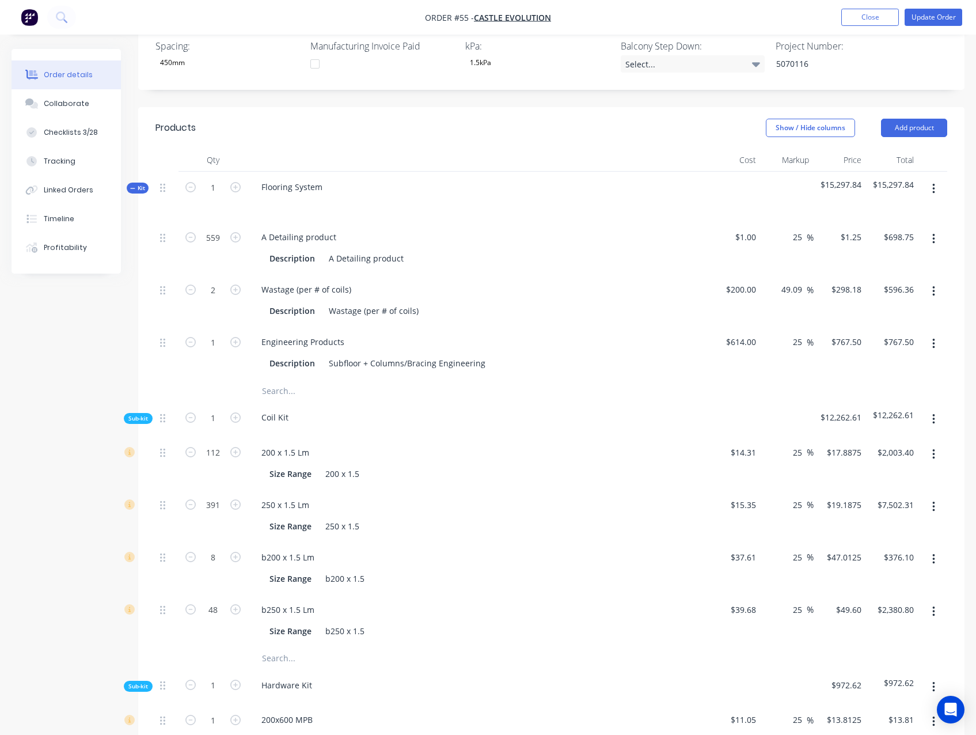
scroll to position [504, 0]
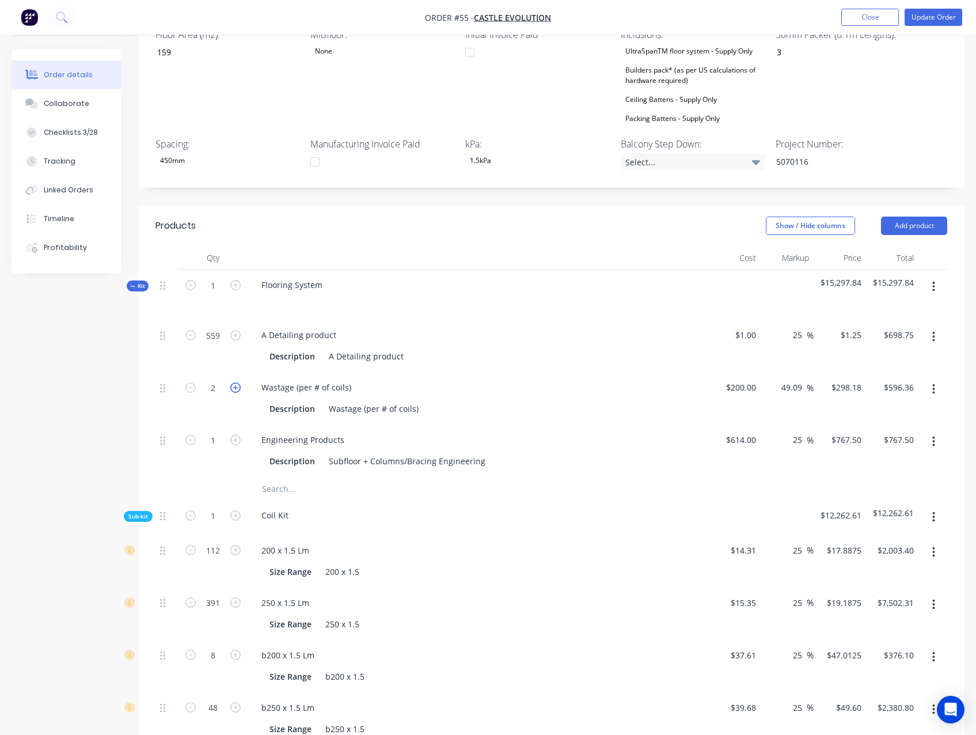
click at [235, 382] on icon "button" at bounding box center [235, 387] width 10 height 10
click at [191, 382] on icon "button" at bounding box center [190, 387] width 10 height 10
click at [744, 379] on input "200" at bounding box center [751, 387] width 20 height 17
click at [62, 375] on div "Created by Admin Created 21/08/25 Required 21/08/25 Assigned to JO Invoiced No …" at bounding box center [488, 639] width 953 height 2188
click at [789, 379] on input "49.09" at bounding box center [792, 387] width 26 height 17
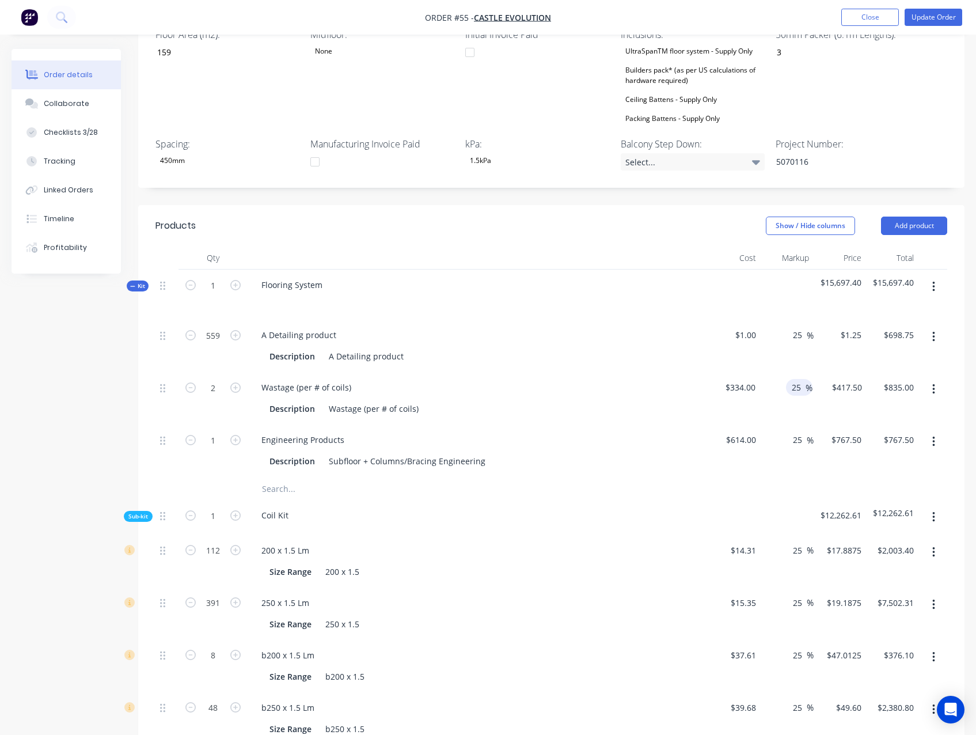
click at [53, 348] on div "Created by Admin Created 21/08/25 Required 21/08/25 Assigned to JO Invoiced No …" at bounding box center [488, 639] width 953 height 2188
click at [54, 380] on div "Created by Admin Created 21/08/25 Required 21/08/25 Assigned to JO Invoiced No …" at bounding box center [488, 639] width 953 height 2188
click at [796, 326] on input "25" at bounding box center [799, 334] width 15 height 17
click at [104, 379] on div "Created by Admin Created 21/08/25 Required 21/08/25 Assigned to JO Invoiced No …" at bounding box center [488, 639] width 953 height 2188
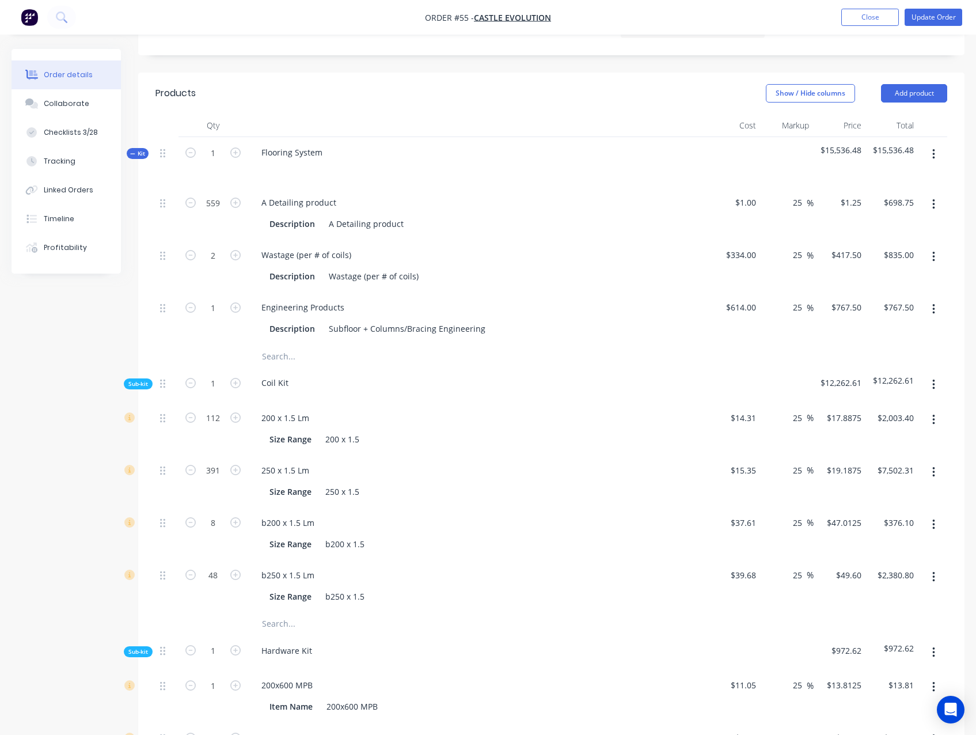
scroll to position [677, 0]
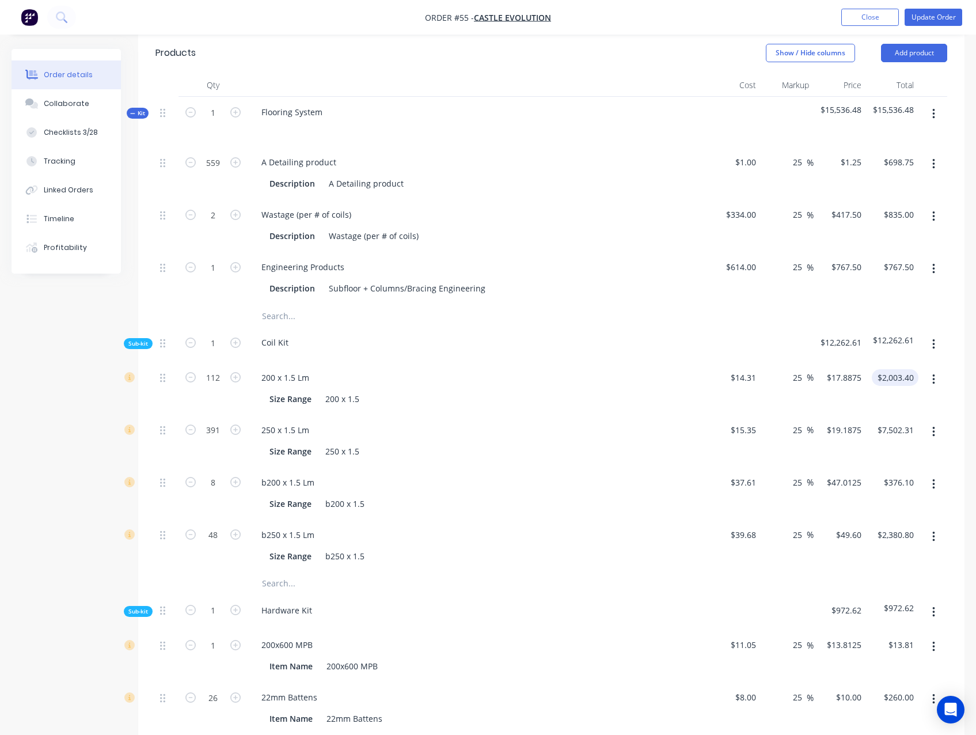
click at [900, 369] on input "$2,003.40" at bounding box center [897, 377] width 42 height 17
click at [900, 369] on input "2003.40" at bounding box center [897, 377] width 42 height 17
click at [963, 360] on div "Qty Cost Markup Price Total Kit 1 Flooring System $15,177.30 $15,177.30 559 A D…" at bounding box center [551, 670] width 826 height 1193
click at [899, 421] on input "7502.31" at bounding box center [901, 429] width 36 height 17
click at [949, 404] on div "Qty Cost Markup Price Total Kit 1 Flooring System $15,177.30 $15,177.30 559 A D…" at bounding box center [551, 670] width 826 height 1193
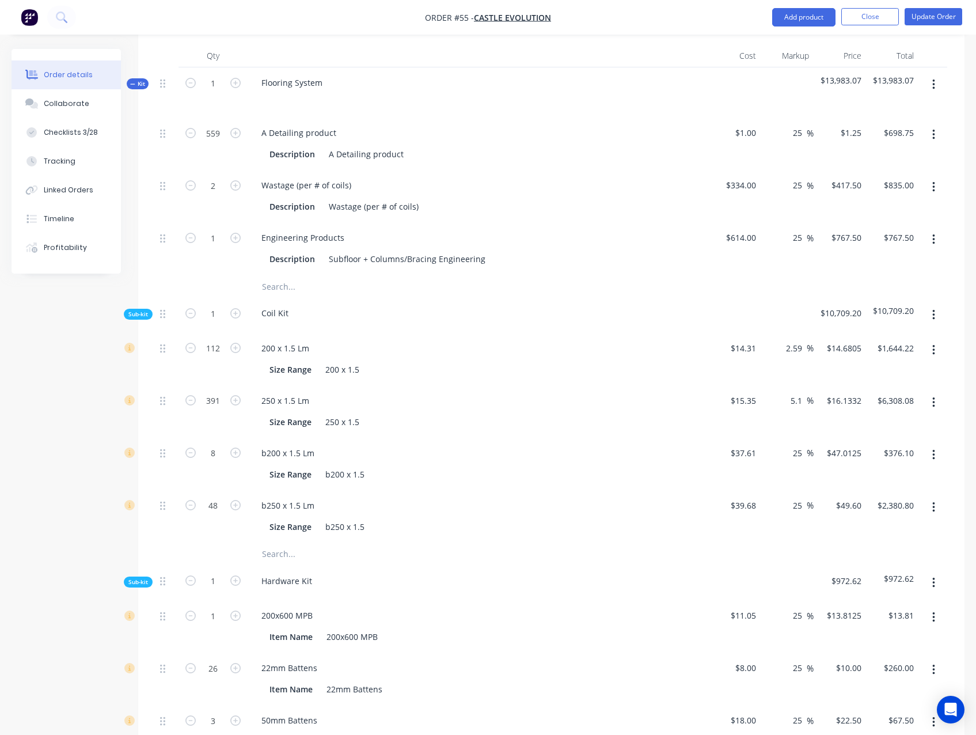
scroll to position [734, 0]
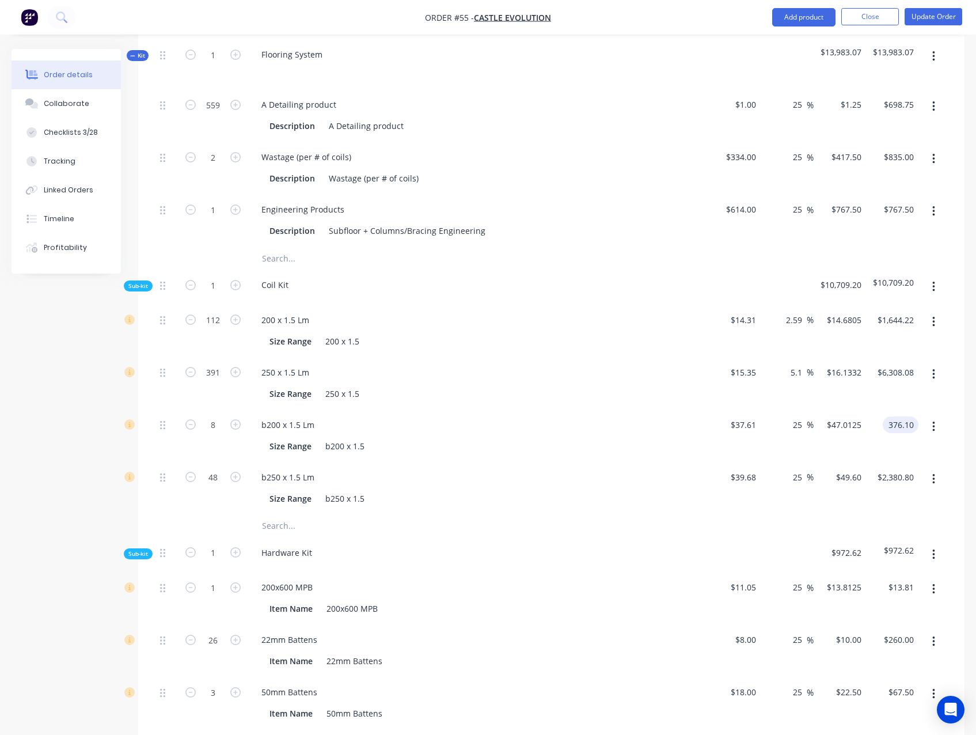
click at [900, 416] on input "376.10" at bounding box center [902, 424] width 31 height 17
click at [902, 469] on input "2380.80" at bounding box center [897, 477] width 42 height 17
click at [85, 435] on div "Created by Admin Created 21/08/25 Required 21/08/25 Assigned to JO Invoiced No …" at bounding box center [488, 409] width 953 height 2188
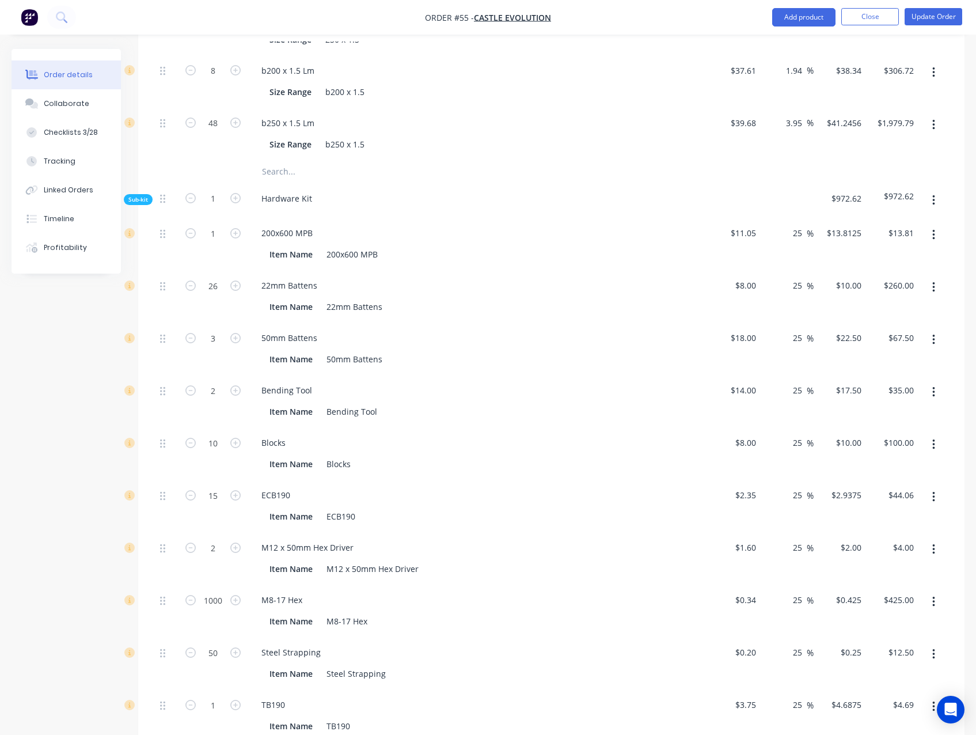
scroll to position [1080, 0]
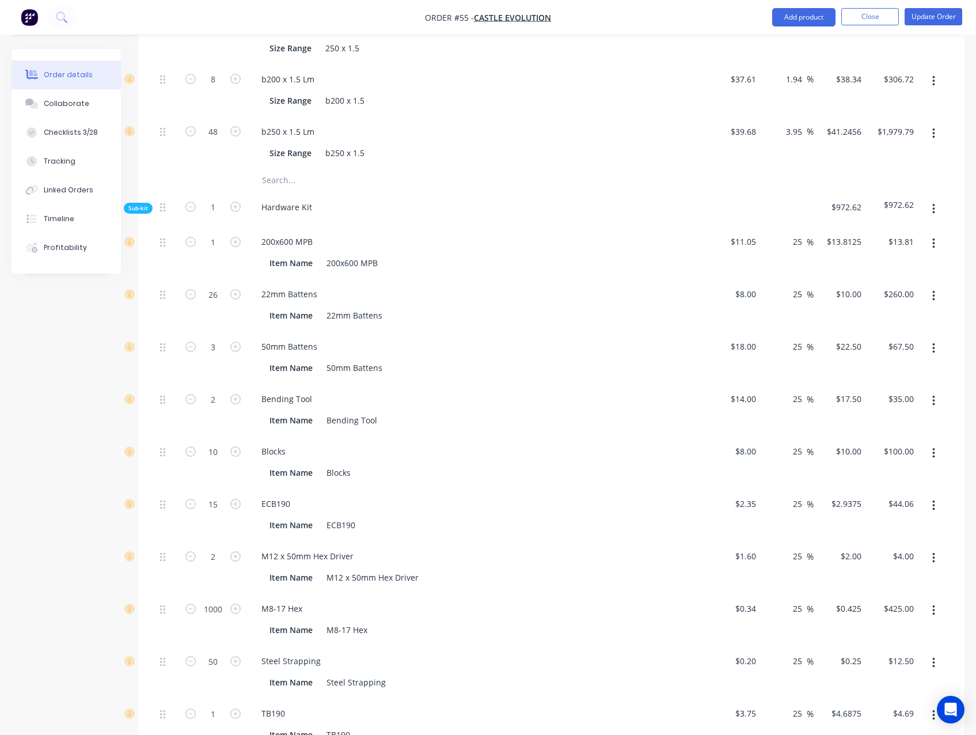
click at [958, 333] on div "Qty Cost Markup Price Total Kit 1 Flooring System $13,512.68 $13,512.68 559 A D…" at bounding box center [551, 267] width 826 height 1193
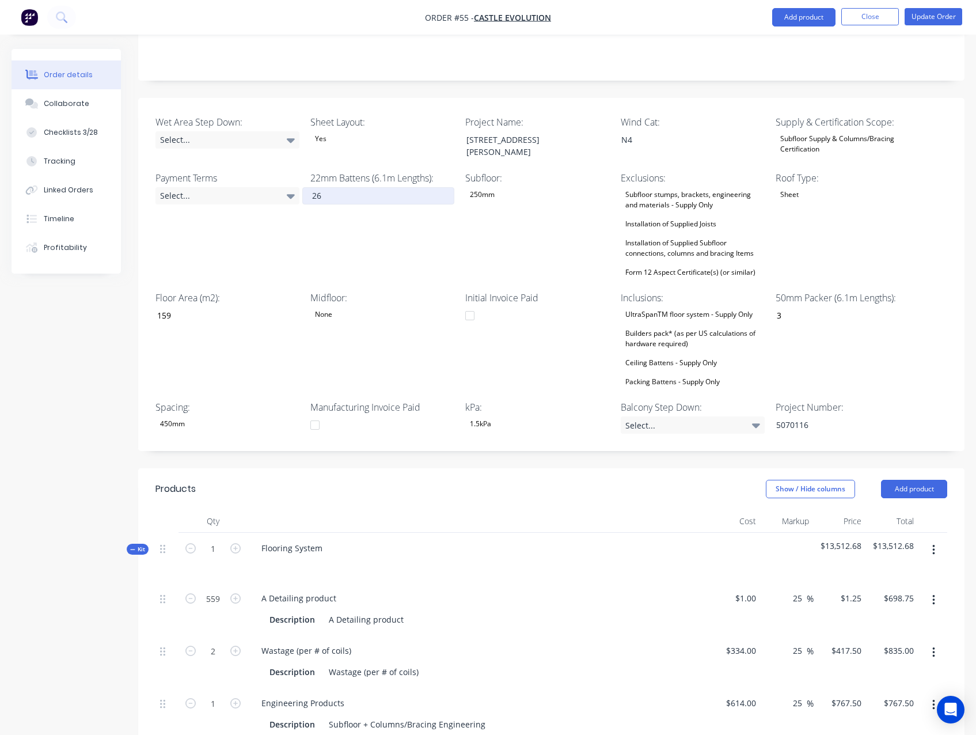
scroll to position [0, 0]
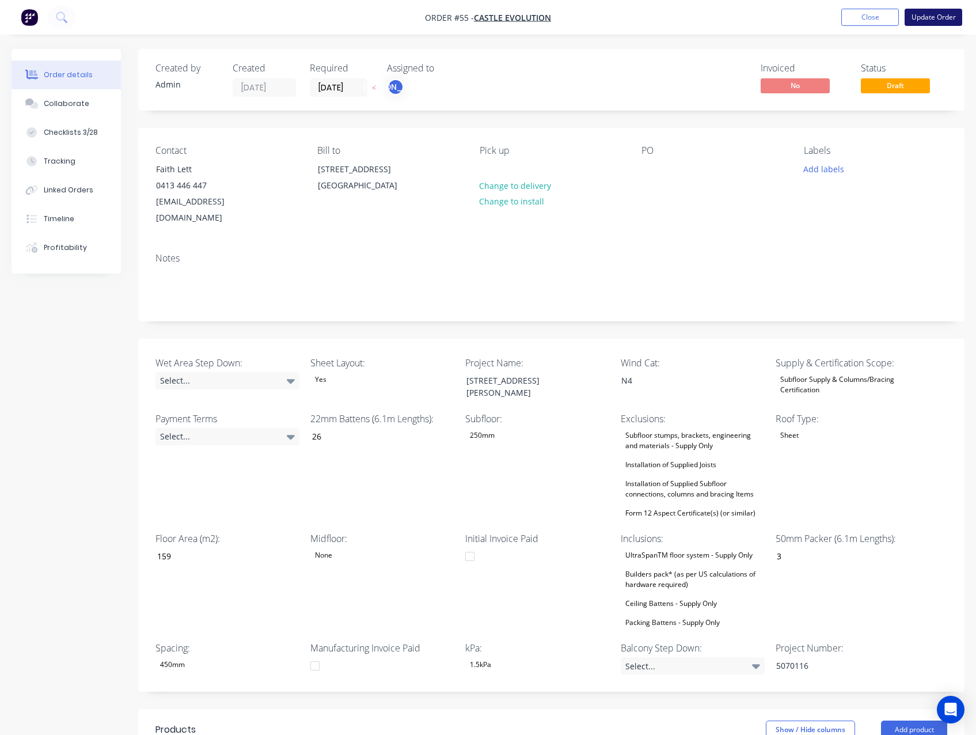
click at [935, 14] on button "Update Order" at bounding box center [934, 17] width 58 height 17
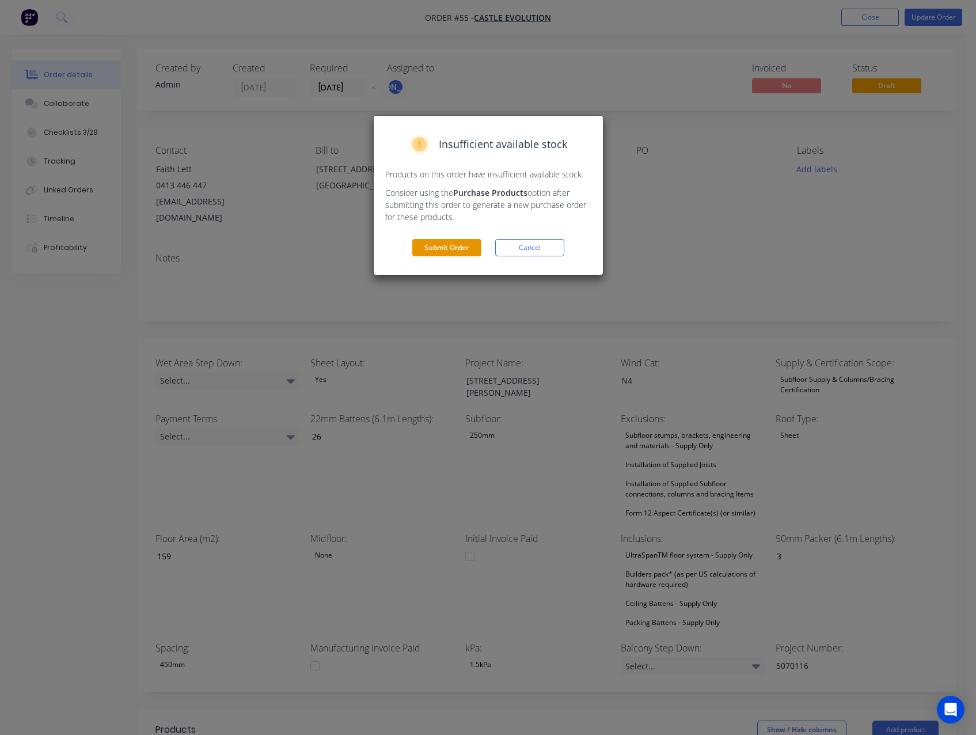
click at [456, 254] on button "Submit Order" at bounding box center [446, 247] width 69 height 17
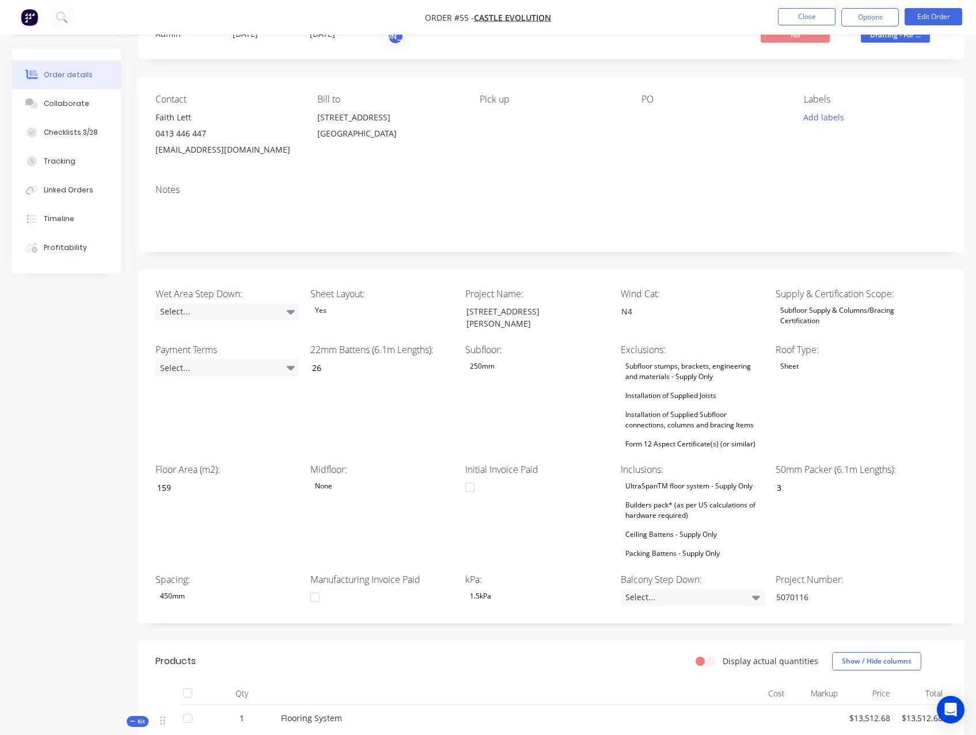
scroll to position [58, 0]
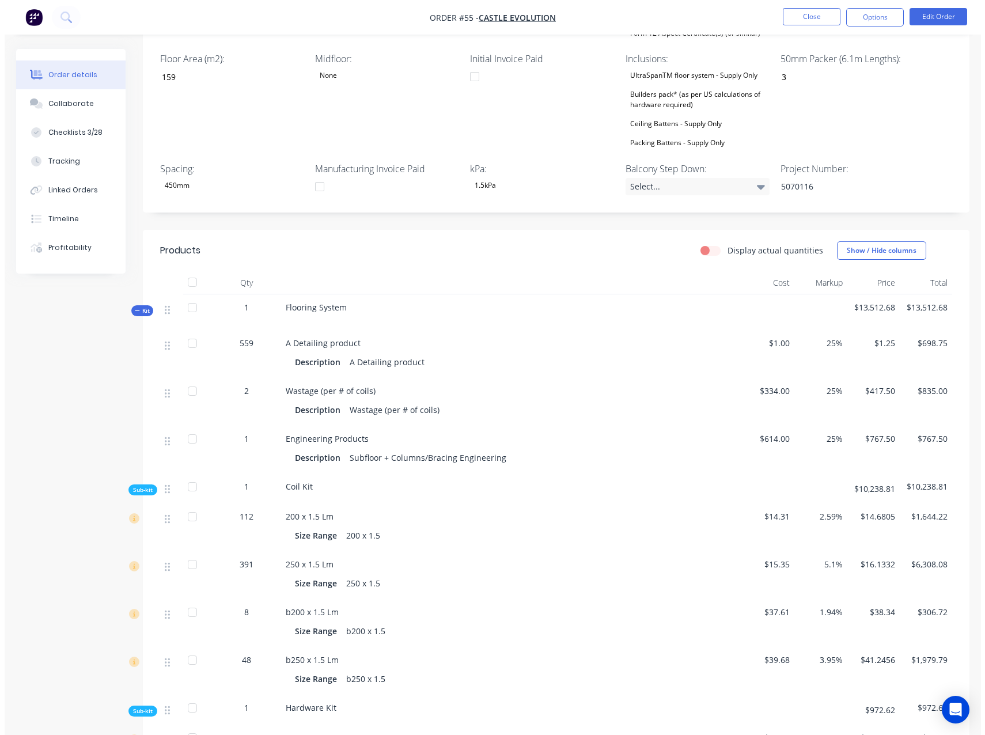
scroll to position [0, 0]
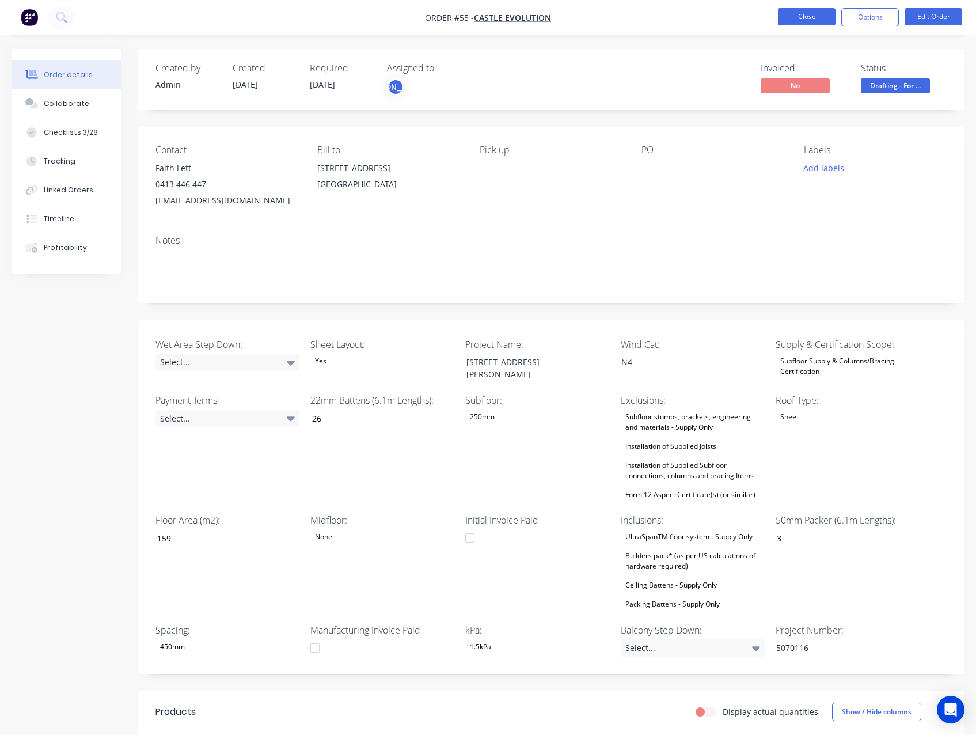
click at [814, 20] on button "Close" at bounding box center [807, 16] width 58 height 17
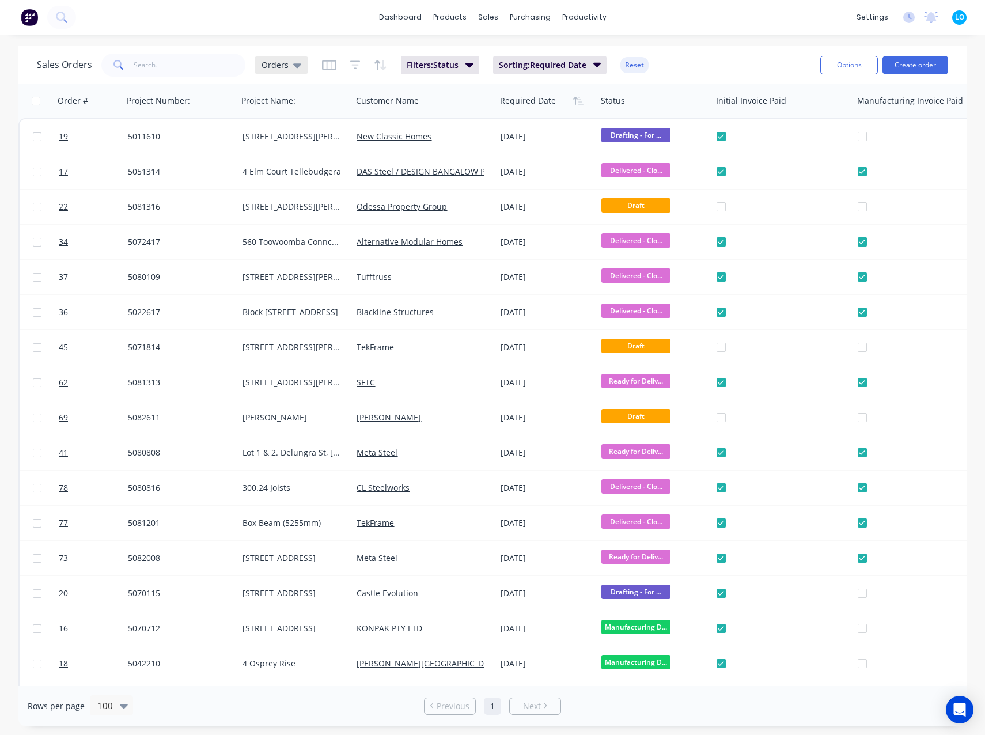
click at [274, 67] on span "Orders" at bounding box center [274, 65] width 27 height 12
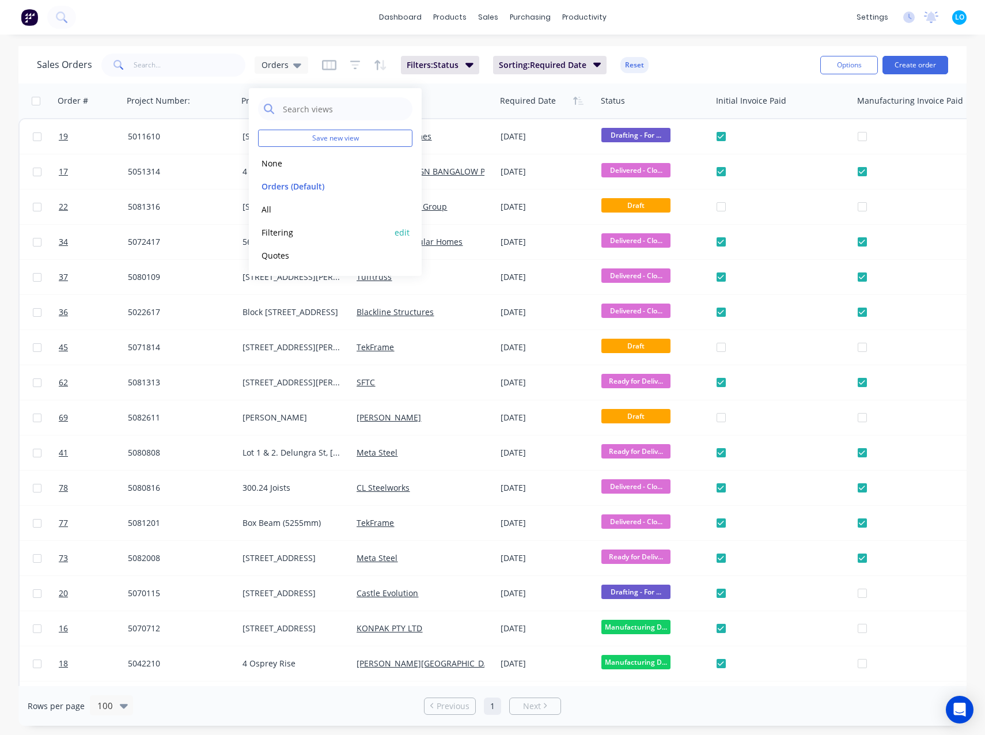
click at [289, 234] on button "Filtering" at bounding box center [323, 232] width 131 height 13
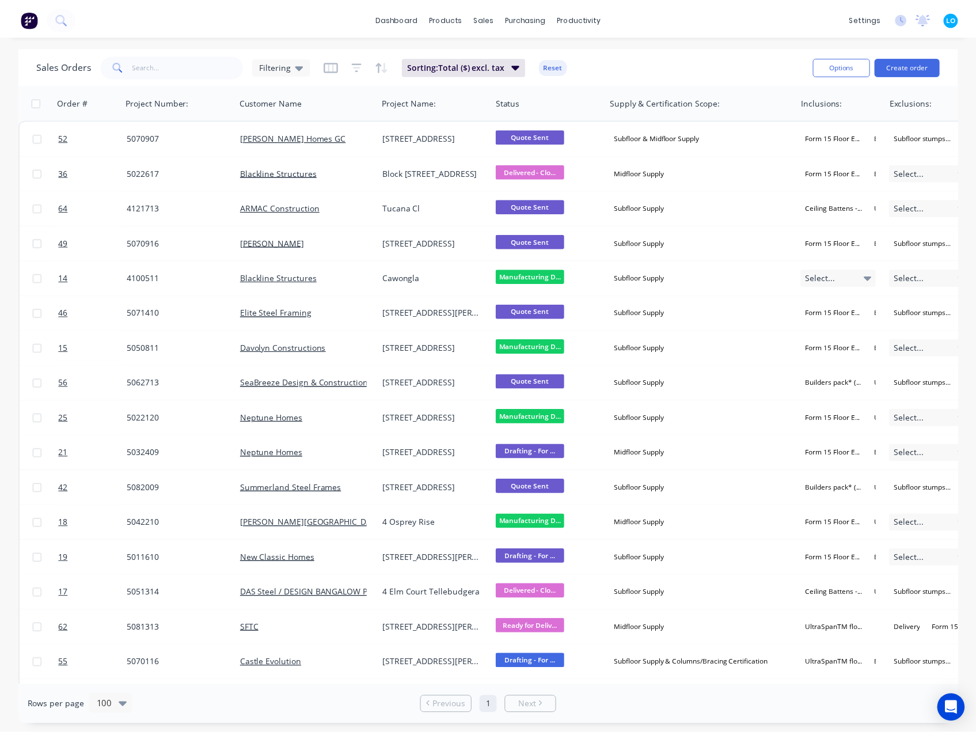
scroll to position [738, 0]
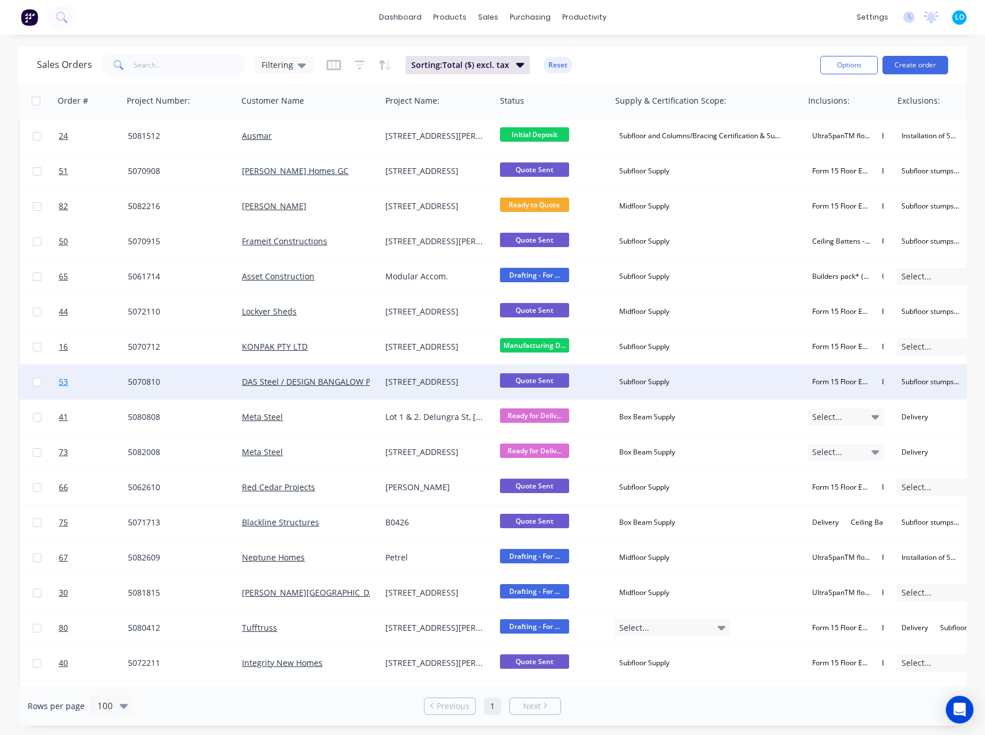
click at [67, 383] on span "53" at bounding box center [63, 382] width 9 height 12
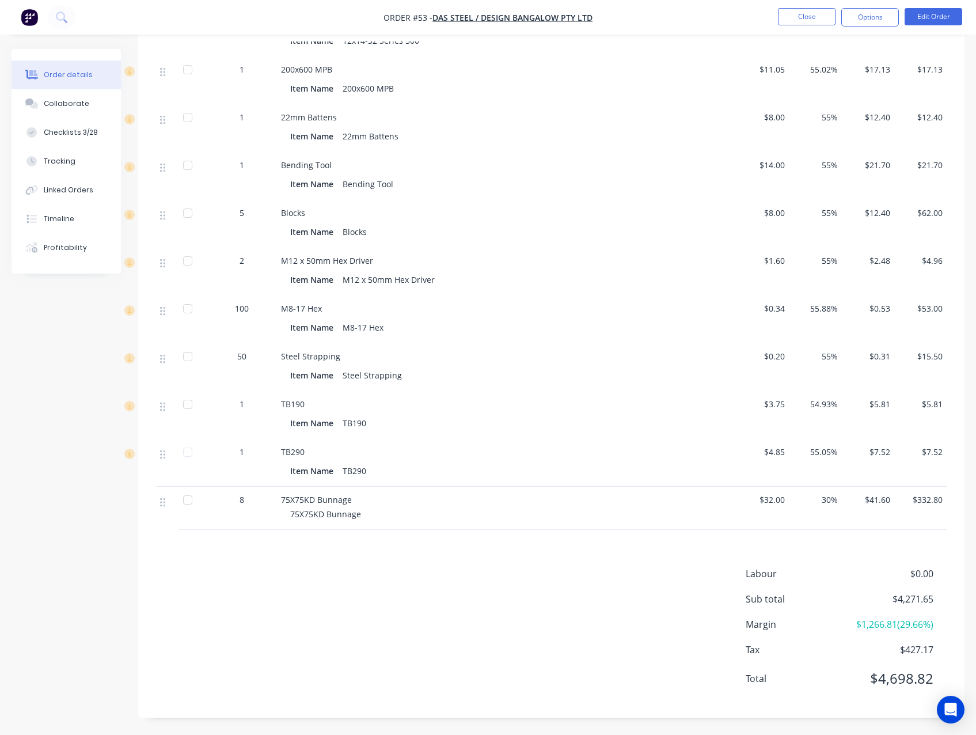
scroll to position [1139, 0]
click at [622, 586] on div "Labour $0.00 Sub total $4,271.65 Margin $1,266.81 ( 29.66 %) Tax $427.17 Total …" at bounding box center [551, 634] width 792 height 134
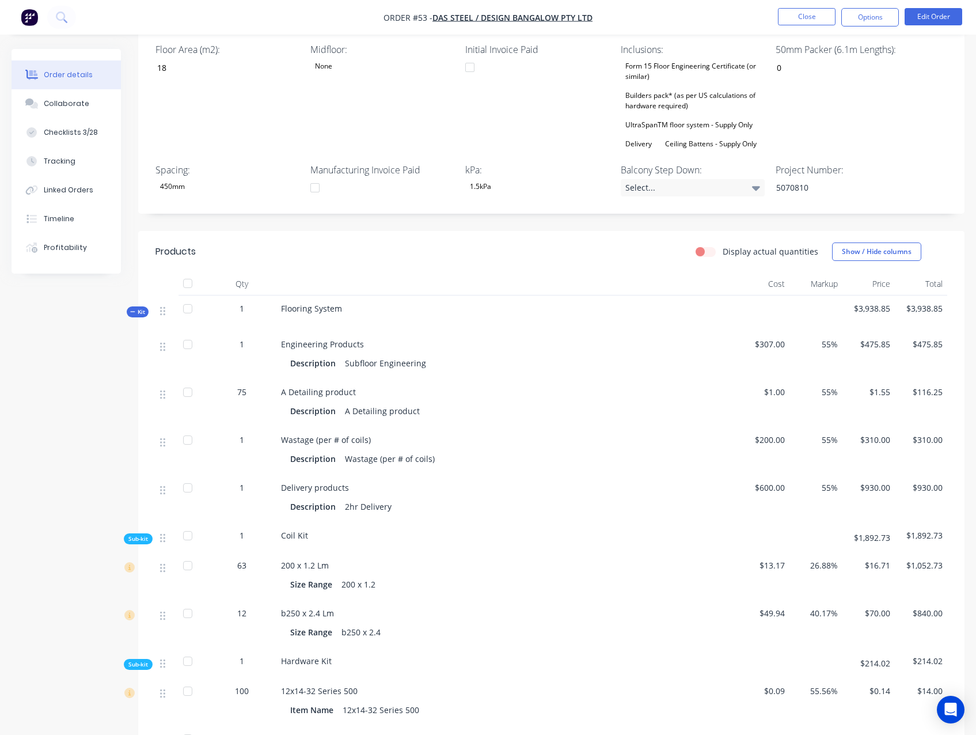
scroll to position [461, 0]
click at [770, 444] on span "$200.00" at bounding box center [763, 438] width 43 height 12
click at [939, 10] on button "Edit Order" at bounding box center [934, 16] width 58 height 17
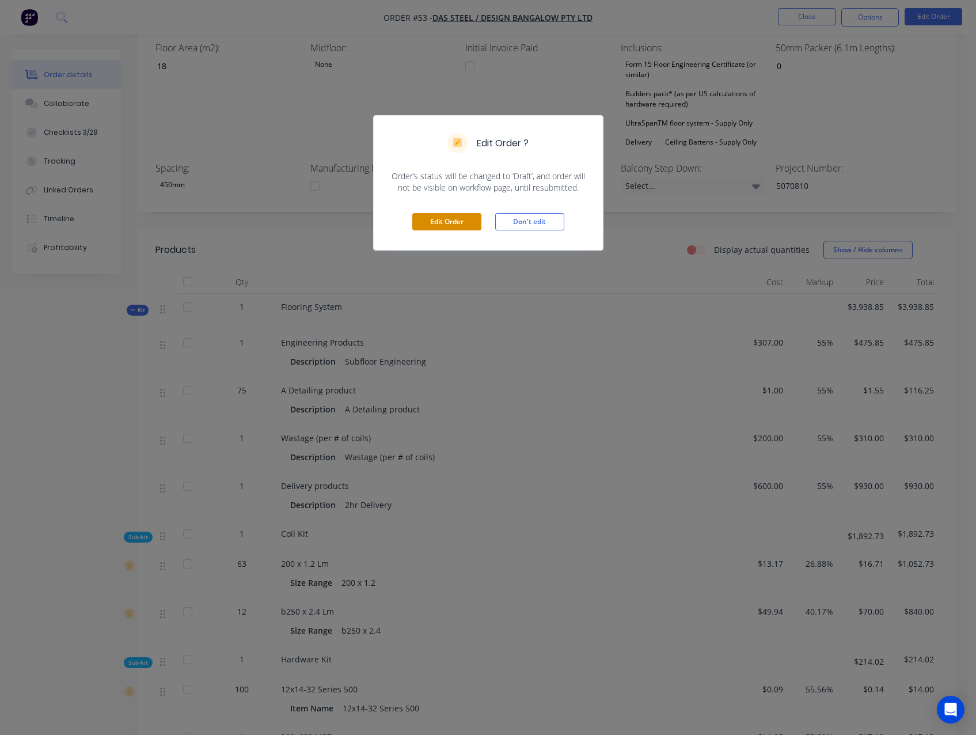
click at [451, 219] on button "Edit Order" at bounding box center [446, 221] width 69 height 17
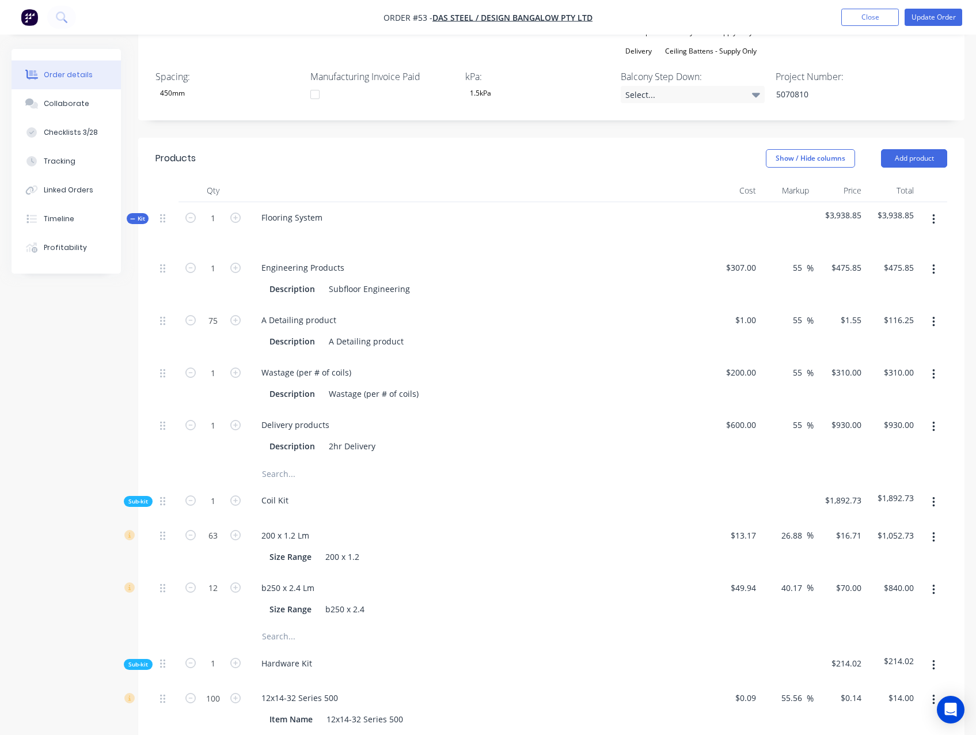
scroll to position [576, 0]
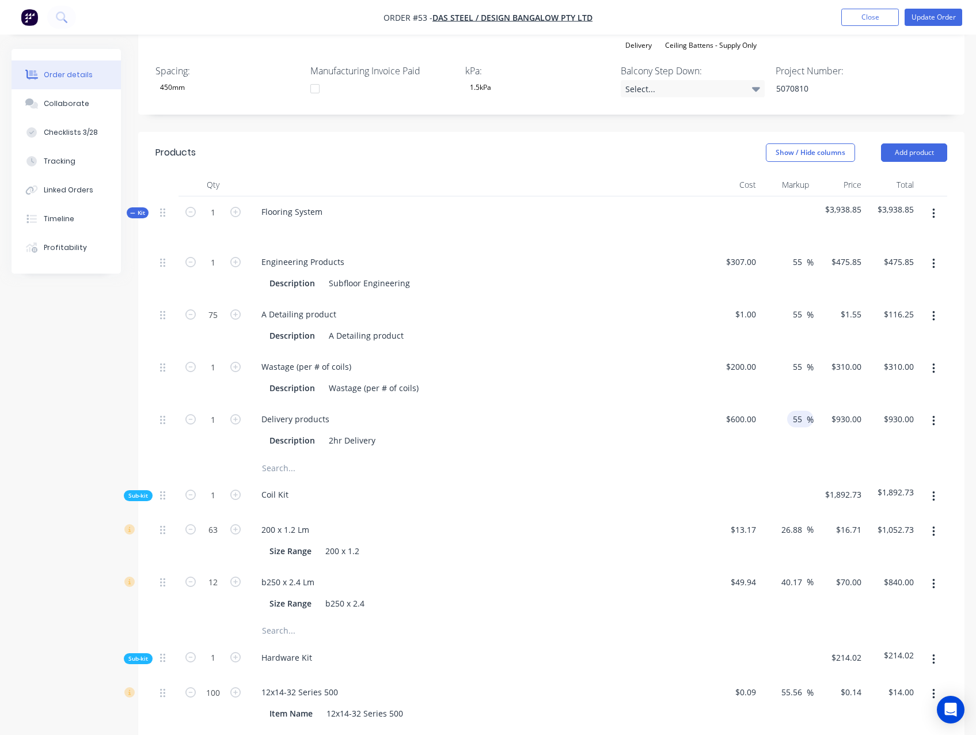
click at [796, 427] on input "55" at bounding box center [799, 419] width 15 height 17
click at [798, 375] on input "55" at bounding box center [799, 366] width 15 height 17
click at [745, 375] on input "200" at bounding box center [751, 366] width 20 height 17
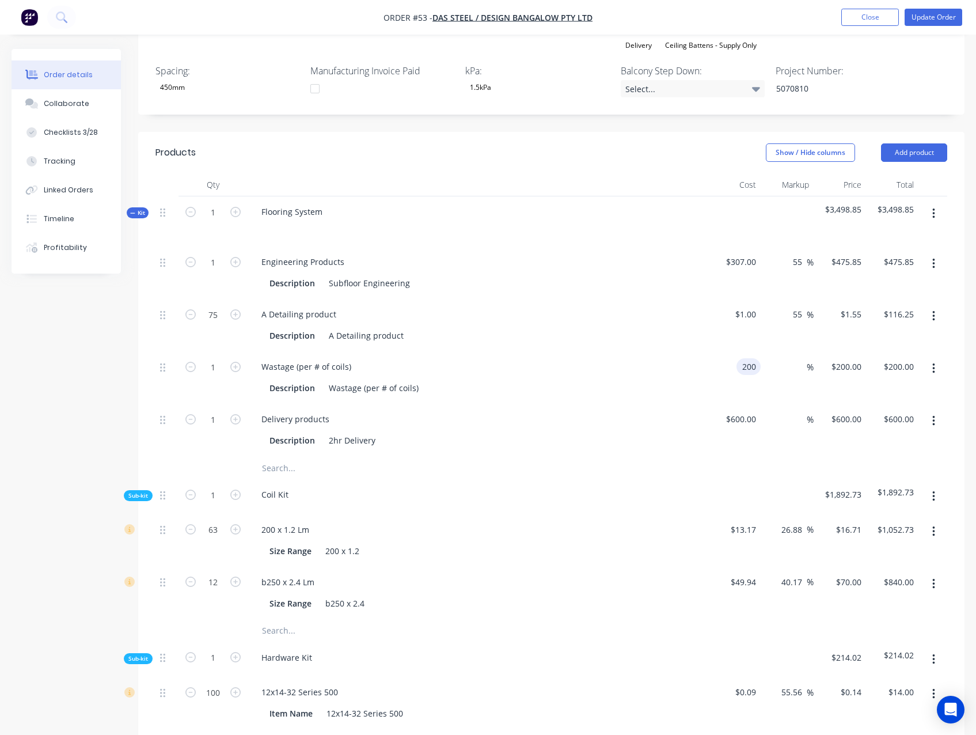
click at [745, 375] on input "200" at bounding box center [751, 366] width 20 height 17
click at [904, 375] on input "334.00" at bounding box center [901, 366] width 36 height 17
click at [79, 364] on div "Created by Admin Created 21/08/25 Required 21/08/25 Assigned to JO Invoiced No …" at bounding box center [488, 540] width 953 height 2134
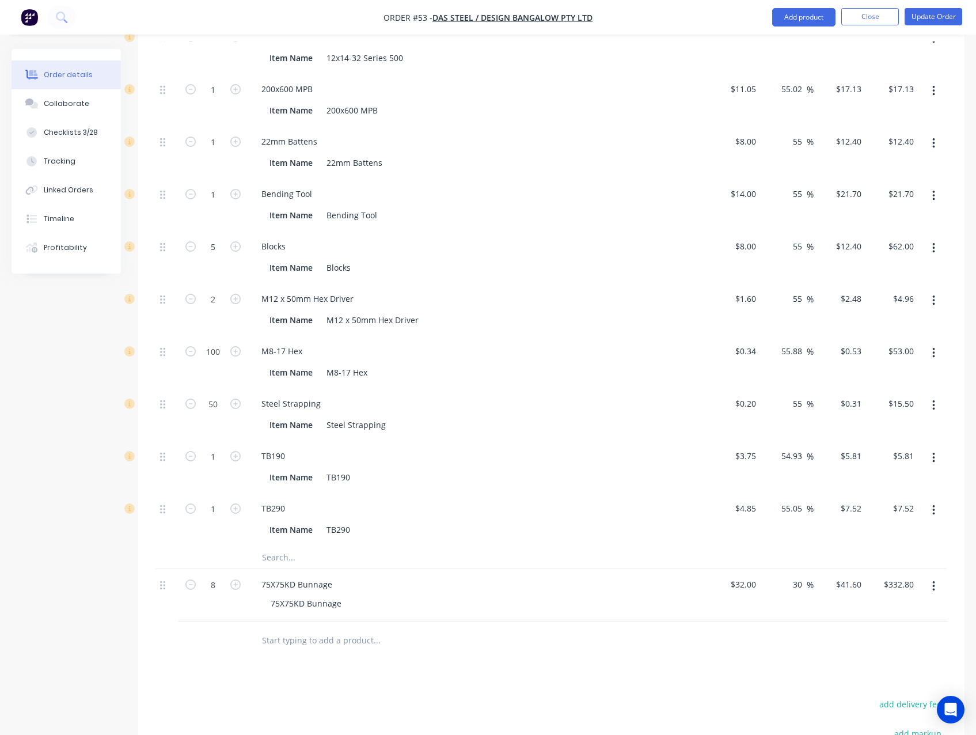
scroll to position [1230, 0]
click at [937, 595] on button "button" at bounding box center [933, 587] width 27 height 21
click at [879, 695] on div "Delete" at bounding box center [892, 686] width 89 height 17
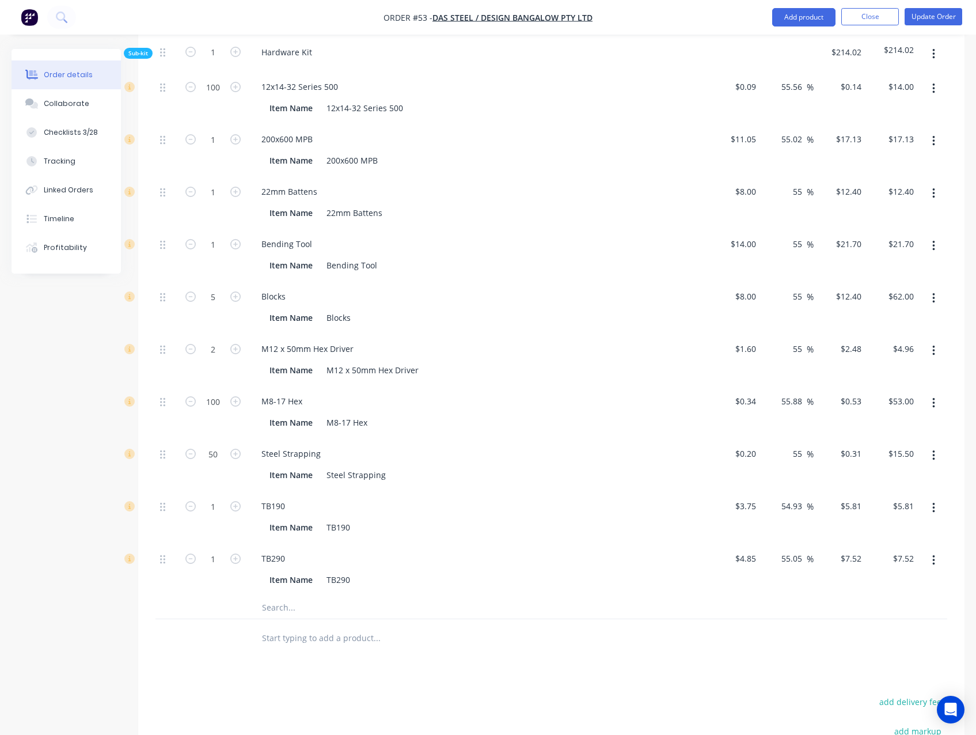
scroll to position [1172, 0]
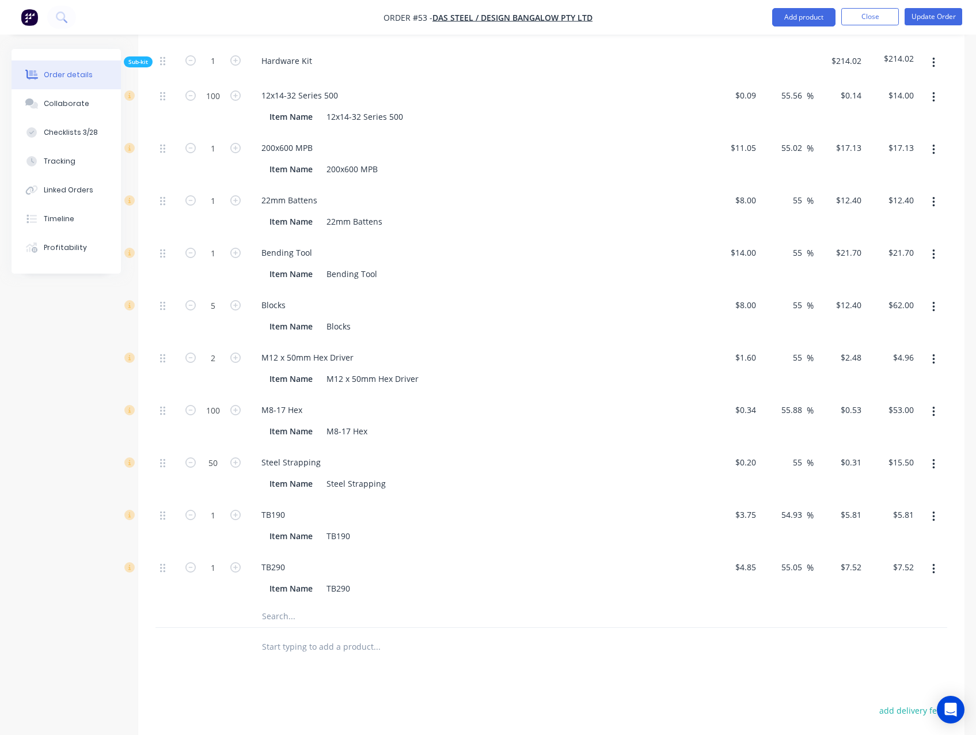
drag, startPoint x: 92, startPoint y: 537, endPoint x: 11, endPoint y: 507, distance: 85.8
click at [908, 366] on input "4.96" at bounding box center [907, 357] width 22 height 17
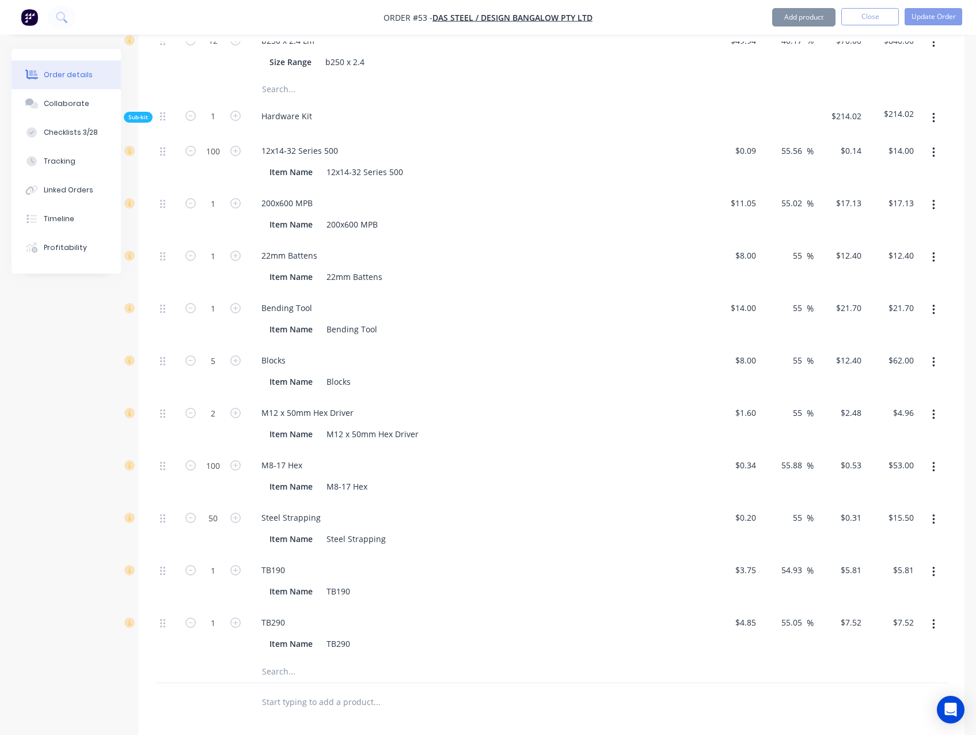
scroll to position [1115, 0]
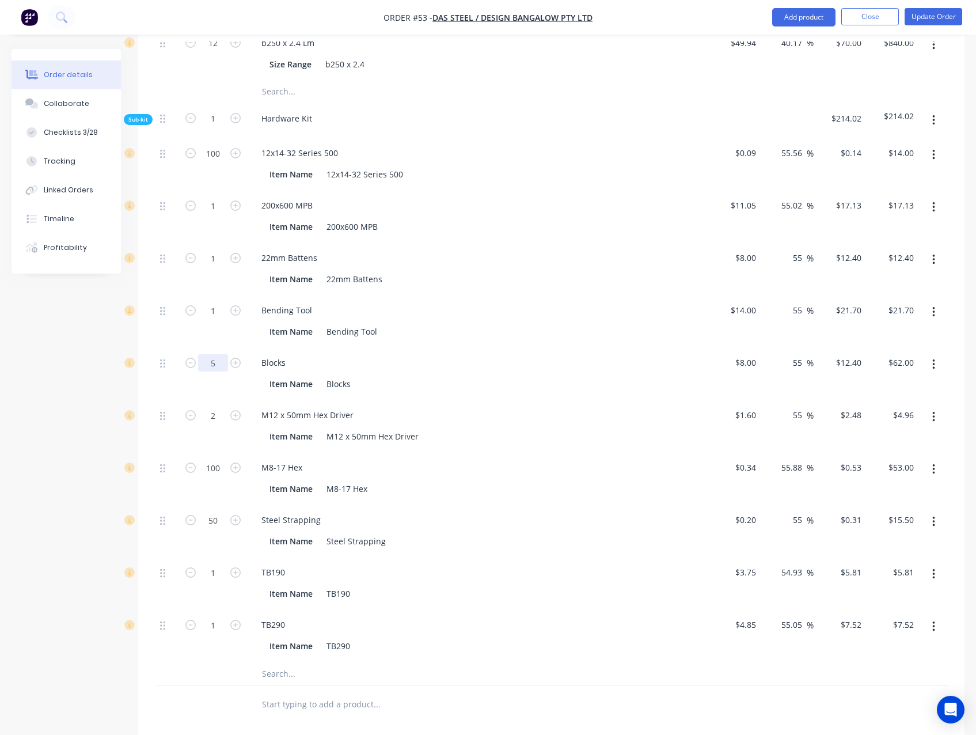
click at [936, 374] on button "button" at bounding box center [933, 364] width 27 height 21
click at [877, 449] on div "Delete" at bounding box center [892, 440] width 89 height 17
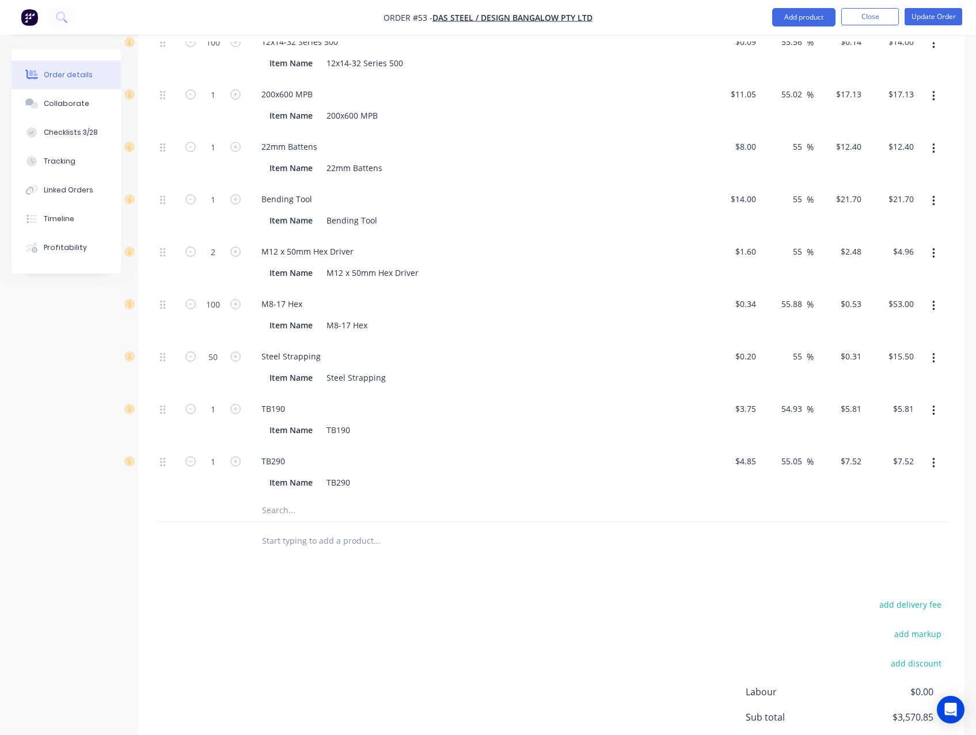
scroll to position [1230, 0]
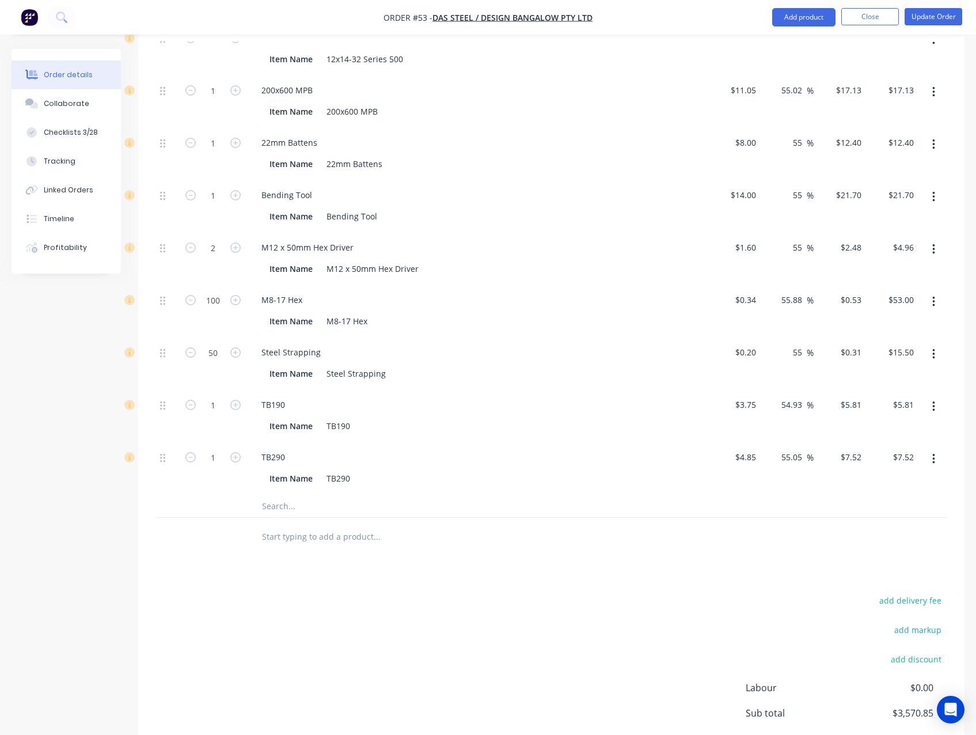
click at [223, 670] on div "add delivery fee add markup add discount Labour $0.00 Sub total $3,570.85 Margi…" at bounding box center [551, 703] width 792 height 222
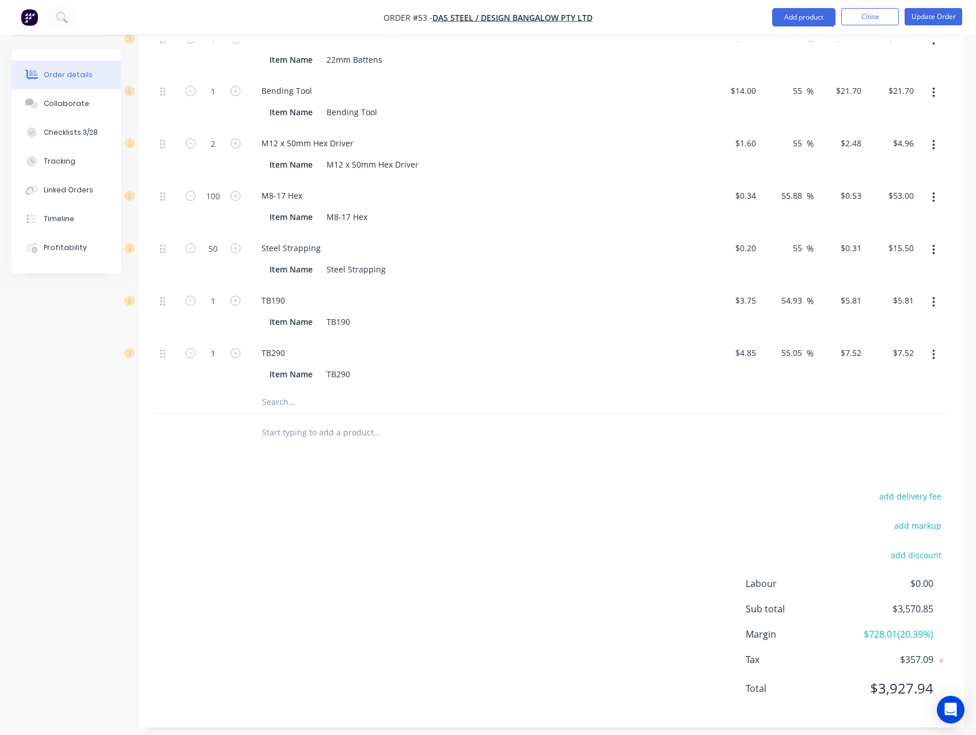
scroll to position [1355, 0]
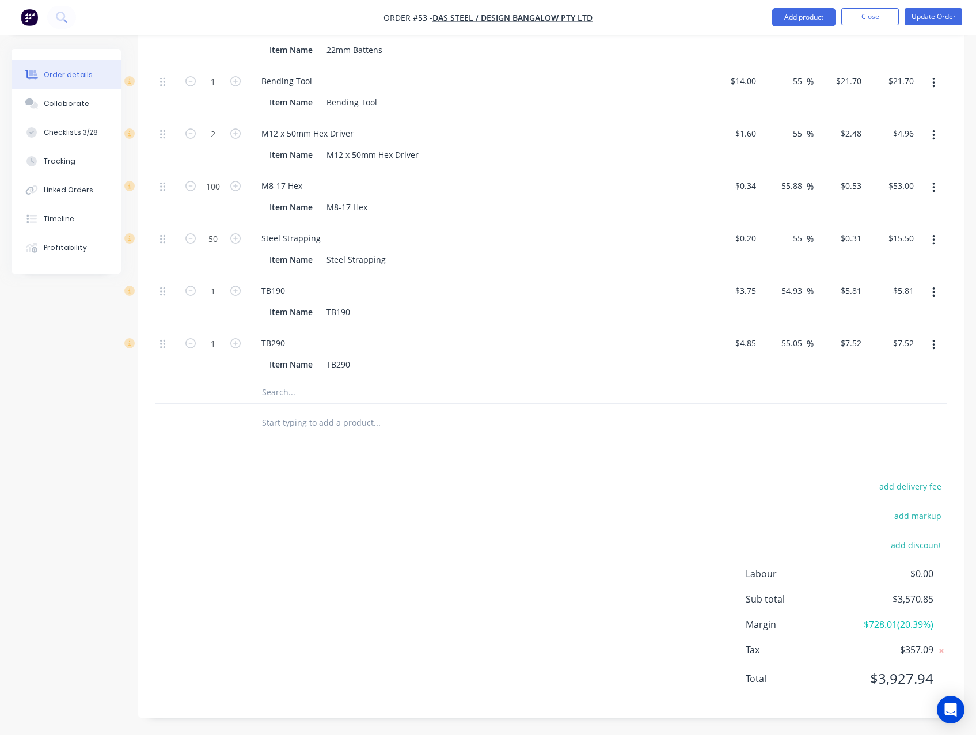
click at [510, 624] on div "add delivery fee add markup add discount Labour $0.00 Sub total $3,570.85 Margi…" at bounding box center [551, 589] width 792 height 222
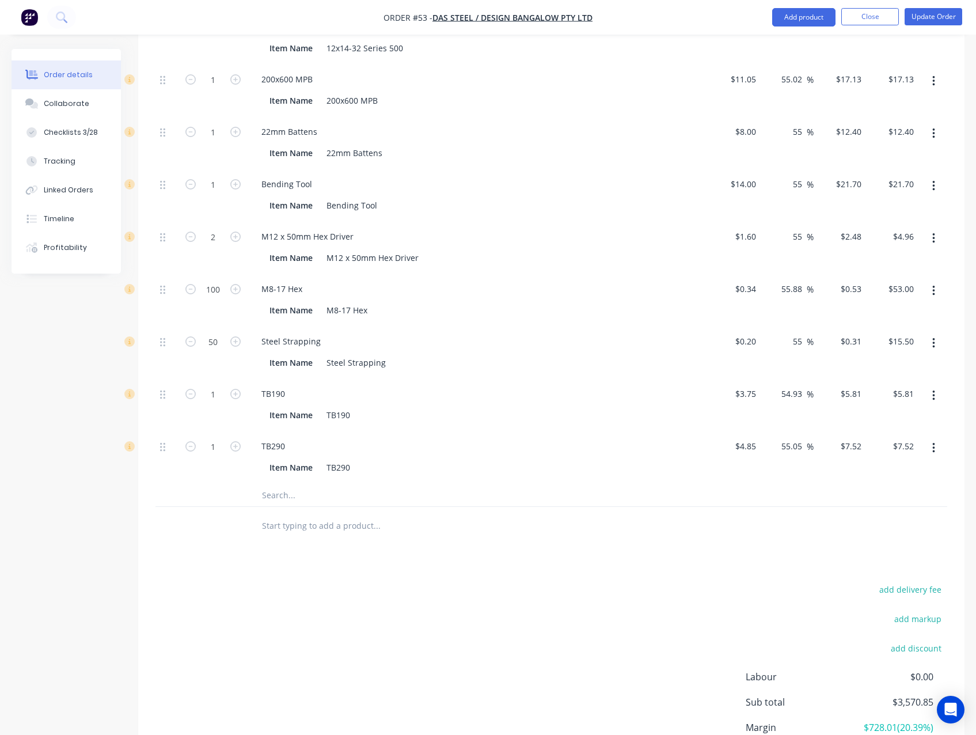
scroll to position [1240, 0]
click at [933, 454] on icon "button" at bounding box center [933, 448] width 2 height 10
drag, startPoint x: 854, startPoint y: 539, endPoint x: 302, endPoint y: 484, distance: 554.9
click at [854, 533] on div "Delete" at bounding box center [892, 524] width 89 height 17
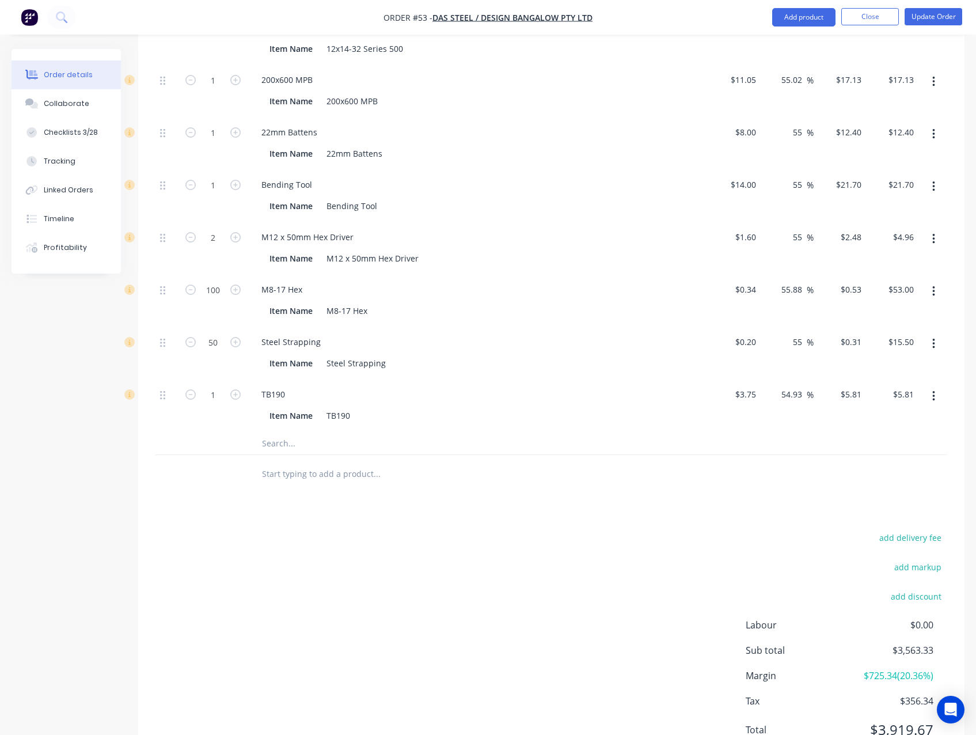
drag, startPoint x: 464, startPoint y: 564, endPoint x: 409, endPoint y: 550, distance: 56.4
click at [463, 564] on div "add delivery fee add markup add discount Labour $0.00 Sub total $3,563.33 Margi…" at bounding box center [551, 640] width 792 height 222
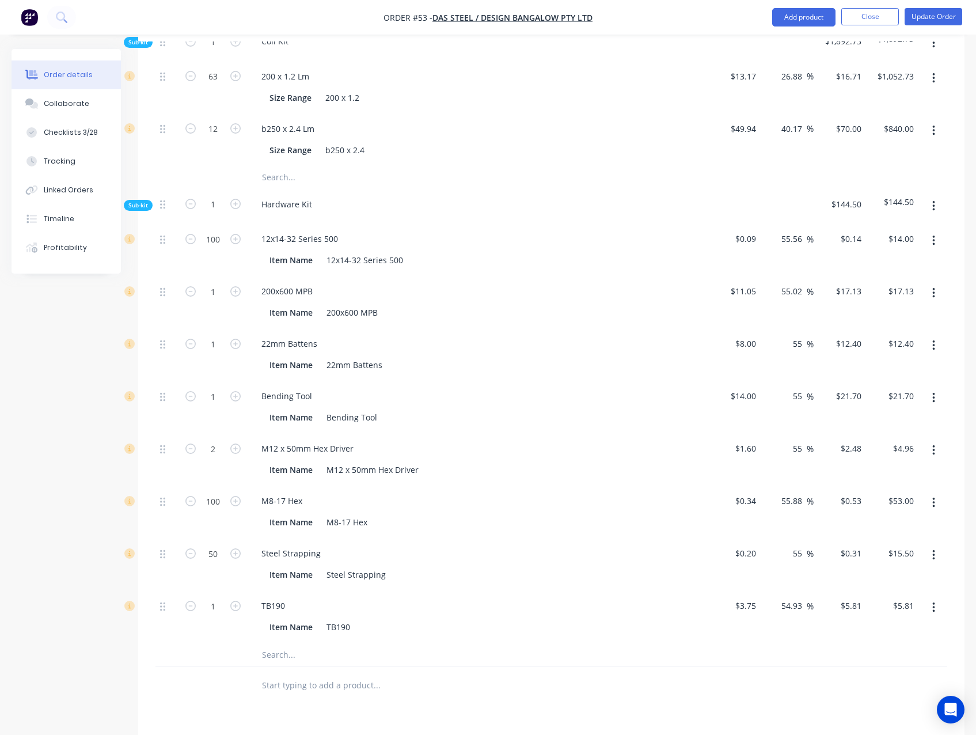
scroll to position [1067, 0]
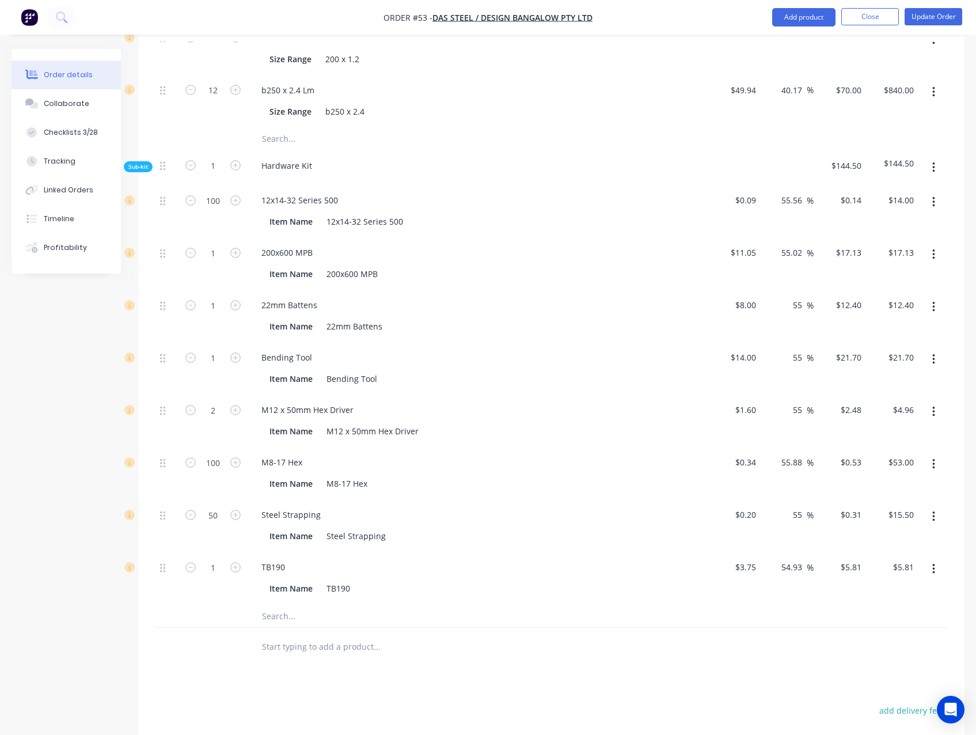
click at [931, 579] on button "button" at bounding box center [933, 569] width 27 height 21
click at [880, 654] on div "Delete" at bounding box center [892, 645] width 89 height 17
click at [301, 575] on input "text" at bounding box center [376, 563] width 230 height 23
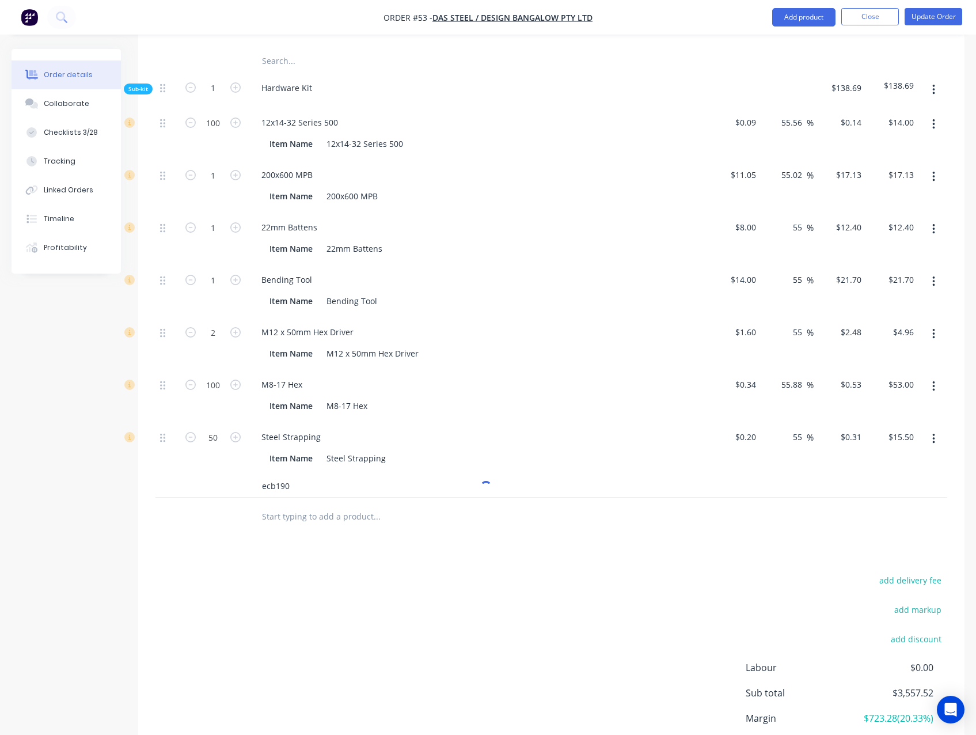
scroll to position [1240, 0]
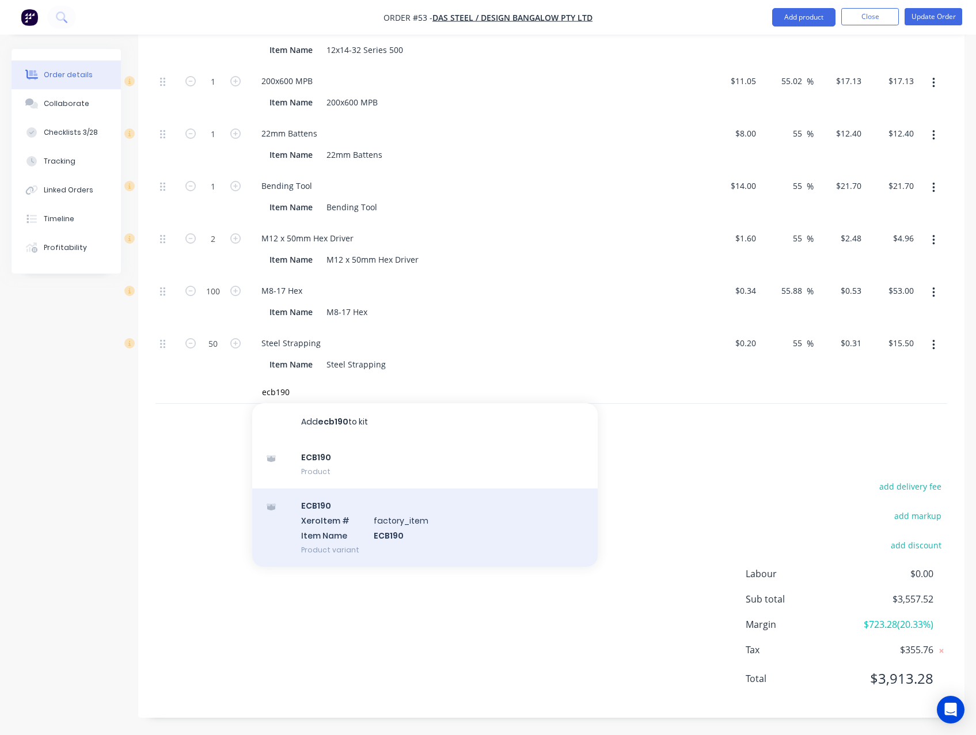
click at [397, 546] on div "ECB190 Xero Item # factory_item Item Name ECB190 Product variant" at bounding box center [424, 527] width 345 height 78
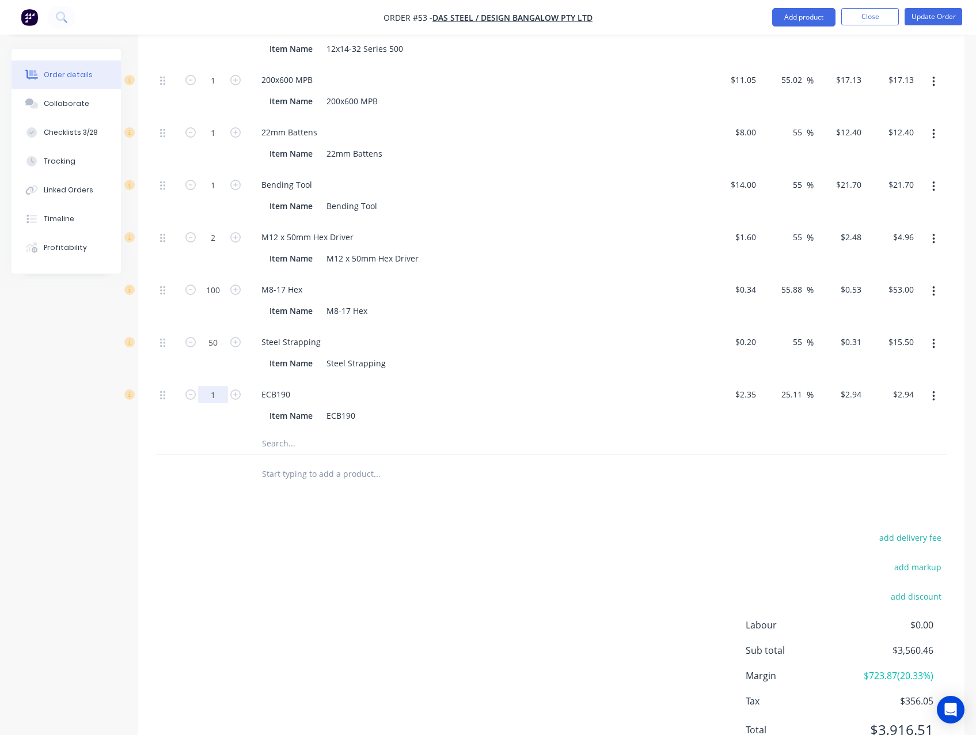
click at [259, 626] on div "add delivery fee add markup add discount Labour $0.00 Sub total $3,560.46 Margi…" at bounding box center [551, 640] width 792 height 222
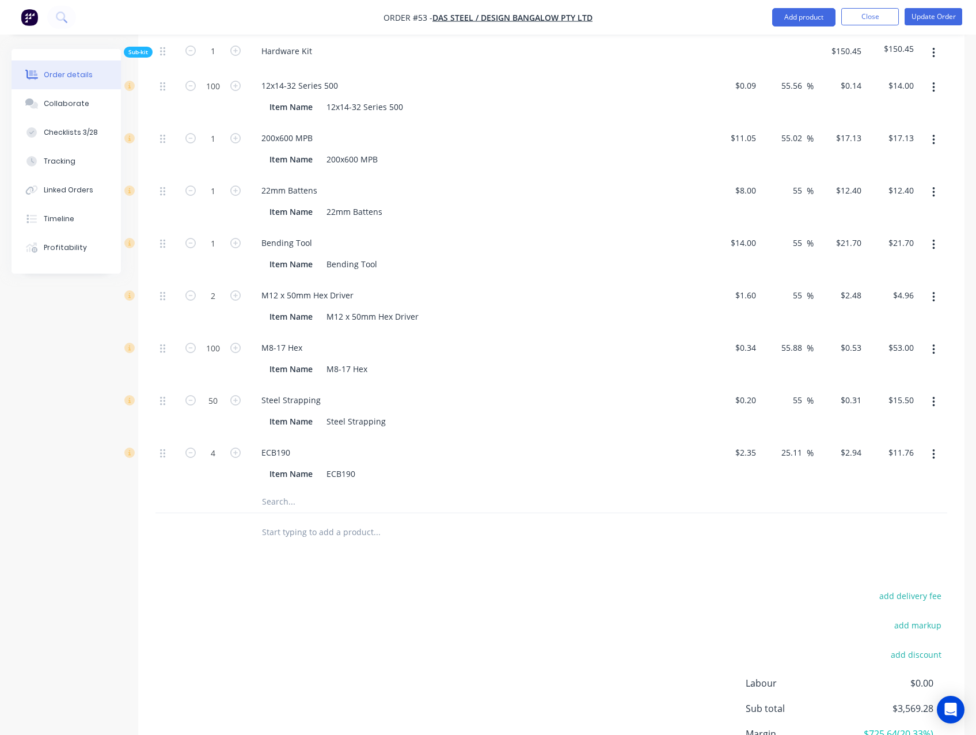
scroll to position [1125, 0]
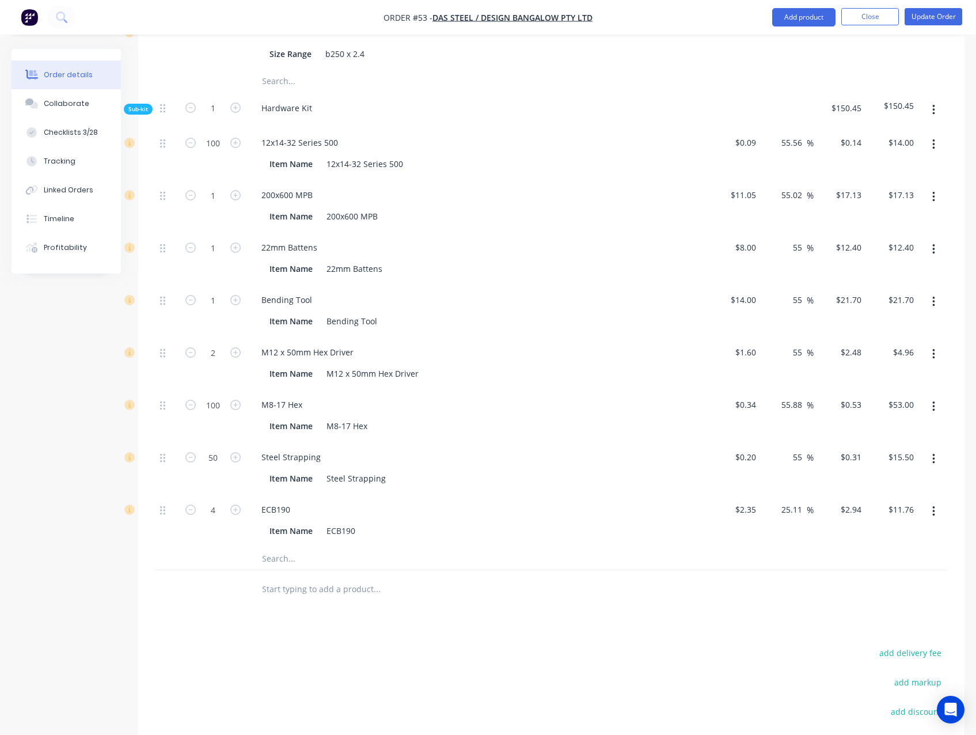
click at [759, 637] on div "Products Show / Hide columns Add product Qty Cost Markup Price Total Kit 1 Floo…" at bounding box center [551, 233] width 826 height 1301
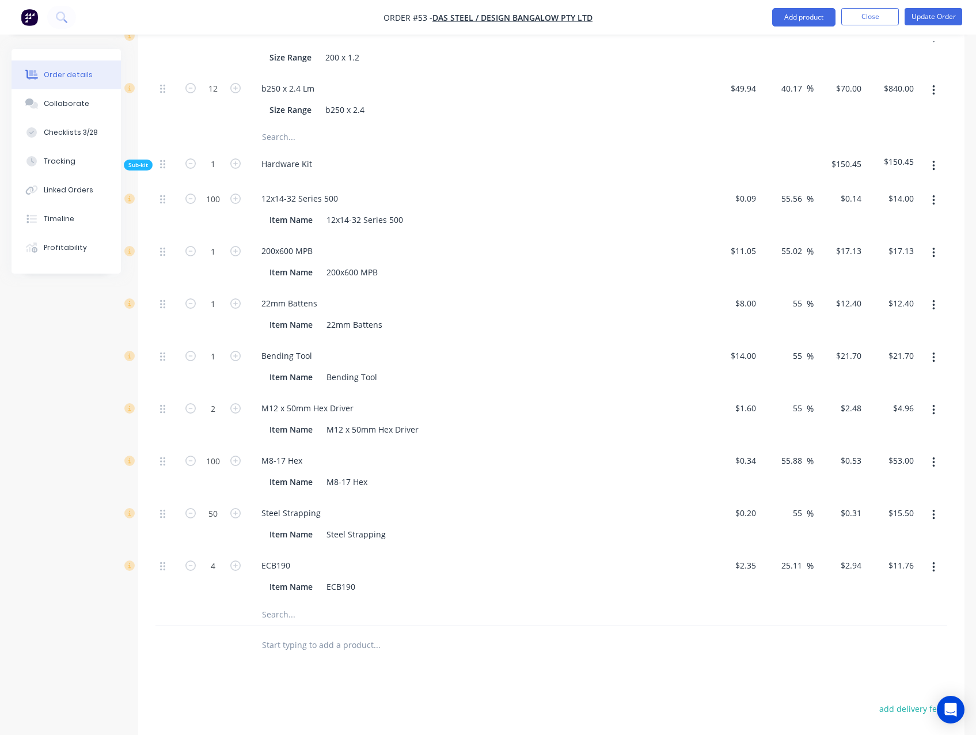
scroll to position [1067, 0]
click at [791, 572] on input "25.11" at bounding box center [793, 567] width 26 height 17
click at [703, 683] on div "Products Show / Hide columns Add product Qty Cost Markup Price Total Kit 1 Floo…" at bounding box center [551, 290] width 826 height 1301
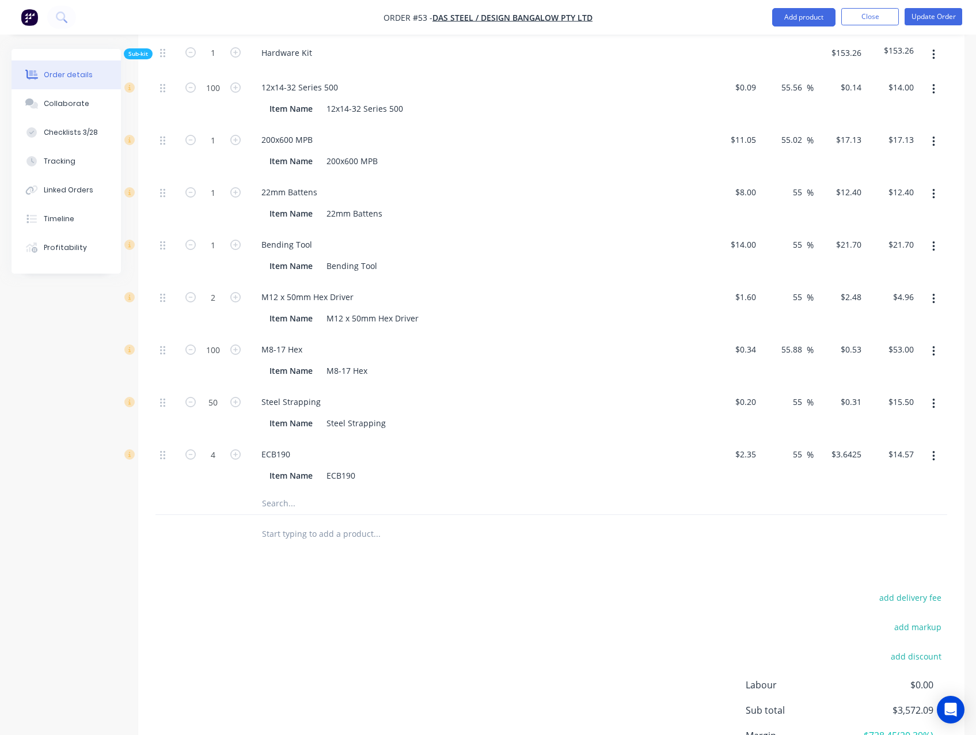
scroll to position [1094, 0]
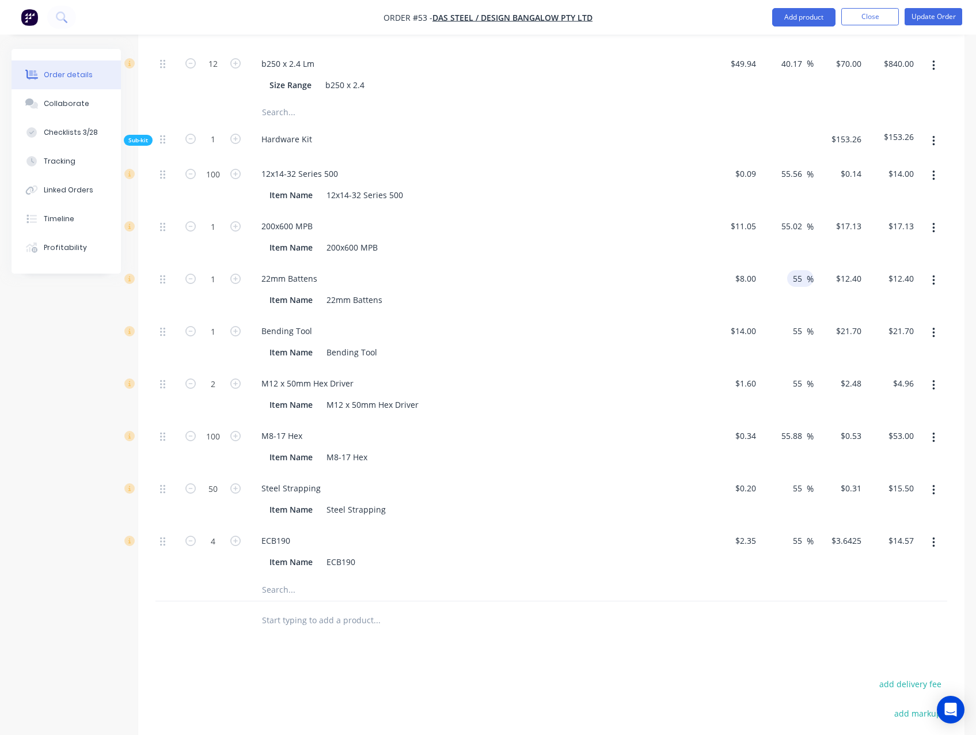
click at [797, 287] on input "55" at bounding box center [799, 278] width 15 height 17
click at [797, 339] on input "55" at bounding box center [799, 330] width 15 height 17
click at [795, 392] on input "55" at bounding box center [799, 383] width 15 height 17
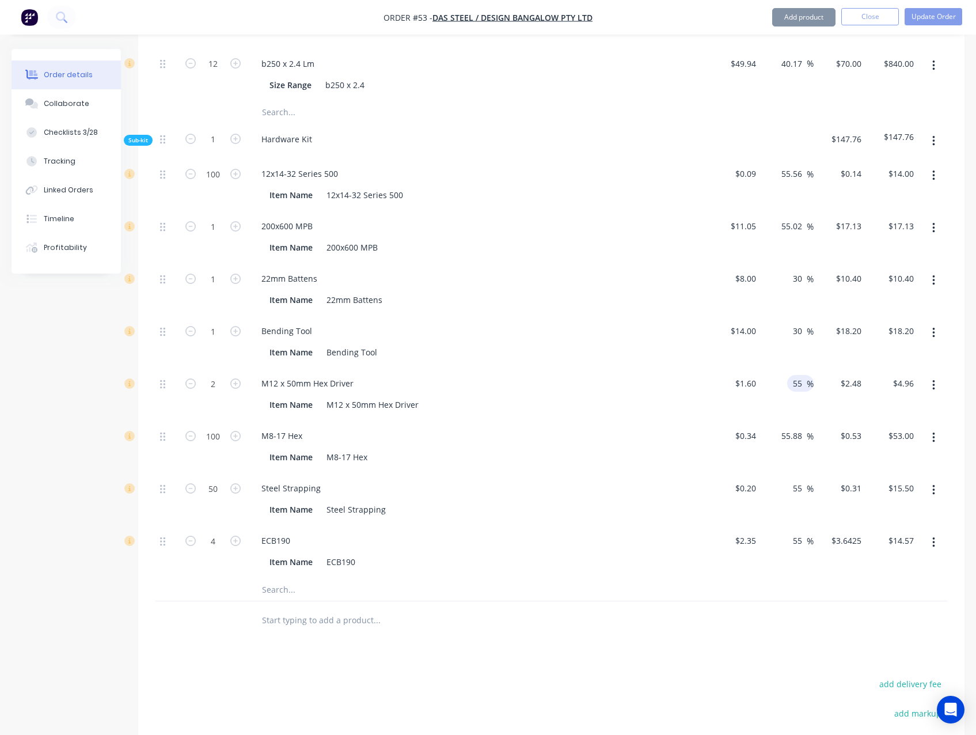
click at [795, 392] on input "55" at bounding box center [799, 383] width 15 height 17
click at [792, 444] on input "55.88" at bounding box center [793, 435] width 26 height 17
click at [796, 496] on input "55" at bounding box center [799, 488] width 15 height 17
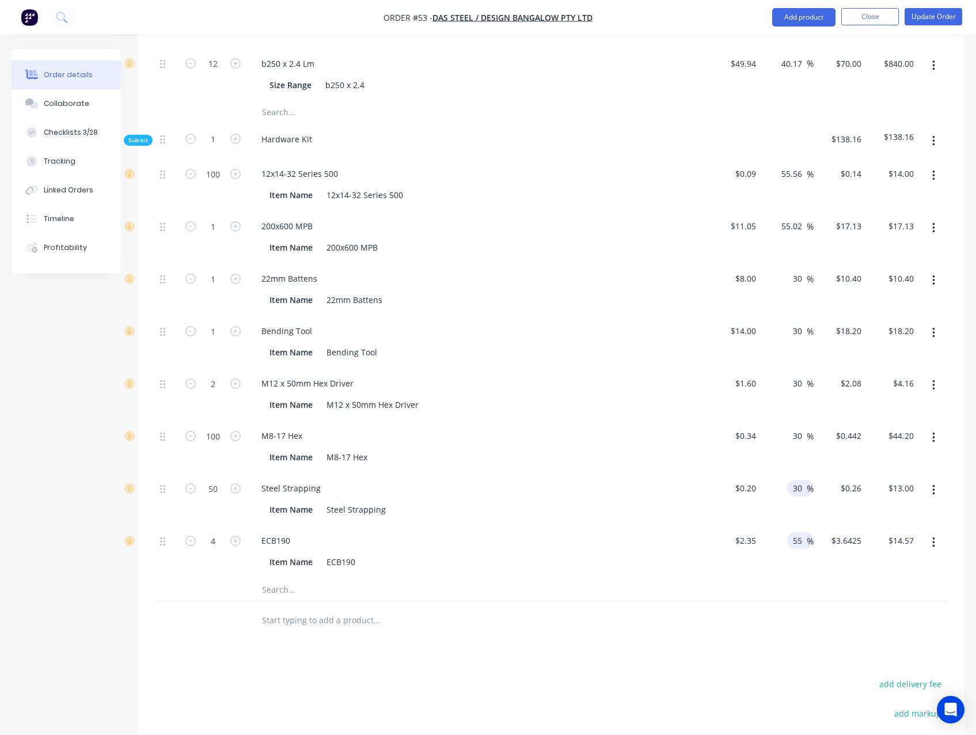
click at [797, 549] on input "55" at bounding box center [799, 540] width 15 height 17
click at [750, 670] on div "Products Show / Hide columns Add product Qty Cost Markup Price Total Kit 1 Floo…" at bounding box center [551, 264] width 826 height 1301
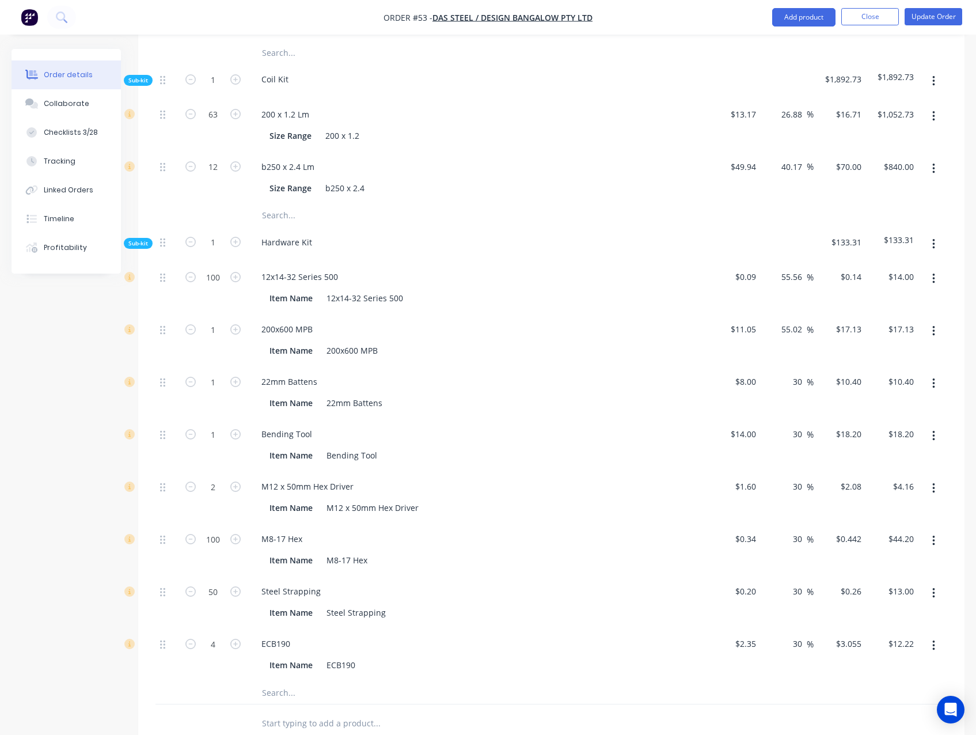
scroll to position [979, 0]
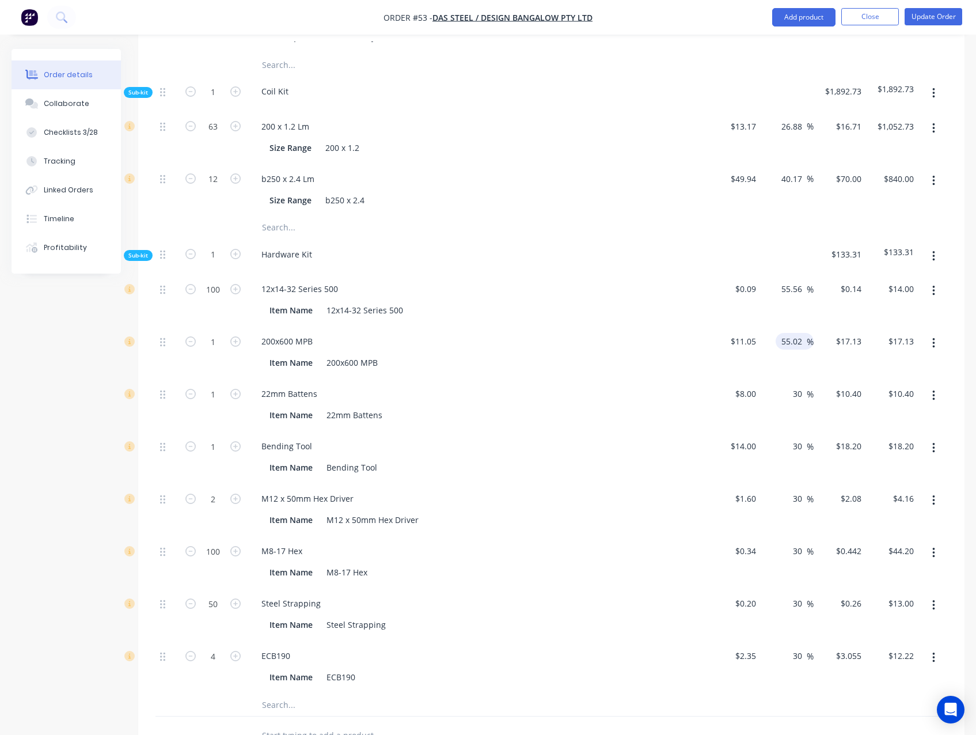
click at [791, 349] on input "55.02" at bounding box center [793, 341] width 26 height 17
click at [792, 297] on input "55.56" at bounding box center [793, 288] width 26 height 17
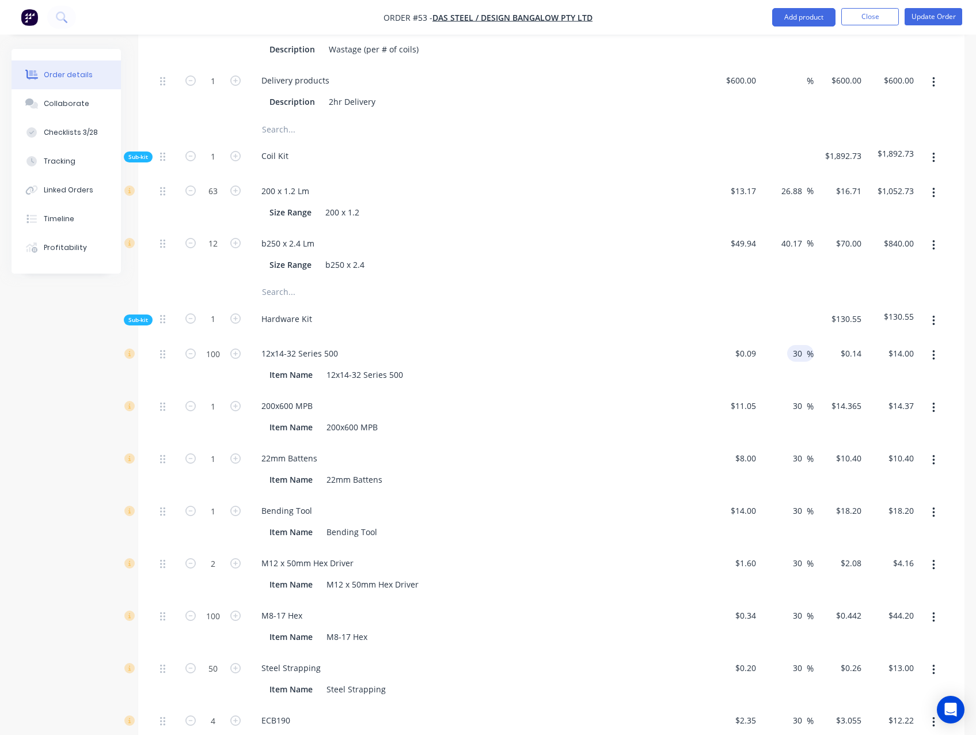
scroll to position [864, 0]
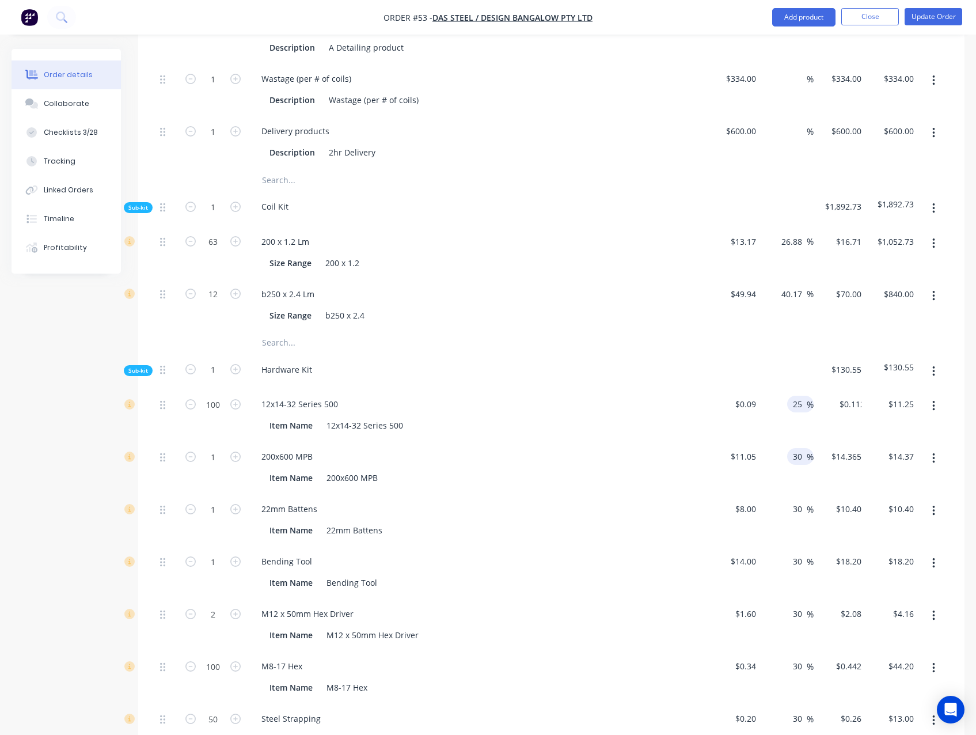
click at [801, 465] on input "30" at bounding box center [799, 456] width 15 height 17
click at [798, 517] on input "30" at bounding box center [799, 508] width 15 height 17
click at [801, 569] on input "30" at bounding box center [799, 561] width 15 height 17
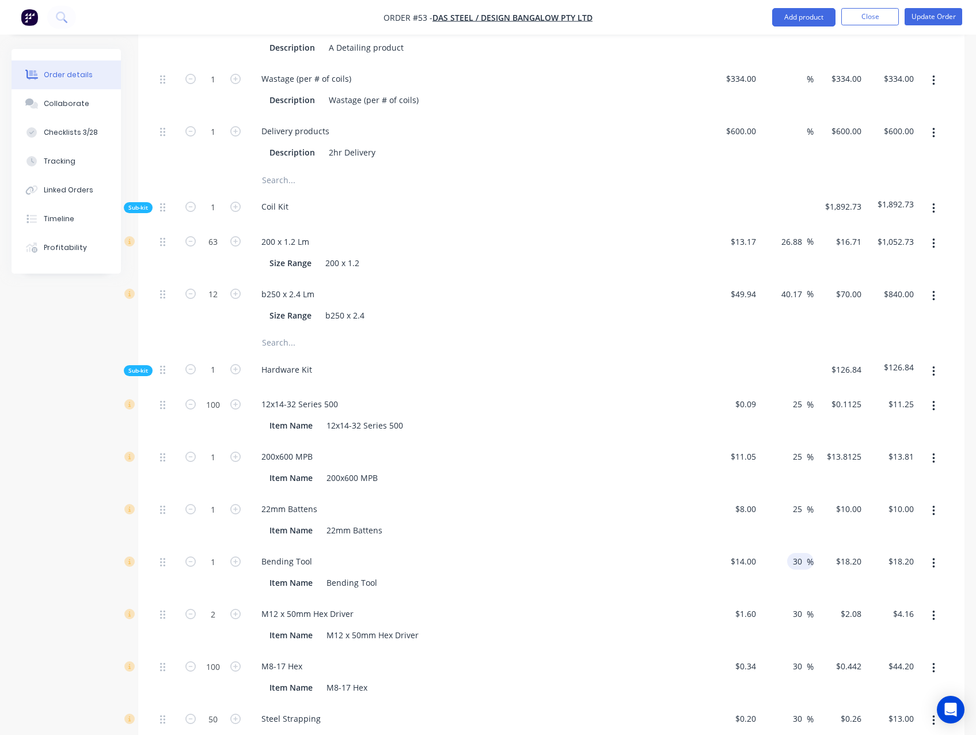
click at [799, 569] on input "30" at bounding box center [799, 561] width 15 height 17
click at [797, 569] on input "30" at bounding box center [799, 561] width 15 height 17
click at [800, 622] on input "30" at bounding box center [799, 613] width 15 height 17
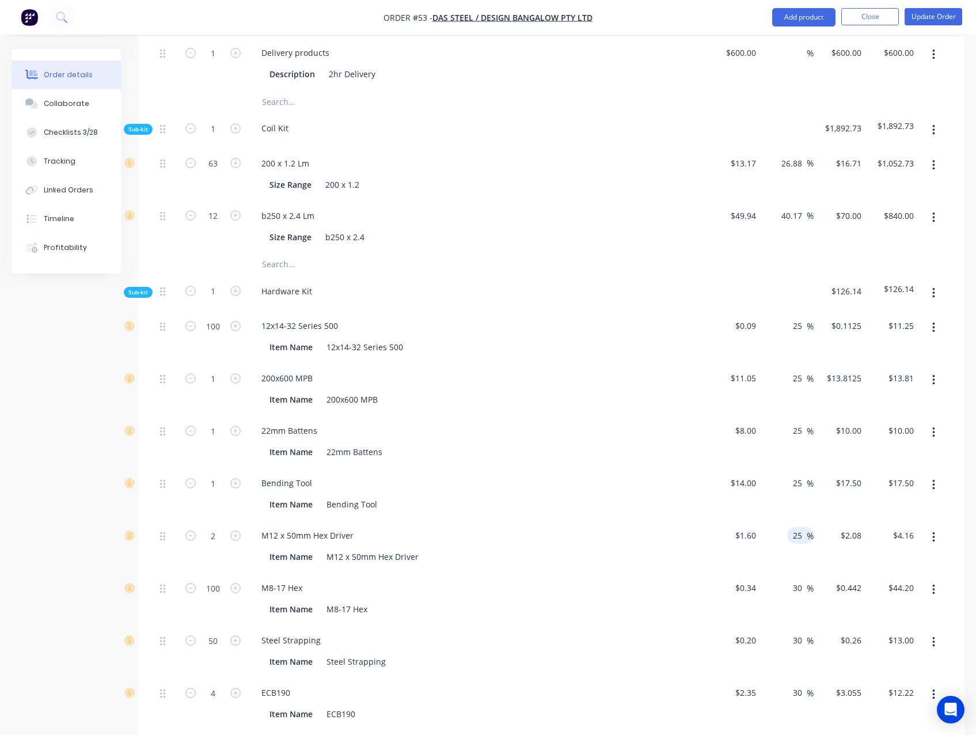
scroll to position [979, 0]
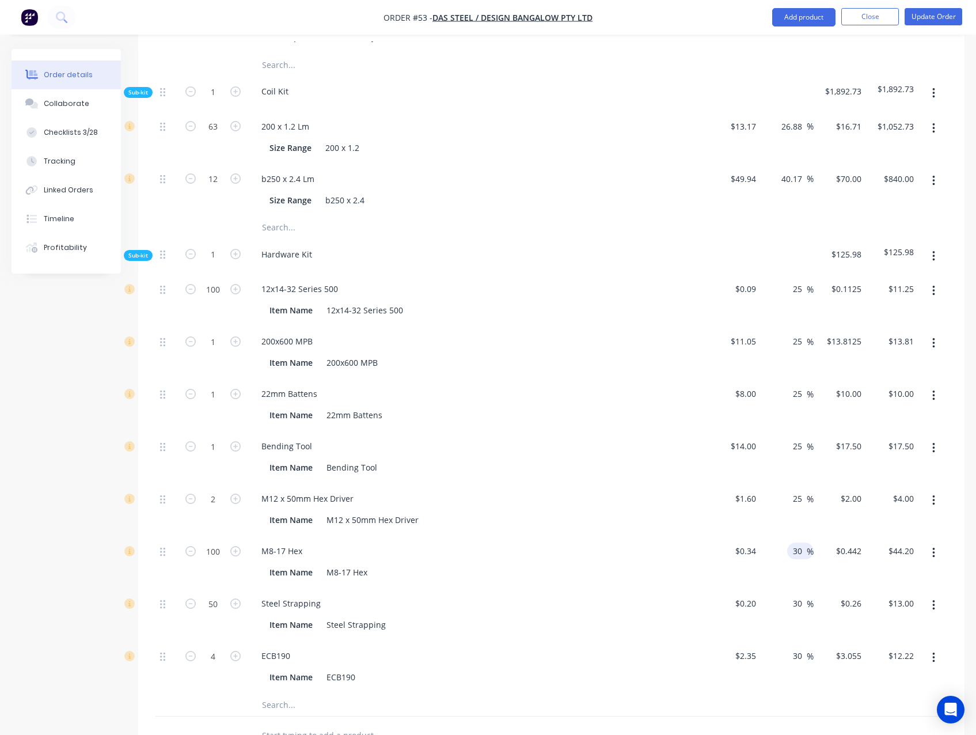
click at [795, 559] on input "30" at bounding box center [799, 550] width 15 height 17
click at [796, 611] on input "30" at bounding box center [799, 603] width 15 height 17
click at [797, 664] on input "30" at bounding box center [799, 655] width 15 height 17
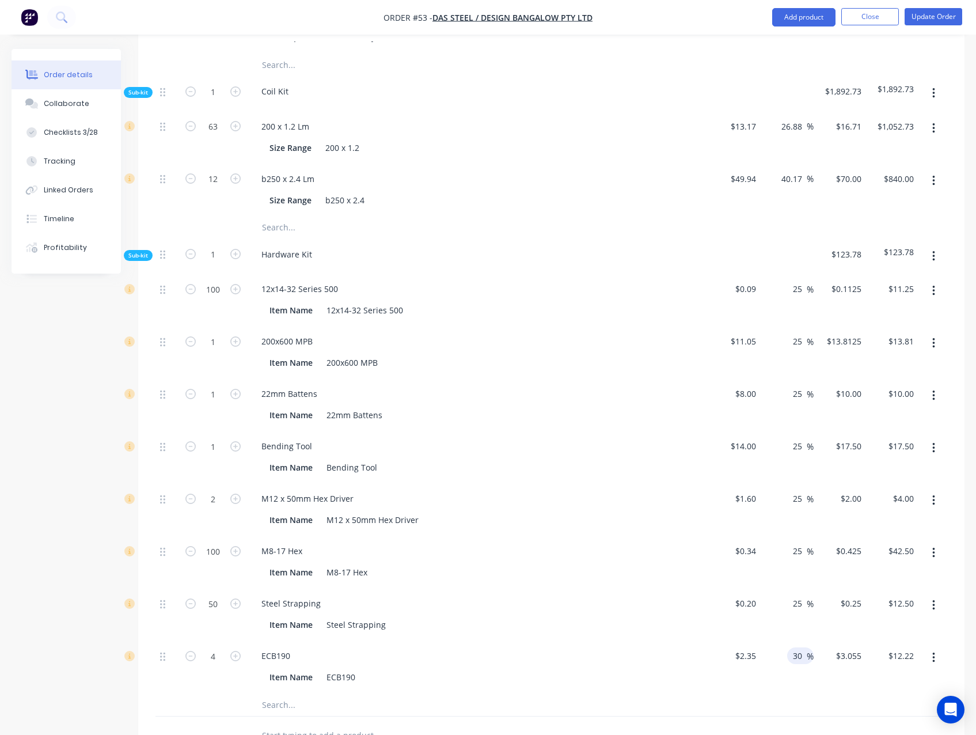
click at [797, 664] on input "30" at bounding box center [799, 655] width 15 height 17
click at [75, 585] on div "Created by Admin Created 21/08/25 Required 21/08/25 Assigned to JO Invoiced No …" at bounding box center [488, 58] width 953 height 1977
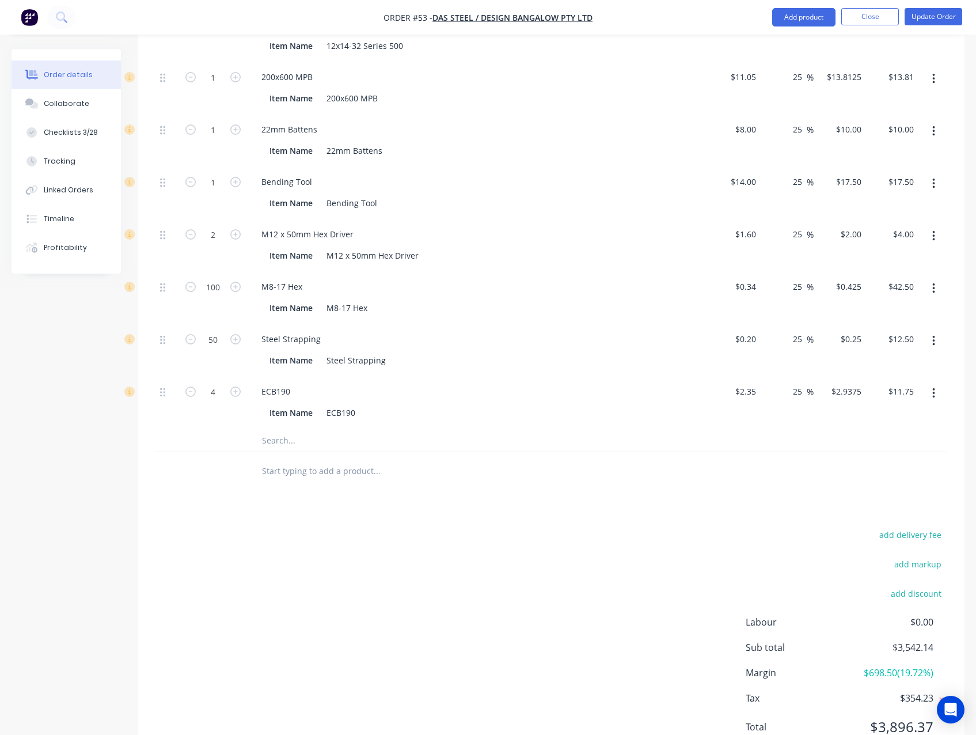
scroll to position [1303, 0]
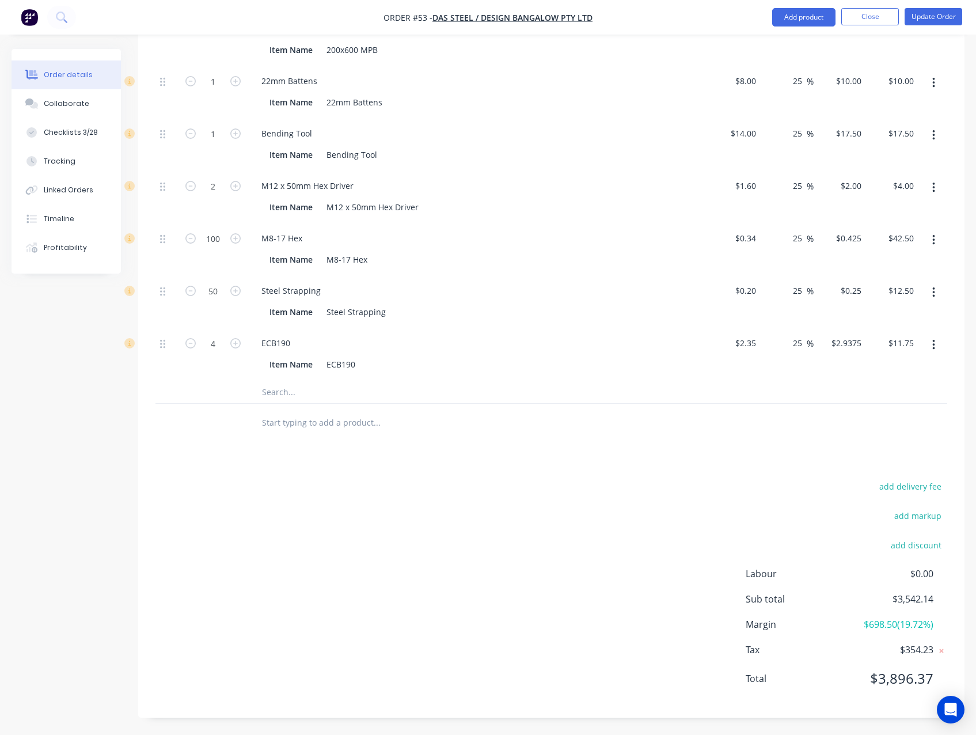
click at [361, 560] on div "add delivery fee add markup add discount Labour $0.00 Sub total $3,542.14 Margi…" at bounding box center [551, 589] width 792 height 222
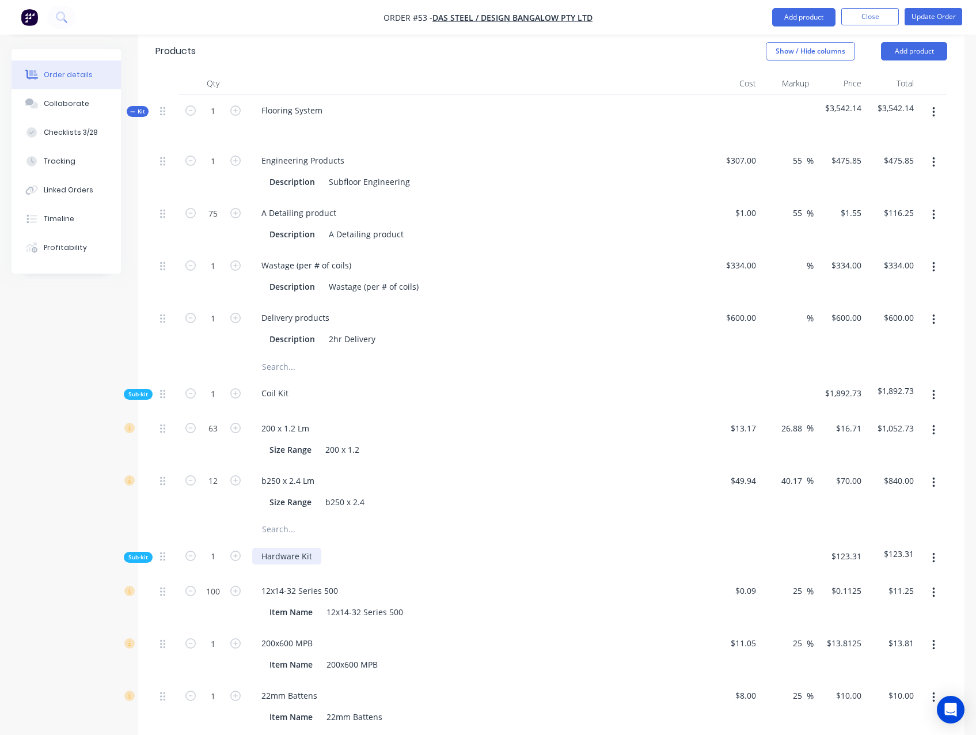
scroll to position [670, 0]
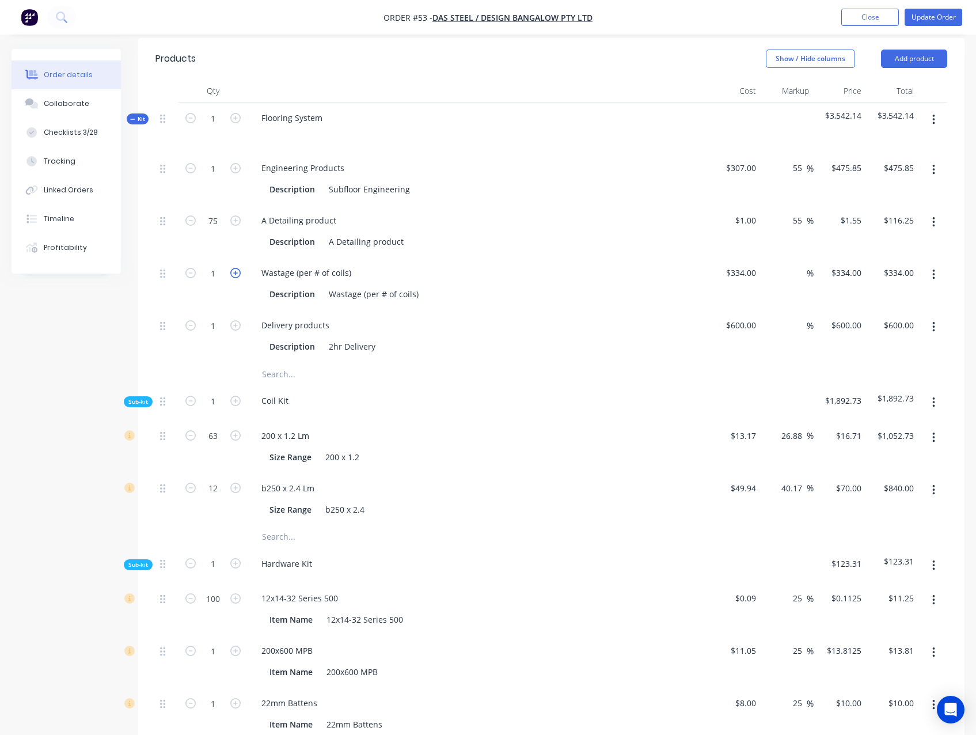
click at [237, 278] on icon "button" at bounding box center [235, 273] width 10 height 10
click at [44, 370] on div "Created by Admin Created 21/08/25 Required 21/08/25 Assigned to JO Invoiced No …" at bounding box center [488, 367] width 953 height 1977
click at [69, 372] on div "Created by Admin Created 21/08/25 Required 21/08/25 Assigned to JO Invoiced No …" at bounding box center [488, 367] width 953 height 1977
drag, startPoint x: 70, startPoint y: 348, endPoint x: 453, endPoint y: 363, distance: 383.7
click at [72, 348] on div "Created by Admin Created 21/08/25 Required 21/08/25 Assigned to JO Invoiced No …" at bounding box center [488, 367] width 953 height 1977
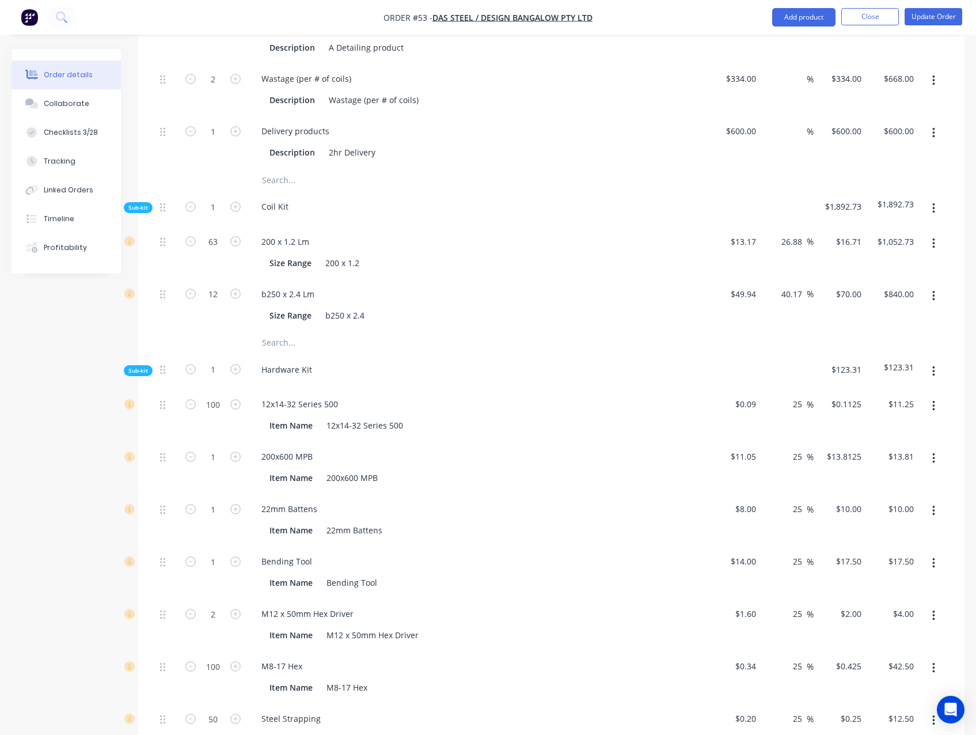
scroll to position [900, 0]
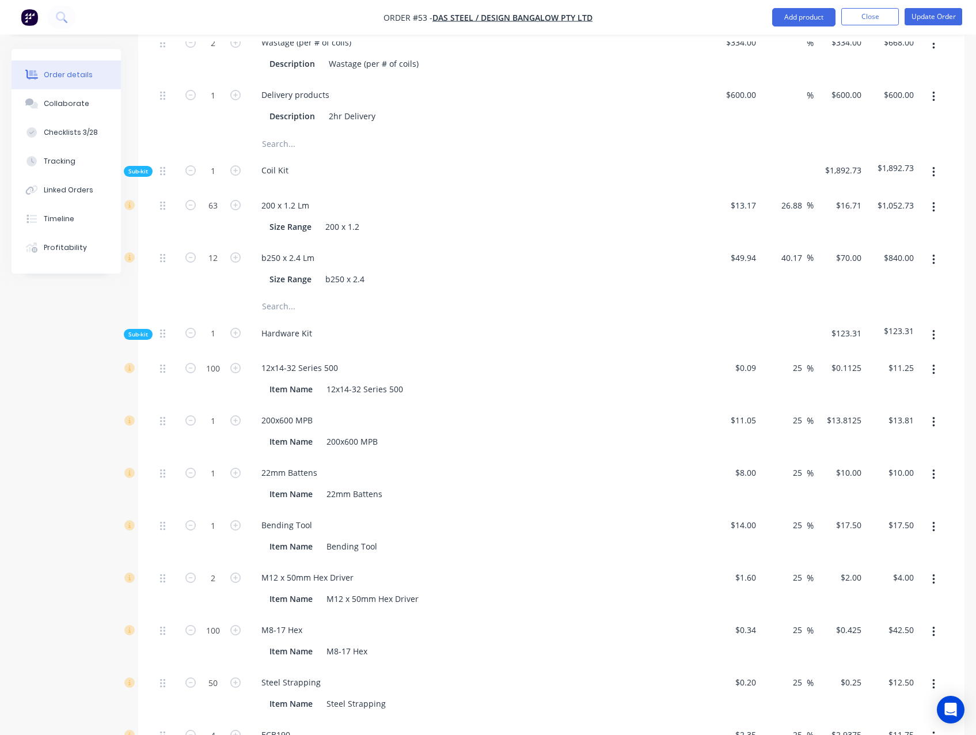
click at [102, 340] on div "Created by Admin Created 21/08/25 Required 21/08/25 Assigned to JO Invoiced No …" at bounding box center [488, 137] width 953 height 1977
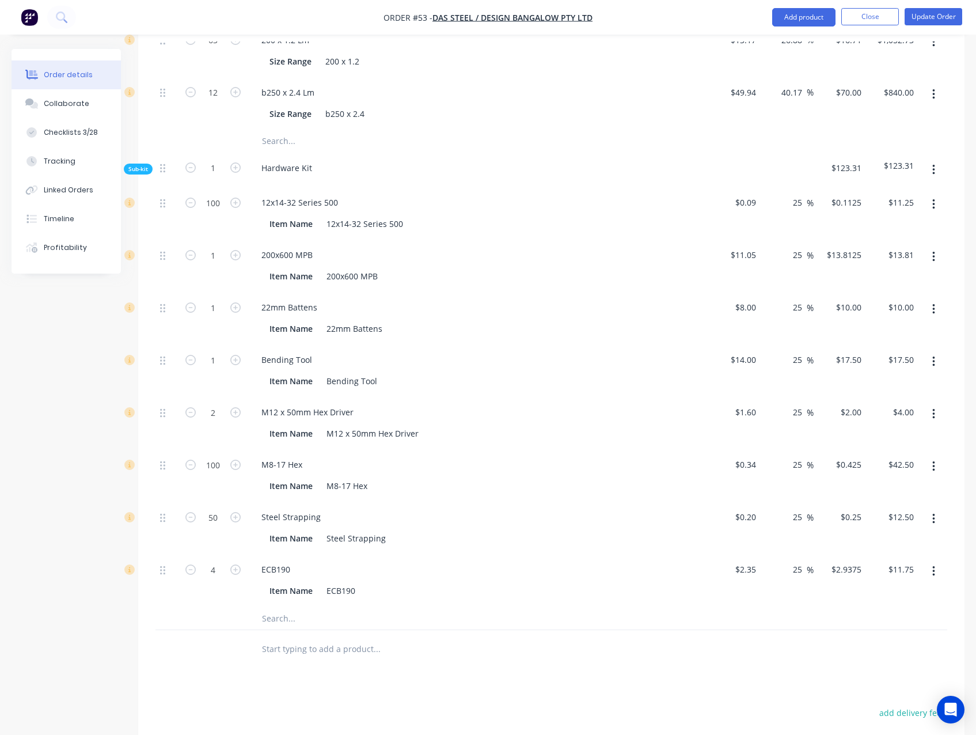
scroll to position [1073, 0]
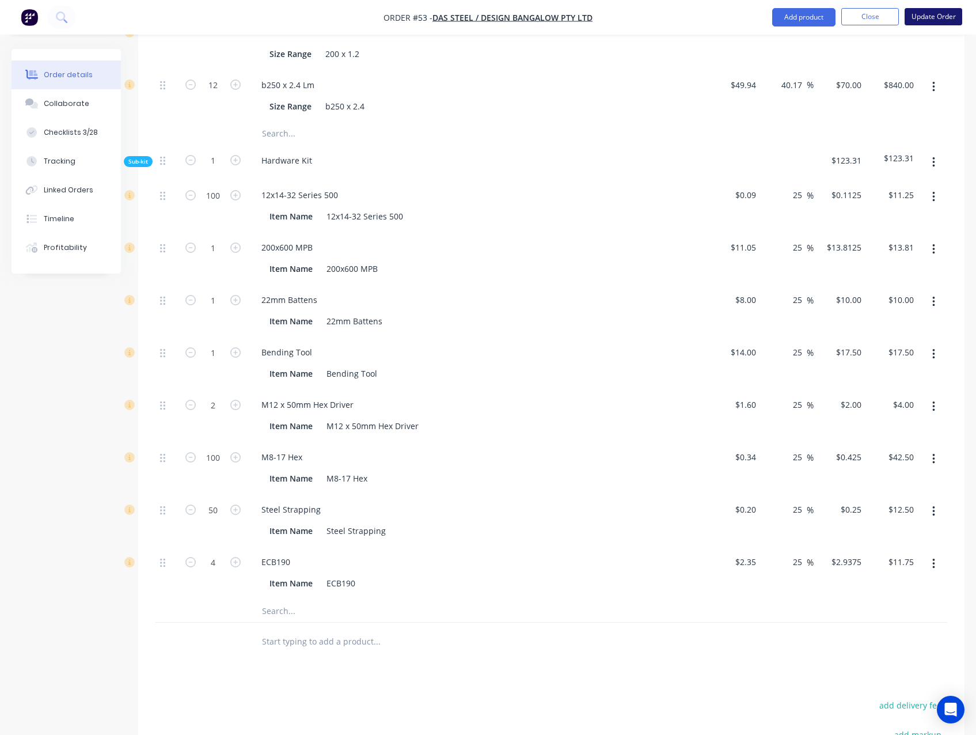
click at [929, 23] on button "Update Order" at bounding box center [934, 16] width 58 height 17
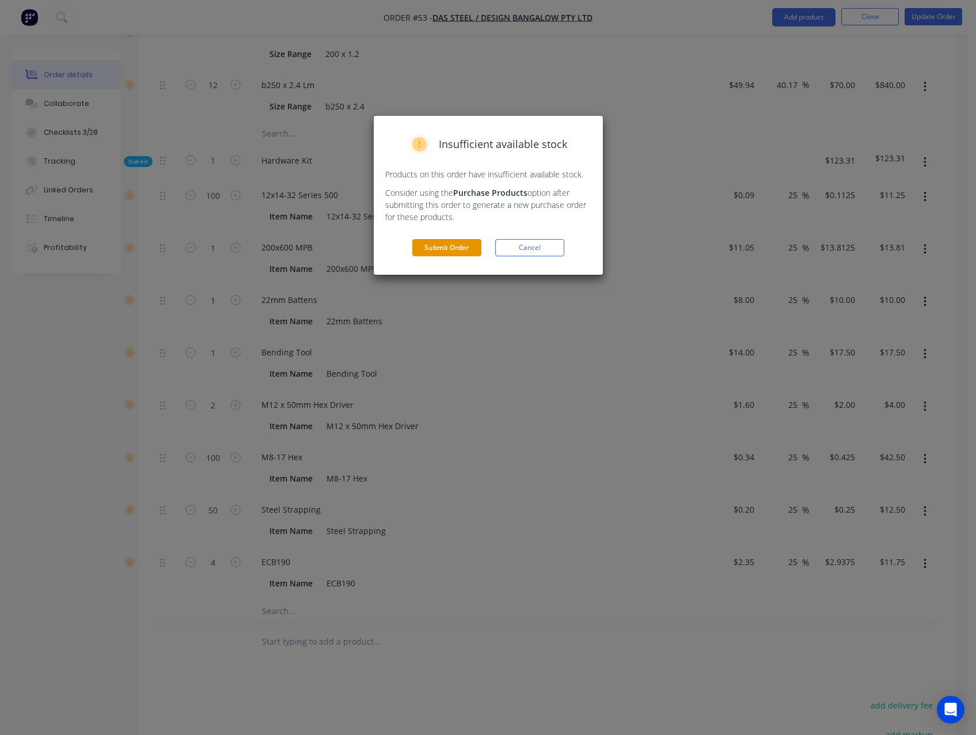
click at [462, 247] on button "Submit Order" at bounding box center [446, 247] width 69 height 17
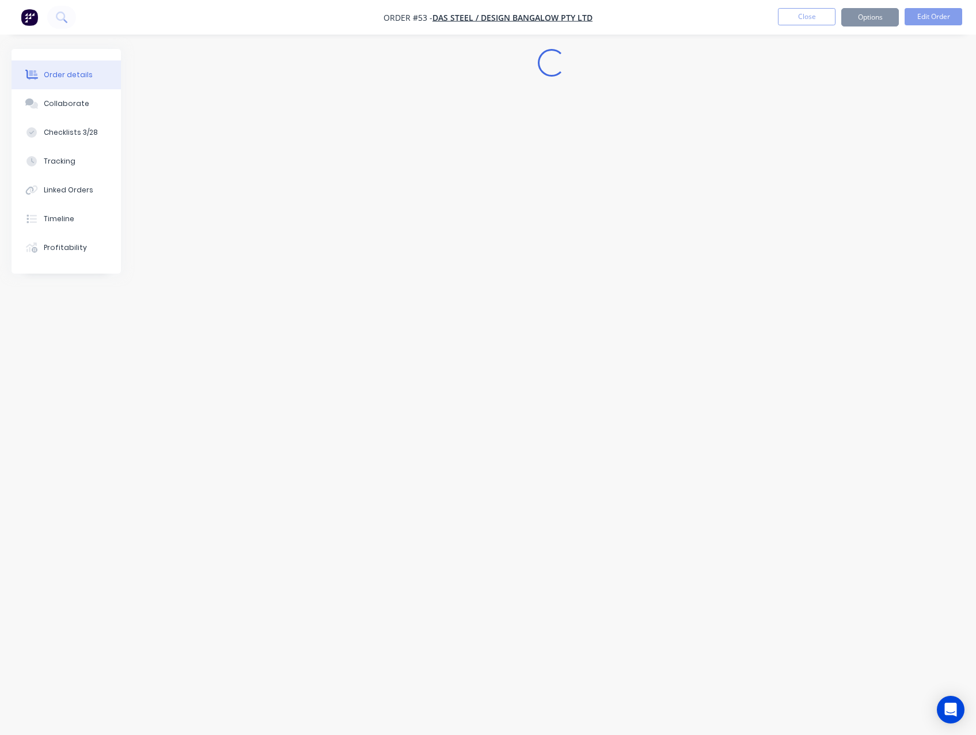
scroll to position [0, 0]
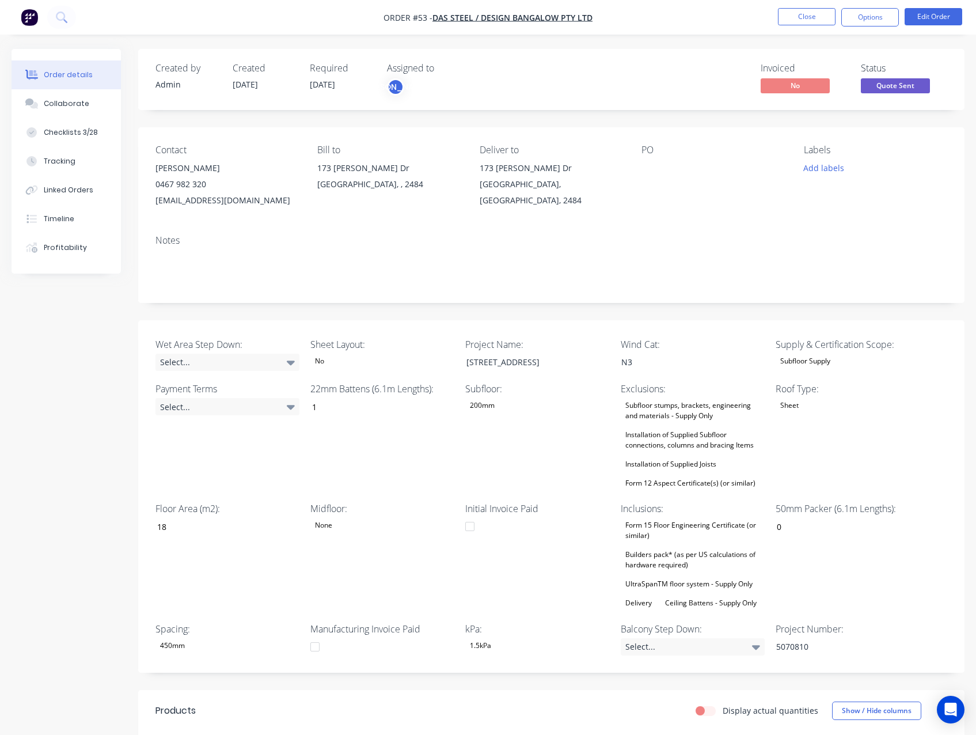
click at [28, 13] on img "button" at bounding box center [29, 17] width 17 height 17
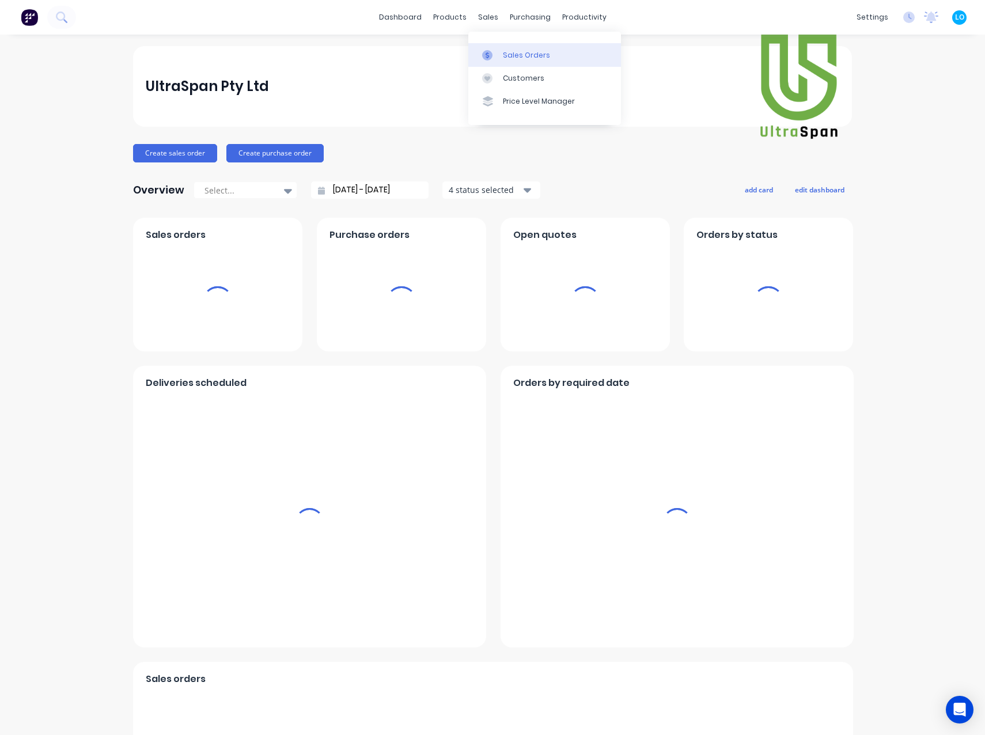
click at [500, 58] on link "Sales Orders" at bounding box center [544, 54] width 153 height 23
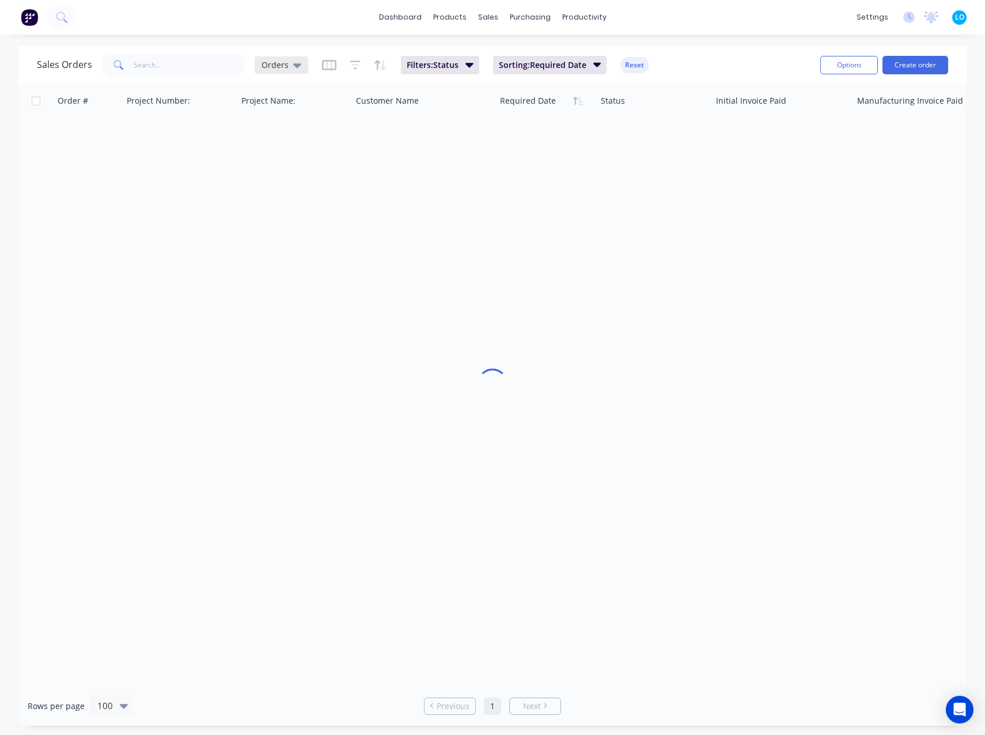
click at [288, 67] on div "Orders" at bounding box center [281, 65] width 40 height 10
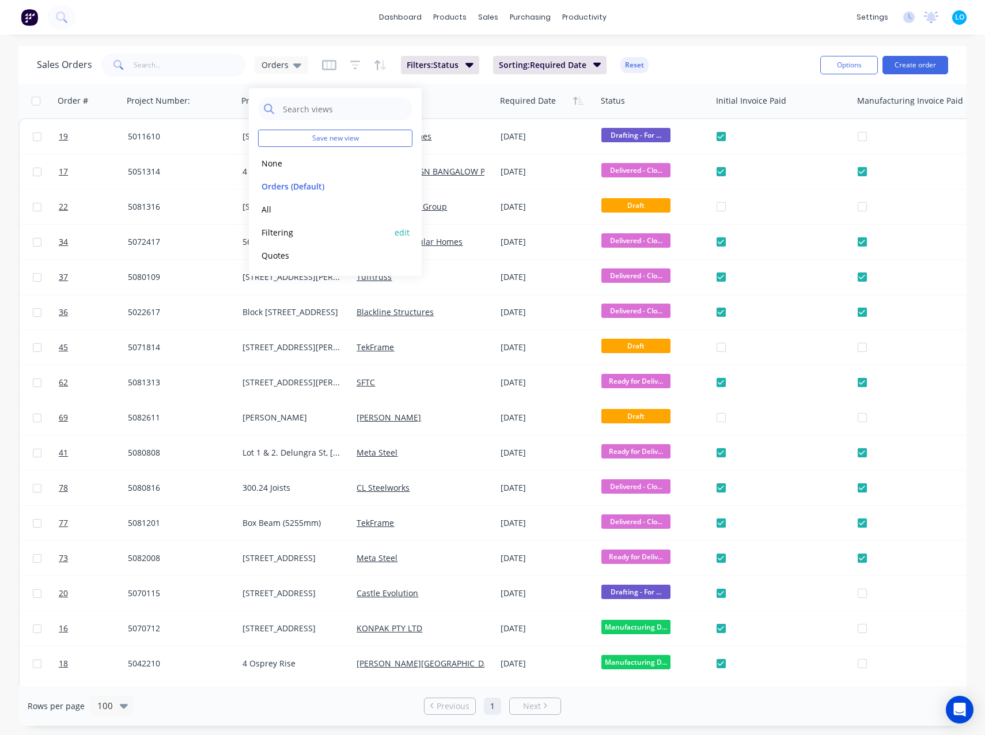
click at [288, 237] on button "Filtering" at bounding box center [323, 232] width 131 height 13
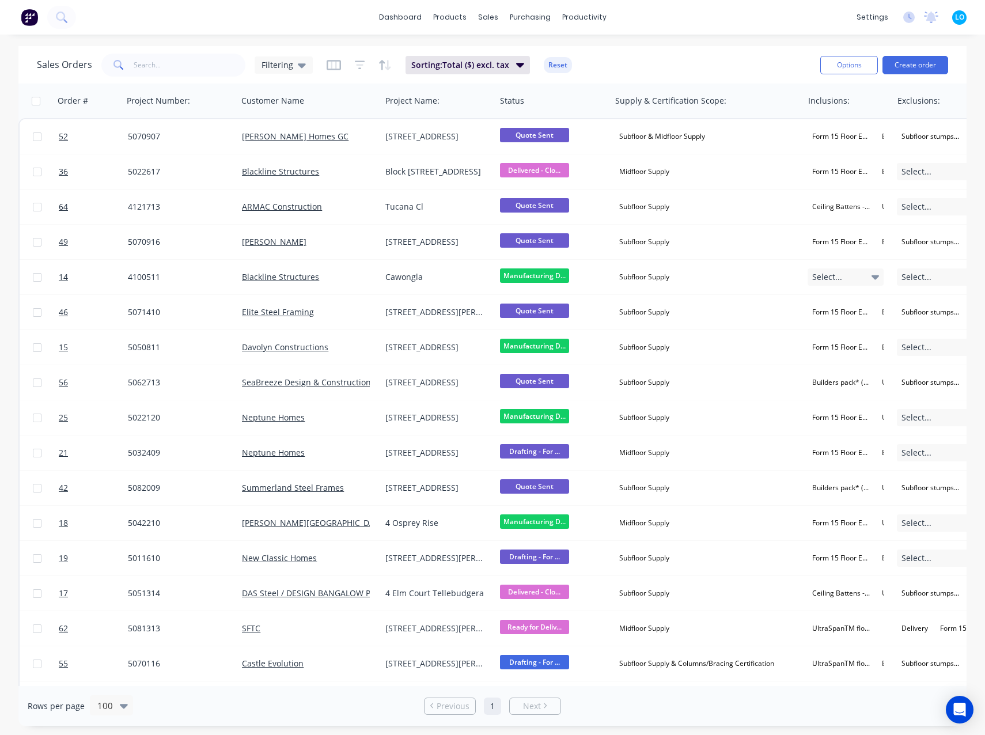
click at [742, 62] on div "Sales Orders Filtering Sorting: Total ($) excl. tax Reset" at bounding box center [424, 65] width 774 height 28
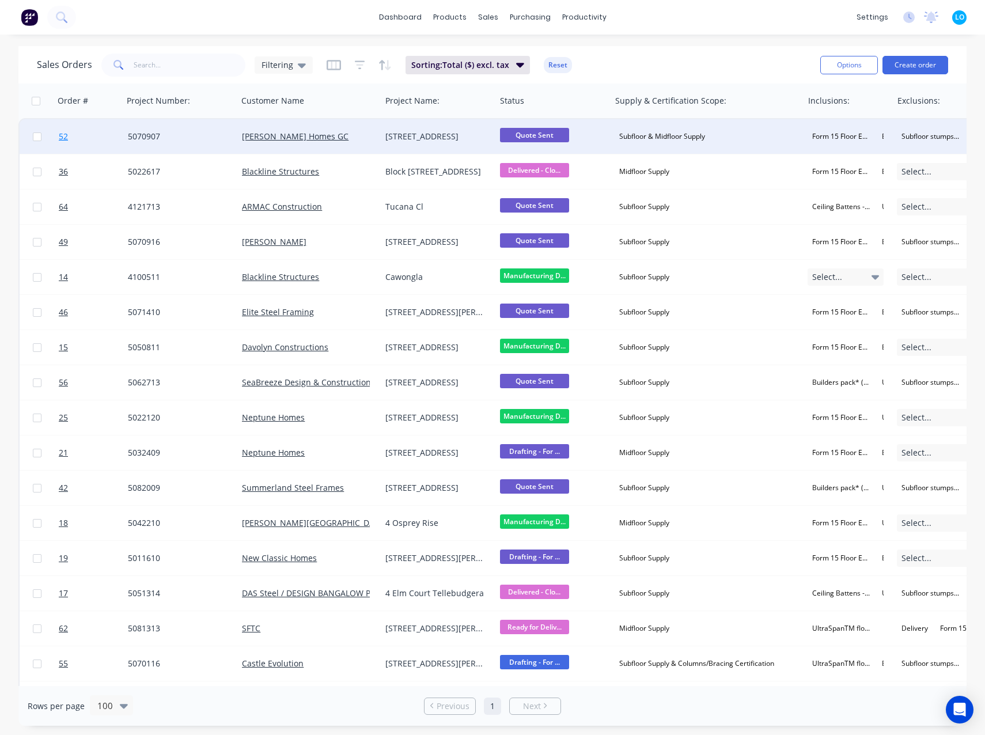
click at [72, 138] on link "52" at bounding box center [93, 136] width 69 height 35
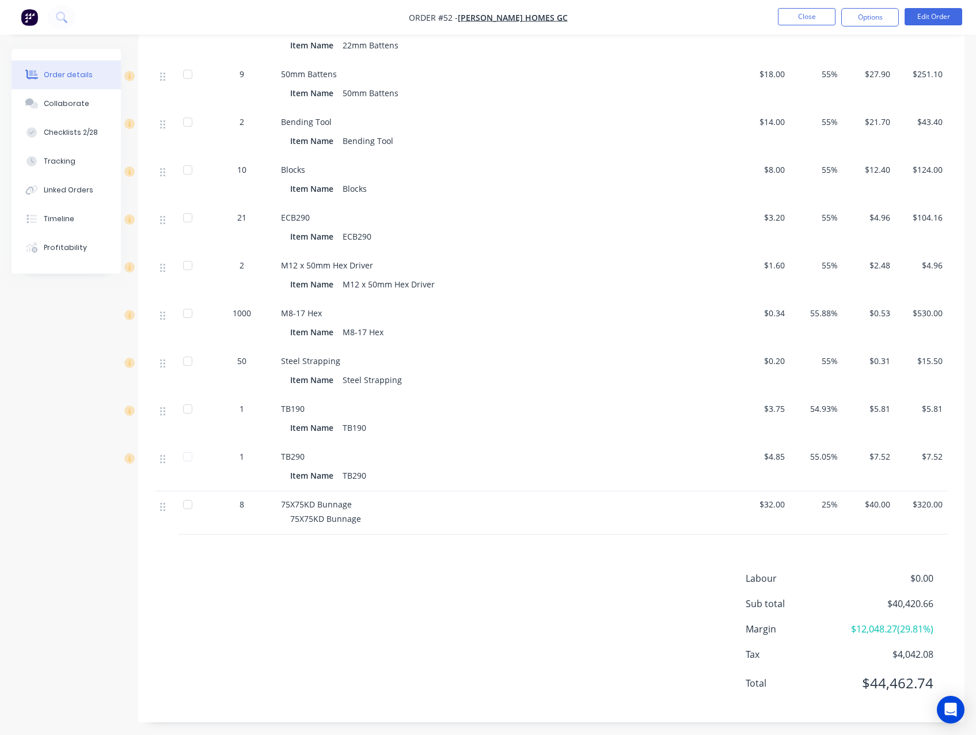
scroll to position [1256, 0]
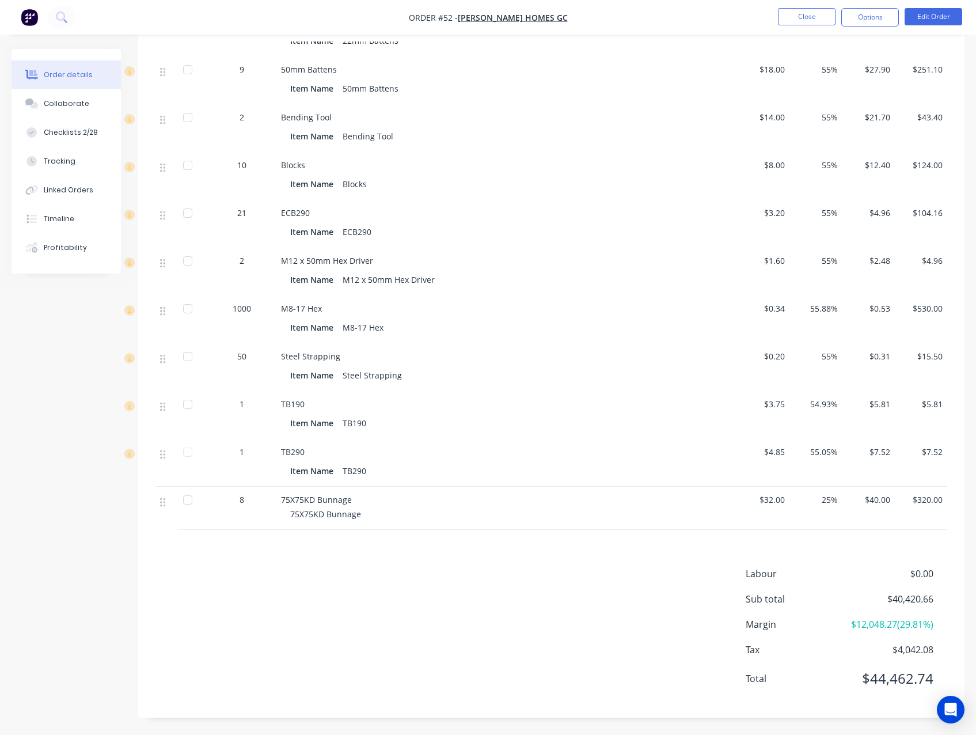
click at [396, 601] on div "Labour $0.00 Sub total $40,420.66 Margin $12,048.27 ( 29.81 %) Tax $4,042.08 To…" at bounding box center [551, 634] width 792 height 134
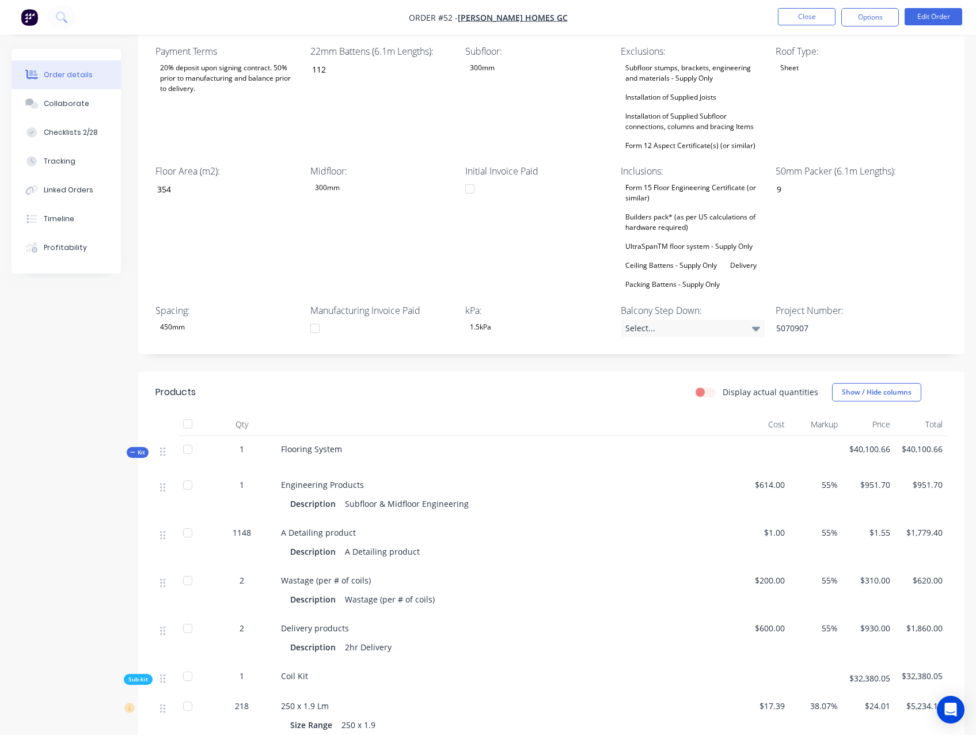
scroll to position [278, 0]
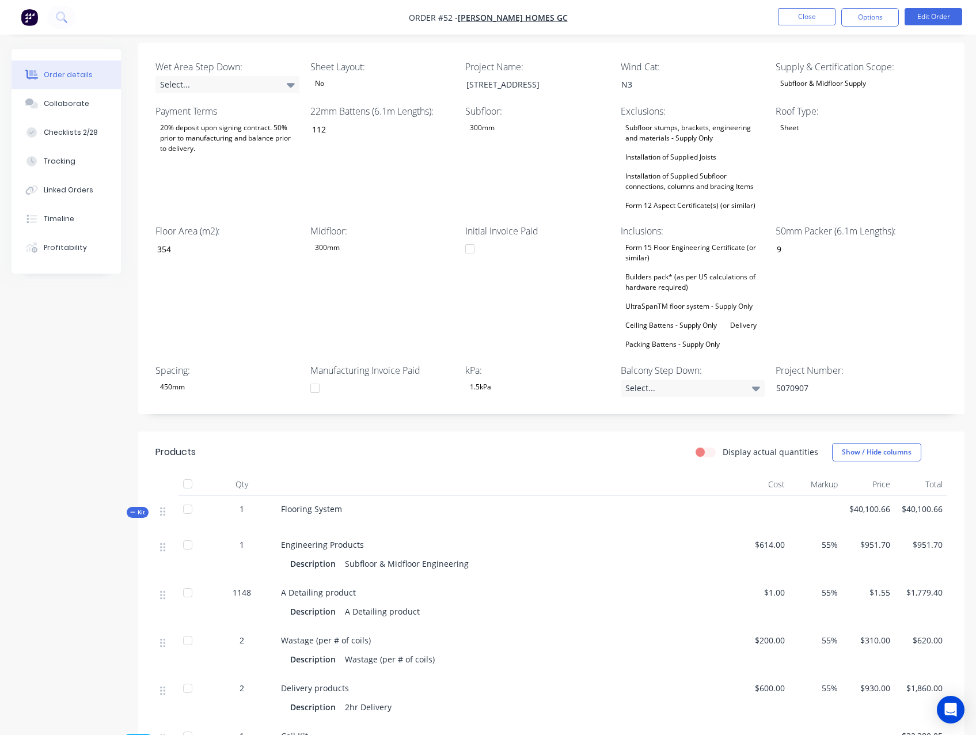
click at [81, 354] on div "Created by Admin Created 21/08/25 Required 21/08/25 Assigned to JO Invoiced No …" at bounding box center [488, 735] width 953 height 1928
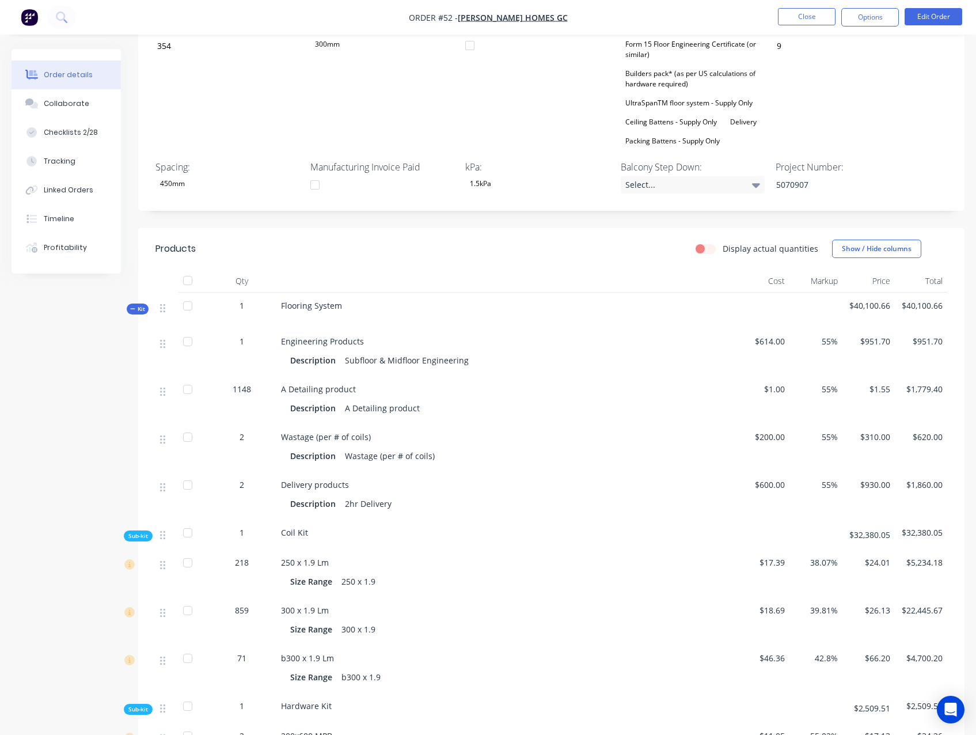
scroll to position [565, 0]
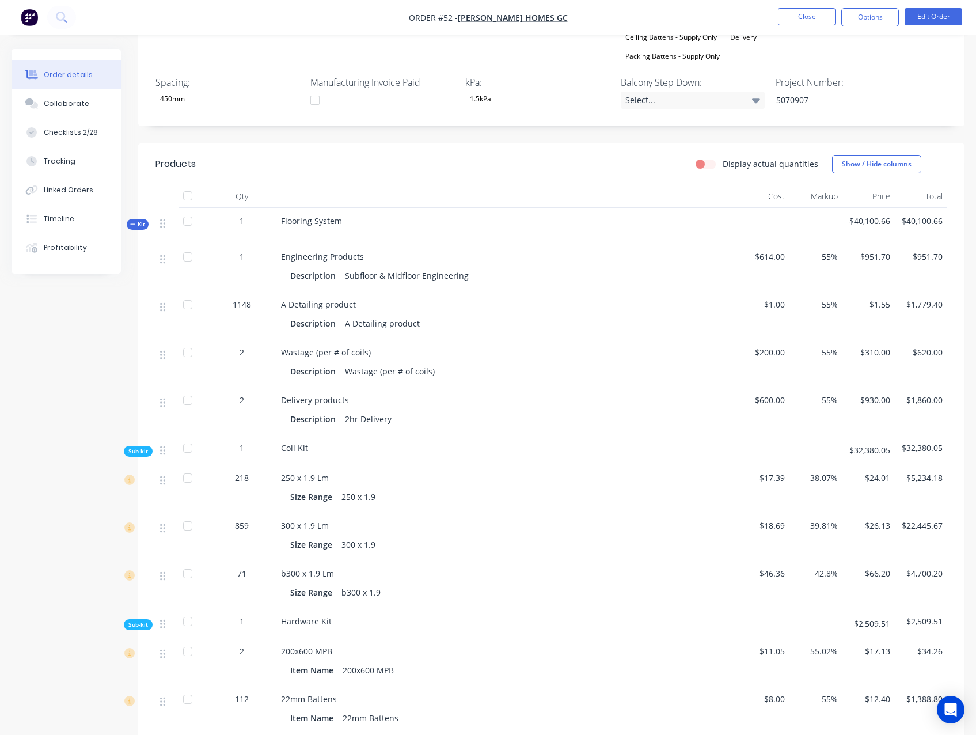
click at [830, 259] on span "55%" at bounding box center [815, 256] width 43 height 12
click at [928, 16] on button "Edit Order" at bounding box center [934, 16] width 58 height 17
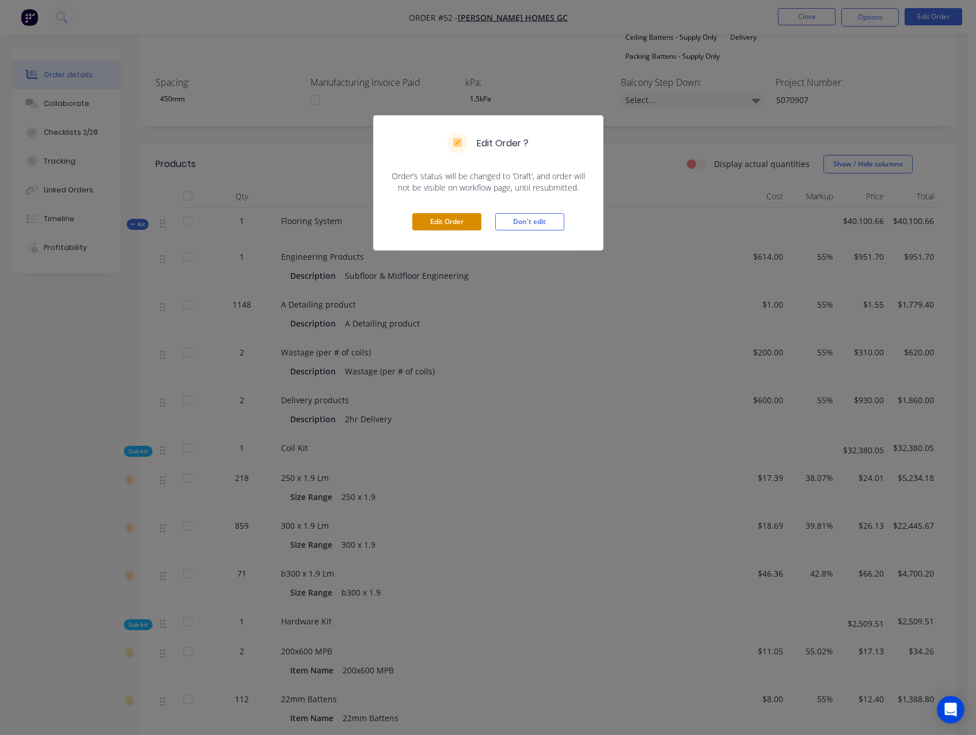
click at [438, 217] on button "Edit Order" at bounding box center [446, 221] width 69 height 17
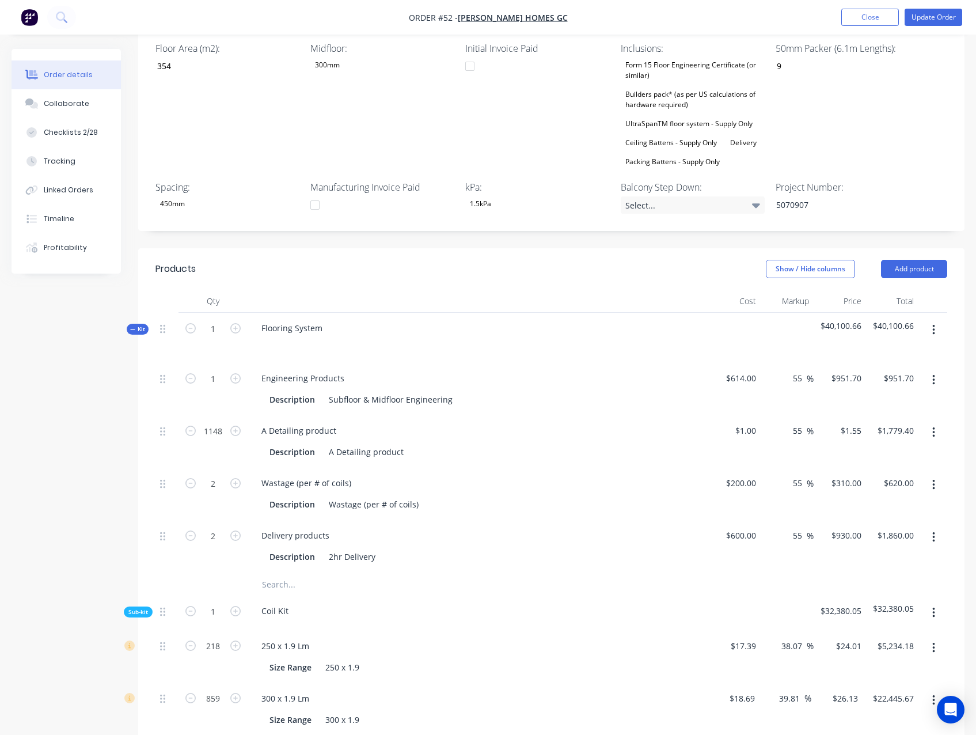
scroll to position [518, 0]
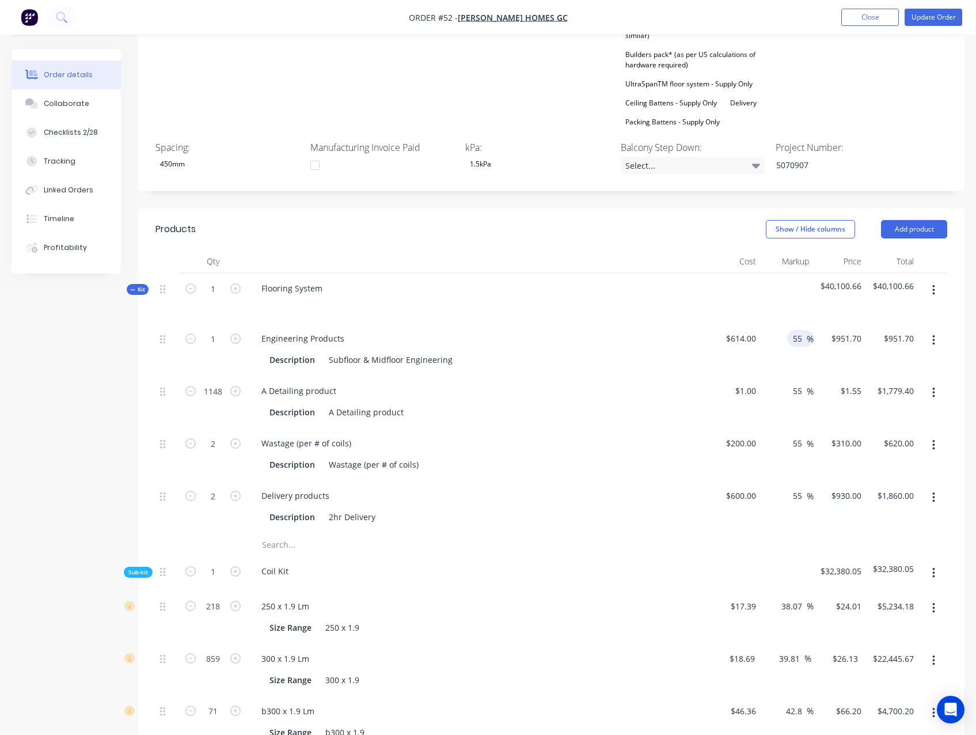
click at [799, 330] on input "55" at bounding box center [799, 338] width 15 height 17
click at [795, 382] on input "55" at bounding box center [799, 390] width 15 height 17
click at [799, 435] on input "55" at bounding box center [799, 443] width 15 height 17
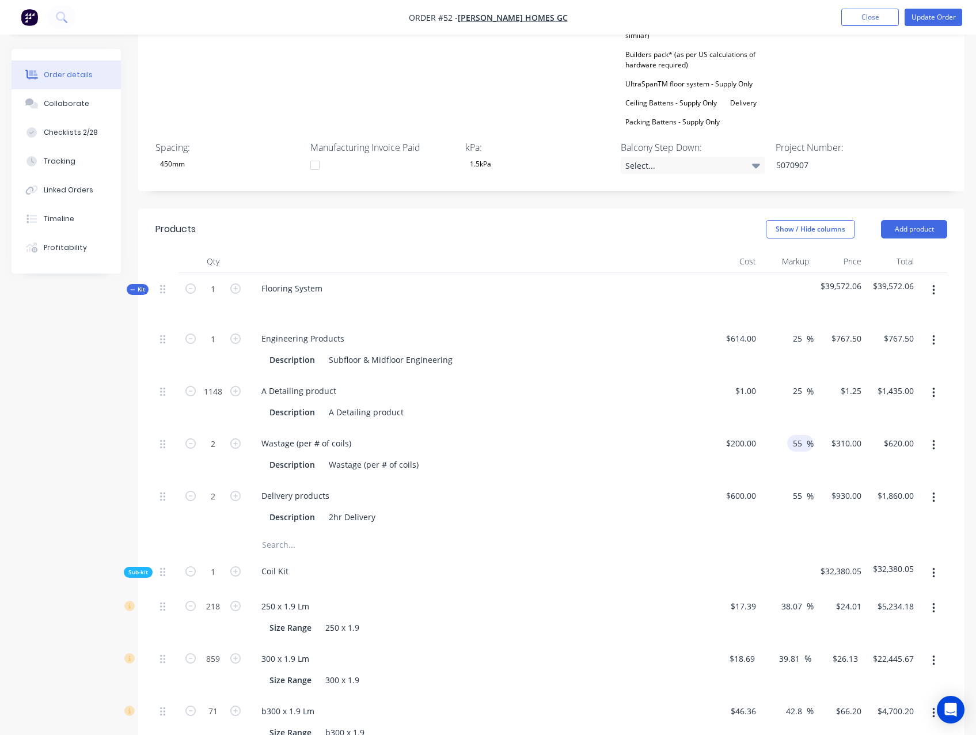
click at [799, 435] on input "55" at bounding box center [799, 443] width 15 height 17
click at [742, 435] on div "200 $200.00" at bounding box center [743, 443] width 36 height 17
click at [742, 435] on div "200 200" at bounding box center [751, 443] width 20 height 17
click at [796, 435] on input "55" at bounding box center [799, 443] width 15 height 17
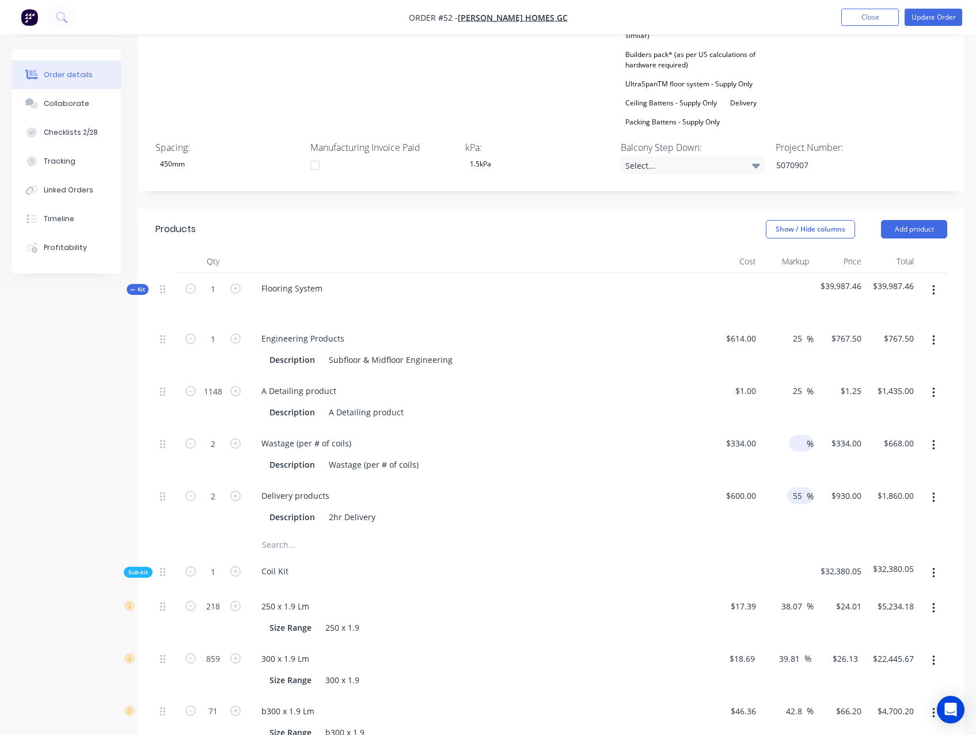
click at [798, 487] on input "55" at bounding box center [799, 495] width 15 height 17
click at [797, 487] on input "55" at bounding box center [799, 495] width 15 height 17
click at [50, 474] on div "Created by Admin Created 21/08/25 Required 21/08/25 Assigned to JO Invoiced No …" at bounding box center [488, 660] width 953 height 2258
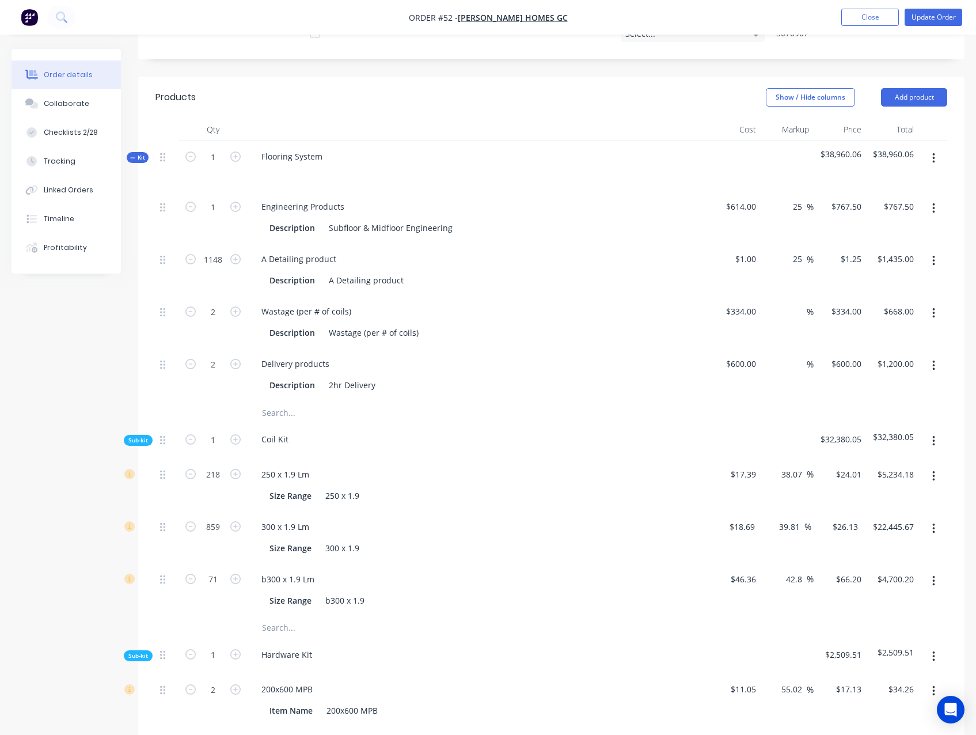
scroll to position [691, 0]
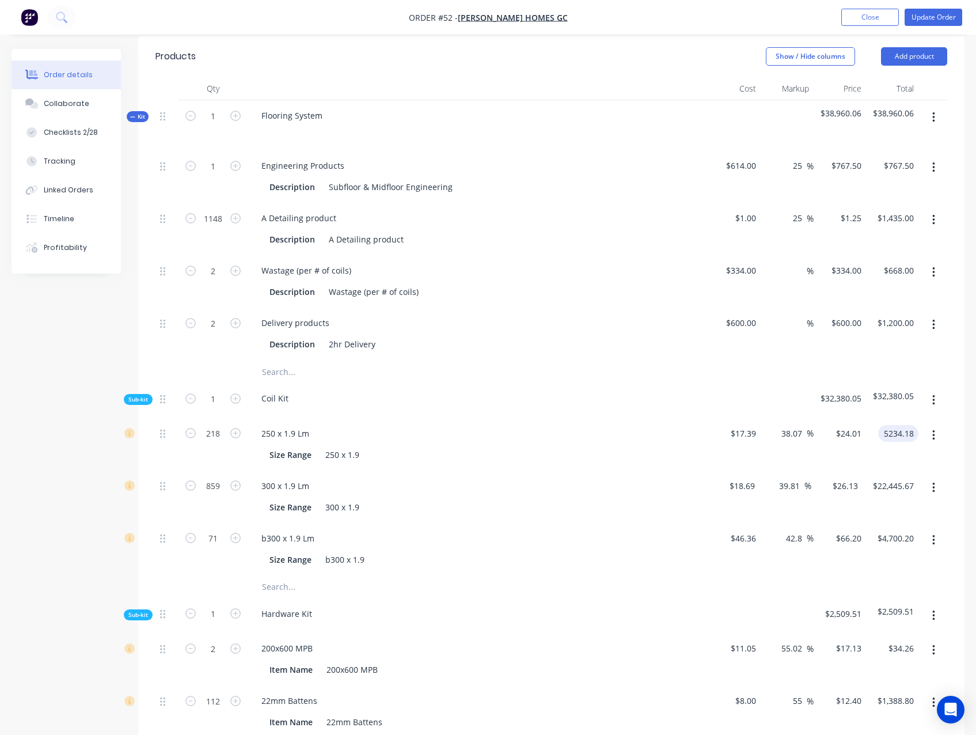
click at [899, 425] on input "5234.18" at bounding box center [901, 433] width 36 height 17
click at [957, 408] on div "Qty Cost Markup Price Total Kit 1 Flooring System $37,673.97 $37,673.97 1 Engin…" at bounding box center [551, 699] width 826 height 1245
click at [895, 477] on input "$22,445.67" at bounding box center [895, 485] width 47 height 17
click at [947, 472] on div "Qty Cost Markup Price Total Kit 1 Flooring System $32,255.40 $32,255.40 1 Engin…" at bounding box center [551, 699] width 826 height 1245
click at [899, 530] on input "4700.20" at bounding box center [897, 538] width 42 height 17
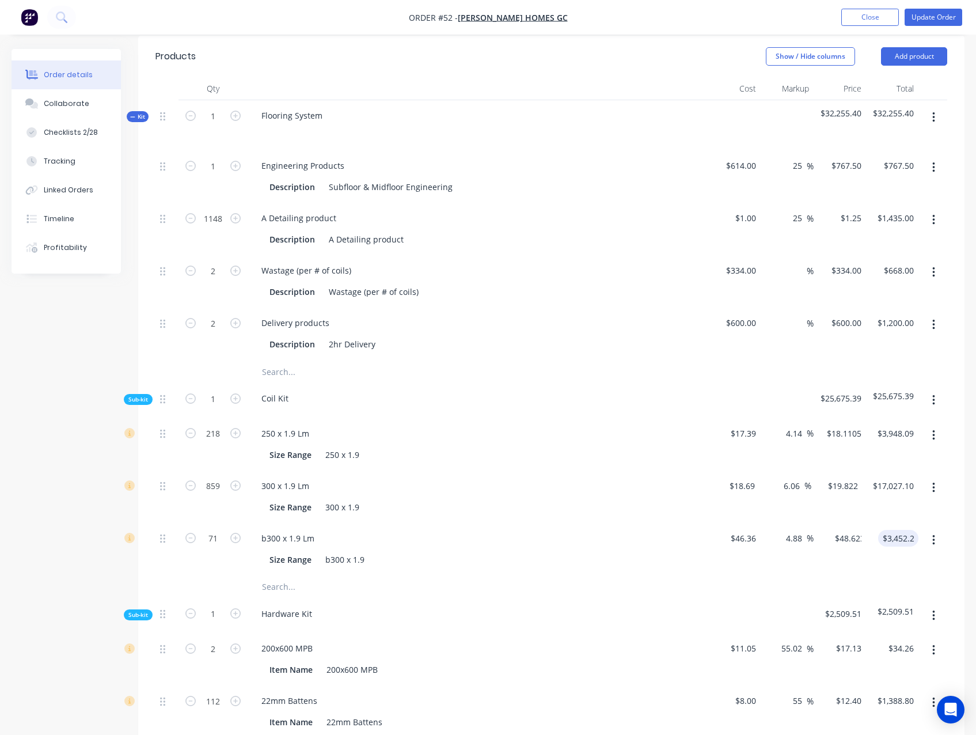
click at [960, 503] on div "Qty Cost Markup Price Total Kit 1 Flooring System $32,255.40 $32,255.40 1 Engin…" at bounding box center [551, 699] width 826 height 1245
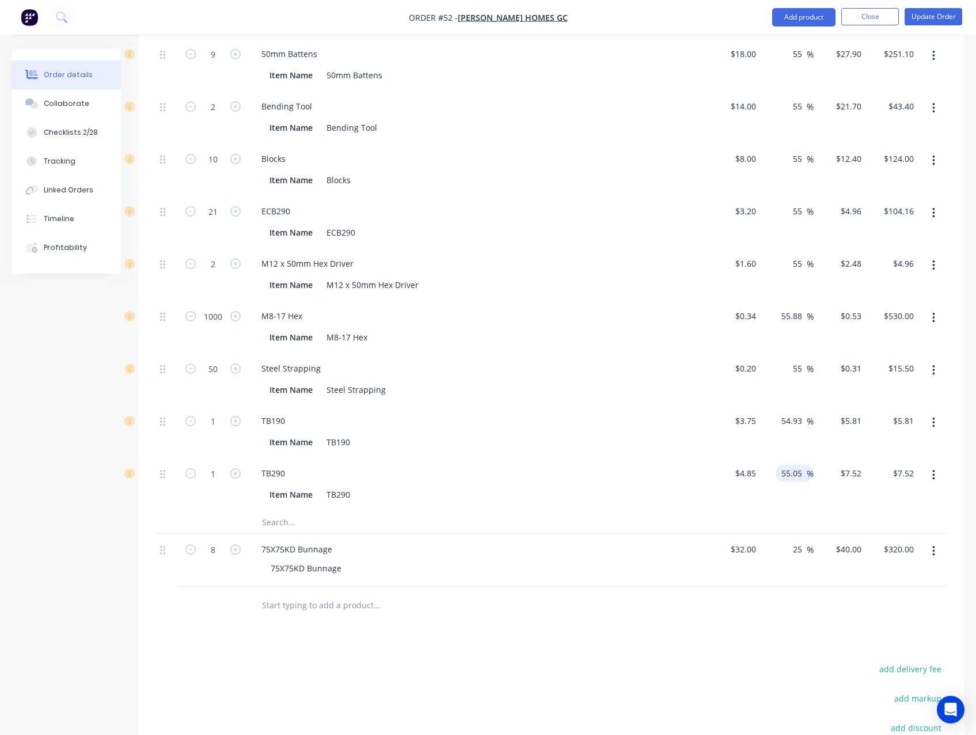
scroll to position [1382, 0]
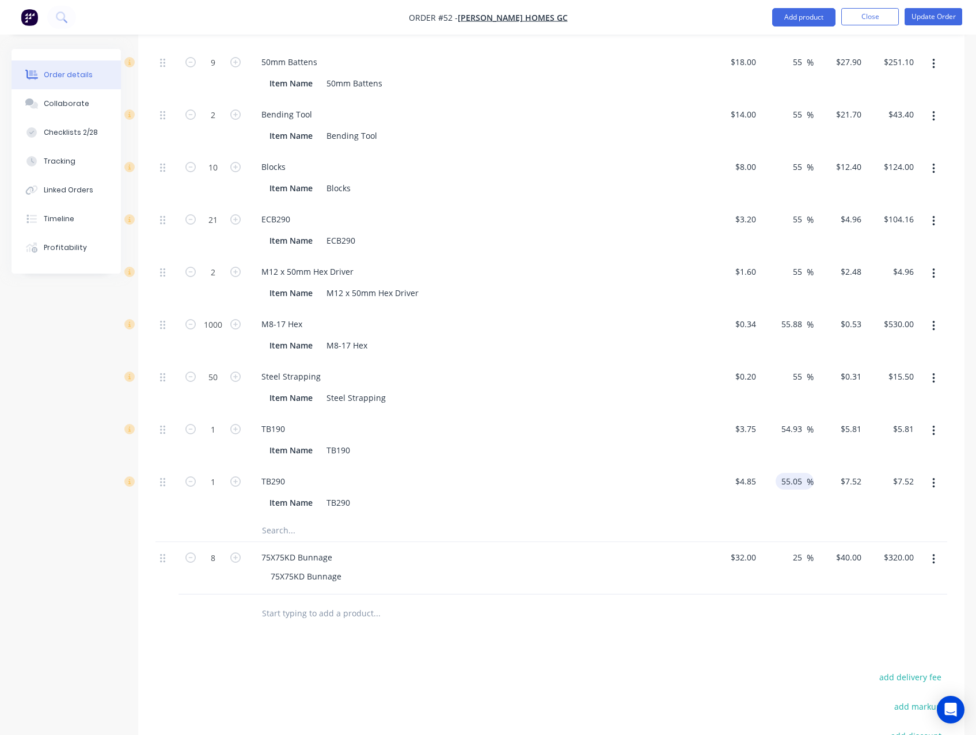
click at [788, 473] on input "55.05" at bounding box center [793, 481] width 26 height 17
click at [792, 420] on input "54.93" at bounding box center [793, 428] width 26 height 17
click at [795, 368] on input "55" at bounding box center [799, 376] width 15 height 17
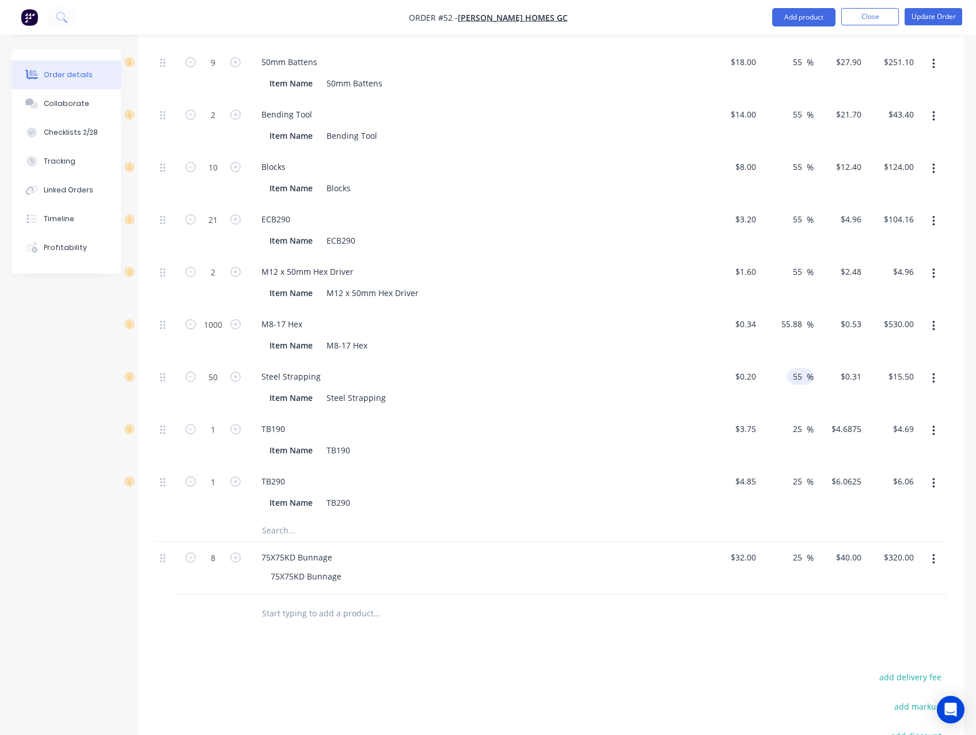
click at [795, 368] on input "55" at bounding box center [799, 376] width 15 height 17
click at [795, 316] on input "55.88" at bounding box center [793, 324] width 26 height 17
click at [796, 263] on input "55" at bounding box center [799, 271] width 15 height 17
click at [795, 263] on input "55" at bounding box center [799, 271] width 15 height 17
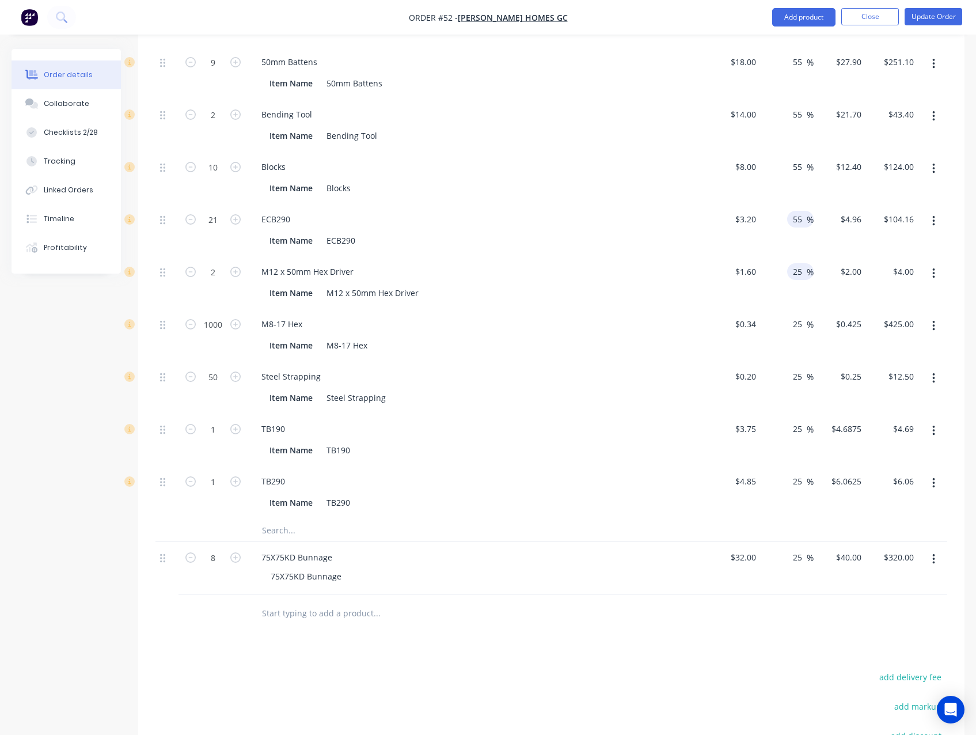
click at [795, 211] on input "55" at bounding box center [799, 219] width 15 height 17
click at [796, 211] on input "55" at bounding box center [799, 219] width 15 height 17
click at [797, 158] on input "55" at bounding box center [799, 166] width 15 height 17
click at [803, 106] on input "55" at bounding box center [799, 114] width 15 height 17
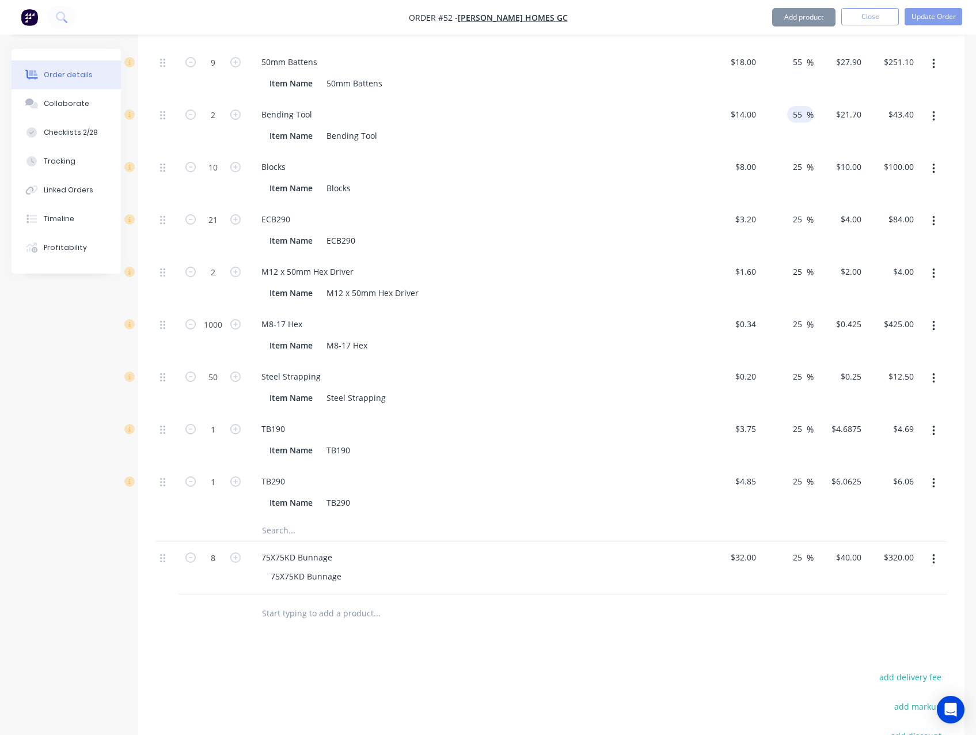
click at [801, 106] on input "55" at bounding box center [799, 114] width 15 height 17
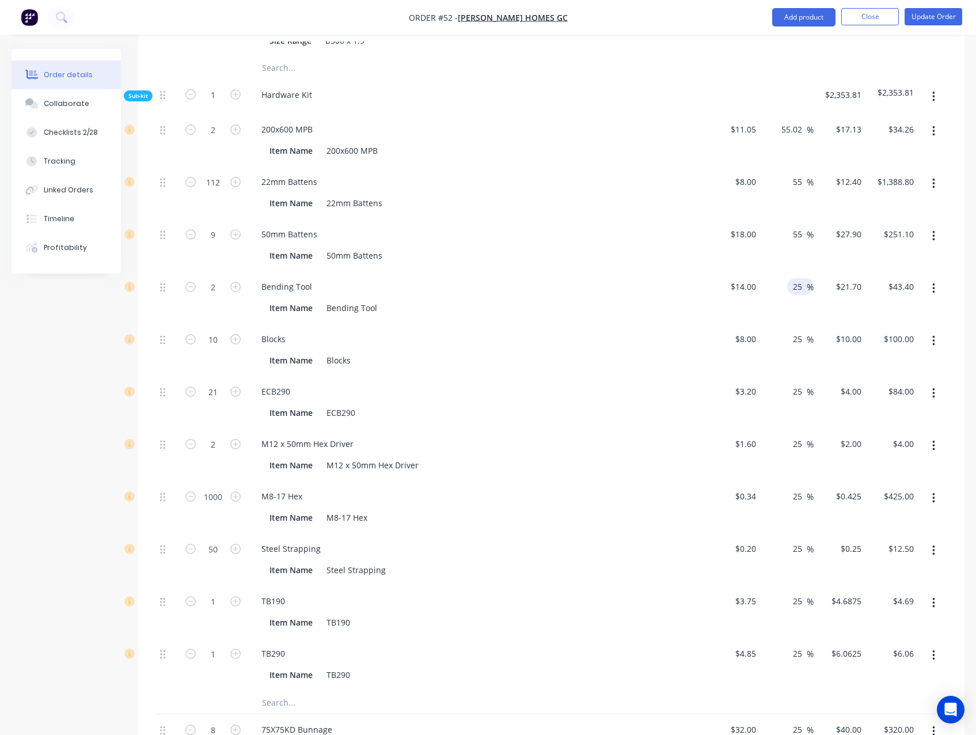
scroll to position [1209, 0]
click at [801, 226] on input "55" at bounding box center [799, 234] width 15 height 17
click at [796, 174] on input "55" at bounding box center [799, 182] width 15 height 17
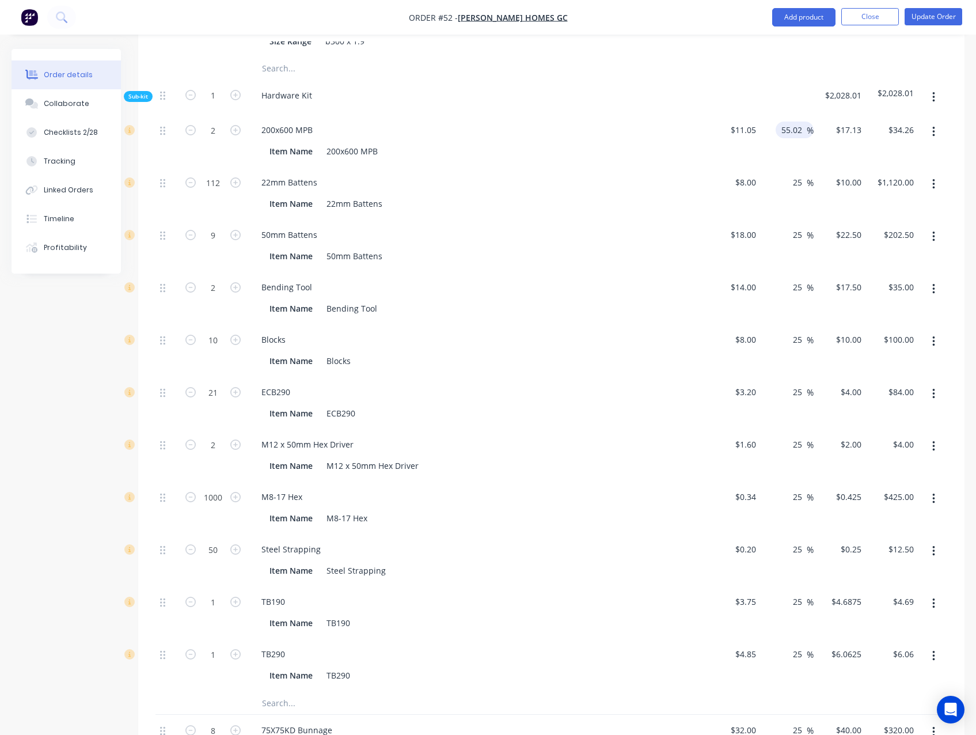
click at [789, 121] on input "55.02" at bounding box center [793, 129] width 26 height 17
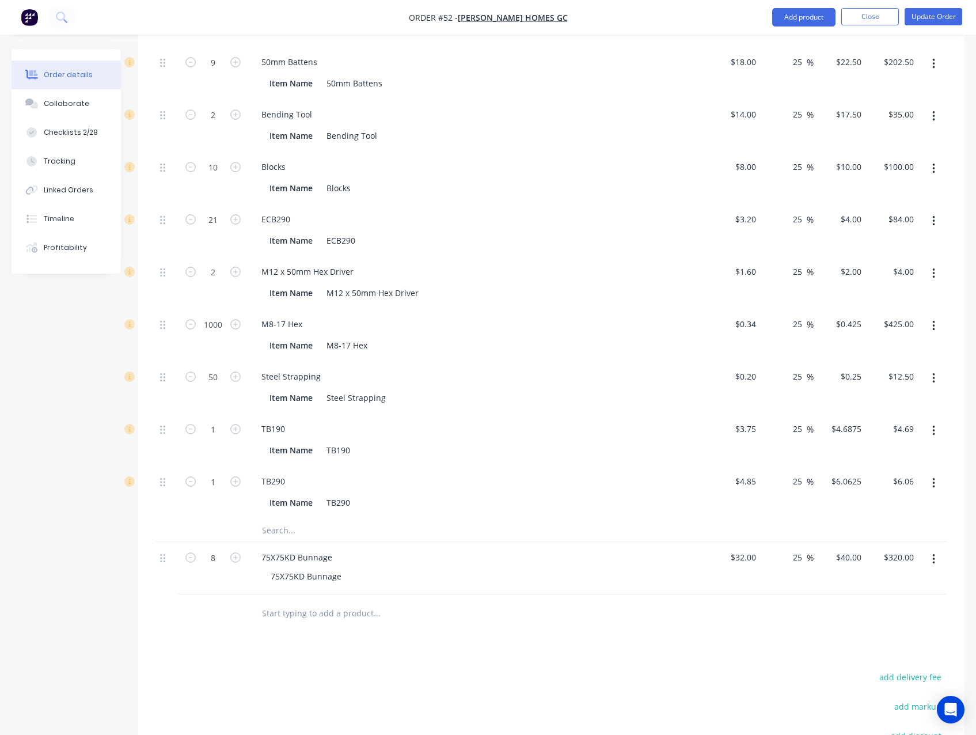
click at [700, 645] on div "Products Show / Hide columns Add product Qty Cost Markup Price Total Kit 1 Floo…" at bounding box center [551, 126] width 826 height 1563
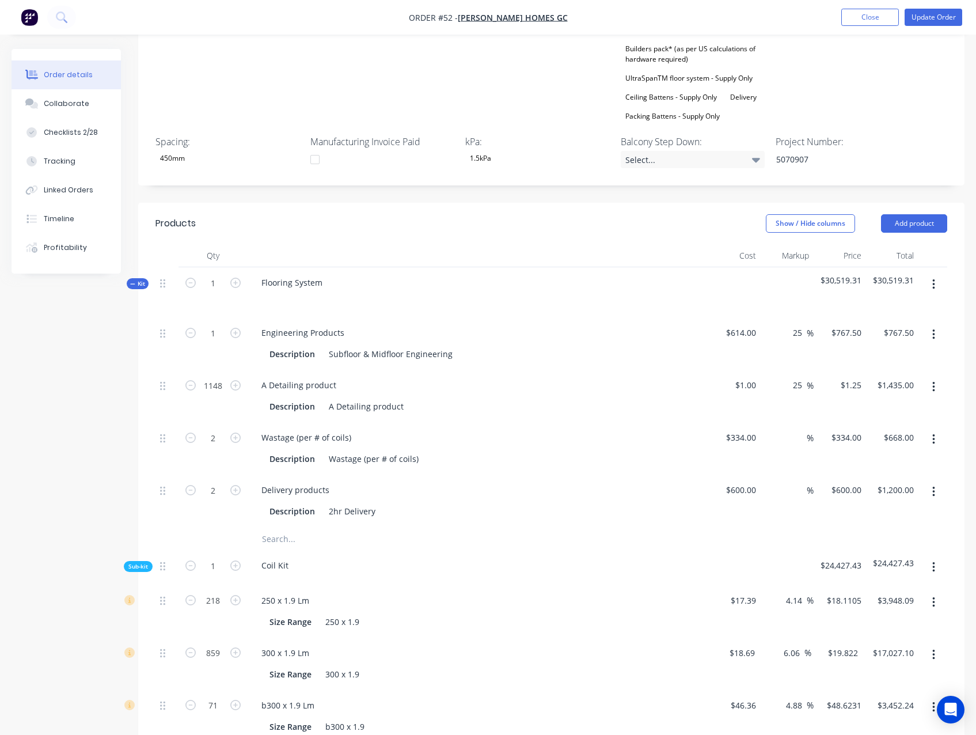
scroll to position [520, 0]
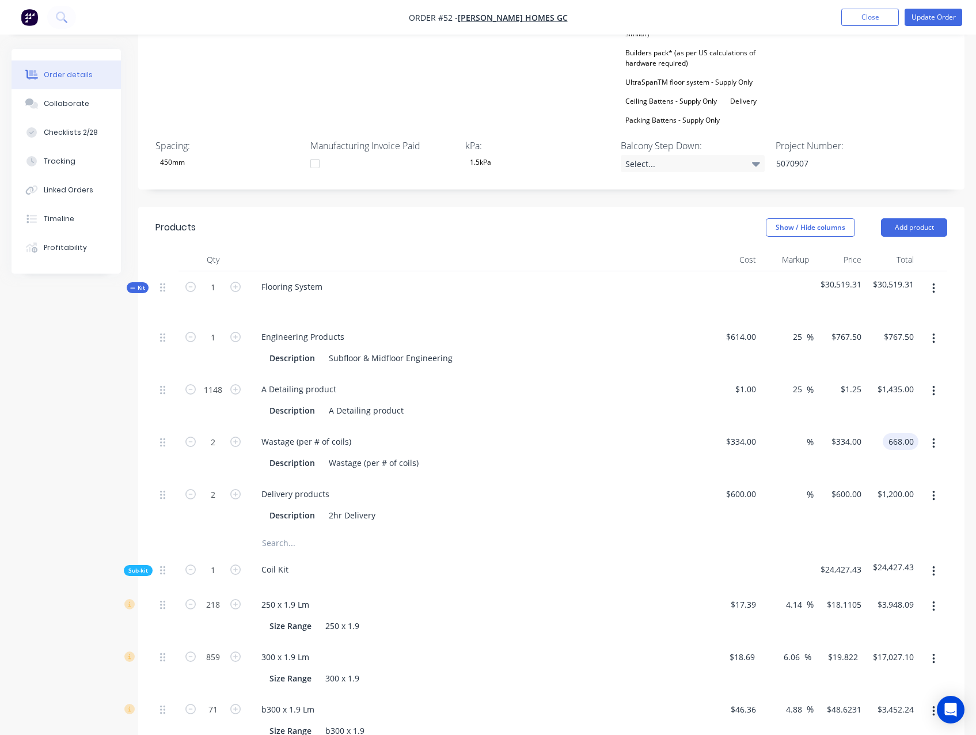
click at [904, 433] on input "668.00" at bounding box center [902, 441] width 31 height 17
click at [85, 431] on div "Created by Admin Created 21/08/25 Required 21/08/25 Assigned to JO Invoiced No …" at bounding box center [488, 658] width 953 height 2258
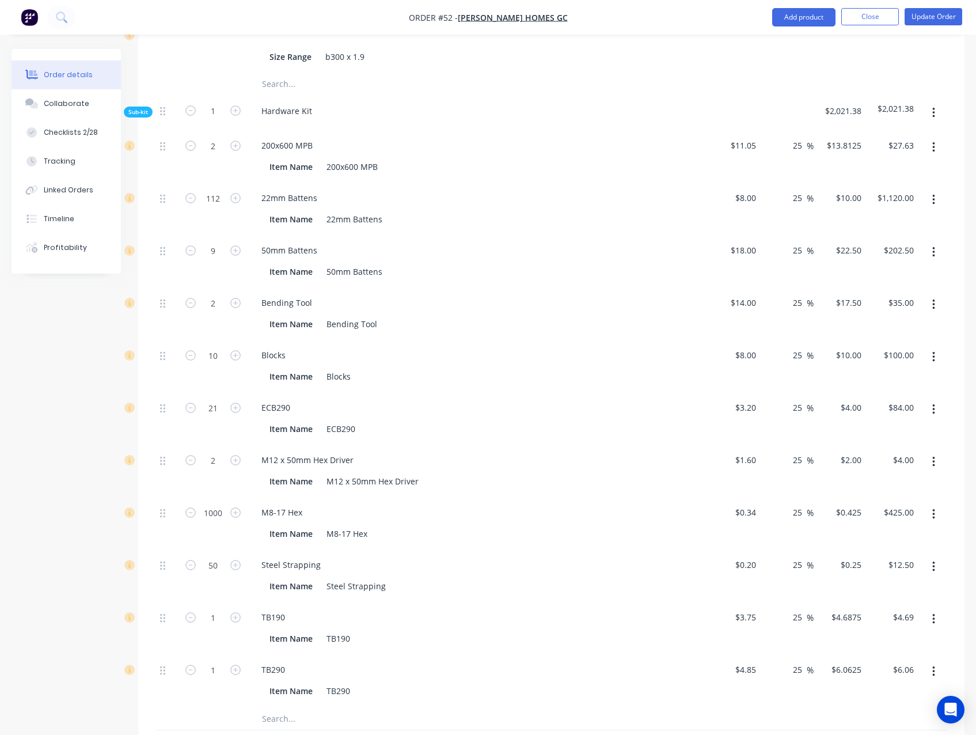
scroll to position [1209, 0]
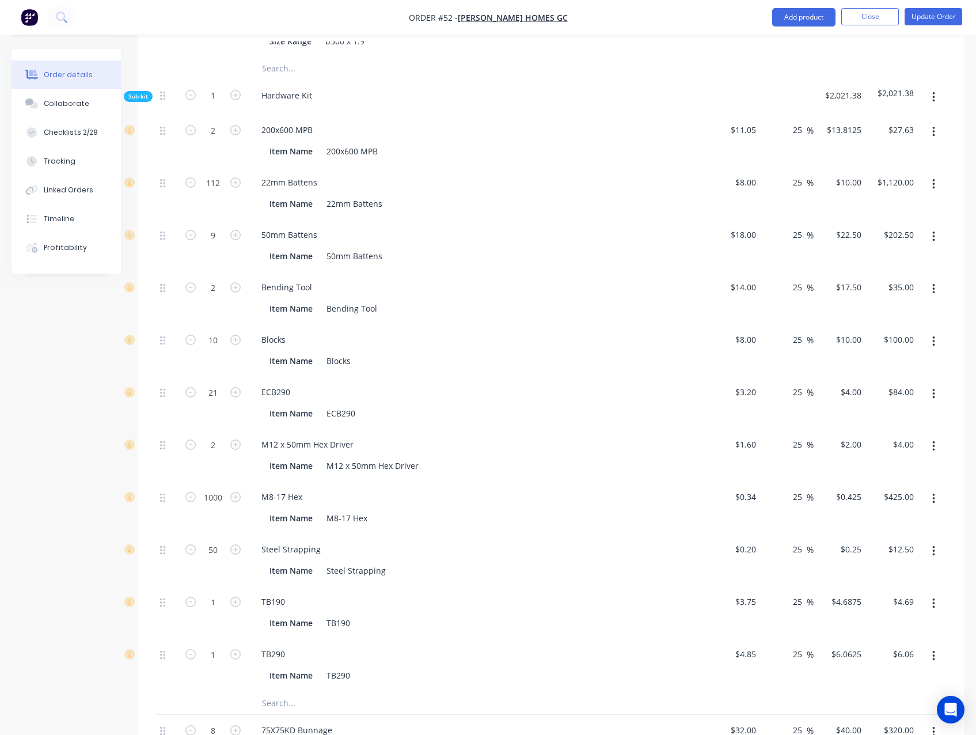
drag, startPoint x: 30, startPoint y: 435, endPoint x: 42, endPoint y: 460, distance: 28.1
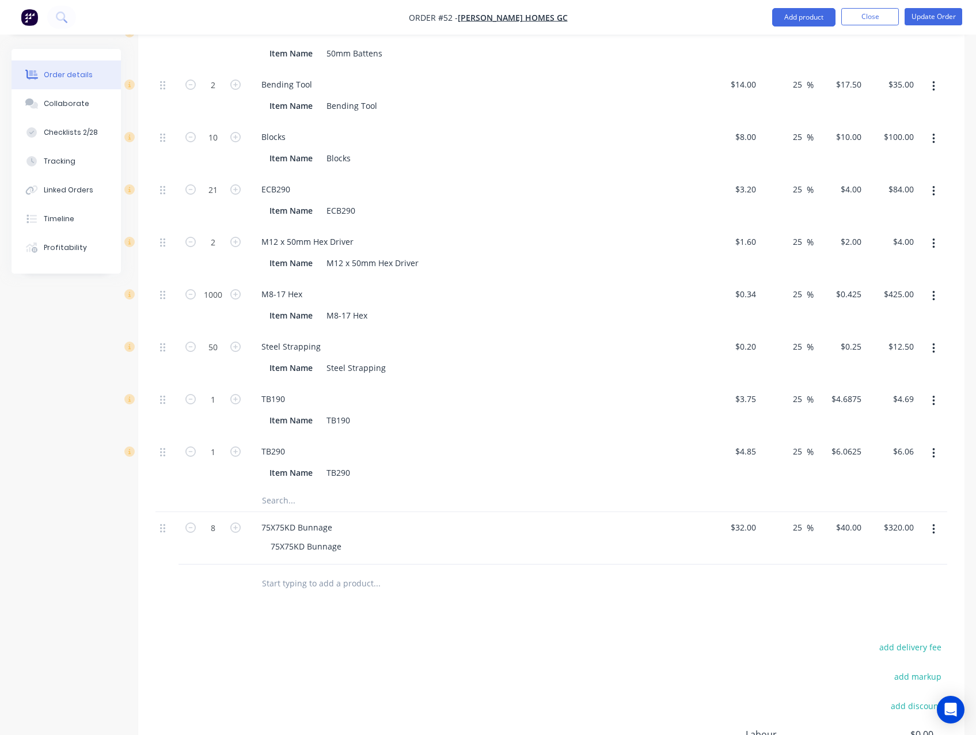
scroll to position [1555, 0]
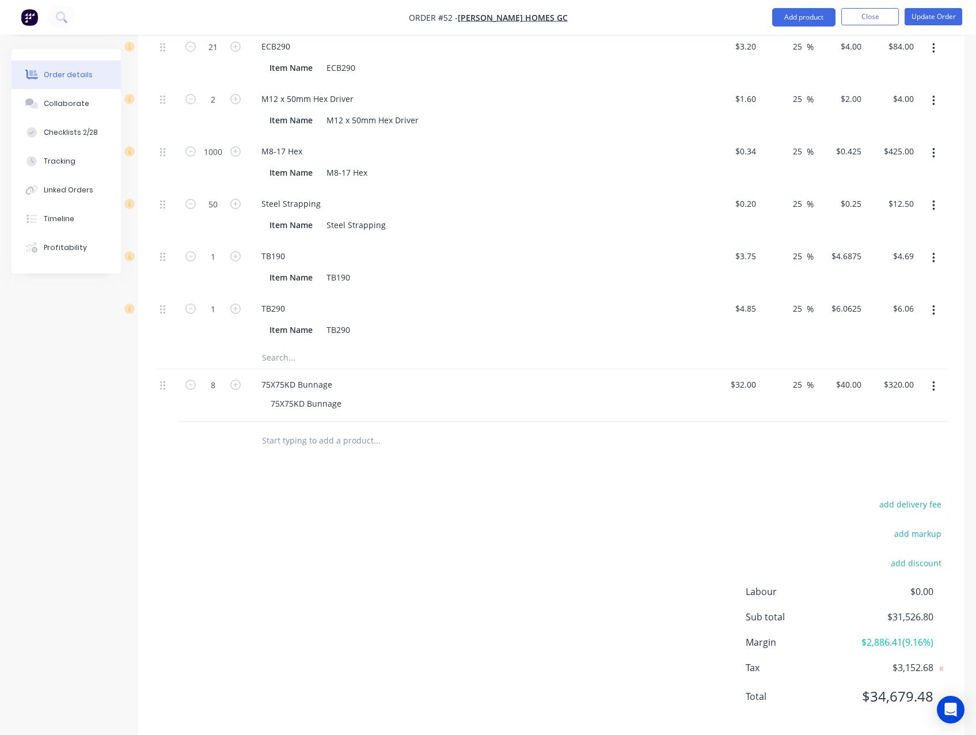
click at [629, 496] on div "add delivery fee add markup add discount Labour $0.00 Sub total $31,526.80 Marg…" at bounding box center [551, 607] width 792 height 222
click at [489, 614] on div "add delivery fee add markup add discount Labour $0.00 Sub total $31,526.80 Marg…" at bounding box center [551, 605] width 792 height 222
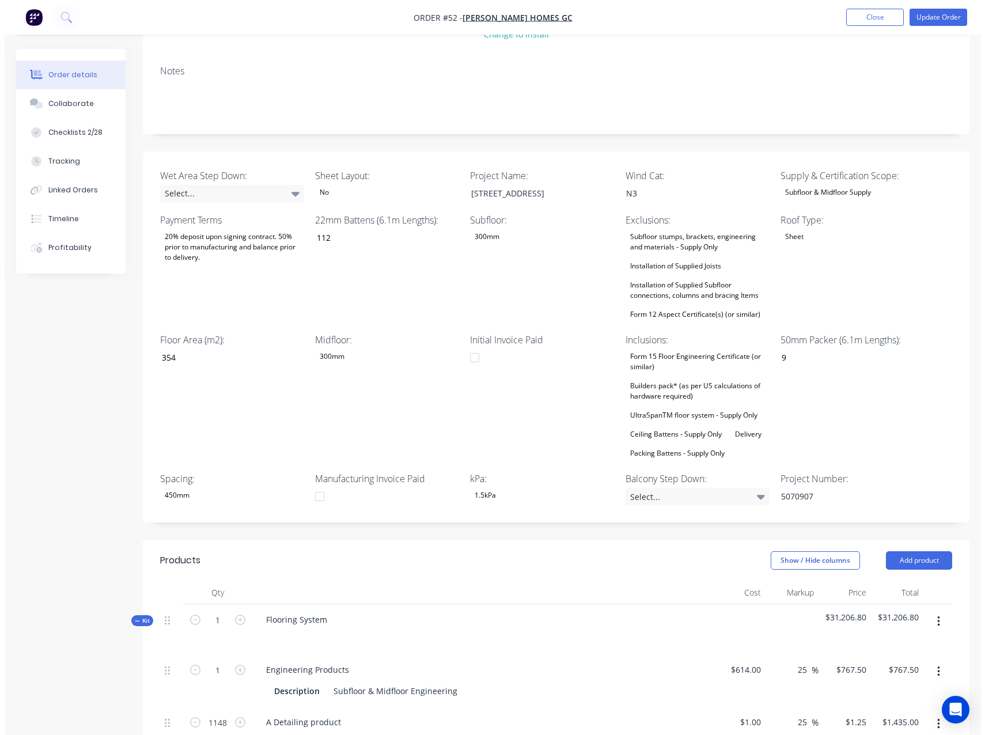
scroll to position [0, 0]
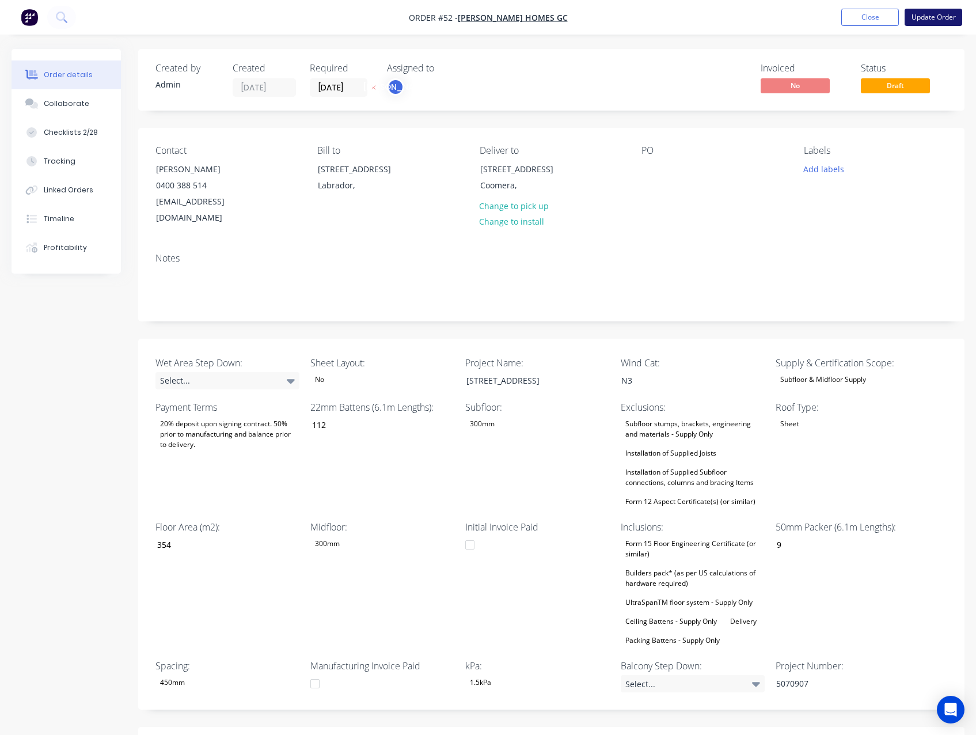
click at [932, 12] on button "Update Order" at bounding box center [934, 17] width 58 height 17
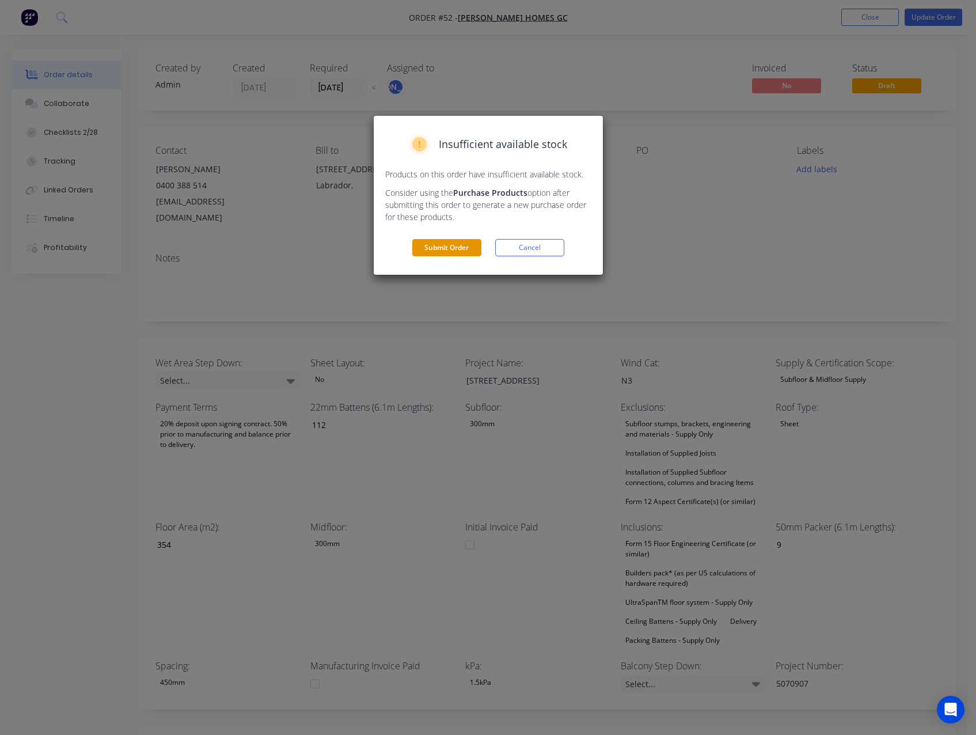
click at [447, 248] on button "Submit Order" at bounding box center [446, 247] width 69 height 17
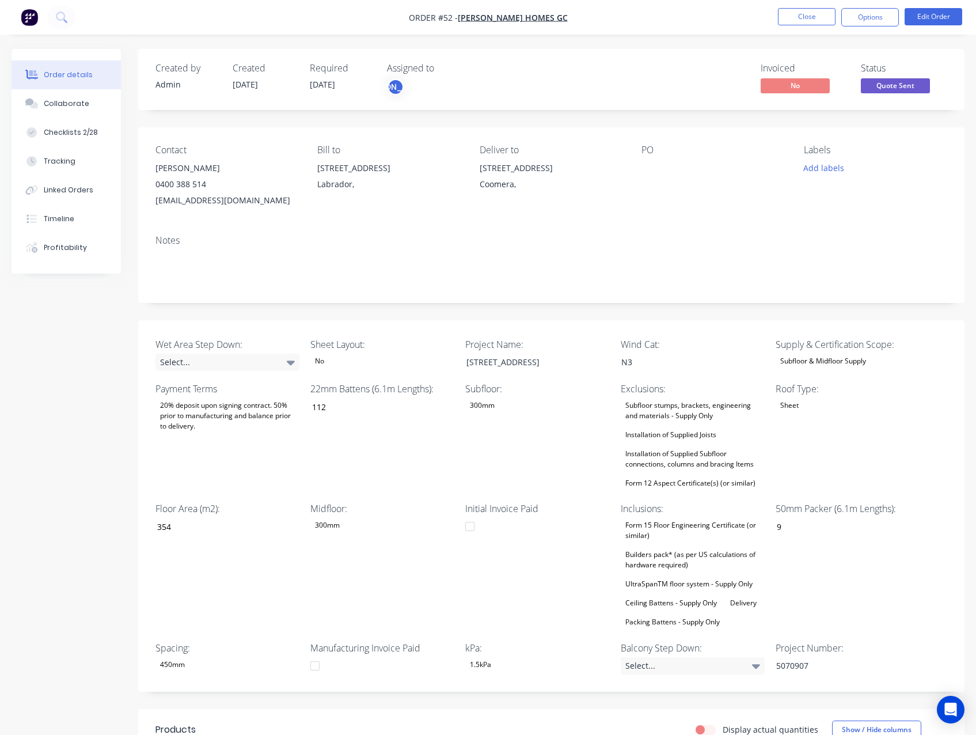
click at [32, 19] on img "button" at bounding box center [29, 17] width 17 height 17
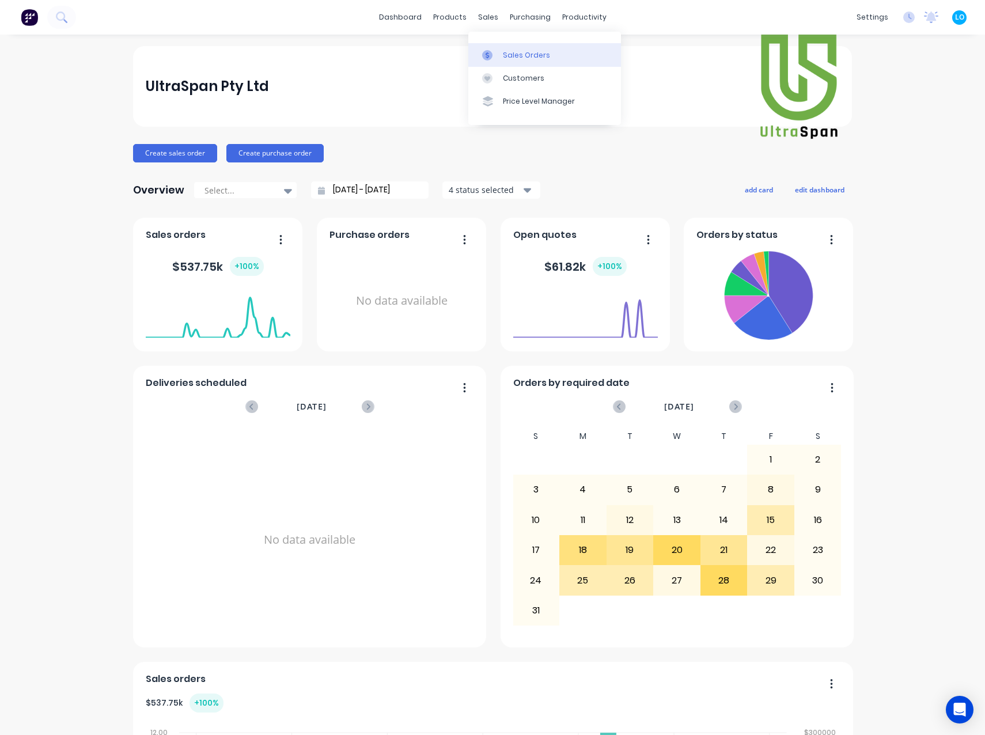
click at [519, 52] on div "Sales Orders" at bounding box center [526, 55] width 47 height 10
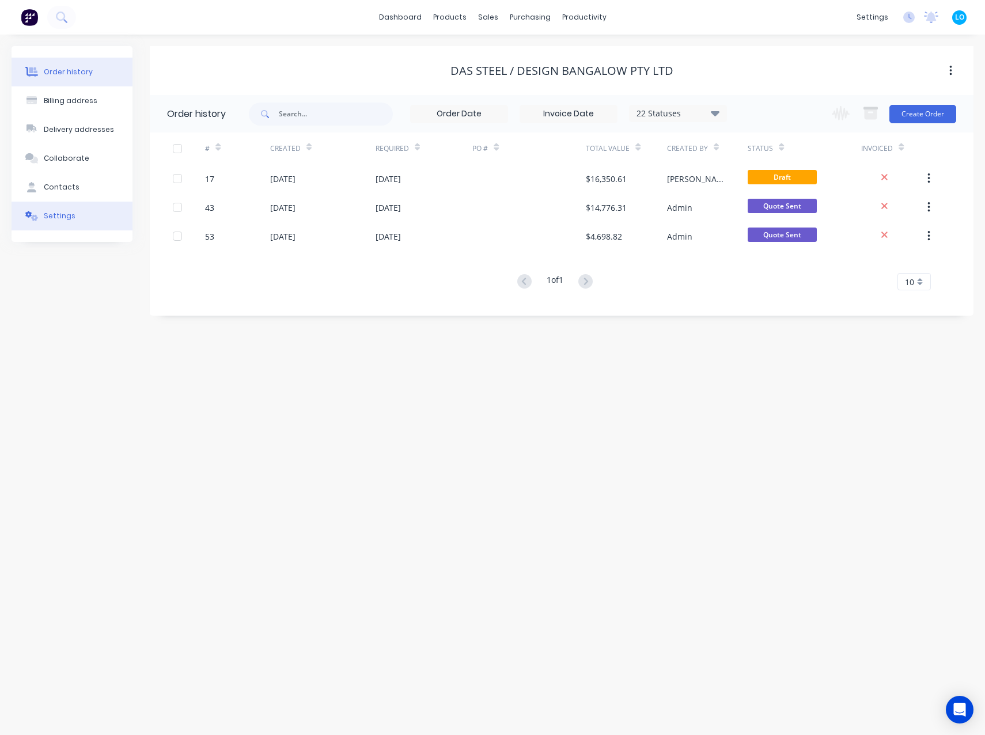
click at [63, 207] on button "Settings" at bounding box center [72, 216] width 121 height 29
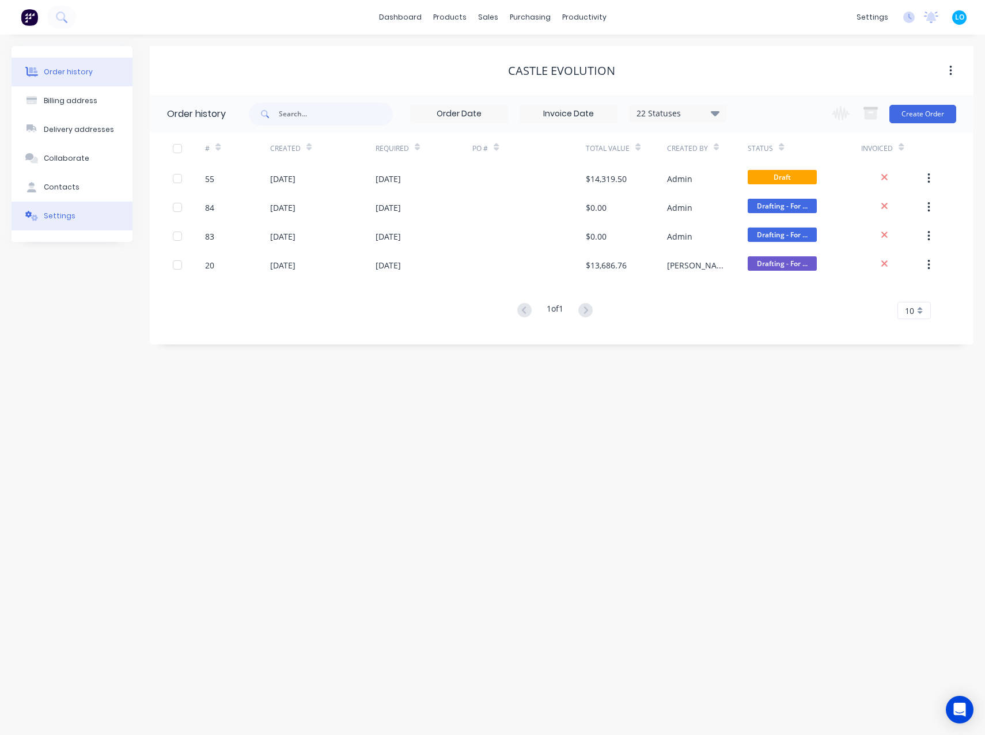
click at [63, 218] on div "Settings" at bounding box center [60, 216] width 32 height 10
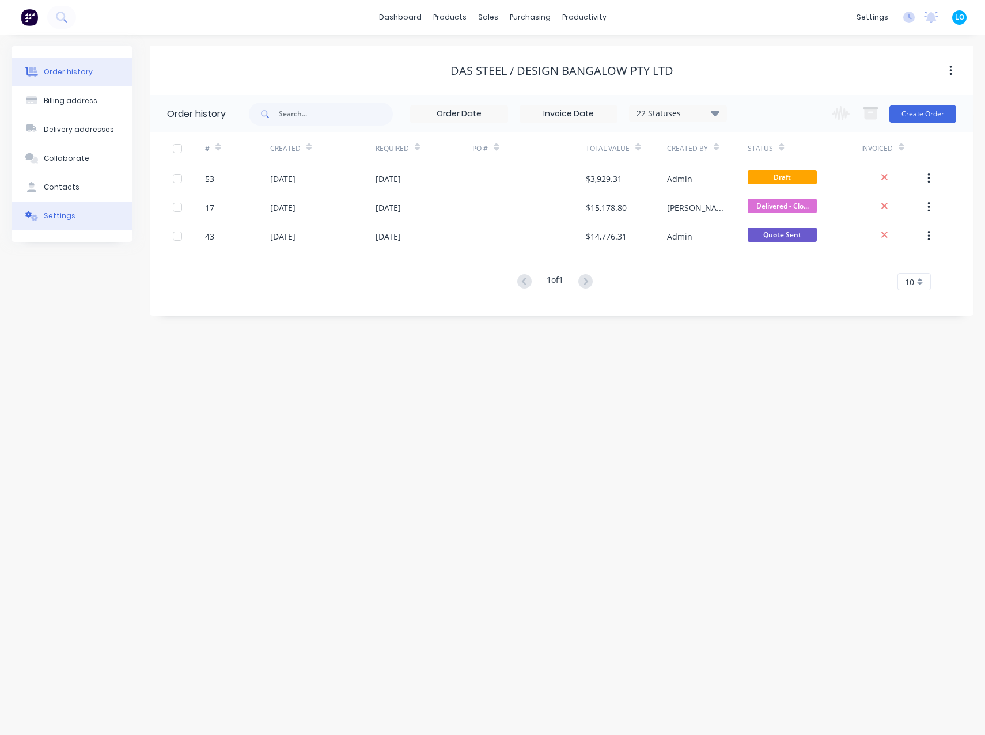
click at [74, 216] on button "Settings" at bounding box center [72, 216] width 121 height 29
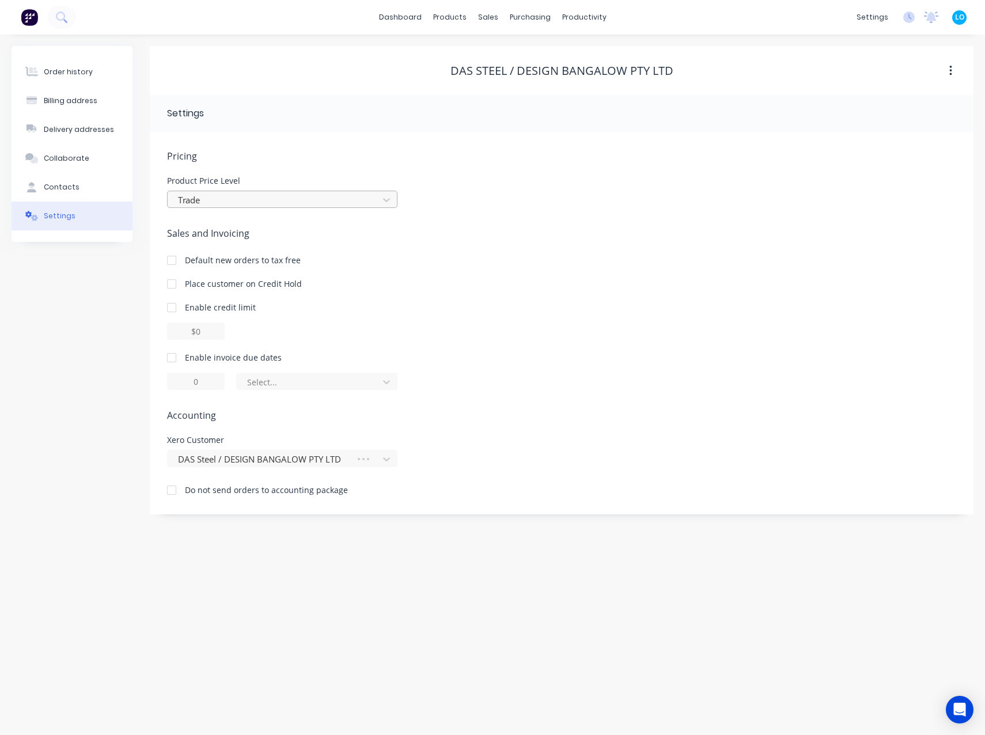
click at [259, 199] on div at bounding box center [275, 200] width 196 height 14
